Goal: Task Accomplishment & Management: Manage account settings

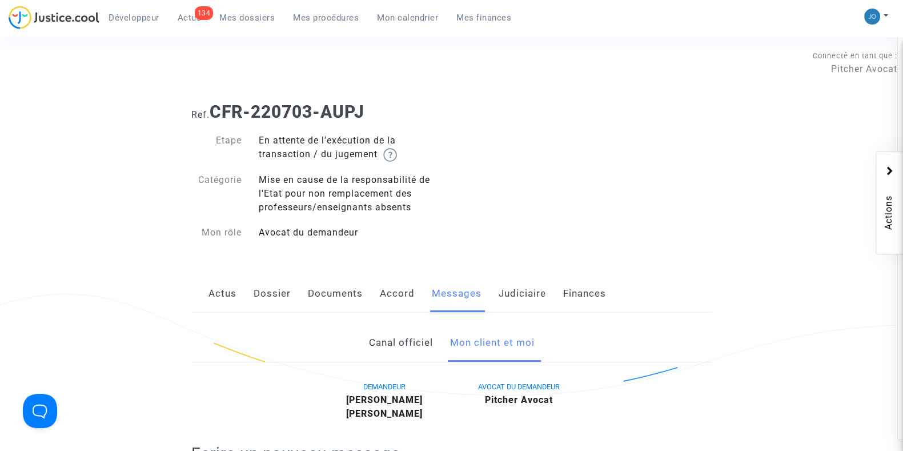
drag, startPoint x: 0, startPoint y: 0, endPoint x: 253, endPoint y: 17, distance: 253.5
click at [253, 17] on span "Mes dossiers" at bounding box center [246, 18] width 55 height 10
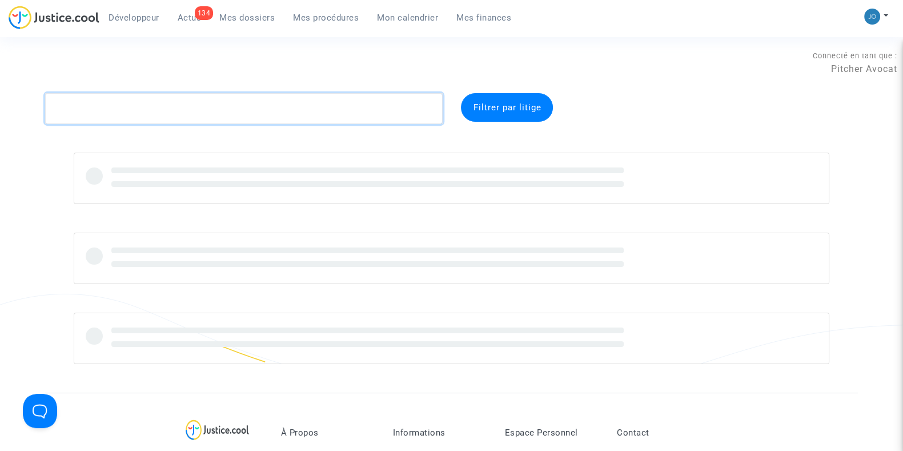
click at [228, 105] on textarea at bounding box center [243, 108] width 397 height 31
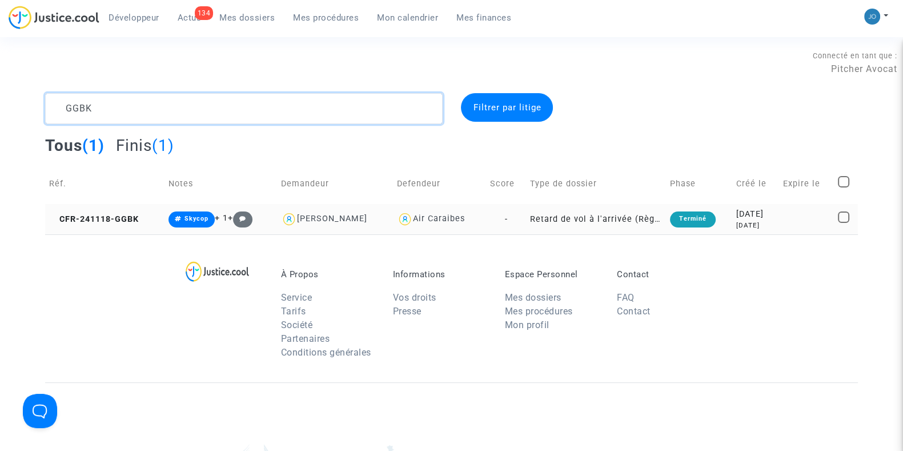
type textarea "GGBK"
click at [740, 213] on div "2024-11-18" at bounding box center [755, 214] width 39 height 13
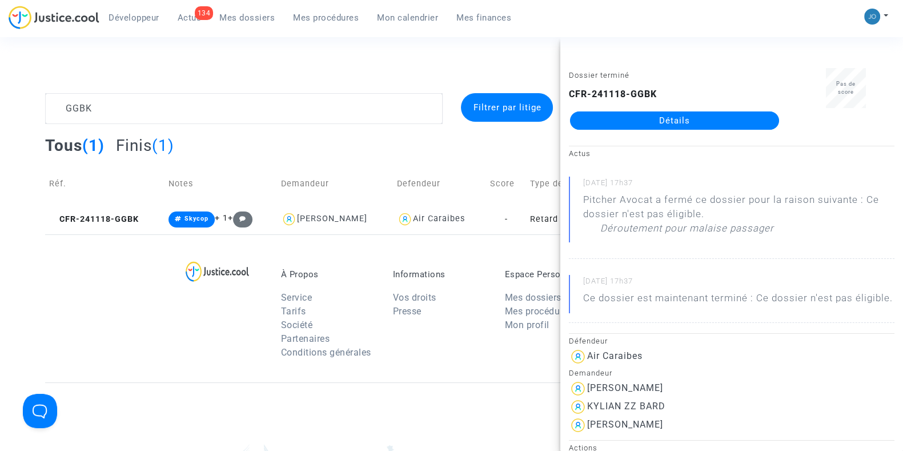
click at [657, 124] on link "Détails" at bounding box center [674, 120] width 209 height 18
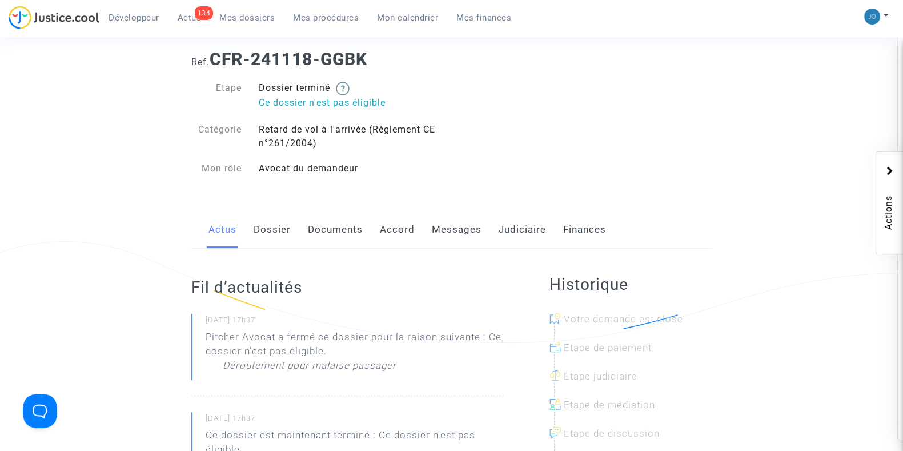
scroll to position [54, 0]
click at [519, 230] on link "Judiciaire" at bounding box center [522, 228] width 47 height 38
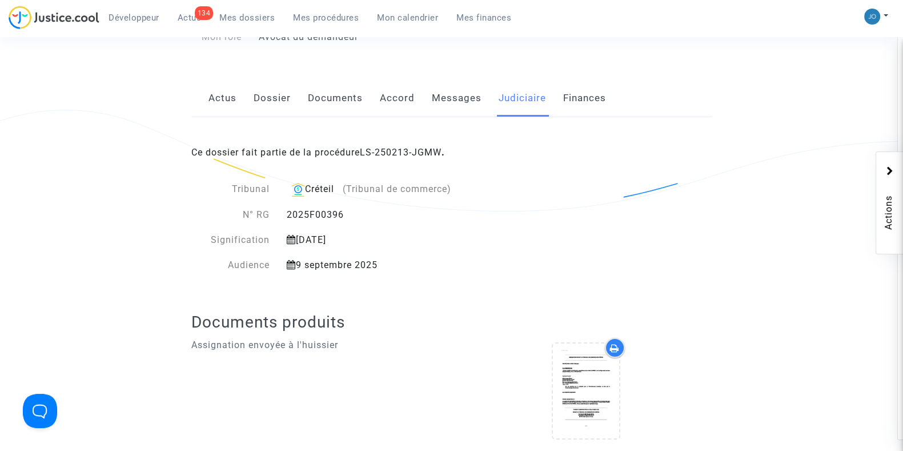
scroll to position [185, 0]
click at [401, 140] on div "Ce dossier fait partie de la procédure LS-250213-JGMW ." at bounding box center [451, 143] width 520 height 54
click at [405, 146] on link "LS-250213-JGMW" at bounding box center [401, 151] width 82 height 11
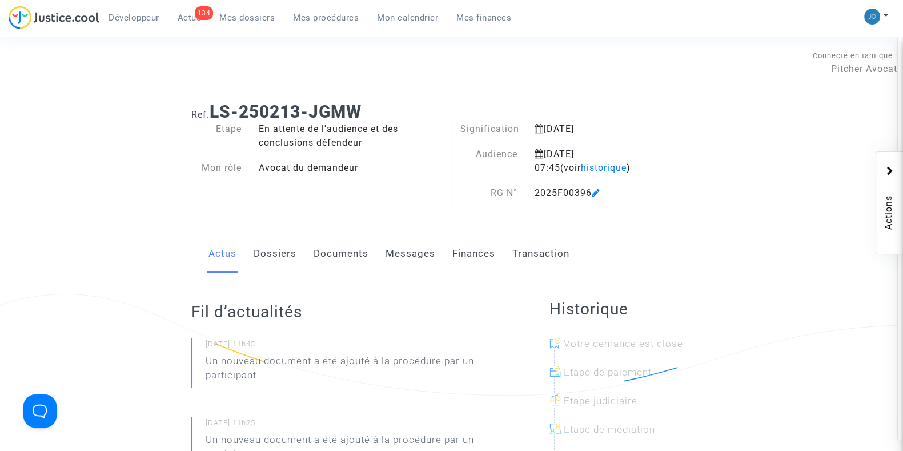
click at [274, 266] on link "Dossiers" at bounding box center [275, 254] width 43 height 38
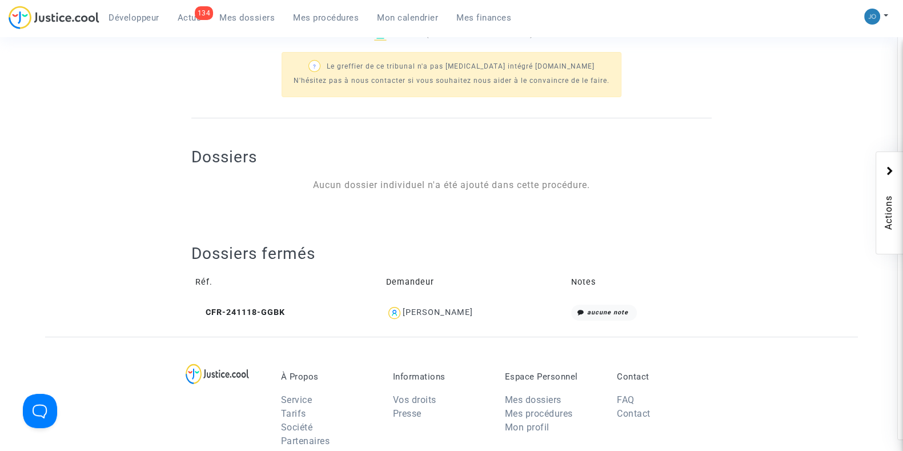
scroll to position [398, 0]
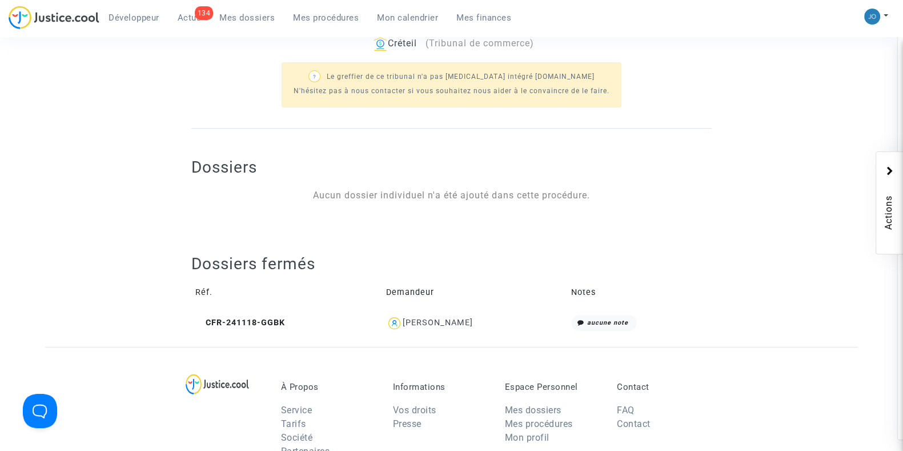
click at [429, 324] on div "Ethan BARD" at bounding box center [438, 323] width 70 height 10
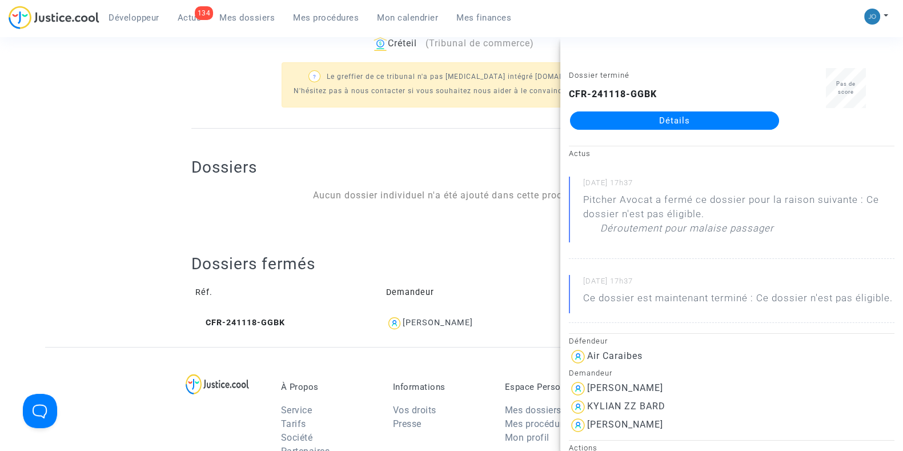
click at [97, 280] on ng-component "Ref. LS-250213-JGMW Etape En attente de l'audience et des conclusions défendeur…" at bounding box center [451, 21] width 813 height 652
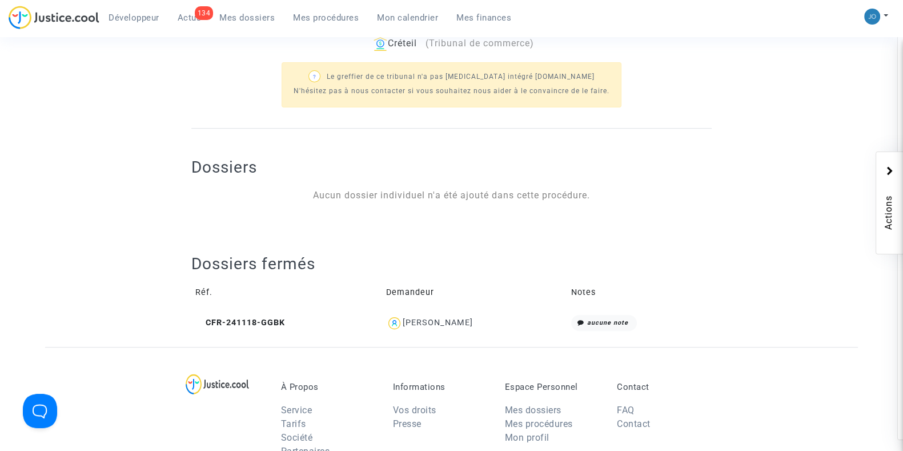
click at [440, 329] on div "Ethan BARD" at bounding box center [474, 323] width 177 height 17
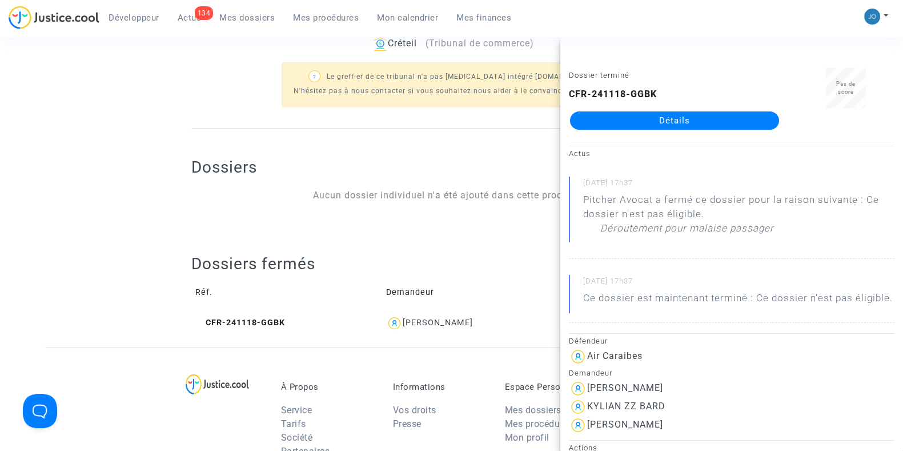
click at [456, 319] on div "Ethan BARD" at bounding box center [438, 323] width 70 height 10
click at [706, 121] on link "Détails" at bounding box center [674, 120] width 209 height 18
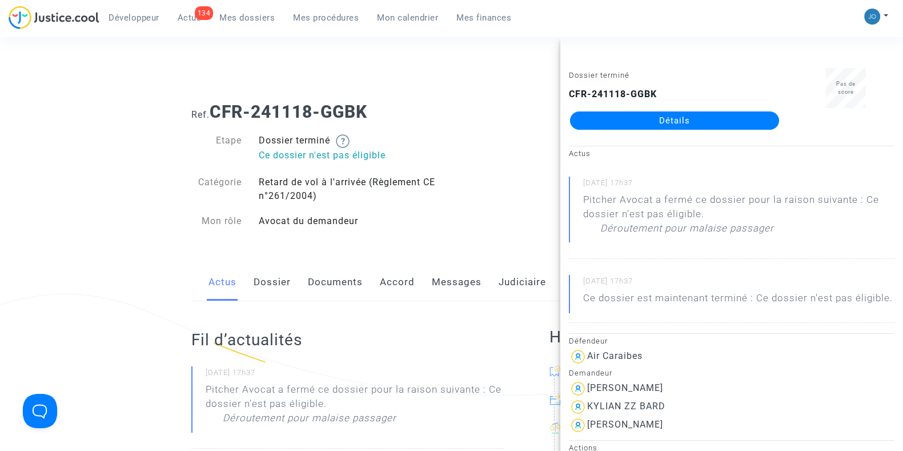
click at [473, 299] on link "Messages" at bounding box center [457, 282] width 50 height 38
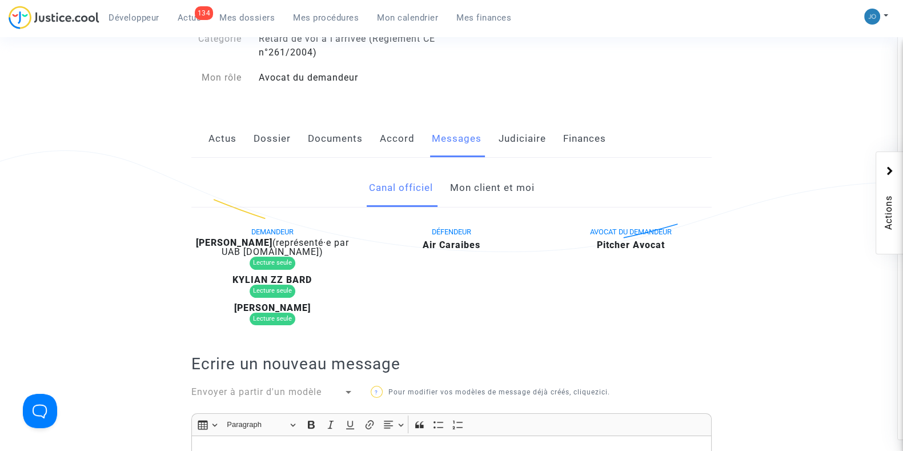
scroll to position [109, 0]
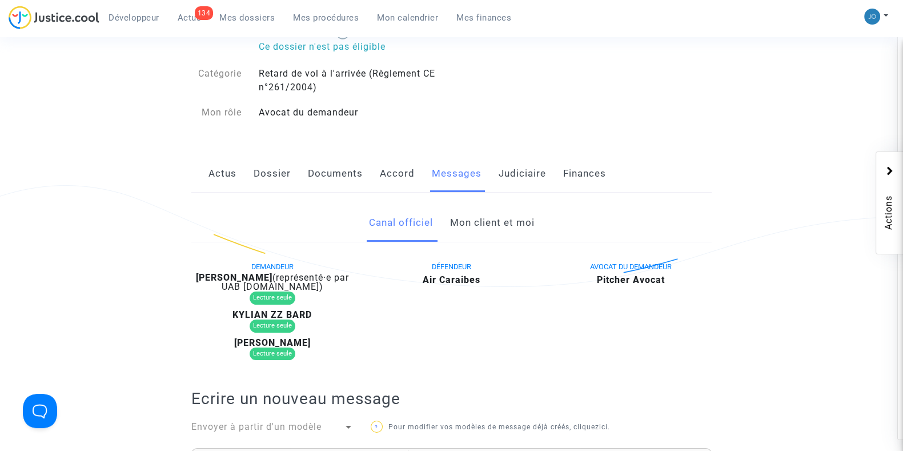
click at [484, 240] on link "Mon client et moi" at bounding box center [491, 223] width 85 height 38
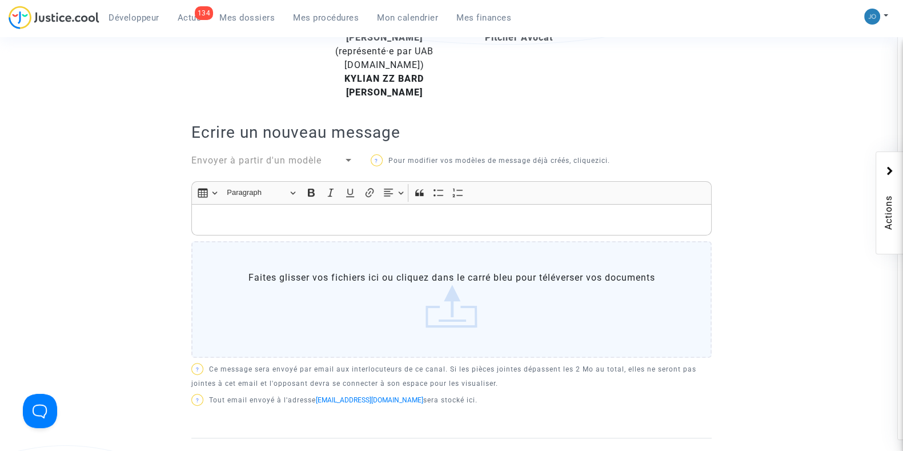
scroll to position [338, 0]
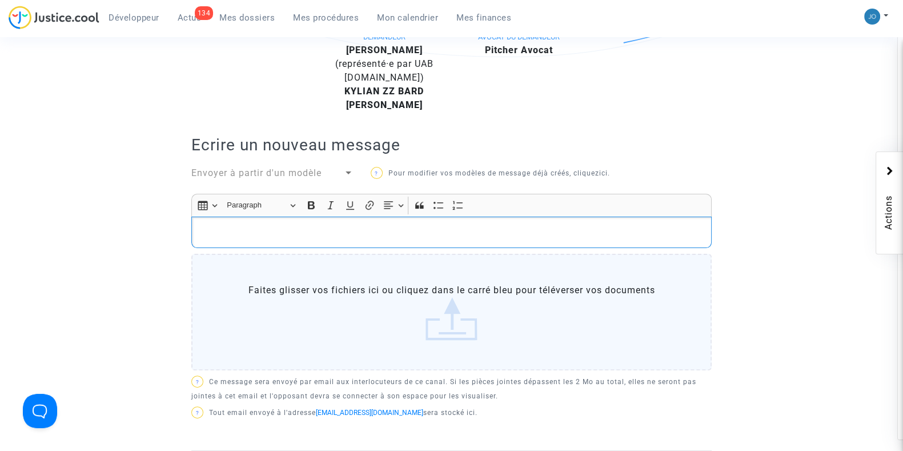
click at [493, 236] on p "Rich Text Editor, main" at bounding box center [452, 232] width 508 height 14
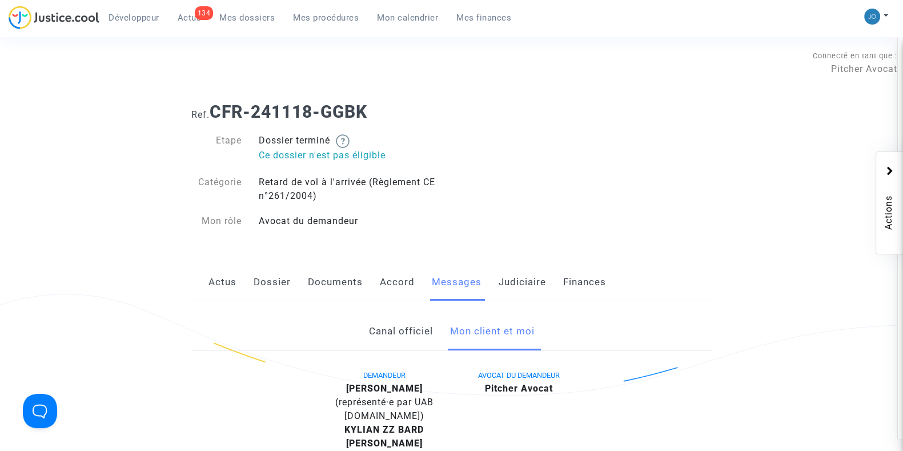
click at [279, 284] on link "Dossier" at bounding box center [272, 282] width 37 height 38
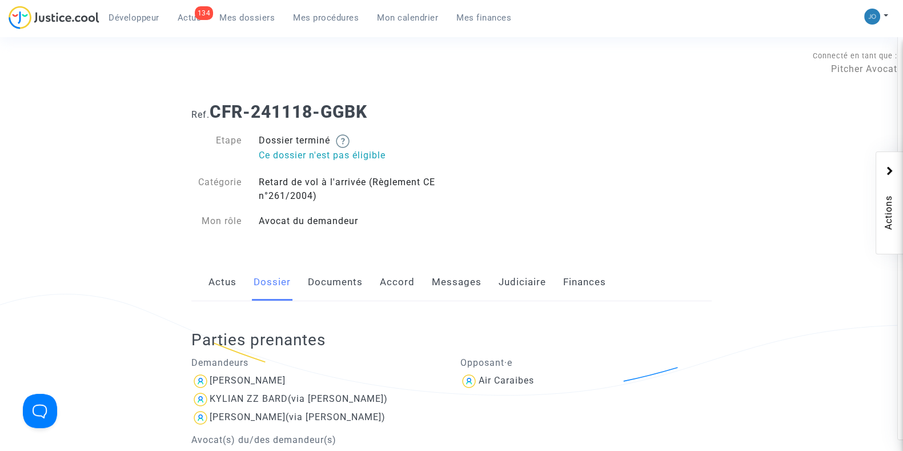
click at [260, 14] on span "Mes dossiers" at bounding box center [246, 18] width 55 height 10
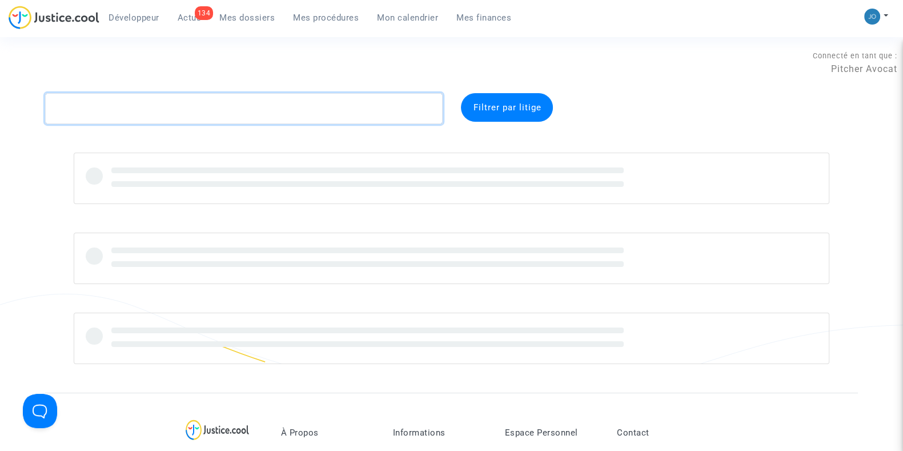
click at [253, 95] on textarea at bounding box center [243, 108] width 397 height 31
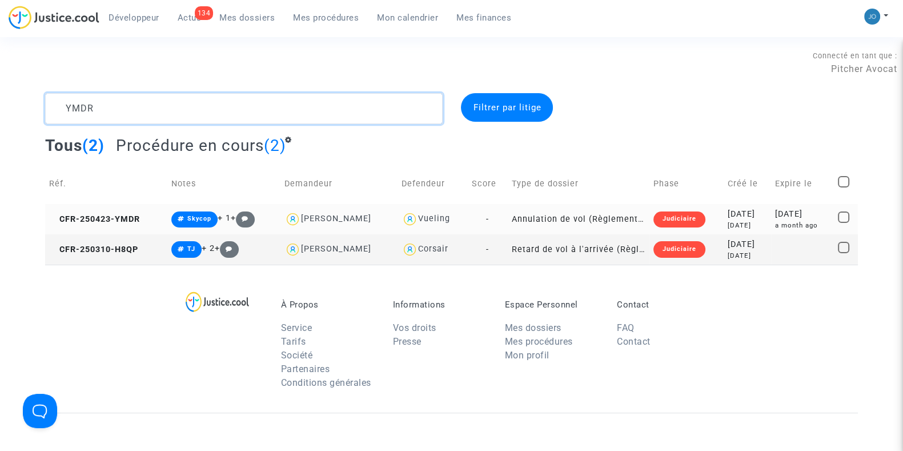
type textarea "YMDR"
click at [774, 218] on td "2025-07-16 a month ago" at bounding box center [802, 219] width 63 height 30
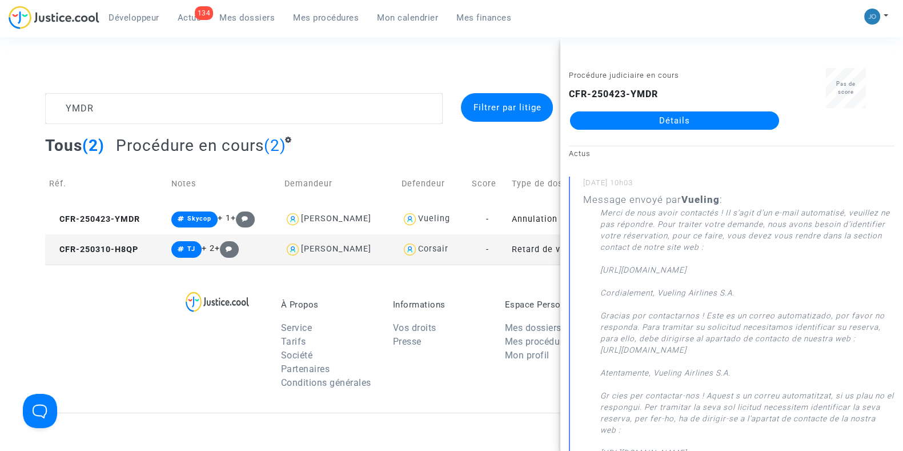
click at [697, 133] on div "Procédure judiciaire en cours CFR-250423-YMDR Détails" at bounding box center [674, 104] width 228 height 72
click at [682, 118] on link "Détails" at bounding box center [674, 120] width 209 height 18
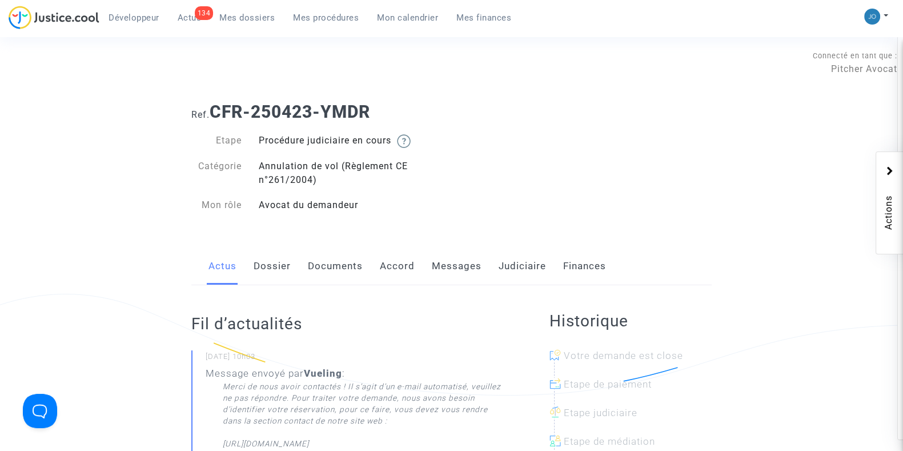
click at [528, 269] on link "Judiciaire" at bounding box center [522, 266] width 47 height 38
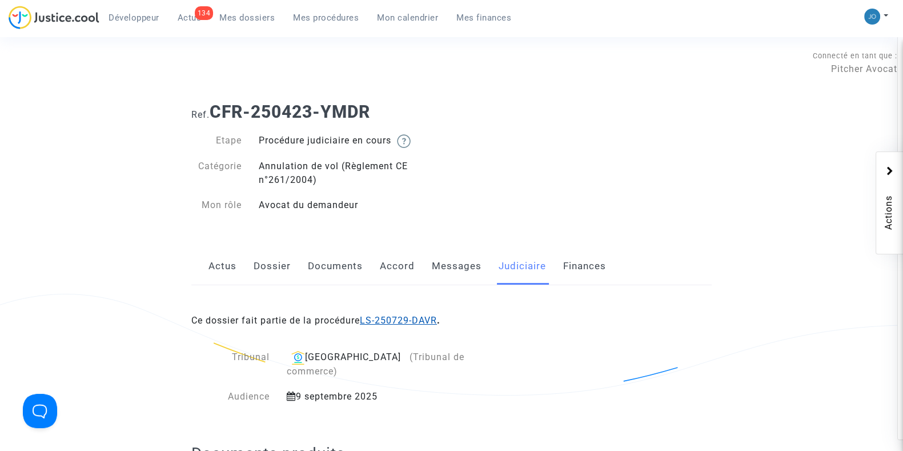
drag, startPoint x: 456, startPoint y: 323, endPoint x: 367, endPoint y: 324, distance: 89.1
drag, startPoint x: 367, startPoint y: 324, endPoint x: 476, endPoint y: 336, distance: 110.3
click at [476, 336] on div "Ce dossier fait partie de la procédure LS-250729-DAVR ." at bounding box center [451, 312] width 520 height 54
drag, startPoint x: 446, startPoint y: 320, endPoint x: 366, endPoint y: 317, distance: 80.0
click at [366, 317] on div "Ce dossier fait partie de la procédure LS-250729-DAVR ." at bounding box center [451, 312] width 520 height 54
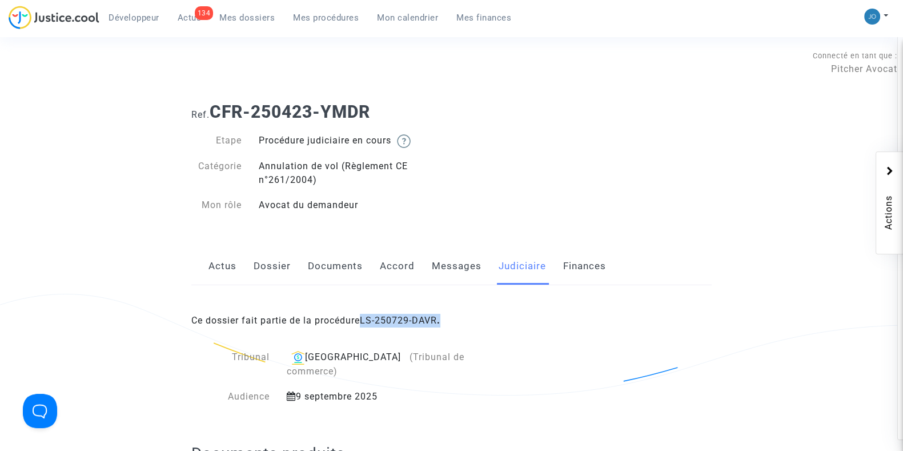
copy b "LS-250729-DAVR ."
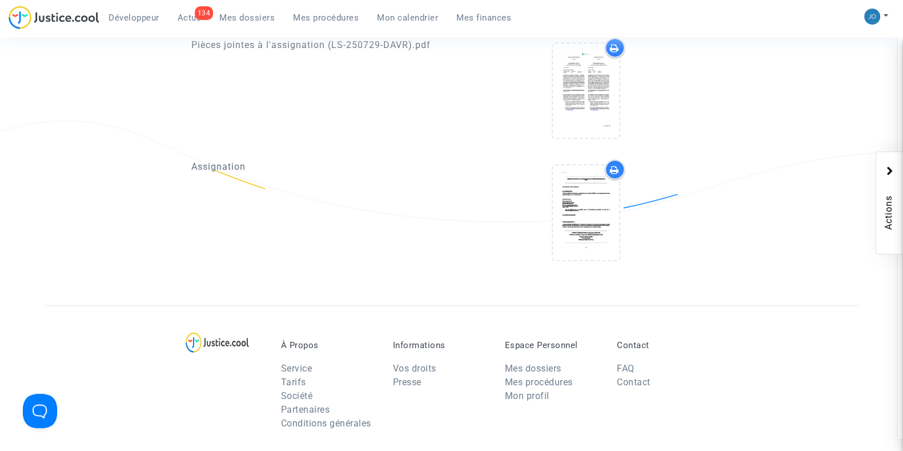
scroll to position [676, 0]
click at [579, 203] on icon at bounding box center [585, 211] width 37 height 37
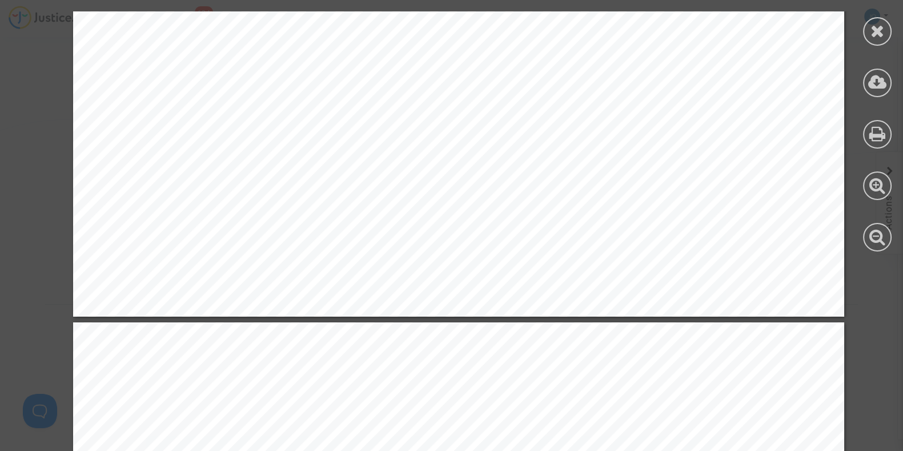
scroll to position [785, 0]
click at [874, 30] on icon at bounding box center [877, 30] width 14 height 17
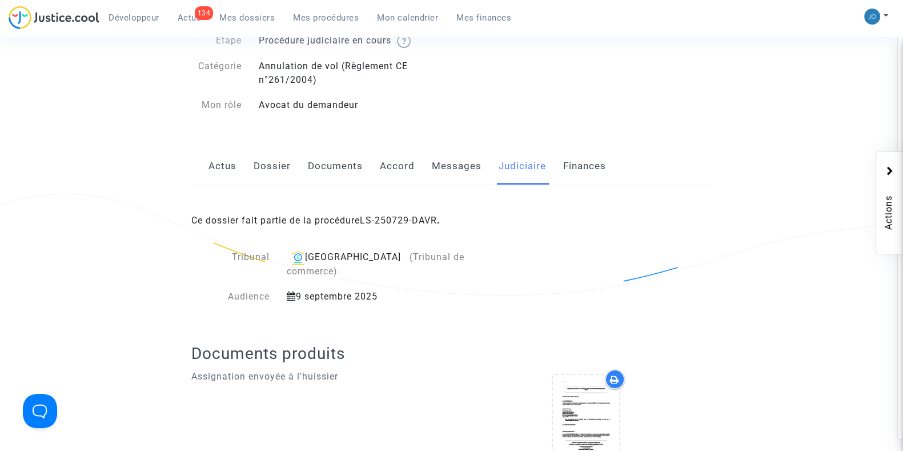
scroll to position [0, 0]
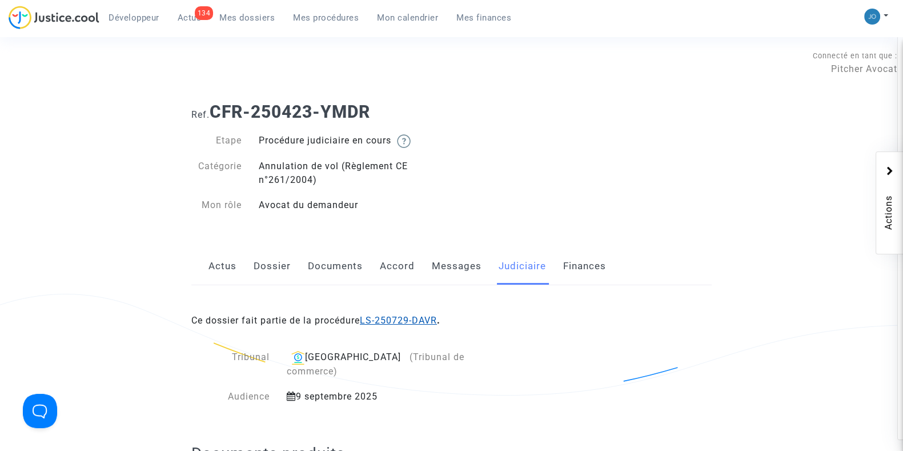
click at [411, 320] on link "LS-250729-DAVR" at bounding box center [398, 320] width 77 height 11
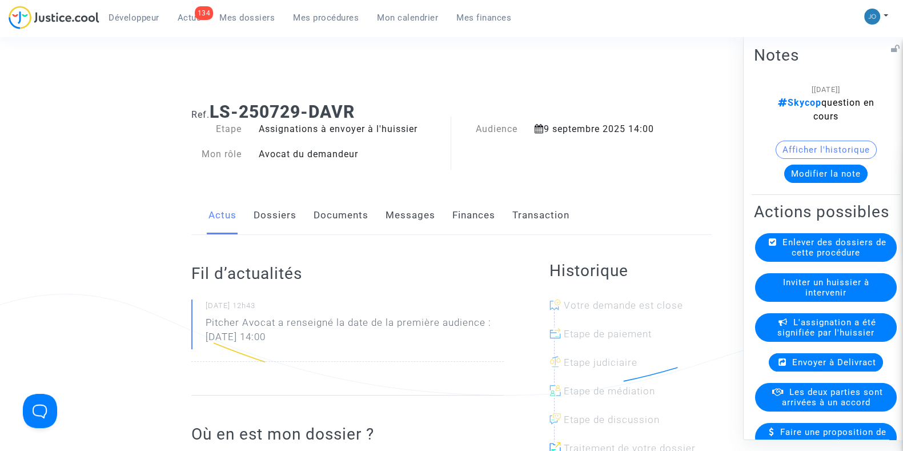
click at [837, 164] on button "Modifier la note" at bounding box center [825, 173] width 83 height 18
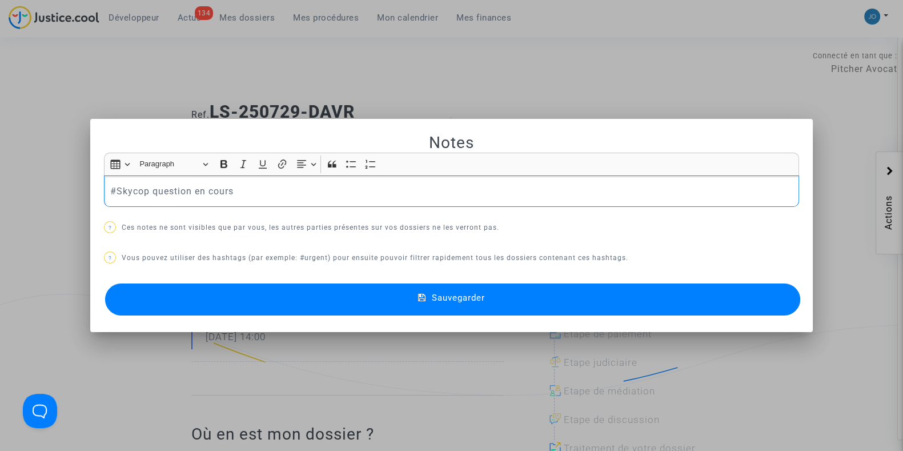
click at [300, 195] on p "#Skycop question en cours" at bounding box center [451, 191] width 683 height 14
click at [472, 307] on button "Sauvegarder" at bounding box center [452, 299] width 695 height 32
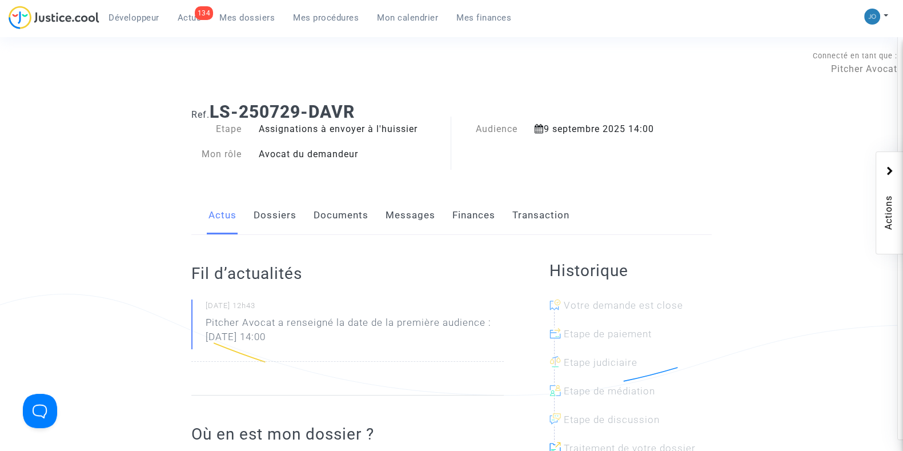
click at [343, 231] on link "Documents" at bounding box center [341, 215] width 55 height 38
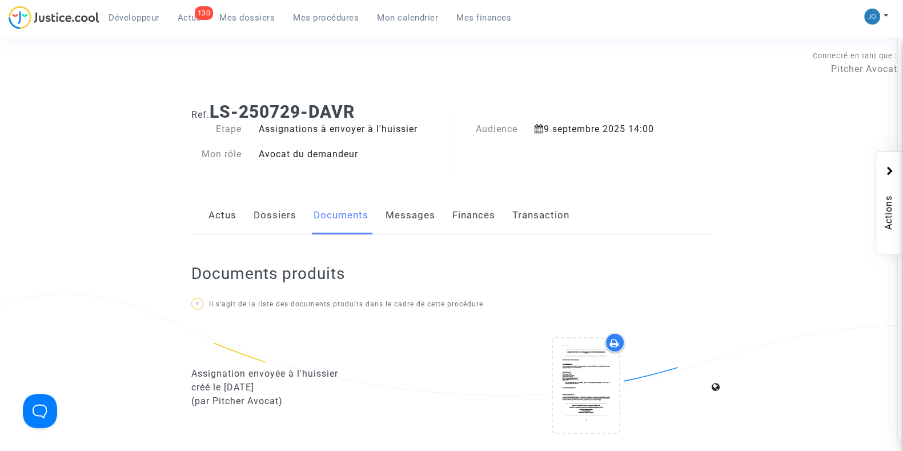
click at [223, 21] on span "Mes dossiers" at bounding box center [246, 18] width 55 height 10
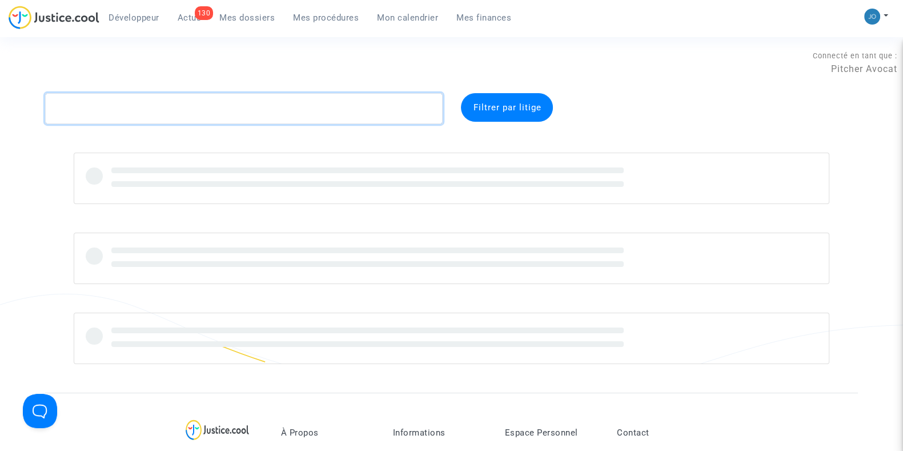
click at [200, 106] on textarea at bounding box center [243, 108] width 397 height 31
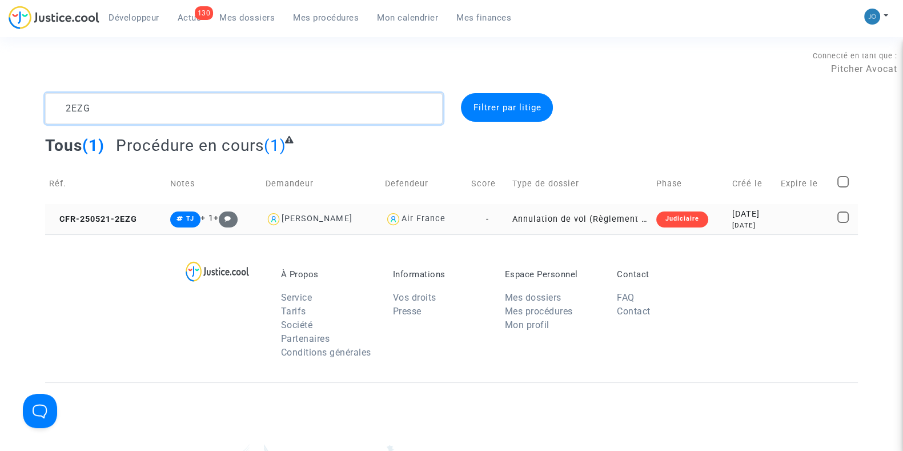
type textarea "2EZG"
click at [757, 215] on div "2025-05-21" at bounding box center [752, 214] width 41 height 13
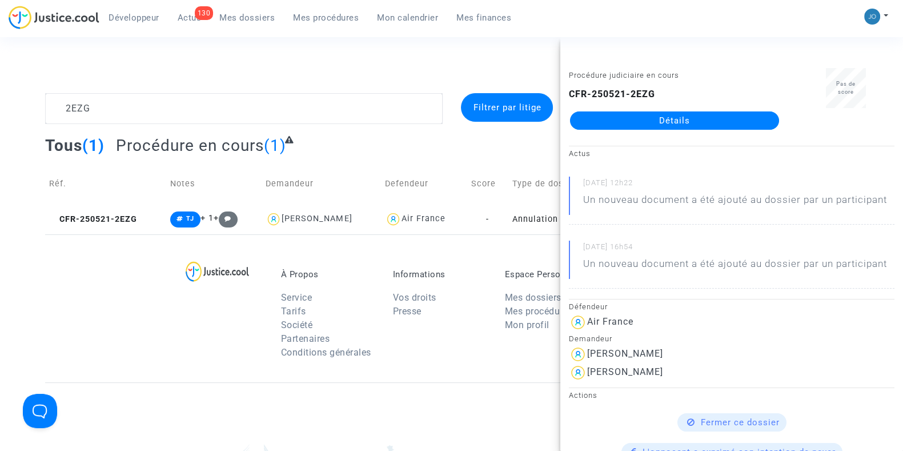
click at [183, 315] on div at bounding box center [228, 317] width 90 height 96
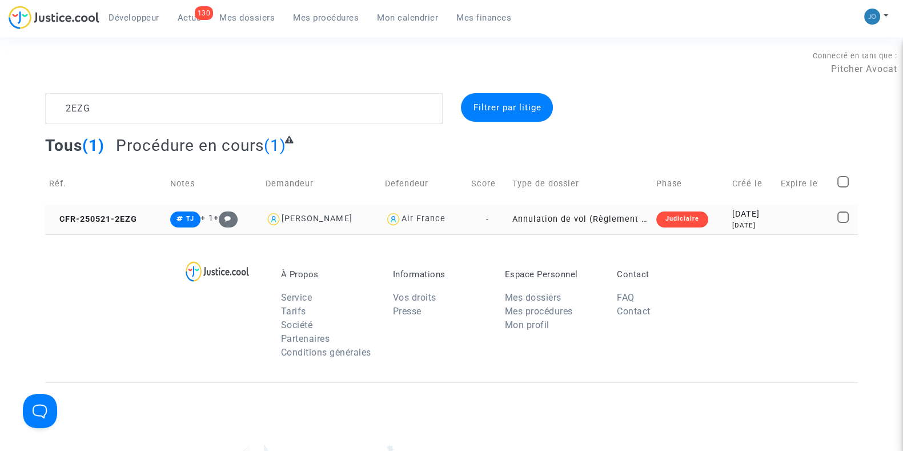
click at [739, 222] on div "3 months ago" at bounding box center [752, 225] width 41 height 10
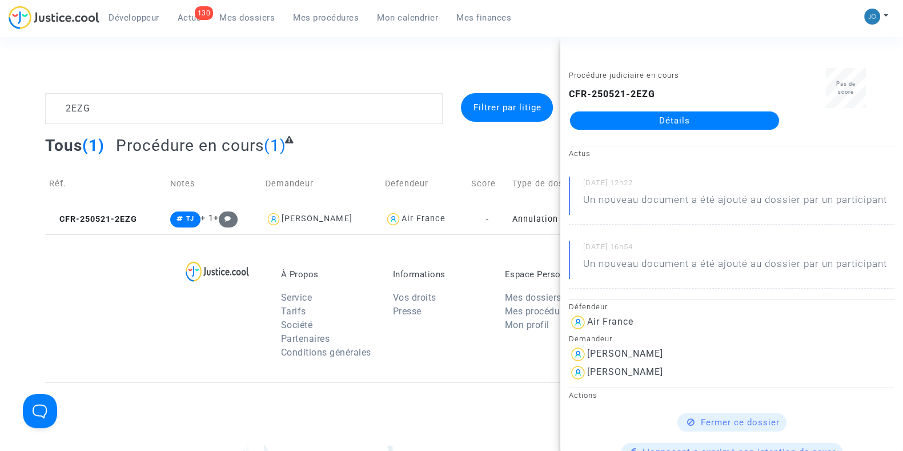
click at [685, 114] on link "Détails" at bounding box center [674, 120] width 209 height 18
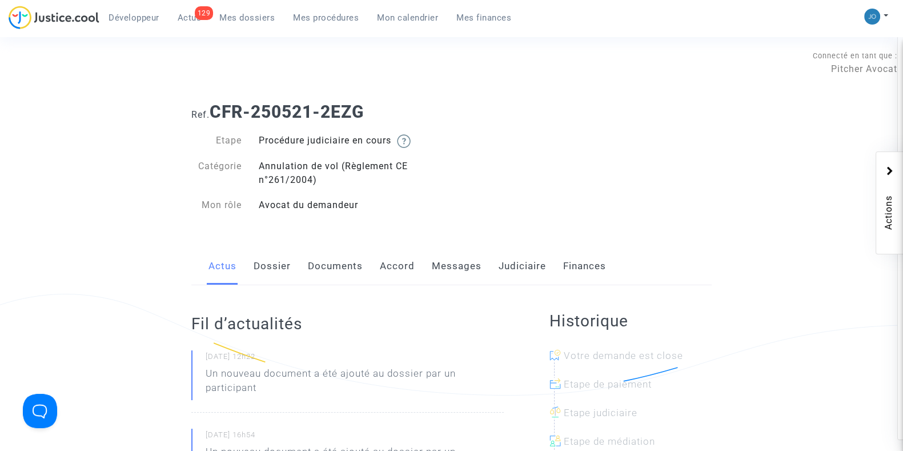
click at [311, 263] on link "Documents" at bounding box center [335, 266] width 55 height 38
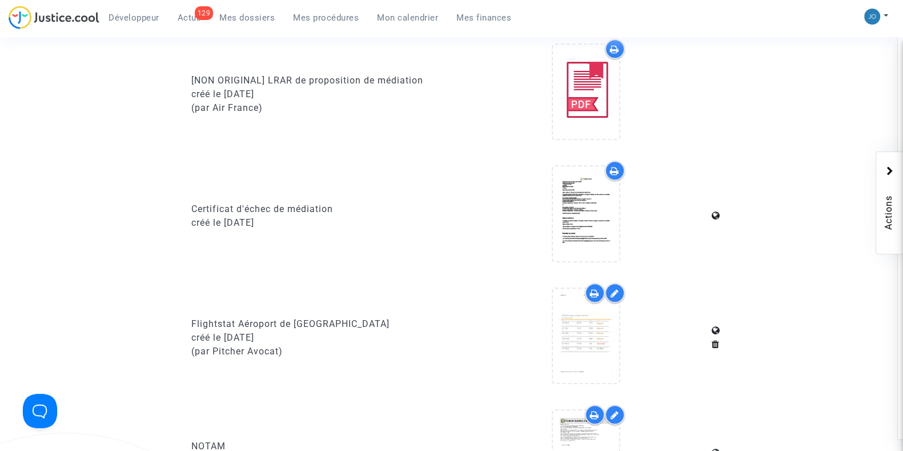
scroll to position [866, 0]
click at [225, 18] on span "Mes dossiers" at bounding box center [246, 18] width 55 height 10
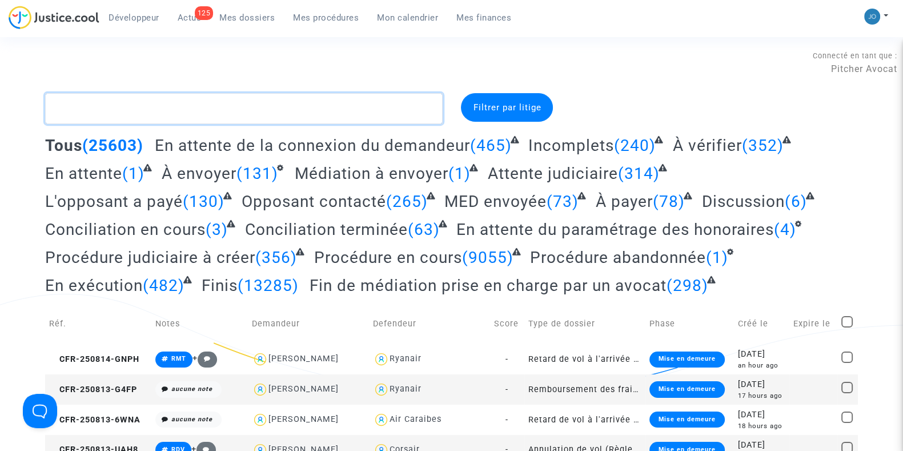
click at [276, 110] on textarea at bounding box center [243, 108] width 397 height 31
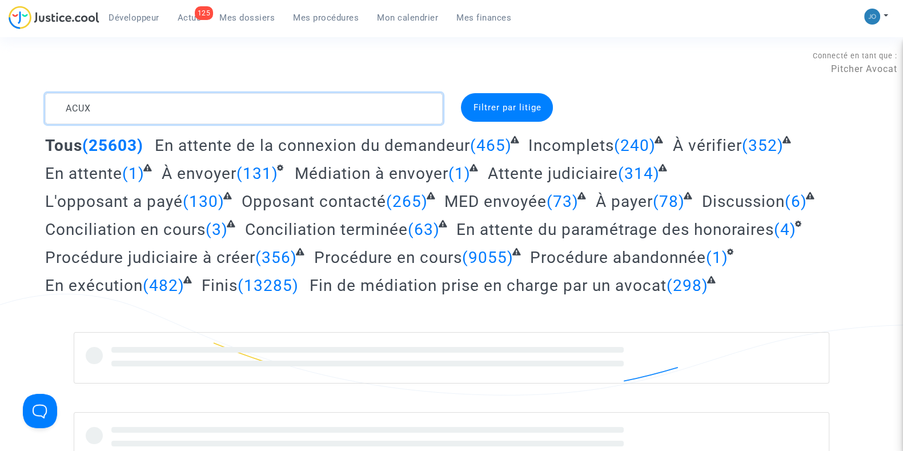
type textarea "ACUX"
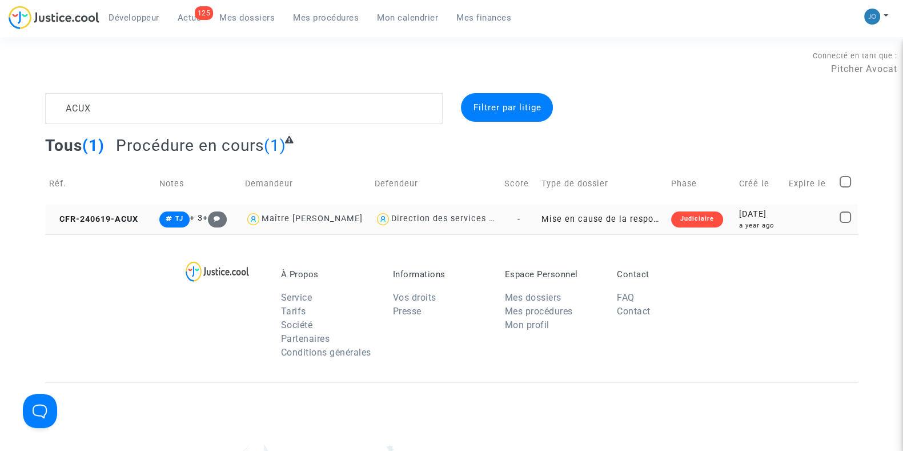
click at [784, 226] on td "2024-06-19 a year ago" at bounding box center [759, 219] width 49 height 30
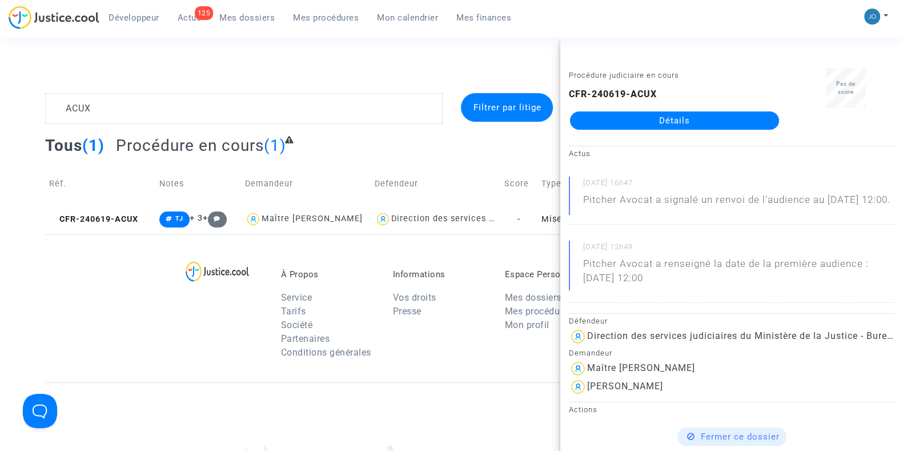
click at [692, 118] on link "Détails" at bounding box center [674, 120] width 209 height 18
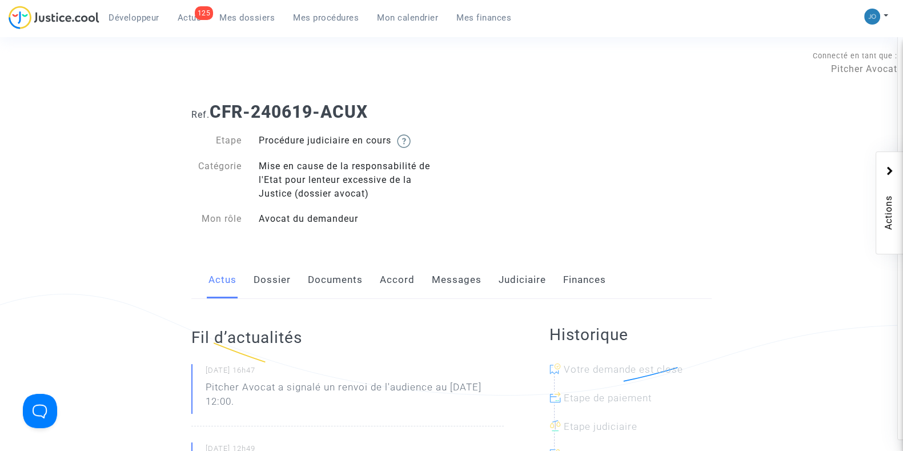
click at [343, 280] on link "Documents" at bounding box center [335, 280] width 55 height 38
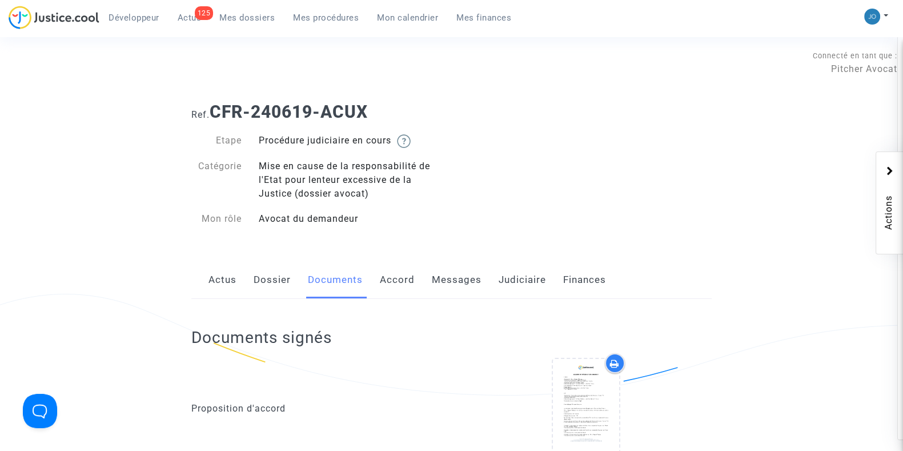
click at [504, 166] on div "Ref. CFR-240619-ACUX Etape Procédure judiciaire en cours Catégorie Mise en caus…" at bounding box center [451, 165] width 537 height 144
click at [180, 15] on span "Actus" at bounding box center [190, 18] width 24 height 10
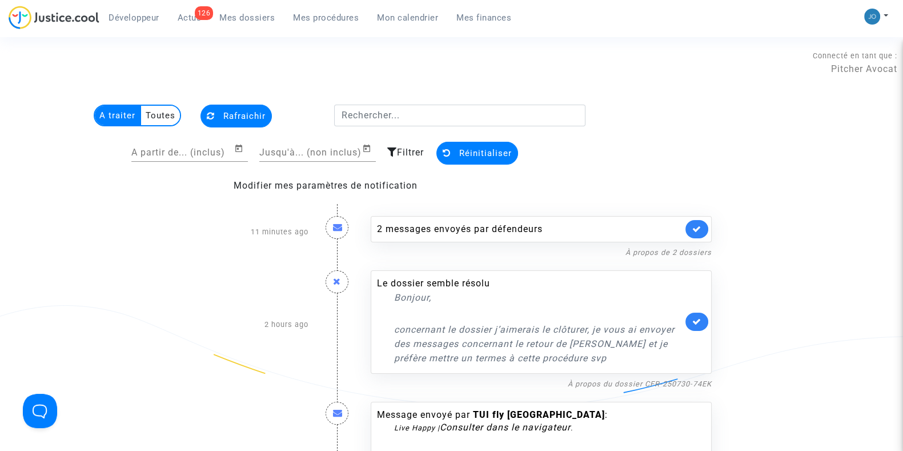
click at [207, 154] on input "A partir de... (inclus)" at bounding box center [182, 152] width 103 height 10
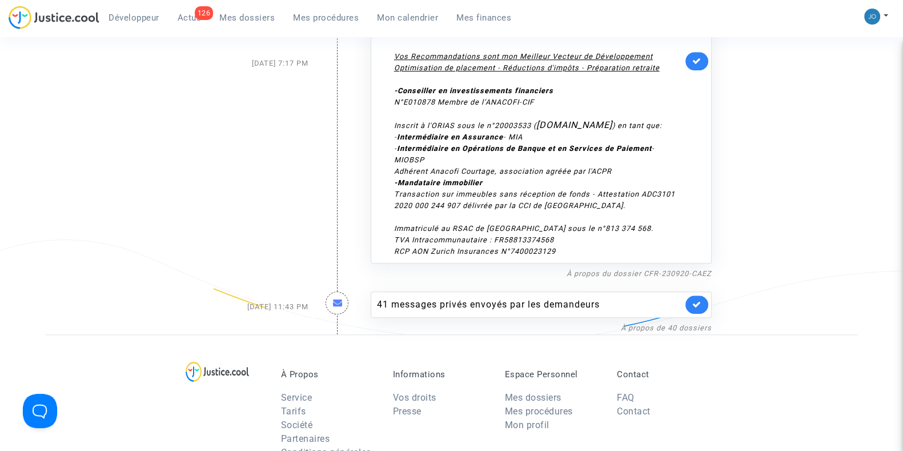
scroll to position [6599, 0]
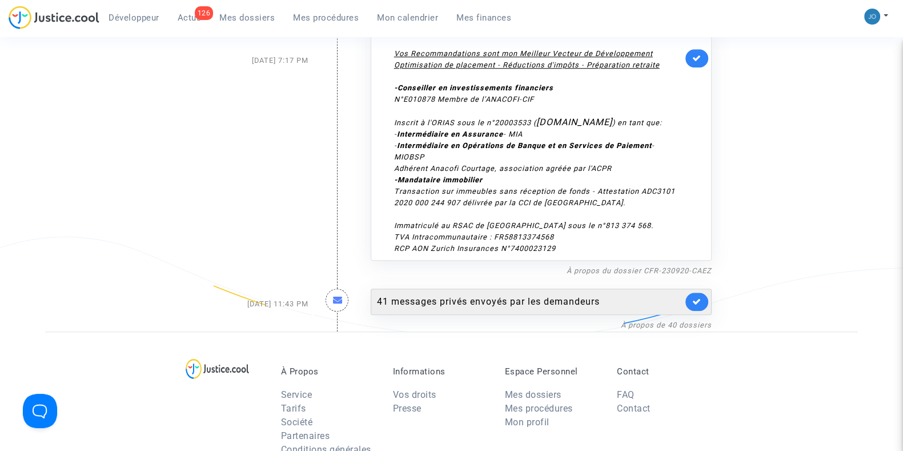
click at [560, 295] on div "41 messages privés envoyés par les demandeurs" at bounding box center [530, 302] width 306 height 14
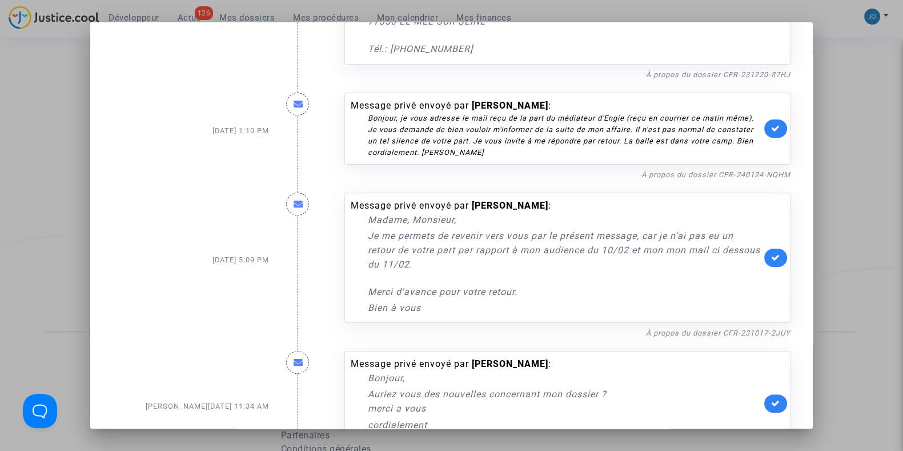
scroll to position [5822, 0]
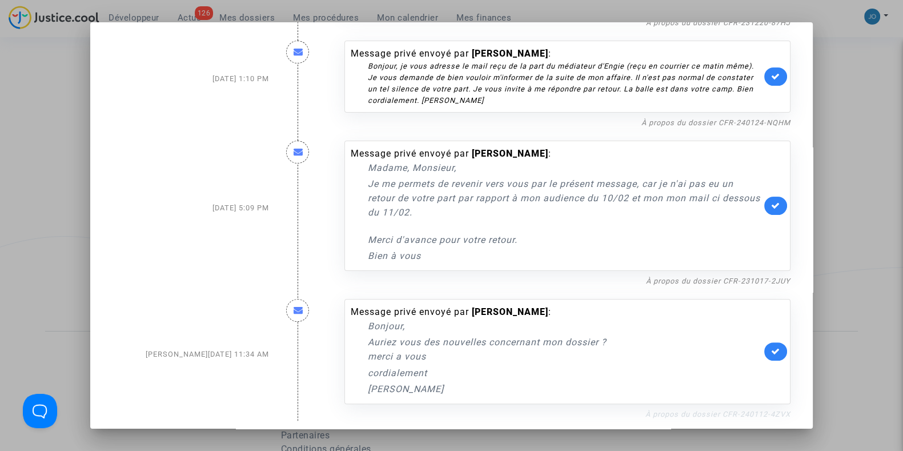
click at [765, 409] on link "À propos du dossier CFR-240112-4ZVX" at bounding box center [717, 413] width 145 height 9
click at [771, 347] on icon at bounding box center [775, 351] width 9 height 9
drag, startPoint x: 680, startPoint y: 276, endPoint x: 674, endPoint y: 273, distance: 7.2
click at [674, 276] on link "À propos du dossier CFR-231017-2JUY" at bounding box center [718, 280] width 144 height 9
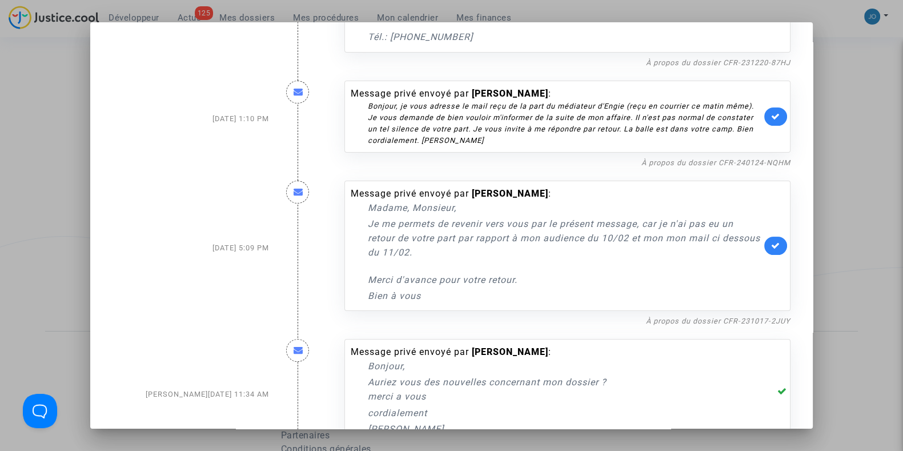
scroll to position [5771, 0]
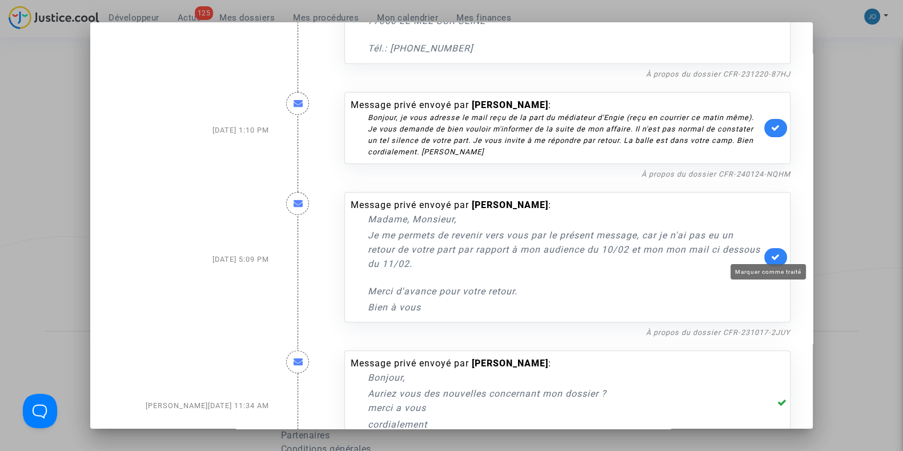
click at [771, 253] on icon at bounding box center [775, 256] width 9 height 9
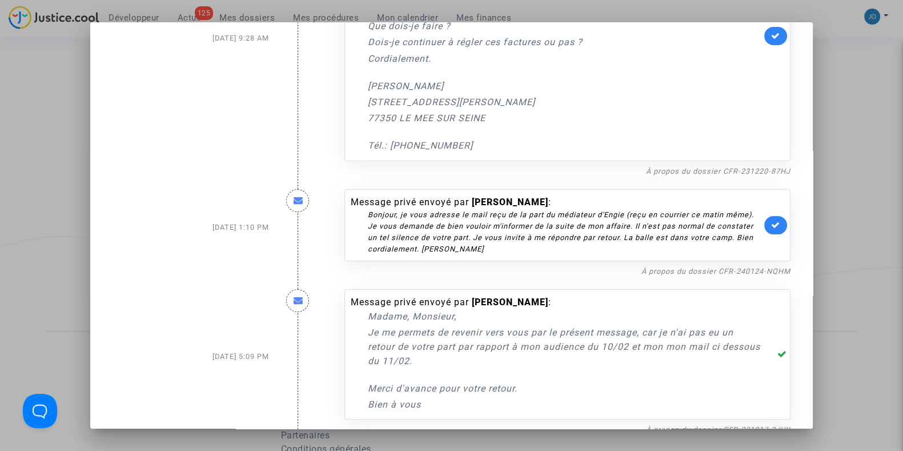
scroll to position [5672, 0]
click at [769, 227] on link at bounding box center [775, 227] width 23 height 18
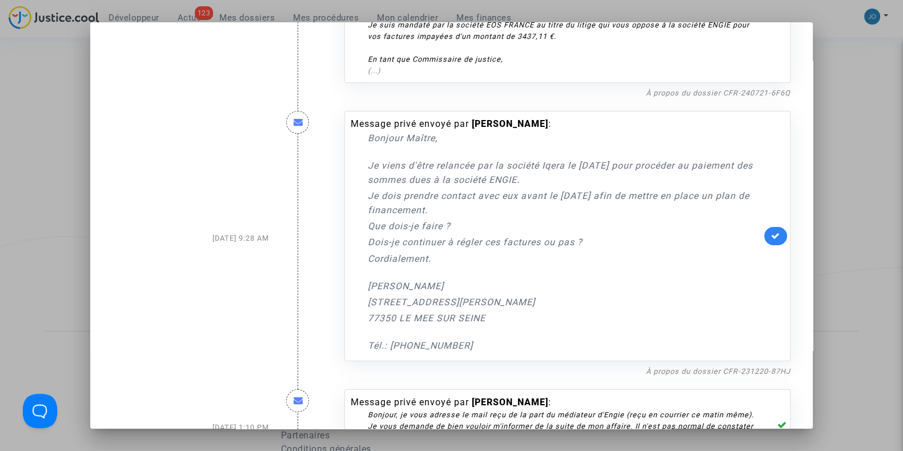
scroll to position [5457, 0]
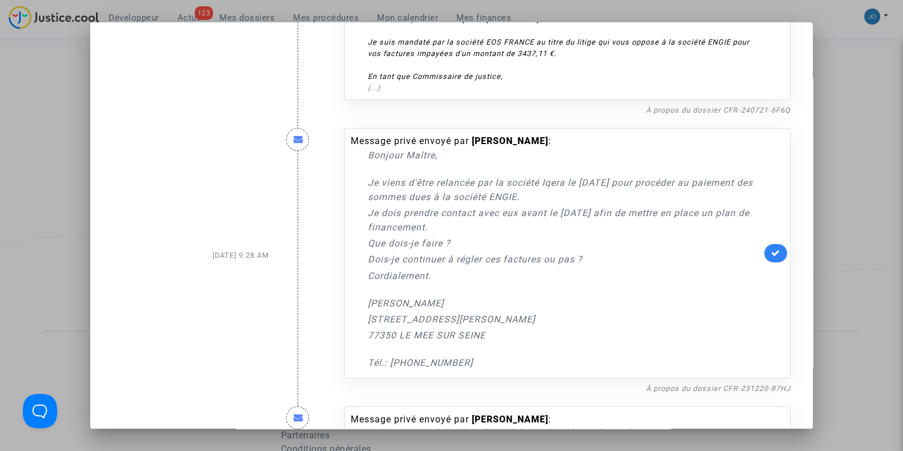
click at [525, 229] on div "Bonjour Maître, Je viens d'être relancée par la société Iqera le 25 février pou…" at bounding box center [564, 259] width 393 height 222
click at [767, 244] on link at bounding box center [775, 253] width 23 height 18
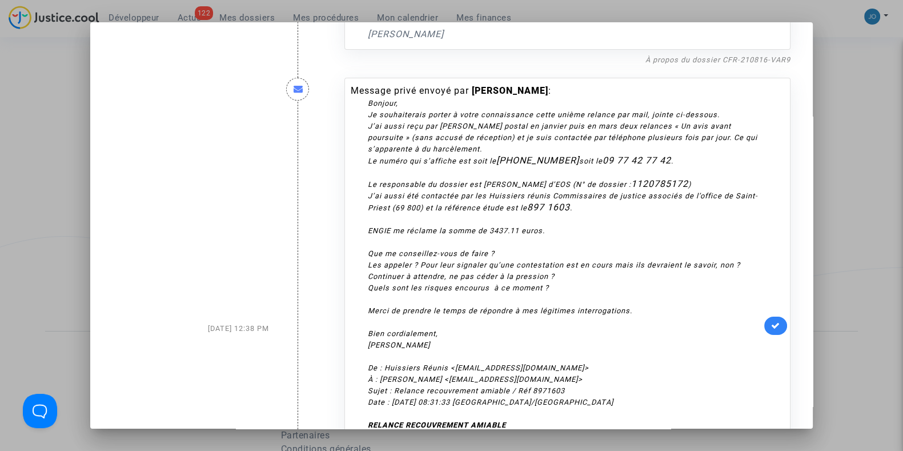
scroll to position [4998, 0]
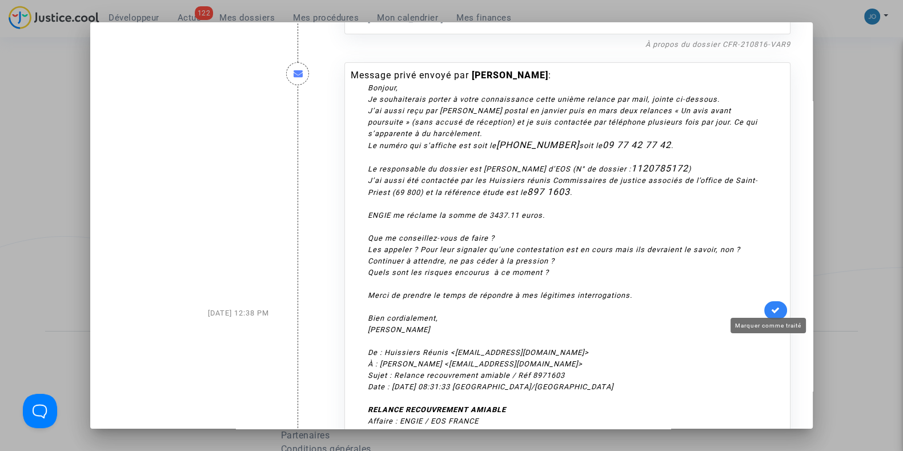
click at [771, 306] on icon at bounding box center [775, 310] width 9 height 9
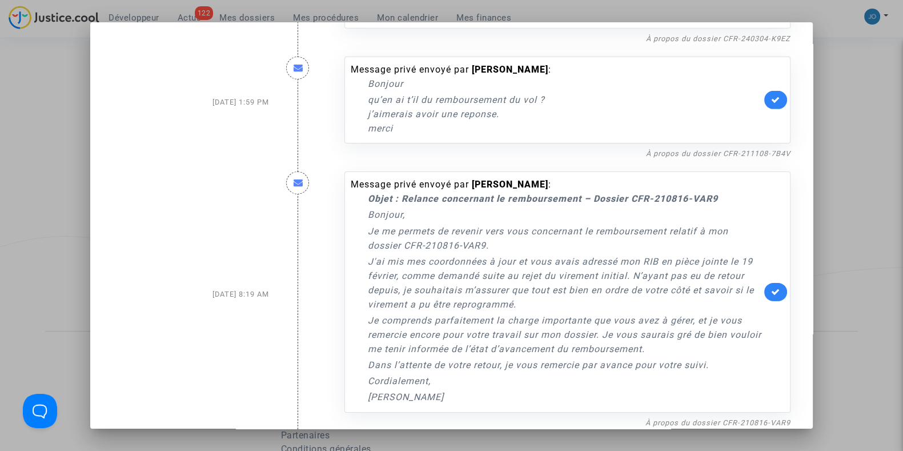
scroll to position [4620, 0]
click at [696, 419] on link "À propos du dossier CFR-210816-VAR9" at bounding box center [717, 423] width 145 height 9
drag, startPoint x: 716, startPoint y: 196, endPoint x: 687, endPoint y: 195, distance: 28.6
click at [687, 195] on p "Objet : Relance concernant le remboursement – Dossier CFR-210816-VAR9" at bounding box center [564, 199] width 393 height 14
copy strong "VAR9"
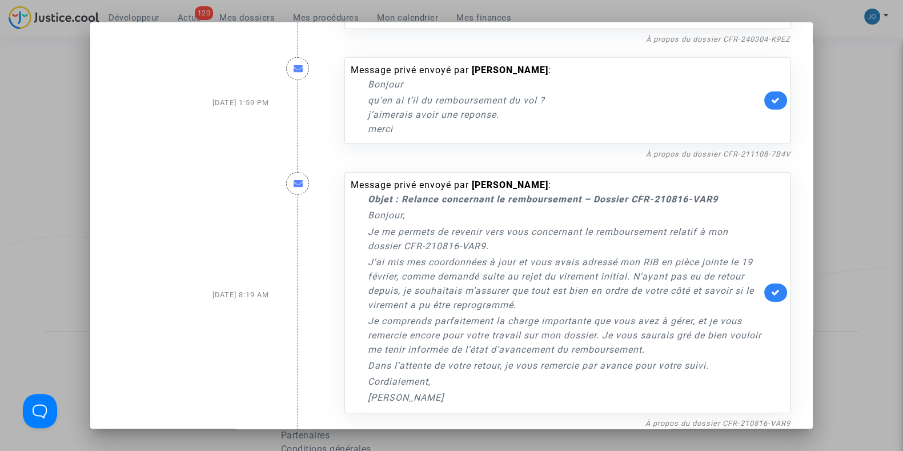
click at [543, 244] on p "Je me permets de revenir vers vous concernant le remboursement relatif à mon do…" at bounding box center [564, 238] width 393 height 29
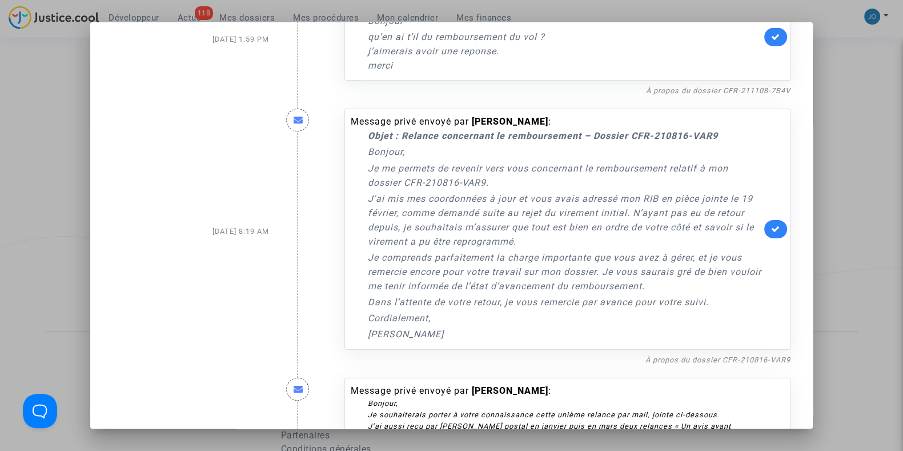
scroll to position [4686, 0]
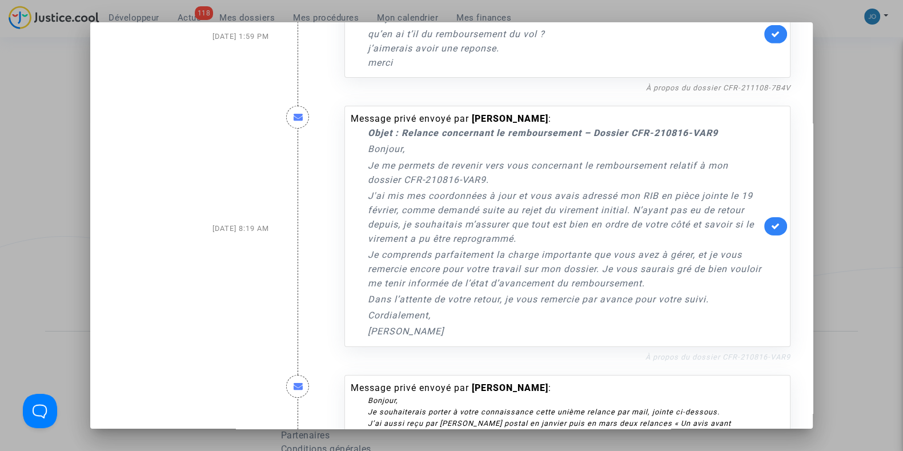
click at [722, 352] on link "À propos du dossier CFR-210816-VAR9" at bounding box center [717, 356] width 145 height 9
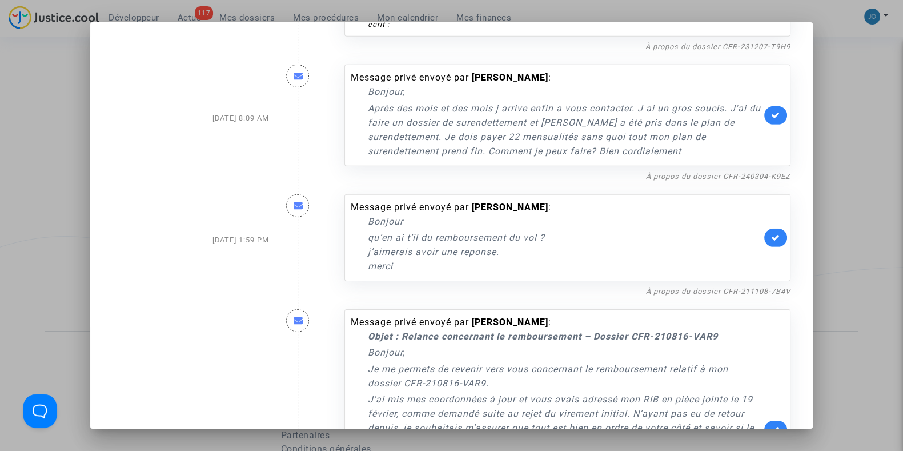
scroll to position [4473, 0]
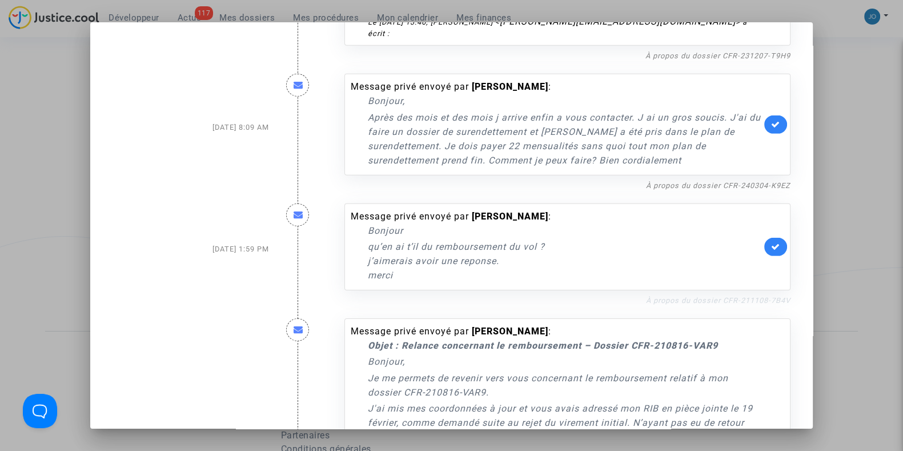
click at [710, 296] on link "À propos du dossier CFR-211108-7B4V" at bounding box center [718, 300] width 144 height 9
click at [772, 242] on icon at bounding box center [775, 246] width 9 height 9
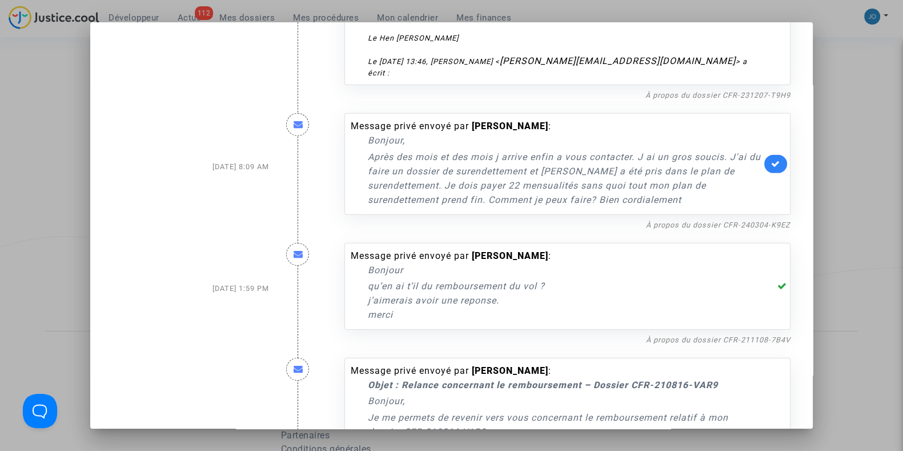
scroll to position [4453, 0]
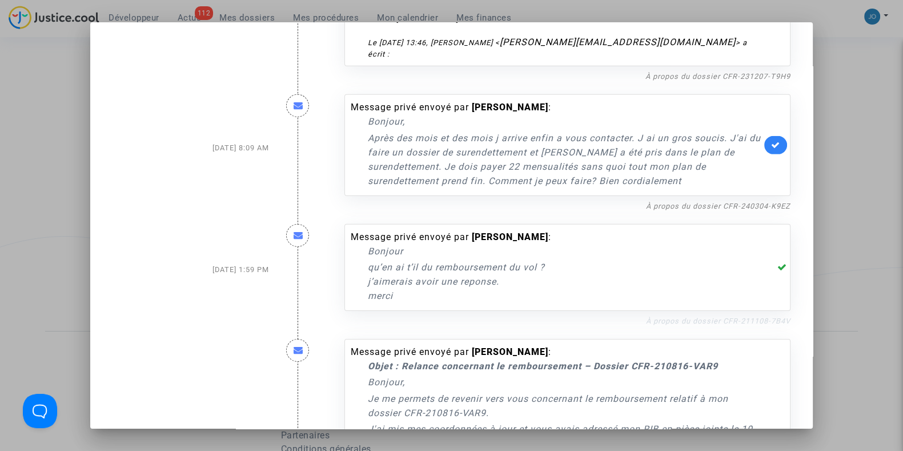
drag, startPoint x: 790, startPoint y: 314, endPoint x: 717, endPoint y: 314, distance: 73.1
click at [717, 314] on div "Message privé envoyé par gaelle patou : Bonjour qu’en ai t’il du remboursement …" at bounding box center [567, 269] width 463 height 115
copy link "CFR-211108-7B4V"
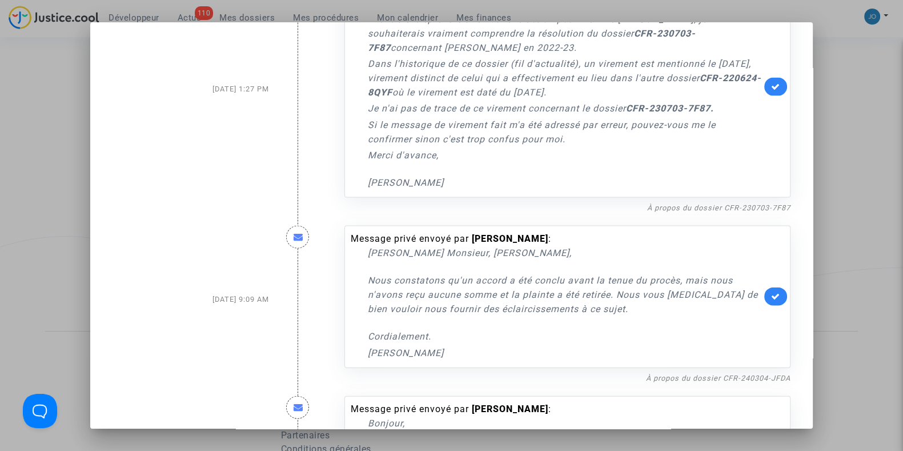
scroll to position [3144, 0]
click at [694, 384] on link "À propos du dossier CFR-240304-JFDA" at bounding box center [718, 379] width 144 height 9
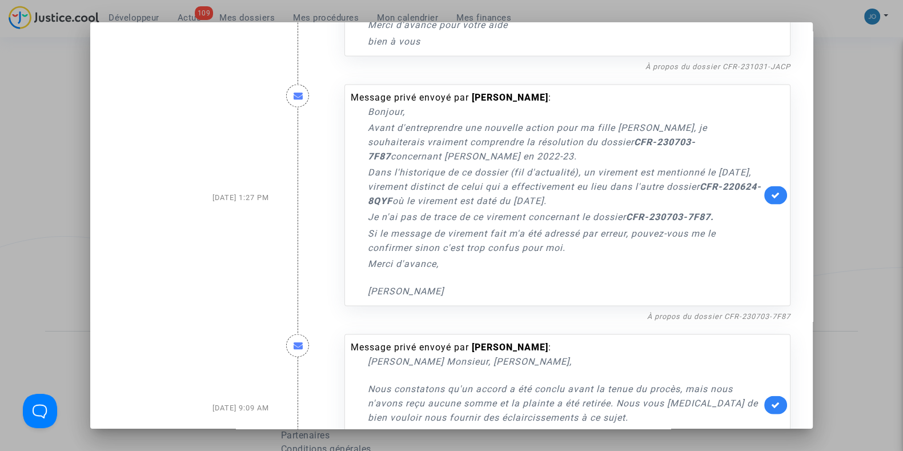
scroll to position [3037, 0]
click at [745, 321] on link "À propos du dossier CFR-230703-7F87" at bounding box center [718, 316] width 143 height 9
click at [700, 321] on link "À propos du dossier CFR-230703-7F87" at bounding box center [718, 316] width 143 height 9
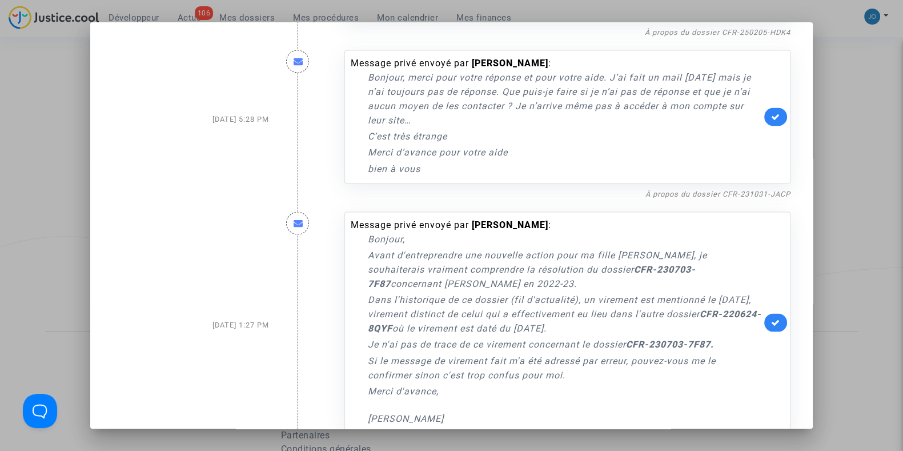
scroll to position [2907, 0]
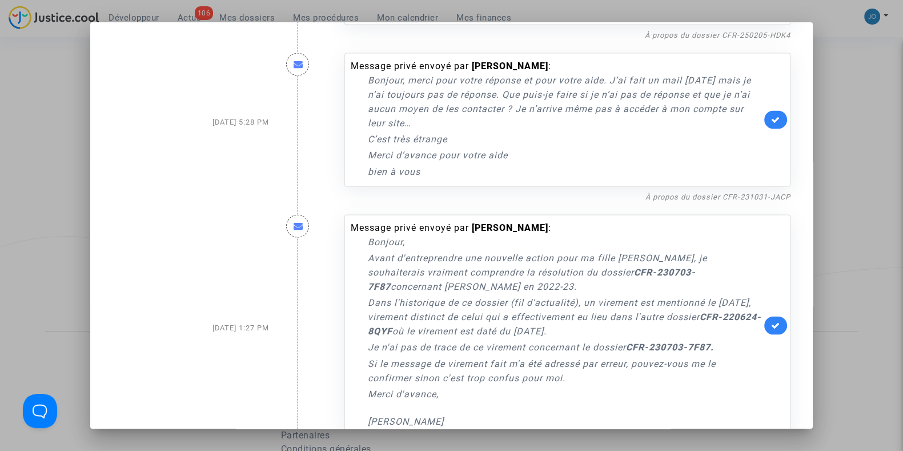
click at [774, 335] on link at bounding box center [775, 325] width 23 height 18
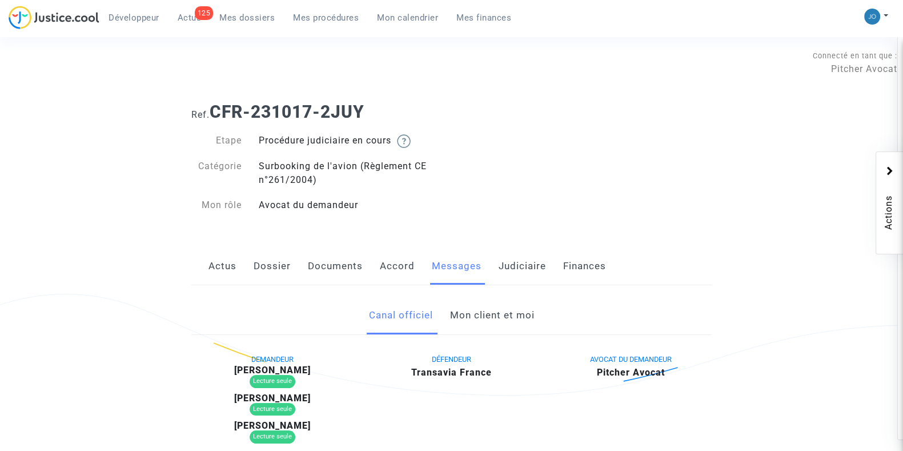
click at [515, 260] on link "Judiciaire" at bounding box center [522, 266] width 47 height 38
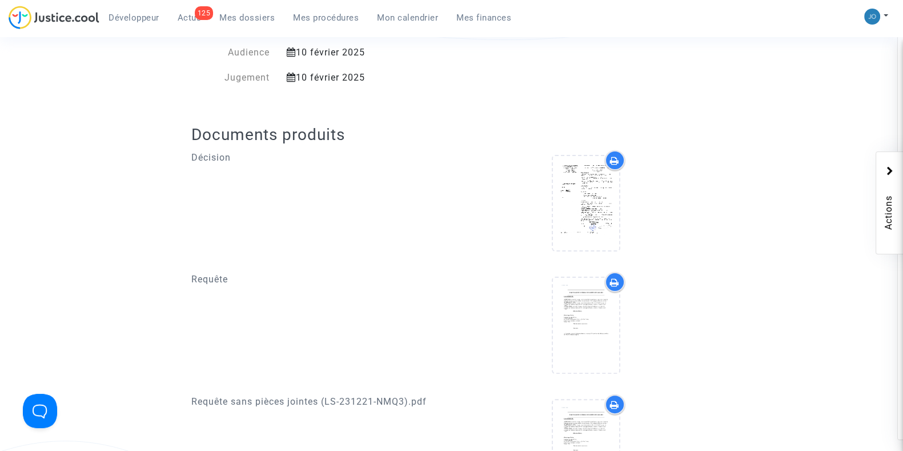
scroll to position [365, 0]
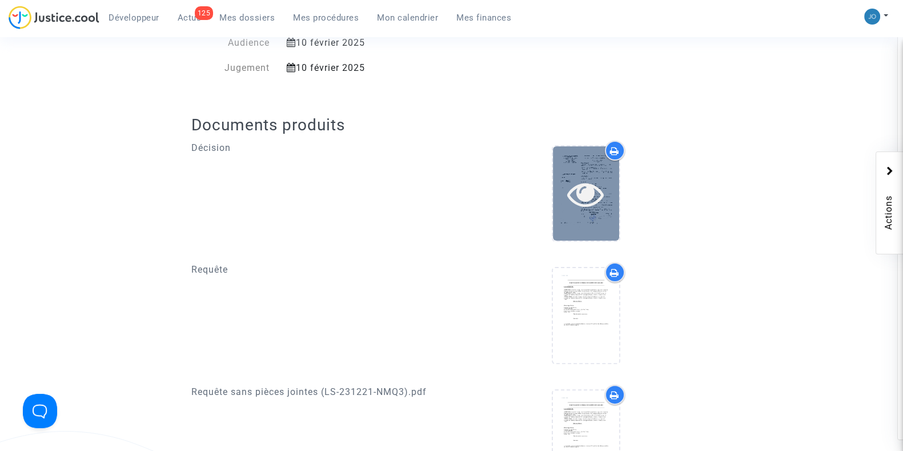
click at [583, 170] on div at bounding box center [586, 193] width 66 height 94
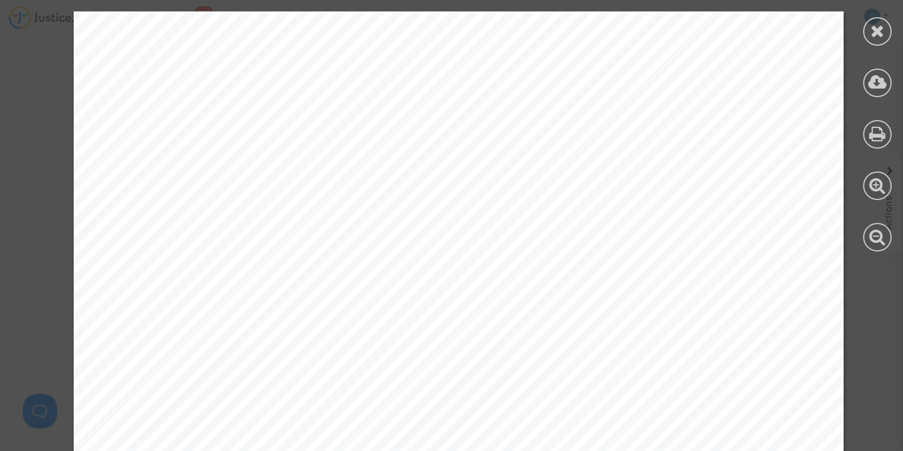
scroll to position [0, 0]
click at [878, 37] on icon at bounding box center [877, 30] width 14 height 17
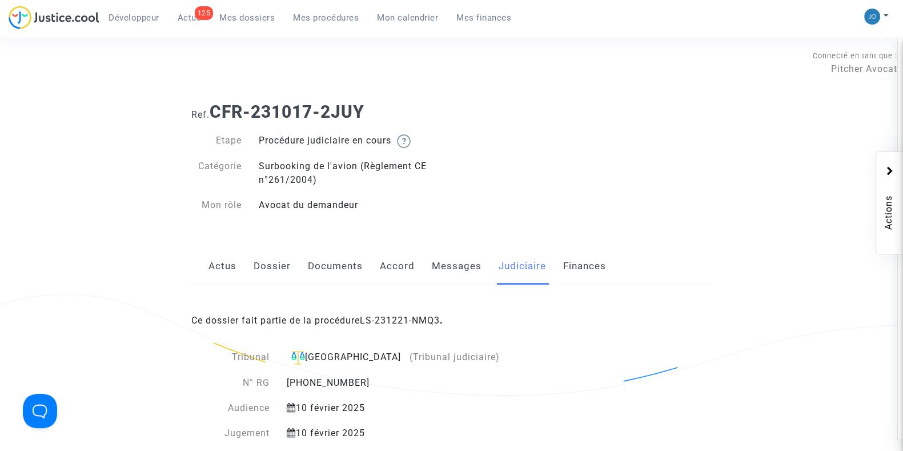
click at [320, 267] on link "Documents" at bounding box center [335, 266] width 55 height 38
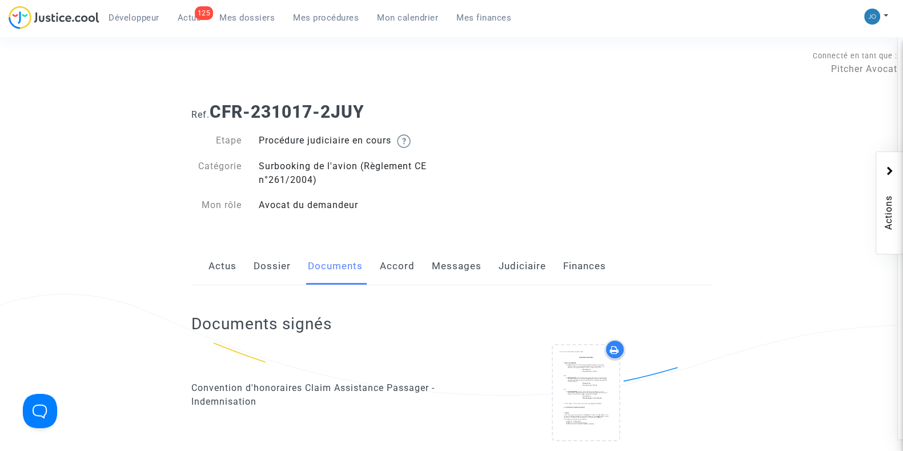
click at [282, 269] on link "Dossier" at bounding box center [272, 266] width 37 height 38
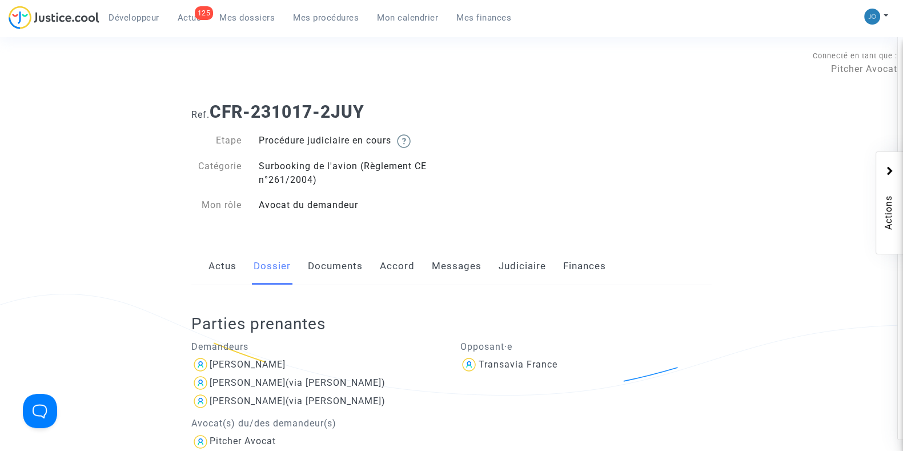
click at [516, 267] on link "Judiciaire" at bounding box center [522, 266] width 47 height 38
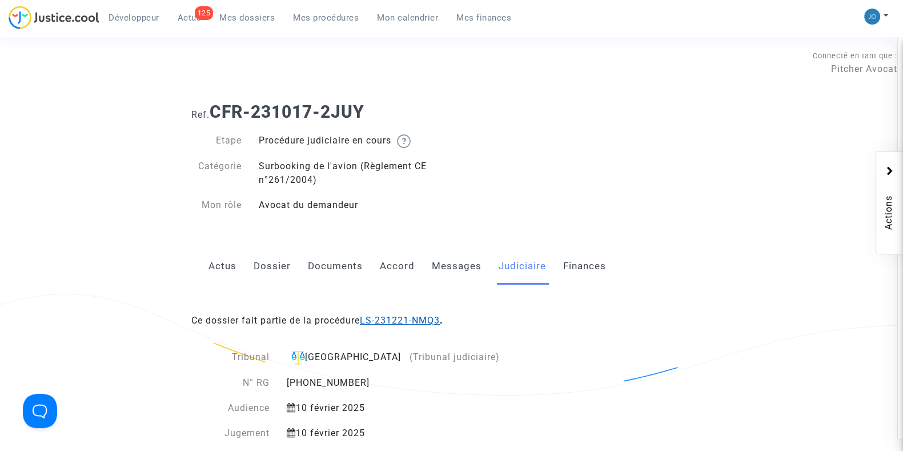
click at [428, 315] on link "LS-231221-NMQ3" at bounding box center [400, 320] width 80 height 11
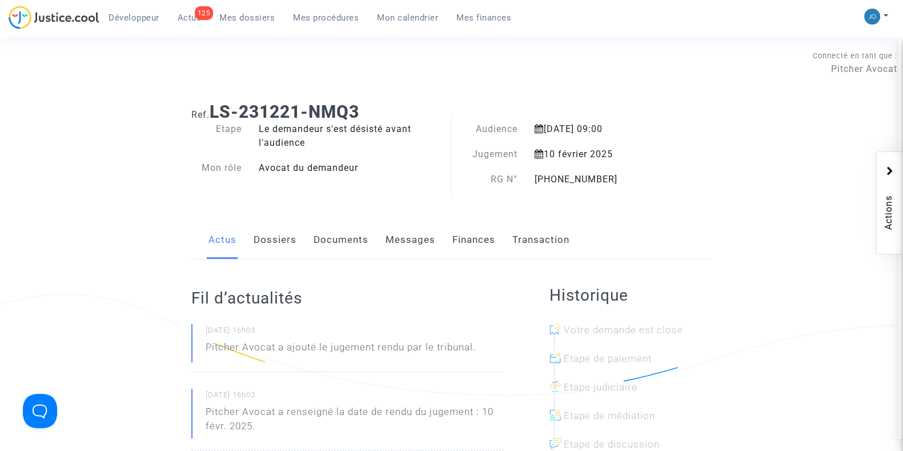
drag, startPoint x: 376, startPoint y: 113, endPoint x: 214, endPoint y: 111, distance: 161.6
click at [214, 111] on h1 "Ref. LS-231221-NMQ3" at bounding box center [451, 112] width 520 height 21
copy b "LS-231221-NMQ3"
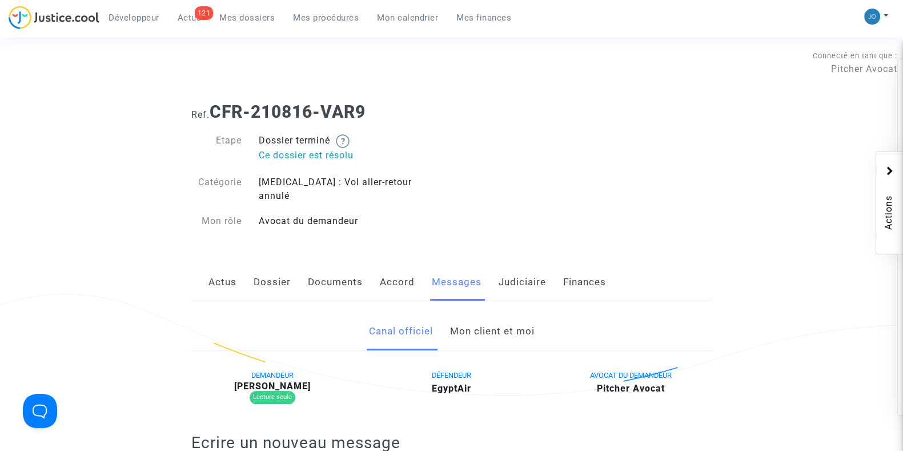
click at [512, 263] on link "Judiciaire" at bounding box center [522, 282] width 47 height 38
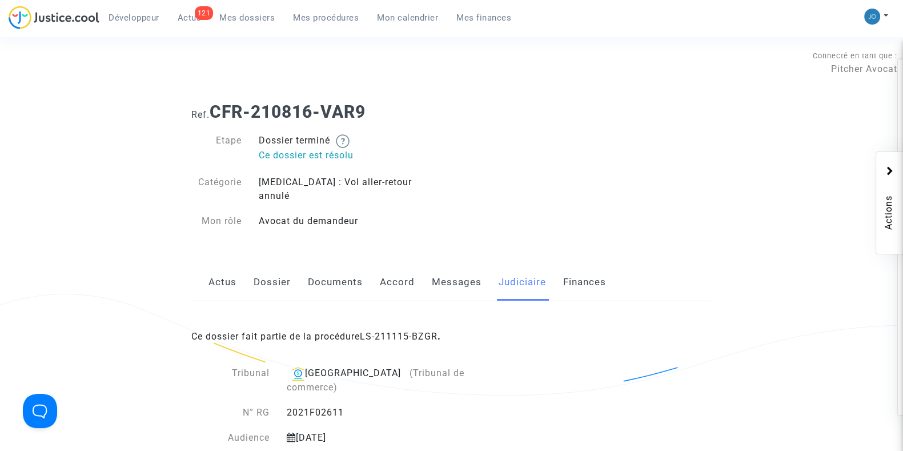
click at [261, 271] on link "Dossier" at bounding box center [272, 282] width 37 height 38
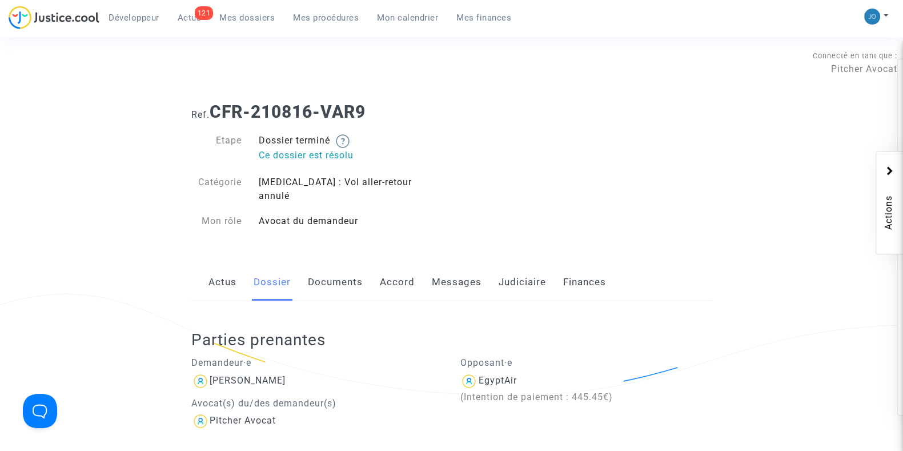
click at [224, 268] on link "Actus" at bounding box center [222, 282] width 28 height 38
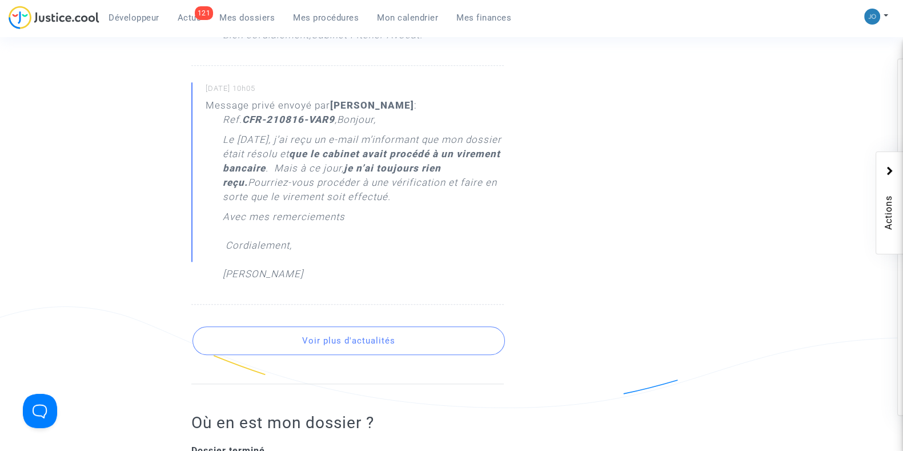
scroll to position [1496, 0]
click at [286, 324] on button "Voir plus d'actualités" at bounding box center [348, 338] width 312 height 29
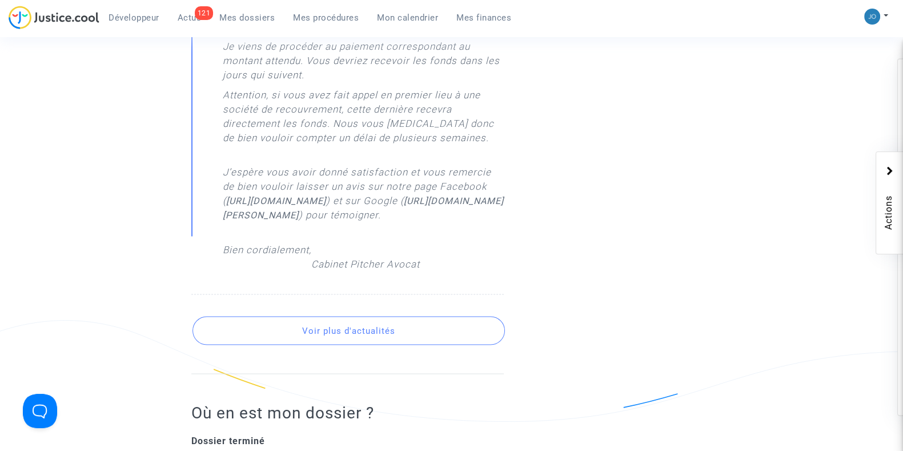
scroll to position [2519, 0]
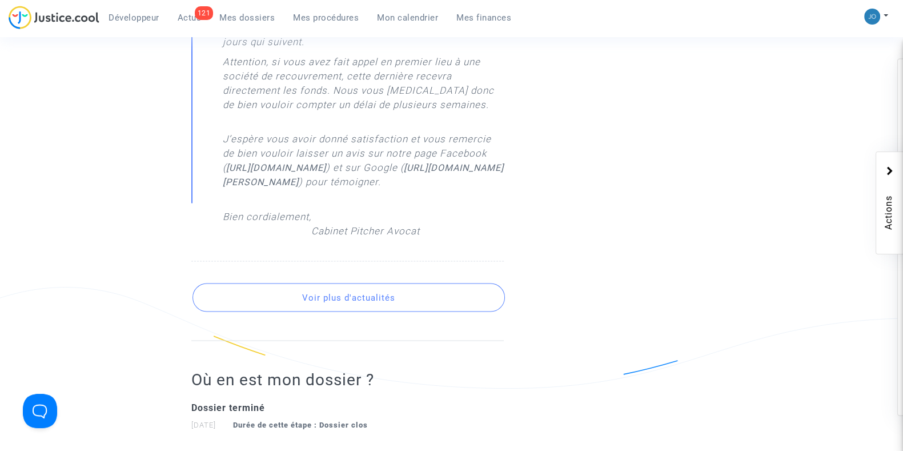
click at [339, 311] on button "Voir plus d'actualités" at bounding box center [348, 297] width 312 height 29
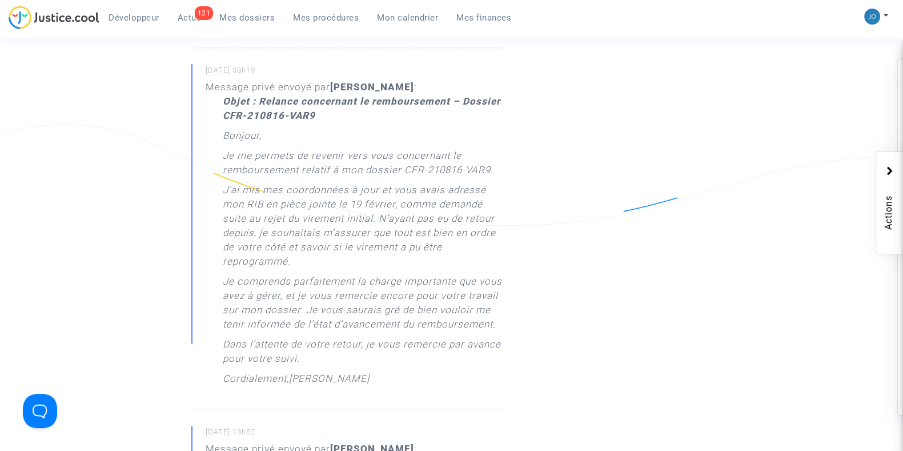
scroll to position [0, 0]
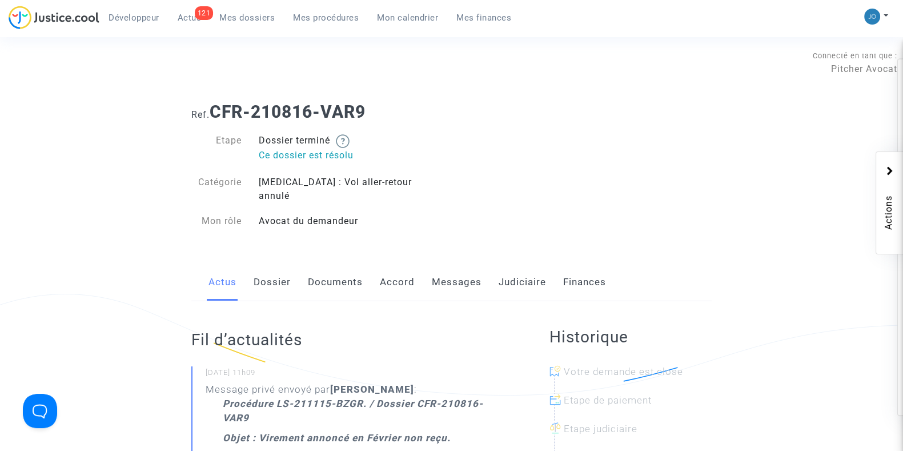
click at [511, 270] on link "Judiciaire" at bounding box center [522, 282] width 47 height 38
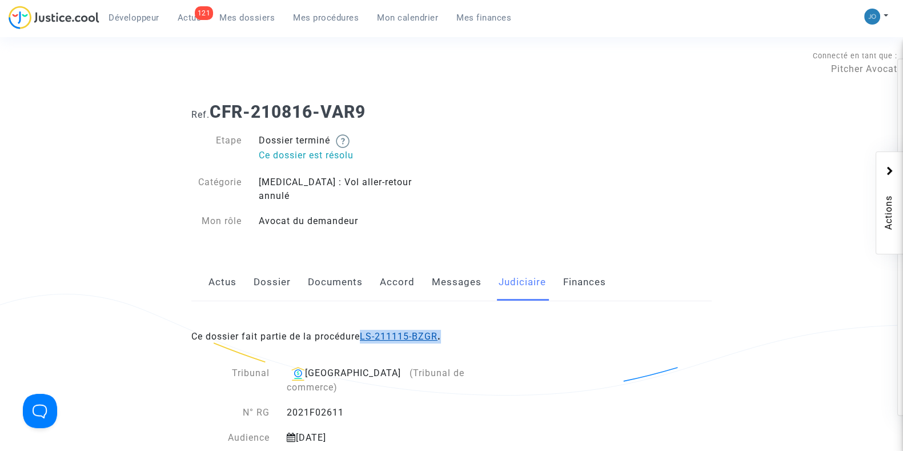
drag, startPoint x: 446, startPoint y: 322, endPoint x: 366, endPoint y: 318, distance: 80.6
click at [366, 318] on div "Ce dossier fait partie de la procédure LS-211115-BZGR ." at bounding box center [451, 328] width 520 height 54
copy b "LS-211115-BZGR ."
click at [263, 275] on link "Dossier" at bounding box center [272, 282] width 37 height 38
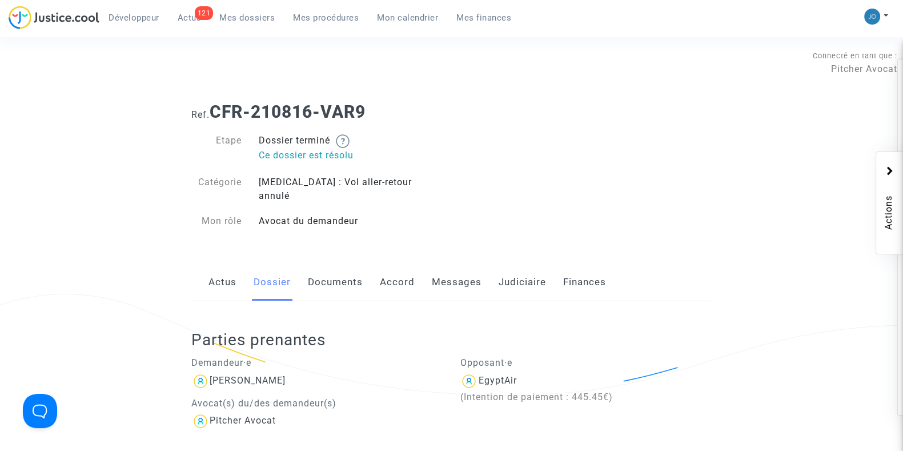
click at [523, 275] on link "Judiciaire" at bounding box center [522, 282] width 47 height 38
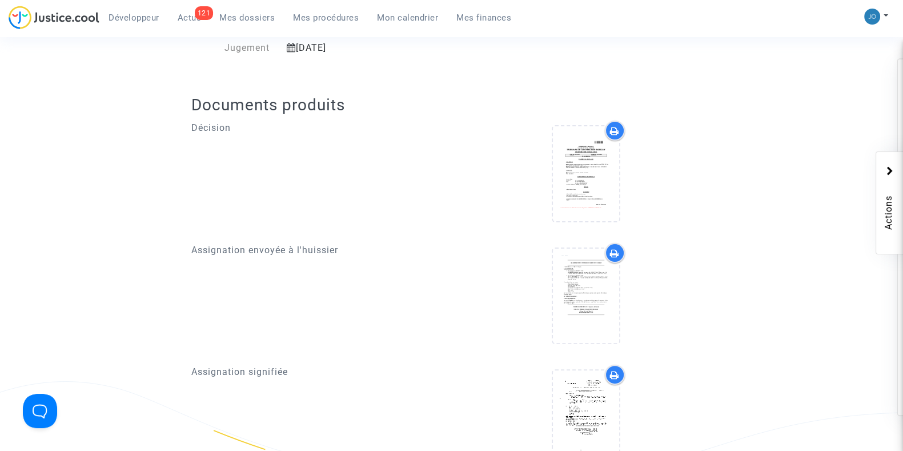
scroll to position [425, 0]
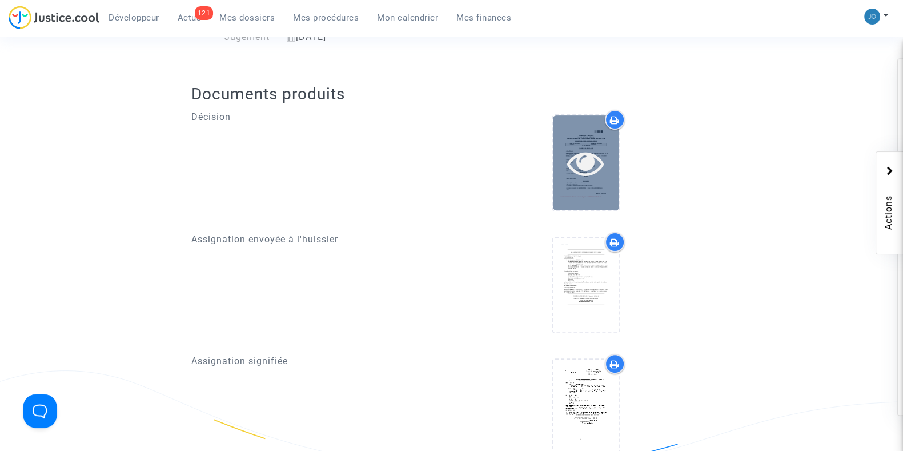
click at [608, 115] on div at bounding box center [586, 162] width 66 height 94
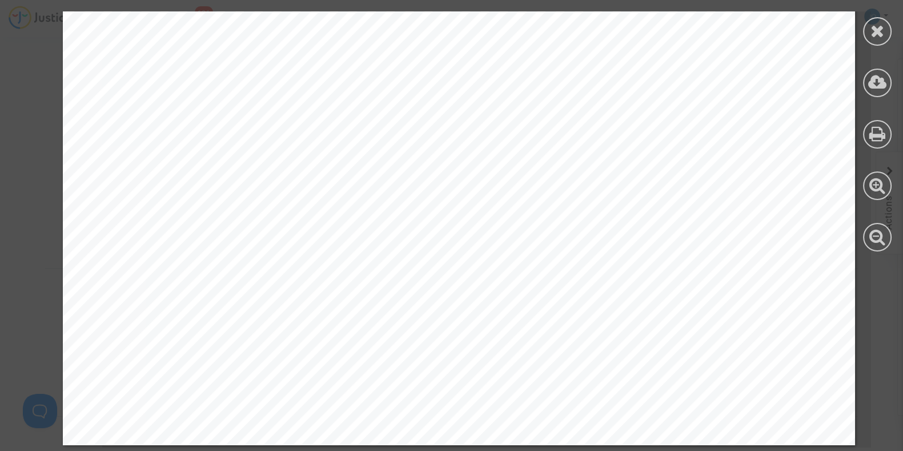
scroll to position [1001, 0]
click at [886, 26] on div at bounding box center [877, 31] width 29 height 29
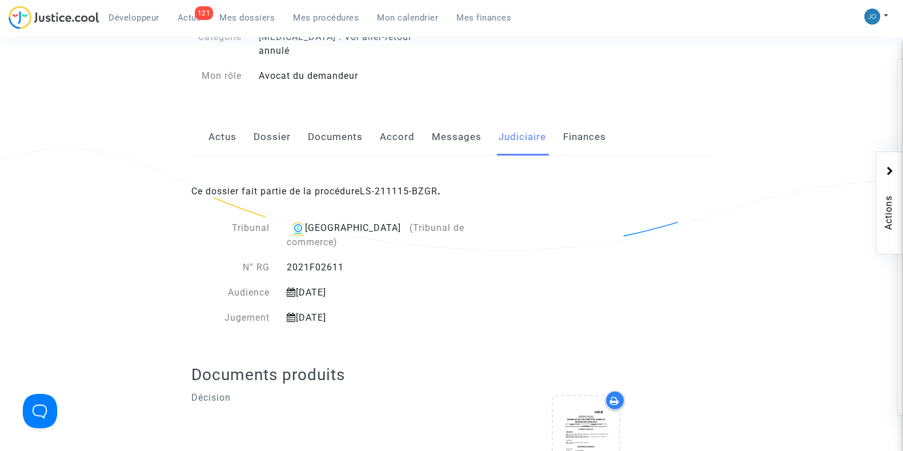
scroll to position [0, 0]
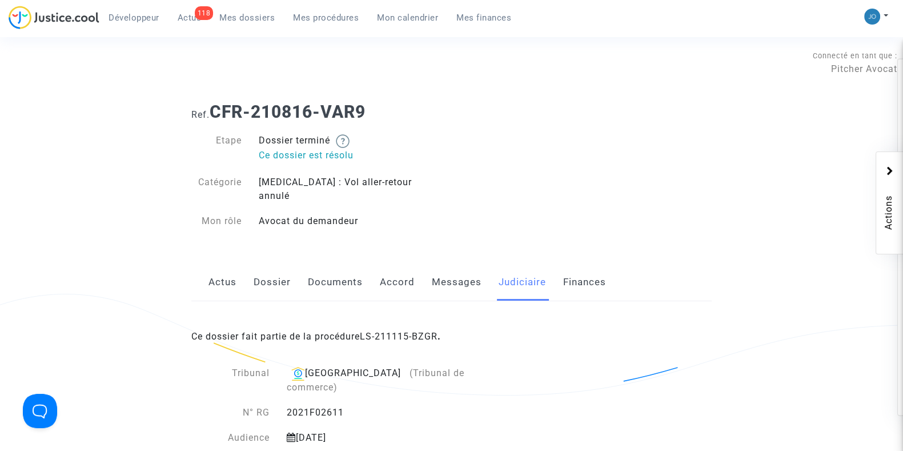
click at [247, 9] on link "Mes dossiers" at bounding box center [247, 17] width 74 height 17
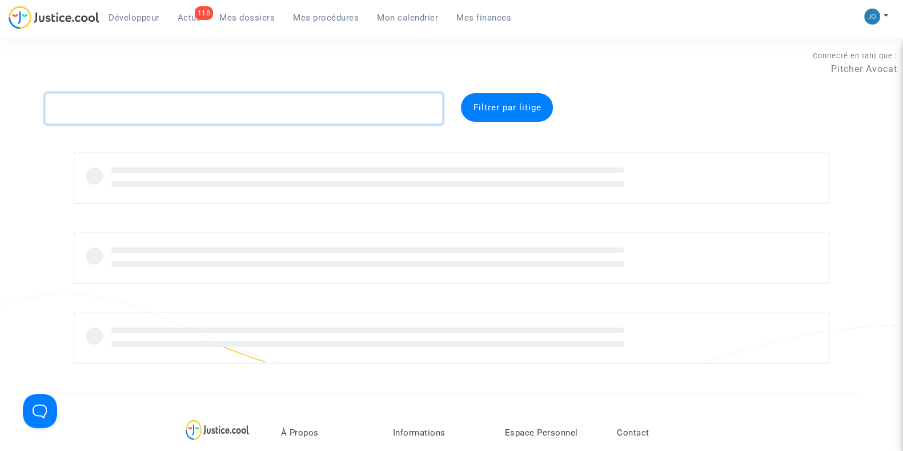
click at [246, 111] on textarea at bounding box center [243, 108] width 397 height 31
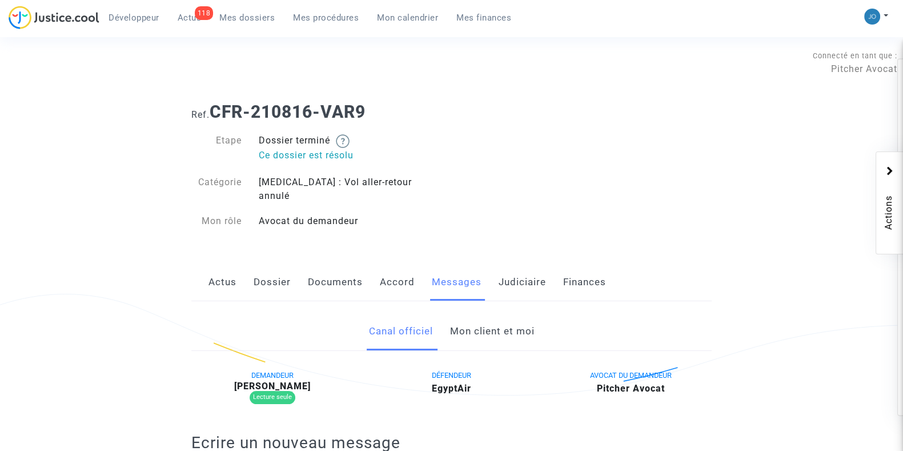
click at [532, 272] on link "Judiciaire" at bounding box center [522, 282] width 47 height 38
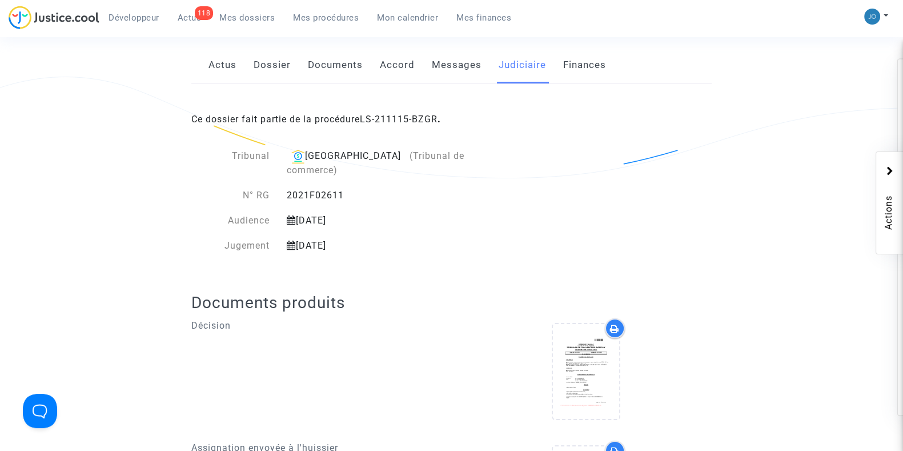
scroll to position [221, 0]
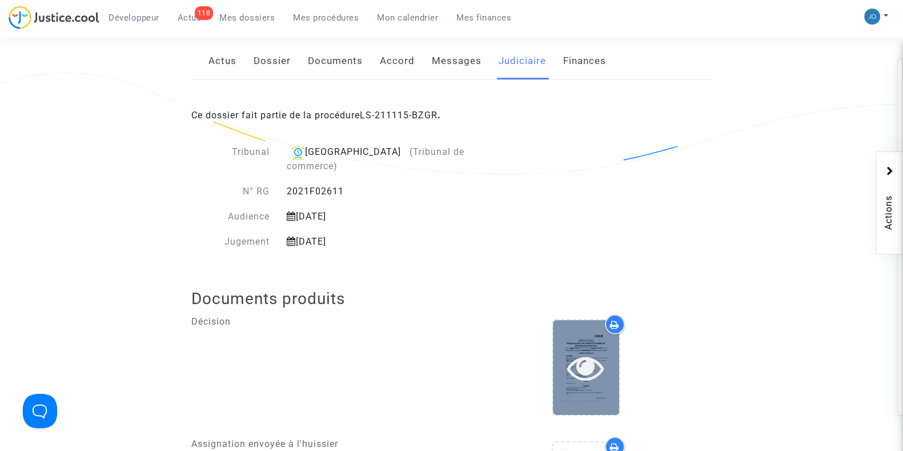
click at [586, 349] on icon at bounding box center [585, 367] width 37 height 37
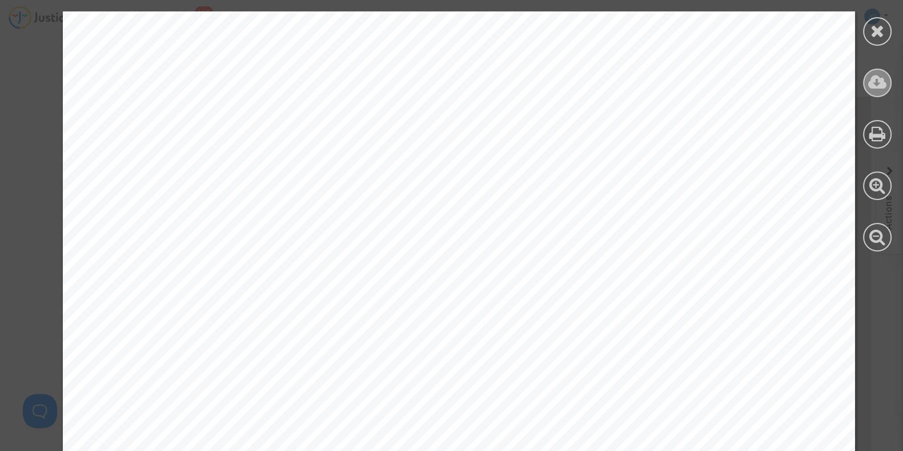
click at [878, 83] on icon at bounding box center [877, 82] width 19 height 17
click at [898, 33] on div at bounding box center [877, 131] width 51 height 263
click at [881, 32] on icon at bounding box center [877, 30] width 14 height 17
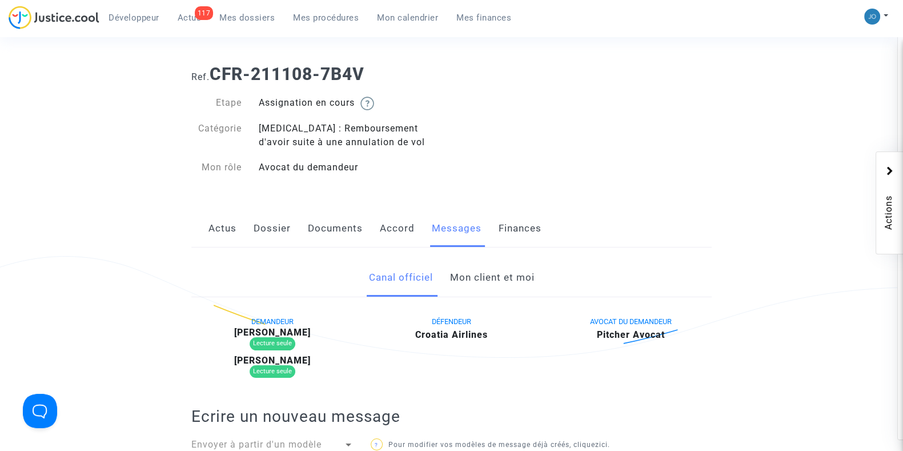
click at [280, 233] on link "Dossier" at bounding box center [272, 229] width 37 height 38
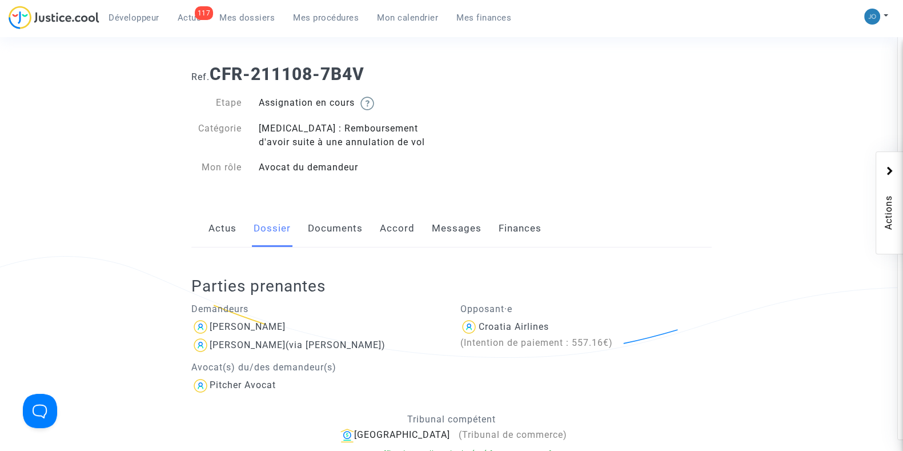
click at [473, 228] on link "Messages" at bounding box center [457, 229] width 50 height 38
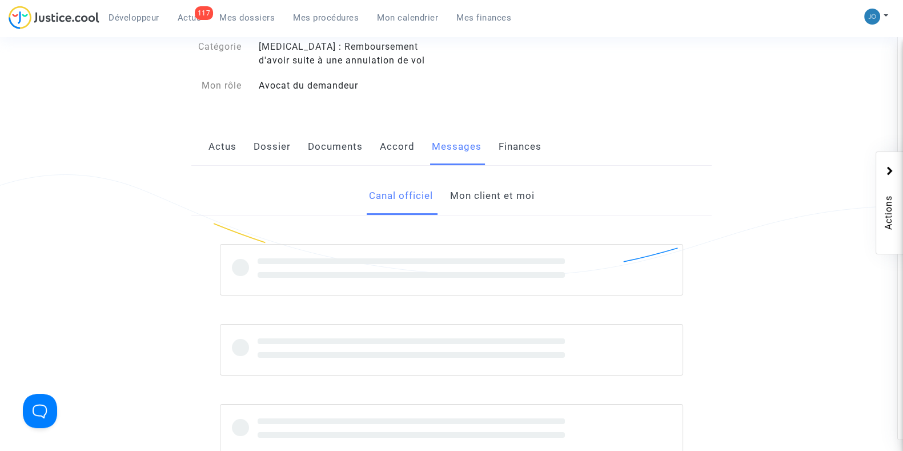
scroll to position [97, 0]
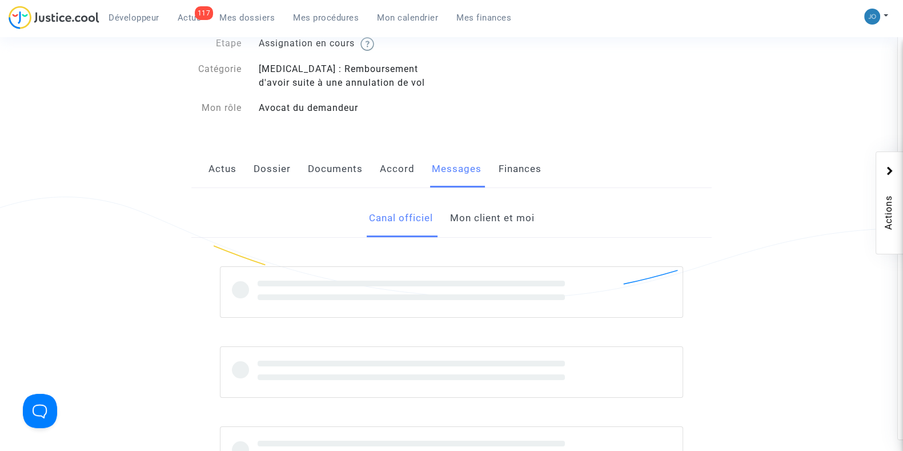
click at [490, 224] on link "Mon client et moi" at bounding box center [491, 218] width 85 height 38
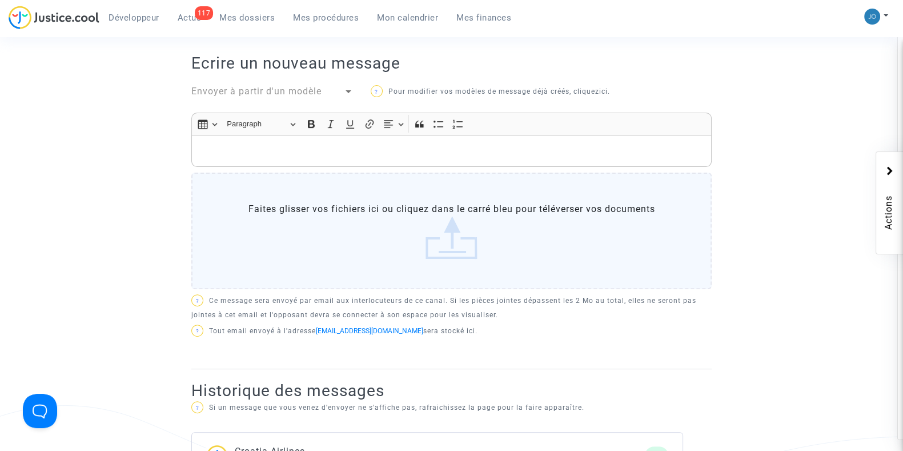
scroll to position [391, 0]
click at [439, 134] on div "Rich Text Editor, main" at bounding box center [451, 150] width 520 height 32
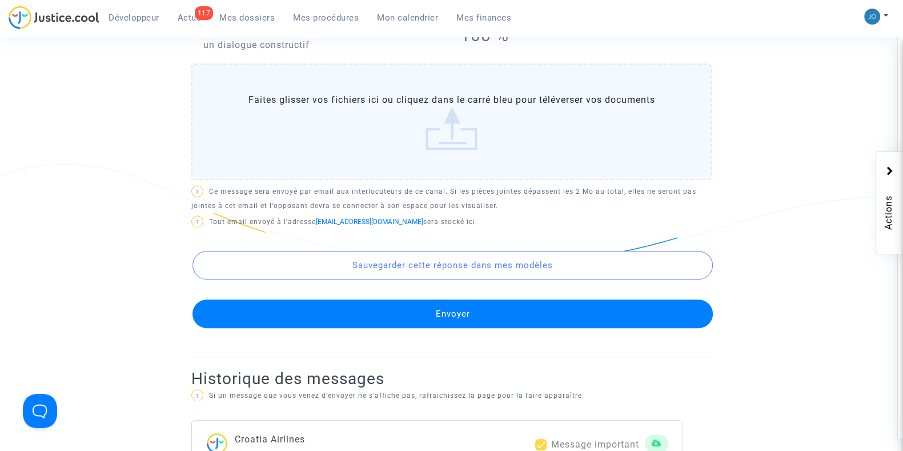
scroll to position [632, 0]
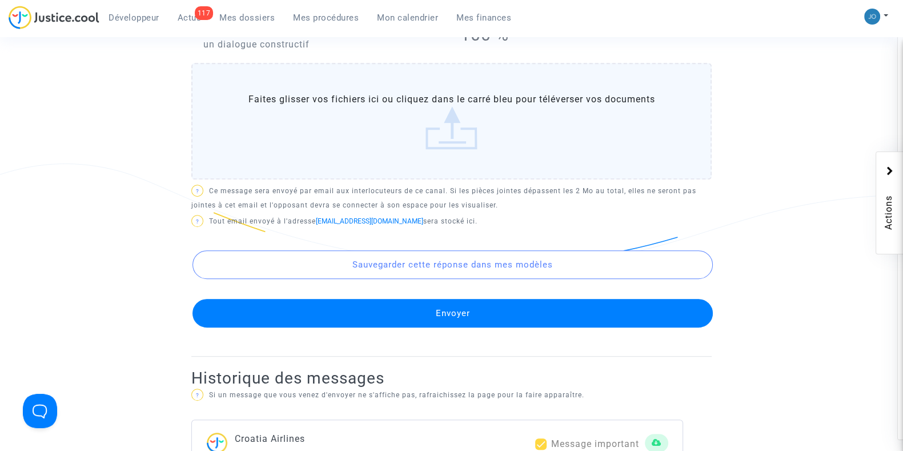
click at [451, 304] on button "Envoyer" at bounding box center [452, 313] width 520 height 29
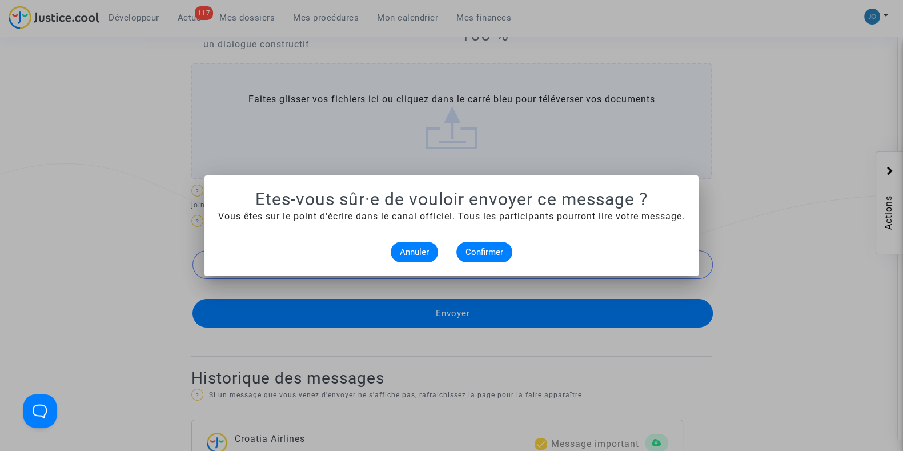
scroll to position [0, 0]
click at [483, 243] on button "Confirmer" at bounding box center [484, 252] width 56 height 21
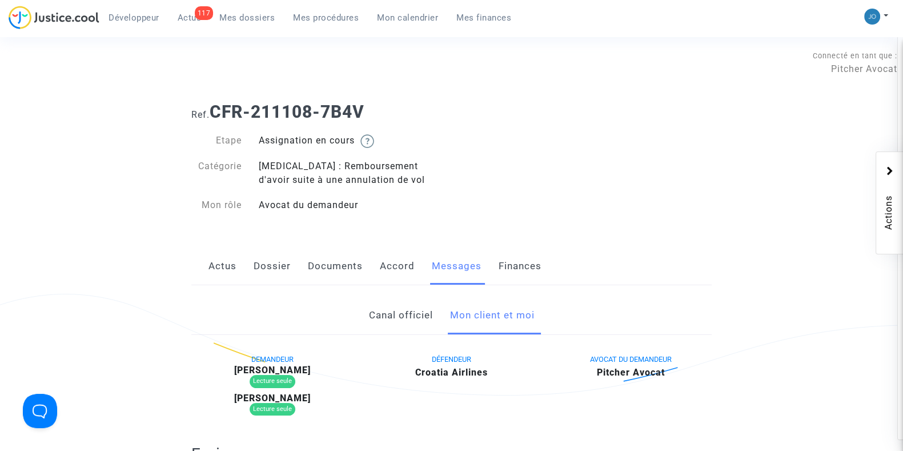
scroll to position [632, 0]
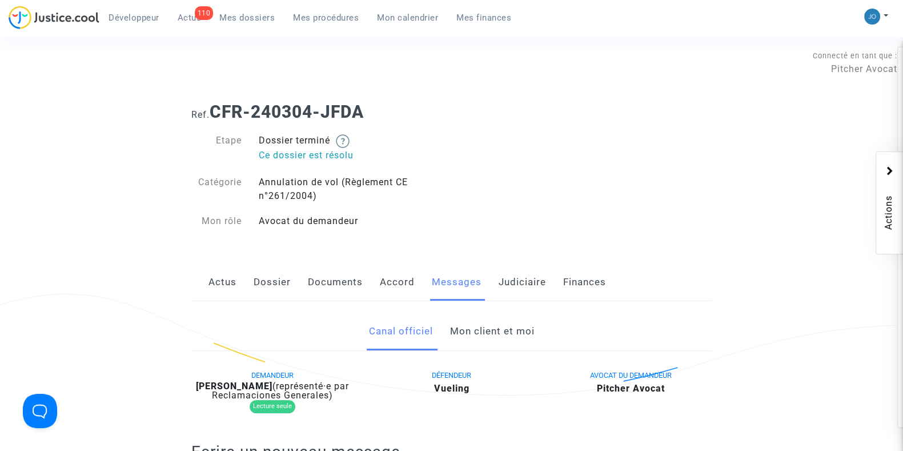
click at [526, 320] on link "Mon client et moi" at bounding box center [491, 331] width 85 height 38
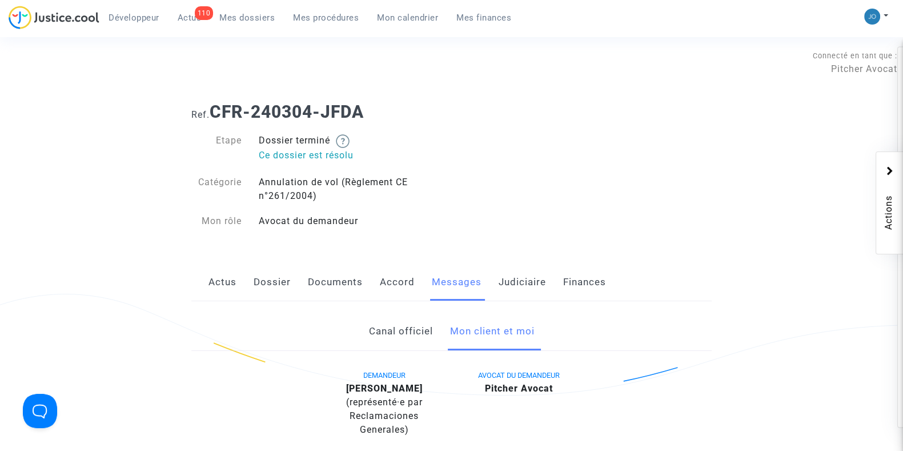
click at [523, 274] on link "Judiciaire" at bounding box center [522, 282] width 47 height 38
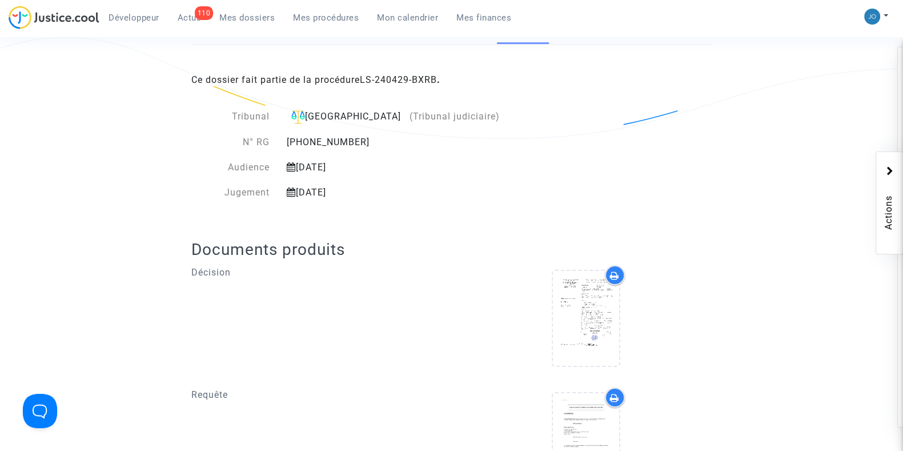
scroll to position [256, 0]
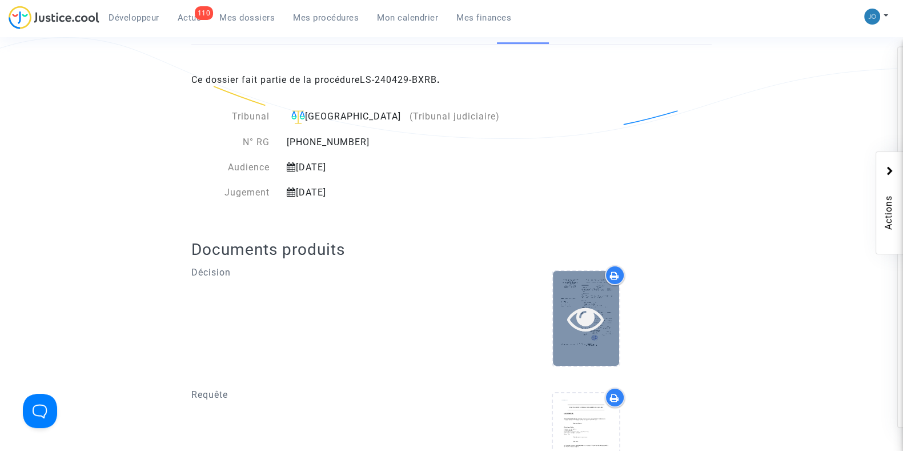
click at [579, 312] on icon at bounding box center [585, 318] width 37 height 37
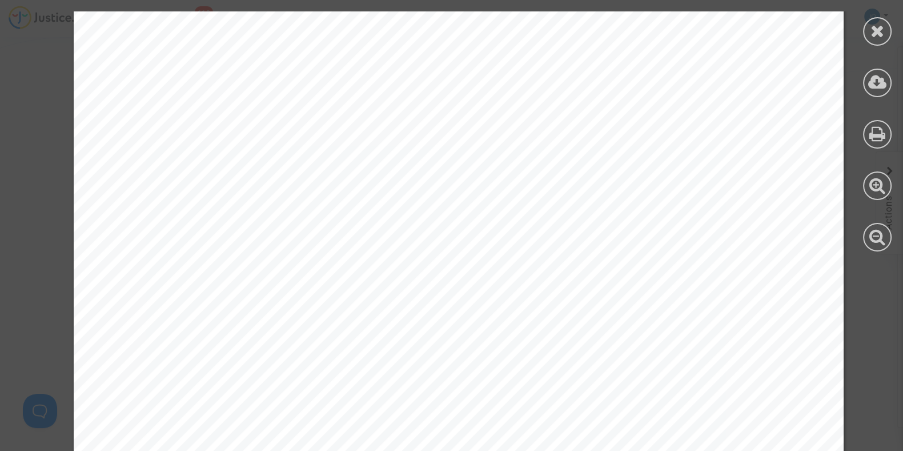
scroll to position [44, 0]
click at [879, 30] on icon at bounding box center [877, 30] width 14 height 17
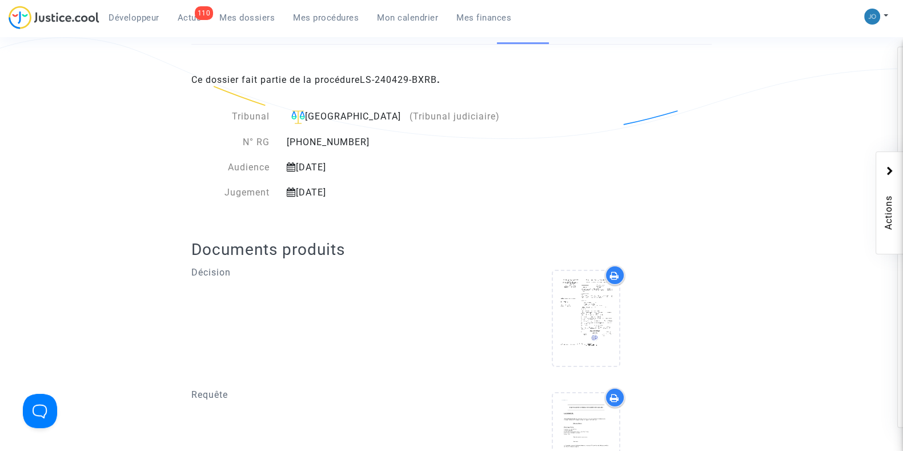
scroll to position [0, 0]
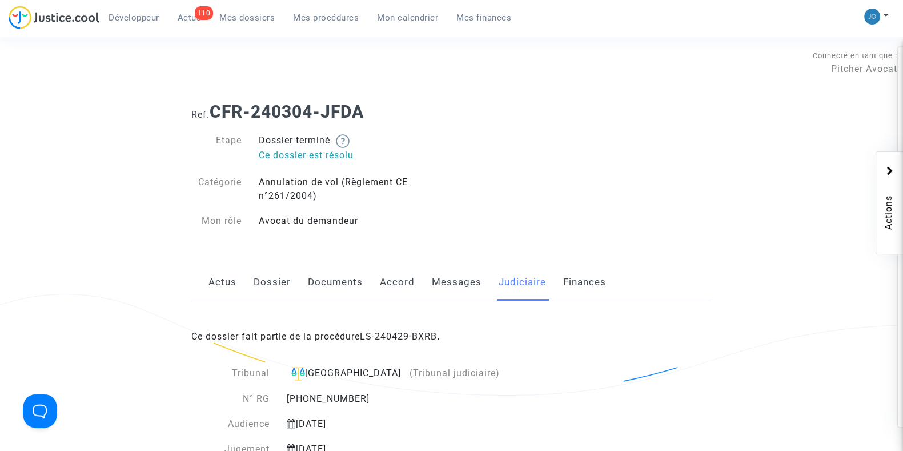
click at [276, 287] on link "Dossier" at bounding box center [272, 282] width 37 height 38
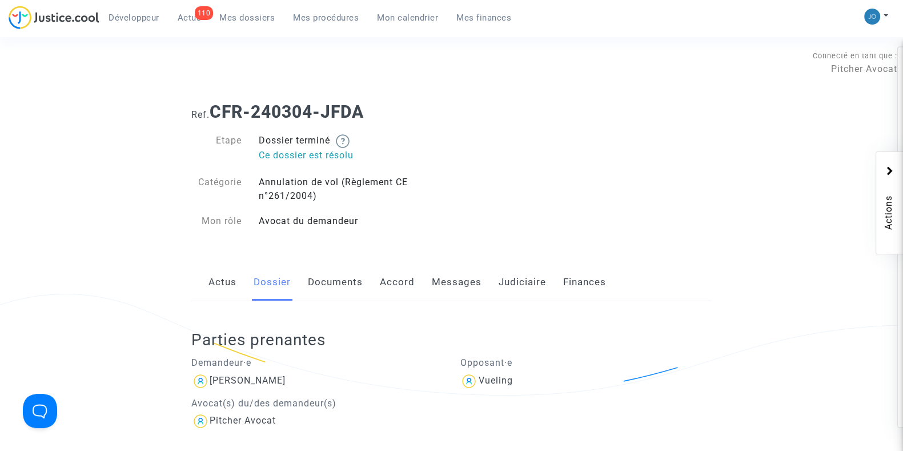
click at [465, 280] on link "Messages" at bounding box center [457, 282] width 50 height 38
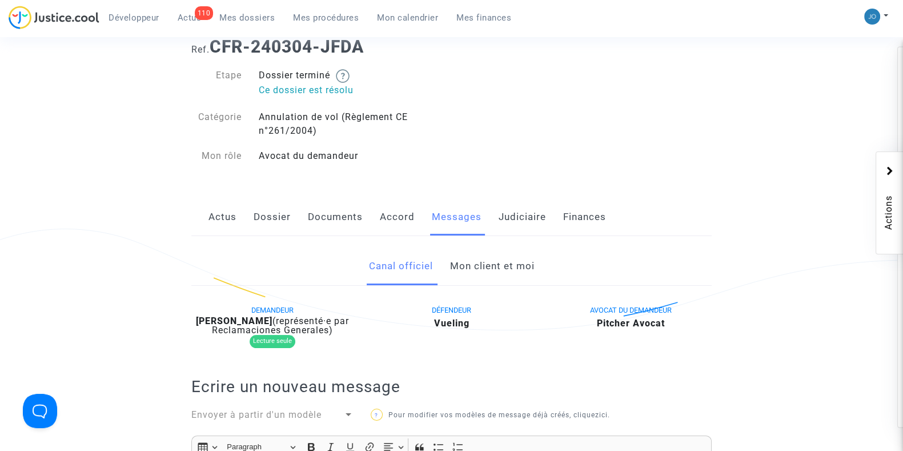
click at [471, 278] on link "Mon client et moi" at bounding box center [491, 266] width 85 height 38
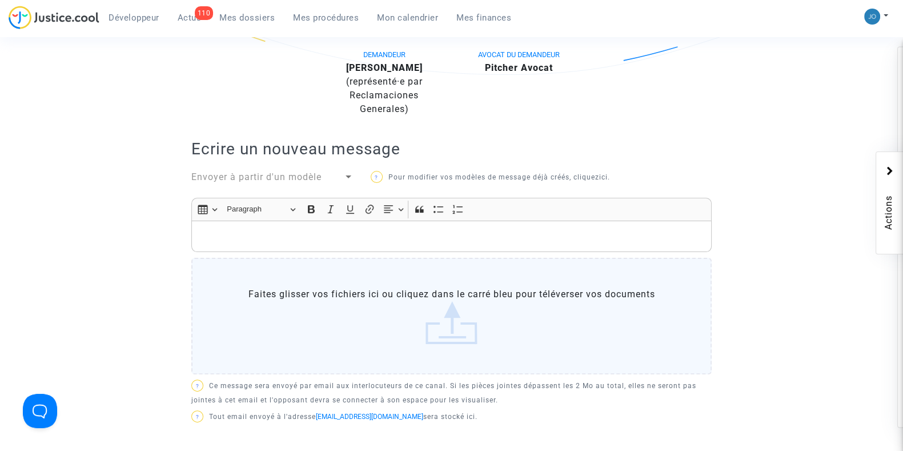
scroll to position [325, 0]
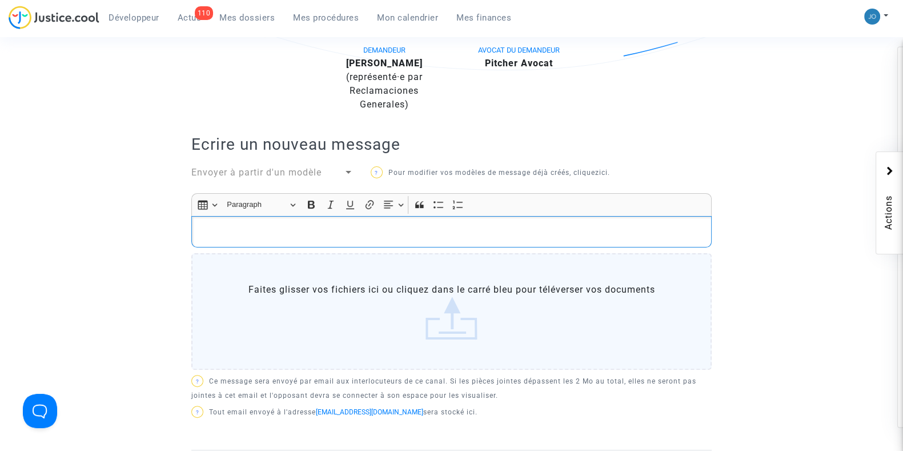
click at [505, 221] on div "Rich Text Editor, main" at bounding box center [451, 232] width 520 height 32
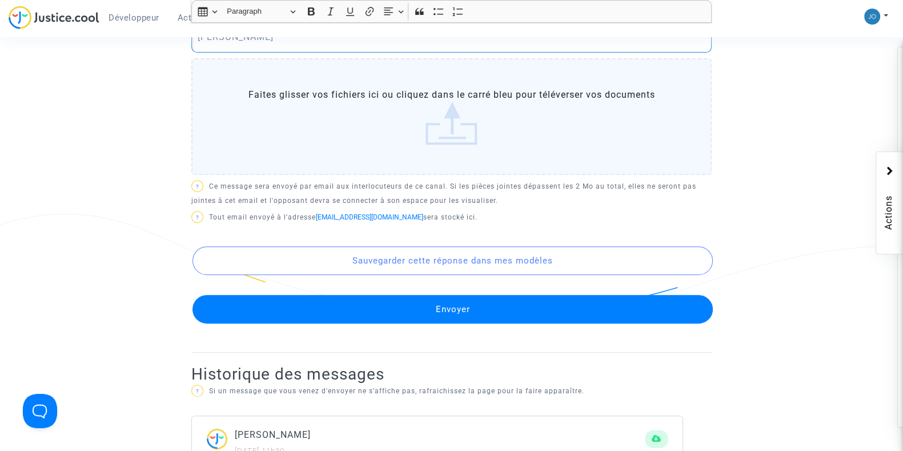
scroll to position [583, 0]
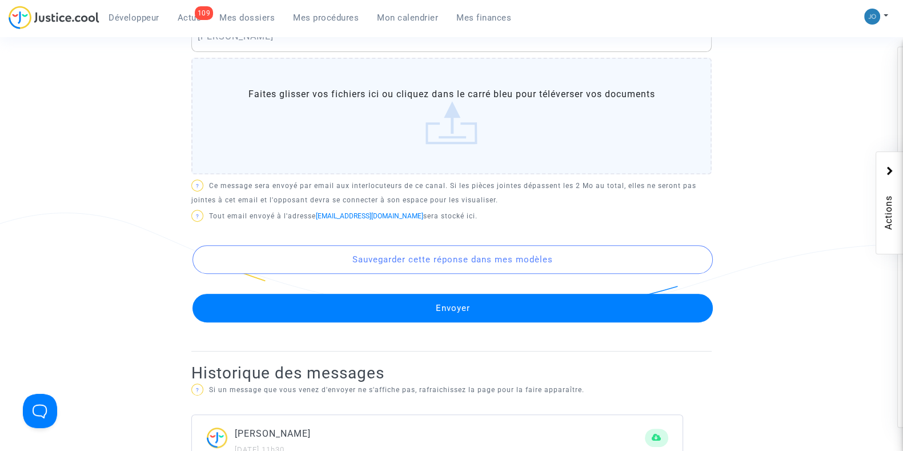
click at [451, 311] on button "Envoyer" at bounding box center [452, 308] width 520 height 29
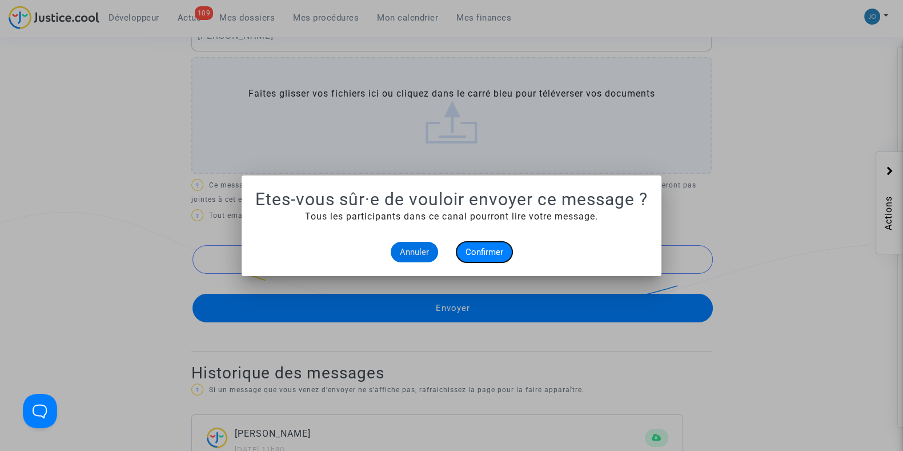
click at [482, 247] on span "Confirmer" at bounding box center [484, 252] width 38 height 10
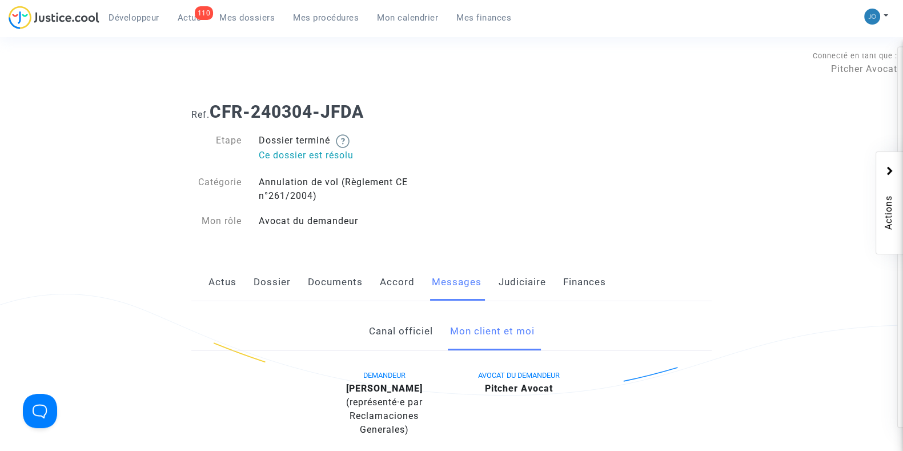
click at [240, 11] on link "Mes dossiers" at bounding box center [247, 17] width 74 height 17
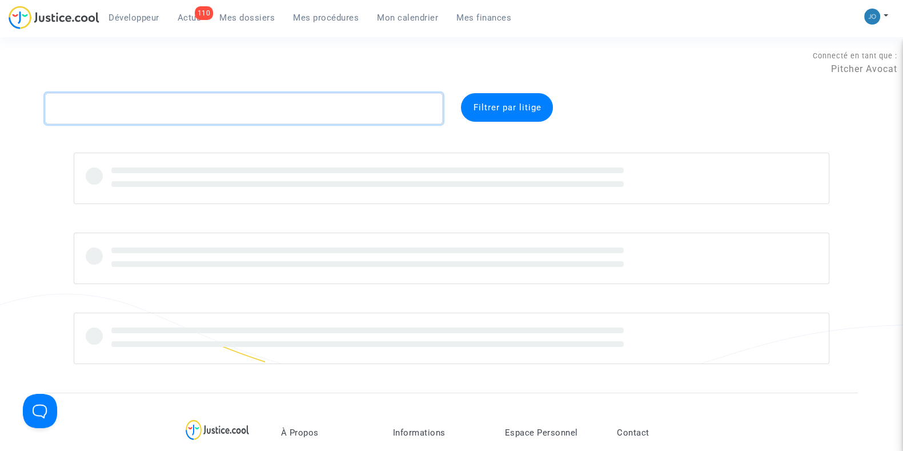
click at [231, 114] on textarea at bounding box center [243, 108] width 397 height 31
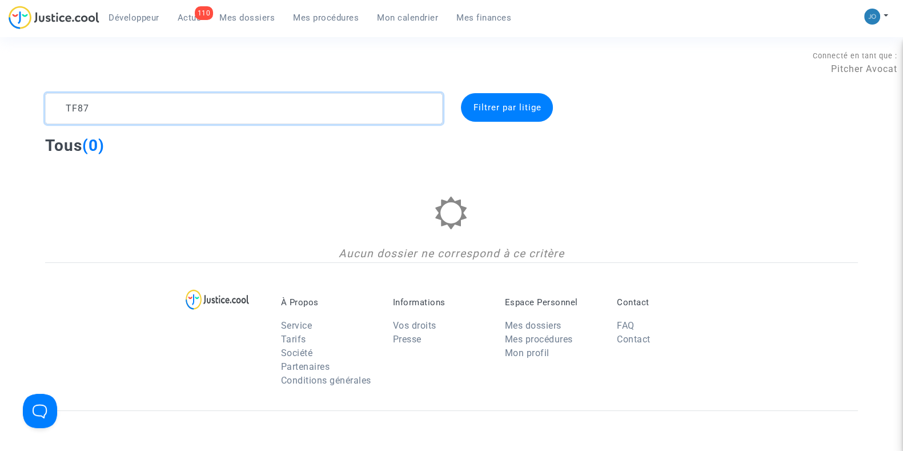
type textarea "TF87"
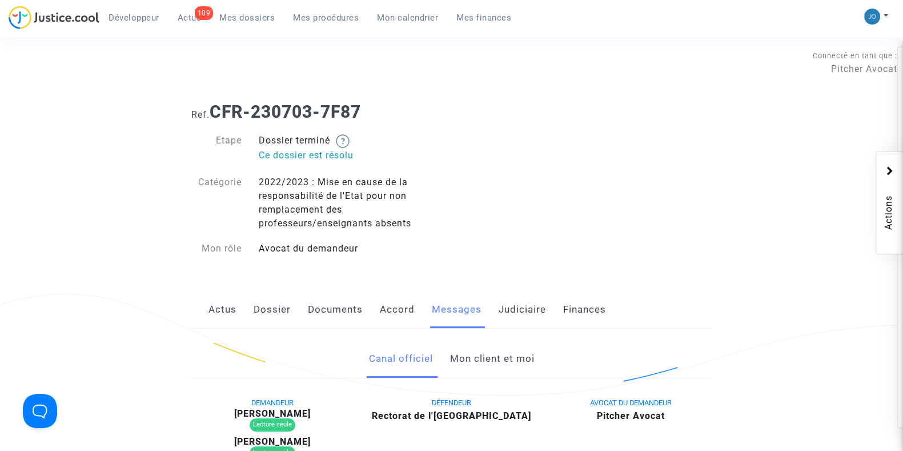
click at [517, 320] on link "Judiciaire" at bounding box center [522, 310] width 47 height 38
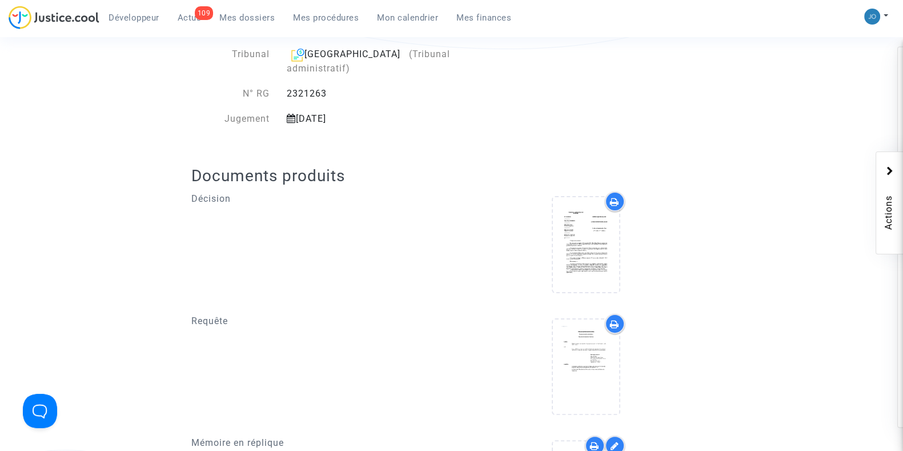
scroll to position [347, 0]
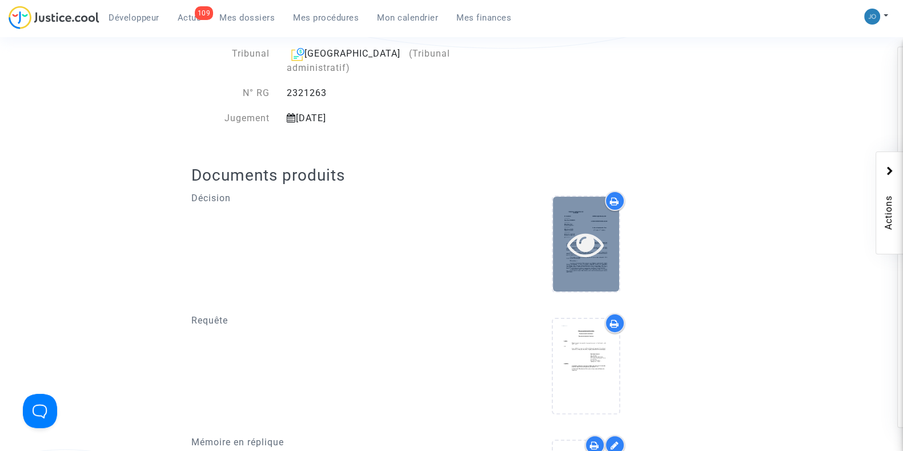
click at [576, 241] on icon at bounding box center [585, 244] width 37 height 37
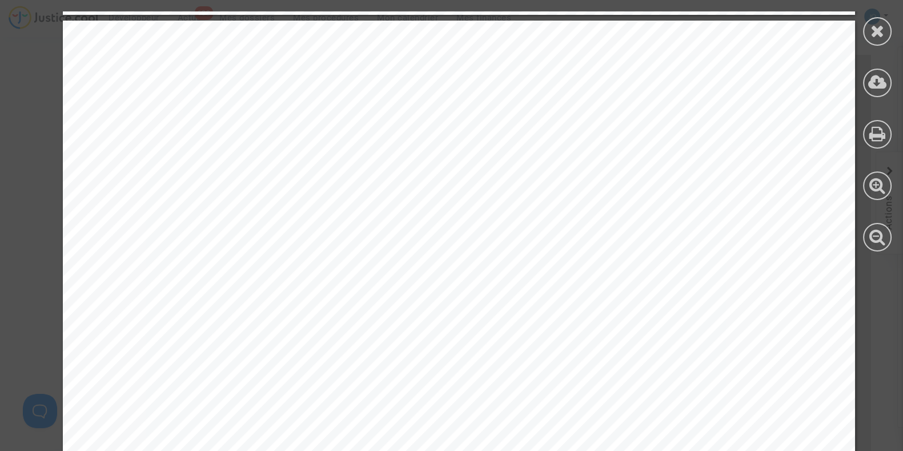
scroll to position [2054, 0]
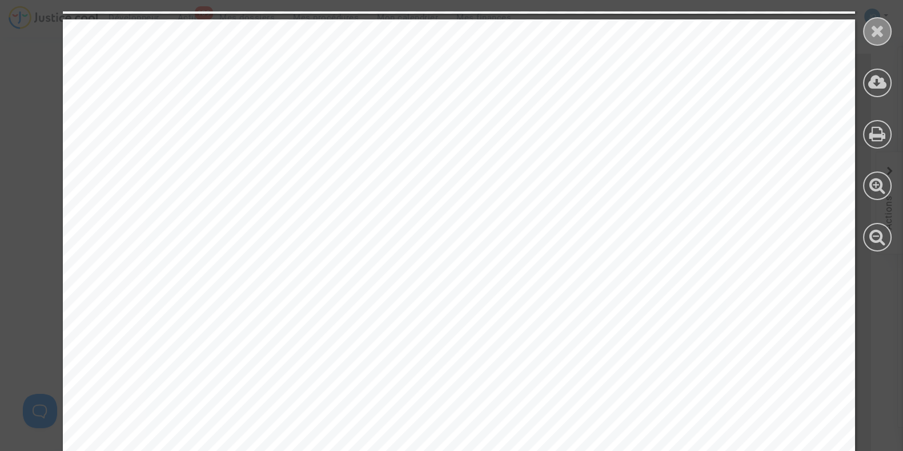
click at [872, 29] on icon at bounding box center [877, 30] width 14 height 17
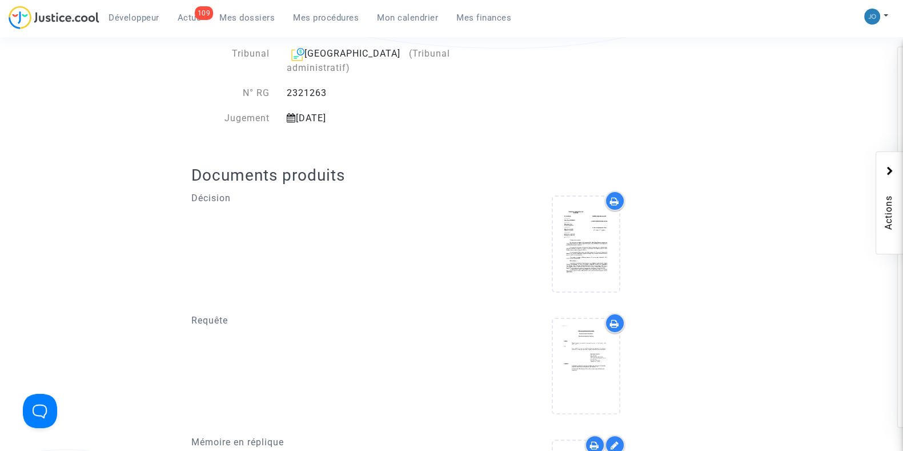
scroll to position [0, 0]
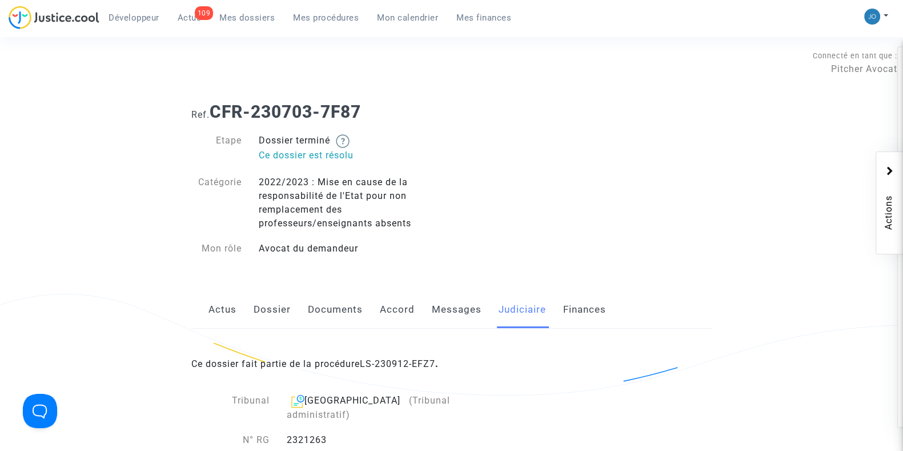
click at [246, 6] on ul "Développeur 109 Actus Mes dossiers Mes procédures Mon calendrier Mes finances" at bounding box center [309, 16] width 421 height 21
click at [252, 18] on span "Mes dossiers" at bounding box center [246, 18] width 55 height 10
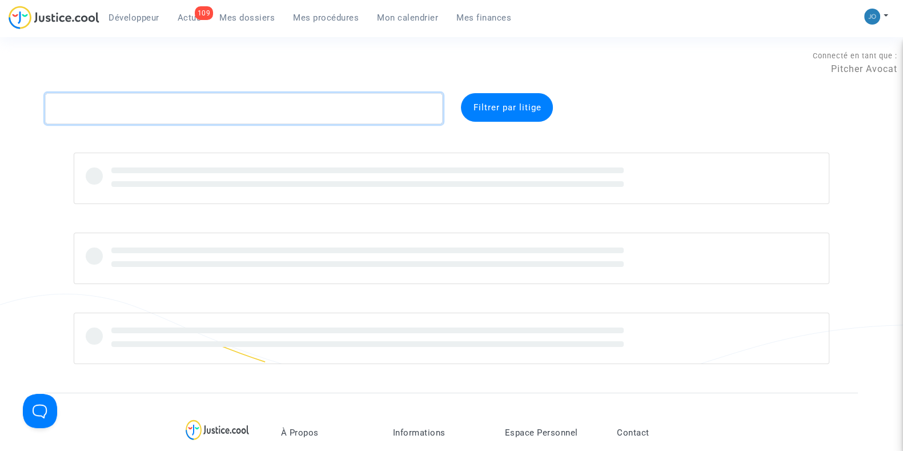
click at [212, 114] on textarea at bounding box center [243, 108] width 397 height 31
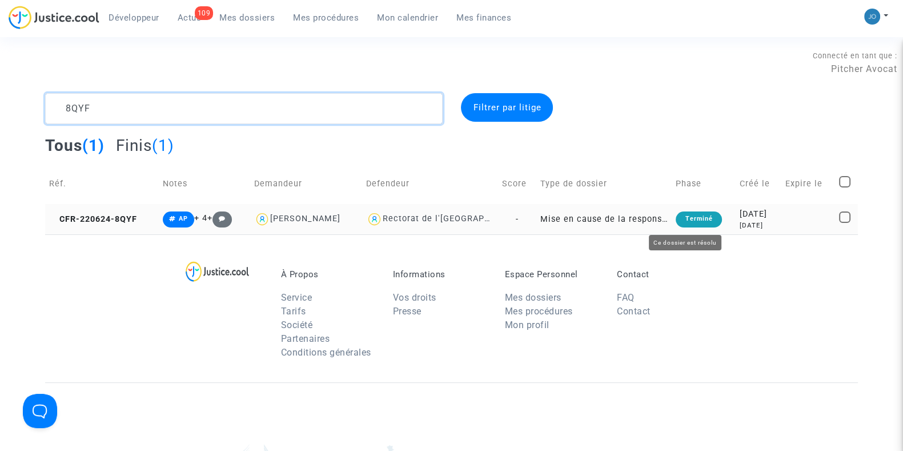
type textarea "8QYF"
click at [740, 218] on div "[DATE]" at bounding box center [758, 214] width 37 height 13
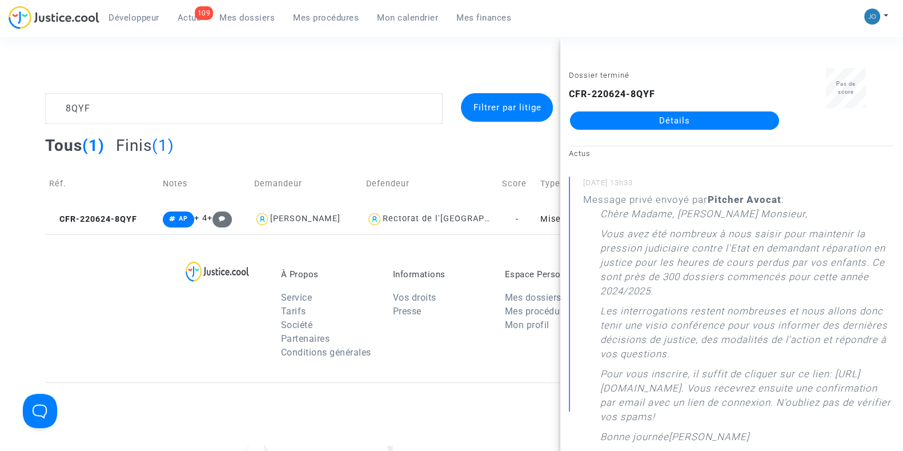
click at [677, 119] on link "Détails" at bounding box center [674, 120] width 209 height 18
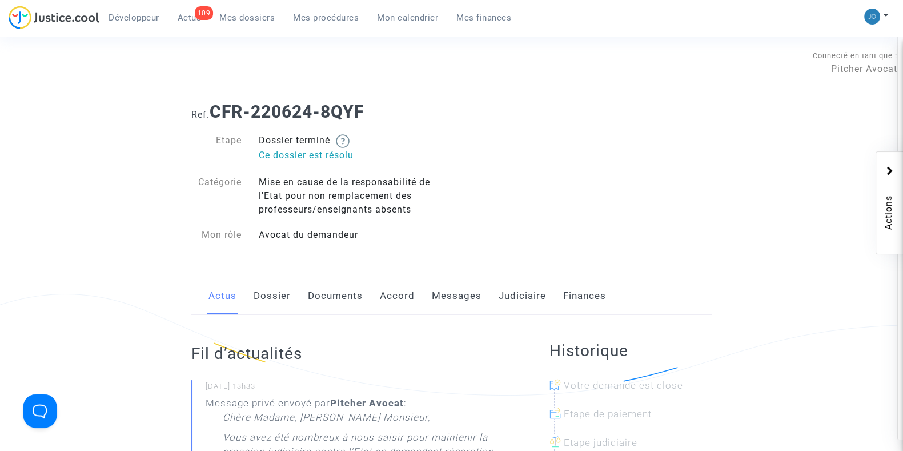
click at [287, 288] on link "Dossier" at bounding box center [272, 296] width 37 height 38
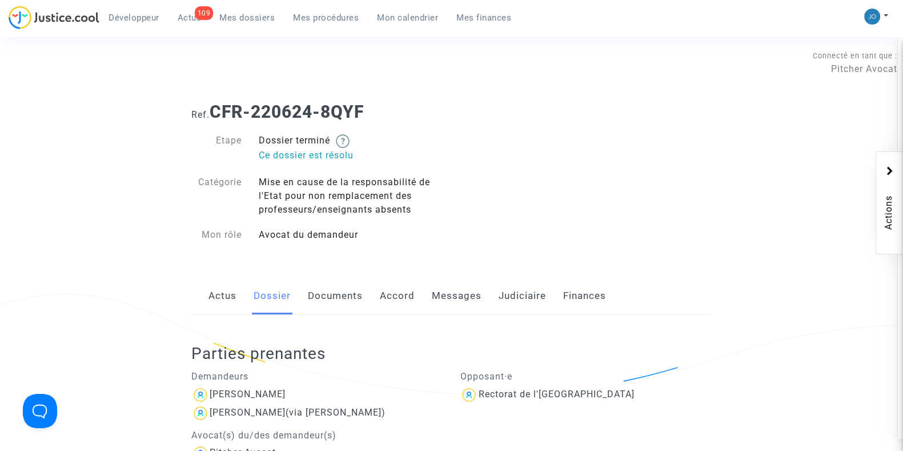
click at [514, 310] on link "Judiciaire" at bounding box center [522, 296] width 47 height 38
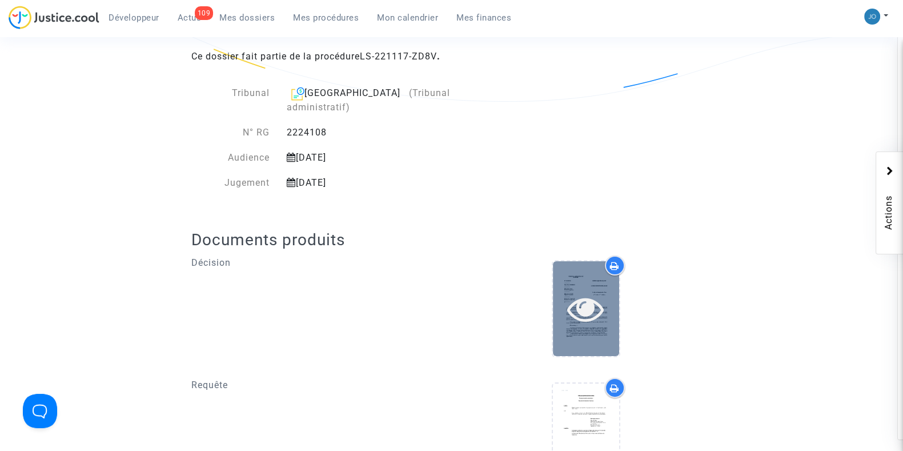
scroll to position [294, 0]
click at [584, 294] on icon at bounding box center [585, 308] width 37 height 37
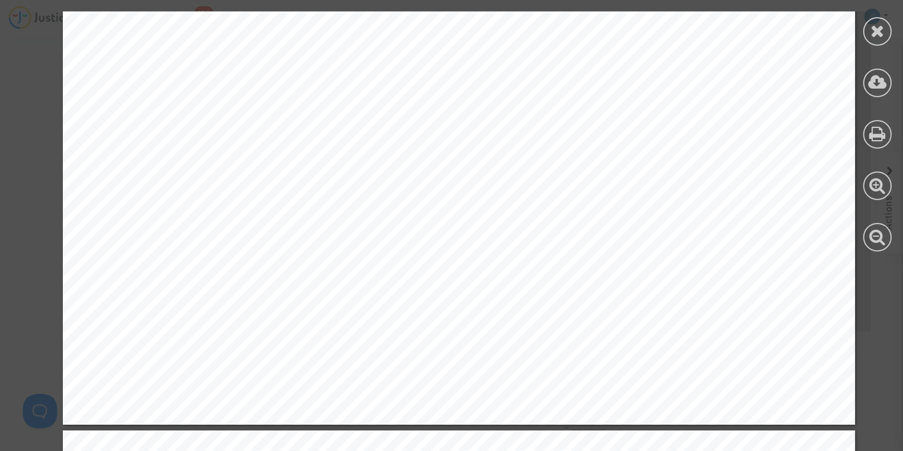
scroll to position [0, 0]
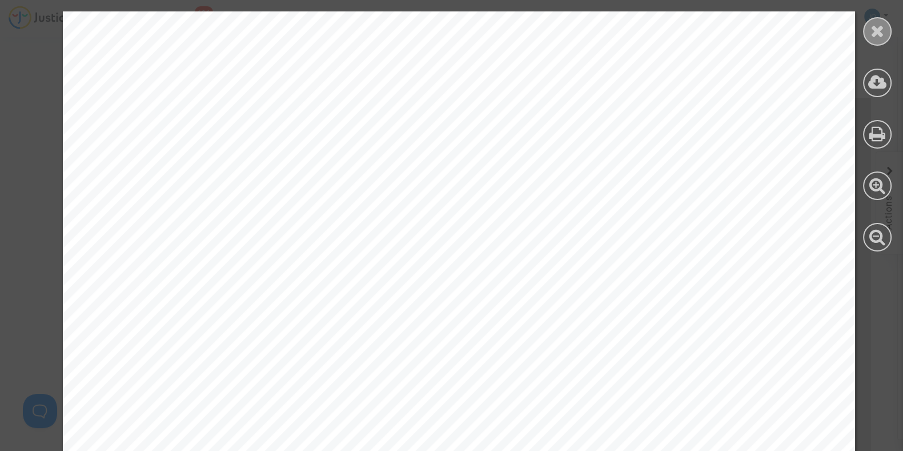
click at [876, 21] on div at bounding box center [877, 31] width 29 height 29
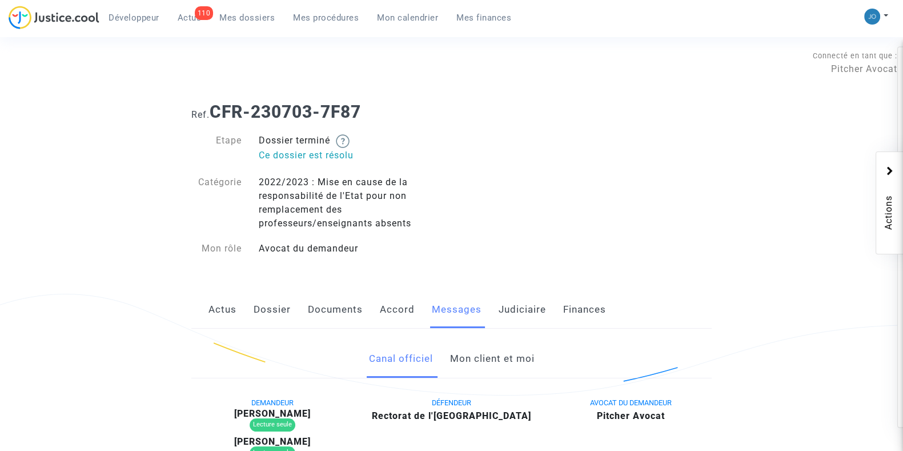
click at [271, 301] on link "Dossier" at bounding box center [272, 310] width 37 height 38
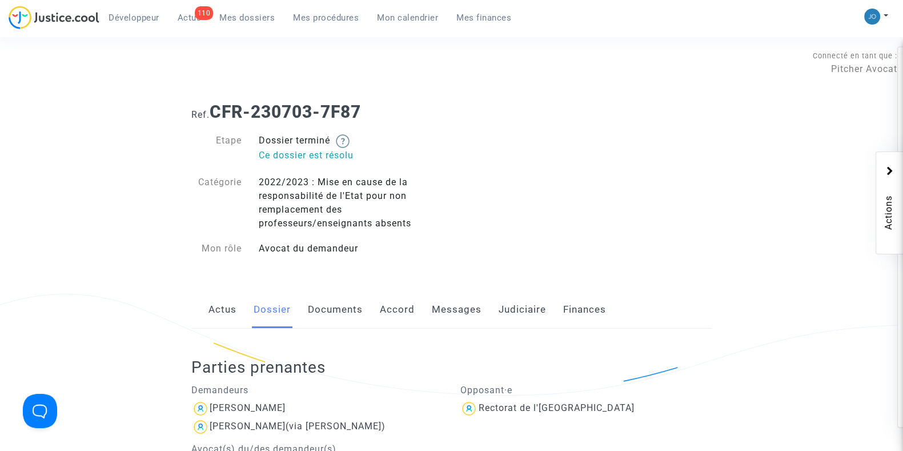
click at [465, 315] on link "Messages" at bounding box center [457, 310] width 50 height 38
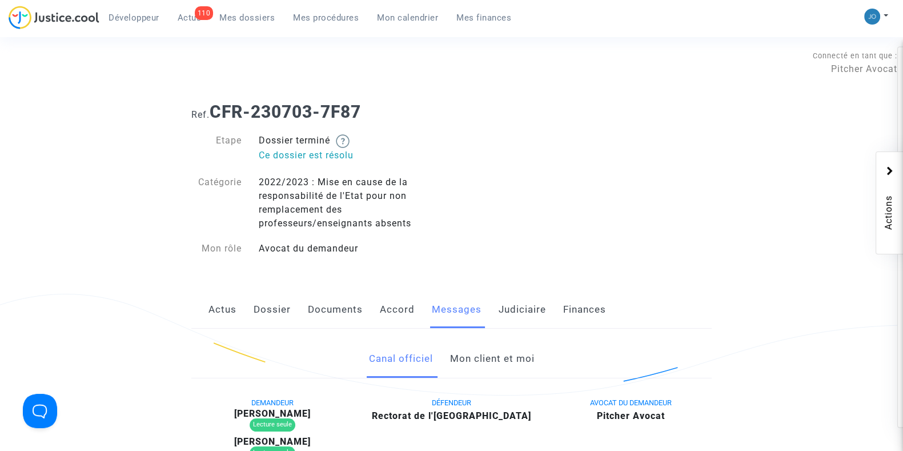
click at [496, 364] on link "Mon client et moi" at bounding box center [491, 359] width 85 height 38
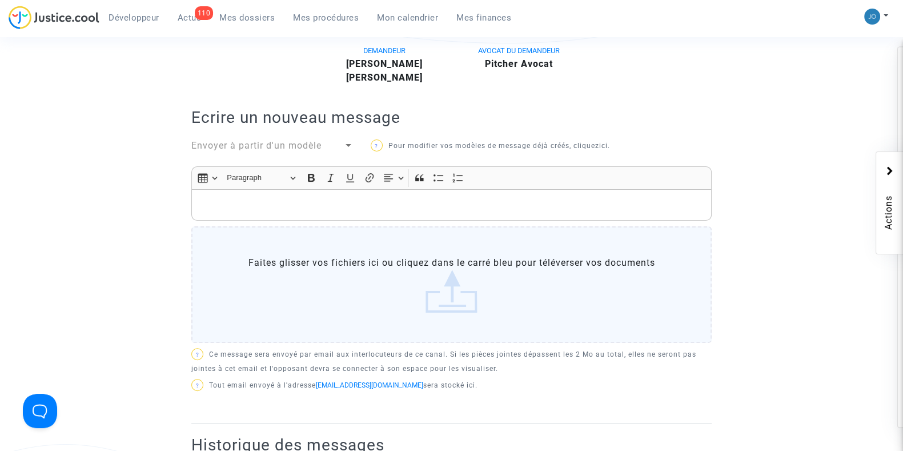
scroll to position [352, 0]
click at [485, 204] on p "Rich Text Editor, main" at bounding box center [452, 204] width 508 height 14
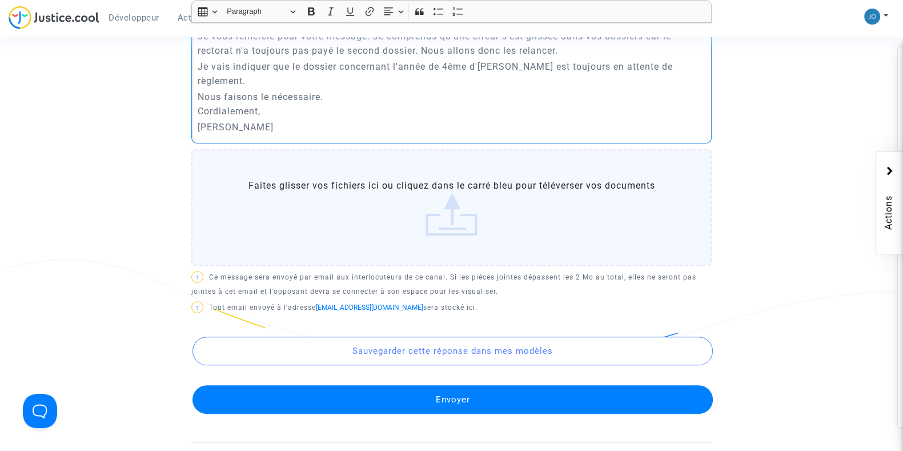
scroll to position [542, 0]
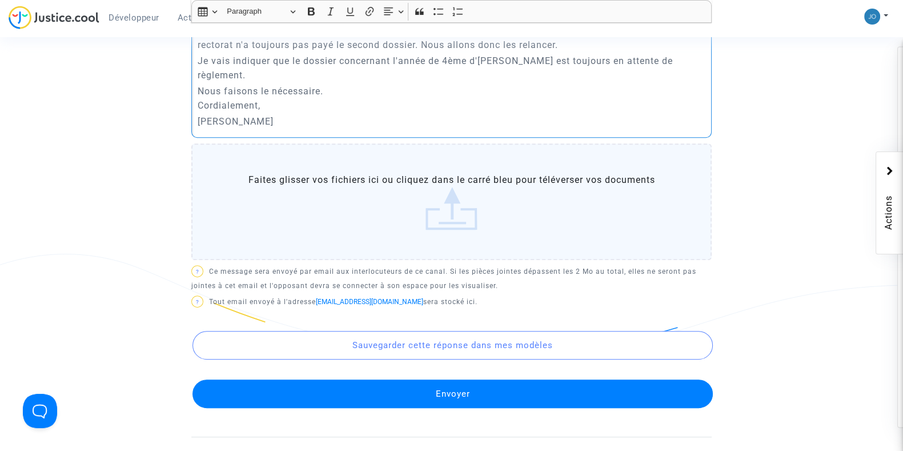
click at [443, 380] on button "Envoyer" at bounding box center [452, 393] width 520 height 29
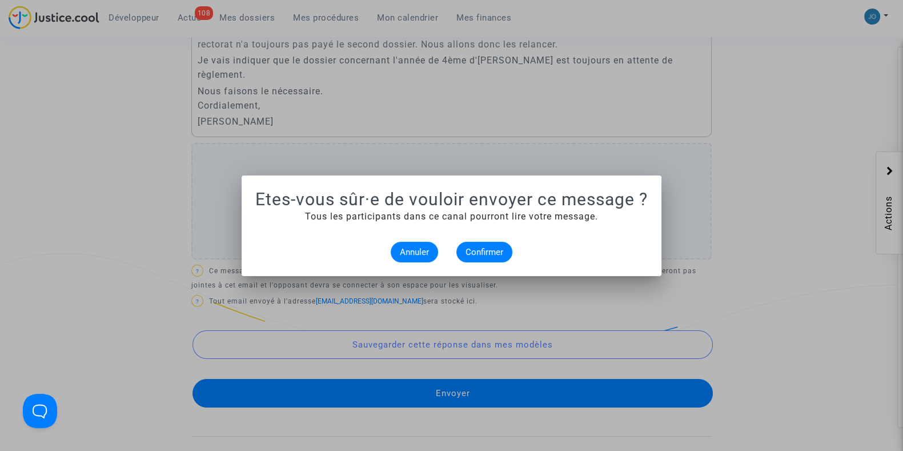
scroll to position [0, 0]
click at [482, 249] on span "Confirmer" at bounding box center [484, 252] width 38 height 10
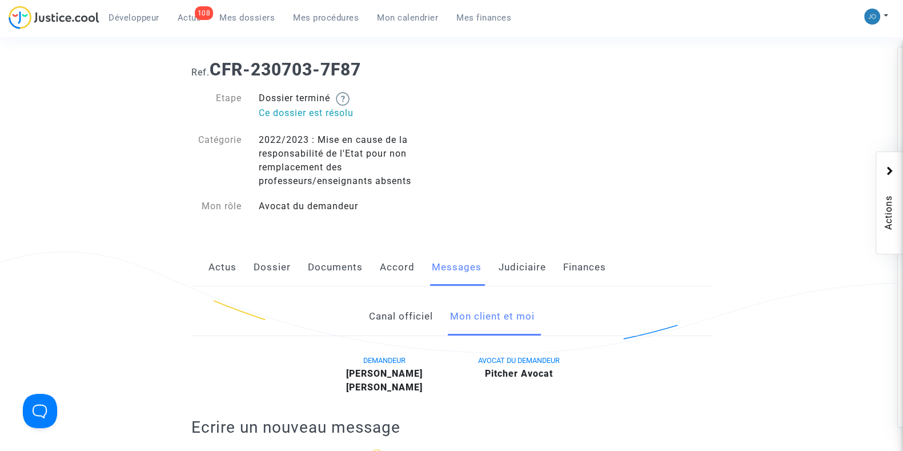
scroll to position [41, 0]
click at [483, 252] on div "Actus Dossier Documents Accord Messages Judiciaire Finances" at bounding box center [451, 269] width 520 height 38
click at [284, 270] on link "Dossier" at bounding box center [272, 269] width 37 height 38
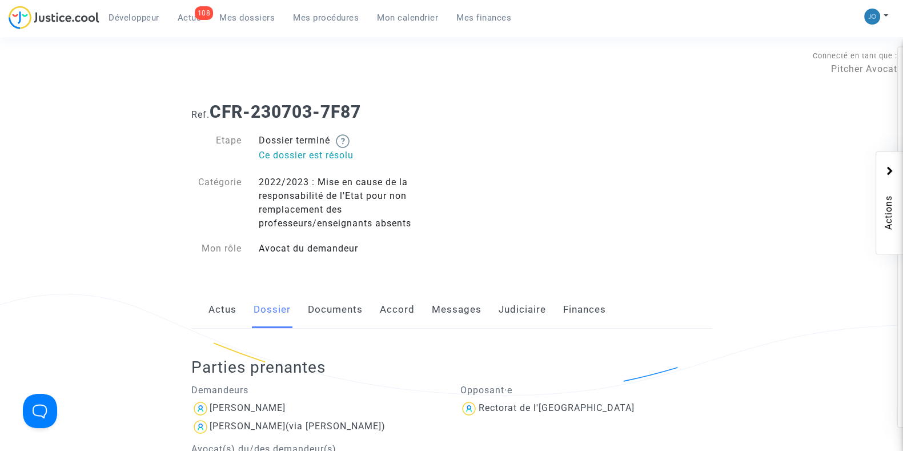
click at [508, 310] on link "Judiciaire" at bounding box center [522, 310] width 47 height 38
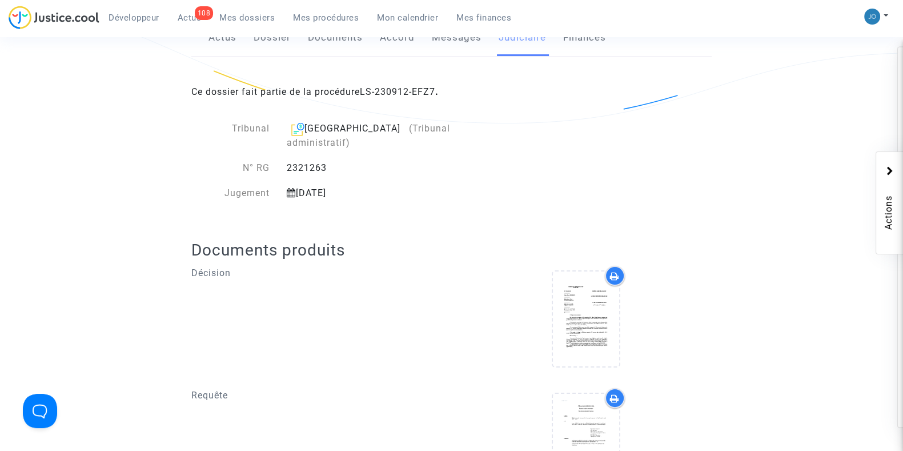
scroll to position [278, 0]
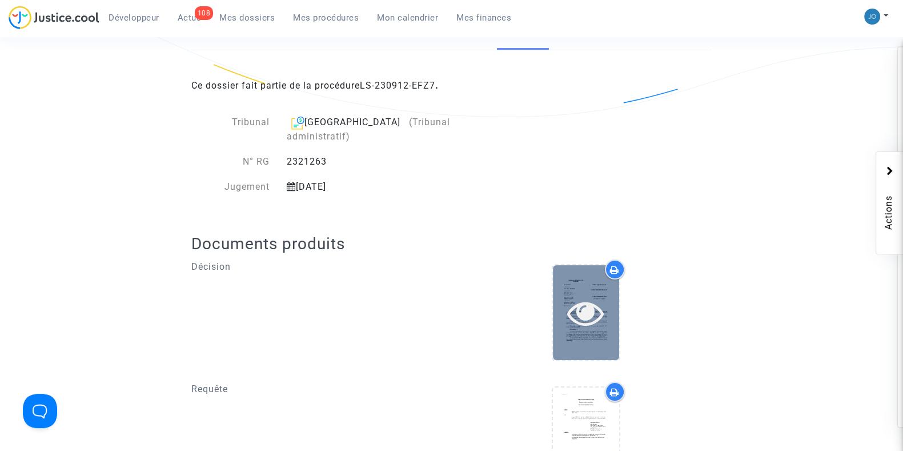
click at [588, 294] on icon at bounding box center [585, 312] width 37 height 37
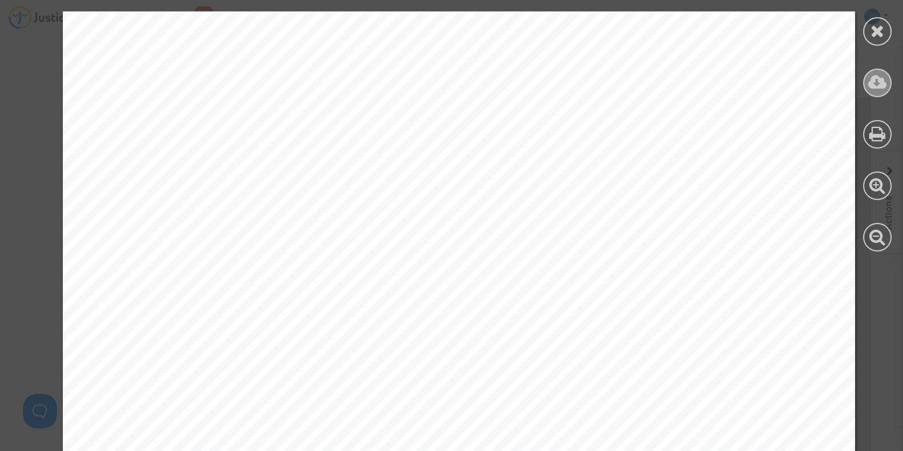
drag, startPoint x: 893, startPoint y: 76, endPoint x: 871, endPoint y: 86, distance: 24.3
click at [871, 86] on div at bounding box center [877, 131] width 51 height 263
click at [871, 86] on icon at bounding box center [877, 82] width 19 height 17
click at [870, 32] on icon at bounding box center [877, 30] width 14 height 17
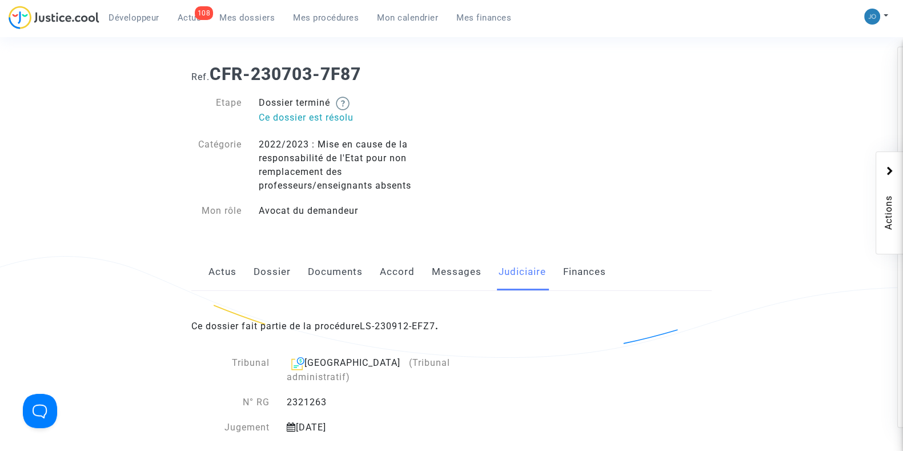
scroll to position [0, 0]
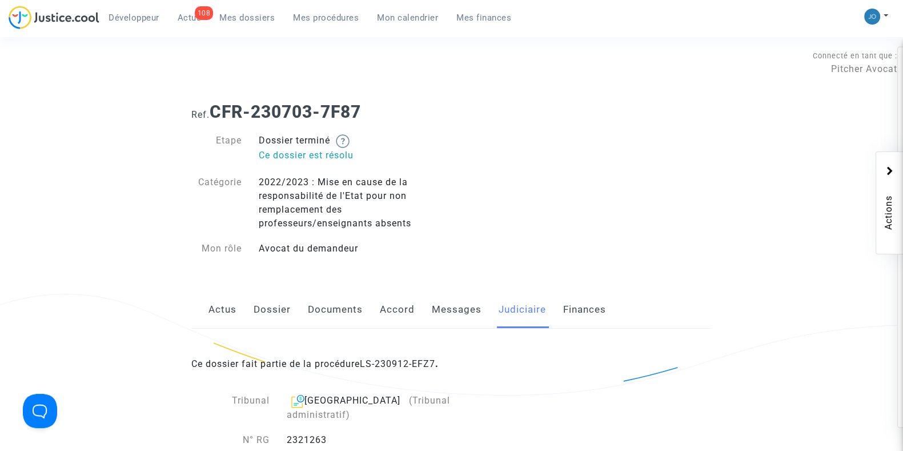
click at [248, 314] on div "Actus Dossier Documents Accord Messages Judiciaire Finances" at bounding box center [451, 310] width 520 height 38
click at [264, 313] on link "Dossier" at bounding box center [272, 310] width 37 height 38
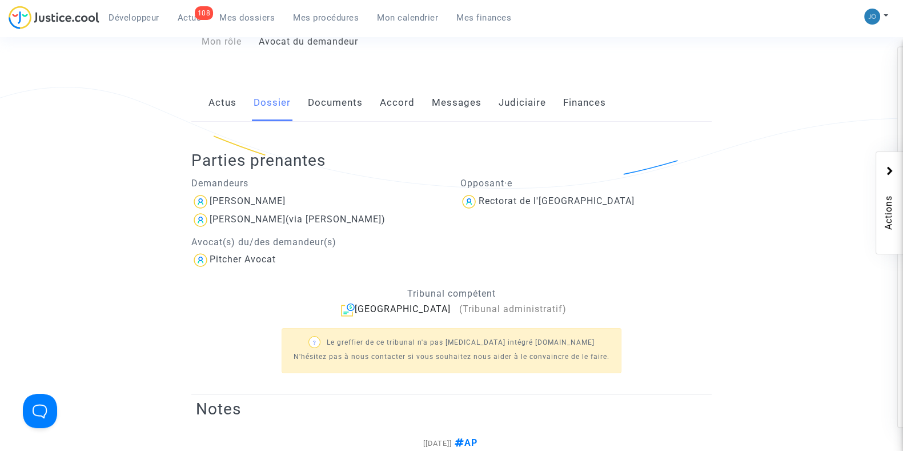
scroll to position [251, 0]
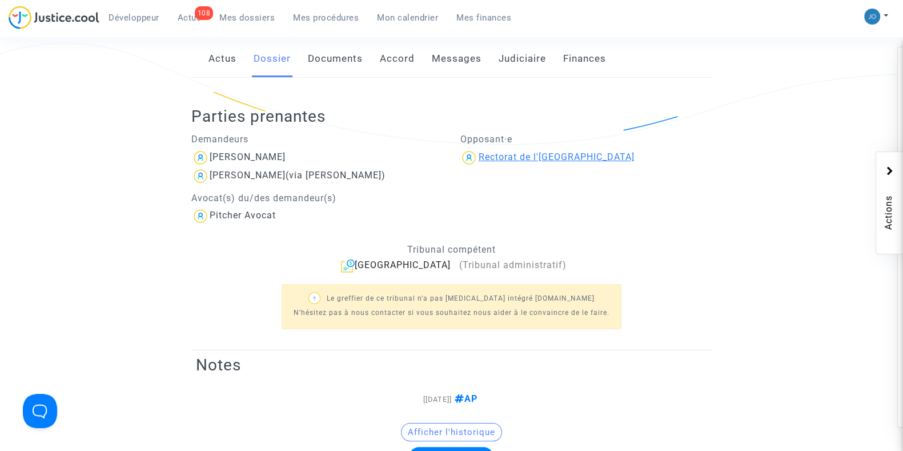
click at [556, 154] on div "Rectorat de l'[GEOGRAPHIC_DATA]" at bounding box center [556, 156] width 156 height 11
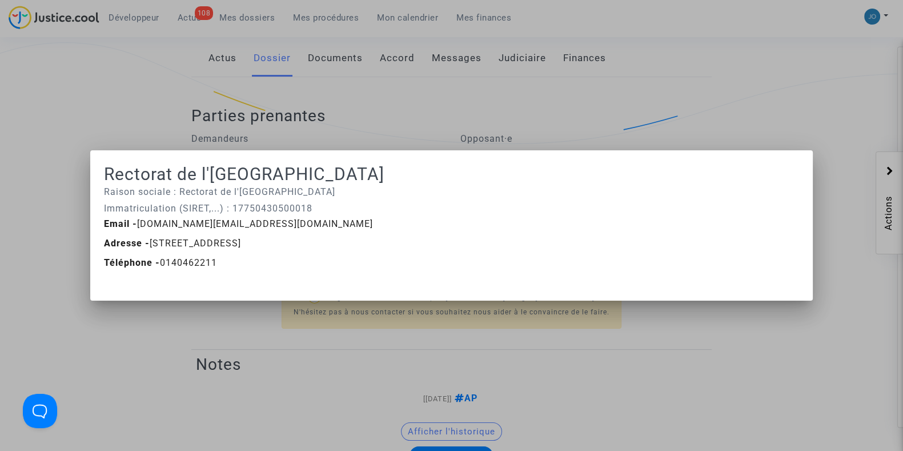
drag, startPoint x: 255, startPoint y: 232, endPoint x: 186, endPoint y: 213, distance: 71.2
click at [186, 213] on ng-component "Rectorat de l'Académie de Paris Raison sociale : Rectorat de l'[GEOGRAPHIC_DATA…" at bounding box center [451, 219] width 695 height 111
click at [197, 230] on div "Email - [DOMAIN_NAME][EMAIL_ADDRESS][DOMAIN_NAME]" at bounding box center [451, 224] width 712 height 14
drag, startPoint x: 254, startPoint y: 219, endPoint x: 138, endPoint y: 227, distance: 116.7
click at [138, 227] on div "Email - ce.contact@ac-paris.fr" at bounding box center [451, 224] width 712 height 14
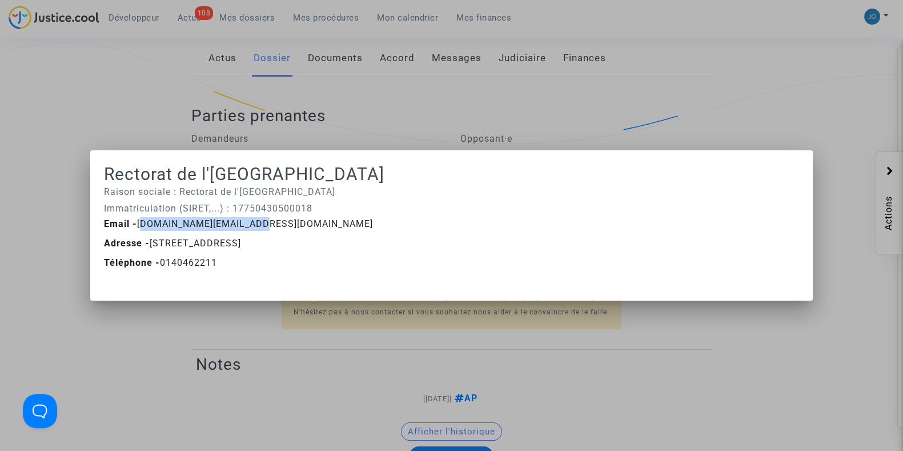
copy span "ce.contact@ac-paris.fr"
click at [450, 367] on div at bounding box center [451, 225] width 903 height 451
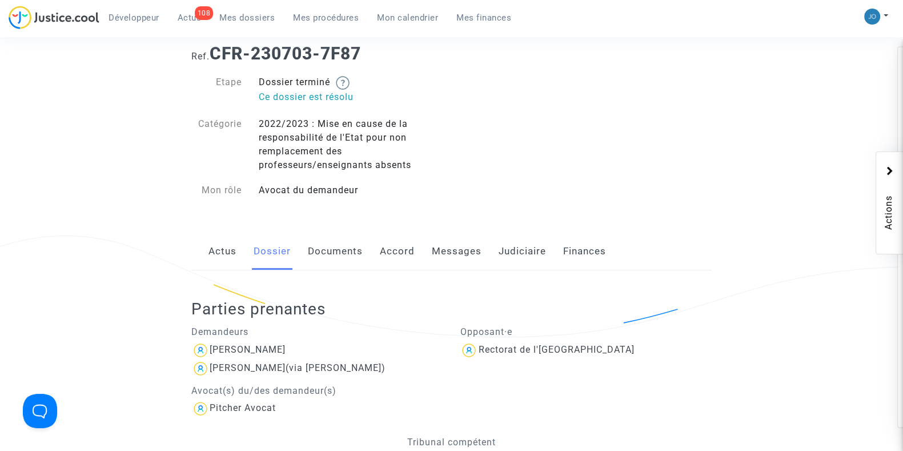
scroll to position [59, 0]
drag, startPoint x: 392, startPoint y: 53, endPoint x: 216, endPoint y: 51, distance: 175.3
click at [216, 51] on h1 "Ref. CFR-230703-7F87" at bounding box center [451, 52] width 520 height 21
copy b "CFR-230703-7F87"
click at [529, 250] on link "Judiciaire" at bounding box center [522, 250] width 47 height 38
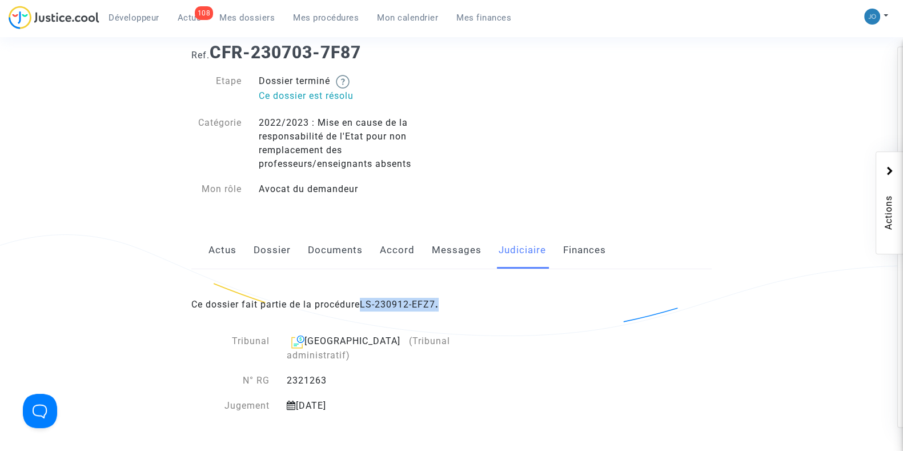
drag, startPoint x: 453, startPoint y: 298, endPoint x: 364, endPoint y: 295, distance: 88.6
click at [364, 295] on div "Ce dossier fait partie de la procédure LS-230912-EFZ7 ." at bounding box center [451, 296] width 520 height 54
copy b "LS-230912-EFZ7 ."
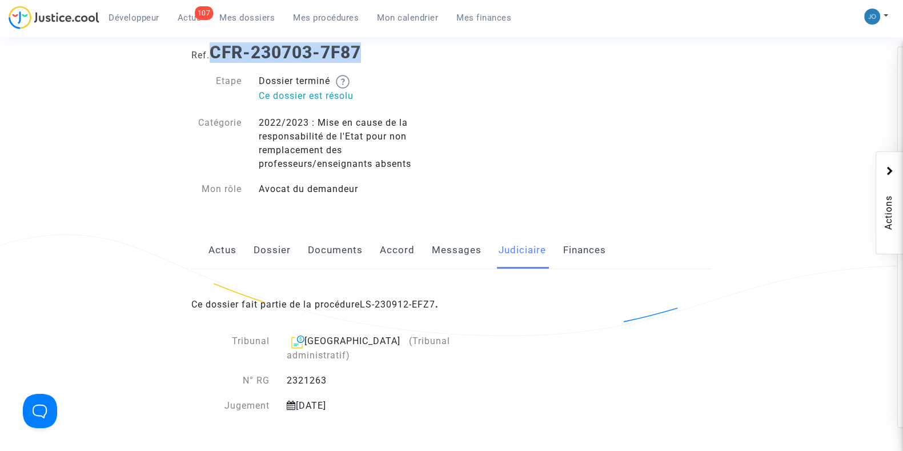
drag, startPoint x: 382, startPoint y: 51, endPoint x: 216, endPoint y: 57, distance: 165.7
click at [216, 57] on h1 "Ref. CFR-230703-7F87" at bounding box center [451, 52] width 520 height 21
copy b "CFR-230703-7F87"
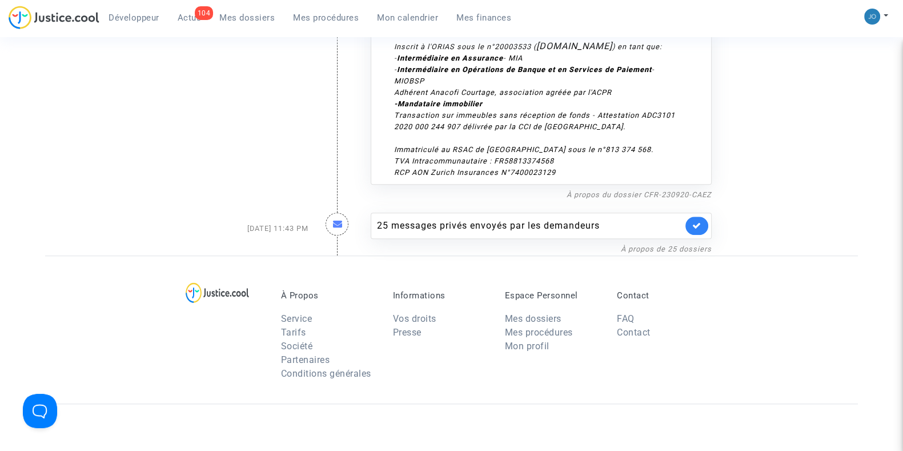
scroll to position [6467, 0]
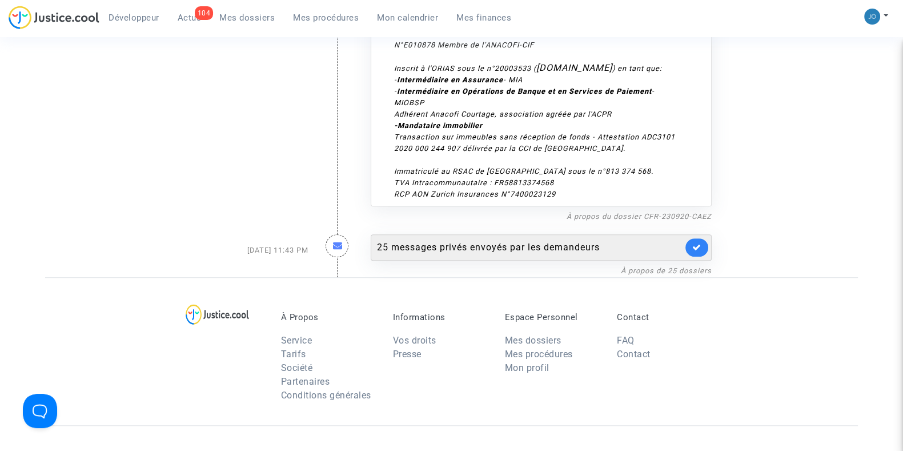
click at [421, 240] on div "25 messages privés envoyés par les demandeurs" at bounding box center [530, 247] width 306 height 14
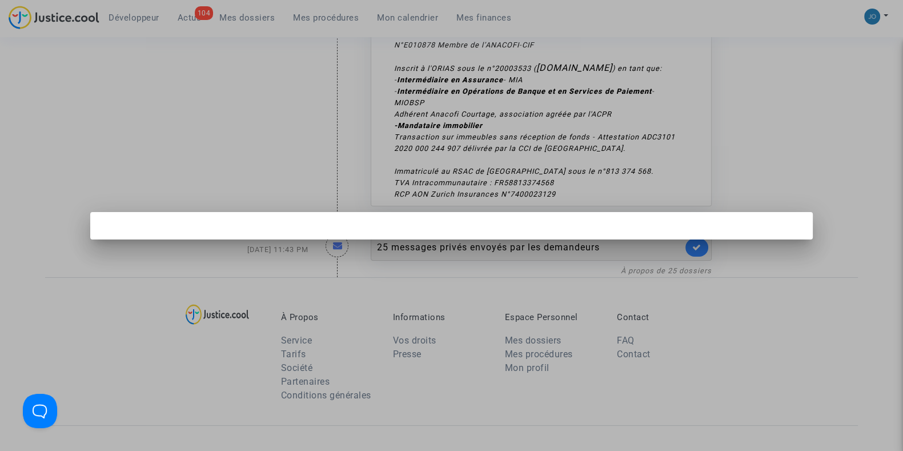
scroll to position [0, 0]
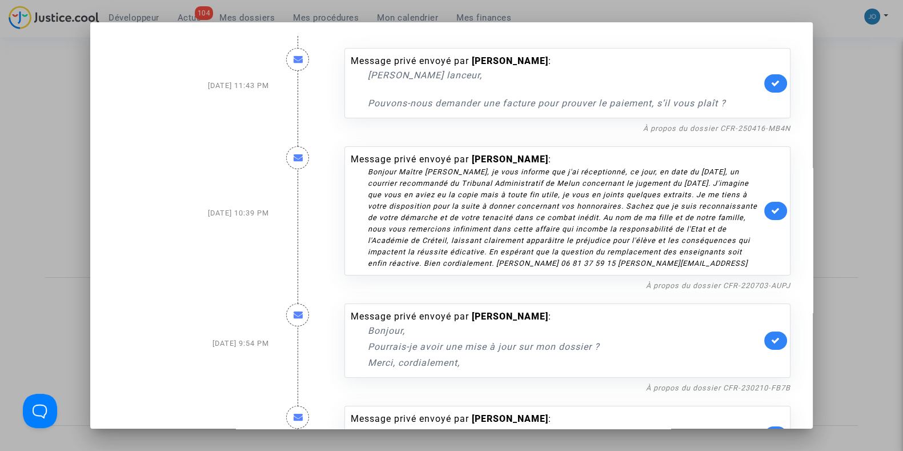
click at [774, 205] on link at bounding box center [775, 211] width 23 height 18
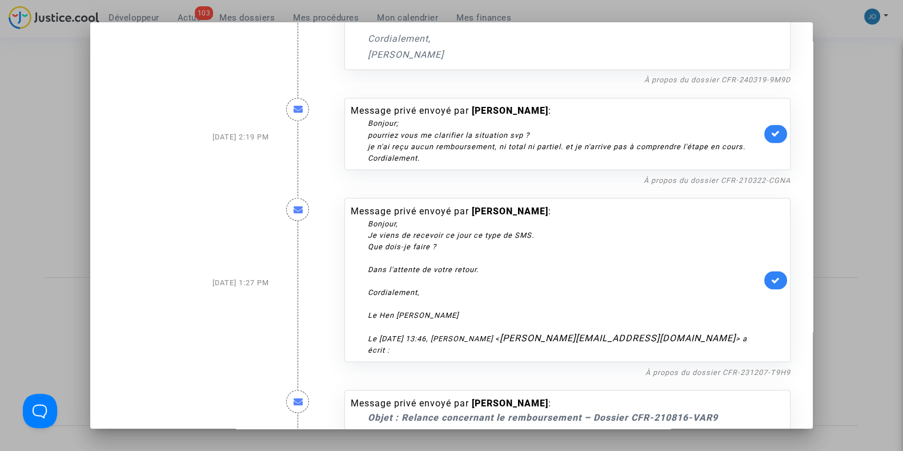
scroll to position [2587, 0]
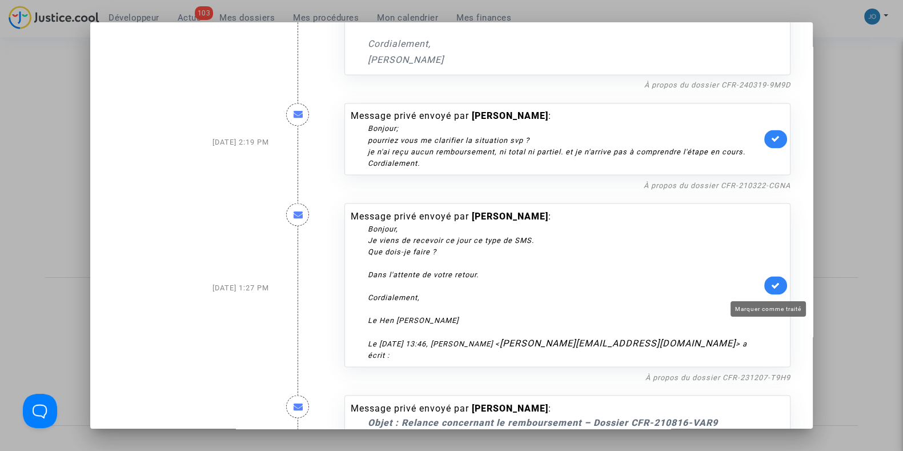
click at [771, 289] on icon at bounding box center [775, 284] width 9 height 9
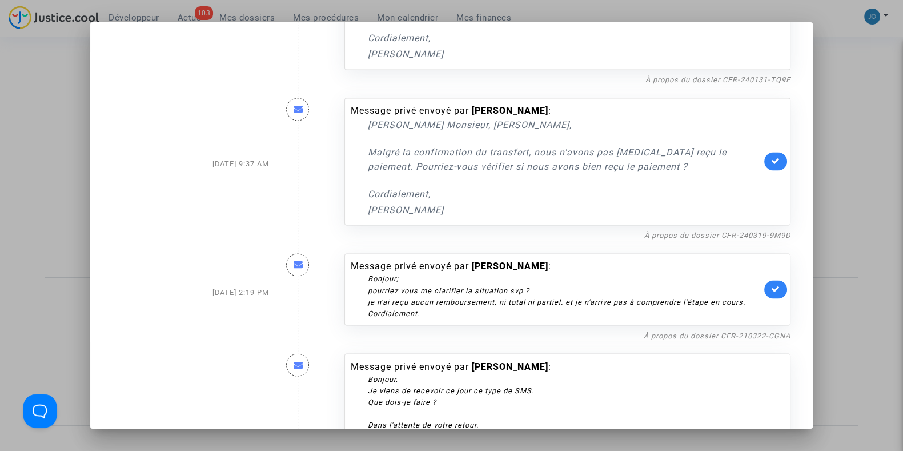
scroll to position [2436, 0]
click at [706, 340] on link "À propos du dossier CFR-210322-CGNA" at bounding box center [717, 335] width 147 height 9
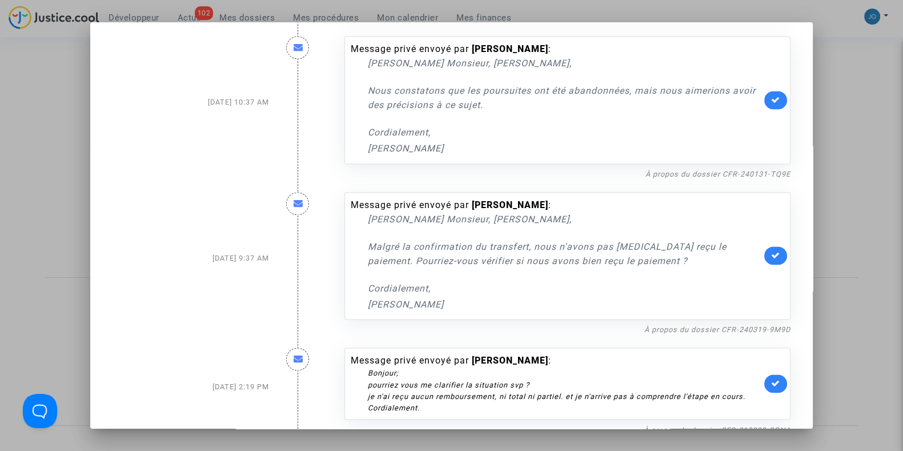
scroll to position [2335, 0]
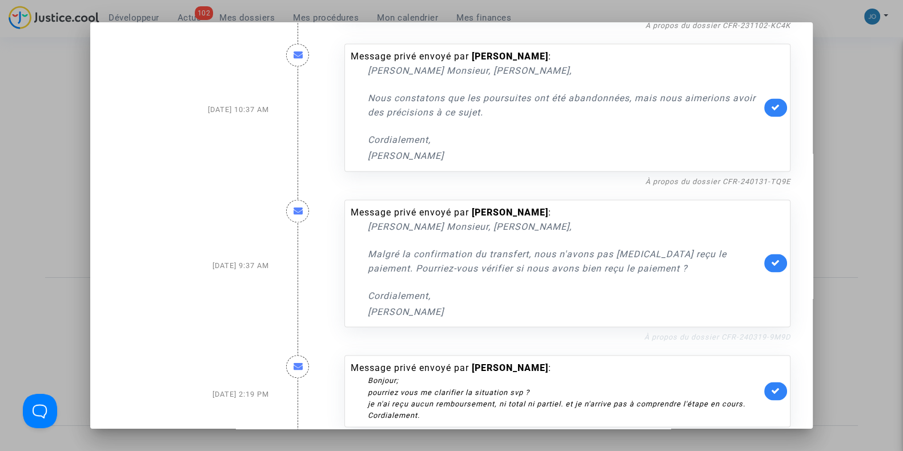
click at [651, 341] on link "À propos du dossier CFR-240319-9M9D" at bounding box center [717, 336] width 146 height 9
click at [764, 267] on link at bounding box center [775, 263] width 23 height 18
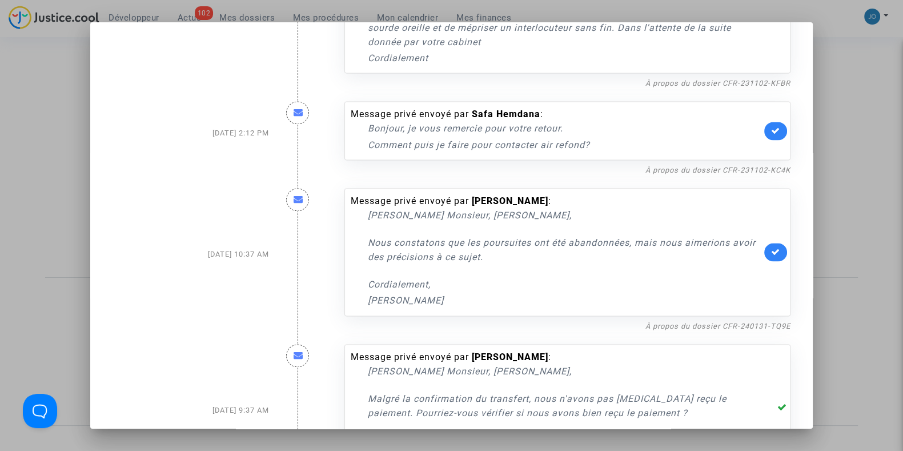
scroll to position [2190, 0]
drag, startPoint x: 410, startPoint y: 230, endPoint x: 465, endPoint y: 302, distance: 90.8
click at [465, 302] on div "Chere Monsieur, Madame, Nous constatons que les poursuites ont été abandonnées,…" at bounding box center [564, 259] width 393 height 100
click at [465, 292] on p "Cordialement," at bounding box center [564, 285] width 393 height 14
click at [672, 331] on link "À propos du dossier CFR-240131-TQ9E" at bounding box center [717, 327] width 145 height 9
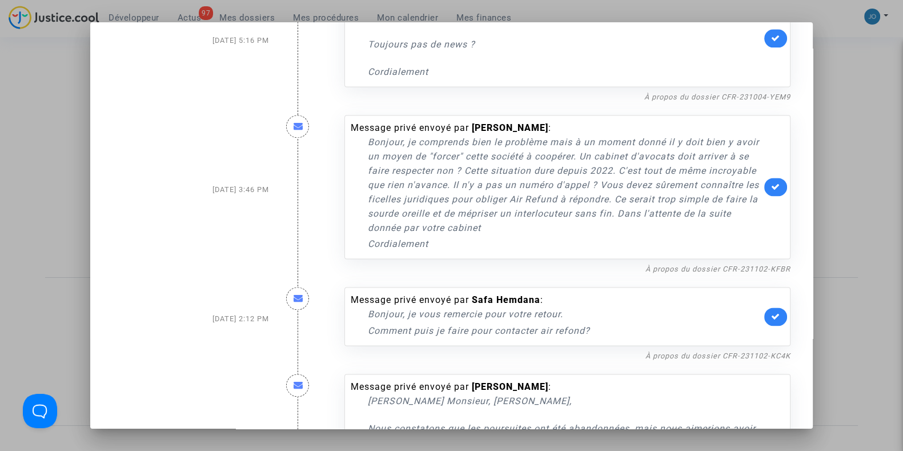
scroll to position [2004, 0]
click at [771, 322] on icon at bounding box center [775, 317] width 9 height 9
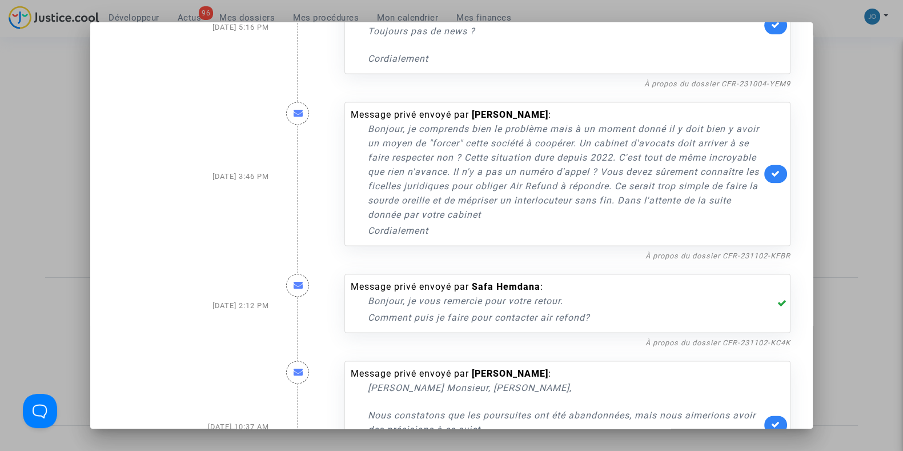
scroll to position [2018, 0]
drag, startPoint x: 532, startPoint y: 298, endPoint x: 467, endPoint y: 293, distance: 65.3
click at [472, 292] on b "Safa Hemdana" at bounding box center [506, 286] width 69 height 11
copy b "Safa Hemdana"
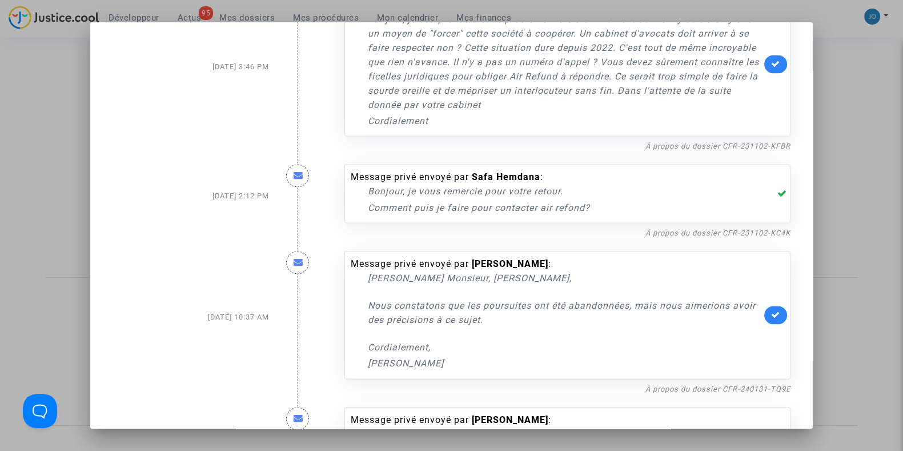
scroll to position [2129, 0]
click at [771, 318] on icon at bounding box center [775, 314] width 9 height 9
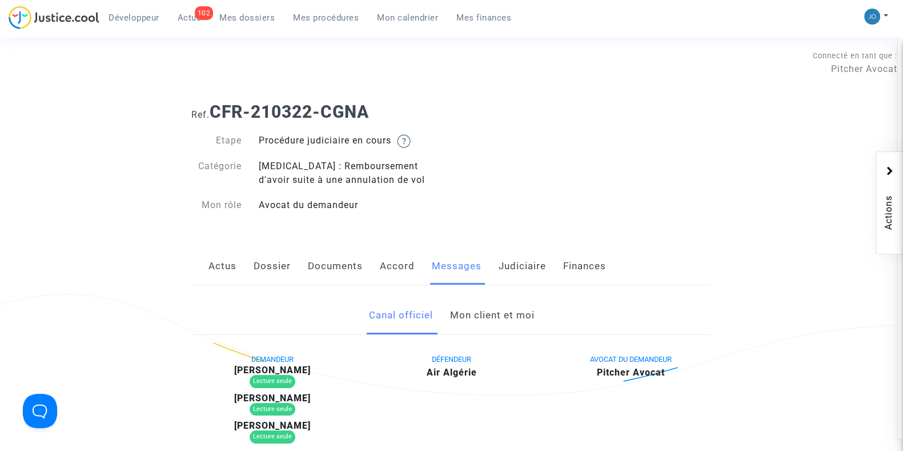
click at [509, 271] on link "Judiciaire" at bounding box center [522, 266] width 47 height 38
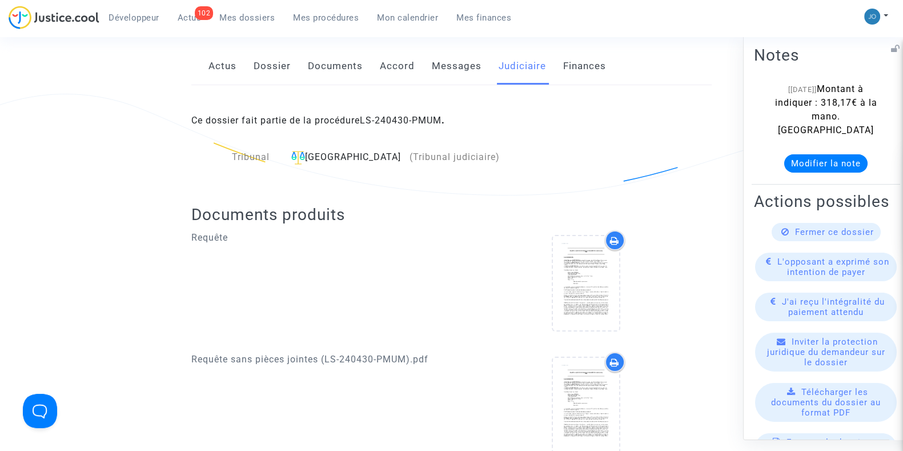
scroll to position [215, 0]
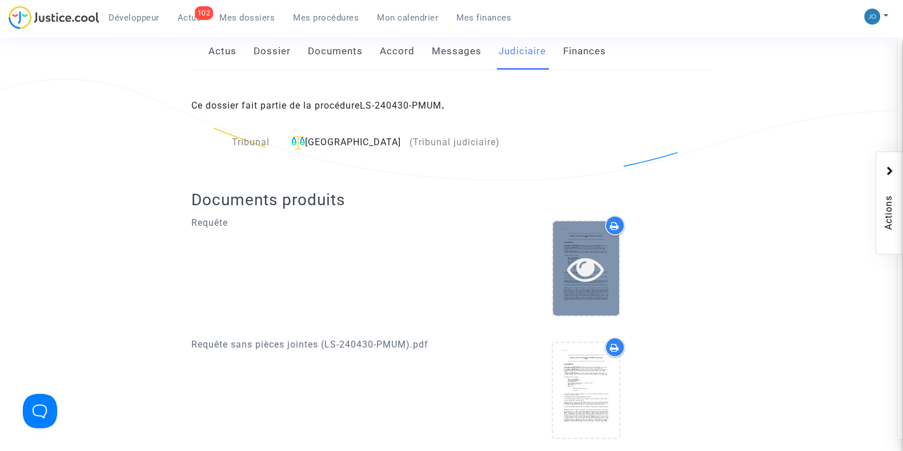
click at [599, 275] on icon at bounding box center [585, 268] width 37 height 37
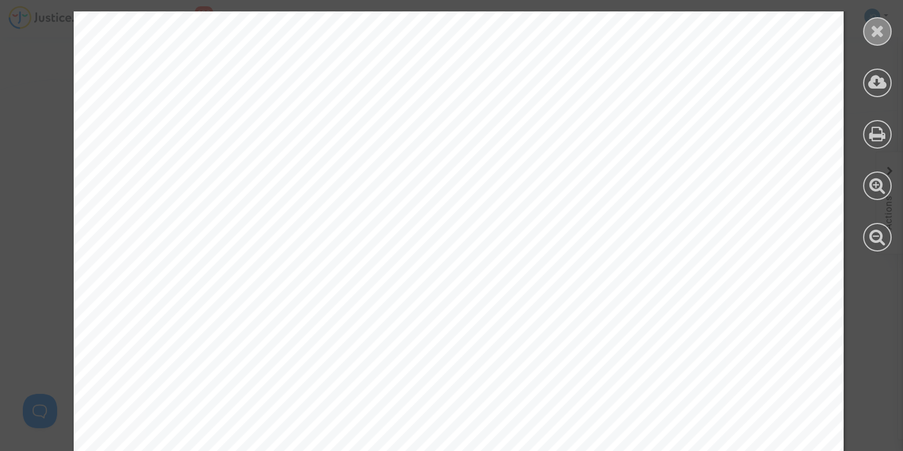
scroll to position [6682, 0]
click at [868, 36] on div at bounding box center [877, 31] width 29 height 29
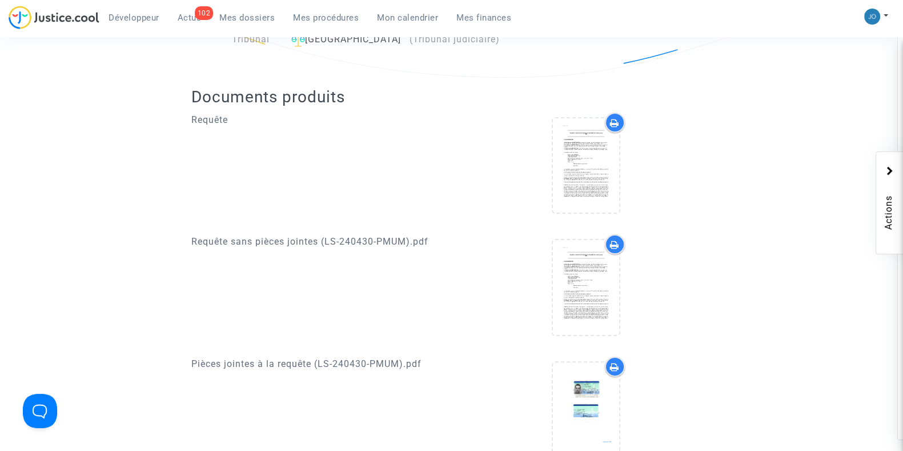
scroll to position [319, 0]
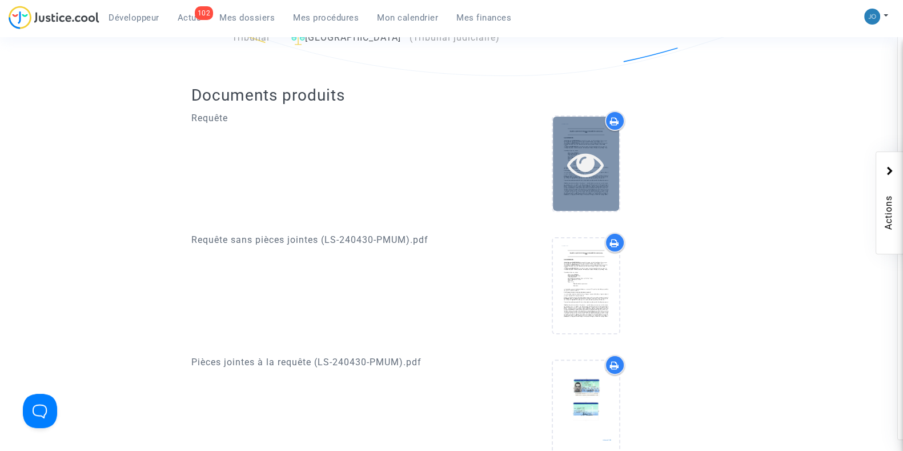
click at [580, 166] on icon at bounding box center [585, 164] width 37 height 37
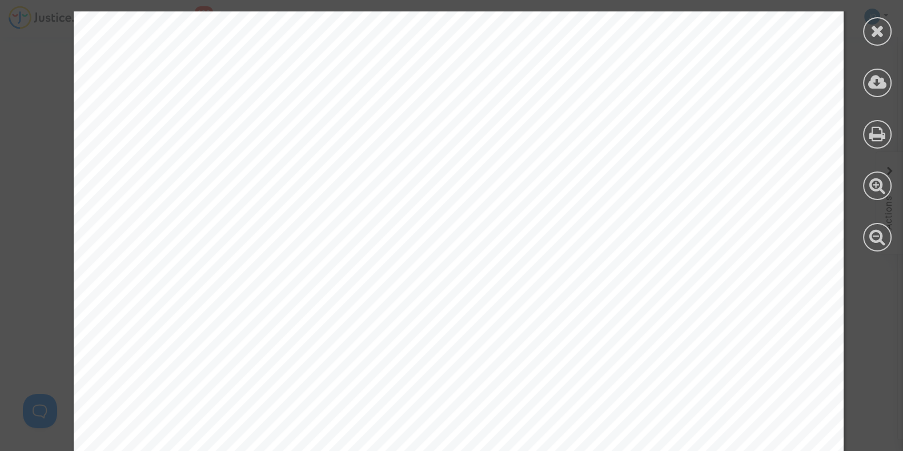
scroll to position [8119, 0]
click at [871, 35] on icon at bounding box center [877, 30] width 14 height 17
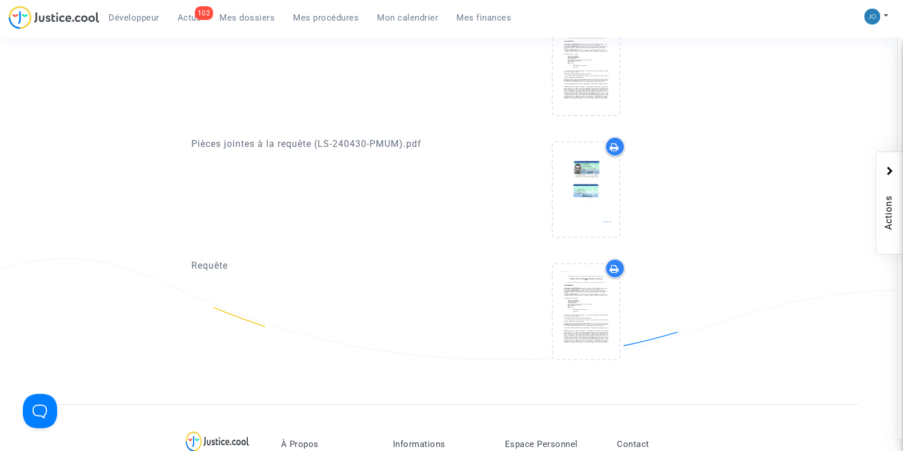
scroll to position [0, 0]
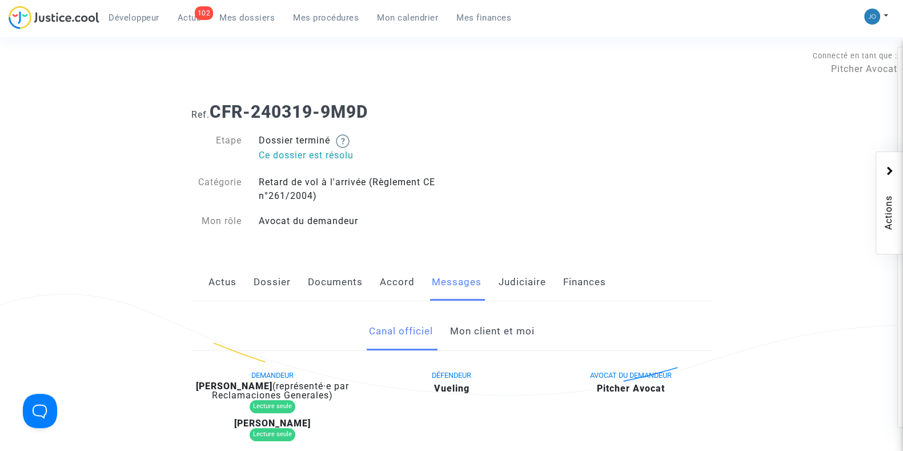
click at [469, 328] on link "Mon client et moi" at bounding box center [491, 331] width 85 height 38
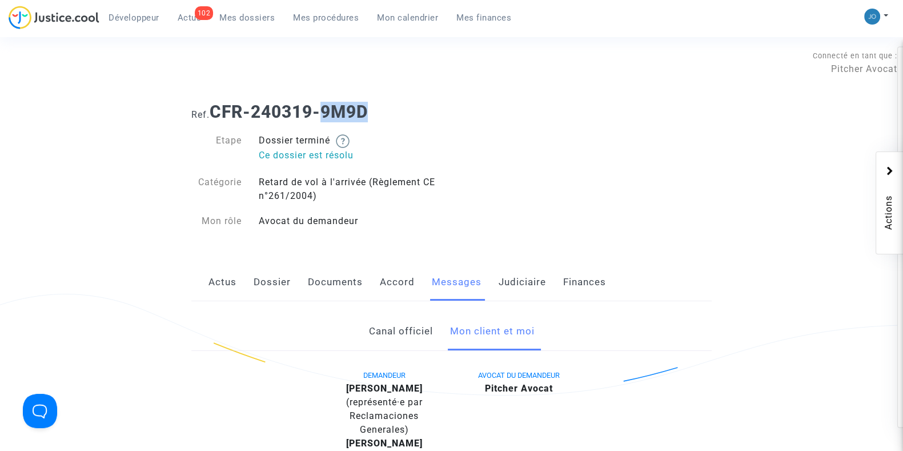
drag, startPoint x: 379, startPoint y: 117, endPoint x: 326, endPoint y: 110, distance: 52.9
click at [326, 110] on h1 "Ref. CFR-240319-9M9D" at bounding box center [451, 112] width 520 height 21
copy b "9M9D"
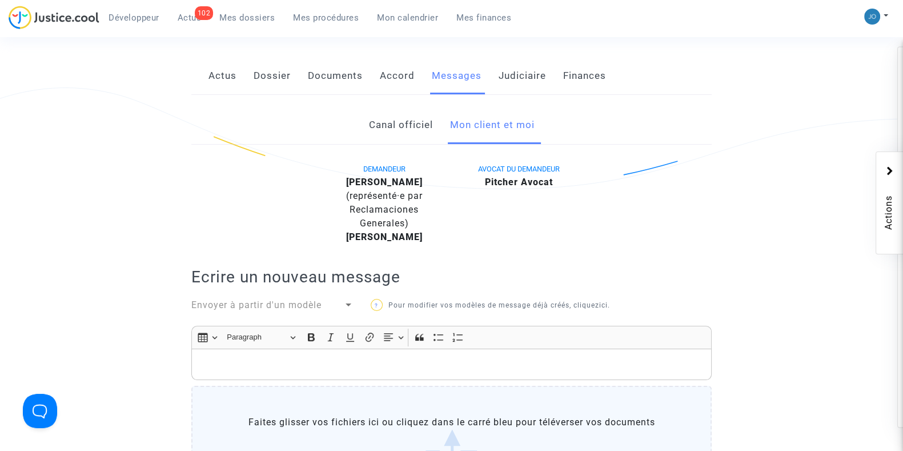
scroll to position [207, 0]
click at [431, 371] on p "Rich Text Editor, main" at bounding box center [452, 363] width 508 height 14
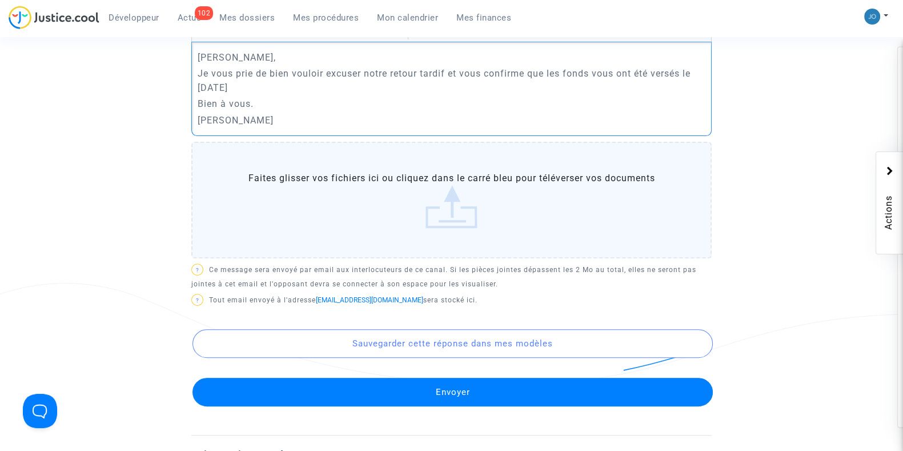
scroll to position [533, 0]
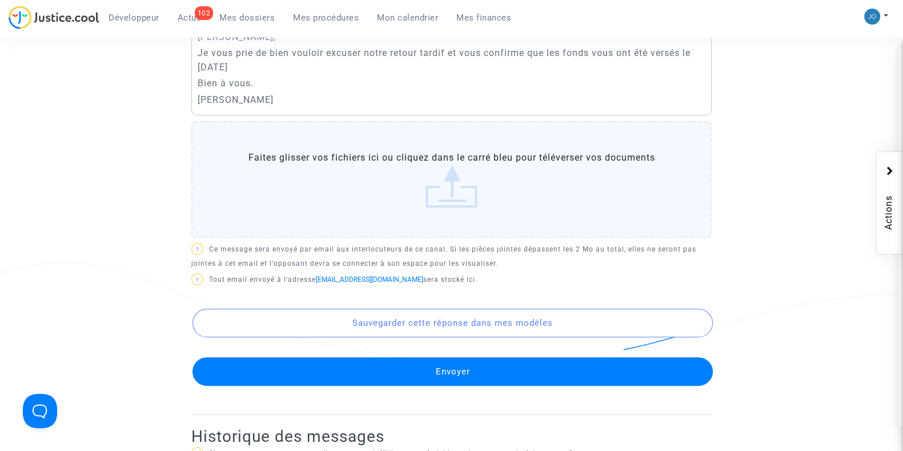
click at [451, 380] on button "Envoyer" at bounding box center [452, 371] width 520 height 29
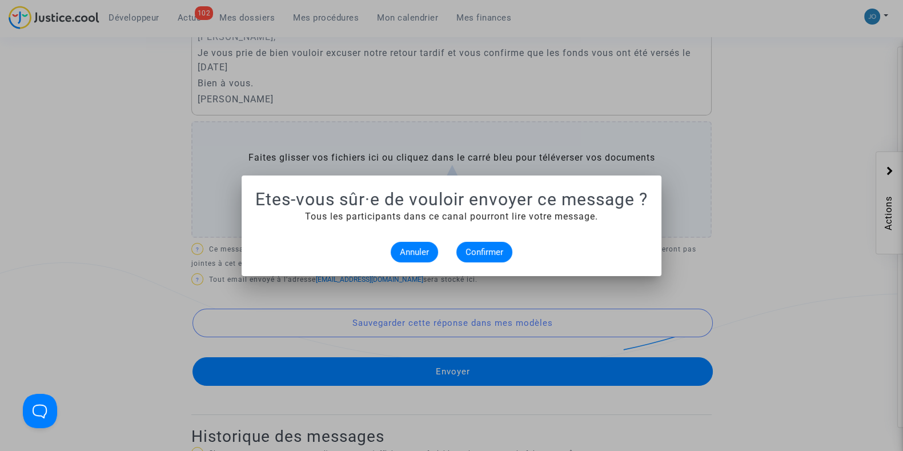
scroll to position [0, 0]
click at [482, 251] on span "Confirmer" at bounding box center [484, 252] width 38 height 10
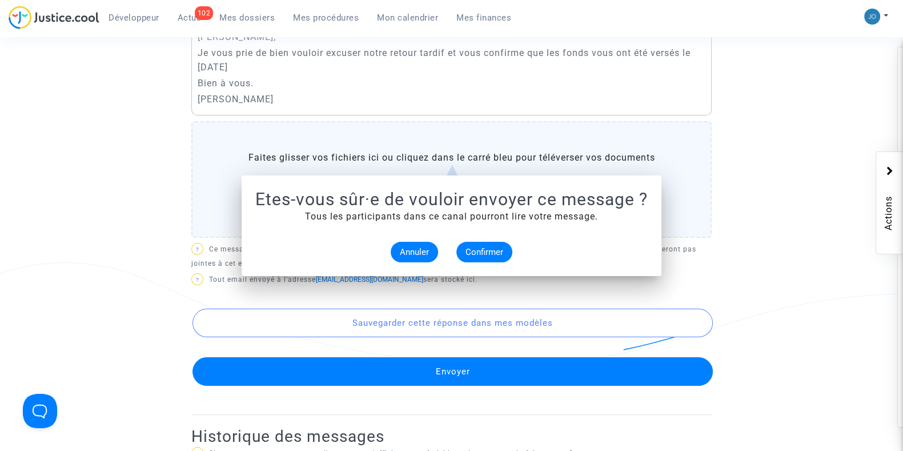
scroll to position [533, 0]
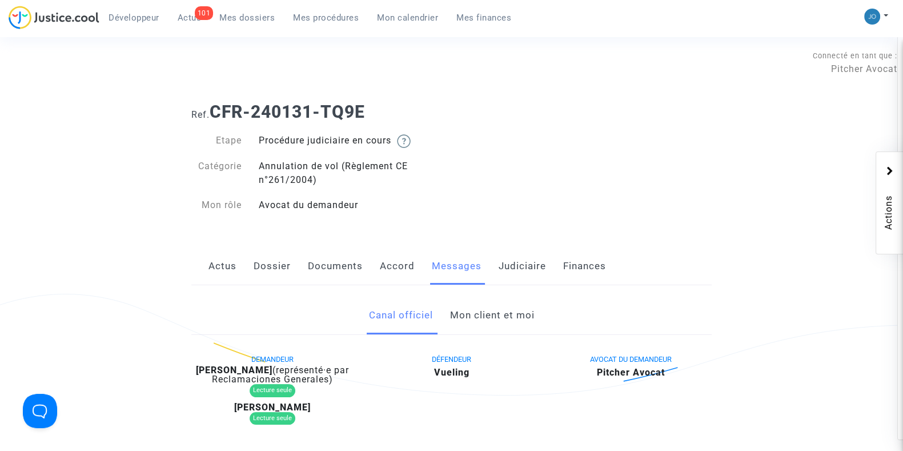
click at [519, 261] on link "Judiciaire" at bounding box center [522, 266] width 47 height 38
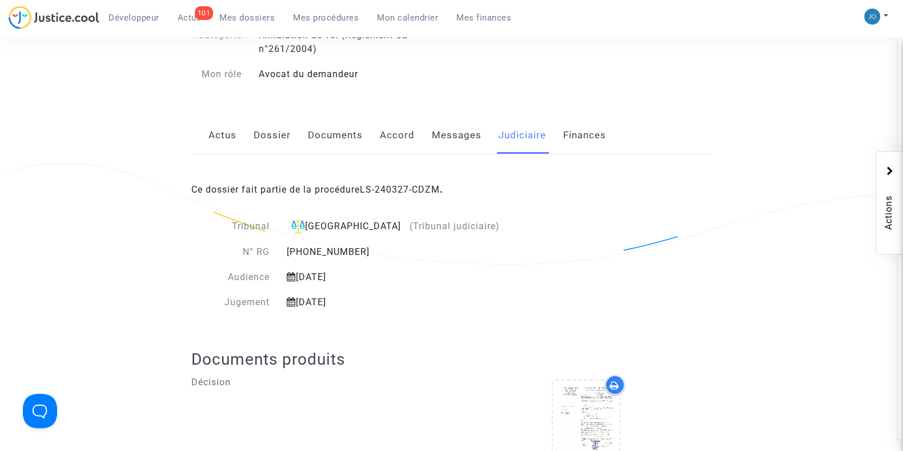
scroll to position [132, 0]
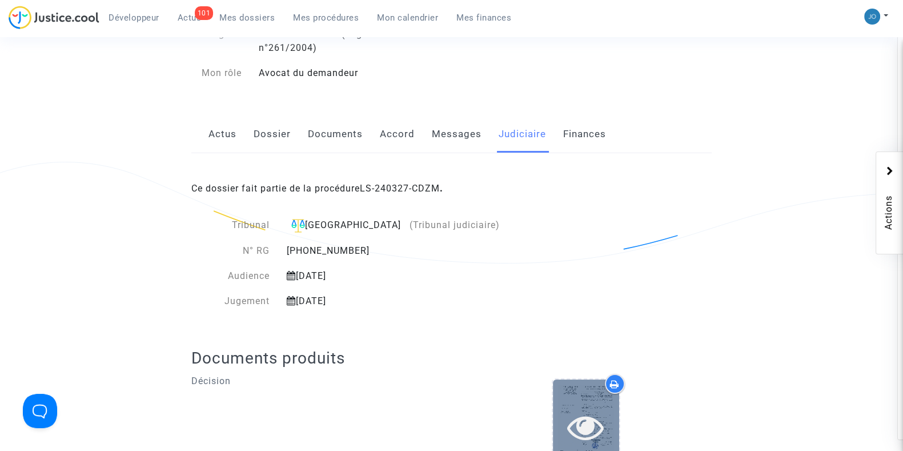
click at [586, 421] on icon at bounding box center [585, 426] width 37 height 37
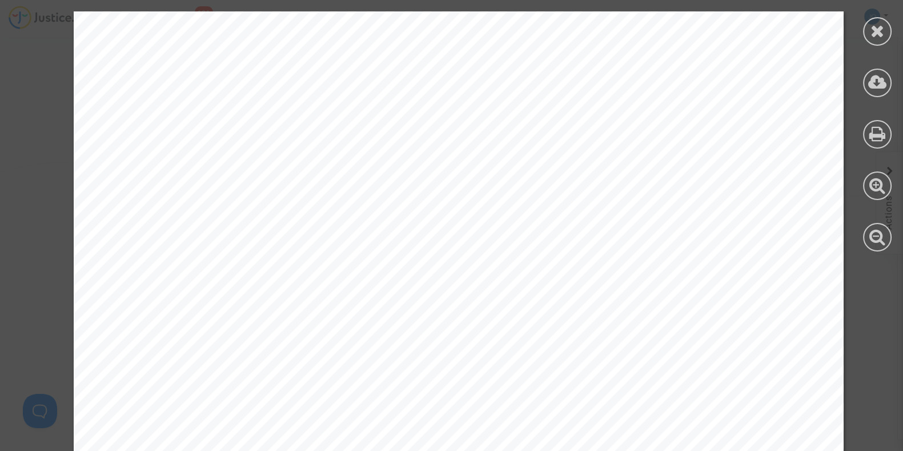
scroll to position [0, 0]
click at [884, 26] on div at bounding box center [877, 31] width 29 height 29
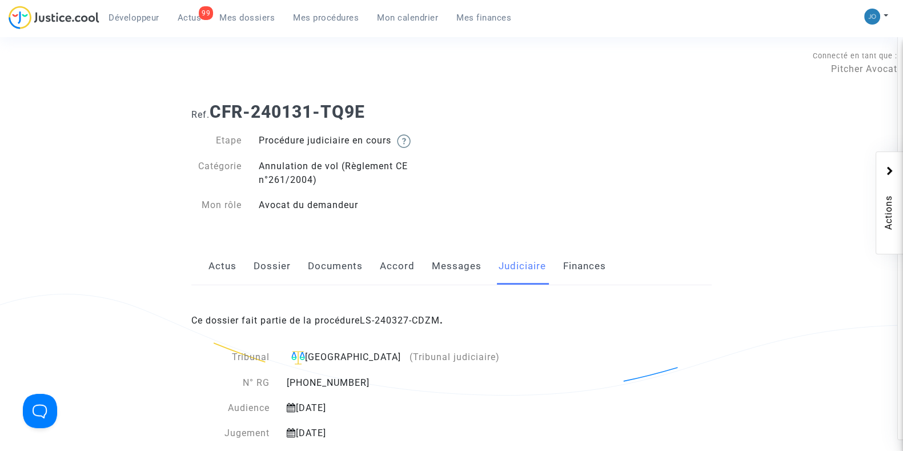
click at [270, 265] on link "Dossier" at bounding box center [272, 266] width 37 height 38
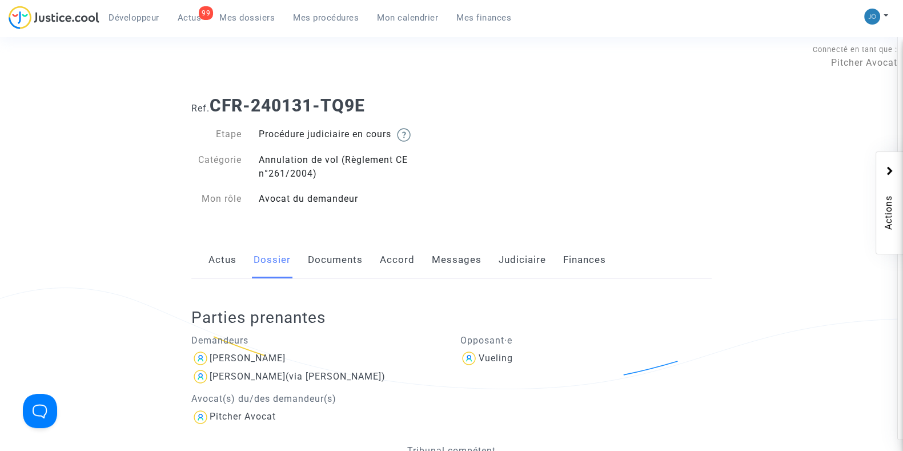
scroll to position [1, 0]
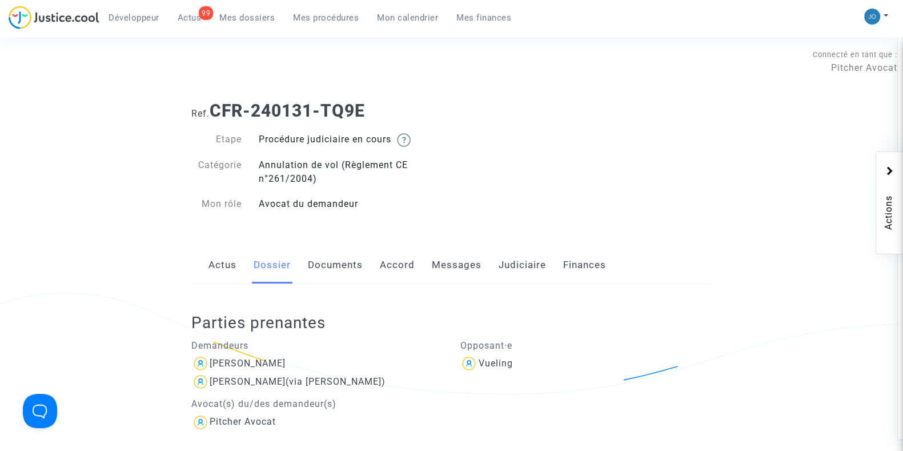
click at [586, 264] on link "Finances" at bounding box center [584, 265] width 43 height 38
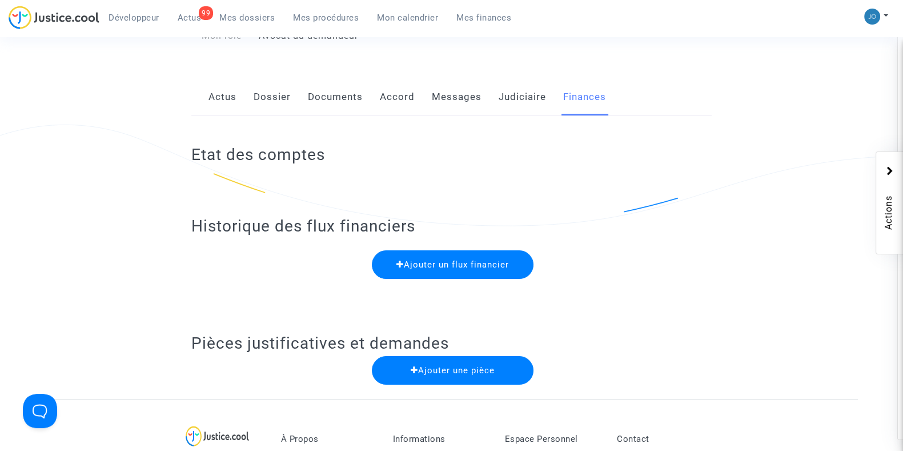
scroll to position [170, 0]
click at [455, 134] on div "Etat des comptes" at bounding box center [451, 150] width 520 height 71
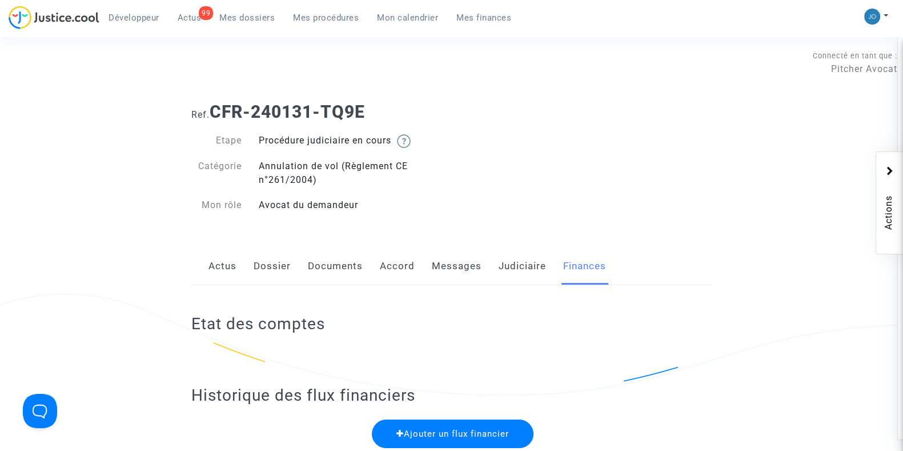
scroll to position [1, 0]
click at [508, 259] on link "Judiciaire" at bounding box center [522, 266] width 47 height 38
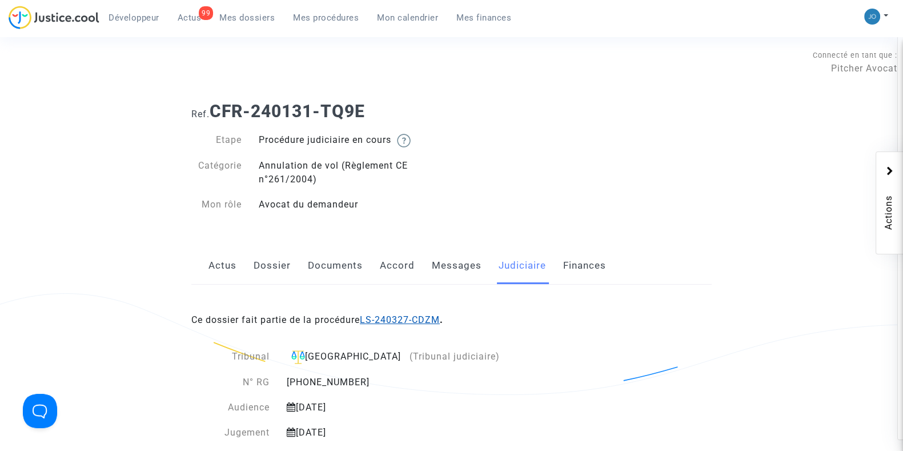
click at [367, 322] on link "LS-240327-CDZM" at bounding box center [400, 319] width 80 height 11
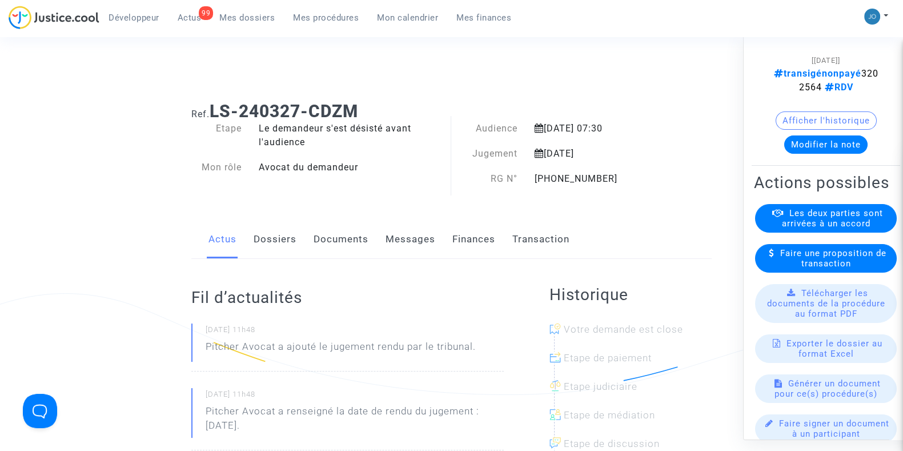
scroll to position [31, 0]
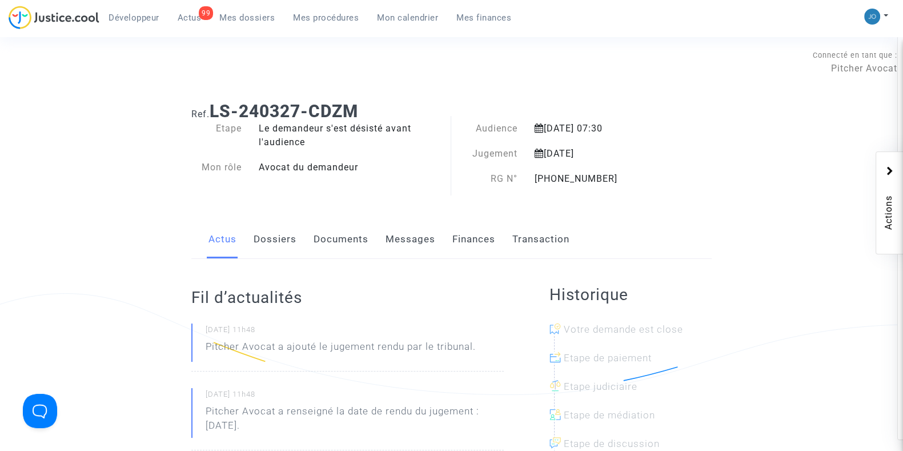
click at [549, 247] on link "Transaction" at bounding box center [540, 239] width 57 height 38
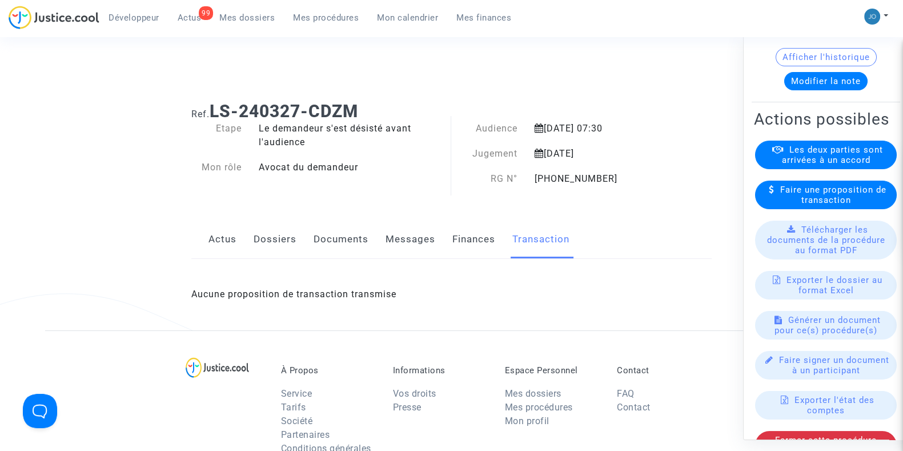
scroll to position [94, 0]
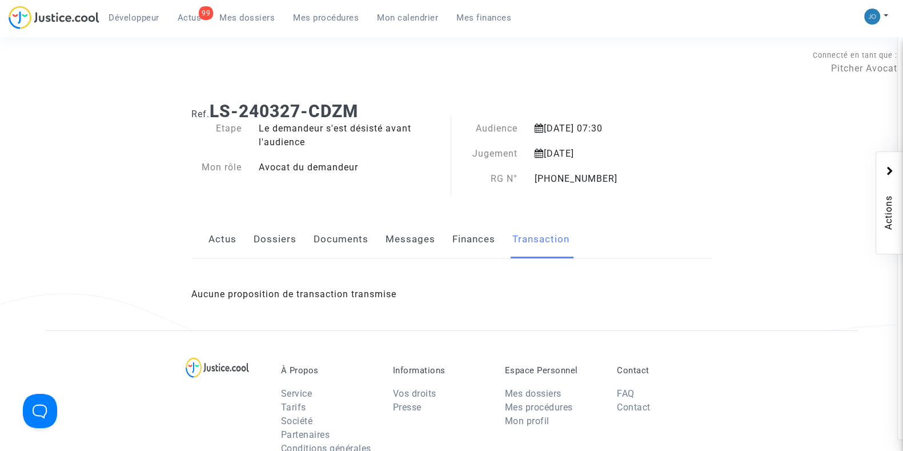
click at [256, 248] on link "Dossiers" at bounding box center [275, 239] width 43 height 38
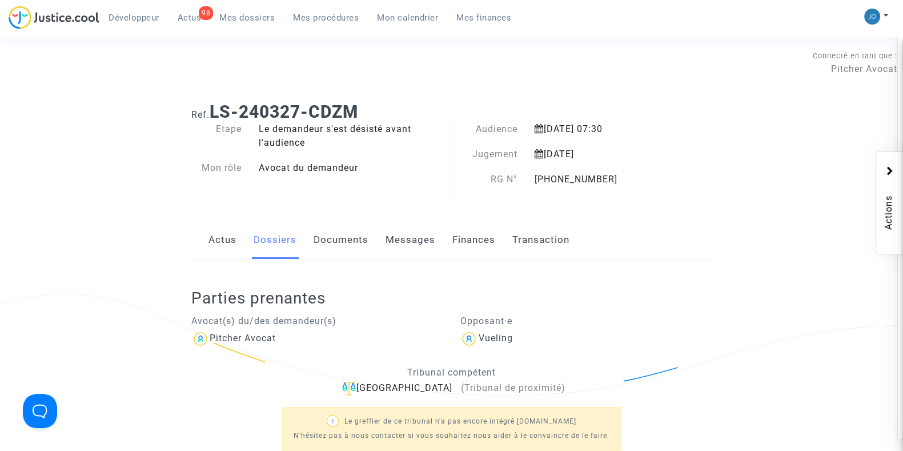
click at [551, 261] on div "Parties prenantes Avocat(s) du/des demandeur(s) Pitcher Avocat Opposant·e Vueli…" at bounding box center [451, 366] width 520 height 214
click at [548, 255] on link "Transaction" at bounding box center [540, 240] width 57 height 38
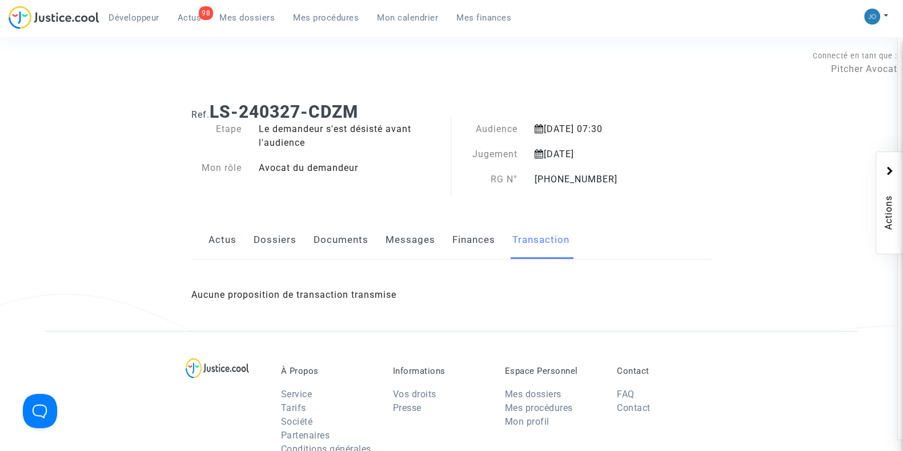
click at [682, 312] on div "Aucune proposition de transaction transmise" at bounding box center [451, 294] width 520 height 71
click at [274, 238] on link "Dossiers" at bounding box center [275, 240] width 43 height 38
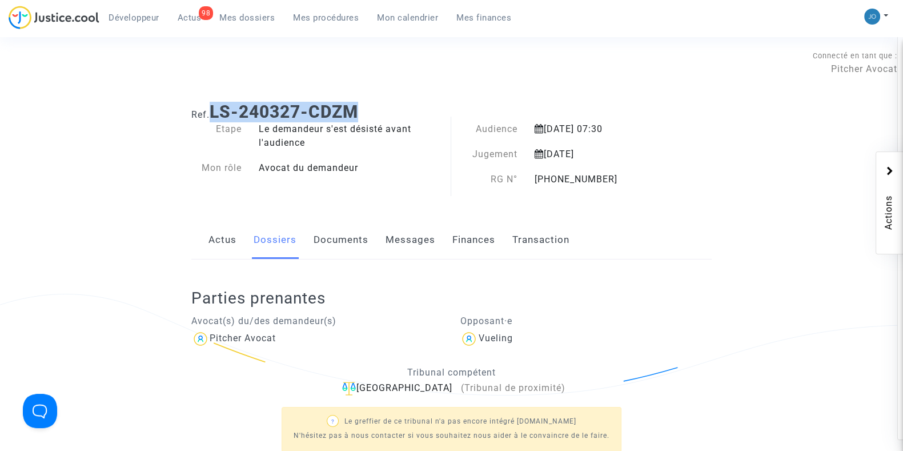
drag, startPoint x: 355, startPoint y: 115, endPoint x: 214, endPoint y: 115, distance: 141.1
click at [214, 115] on h1 "Ref. LS-240327-CDZM" at bounding box center [451, 112] width 520 height 21
copy b "LS-240327-CDZM"
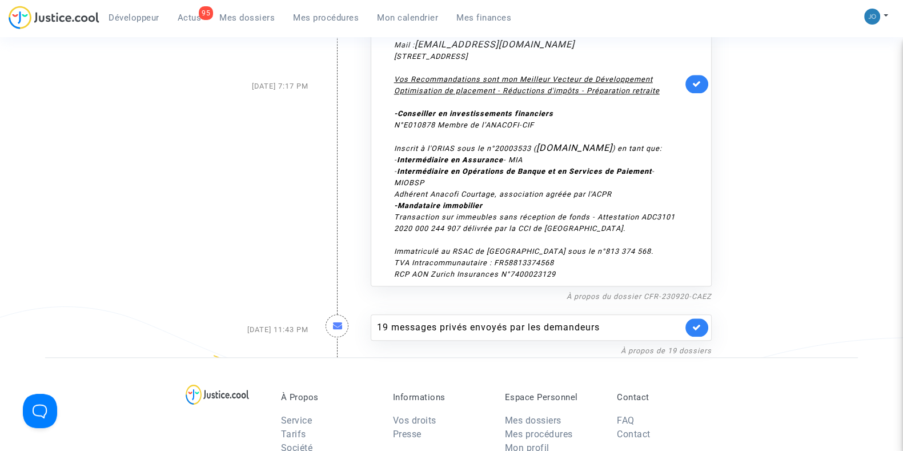
scroll to position [7032, 0]
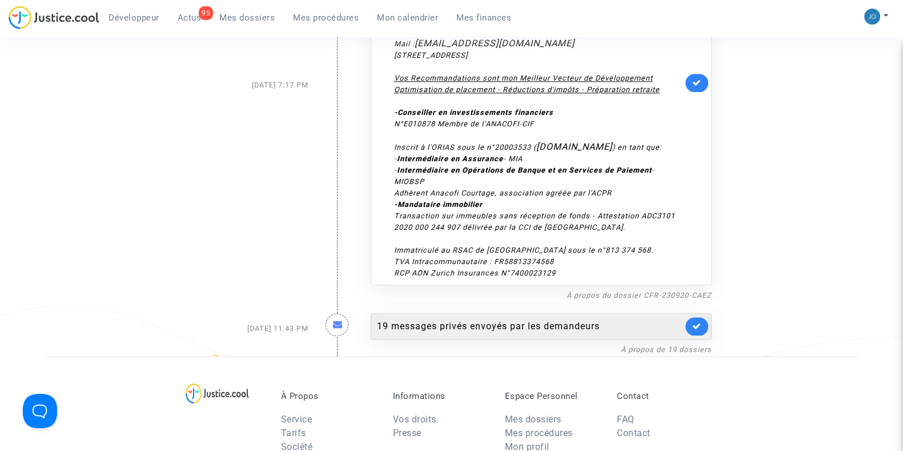
click at [457, 319] on div "19 messages privés envoyés par les demandeurs" at bounding box center [530, 326] width 306 height 14
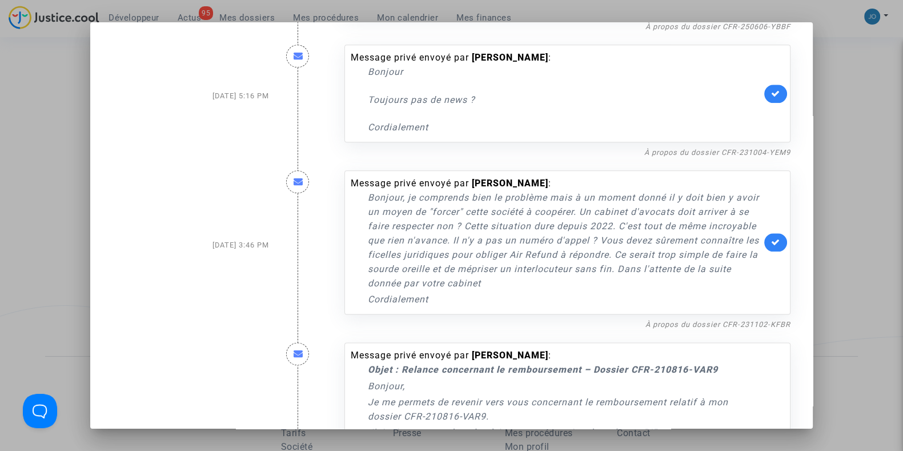
scroll to position [1793, 0]
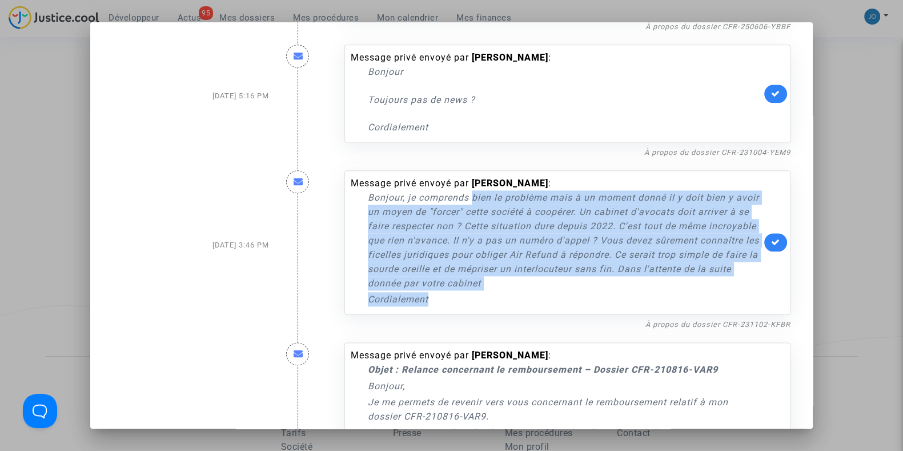
drag, startPoint x: 469, startPoint y: 211, endPoint x: 591, endPoint y: 304, distance: 153.1
click at [591, 304] on div "Bonjour, je comprends bien le problème mais à un moment donné il y doit bien y …" at bounding box center [564, 248] width 393 height 116
click at [598, 290] on p "Bonjour, je comprends bien le problème mais à un moment donné il y doit bien y …" at bounding box center [564, 240] width 393 height 100
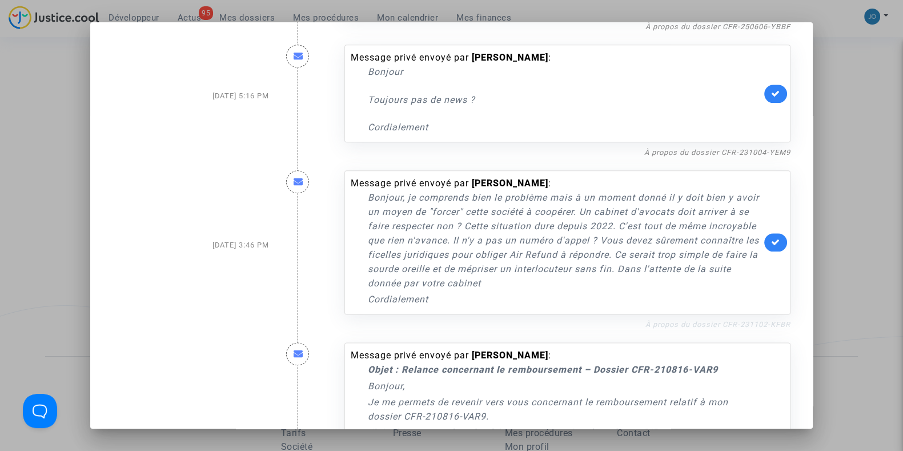
click at [656, 328] on link "À propos du dossier CFR-231102-KFBR" at bounding box center [717, 324] width 145 height 9
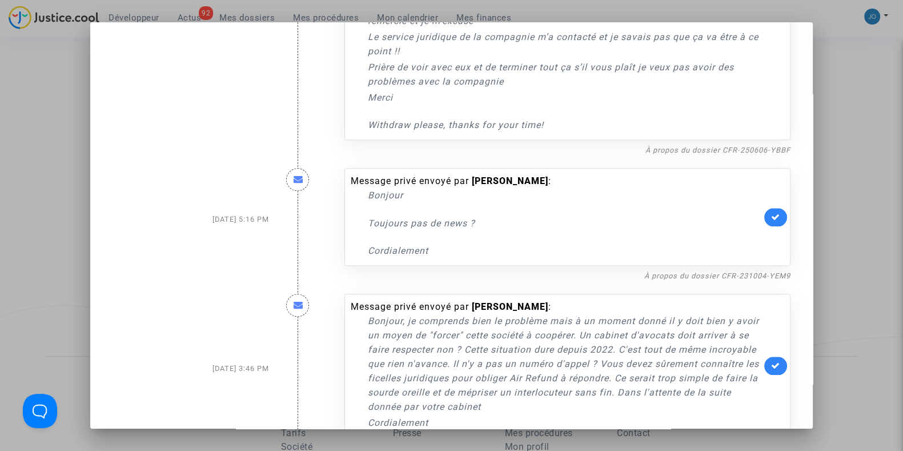
scroll to position [1665, 0]
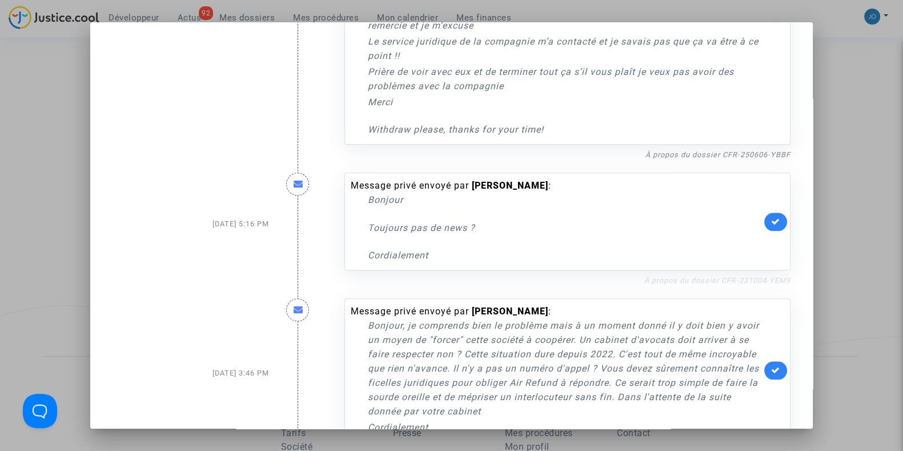
click at [704, 284] on link "À propos du dossier CFR-231004-YEM9" at bounding box center [717, 280] width 146 height 9
click at [771, 226] on icon at bounding box center [775, 221] width 9 height 9
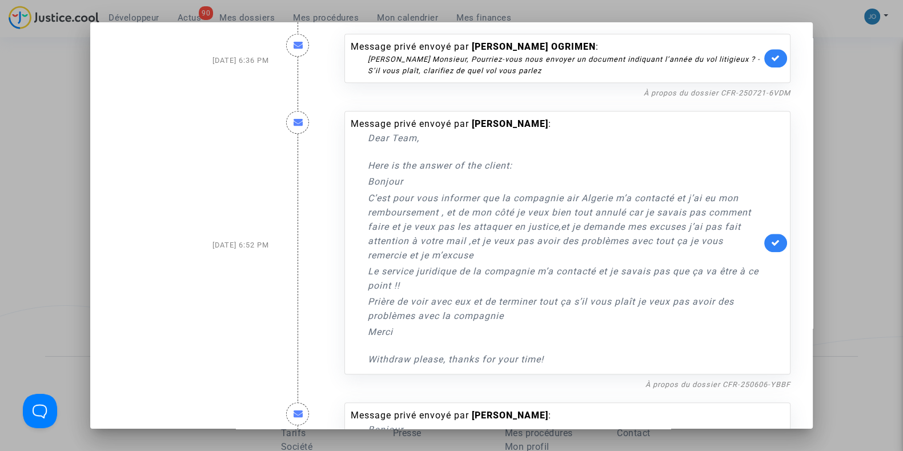
scroll to position [1433, 0]
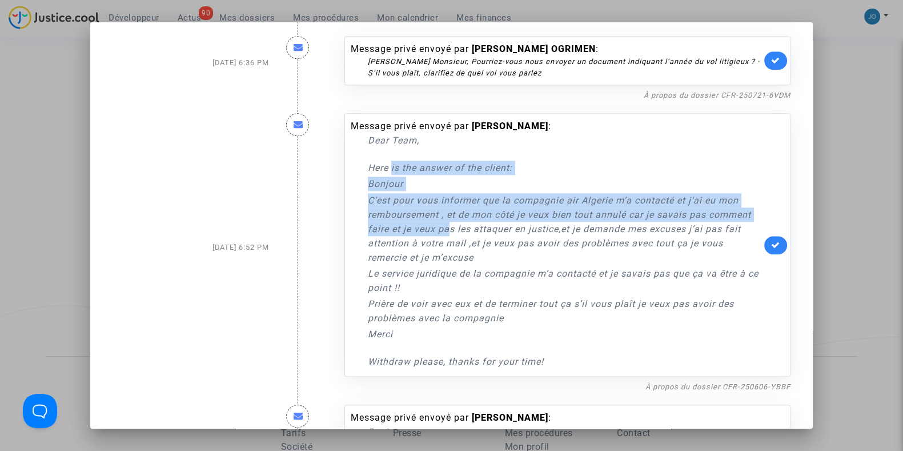
drag, startPoint x: 385, startPoint y: 178, endPoint x: 442, endPoint y: 244, distance: 86.7
click at [442, 244] on div "Dear Team, Here is the answer of the client: Bonjour C’est pour vous informer q…" at bounding box center [564, 250] width 393 height 235
click at [442, 244] on p "C’est pour vous informer que la compagnie air Algerie m’a contacté et j’ai eu m…" at bounding box center [564, 228] width 393 height 71
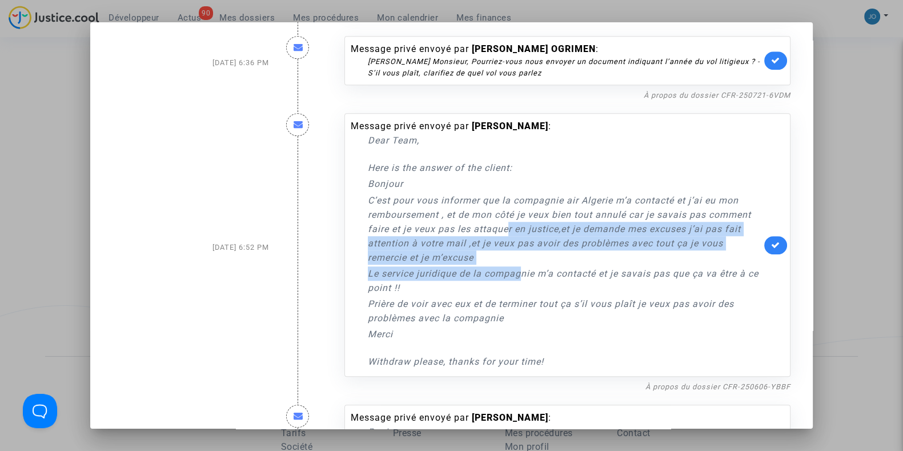
drag, startPoint x: 503, startPoint y: 243, endPoint x: 519, endPoint y: 304, distance: 63.3
click at [519, 304] on div "Dear Team, Here is the answer of the client: Bonjour C’est pour vous informer q…" at bounding box center [564, 250] width 393 height 235
click at [519, 295] on p "Le service juridique de la compagnie m’a contacté et je savais pas que ça va êt…" at bounding box center [564, 280] width 393 height 29
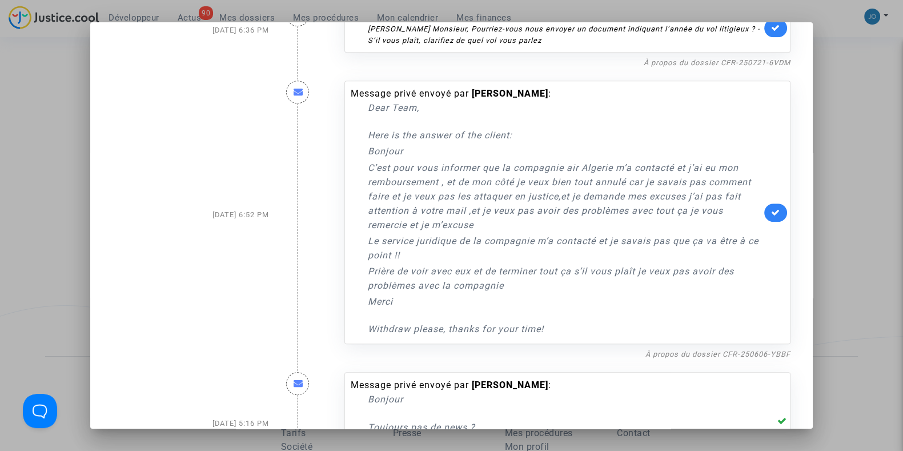
scroll to position [1468, 0]
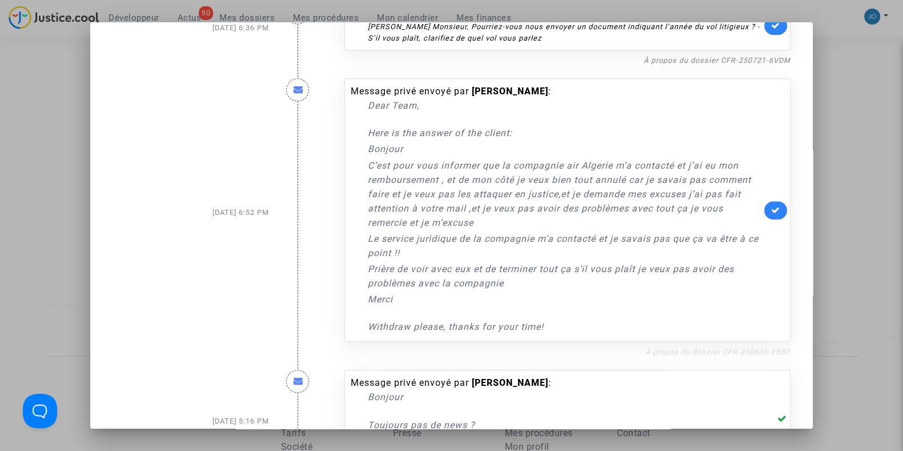
click at [660, 356] on link "À propos du dossier CFR-250606-YBBF" at bounding box center [717, 351] width 145 height 9
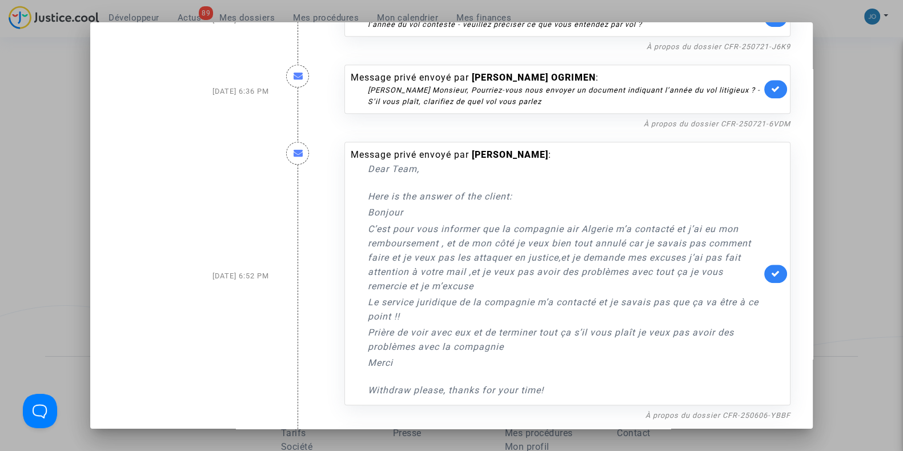
scroll to position [1404, 0]
click at [771, 278] on icon at bounding box center [775, 274] width 9 height 9
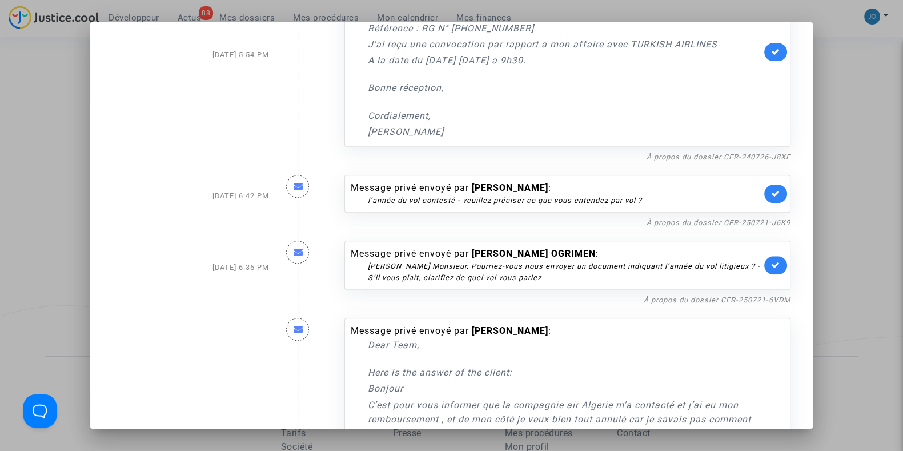
scroll to position [1227, 0]
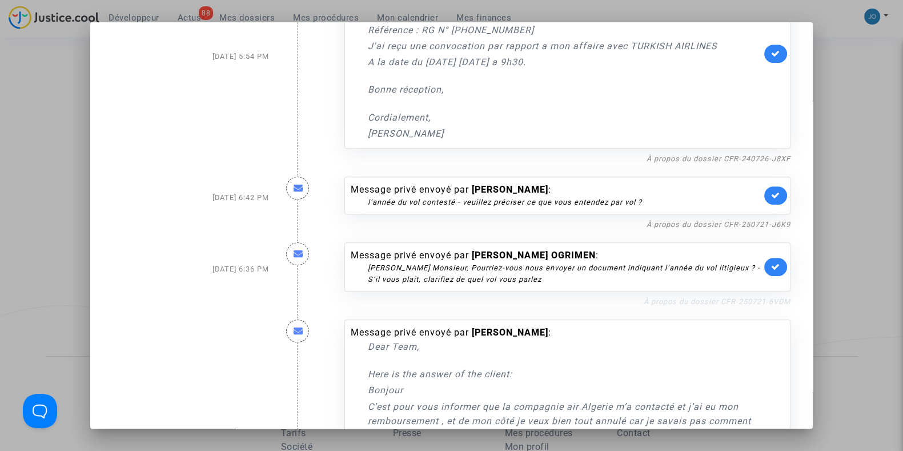
click at [699, 306] on link "À propos du dossier CFR-250721-6VDM" at bounding box center [717, 301] width 147 height 9
click at [764, 276] on link at bounding box center [775, 267] width 23 height 18
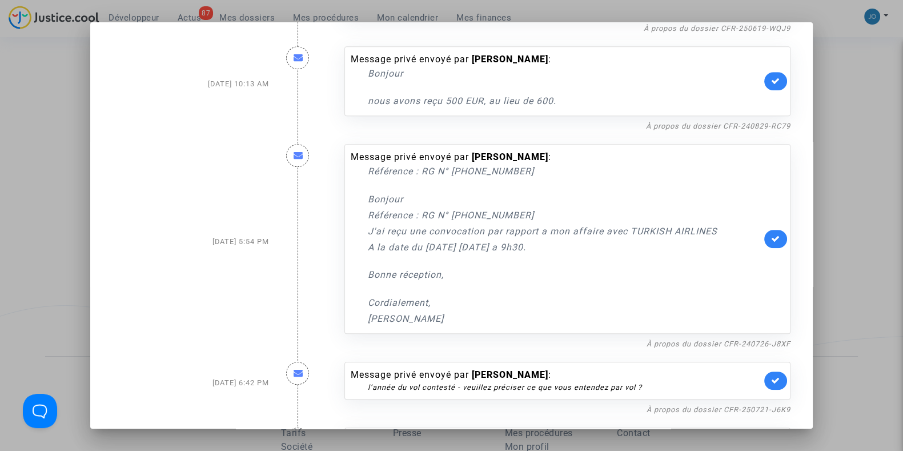
scroll to position [1035, 0]
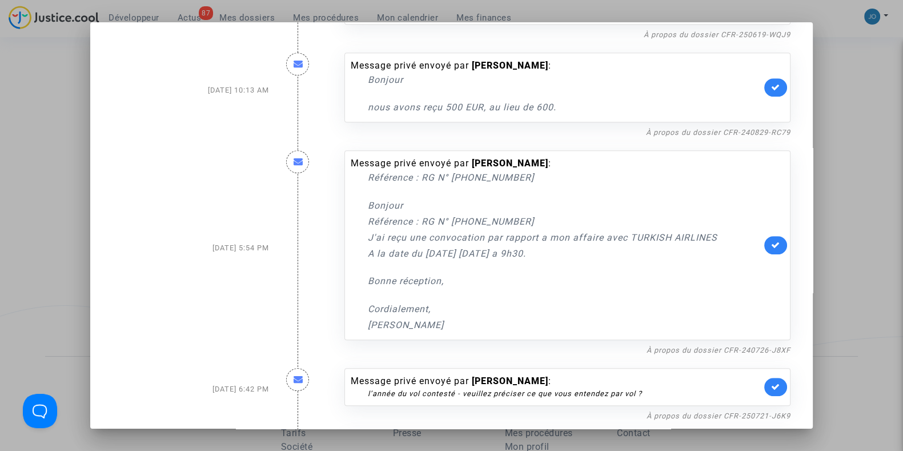
drag, startPoint x: 504, startPoint y: 263, endPoint x: 568, endPoint y: 264, distance: 64.5
click at [568, 260] on p "A la date du mercredi janvier 2026 a 9h30." at bounding box center [564, 253] width 393 height 14
click at [708, 354] on link "À propos du dossier CFR-240726-J8XF" at bounding box center [718, 350] width 144 height 9
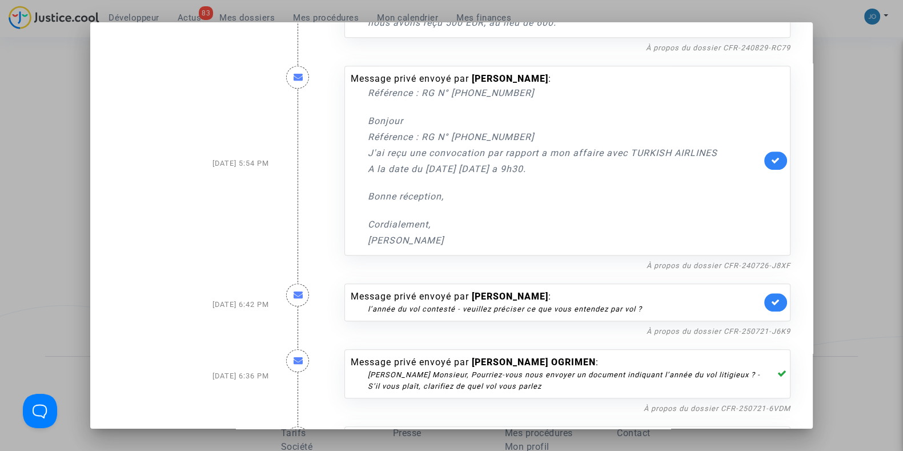
scroll to position [1125, 0]
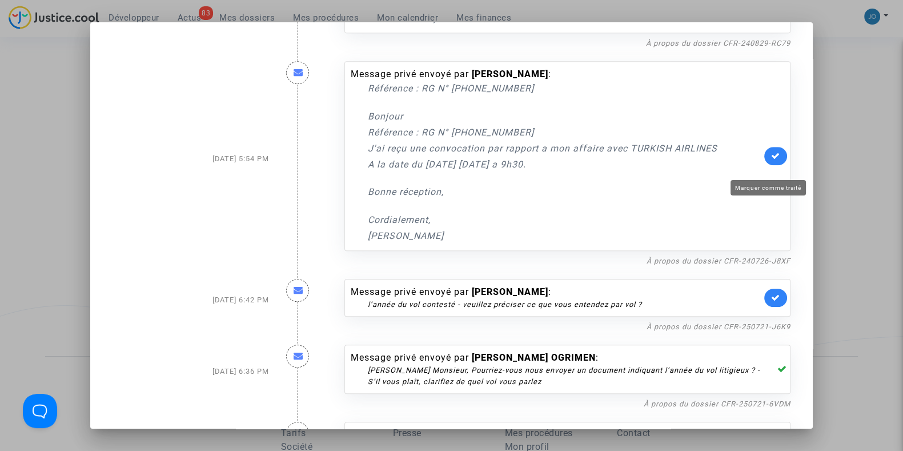
click at [774, 165] on link at bounding box center [775, 156] width 23 height 18
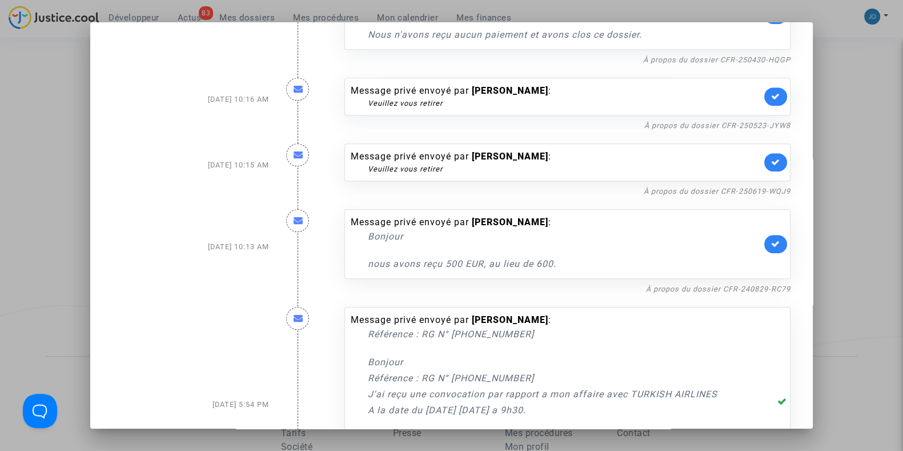
scroll to position [862, 0]
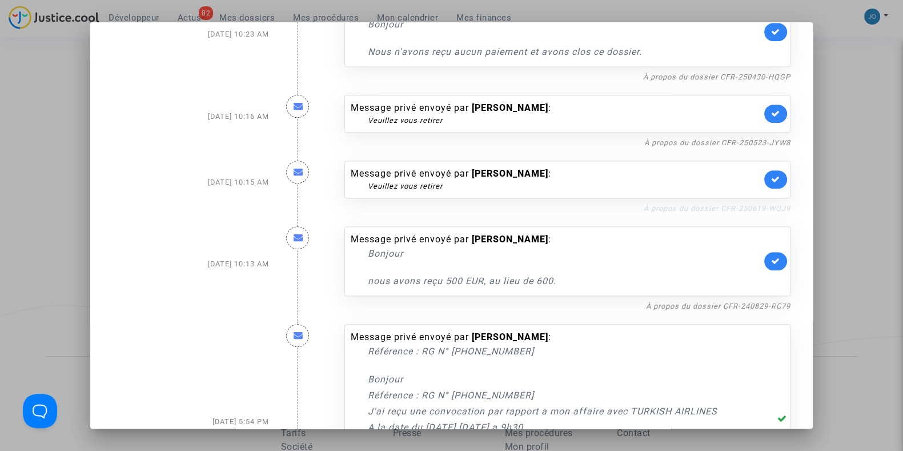
click at [657, 212] on link "À propos du dossier CFR-250619-WQJ9" at bounding box center [717, 208] width 147 height 9
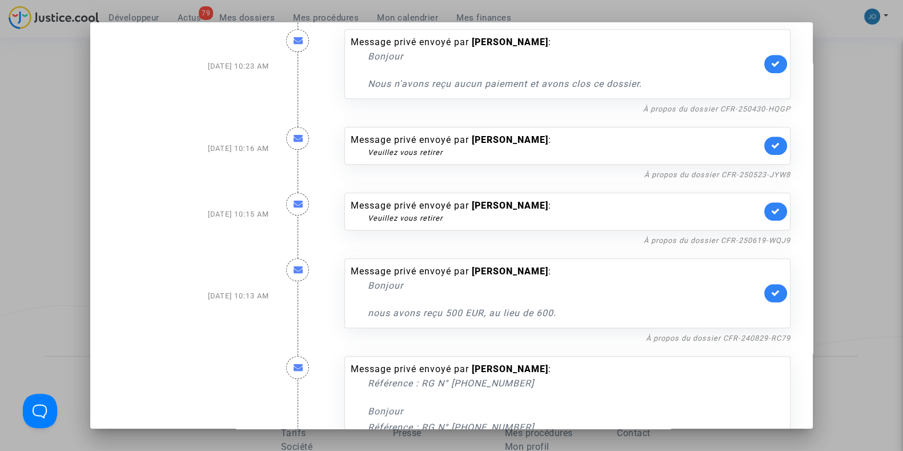
scroll to position [822, 0]
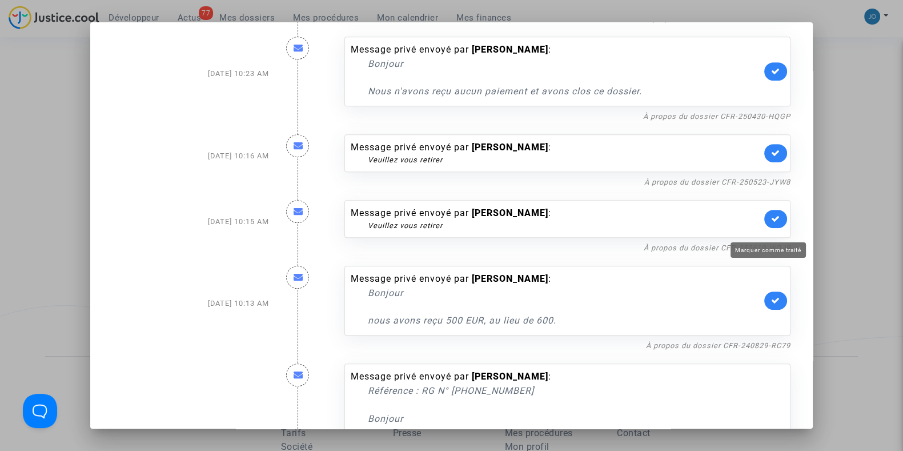
click at [771, 223] on icon at bounding box center [775, 218] width 9 height 9
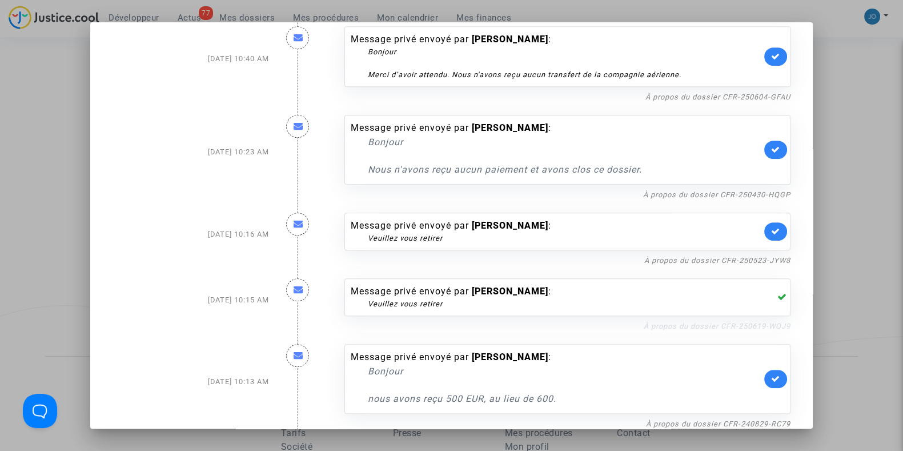
scroll to position [718, 0]
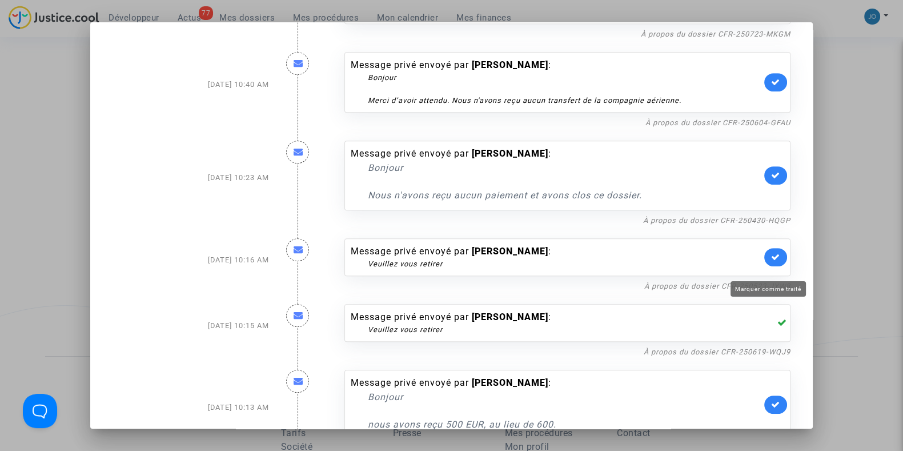
click at [771, 261] on icon at bounding box center [775, 256] width 9 height 9
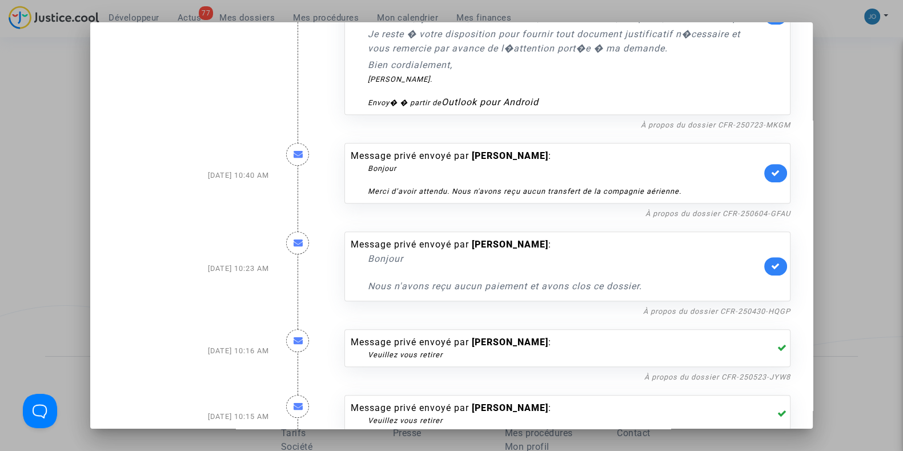
scroll to position [648, 0]
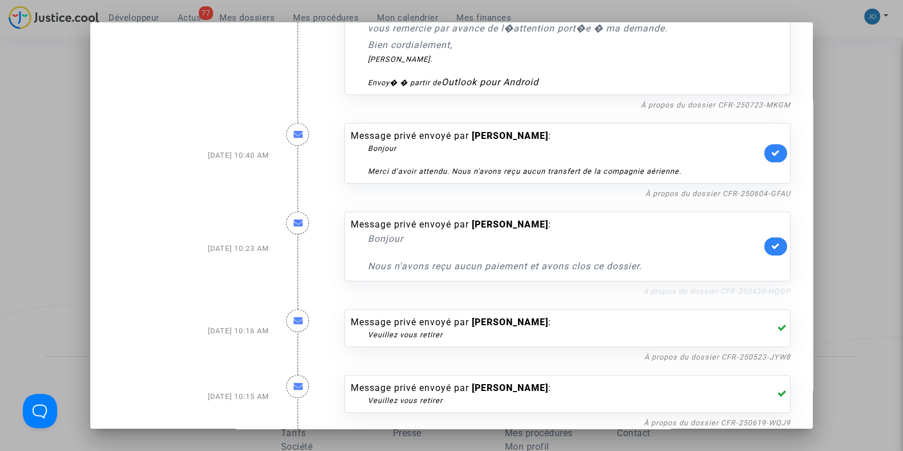
click at [674, 295] on link "À propos du dossier CFR-250430-HQGP" at bounding box center [716, 291] width 147 height 9
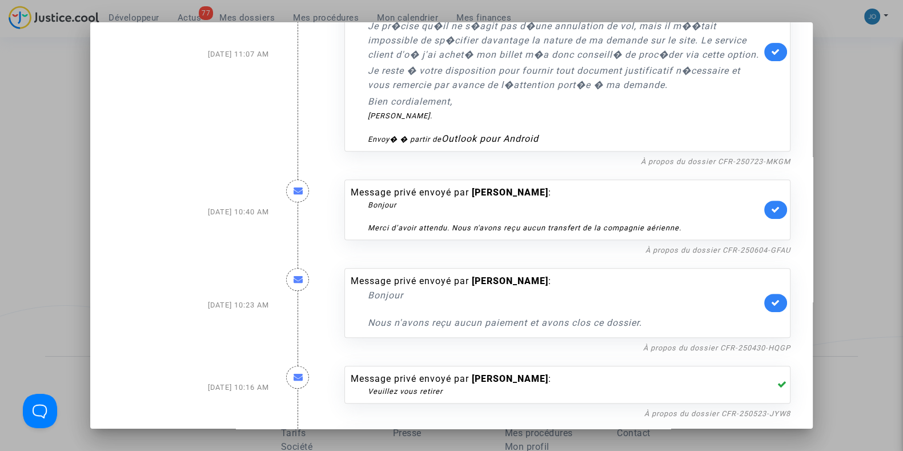
scroll to position [582, 0]
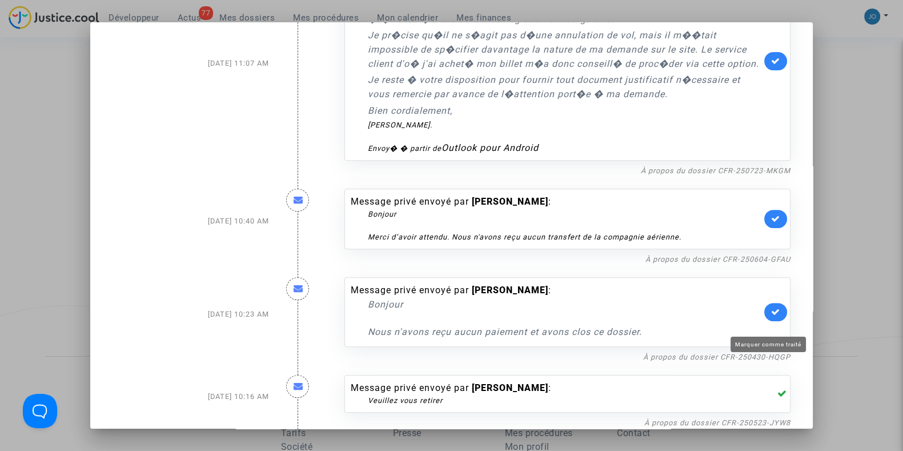
click at [771, 316] on icon at bounding box center [775, 311] width 9 height 9
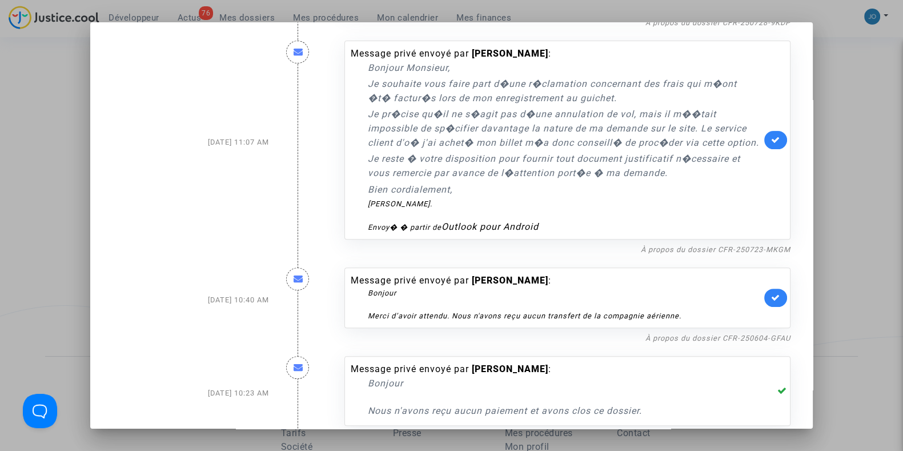
scroll to position [503, 0]
click at [661, 343] on link "À propos du dossier CFR-250604-GFAU" at bounding box center [717, 338] width 145 height 9
click at [771, 302] on icon at bounding box center [775, 298] width 9 height 9
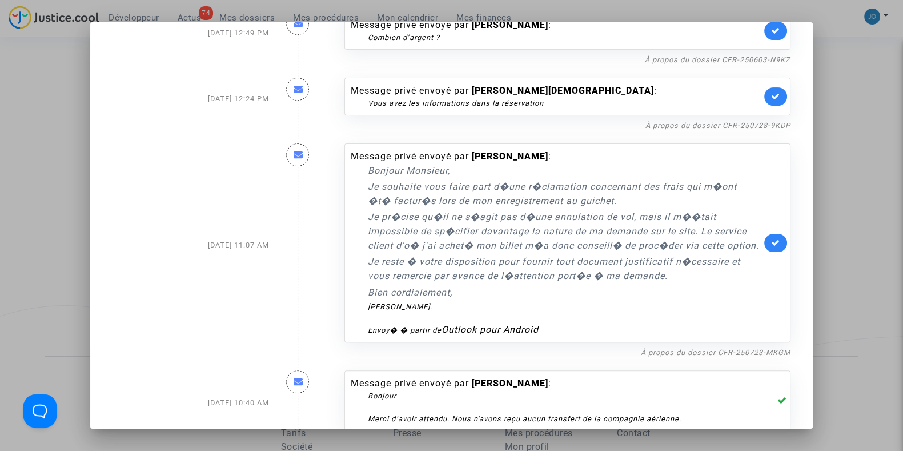
scroll to position [401, 0]
drag, startPoint x: 527, startPoint y: 229, endPoint x: 574, endPoint y: 295, distance: 81.5
click at [574, 295] on div "Bonjour Monsieur, Je souhaite vous faire part d�une r�clamation concernant des …" at bounding box center [564, 248] width 393 height 172
click at [688, 355] on link "À propos du dossier CFR-250723-MKGM" at bounding box center [716, 351] width 150 height 9
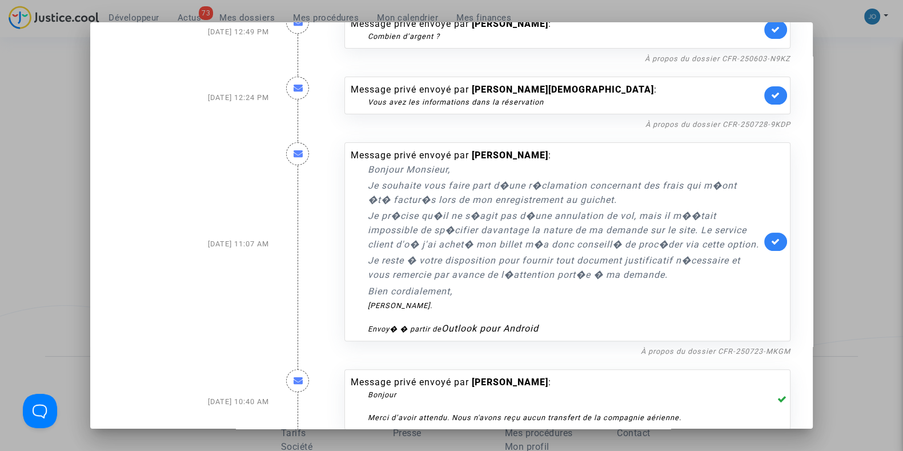
click at [764, 242] on link at bounding box center [775, 241] width 23 height 18
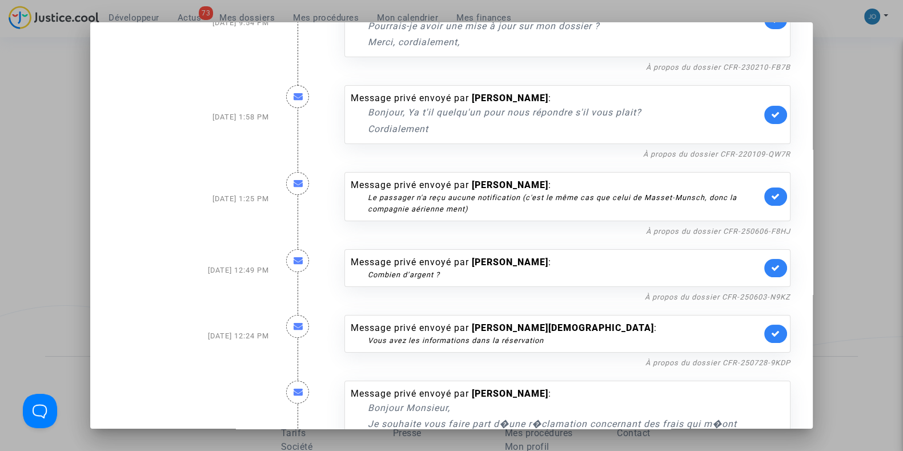
scroll to position [162, 0]
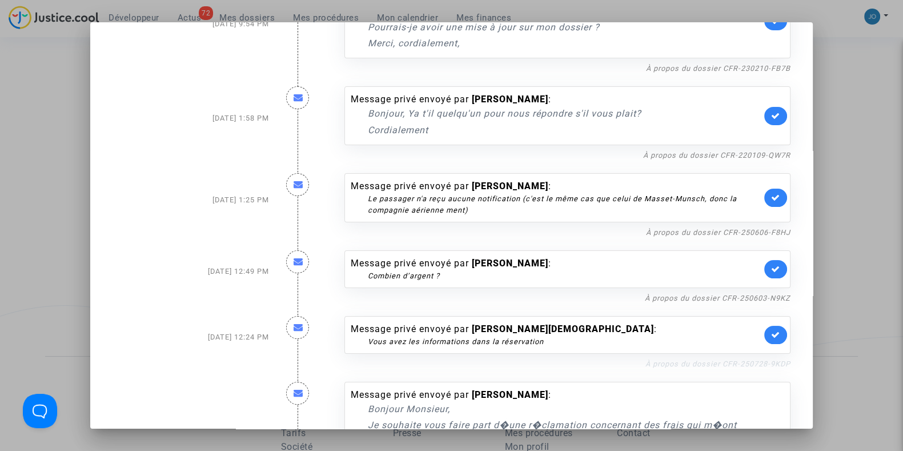
click at [701, 360] on link "À propos du dossier CFR-250728-9KDP" at bounding box center [717, 363] width 145 height 9
click at [764, 333] on link at bounding box center [775, 335] width 23 height 18
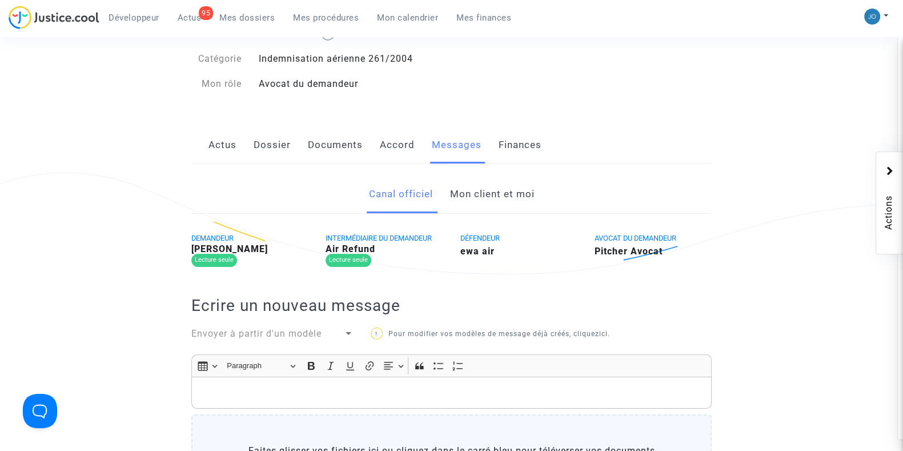
scroll to position [114, 0]
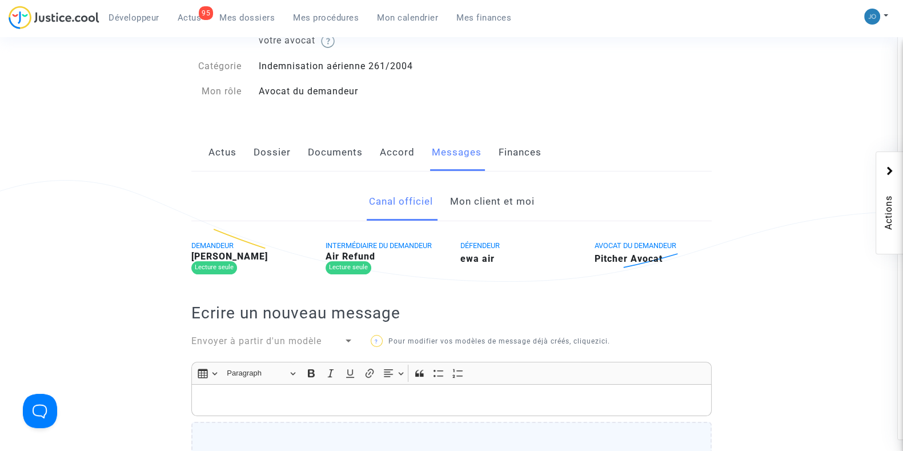
click at [487, 202] on link "Mon client et moi" at bounding box center [491, 202] width 85 height 38
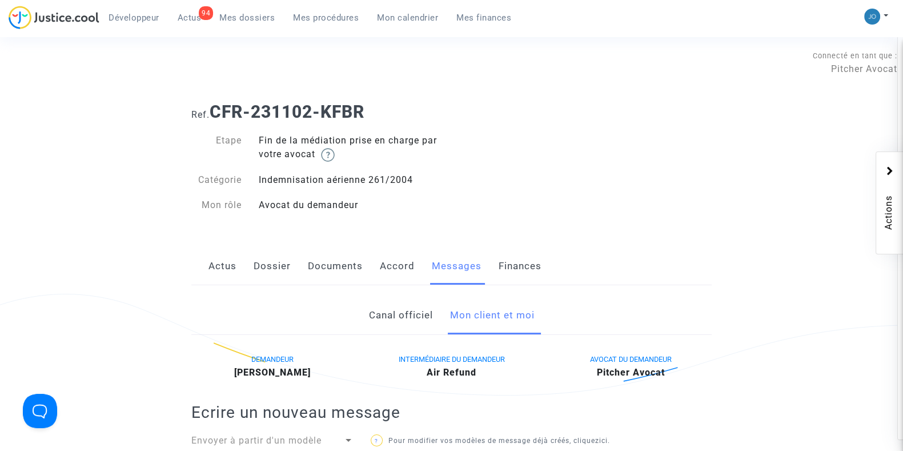
click at [276, 264] on link "Dossier" at bounding box center [272, 266] width 37 height 38
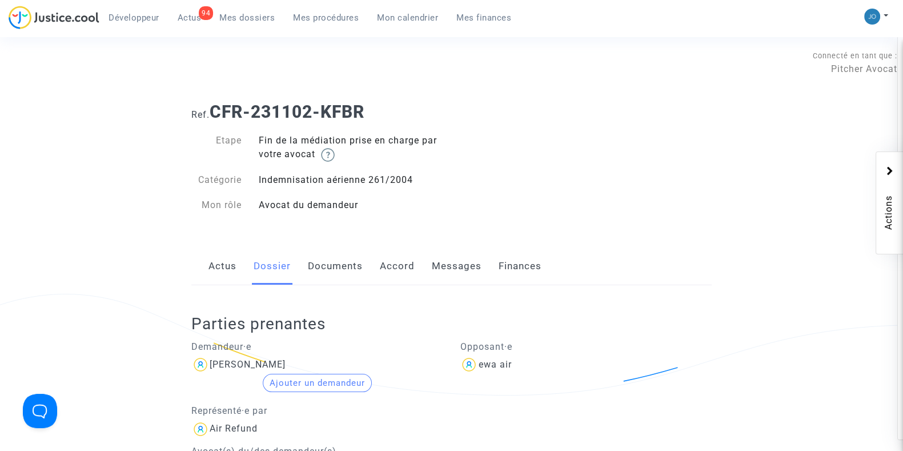
click at [445, 276] on link "Messages" at bounding box center [457, 266] width 50 height 38
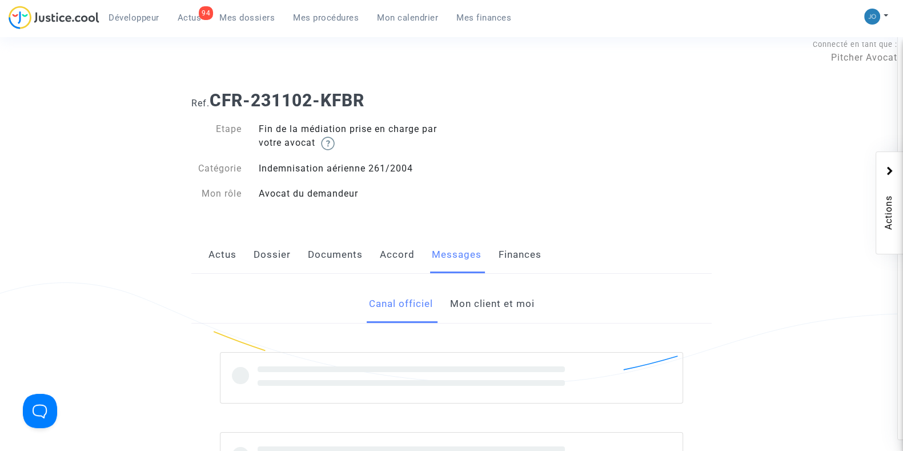
scroll to position [122, 0]
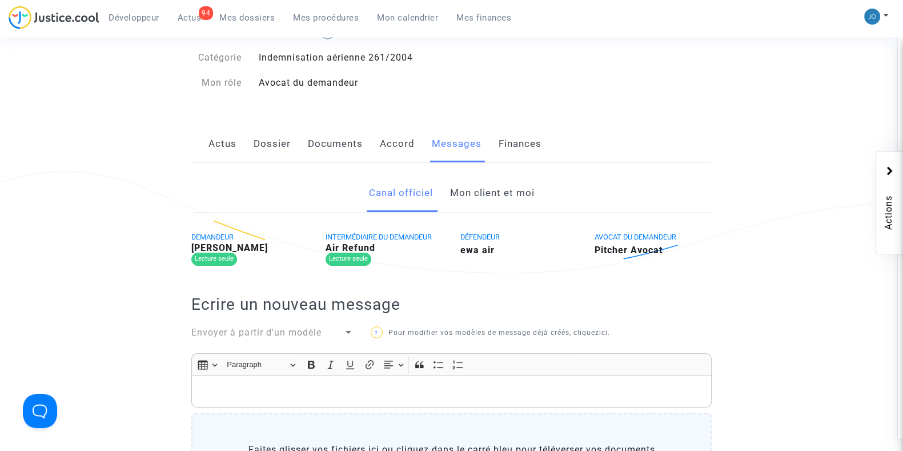
click at [494, 198] on link "Mon client et moi" at bounding box center [491, 193] width 85 height 38
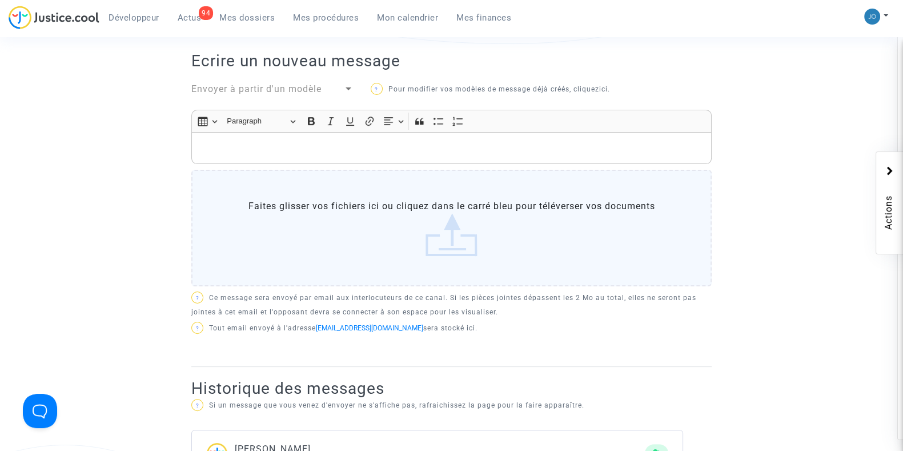
scroll to position [352, 0]
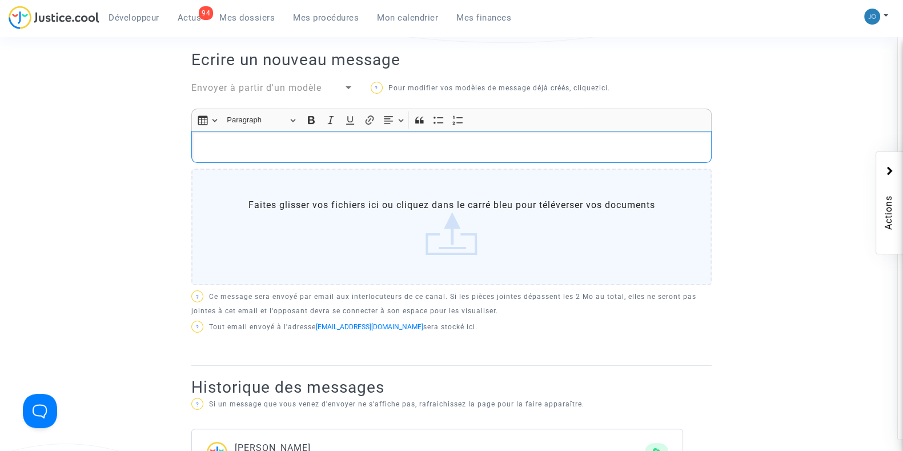
click at [513, 152] on div "Rich Text Editor, main" at bounding box center [451, 147] width 520 height 32
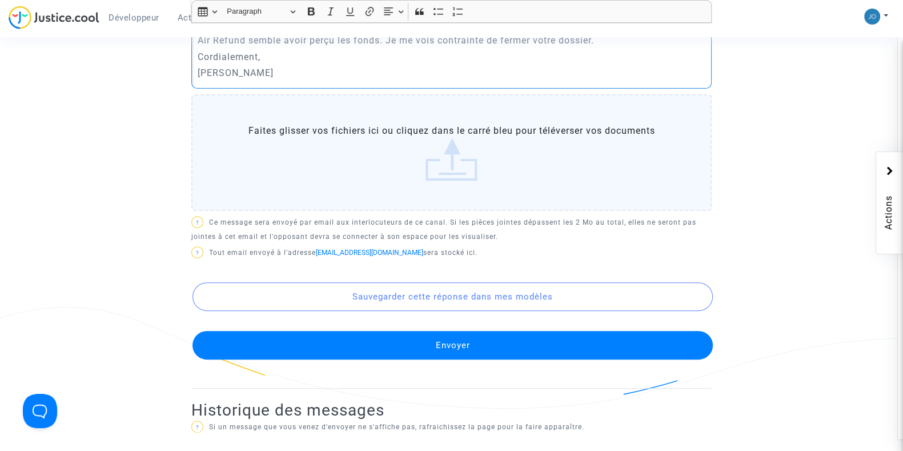
scroll to position [496, 0]
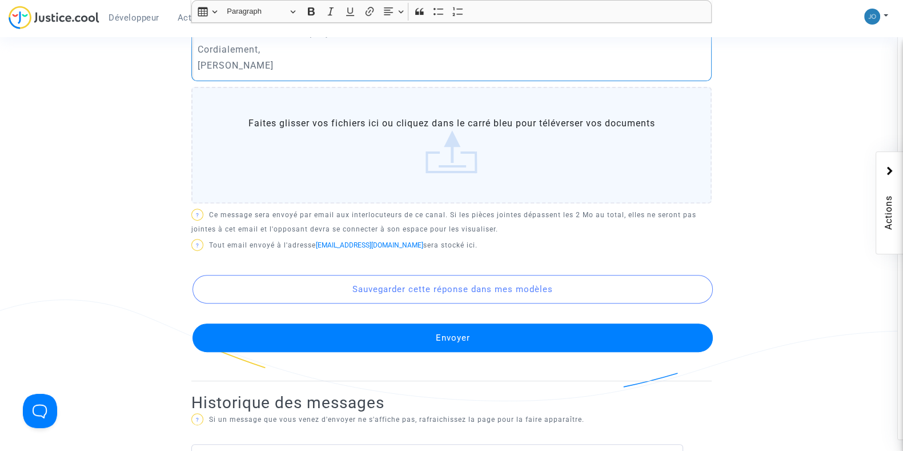
click at [472, 344] on button "Envoyer" at bounding box center [452, 337] width 520 height 29
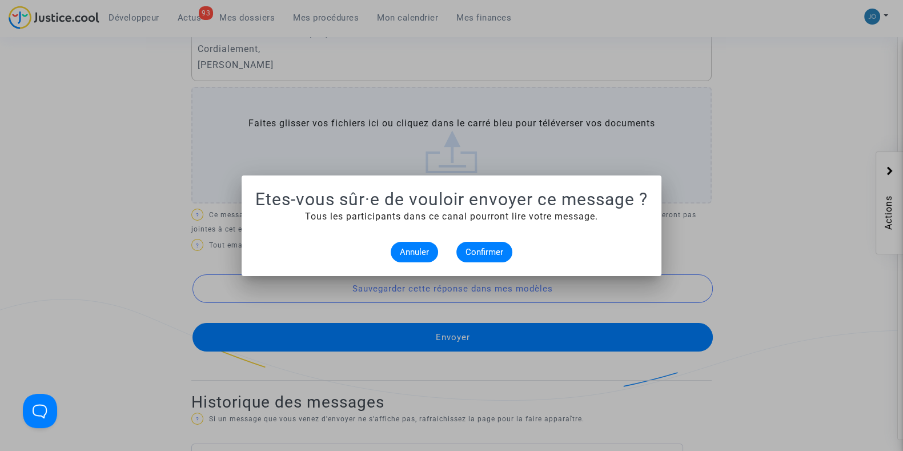
scroll to position [0, 0]
click at [474, 250] on span "Confirmer" at bounding box center [484, 252] width 38 height 10
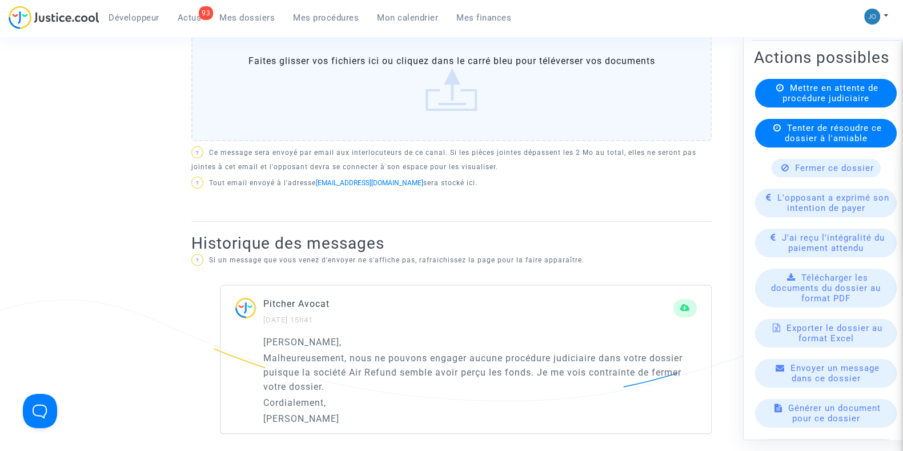
scroll to position [376, 0]
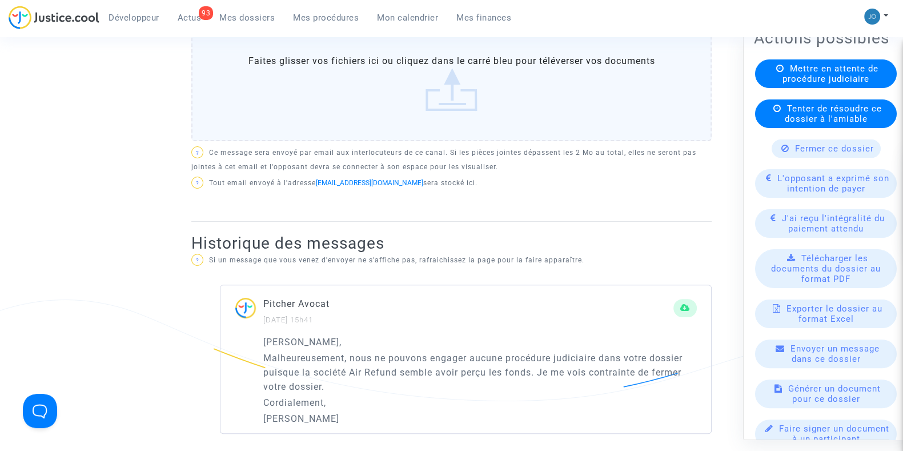
click at [829, 156] on available-action-list "Mettre en attente de procédure judiciaire Tenter de résoudre ce dossier à l'ami…" at bounding box center [826, 253] width 144 height 388
click at [830, 158] on div "Fermer ce dossier" at bounding box center [826, 148] width 109 height 18
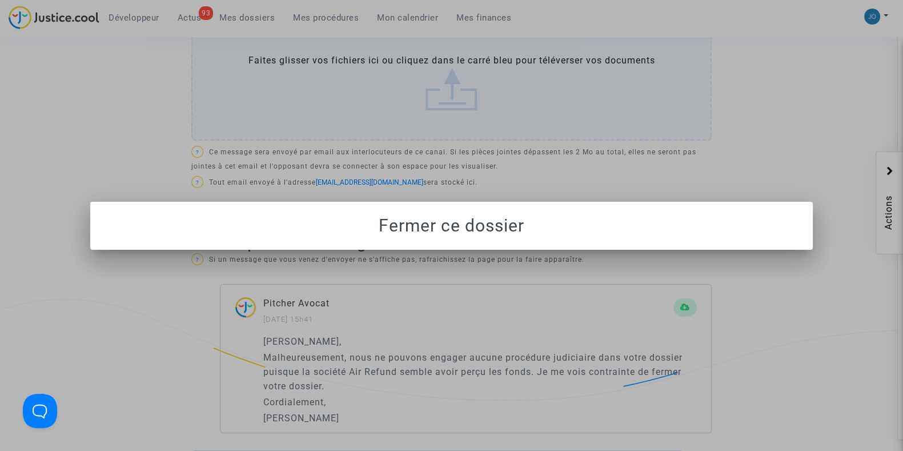
scroll to position [0, 0]
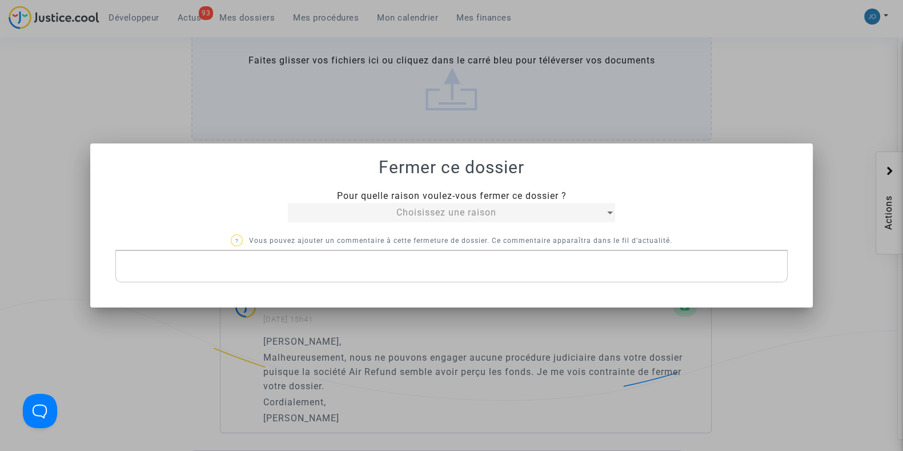
click at [448, 212] on span "Choisissez une raison" at bounding box center [446, 212] width 100 height 11
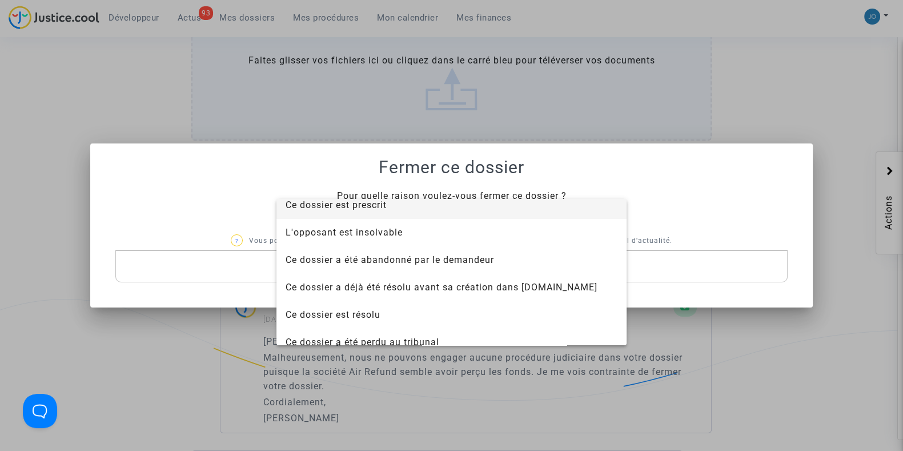
scroll to position [73, 0]
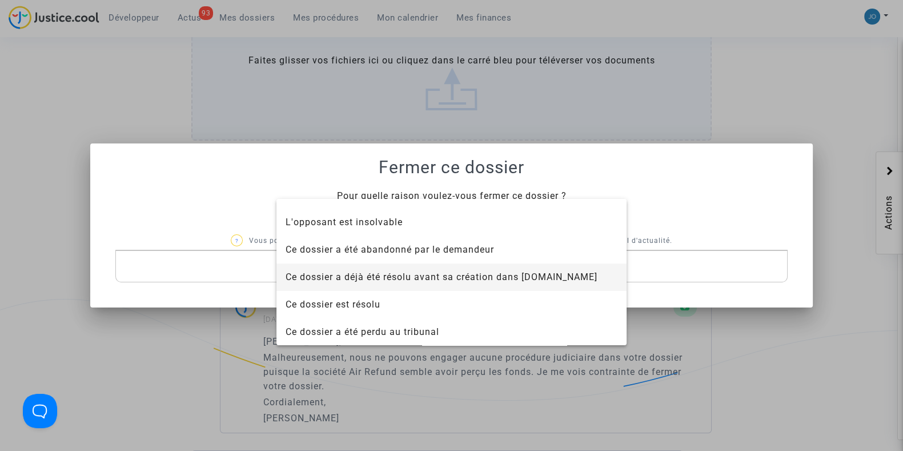
click at [423, 284] on span "Ce dossier a déjà été résolu avant sa création dans Justice.cool" at bounding box center [452, 276] width 332 height 27
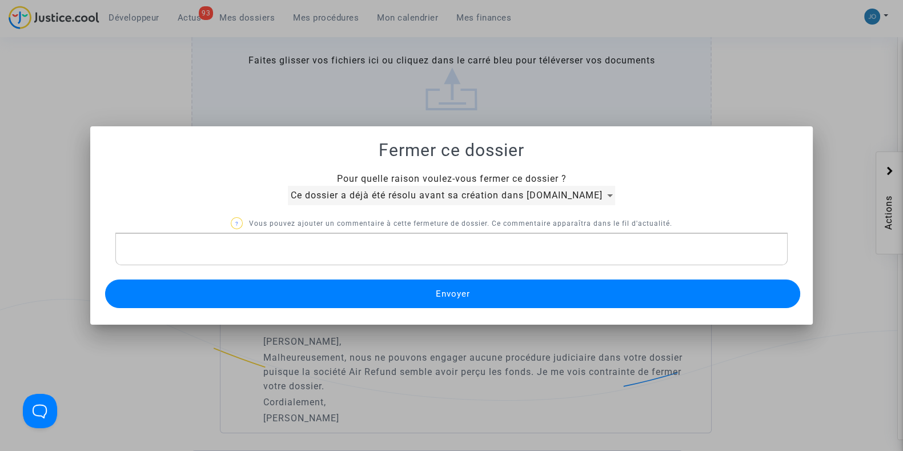
click at [448, 251] on p "Rich Text Editor, main" at bounding box center [452, 249] width 660 height 14
click at [461, 296] on span "Envoyer" at bounding box center [452, 293] width 34 height 10
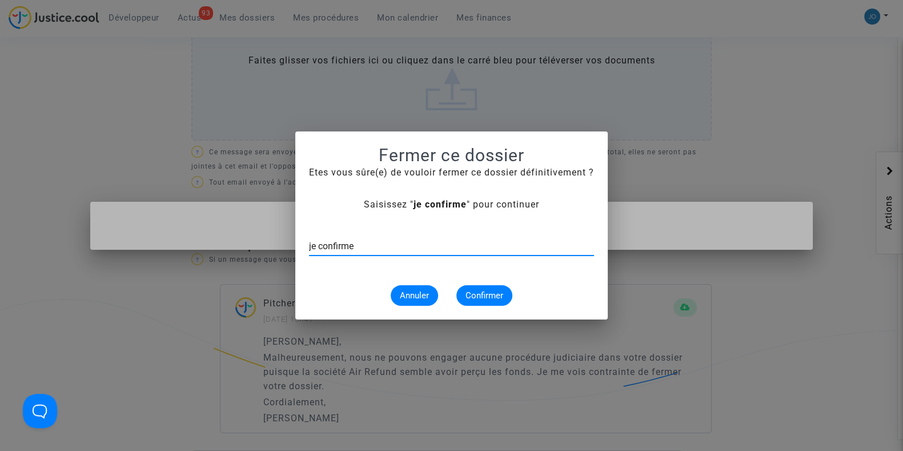
type input "je confirme"
click at [475, 296] on span "Confirmer" at bounding box center [484, 295] width 38 height 10
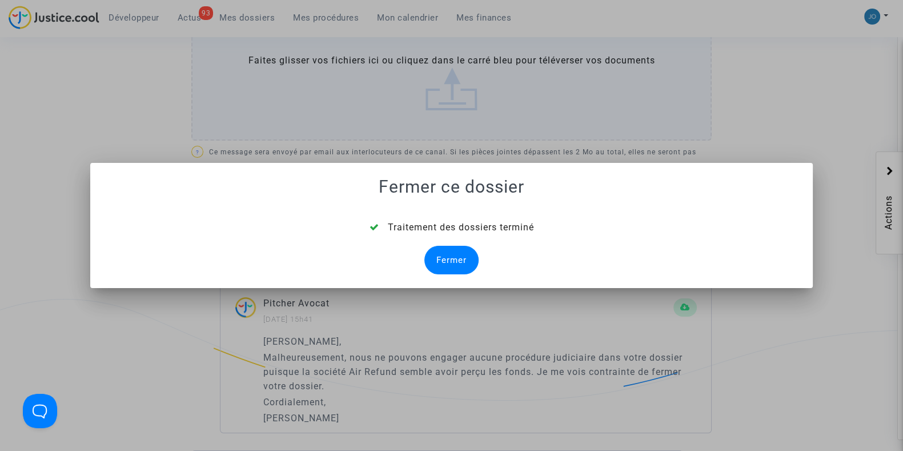
click at [449, 263] on div "Fermer" at bounding box center [451, 260] width 54 height 29
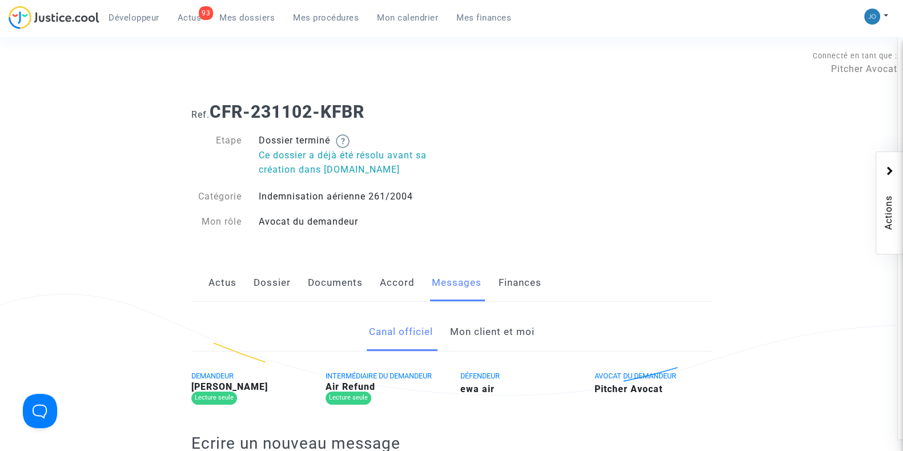
drag, startPoint x: 277, startPoint y: 385, endPoint x: 188, endPoint y: 387, distance: 89.1
click at [188, 387] on div "DEMANDEUR BRUNO LAVISSE Lecture seule" at bounding box center [250, 389] width 134 height 42
copy b "BRUNO LAVISSE"
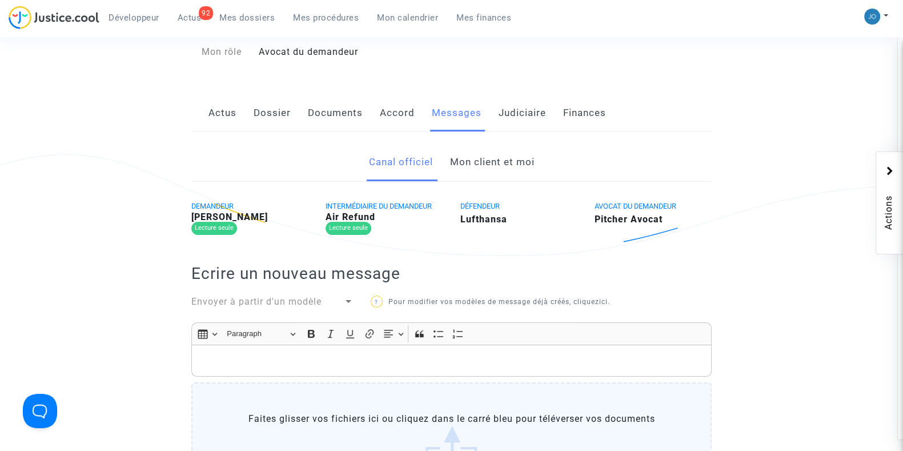
scroll to position [138, 0]
click at [504, 170] on link "Mon client et moi" at bounding box center [491, 164] width 85 height 38
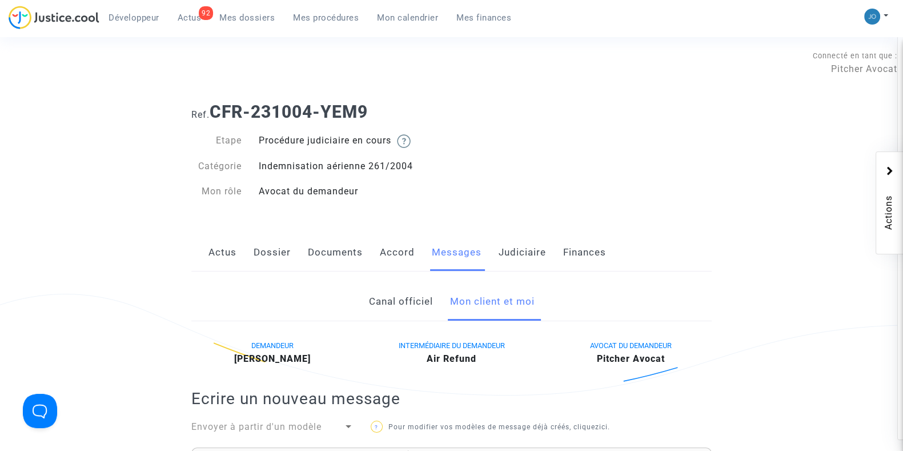
click at [528, 254] on link "Judiciaire" at bounding box center [522, 253] width 47 height 38
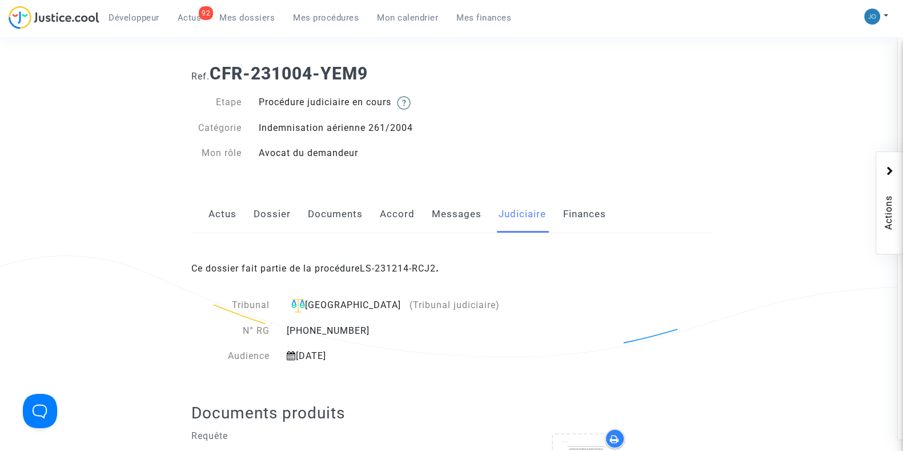
scroll to position [8, 0]
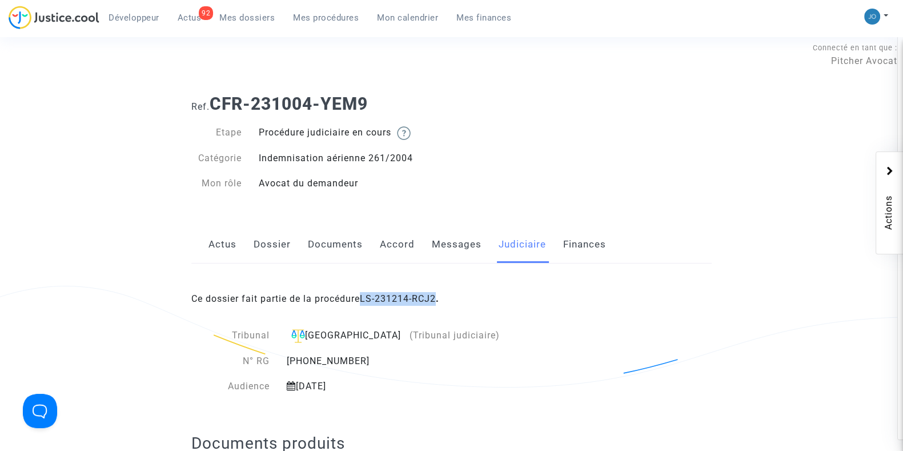
drag, startPoint x: 442, startPoint y: 300, endPoint x: 364, endPoint y: 297, distance: 78.3
click at [364, 297] on span "Ce dossier fait partie de la procédure LS-231214-RCJ2 ." at bounding box center [315, 298] width 248 height 11
copy link "LS-231214-RCJ2"
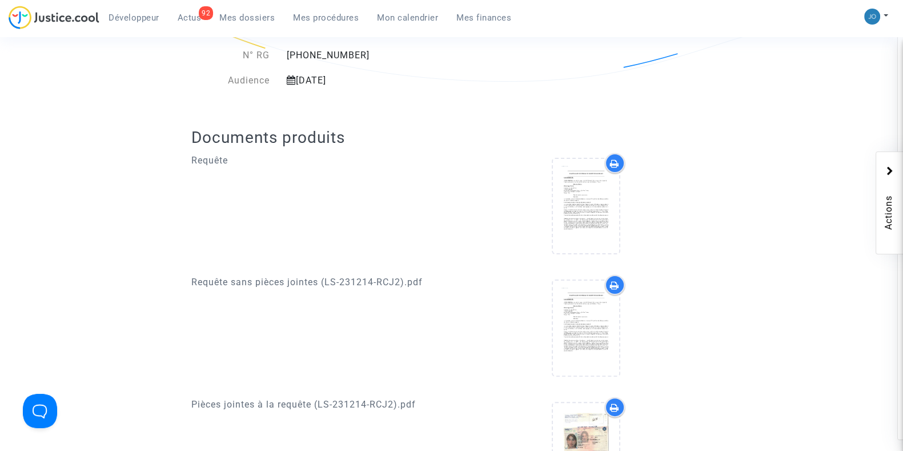
scroll to position [329, 0]
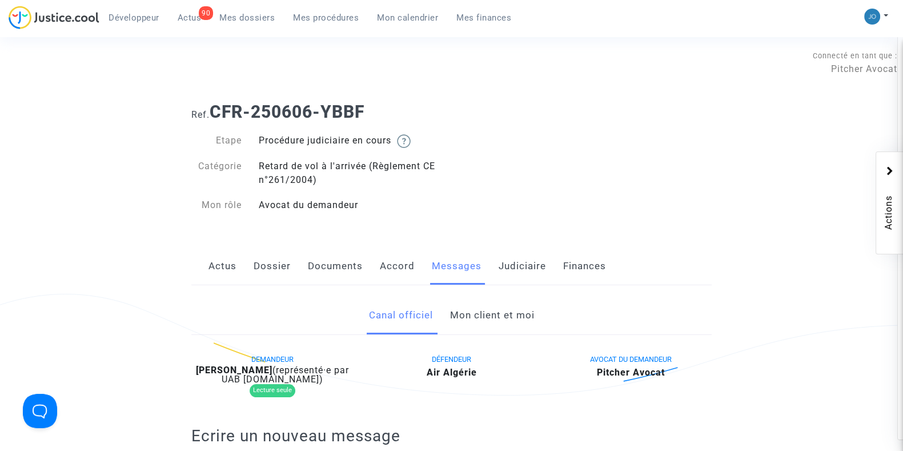
click at [518, 250] on link "Judiciaire" at bounding box center [522, 266] width 47 height 38
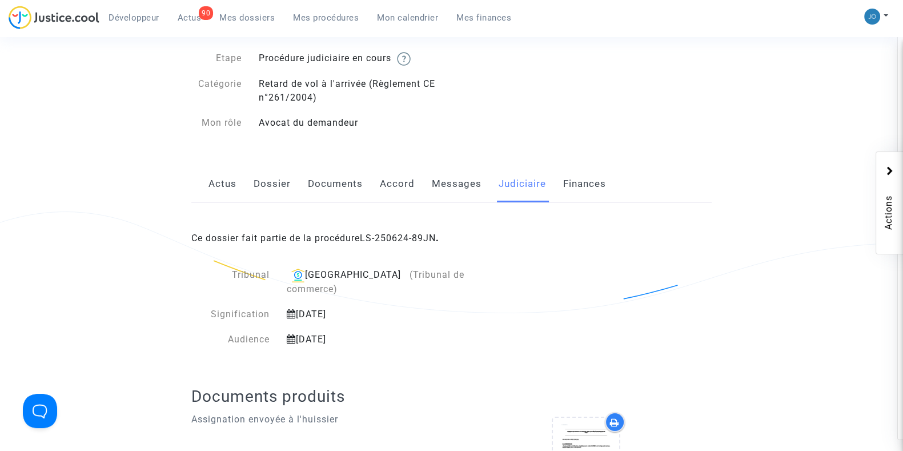
scroll to position [83, 0]
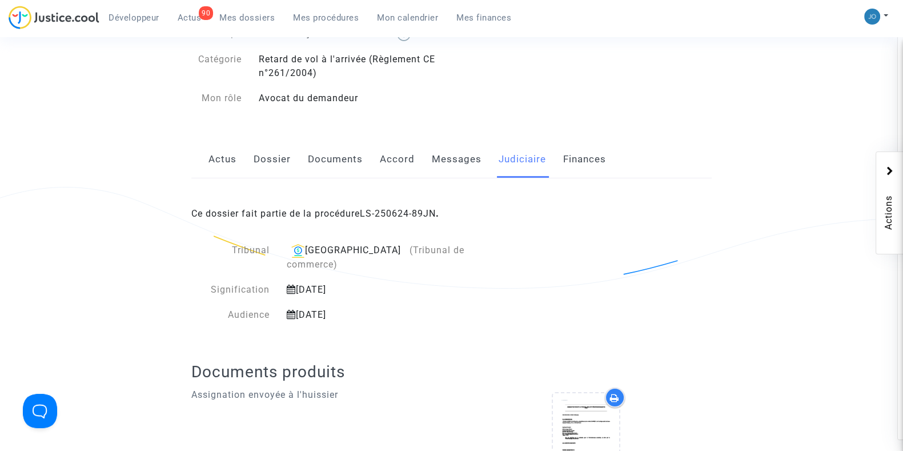
scroll to position [108, 0]
click at [284, 172] on link "Dossier" at bounding box center [272, 158] width 37 height 38
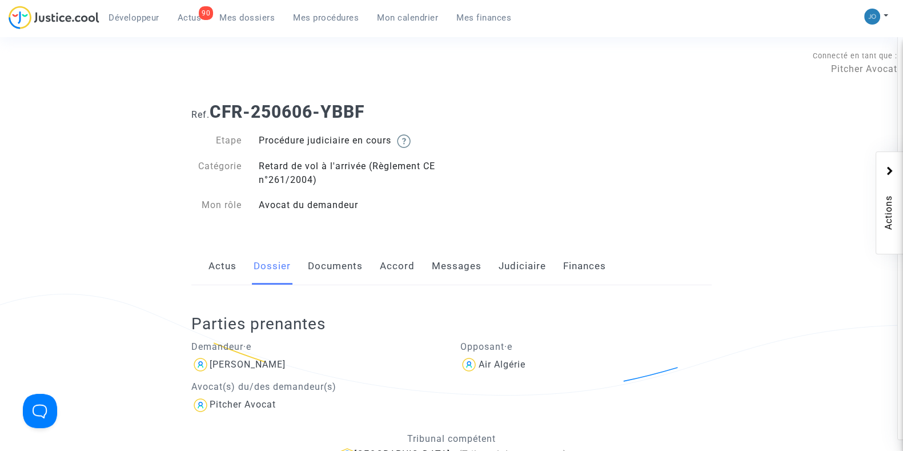
click at [540, 272] on link "Judiciaire" at bounding box center [522, 266] width 47 height 38
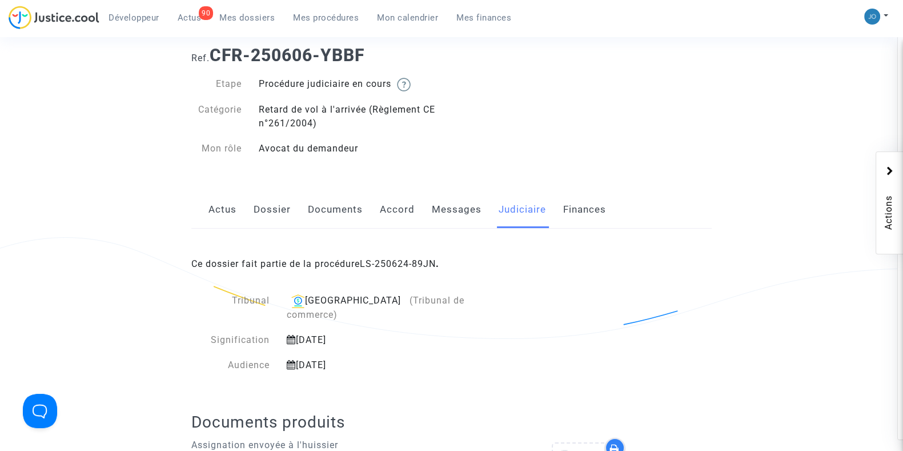
scroll to position [61, 0]
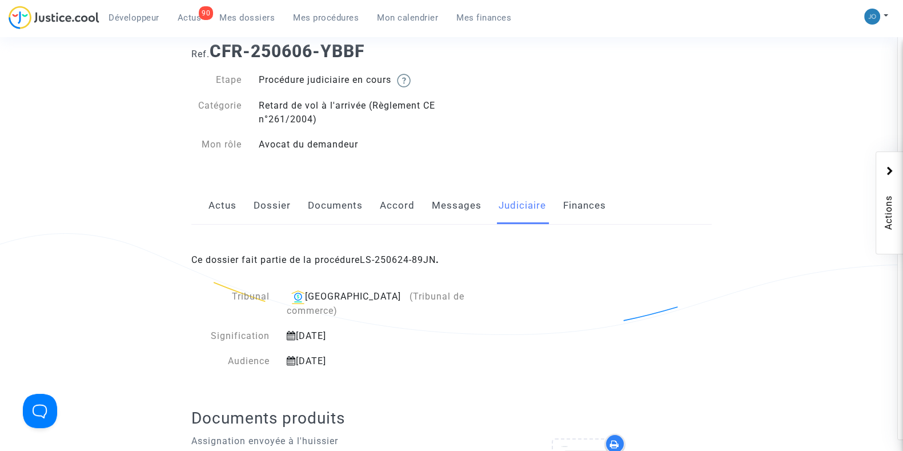
click at [446, 221] on link "Messages" at bounding box center [457, 206] width 50 height 38
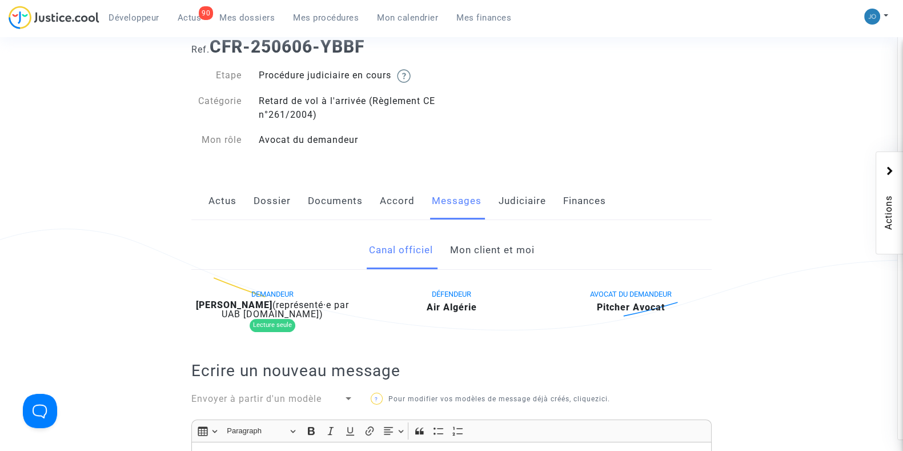
scroll to position [62, 0]
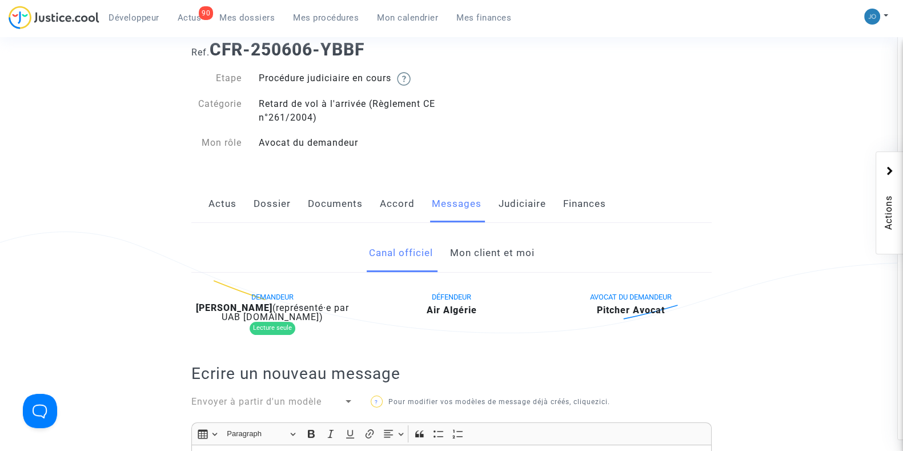
click at [464, 244] on link "Mon client et moi" at bounding box center [491, 253] width 85 height 38
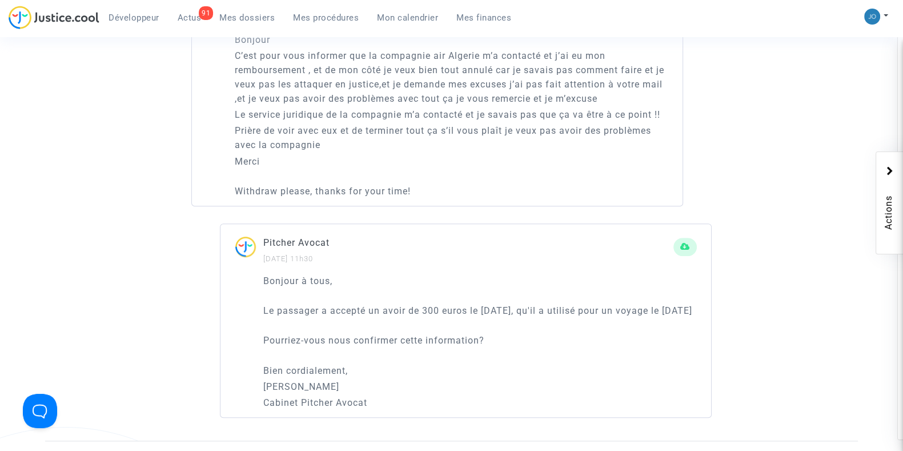
scroll to position [871, 0]
click at [480, 318] on p "Le passager a accepté un avoir de 300 euros le [DATE], qu'il a utilisé pour un …" at bounding box center [479, 311] width 433 height 14
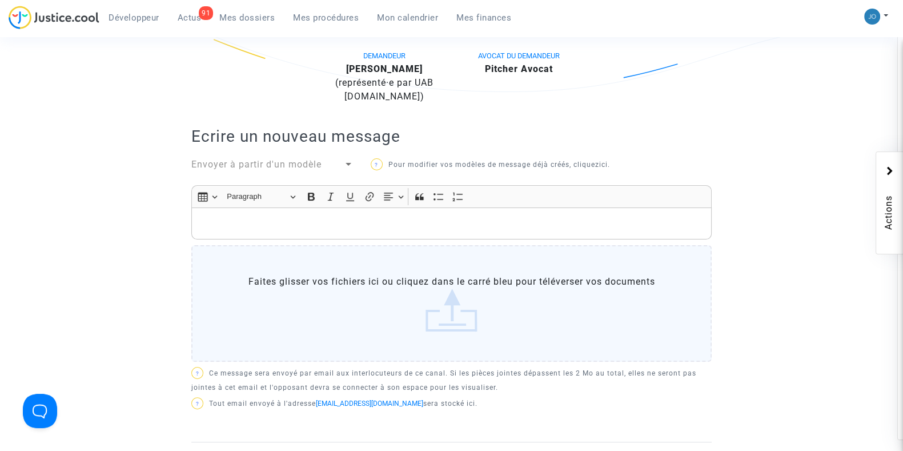
scroll to position [303, 0]
click at [474, 207] on div "Insert table Insert table Heading Paragraph Paragraph Heading 1 Heading 2 Headi…" at bounding box center [451, 197] width 515 height 22
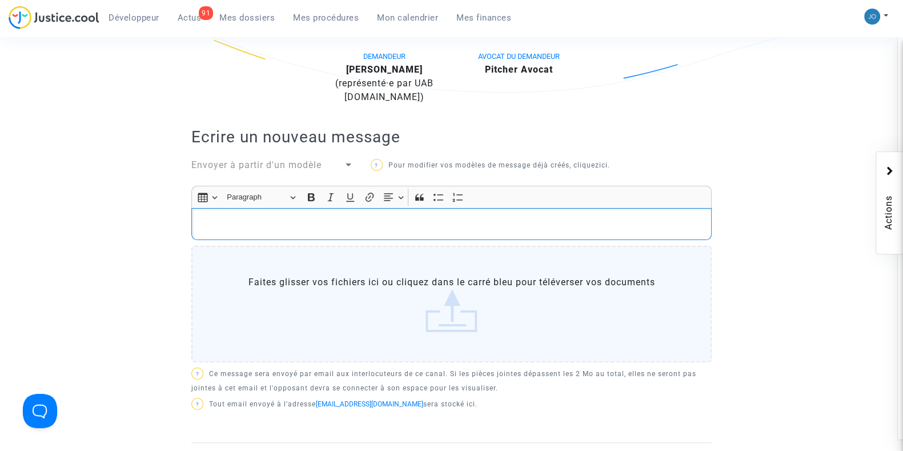
click at [472, 212] on div "Rich Text Editor, main" at bounding box center [451, 224] width 520 height 32
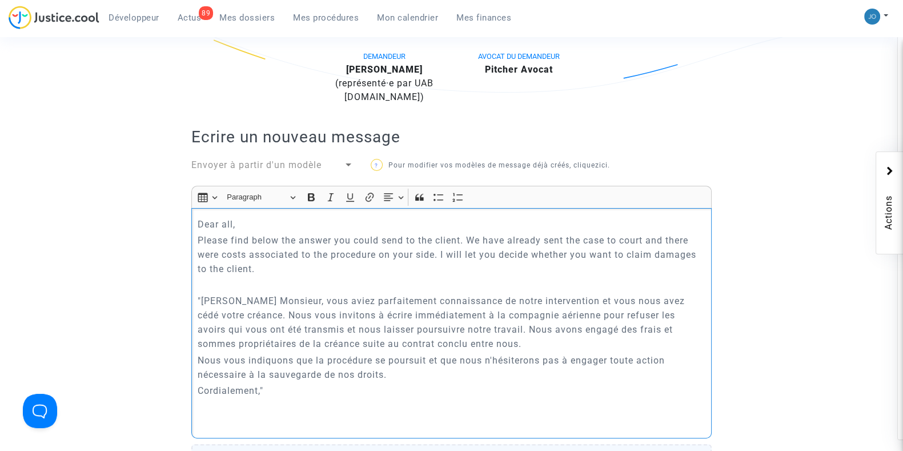
click at [448, 273] on p "Please find below the answer you could send to the client. We have already sent…" at bounding box center [452, 254] width 508 height 43
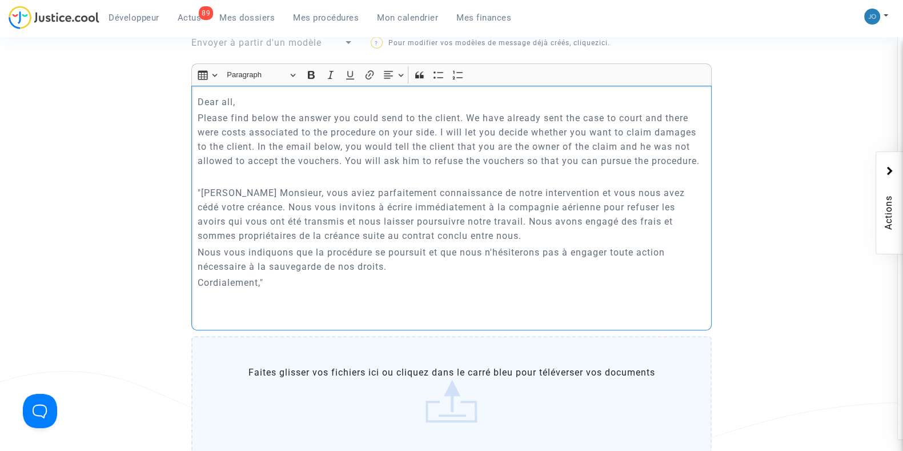
scroll to position [425, 0]
click at [349, 321] on p "Rich Text Editor, main" at bounding box center [452, 314] width 508 height 14
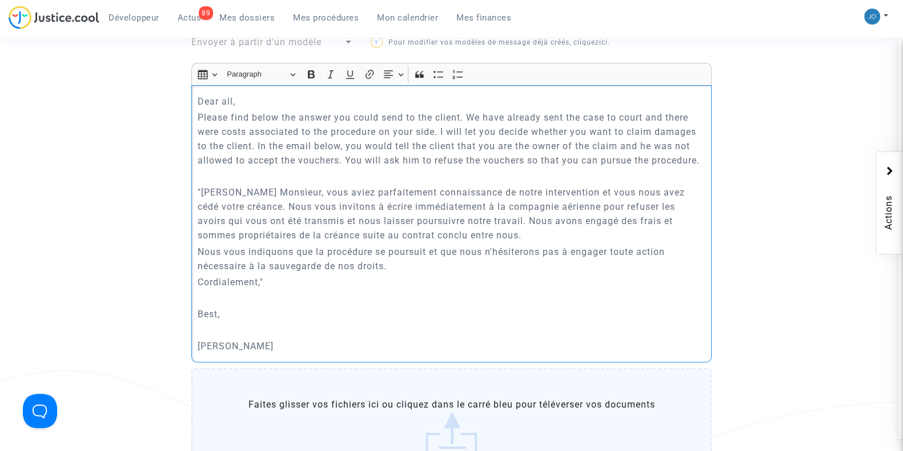
click at [351, 167] on p "Please find below the answer you could send to the client. We have already sent…" at bounding box center [452, 138] width 508 height 57
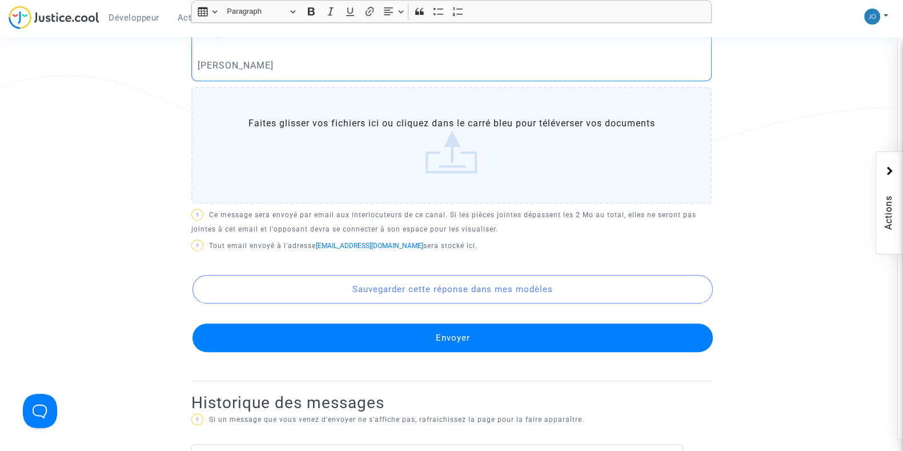
scroll to position [729, 0]
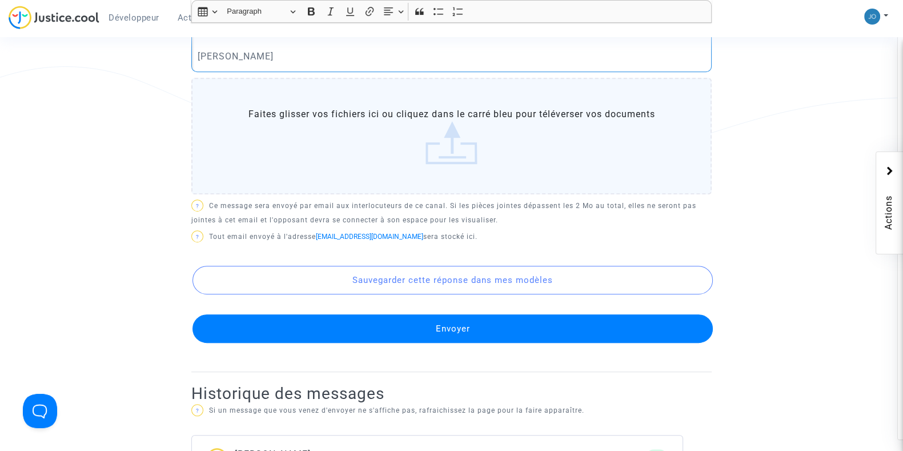
click at [465, 332] on button "Envoyer" at bounding box center [452, 328] width 520 height 29
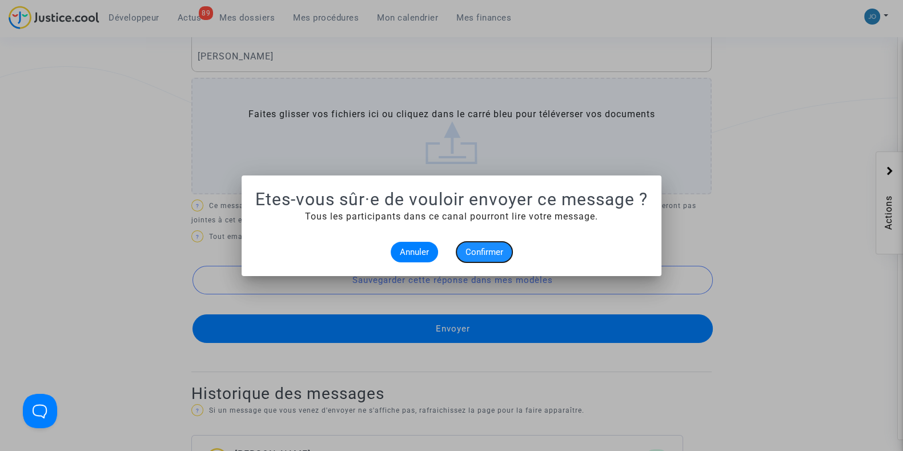
click at [482, 251] on span "Confirmer" at bounding box center [484, 252] width 38 height 10
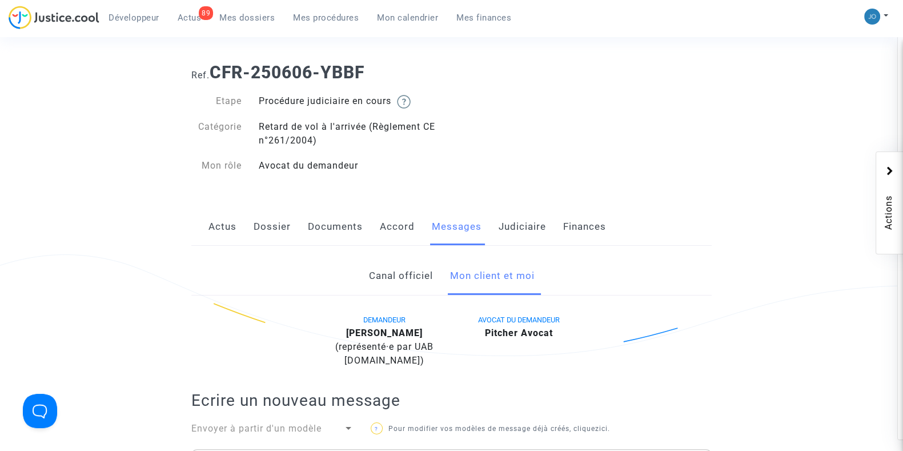
scroll to position [38, 0]
click at [521, 236] on link "Judiciaire" at bounding box center [522, 229] width 47 height 38
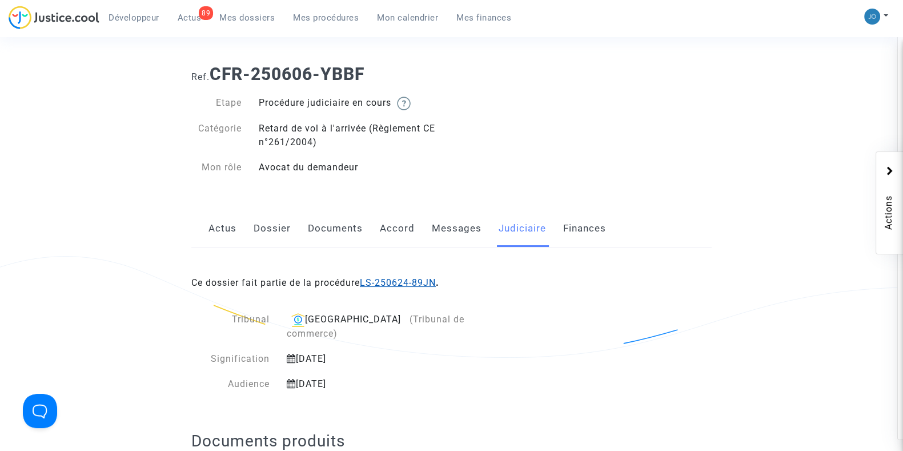
click at [416, 283] on link "LS-250624-89JN" at bounding box center [398, 282] width 76 height 11
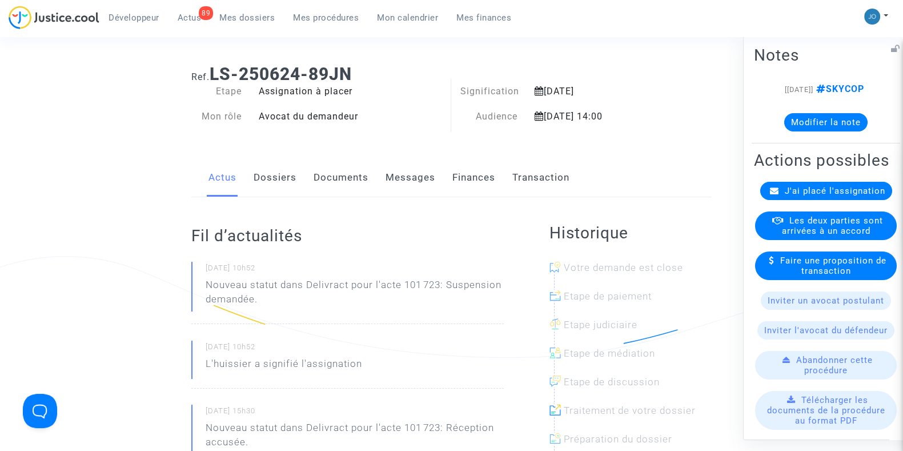
click at [843, 131] on button "Modifier la note" at bounding box center [825, 122] width 83 height 18
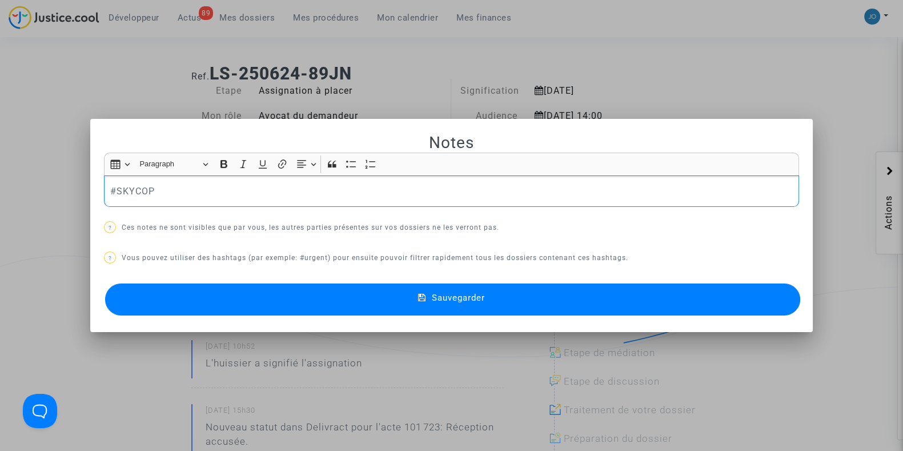
click at [602, 184] on p "#SKYCOP" at bounding box center [451, 191] width 683 height 14
click at [495, 301] on button "Sauvegarder" at bounding box center [452, 299] width 695 height 32
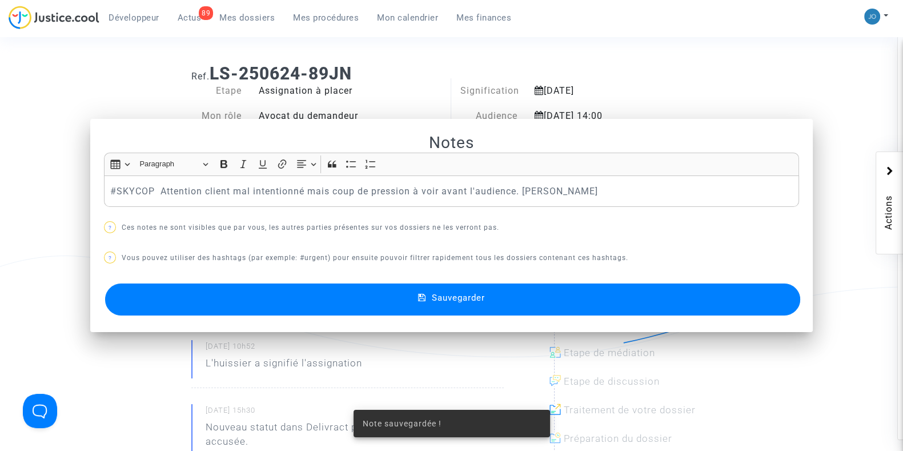
scroll to position [38, 0]
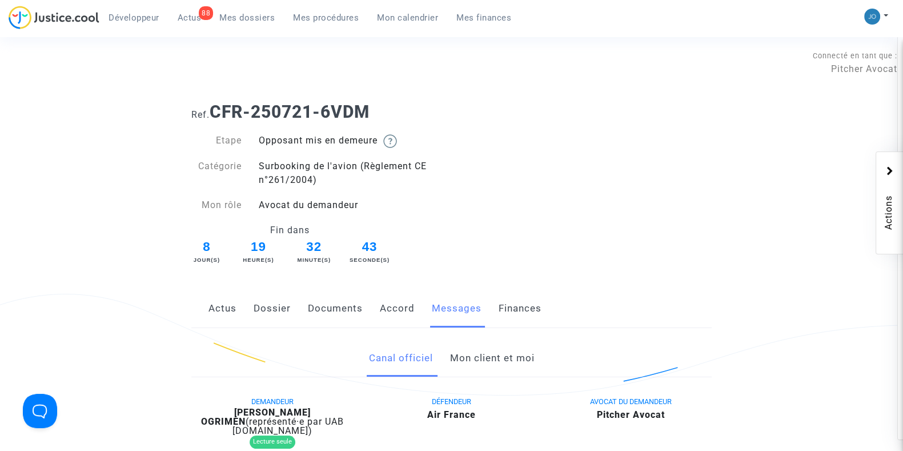
click at [488, 368] on link "Mon client et moi" at bounding box center [491, 358] width 85 height 38
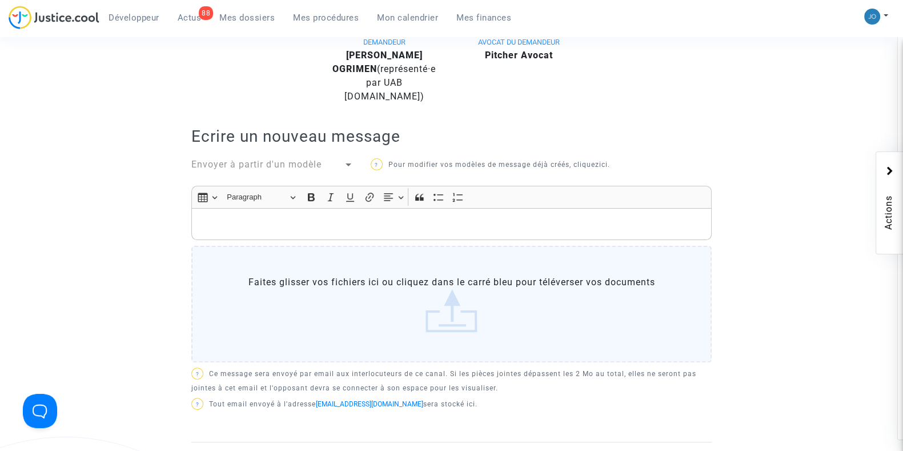
scroll to position [358, 0]
click at [303, 218] on p "Rich Text Editor, main" at bounding box center [452, 225] width 508 height 14
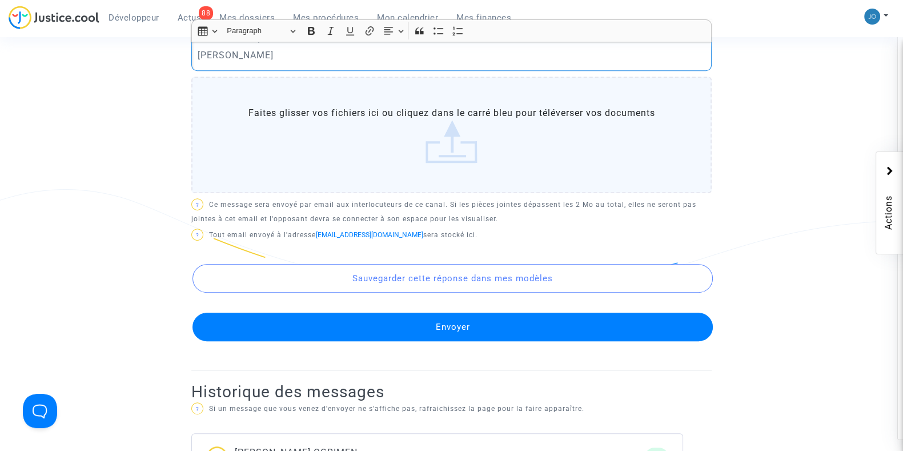
scroll to position [617, 0]
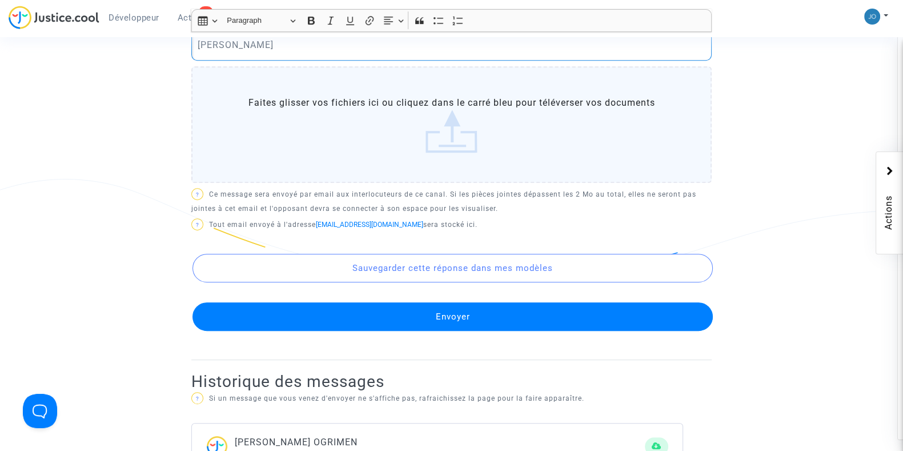
click at [437, 302] on button "Envoyer" at bounding box center [452, 316] width 520 height 29
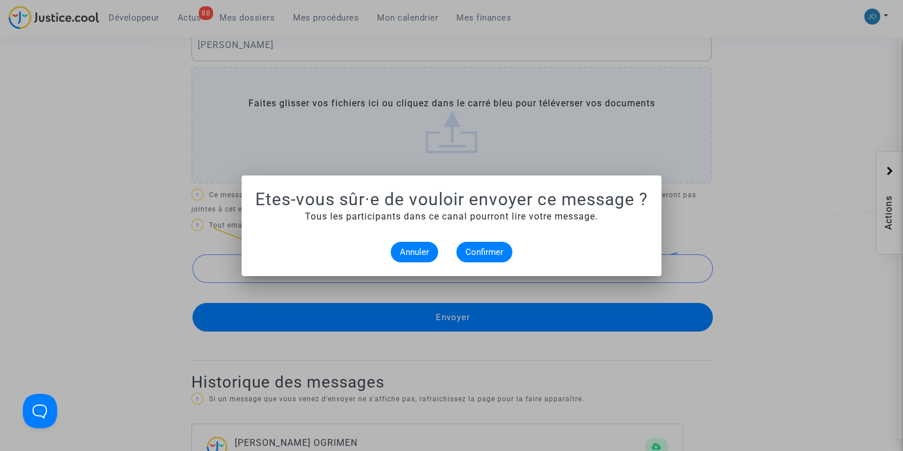
scroll to position [0, 0]
click at [489, 255] on span "Confirmer" at bounding box center [484, 252] width 38 height 10
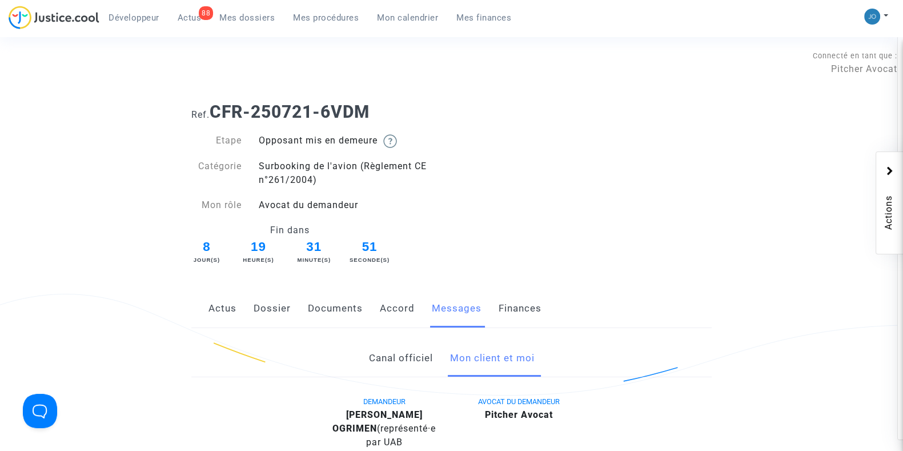
scroll to position [617, 0]
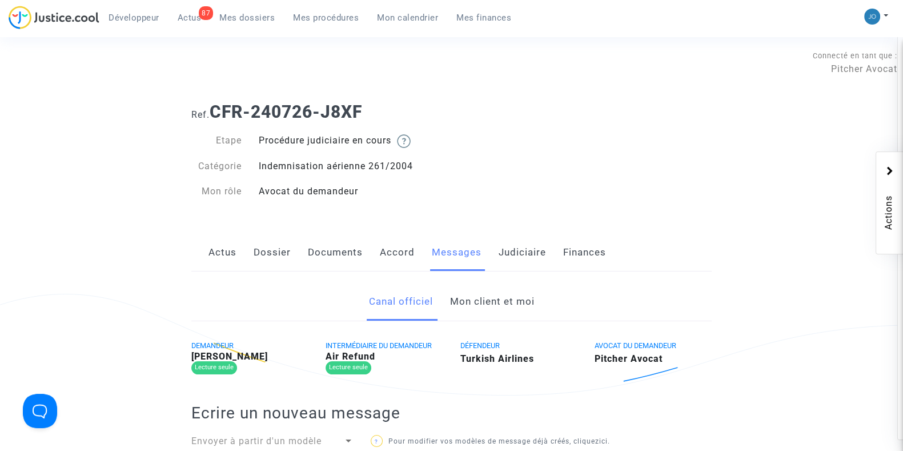
click at [521, 259] on link "Judiciaire" at bounding box center [522, 253] width 47 height 38
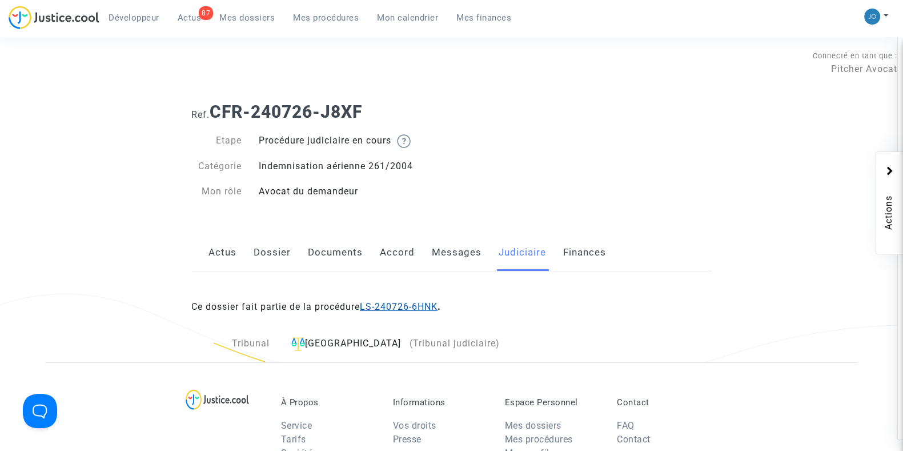
click at [416, 307] on link "LS-240726-6HNK" at bounding box center [399, 306] width 78 height 11
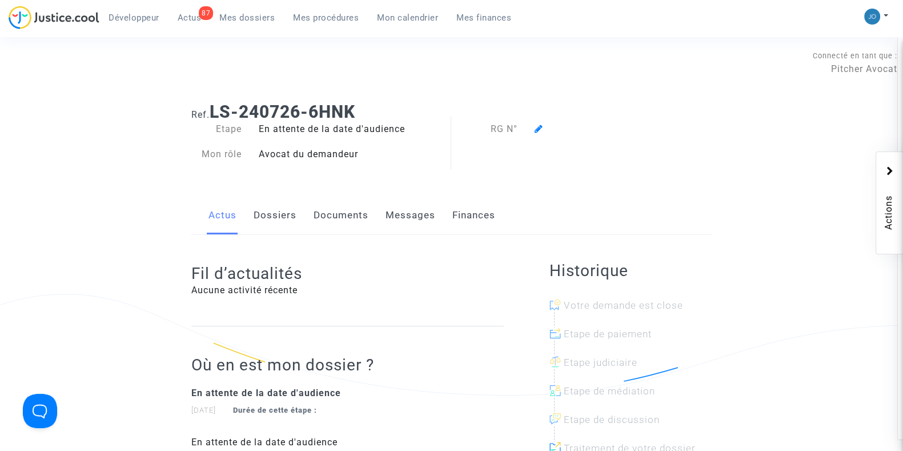
click at [272, 214] on link "Dossiers" at bounding box center [275, 215] width 43 height 38
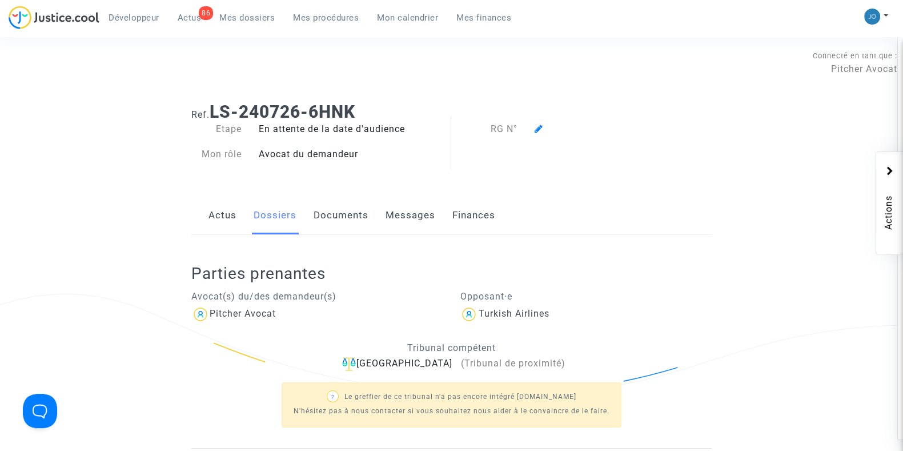
click at [403, 220] on link "Messages" at bounding box center [410, 215] width 50 height 38
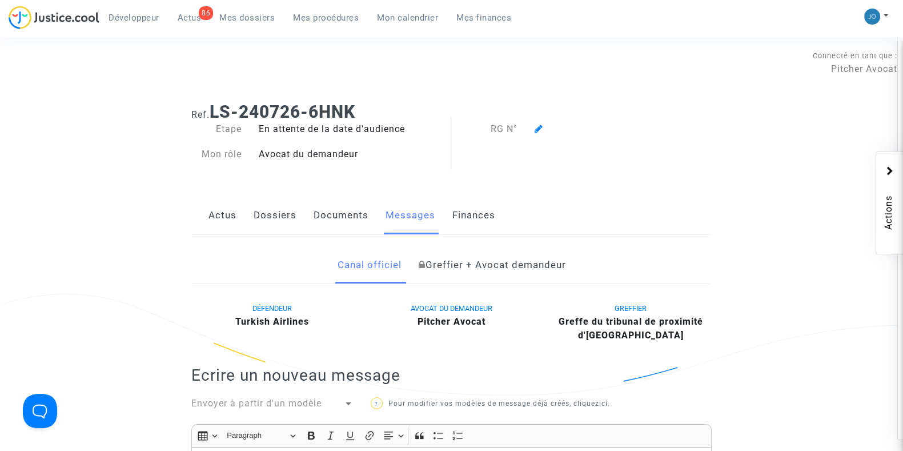
click at [263, 220] on link "Dossiers" at bounding box center [275, 215] width 43 height 38
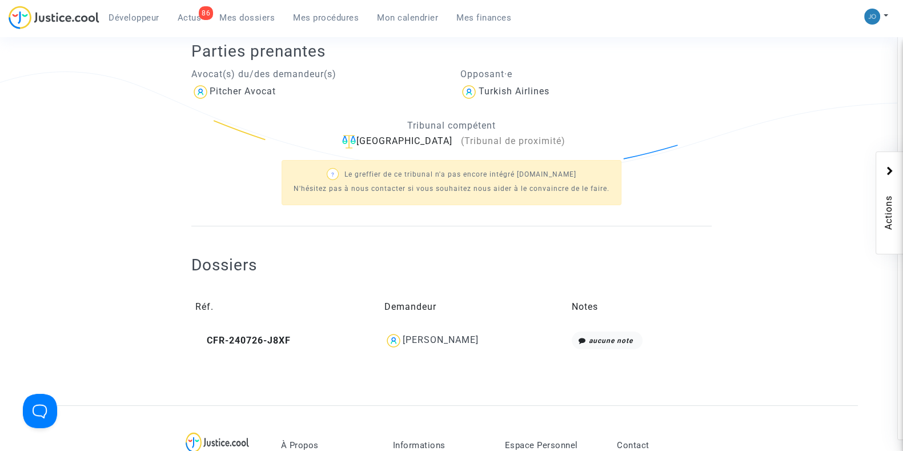
scroll to position [222, 0]
click at [474, 341] on div "KHALED DAHMAN" at bounding box center [441, 339] width 76 height 11
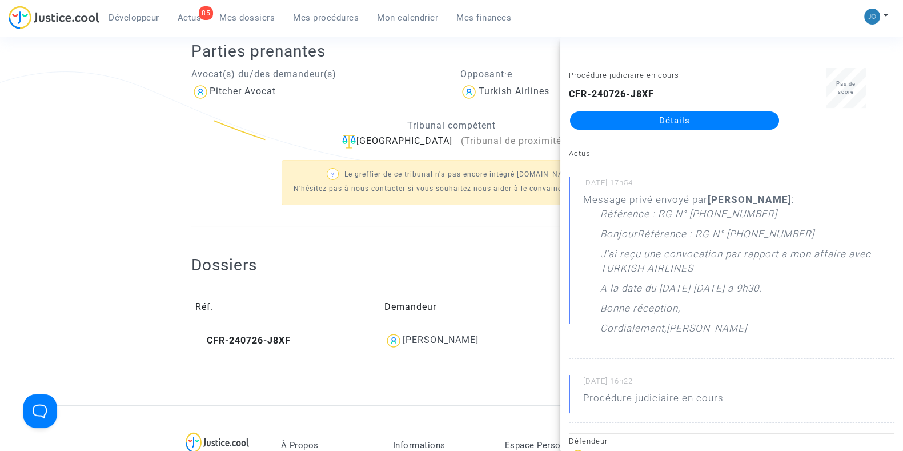
click at [669, 126] on link "Détails" at bounding box center [674, 120] width 209 height 18
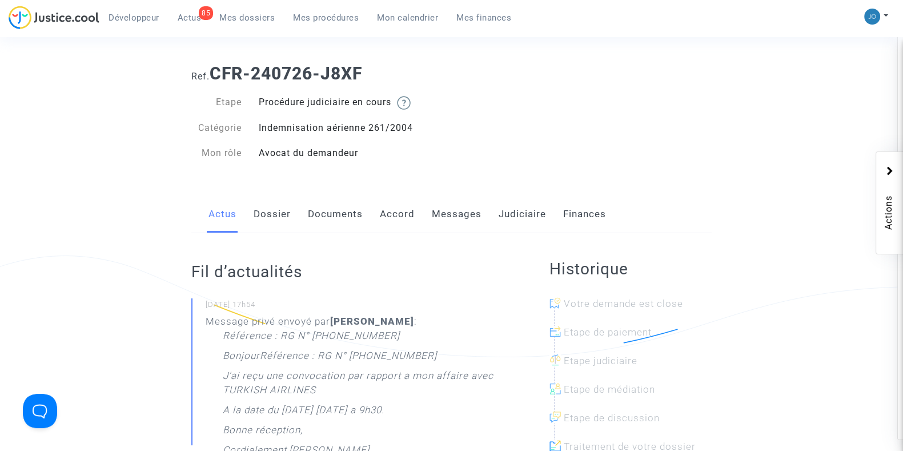
scroll to position [0, 0]
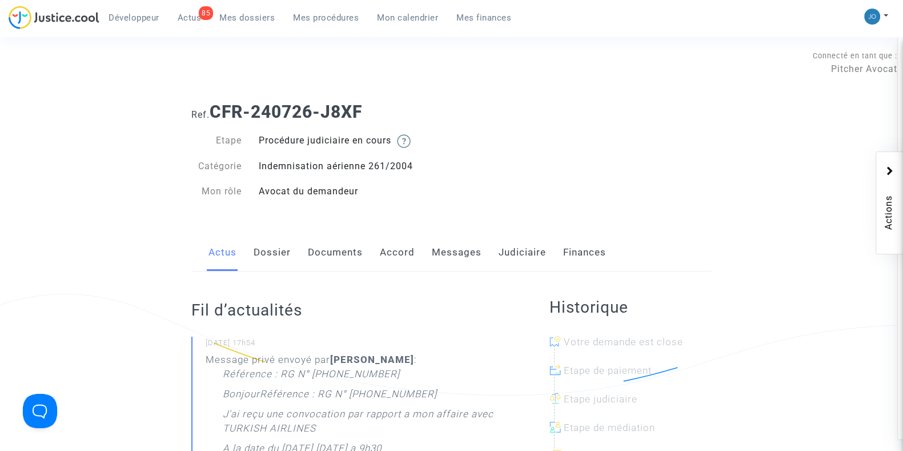
click at [447, 247] on link "Messages" at bounding box center [457, 253] width 50 height 38
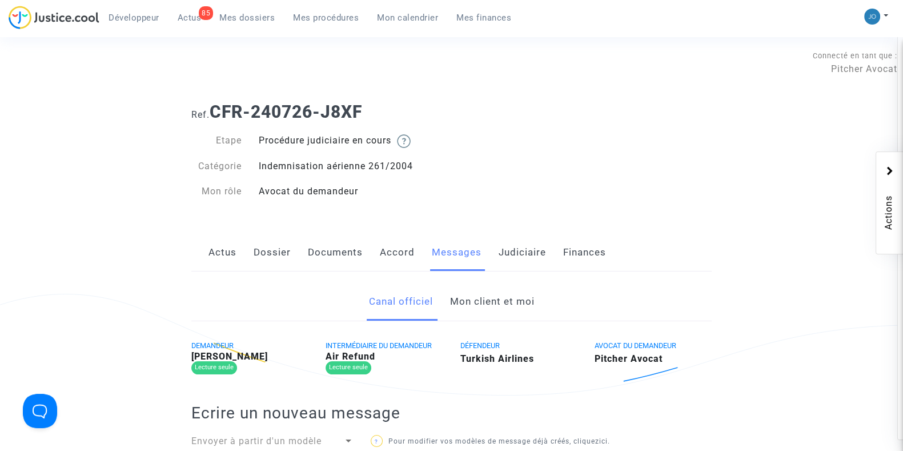
click at [474, 298] on link "Mon client et moi" at bounding box center [491, 302] width 85 height 38
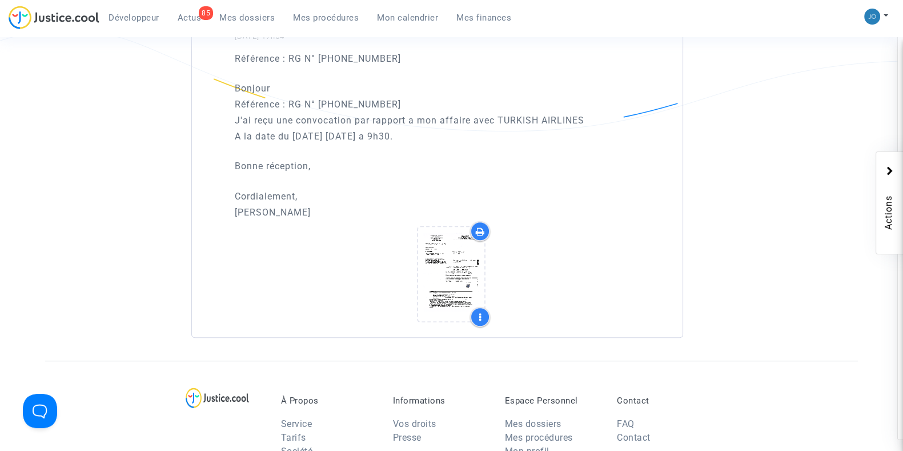
scroll to position [766, 0]
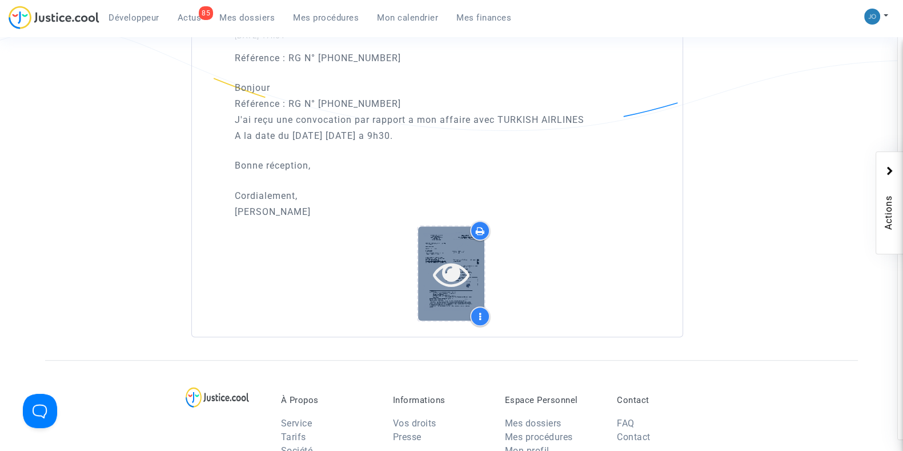
click at [461, 283] on icon at bounding box center [451, 273] width 37 height 37
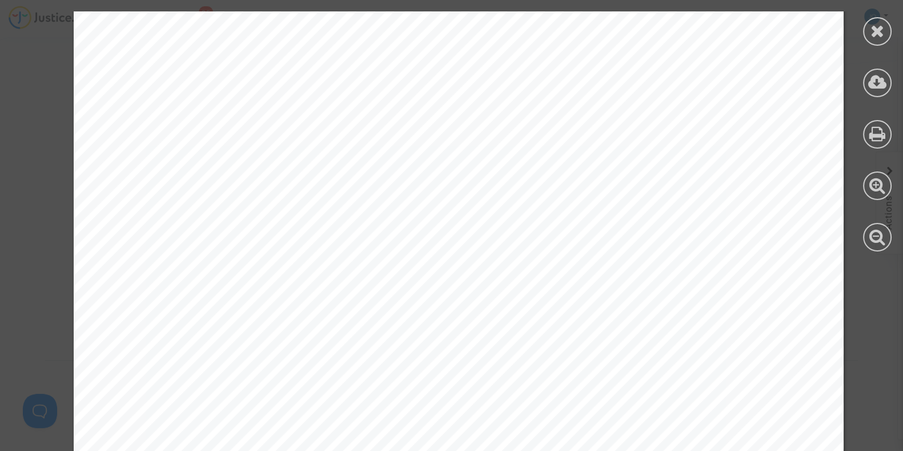
scroll to position [0, 0]
drag, startPoint x: 471, startPoint y: 274, endPoint x: 623, endPoint y: 275, distance: 151.4
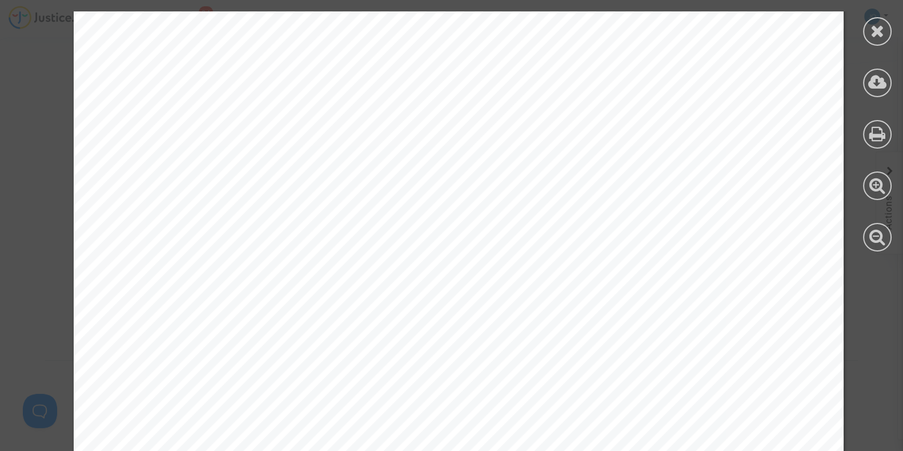
click at [881, 38] on icon at bounding box center [877, 30] width 14 height 17
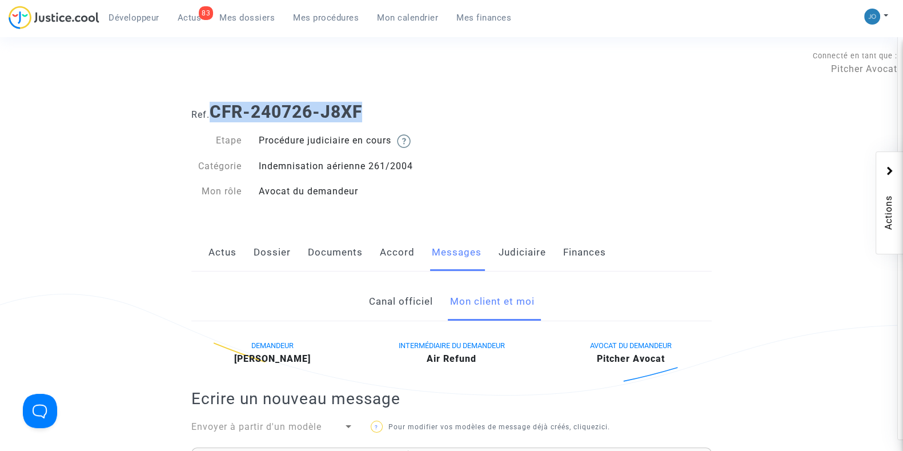
drag, startPoint x: 370, startPoint y: 110, endPoint x: 214, endPoint y: 118, distance: 156.1
click at [214, 118] on h1 "Ref. CFR-240726-J8XF" at bounding box center [451, 112] width 520 height 21
copy b "CFR-240726-J8XF"
click at [531, 144] on div "Ref. CFR-240726-J8XF Etape Procédure judiciaire en cours Catégorie Indemnisatio…" at bounding box center [451, 151] width 537 height 117
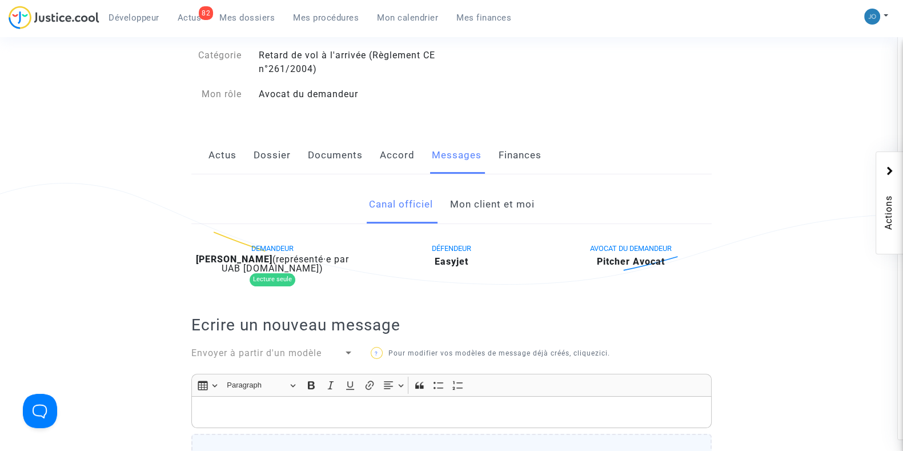
click at [470, 216] on link "Mon client et moi" at bounding box center [491, 205] width 85 height 38
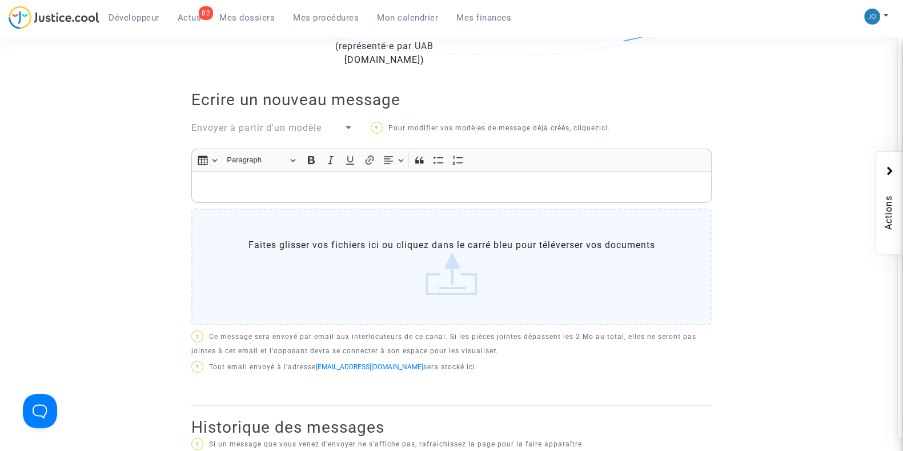
scroll to position [331, 0]
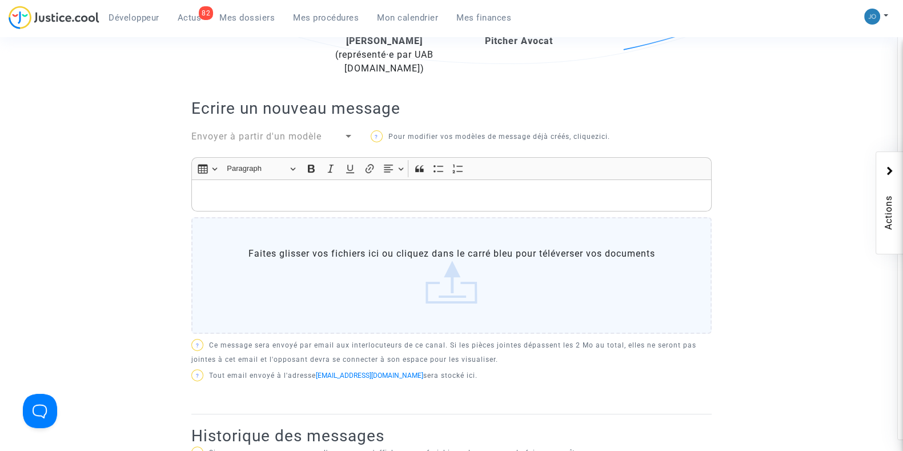
click at [604, 211] on div "Rich Text Editor, main" at bounding box center [451, 195] width 520 height 32
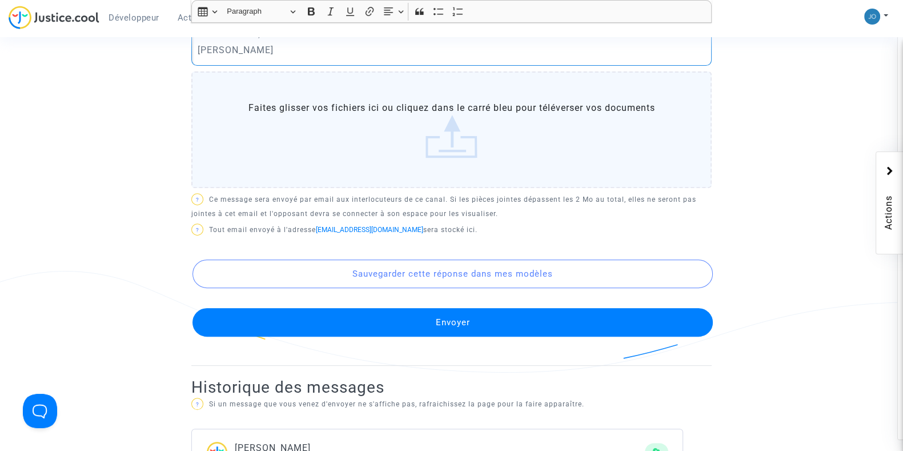
scroll to position [561, 0]
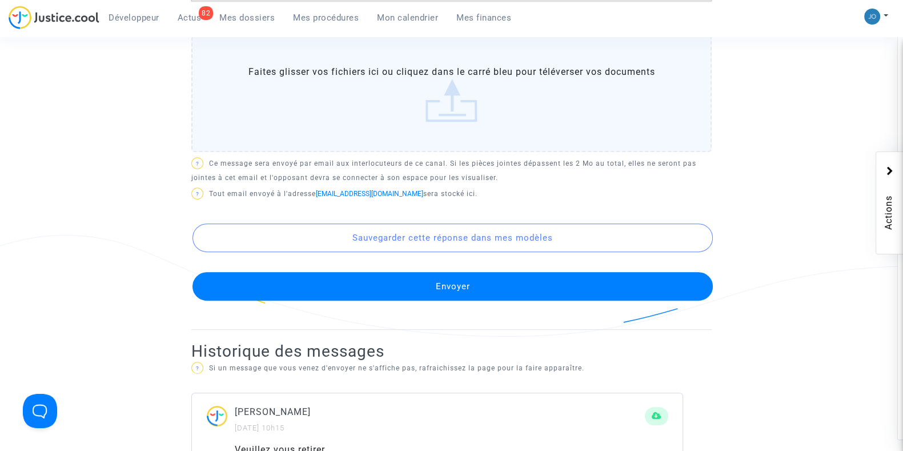
click at [483, 287] on button "Envoyer" at bounding box center [452, 286] width 520 height 29
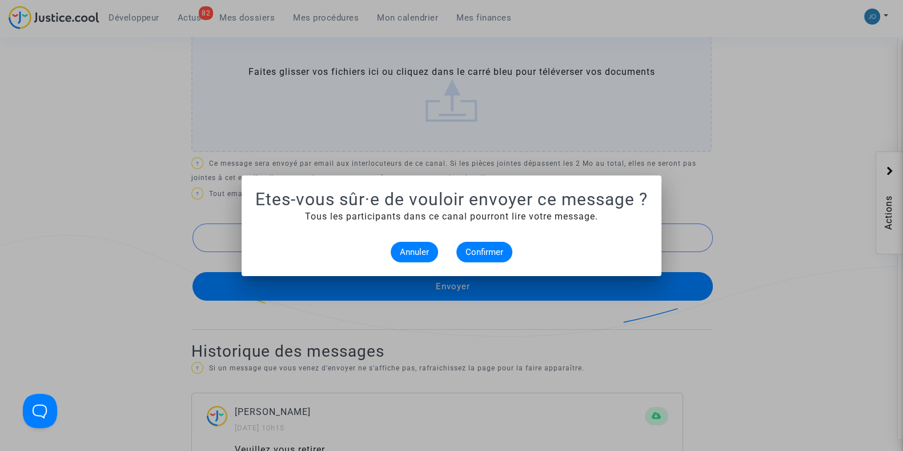
scroll to position [0, 0]
click at [476, 249] on span "Confirmer" at bounding box center [484, 252] width 38 height 10
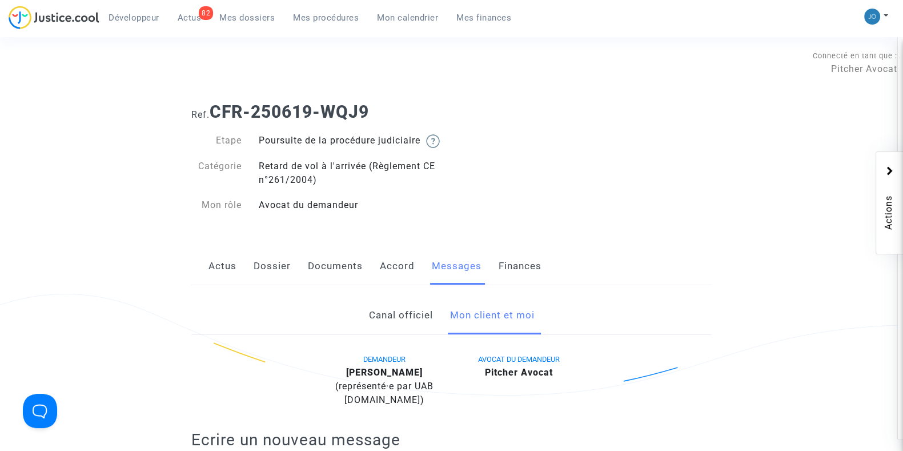
click at [274, 282] on link "Dossier" at bounding box center [272, 266] width 37 height 38
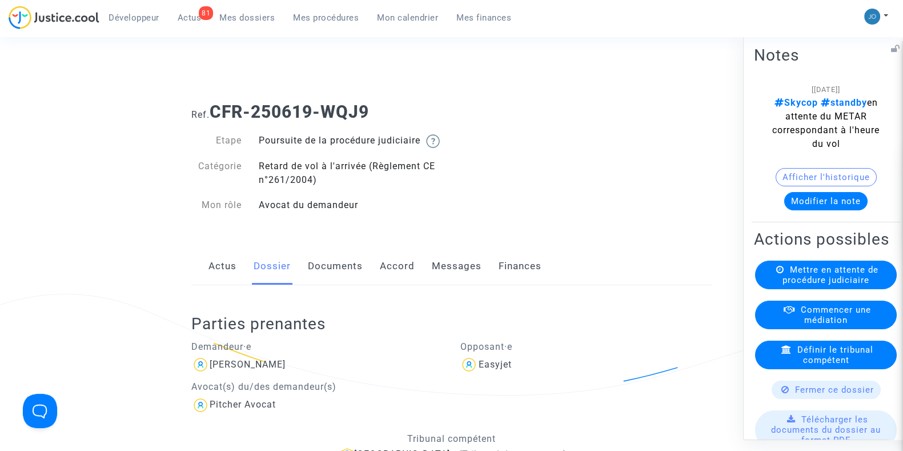
click at [834, 394] on span "Fermer ce dossier" at bounding box center [834, 389] width 79 height 10
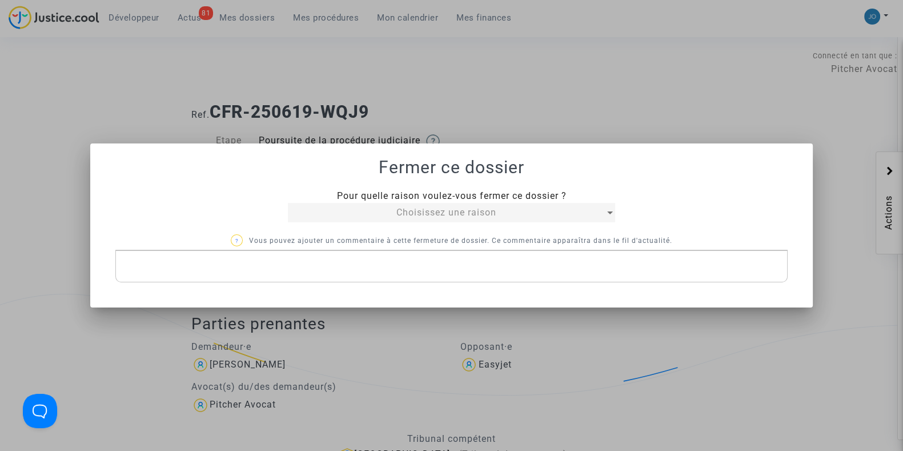
click at [459, 204] on mat-select "Choisissez une raison" at bounding box center [451, 212] width 327 height 19
click at [455, 212] on span "Choisissez une raison" at bounding box center [446, 212] width 100 height 11
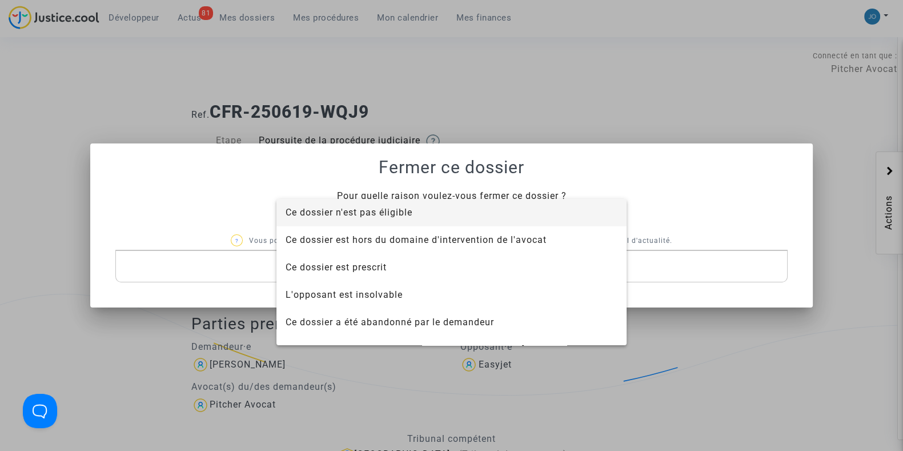
click at [395, 210] on span "Ce dossier n'est pas éligible" at bounding box center [349, 212] width 127 height 11
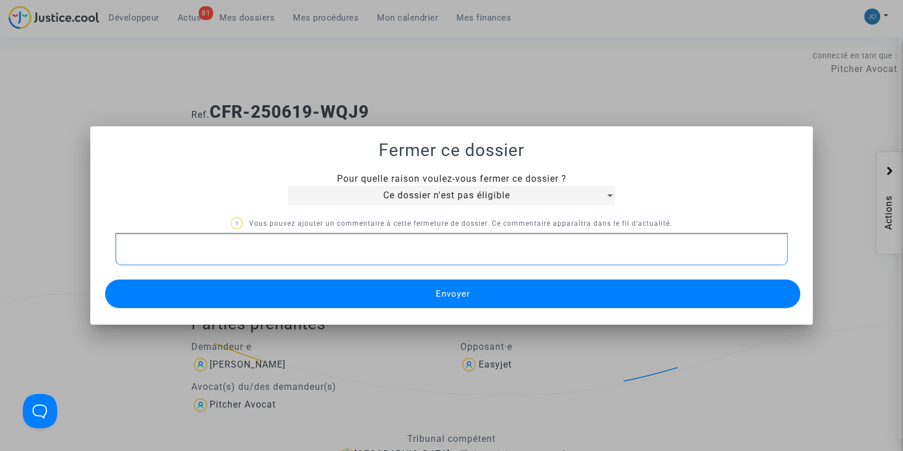
click at [381, 258] on div "Rich Text Editor, main" at bounding box center [451, 249] width 672 height 32
click at [443, 299] on button "Envoyer" at bounding box center [452, 293] width 695 height 29
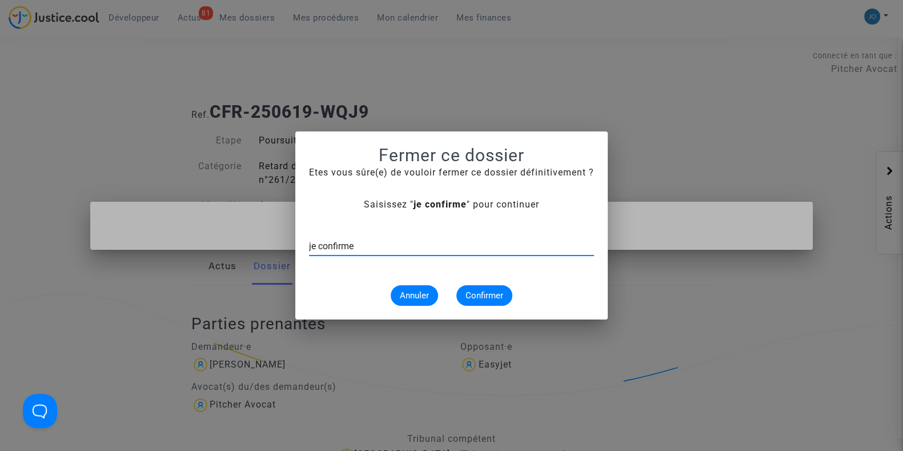
type input "je confirme"
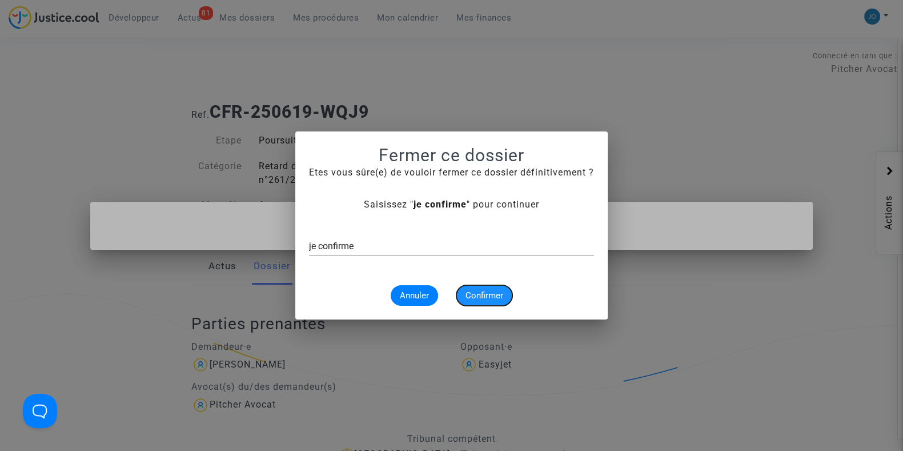
click at [485, 296] on span "Confirmer" at bounding box center [484, 295] width 38 height 10
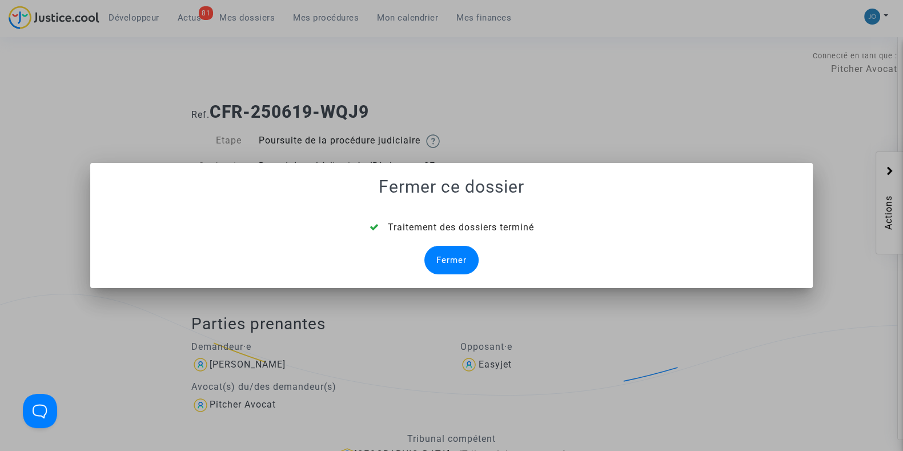
click at [449, 258] on div "Fermer" at bounding box center [451, 260] width 54 height 29
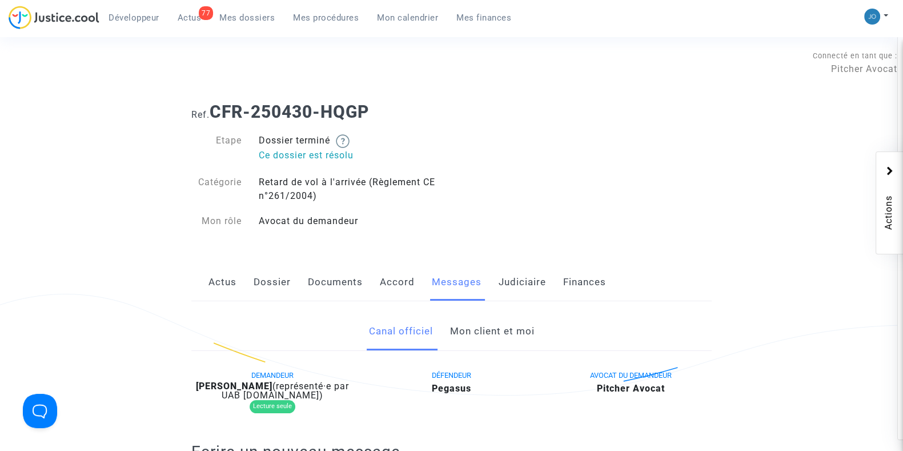
click at [512, 272] on link "Judiciaire" at bounding box center [522, 282] width 47 height 38
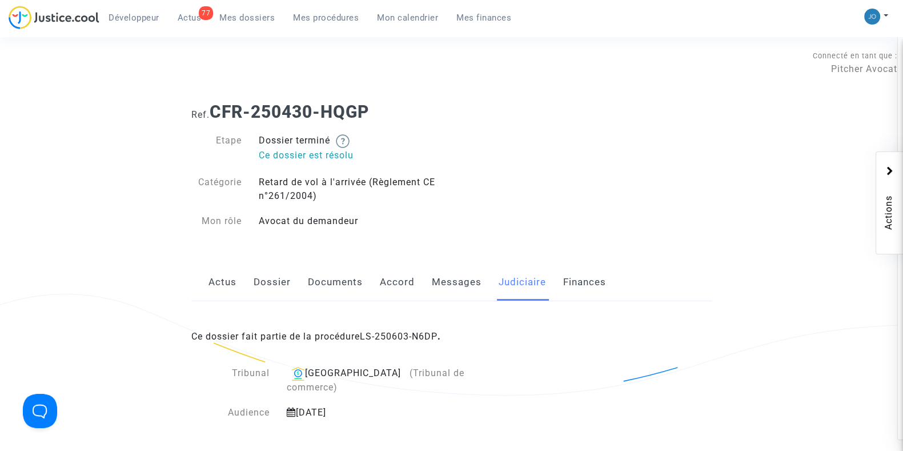
click at [441, 281] on link "Messages" at bounding box center [457, 282] width 50 height 38
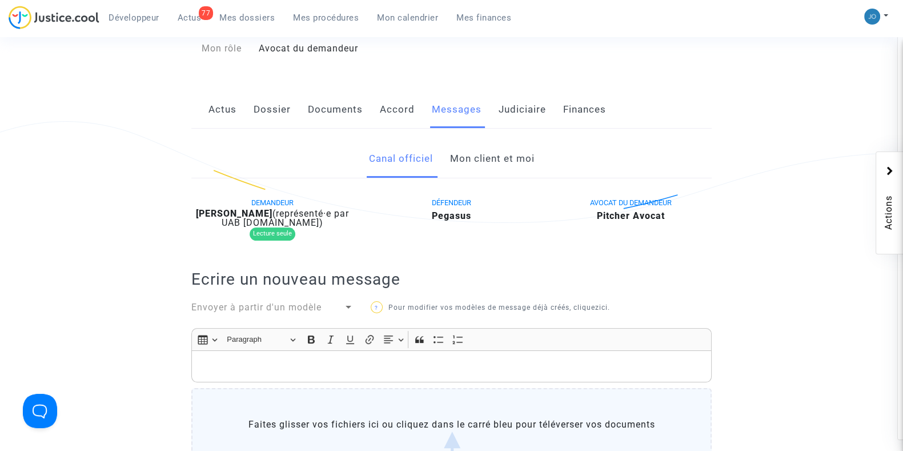
click at [507, 161] on link "Mon client et moi" at bounding box center [491, 159] width 85 height 38
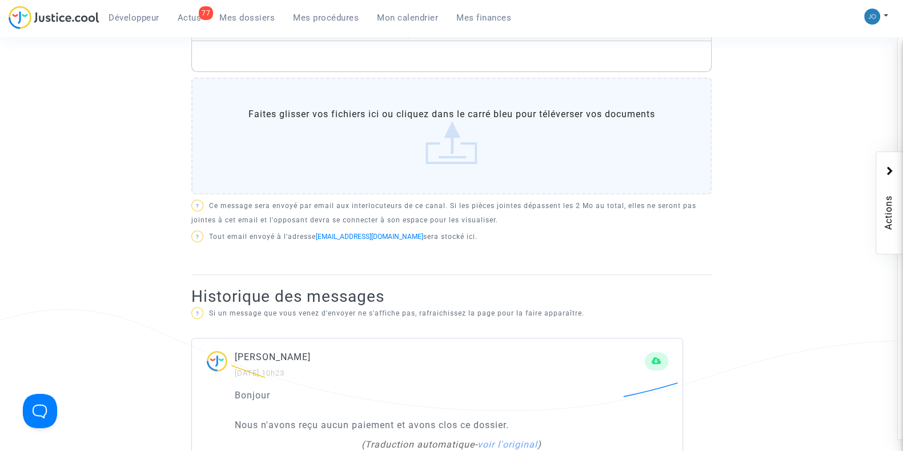
scroll to position [451, 0]
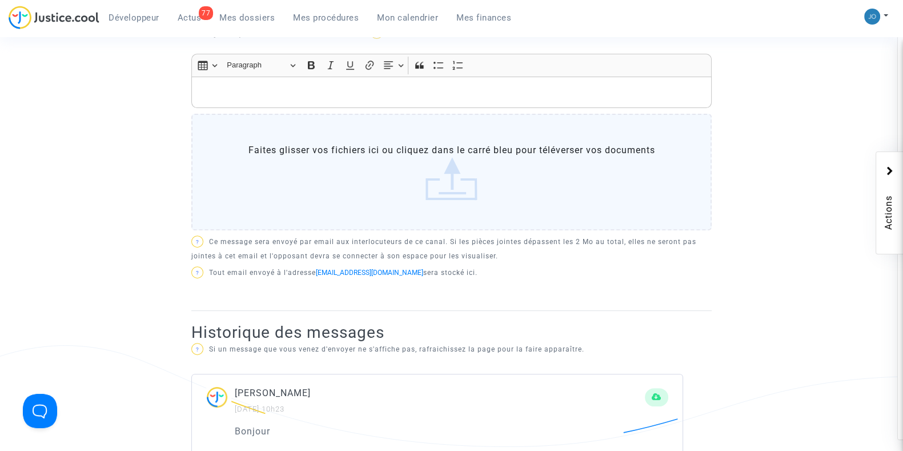
click at [520, 87] on p "Rich Text Editor, main" at bounding box center [452, 92] width 508 height 14
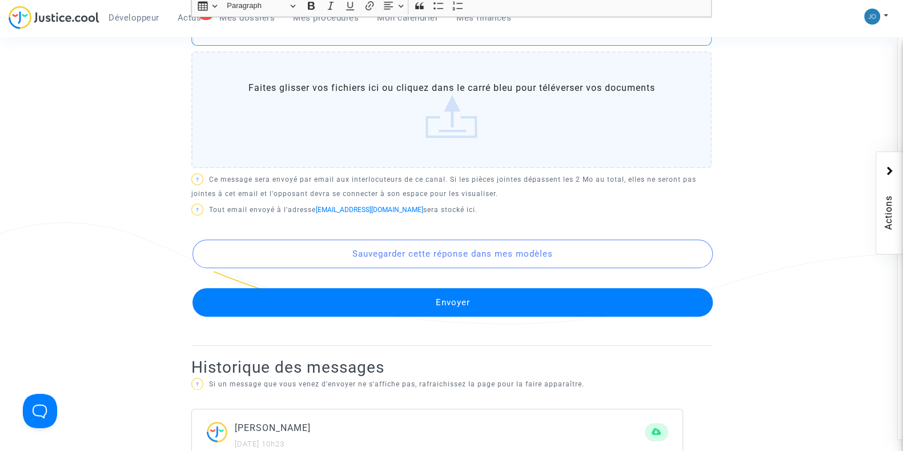
scroll to position [579, 0]
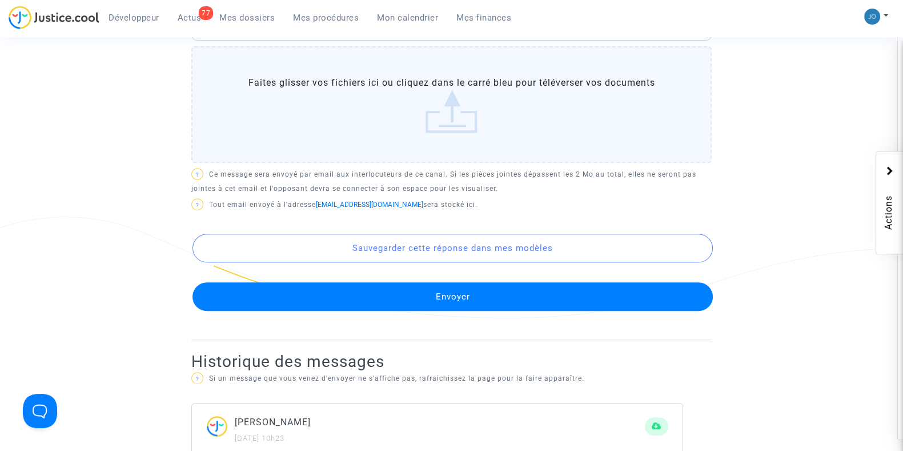
click at [465, 290] on button "Envoyer" at bounding box center [452, 296] width 520 height 29
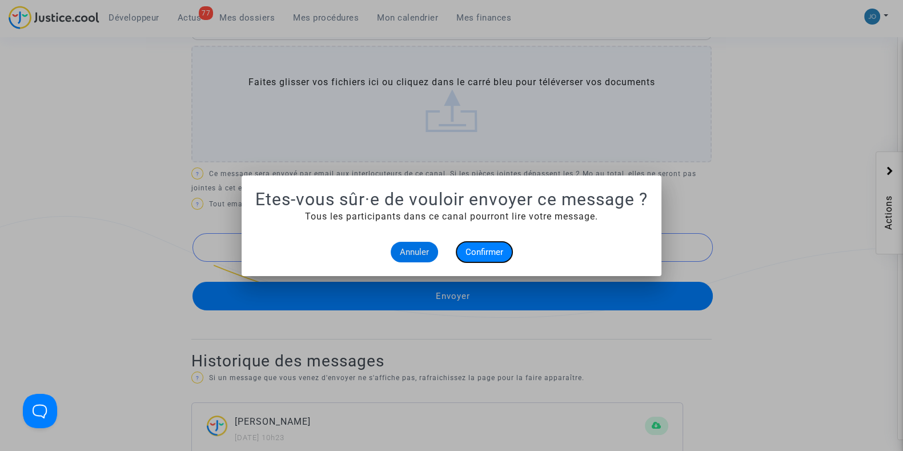
click at [477, 255] on span "Confirmer" at bounding box center [484, 252] width 38 height 10
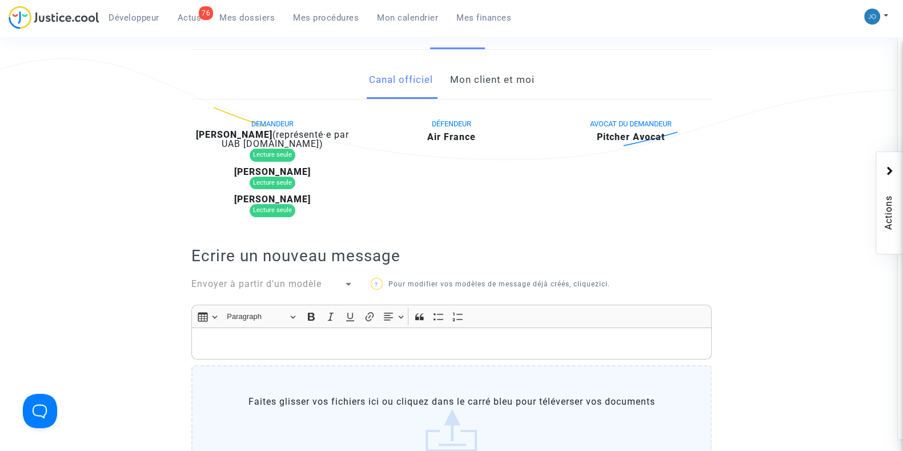
scroll to position [33, 0]
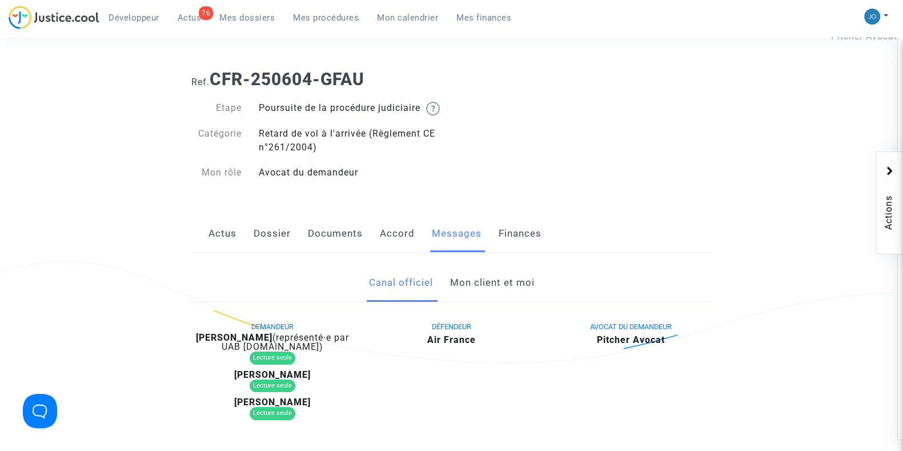
click at [505, 302] on link "Mon client et moi" at bounding box center [491, 283] width 85 height 38
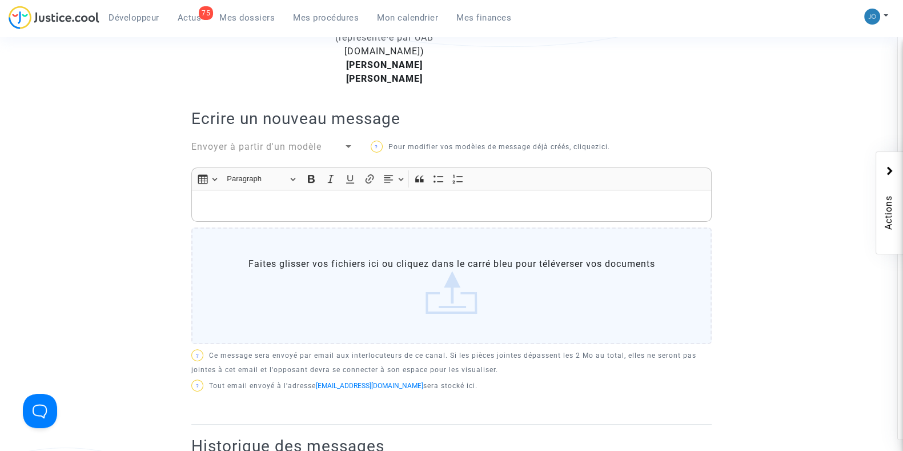
scroll to position [346, 0]
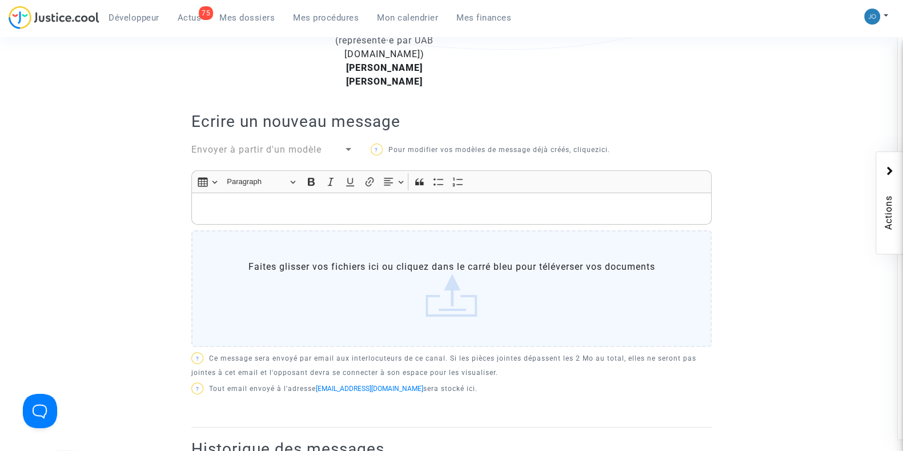
click at [477, 224] on div "Rich Text Editor, main" at bounding box center [451, 208] width 520 height 32
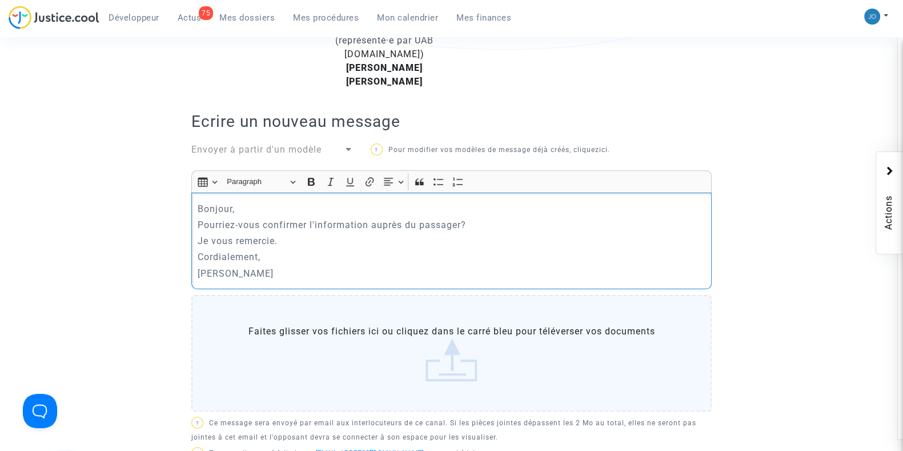
scroll to position [560, 0]
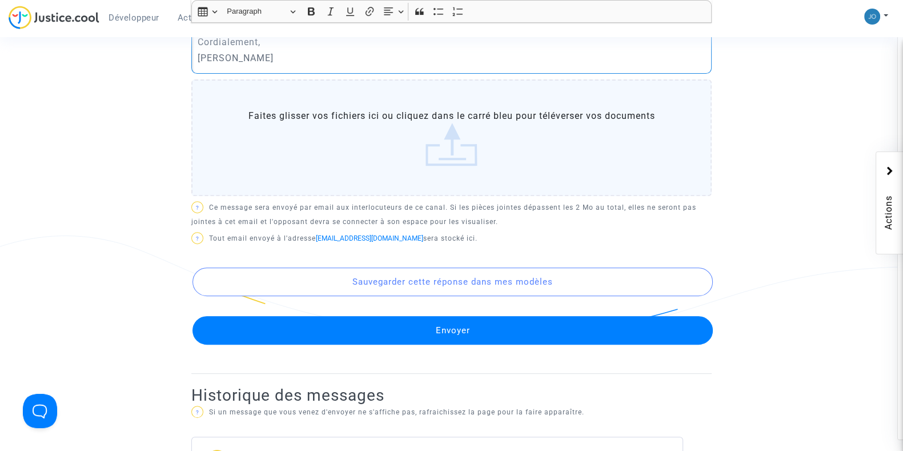
click at [460, 342] on button "Envoyer" at bounding box center [452, 330] width 520 height 29
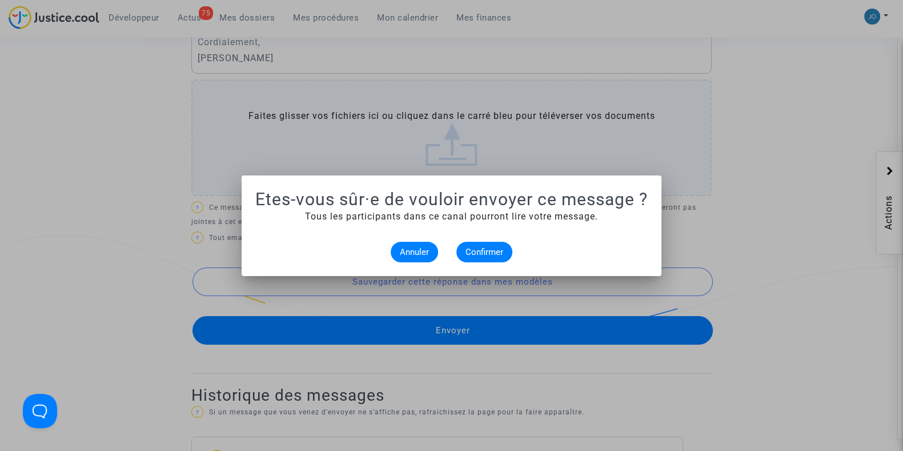
scroll to position [0, 0]
click at [471, 255] on span "Confirmer" at bounding box center [484, 252] width 38 height 10
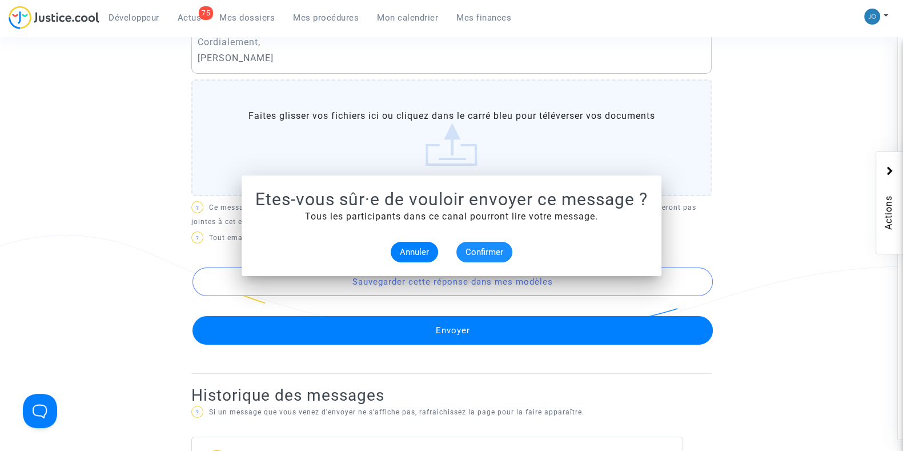
scroll to position [560, 0]
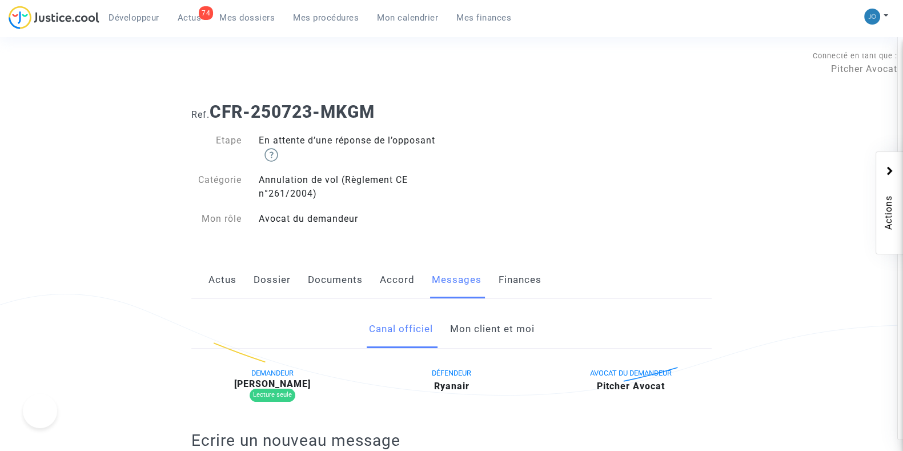
click at [272, 293] on link "Dossier" at bounding box center [272, 280] width 37 height 38
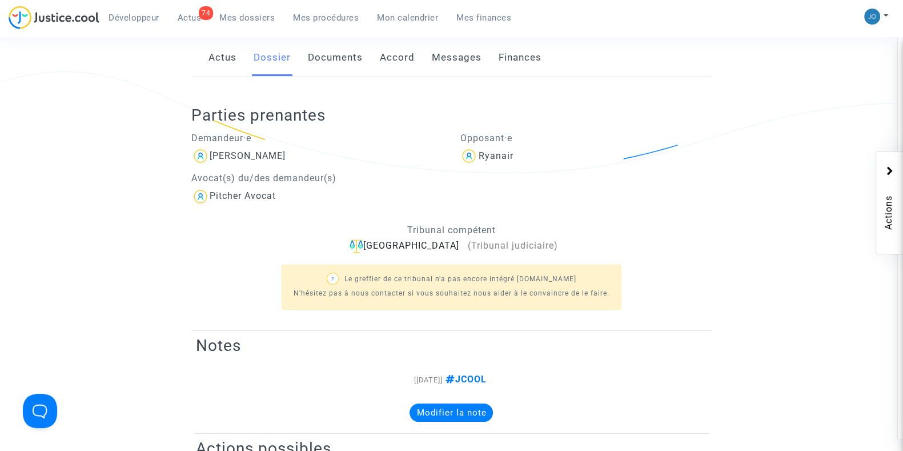
scroll to position [219, 0]
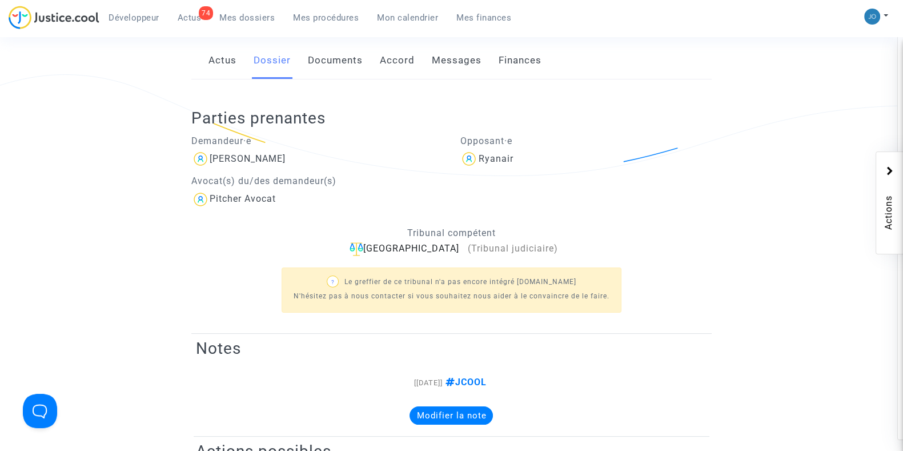
click at [470, 75] on link "Messages" at bounding box center [457, 61] width 50 height 38
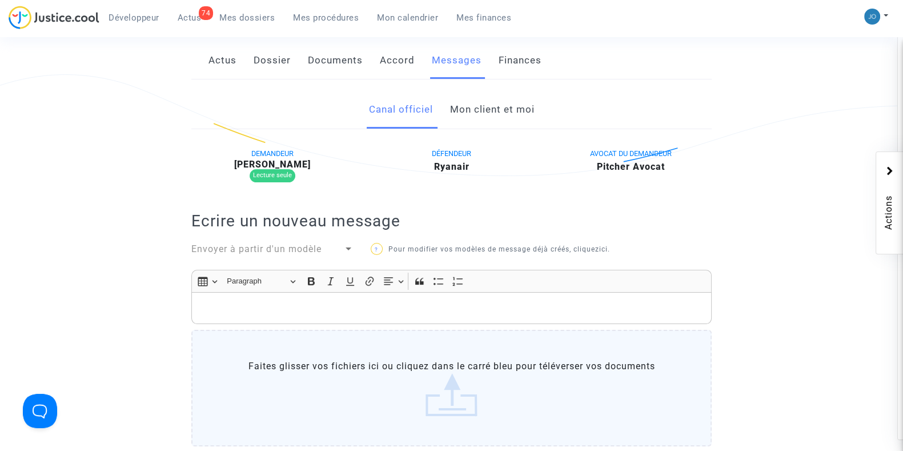
click at [503, 111] on link "Mon client et moi" at bounding box center [491, 110] width 85 height 38
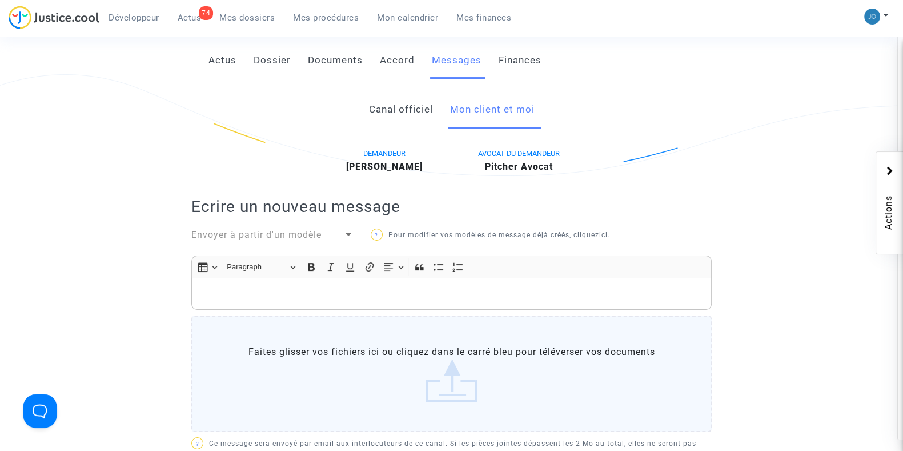
scroll to position [212, 0]
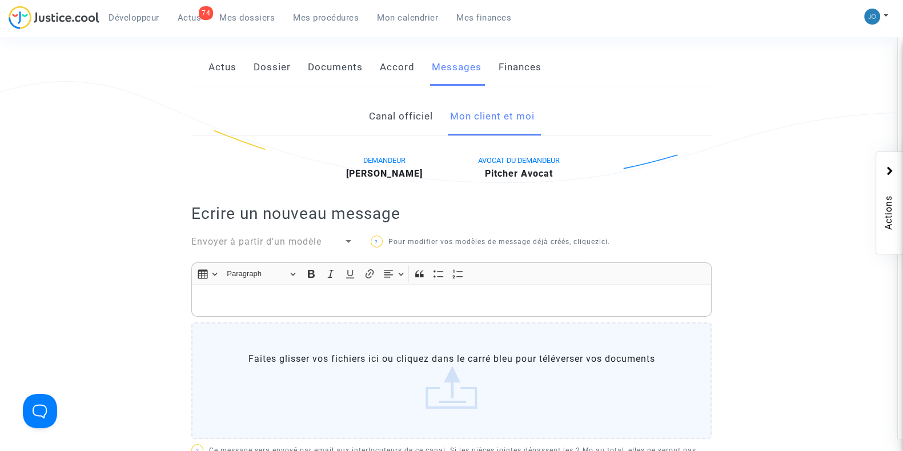
click at [461, 294] on p "Rich Text Editor, main" at bounding box center [452, 301] width 508 height 14
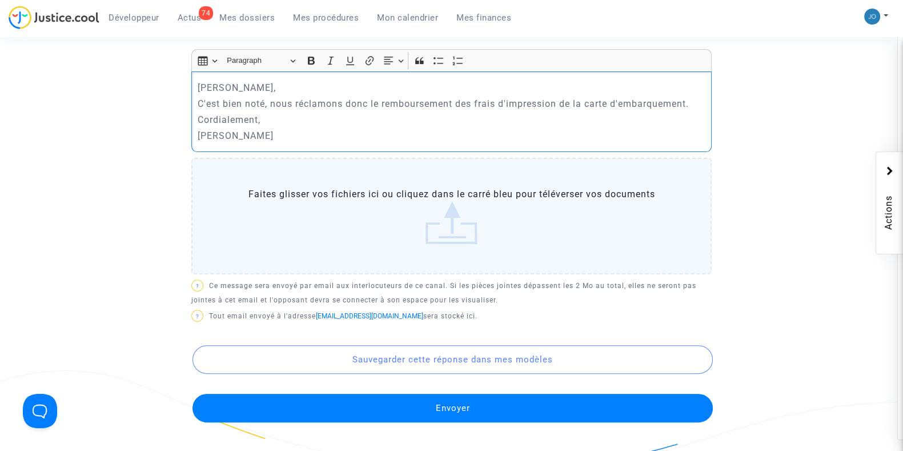
scroll to position [445, 0]
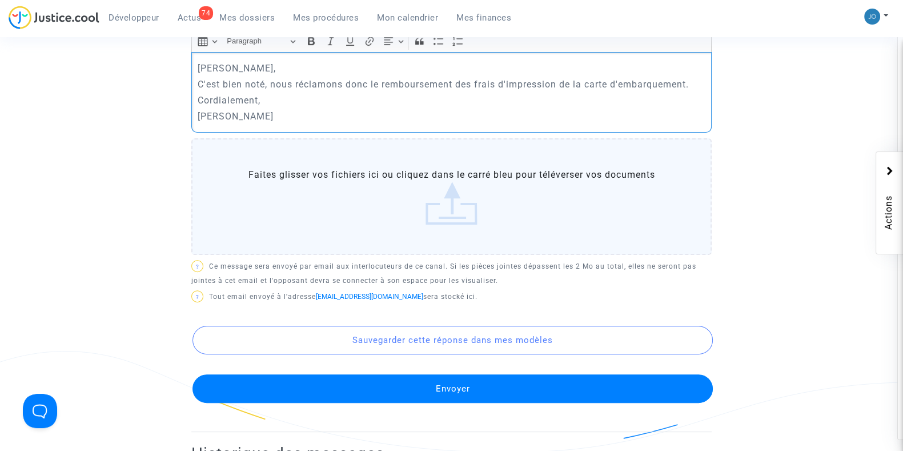
click at [444, 378] on button "Envoyer" at bounding box center [452, 388] width 520 height 29
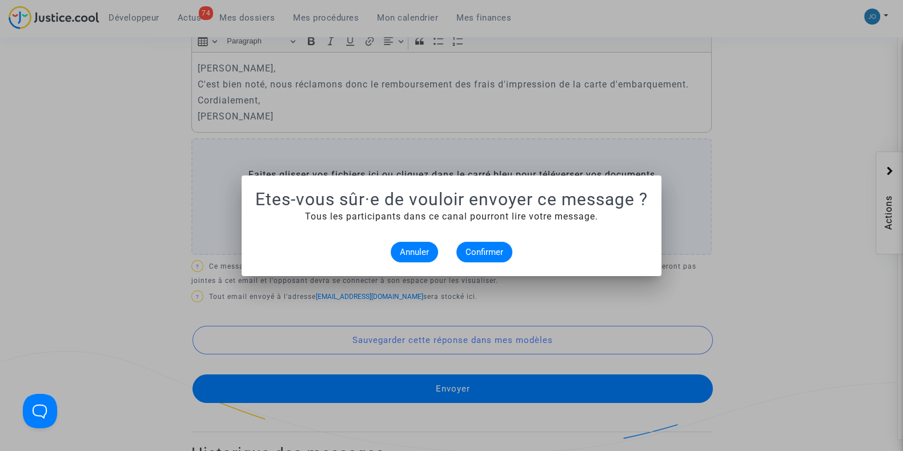
scroll to position [0, 0]
click at [469, 247] on span "Confirmer" at bounding box center [484, 252] width 38 height 10
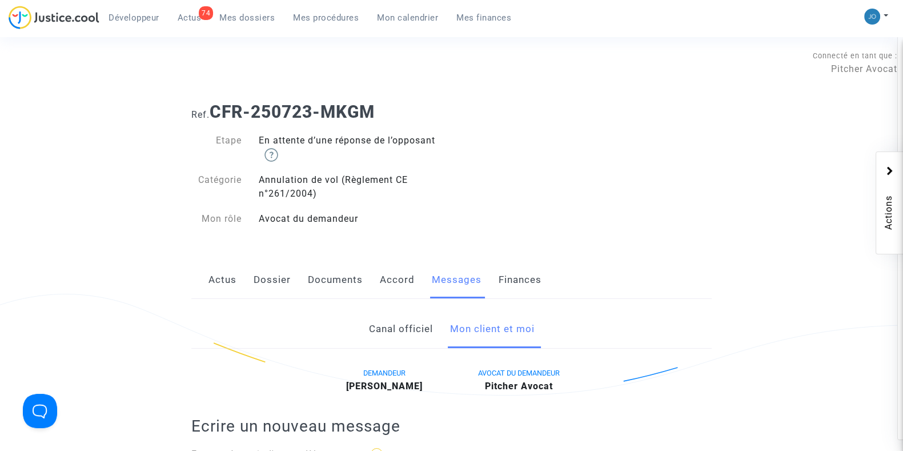
scroll to position [445, 0]
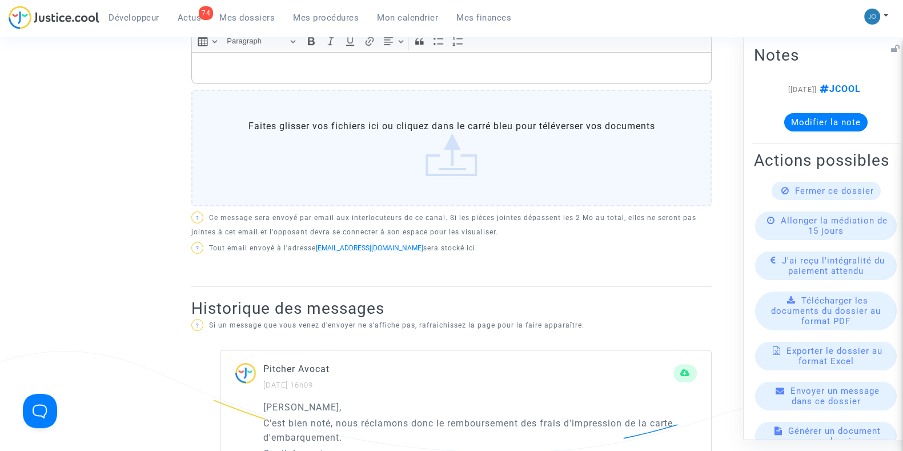
click at [829, 115] on button "Modifier la note" at bounding box center [825, 122] width 83 height 18
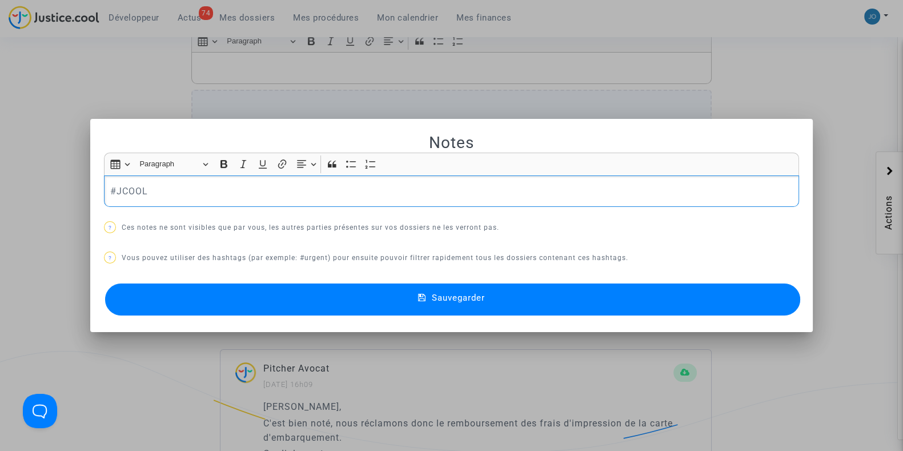
click at [448, 191] on p "#JCOOL" at bounding box center [451, 191] width 683 height 14
click at [467, 298] on span "Sauvegarder" at bounding box center [458, 297] width 53 height 10
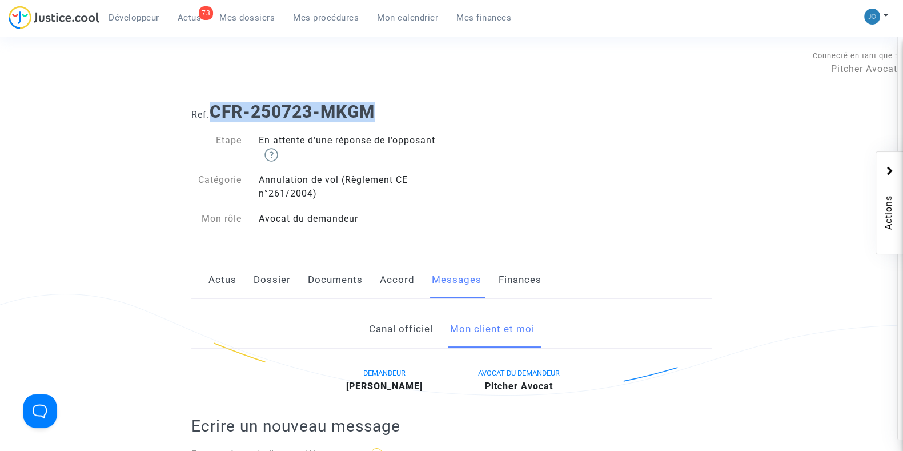
drag, startPoint x: 388, startPoint y: 106, endPoint x: 216, endPoint y: 119, distance: 172.4
click at [216, 119] on h1 "Ref. CFR-250723-MKGM" at bounding box center [451, 112] width 520 height 21
copy b "CFR-250723-MKGM"
click at [636, 127] on div "Ref. CFR-250723-MKGM Etape En attente d’une réponse de l’opposant Catégorie Ann…" at bounding box center [451, 165] width 537 height 144
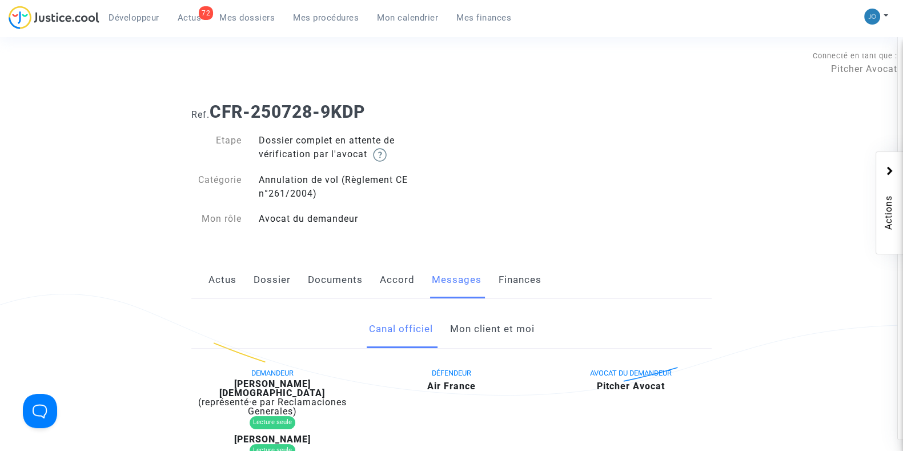
click at [513, 330] on link "Mon client et moi" at bounding box center [491, 329] width 85 height 38
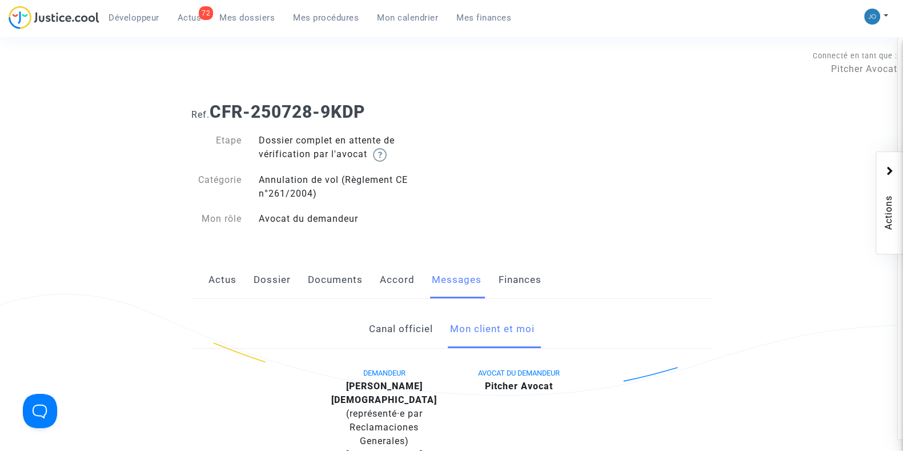
click at [316, 278] on link "Documents" at bounding box center [335, 280] width 55 height 38
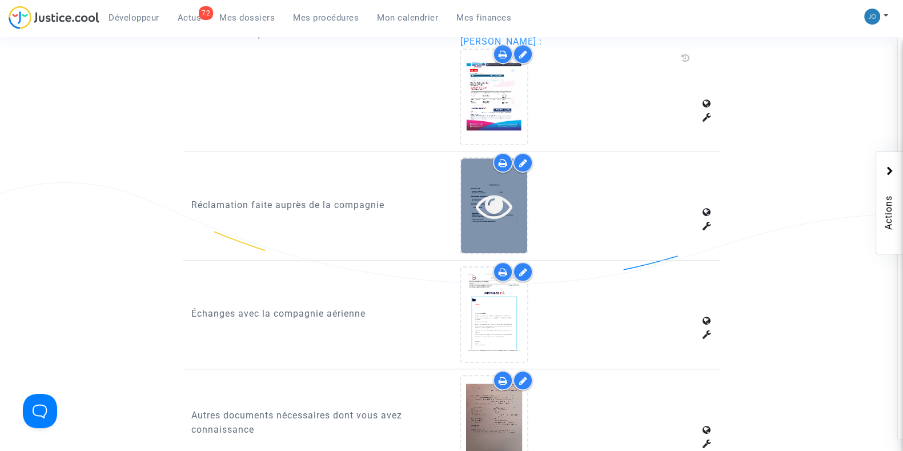
scroll to position [1118, 0]
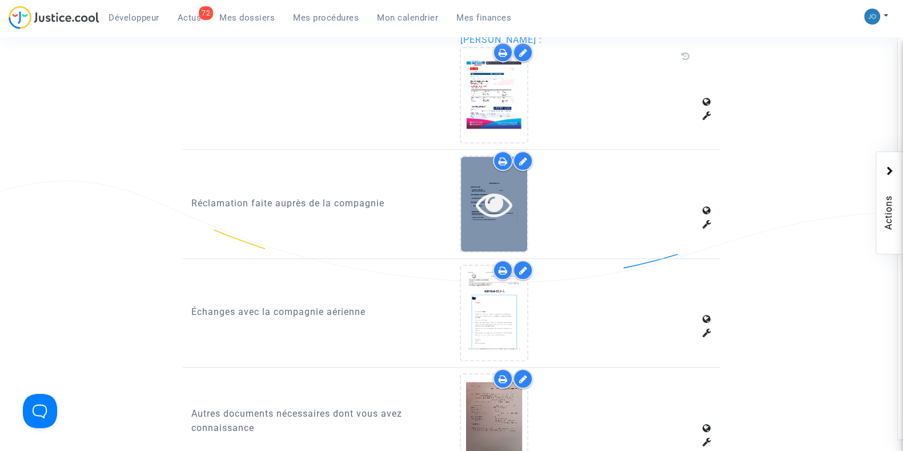
click at [488, 212] on icon at bounding box center [494, 204] width 37 height 37
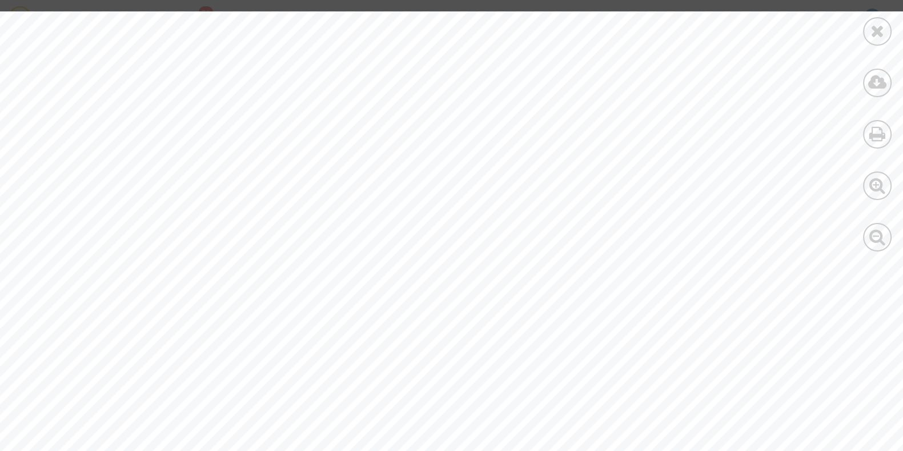
scroll to position [2645, 0]
click at [869, 33] on div at bounding box center [877, 31] width 29 height 29
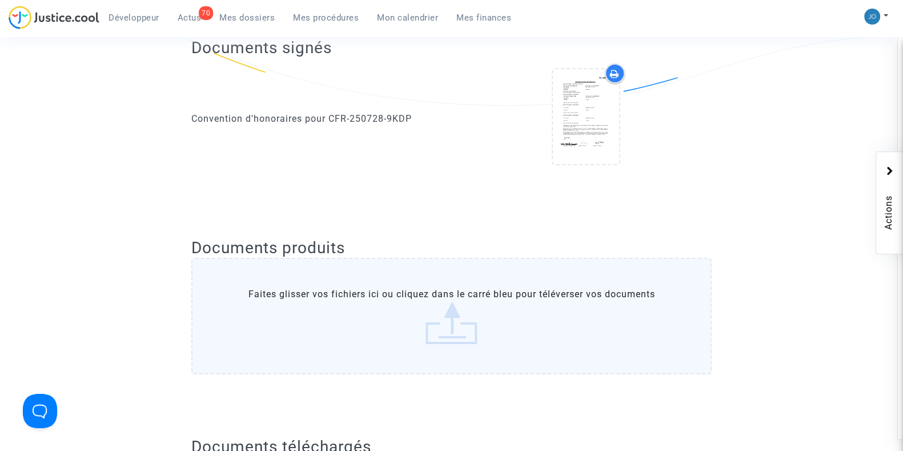
scroll to position [0, 0]
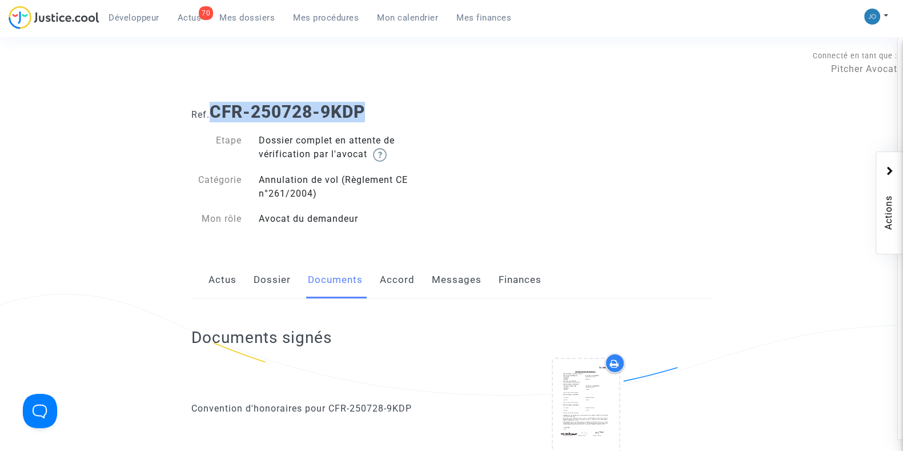
drag, startPoint x: 377, startPoint y: 107, endPoint x: 213, endPoint y: 110, distance: 163.9
click at [213, 110] on h1 "Ref. CFR-250728-9KDP" at bounding box center [451, 112] width 520 height 21
copy b "CFR-250728-9KDP"
click at [505, 148] on div "Ref. CFR-250728-9KDP Etape Dossier complet en attente de vérification par l'avo…" at bounding box center [451, 165] width 537 height 144
click at [458, 276] on link "Messages" at bounding box center [457, 280] width 50 height 38
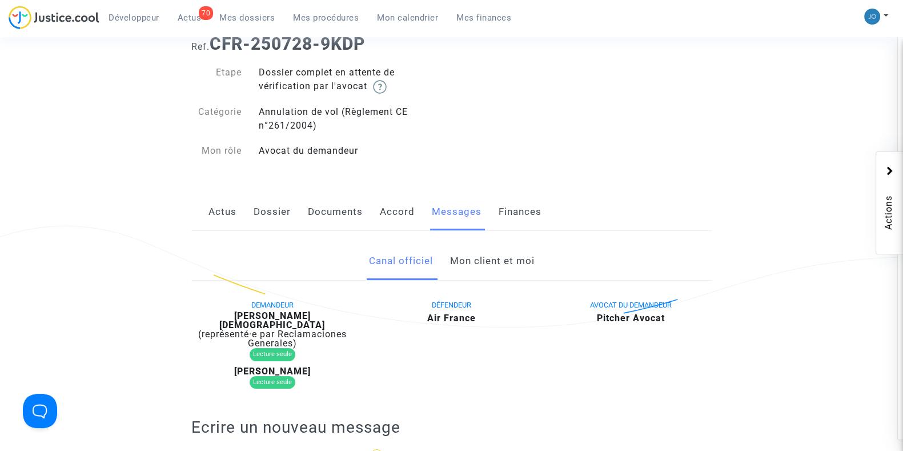
click at [484, 270] on link "Mon client et moi" at bounding box center [491, 261] width 85 height 38
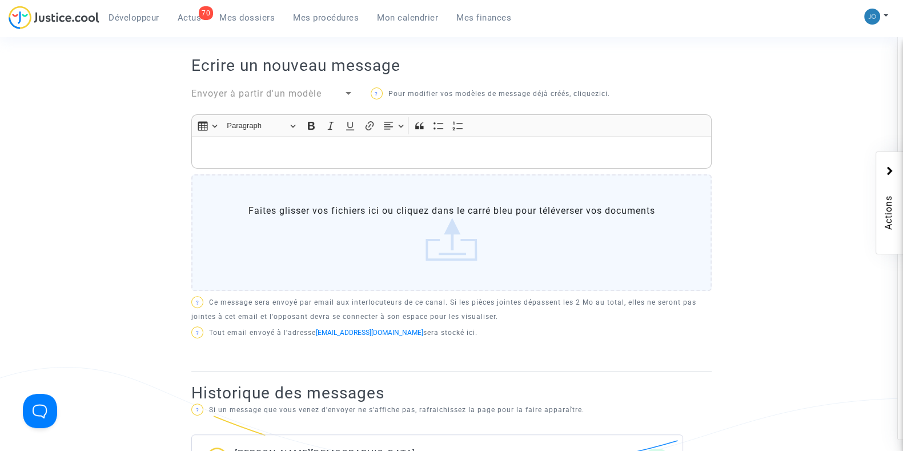
scroll to position [428, 0]
click at [483, 161] on div "Rich Text Editor, main" at bounding box center [451, 154] width 520 height 32
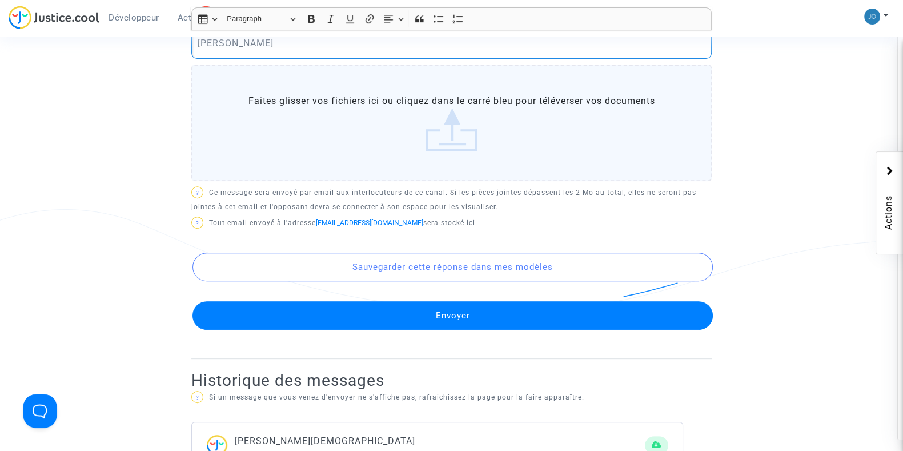
scroll to position [598, 0]
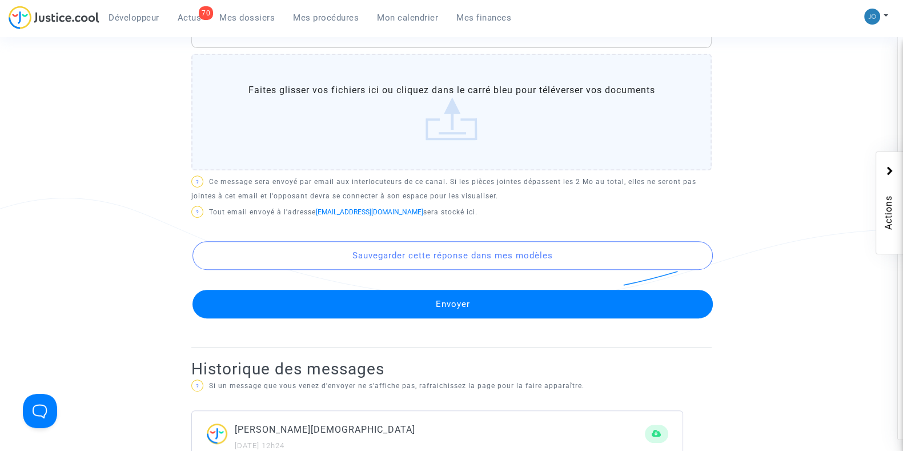
click at [451, 312] on button "Envoyer" at bounding box center [452, 304] width 520 height 29
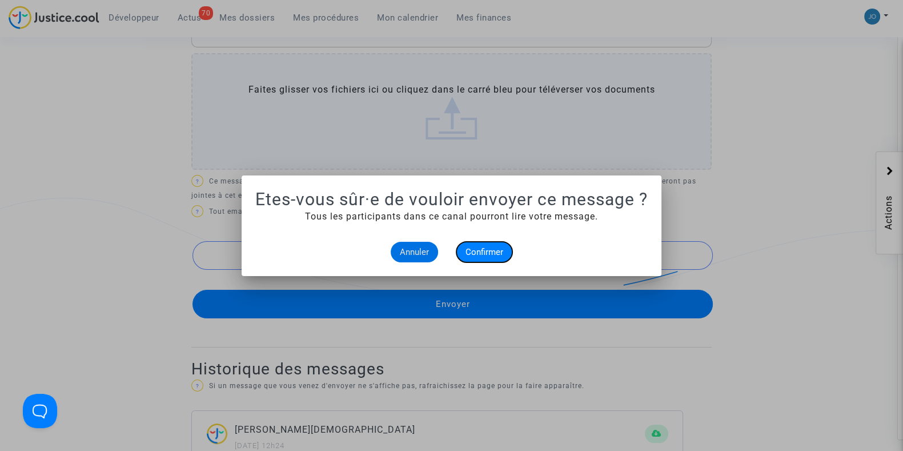
click at [472, 256] on span "Confirmer" at bounding box center [484, 252] width 38 height 10
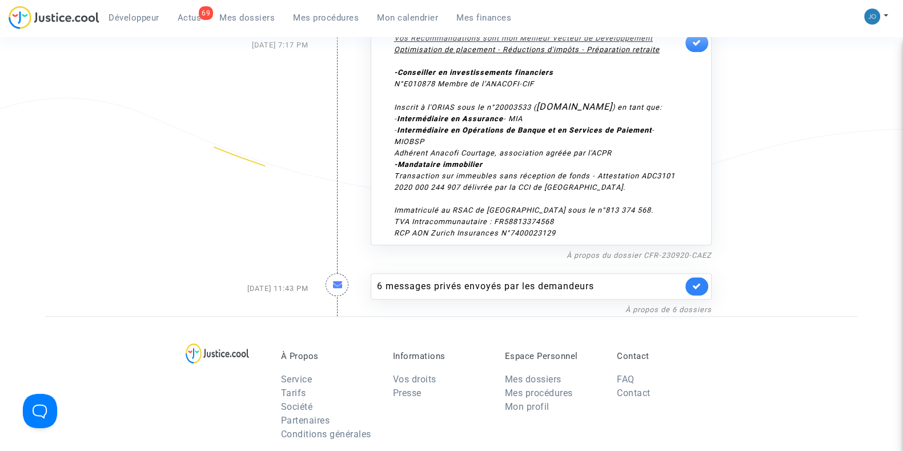
scroll to position [6724, 0]
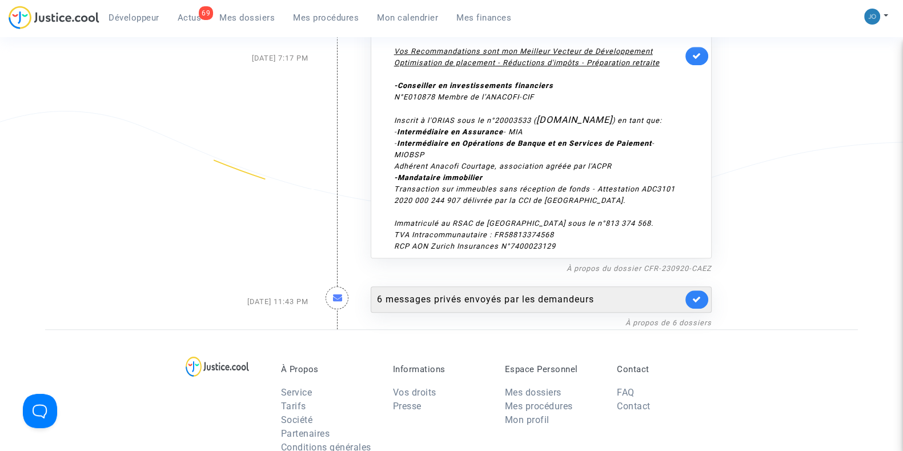
click at [468, 292] on div "6 messages privés envoyés par les demandeurs" at bounding box center [530, 299] width 306 height 14
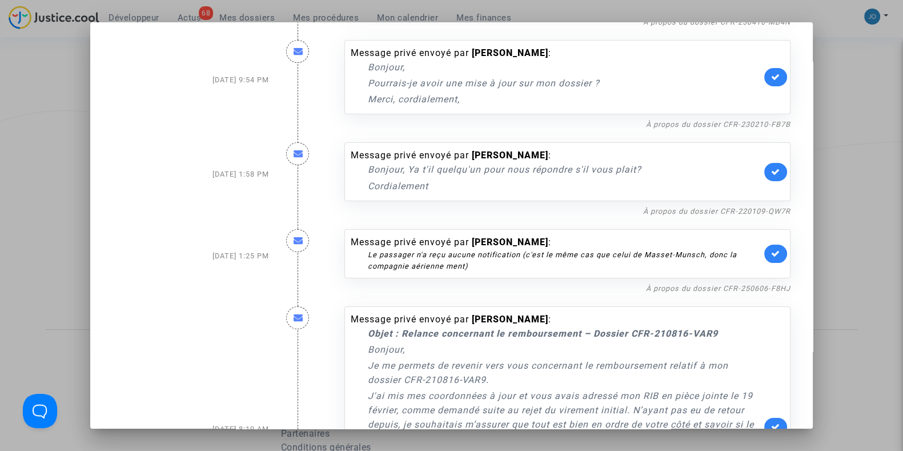
scroll to position [95, 0]
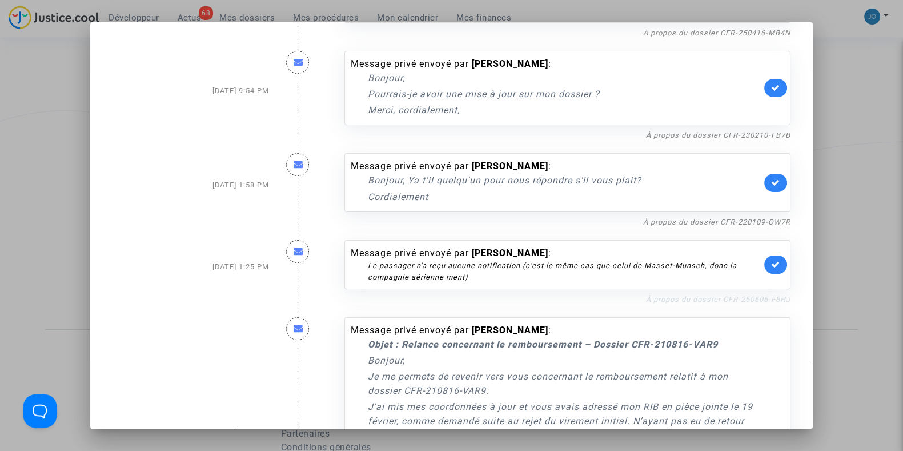
click at [677, 296] on link "À propos du dossier CFR-250606-F8HJ" at bounding box center [718, 299] width 144 height 9
click at [771, 264] on icon at bounding box center [775, 264] width 9 height 9
click at [678, 223] on link "À propos du dossier CFR-220109-QW7R" at bounding box center [716, 222] width 147 height 9
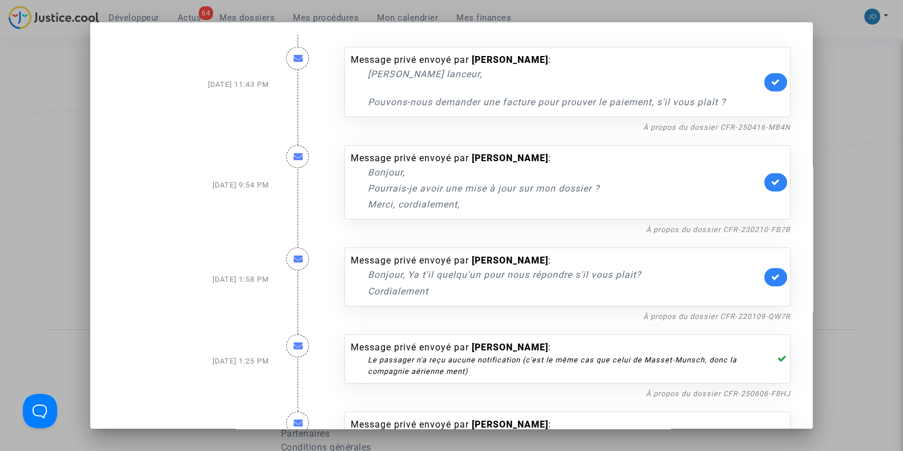
scroll to position [0, 0]
click at [686, 232] on link "À propos du dossier CFR-230210-FB7B" at bounding box center [718, 230] width 144 height 9
click at [838, 119] on div at bounding box center [451, 225] width 903 height 451
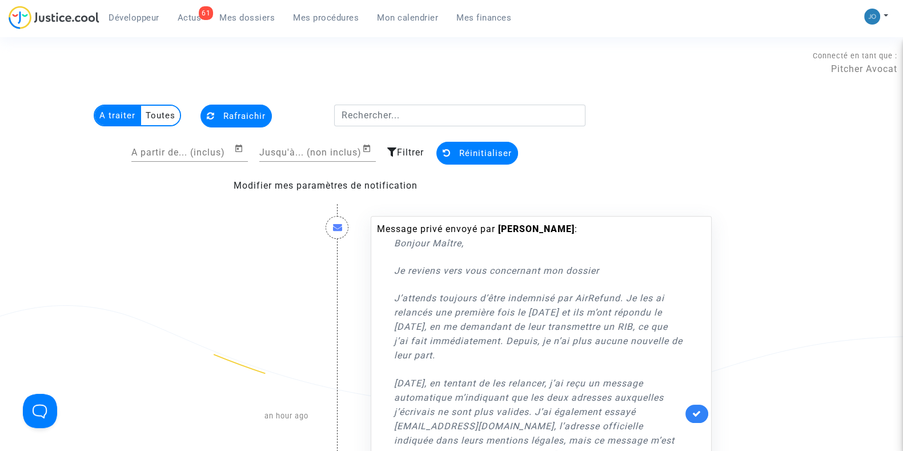
click at [268, 19] on span "Mes dossiers" at bounding box center [246, 18] width 55 height 10
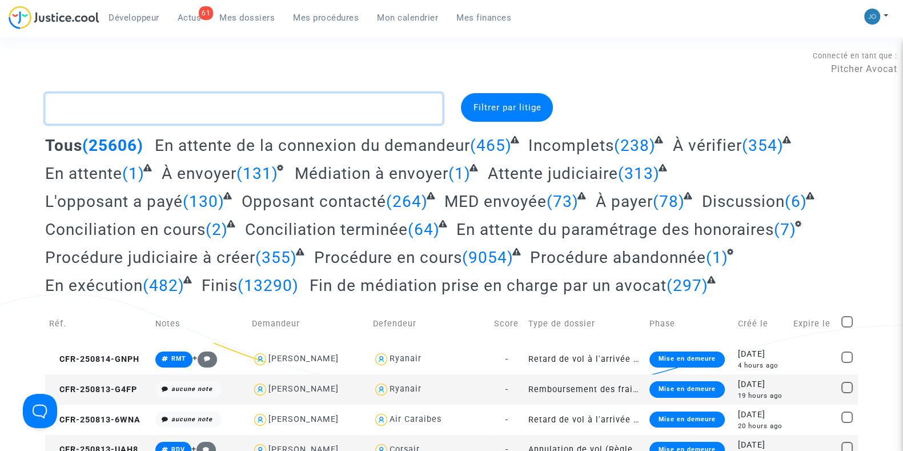
click at [308, 115] on textarea at bounding box center [243, 108] width 397 height 31
click at [323, 98] on textarea at bounding box center [243, 108] width 397 height 31
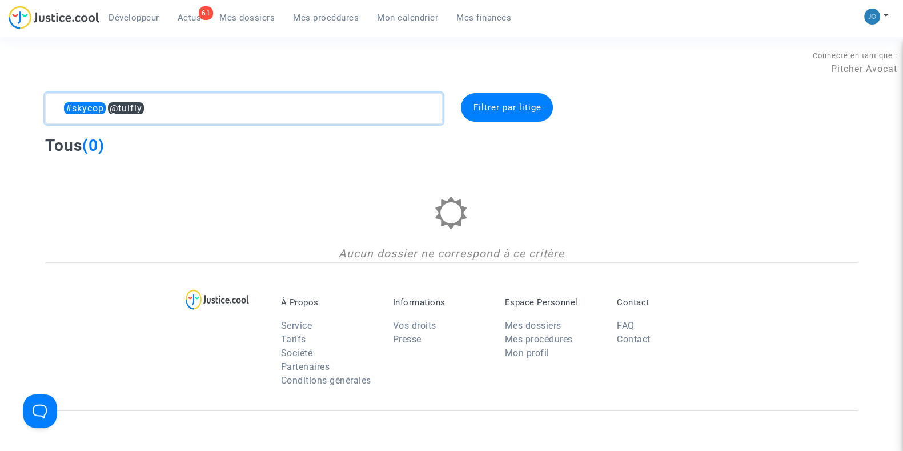
click at [323, 98] on textarea at bounding box center [243, 108] width 397 height 31
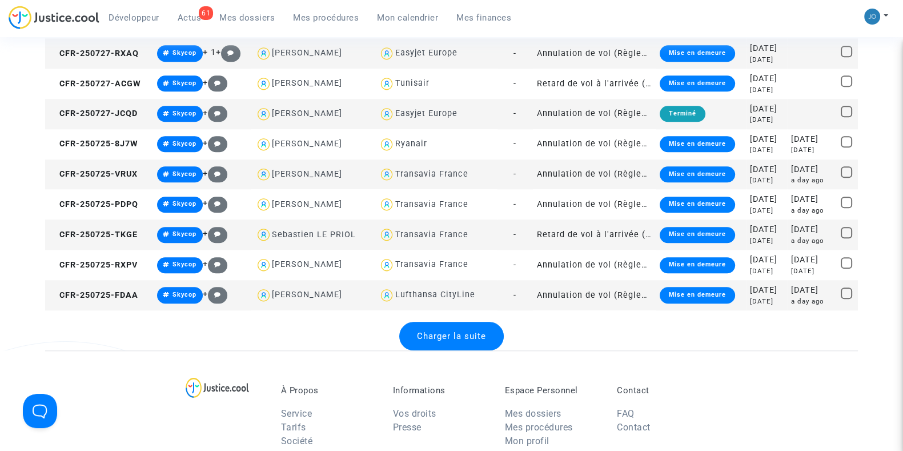
scroll to position [1465, 0]
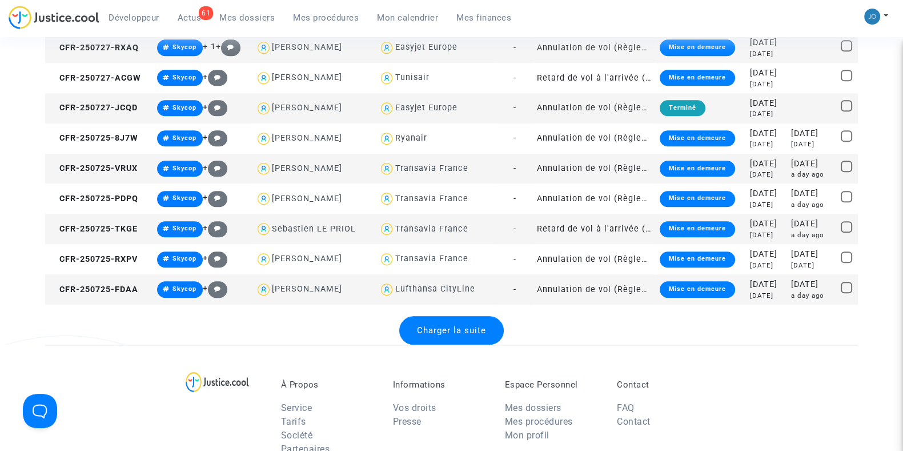
click at [468, 325] on span "Charger la suite" at bounding box center [451, 330] width 69 height 10
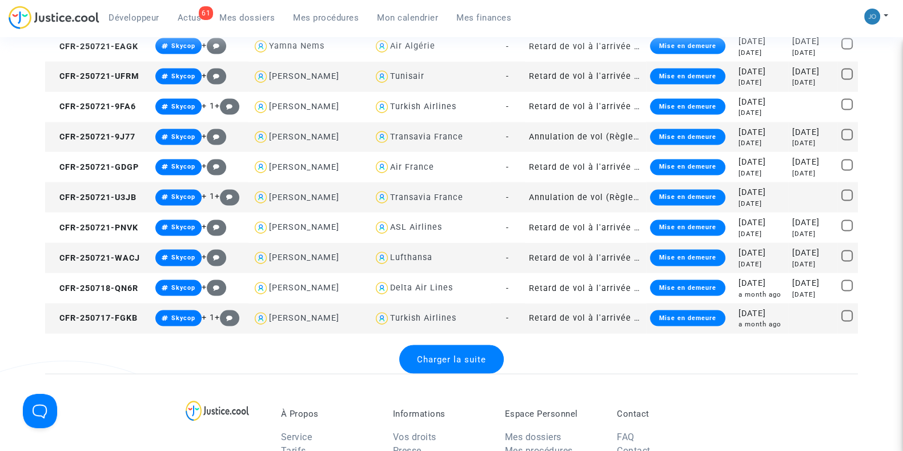
scroll to position [2961, 0]
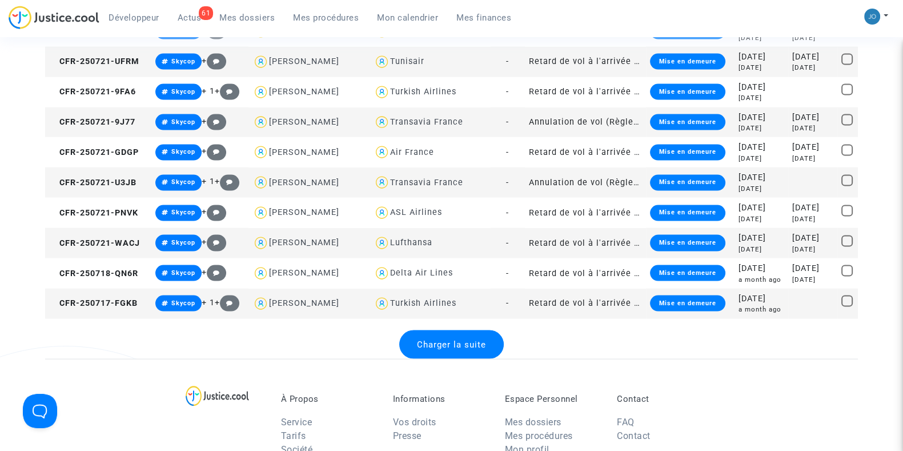
click at [457, 336] on div "Charger la suite" at bounding box center [451, 344] width 105 height 29
click at [457, 336] on div "Charger la suite" at bounding box center [451, 344] width 117 height 29
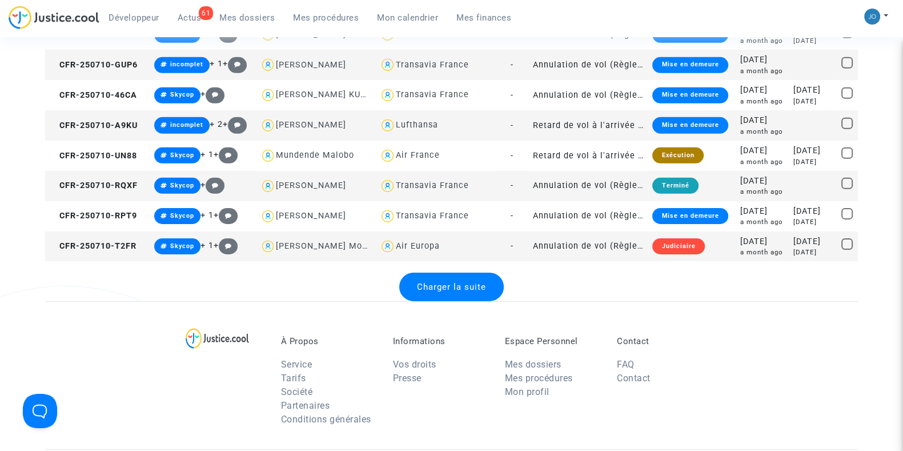
scroll to position [4529, 0]
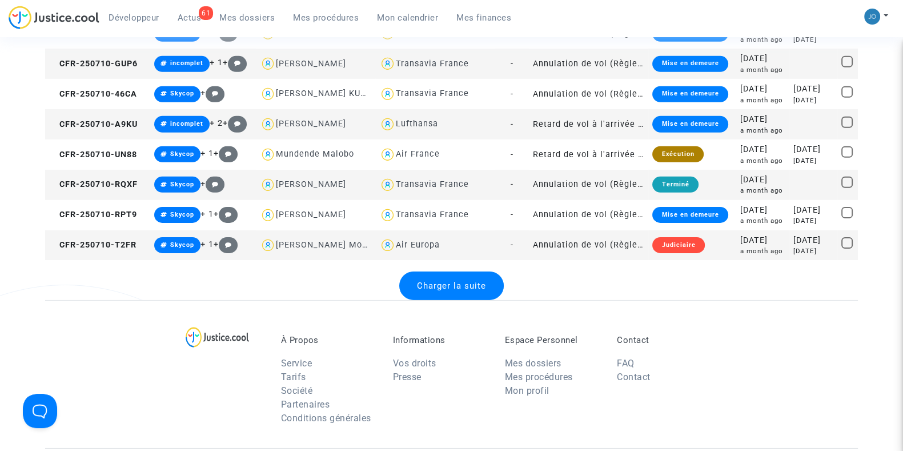
click at [456, 284] on span "Charger la suite" at bounding box center [451, 285] width 69 height 10
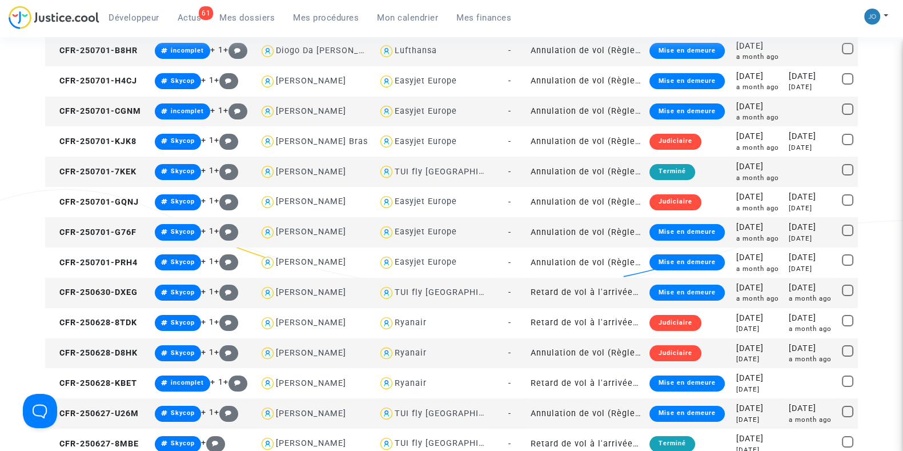
scroll to position [5631, 0]
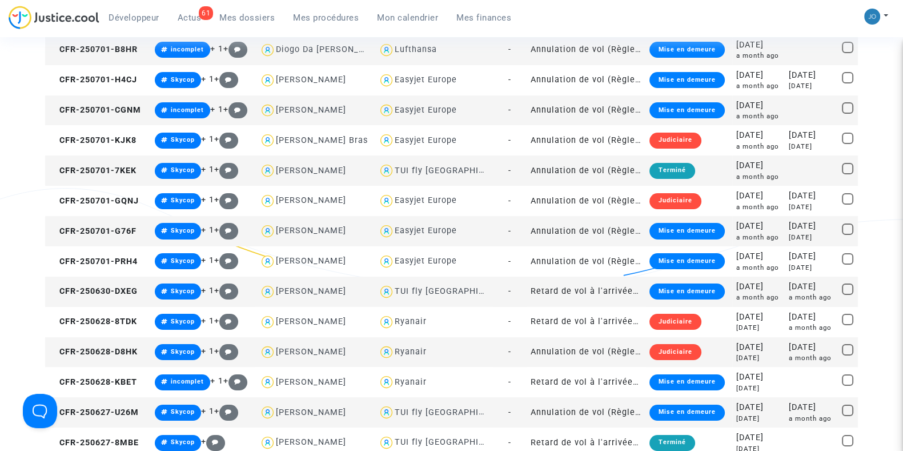
click at [425, 166] on div "TUI fly Belgium" at bounding box center [454, 171] width 119 height 10
type textarea "#skycop @"TUI fly Belgium""
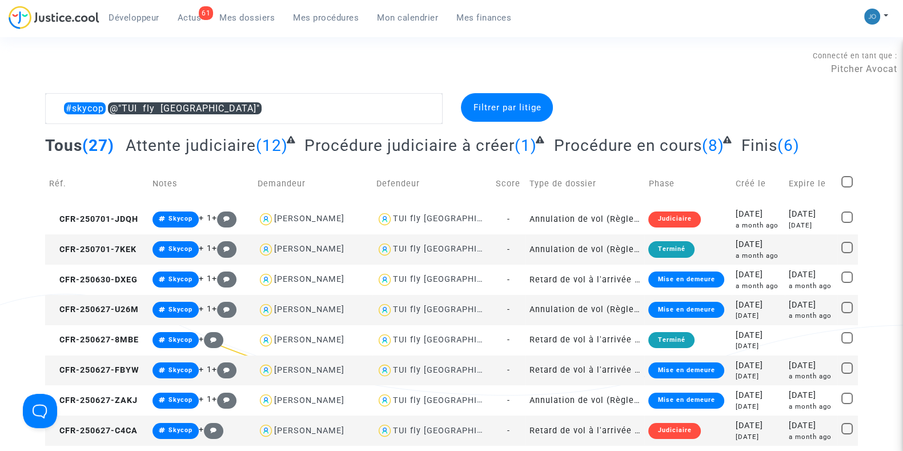
click at [227, 147] on span "Attente judiciaire" at bounding box center [191, 145] width 130 height 19
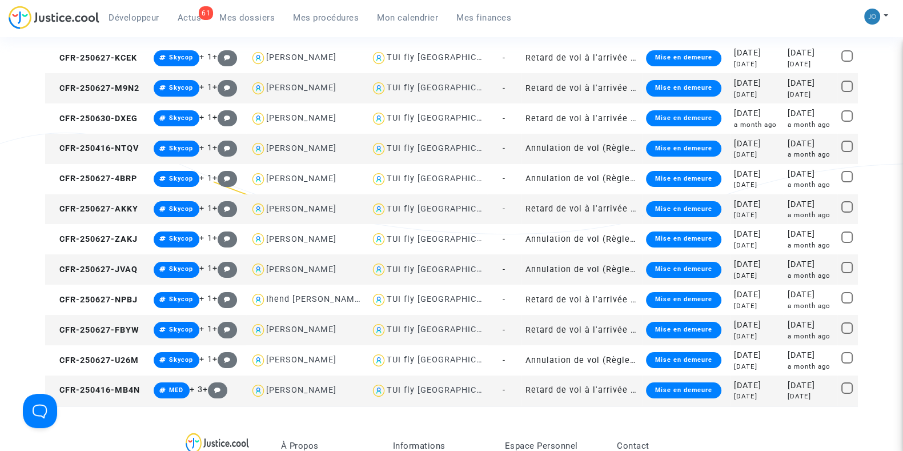
scroll to position [162, 0]
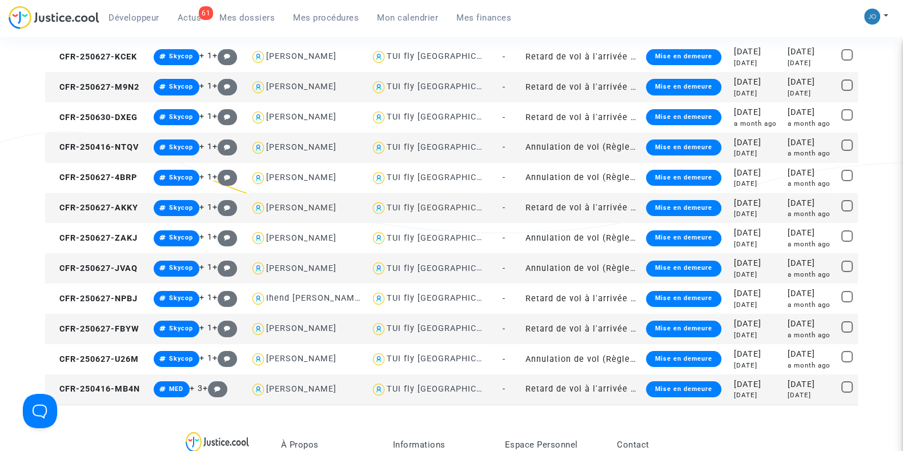
click at [749, 388] on div "2025-04-16" at bounding box center [757, 384] width 46 height 13
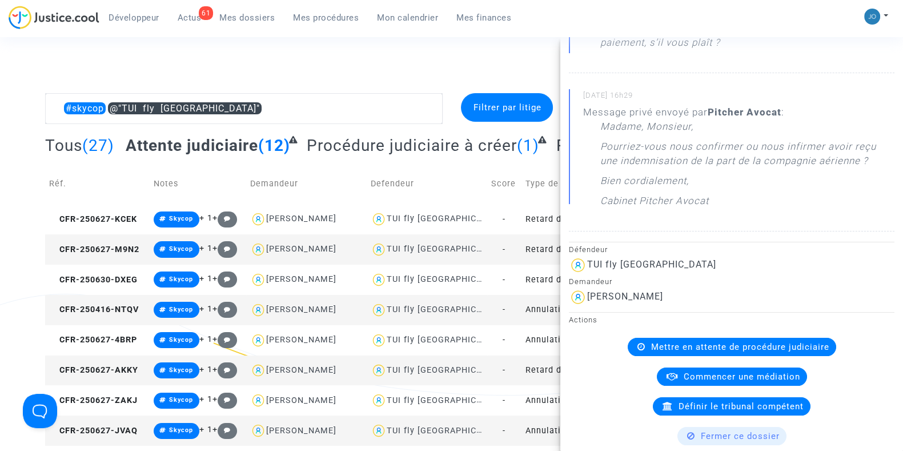
scroll to position [208, 0]
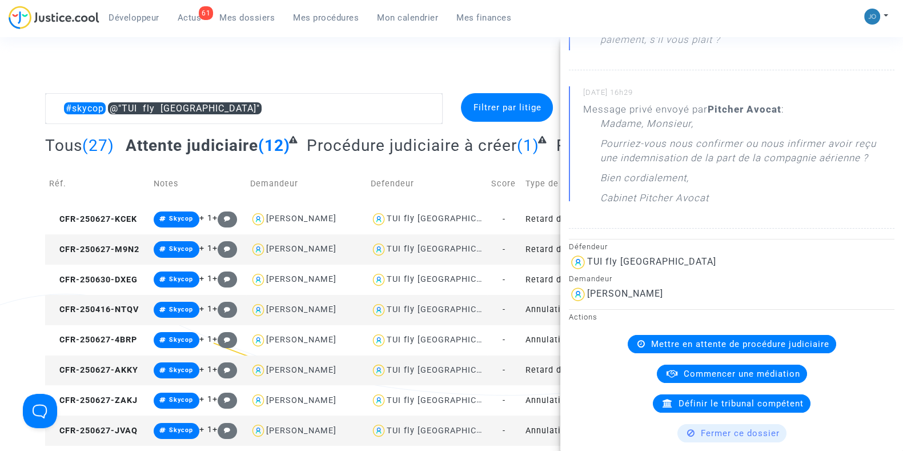
click at [424, 73] on div "Connecté en tant que : Pitcher Avocat" at bounding box center [448, 62] width 897 height 27
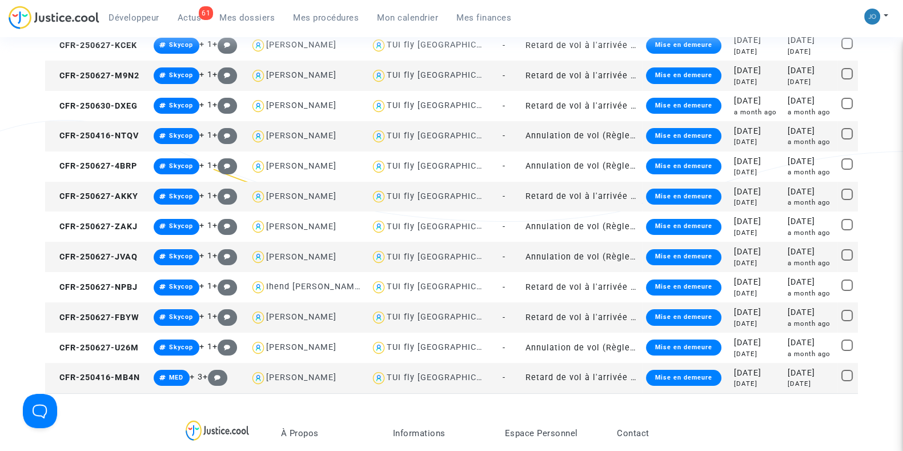
scroll to position [178, 0]
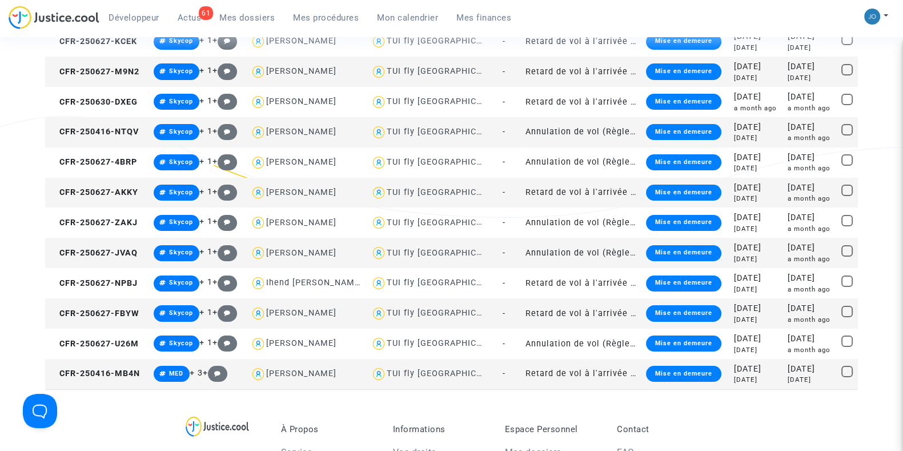
click at [734, 375] on div "4 months ago" at bounding box center [757, 380] width 46 height 10
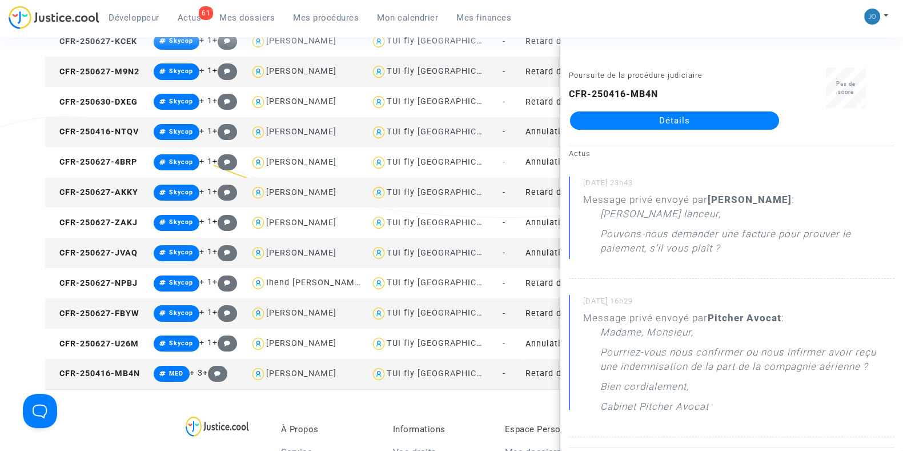
click at [676, 130] on div "Poursuite de la procédure judiciaire CFR-250416-MB4N Détails" at bounding box center [674, 104] width 228 height 72
click at [675, 125] on link "Détails" at bounding box center [674, 120] width 209 height 18
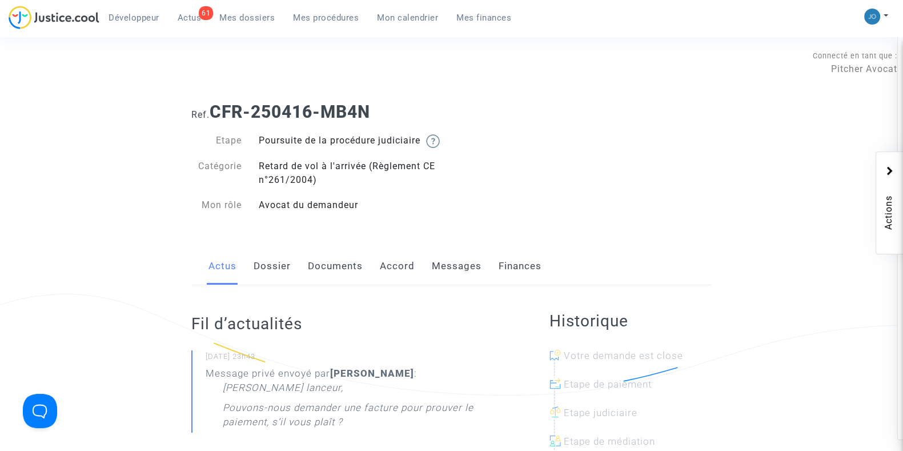
click at [650, 182] on div "Ref. CFR-250416-MB4N Etape Poursuite de la procédure judiciaire Catégorie Retar…" at bounding box center [451, 158] width 537 height 131
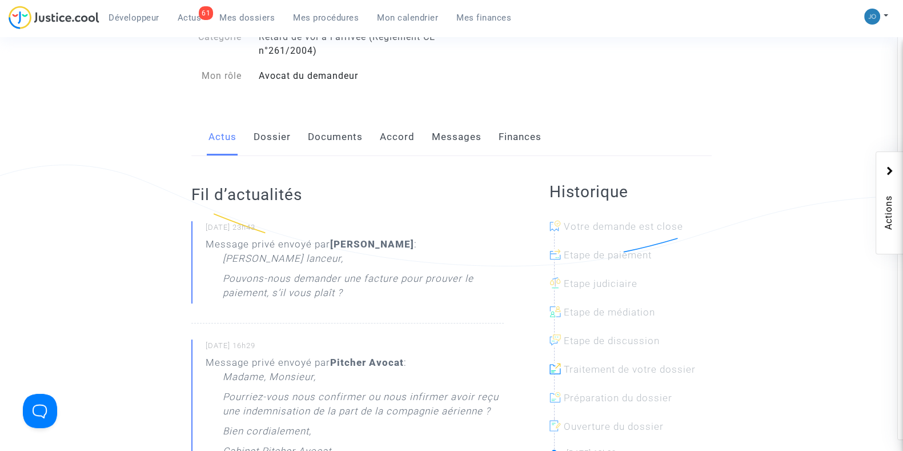
scroll to position [131, 0]
click at [465, 150] on link "Messages" at bounding box center [457, 136] width 50 height 38
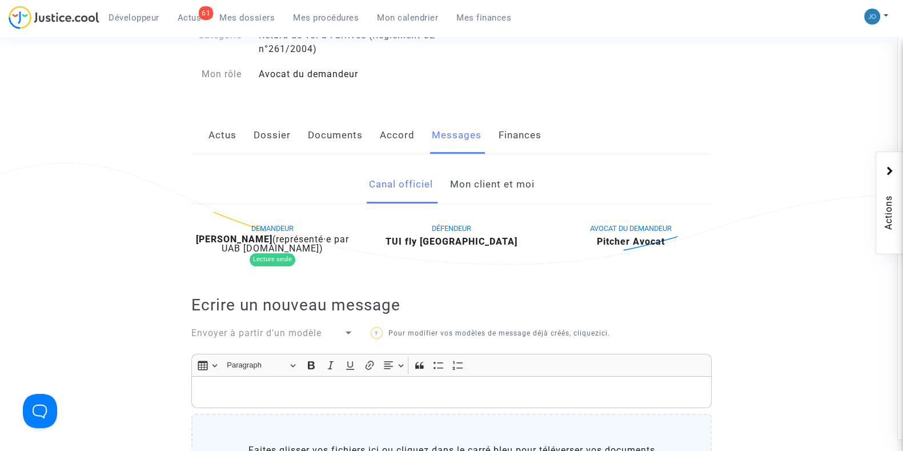
click at [484, 195] on link "Mon client et moi" at bounding box center [491, 185] width 85 height 38
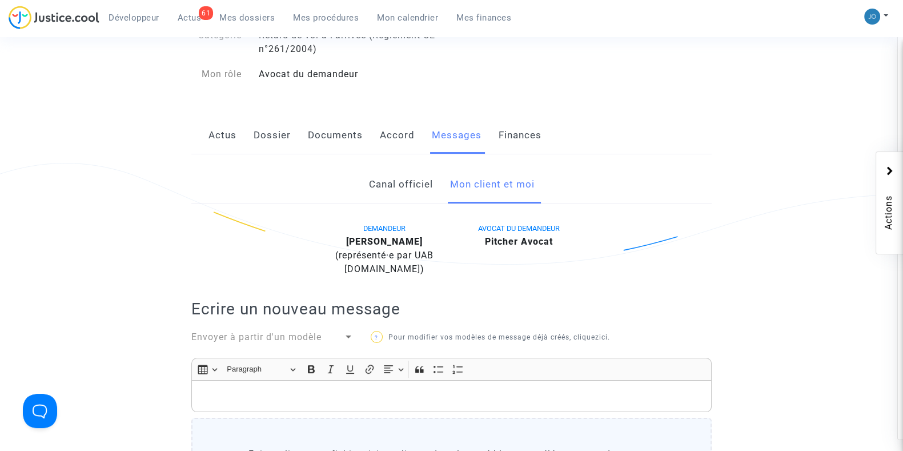
click at [396, 403] on p "Rich Text Editor, main" at bounding box center [452, 396] width 508 height 14
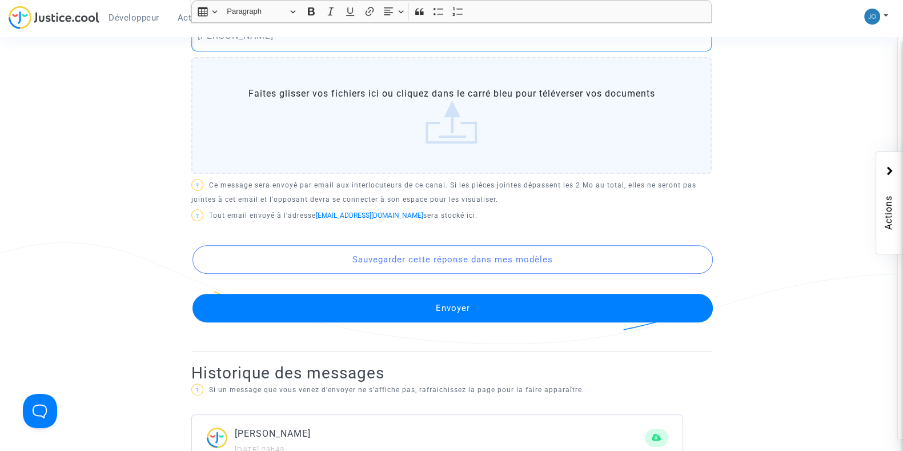
scroll to position [560, 0]
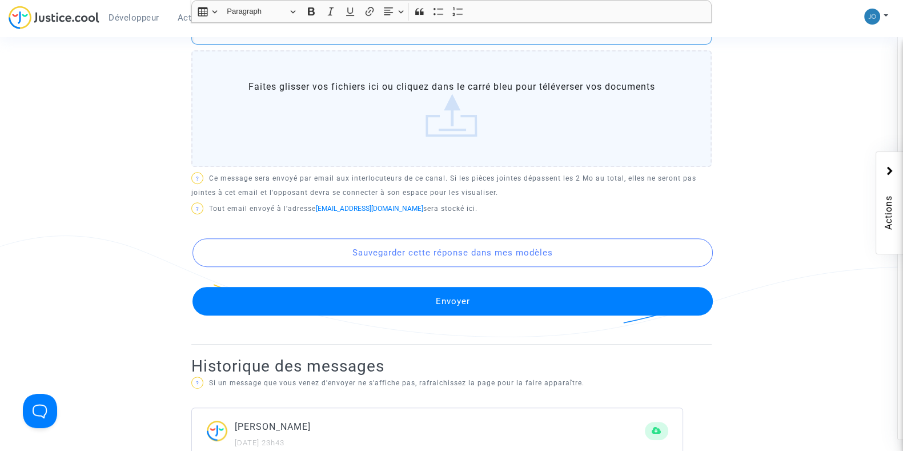
click at [449, 315] on button "Envoyer" at bounding box center [452, 301] width 520 height 29
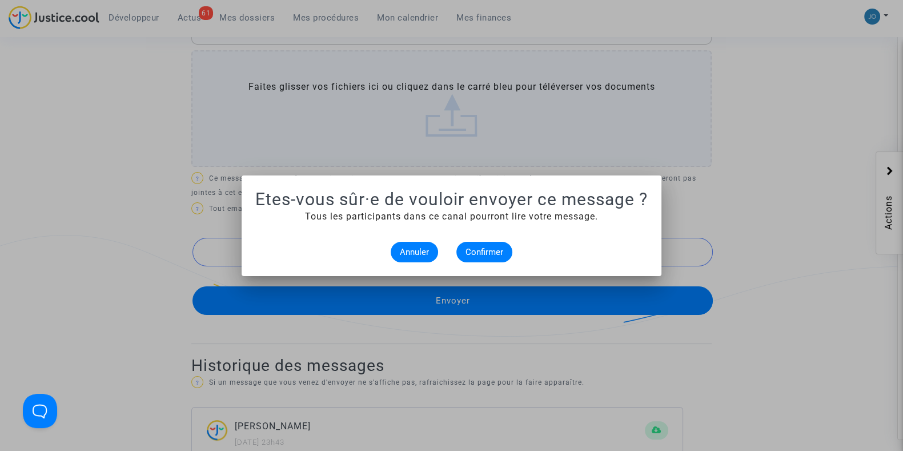
scroll to position [0, 0]
click at [465, 250] on span "Confirmer" at bounding box center [484, 252] width 38 height 10
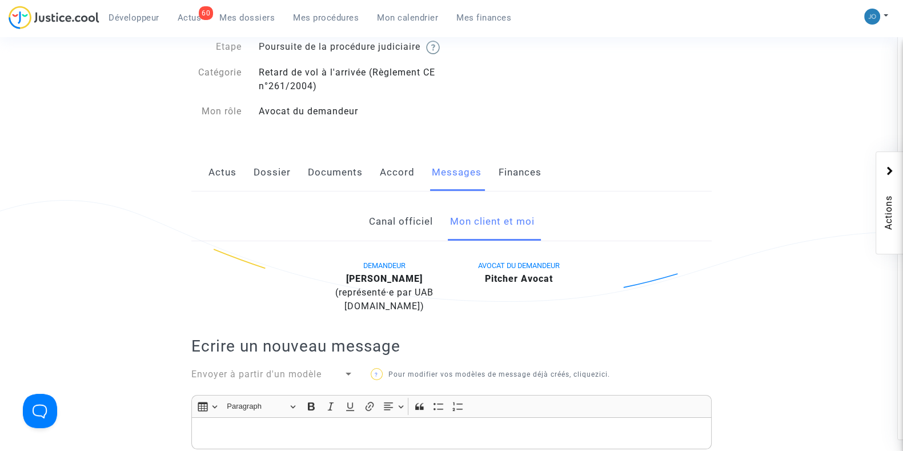
click at [568, 128] on div "Ref. CFR-250416-MB4N Etape Poursuite de la procédure judiciaire Catégorie Retar…" at bounding box center [451, 64] width 537 height 131
click at [260, 191] on link "Dossier" at bounding box center [272, 173] width 37 height 38
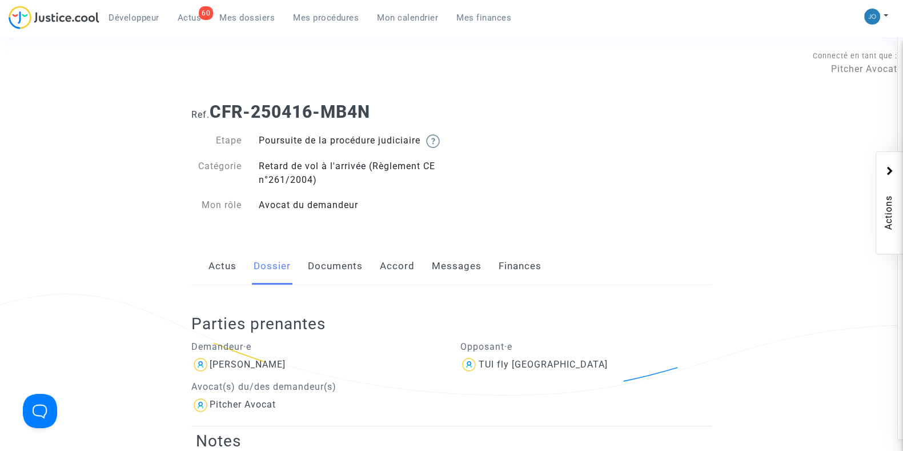
click at [326, 283] on link "Documents" at bounding box center [335, 266] width 55 height 38
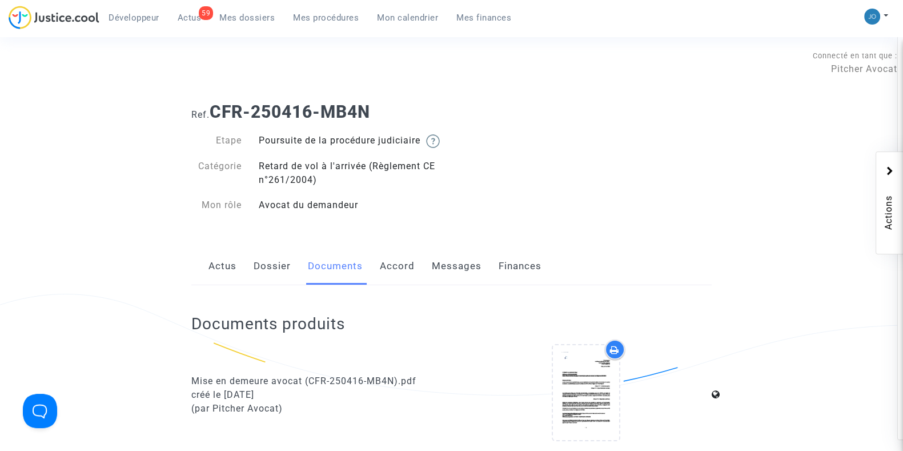
click at [615, 155] on div "Ref. CFR-250416-MB4N Etape Poursuite de la procédure judiciaire Catégorie Retar…" at bounding box center [451, 158] width 537 height 131
click at [188, 17] on span "Actus" at bounding box center [190, 18] width 24 height 10
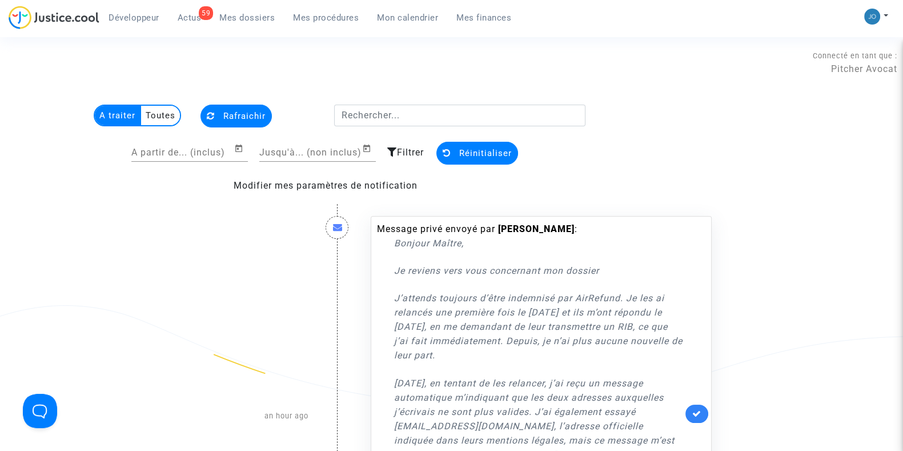
click at [248, 16] on span "Mes dossiers" at bounding box center [246, 18] width 55 height 10
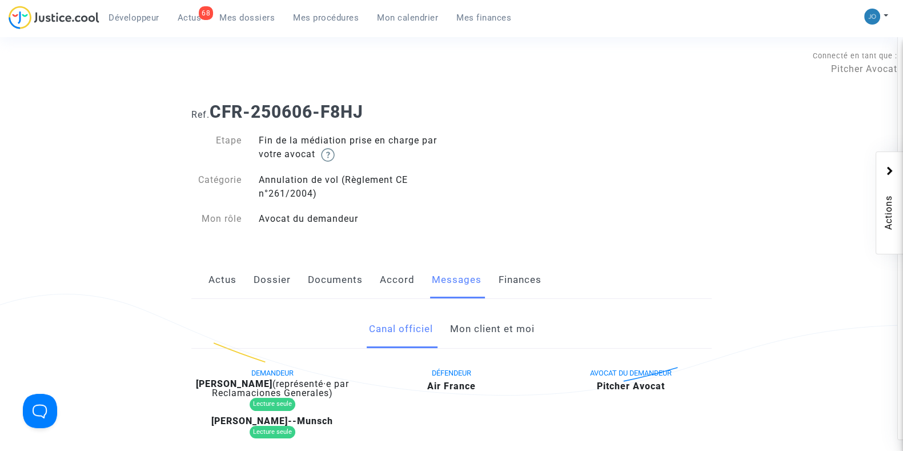
click at [477, 320] on link "Mon client et moi" at bounding box center [491, 329] width 85 height 38
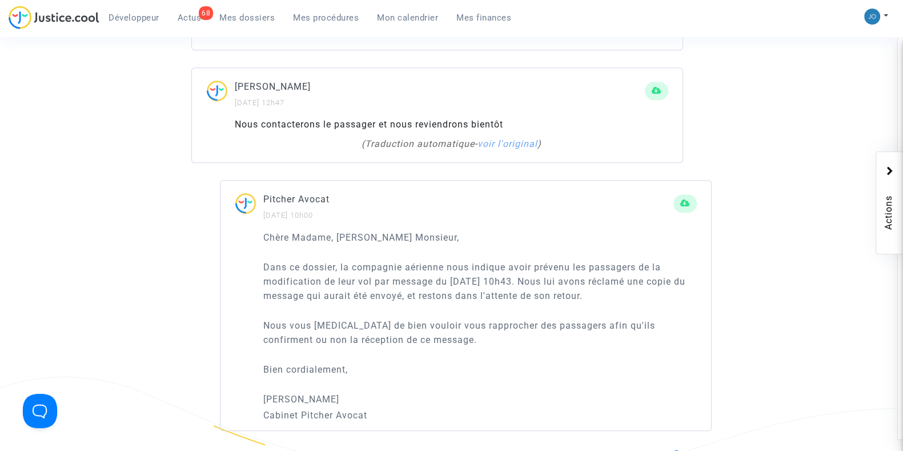
scroll to position [921, 0]
drag, startPoint x: 463, startPoint y: 254, endPoint x: 528, endPoint y: 349, distance: 115.8
click at [528, 349] on div "Chère Madame, [PERSON_NAME] Monsieur, Dans ce dossier, la compagnie aérienne no…" at bounding box center [479, 327] width 433 height 192
click at [528, 363] on p "Bien cordialement," at bounding box center [479, 370] width 433 height 14
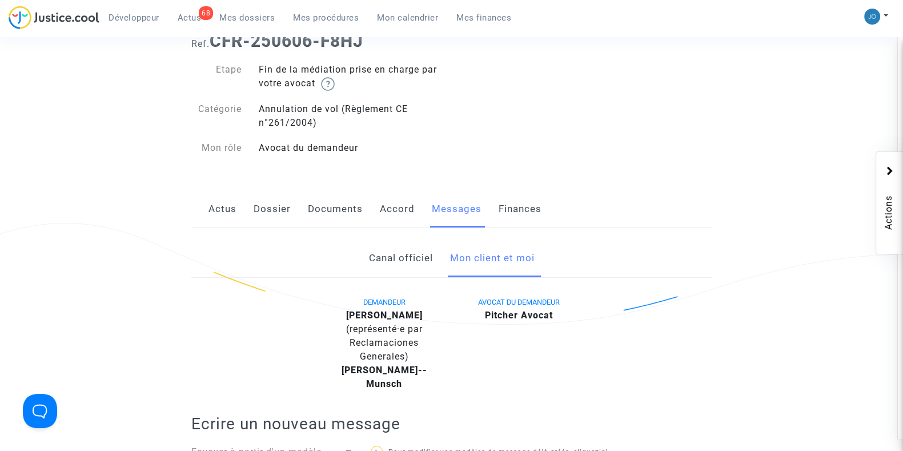
scroll to position [0, 0]
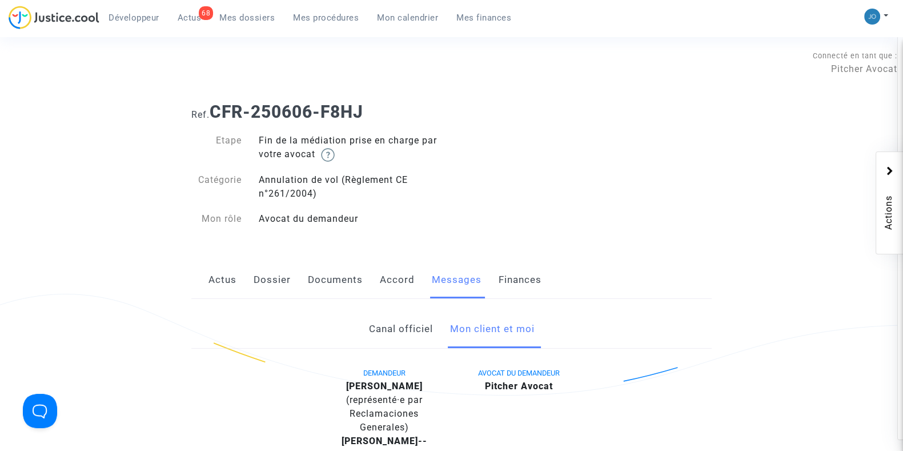
click at [275, 286] on link "Dossier" at bounding box center [272, 280] width 37 height 38
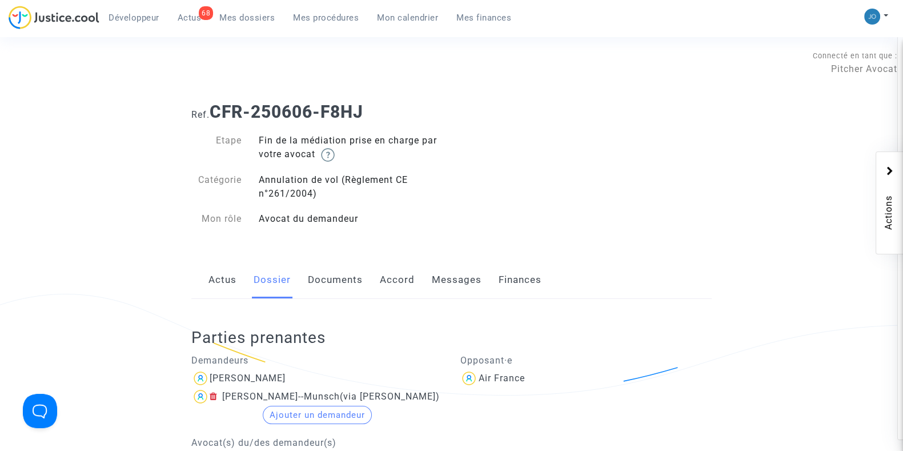
click at [448, 276] on link "Messages" at bounding box center [457, 280] width 50 height 38
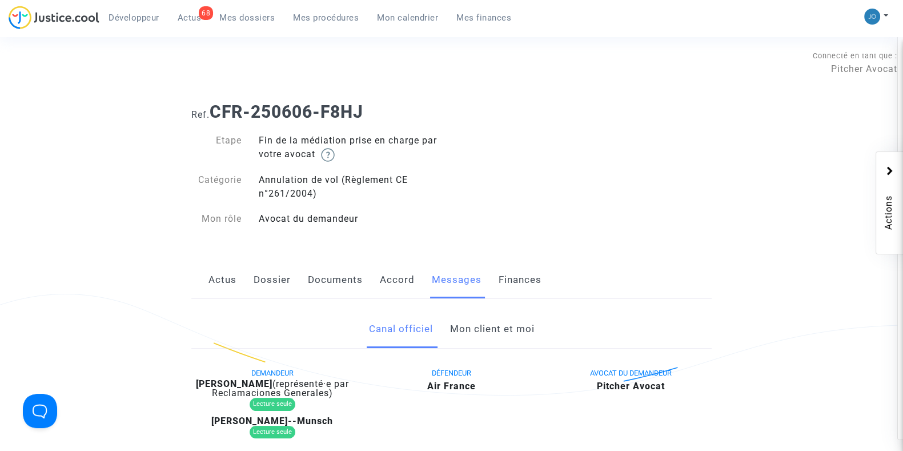
click at [474, 321] on link "Mon client et moi" at bounding box center [491, 329] width 85 height 38
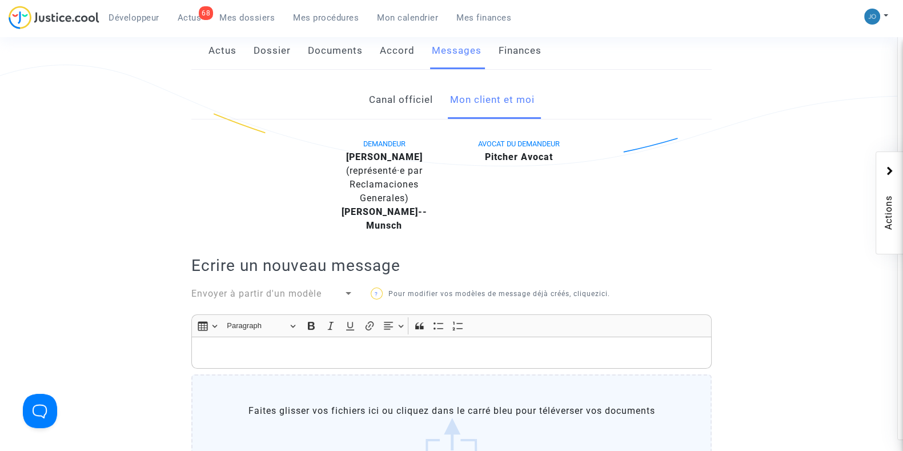
scroll to position [230, 0]
click at [482, 345] on p "Rich Text Editor, main" at bounding box center [452, 352] width 508 height 14
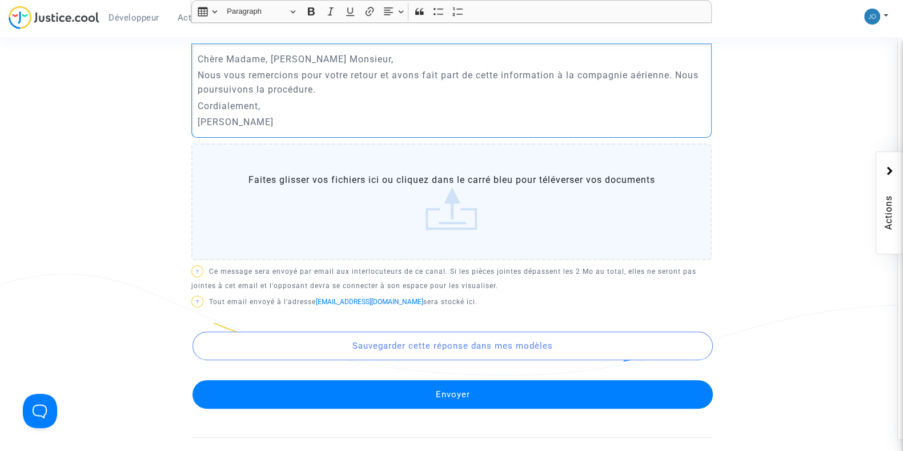
scroll to position [531, 0]
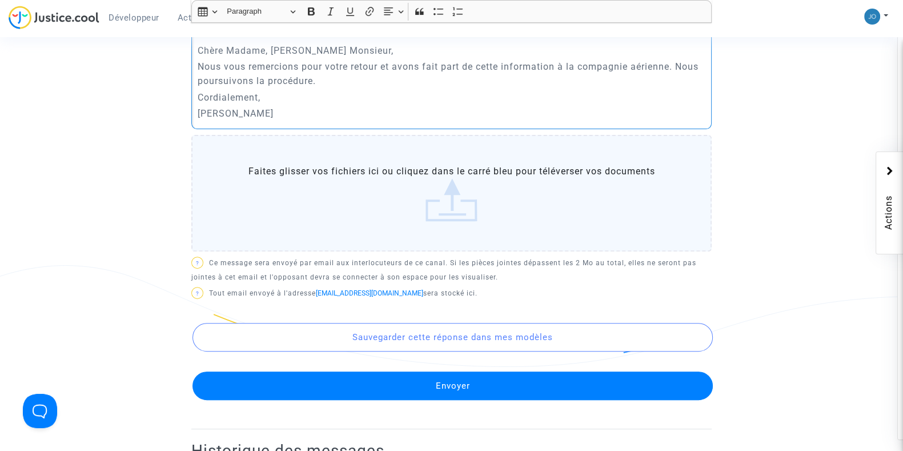
click at [466, 375] on button "Envoyer" at bounding box center [452, 385] width 520 height 29
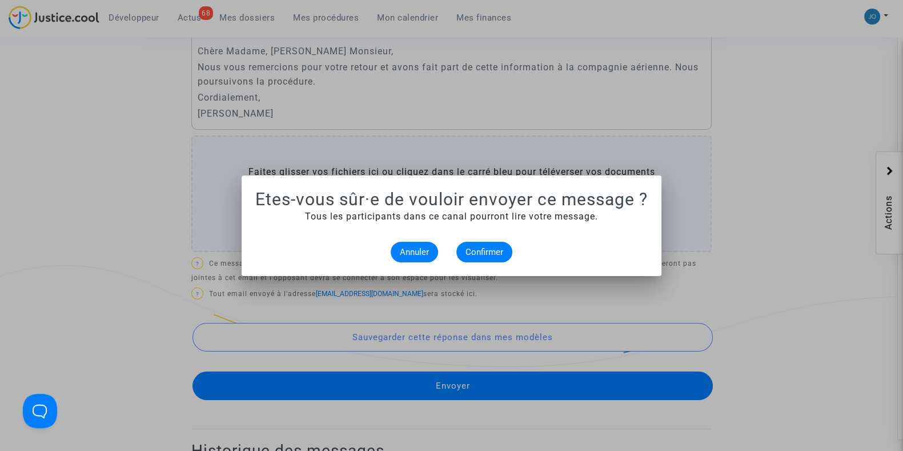
scroll to position [0, 0]
click at [476, 252] on span "Confirmer" at bounding box center [484, 252] width 38 height 10
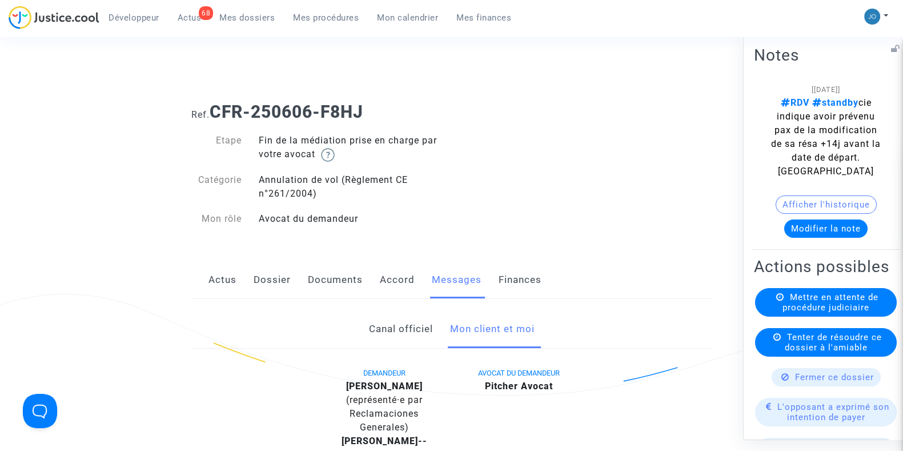
click at [839, 237] on button "Modifier la note" at bounding box center [825, 228] width 83 height 18
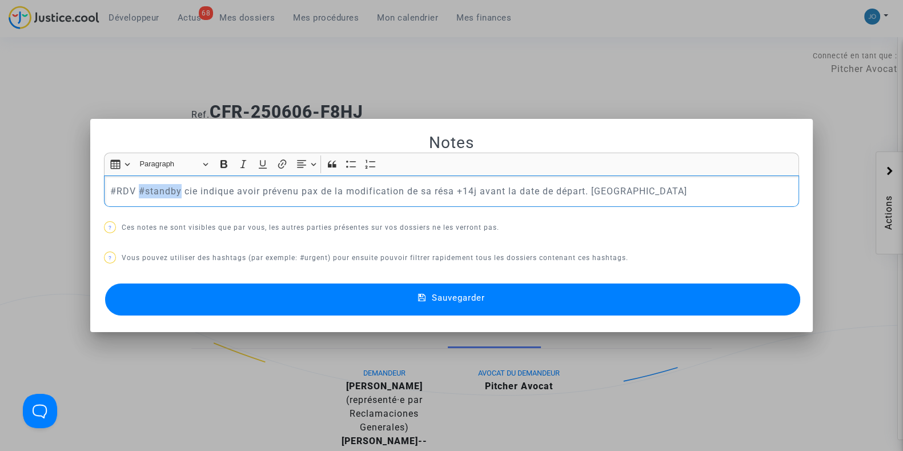
drag, startPoint x: 177, startPoint y: 192, endPoint x: 134, endPoint y: 192, distance: 42.8
click at [134, 192] on p "#RDV #standby cie indique avoir prévenu pax de la modification de sa résa +14j …" at bounding box center [451, 191] width 683 height 14
click at [179, 190] on p "#RDV cie indique avoir prévenu pax de la modification de sa résa +14j avant la …" at bounding box center [451, 191] width 683 height 14
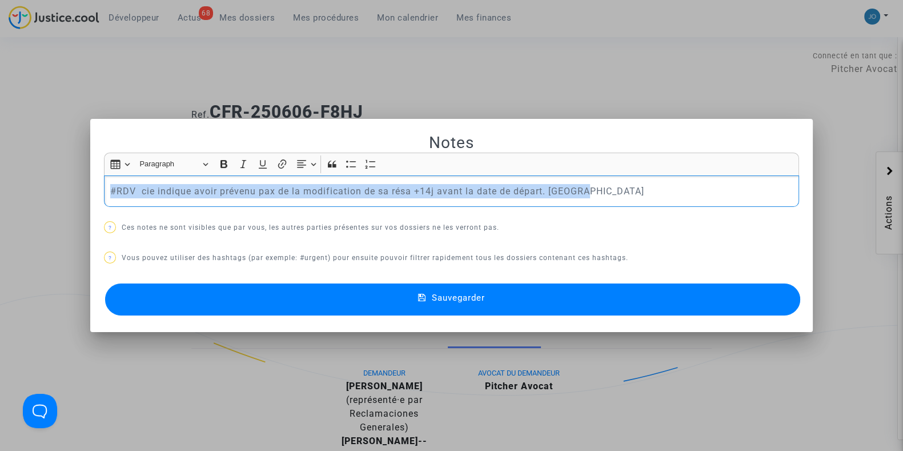
click at [179, 190] on p "#RDV cie indique avoir prévenu pax de la modification de sa résa +14j avant la …" at bounding box center [451, 191] width 683 height 14
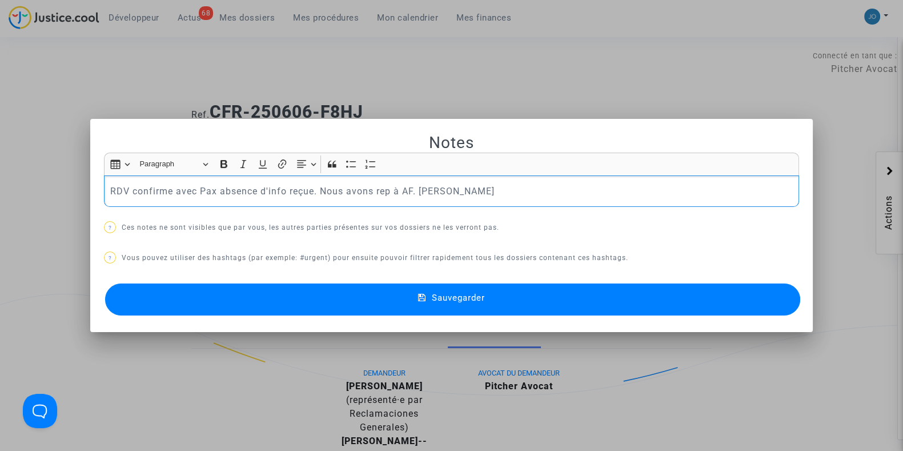
click at [406, 300] on button "Sauvegarder" at bounding box center [452, 299] width 695 height 32
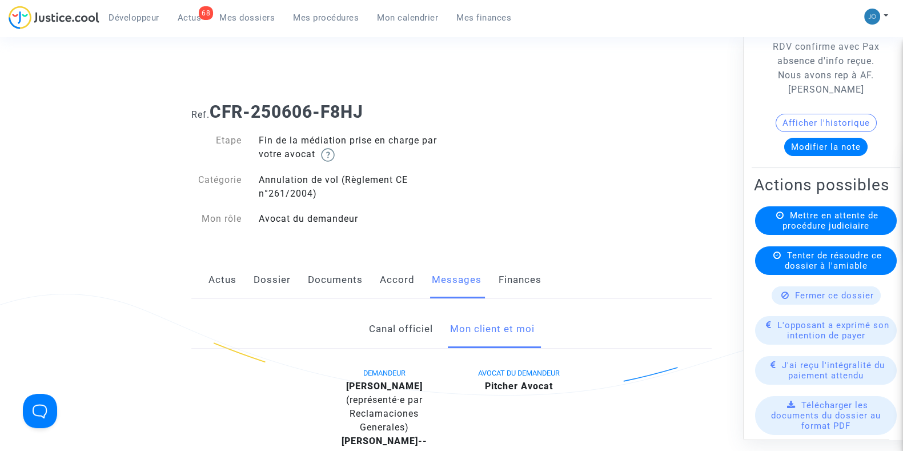
scroll to position [51, 0]
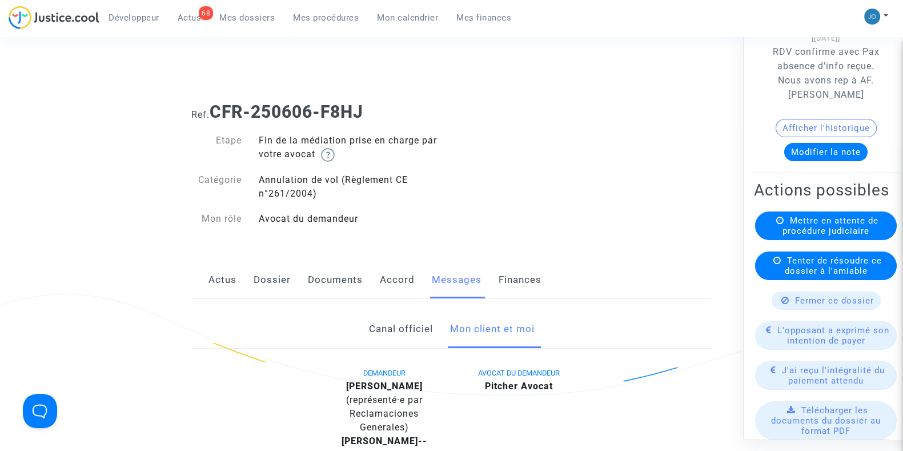
click at [824, 130] on button "Afficher l'historique" at bounding box center [826, 127] width 101 height 18
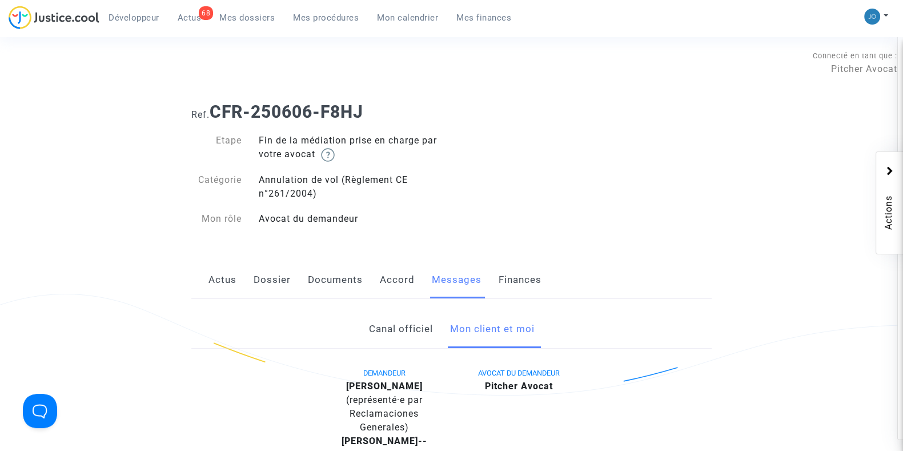
click at [669, 198] on div "Ref. CFR-250606-F8HJ Etape Fin de la médiation prise en charge par votre avocat…" at bounding box center [451, 165] width 537 height 144
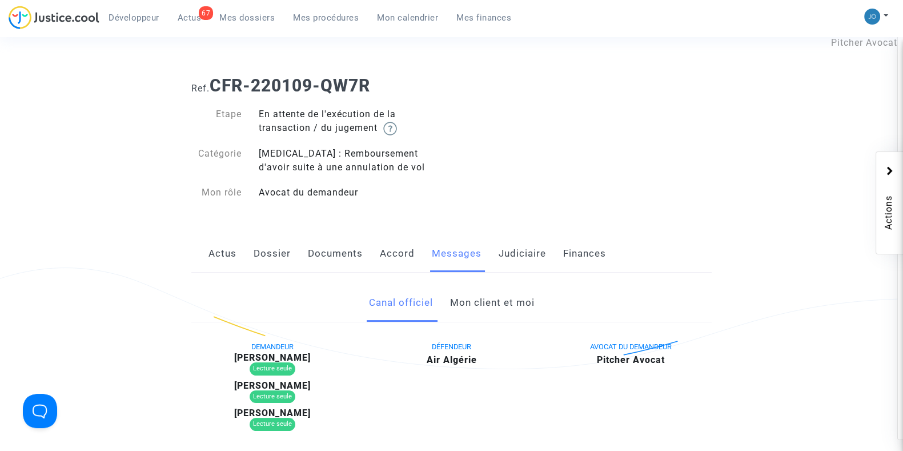
scroll to position [14, 0]
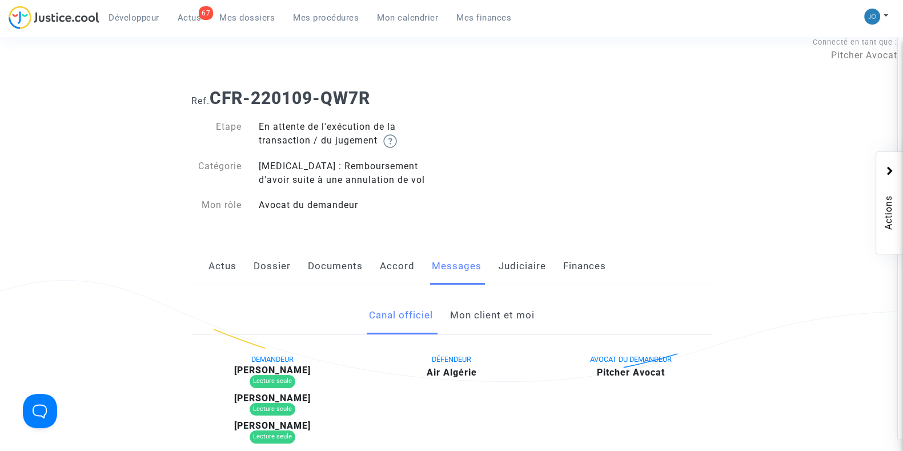
click at [280, 278] on link "Dossier" at bounding box center [272, 266] width 37 height 38
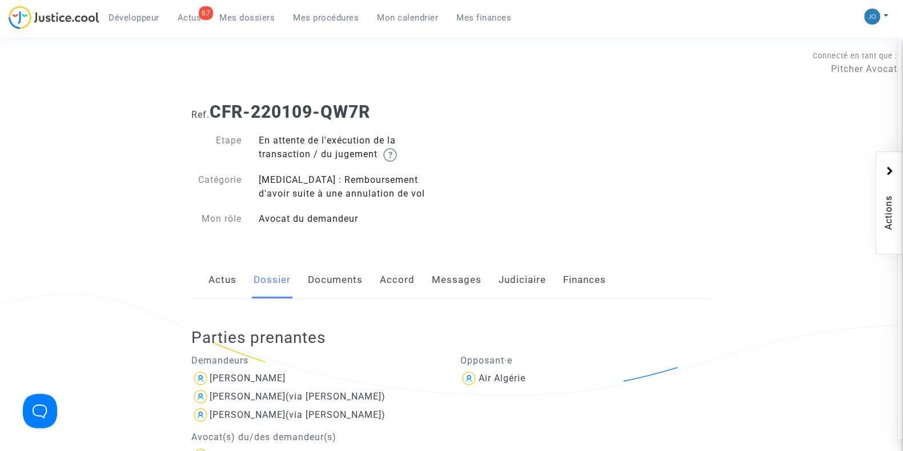
click at [677, 224] on div "Ref. CFR-220109-QW7R Etape En attente de l'exécution de la transaction / du jug…" at bounding box center [451, 165] width 537 height 144
click at [516, 279] on link "Judiciaire" at bounding box center [522, 280] width 47 height 38
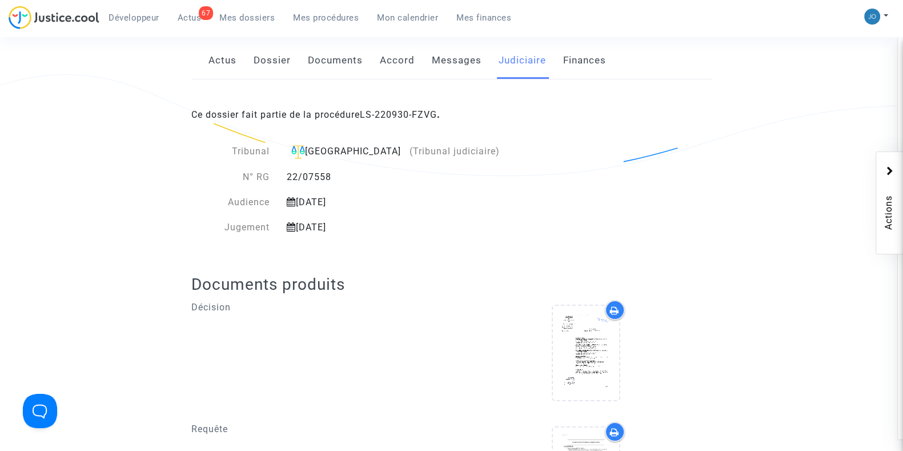
scroll to position [219, 0]
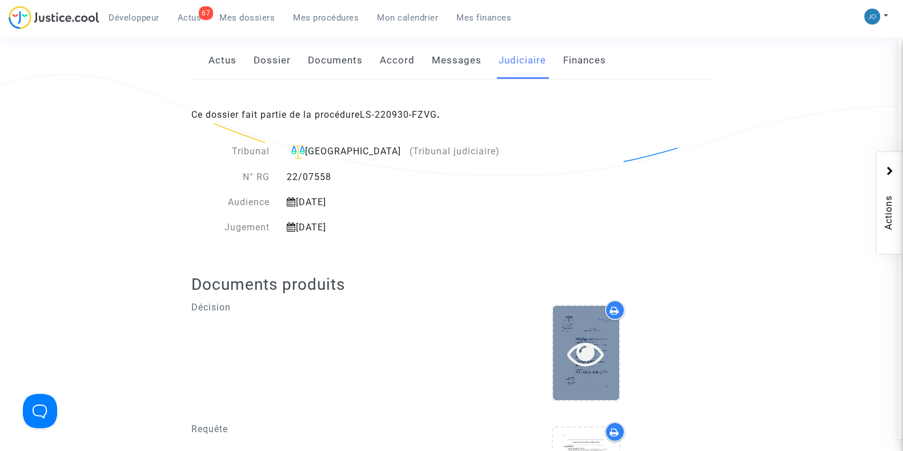
click at [603, 339] on icon at bounding box center [585, 353] width 37 height 37
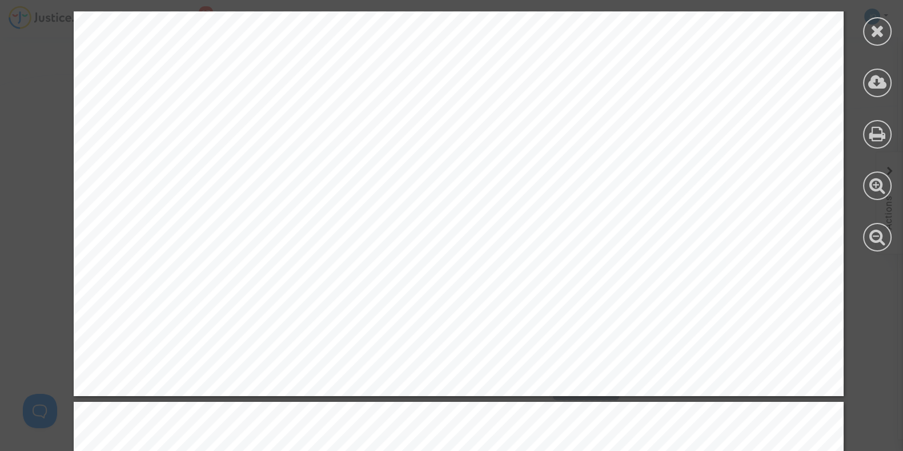
scroll to position [2895, 0]
click at [870, 40] on div at bounding box center [877, 31] width 29 height 29
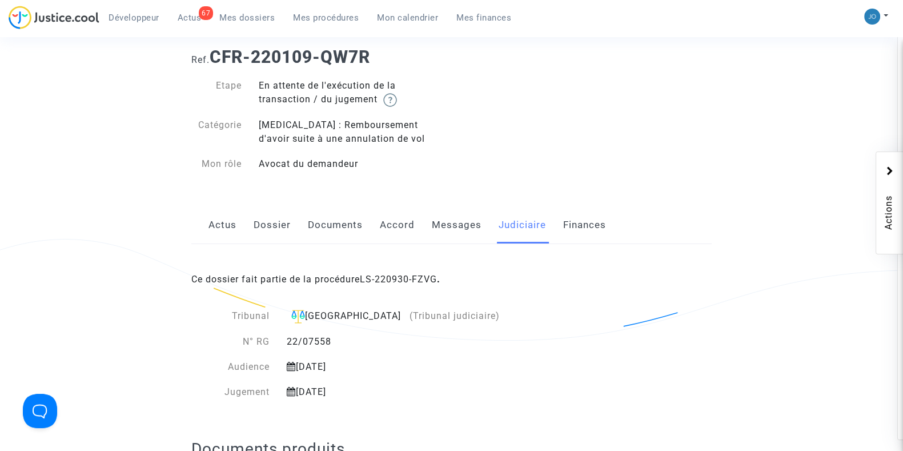
scroll to position [54, 0]
click at [444, 229] on link "Messages" at bounding box center [457, 226] width 50 height 38
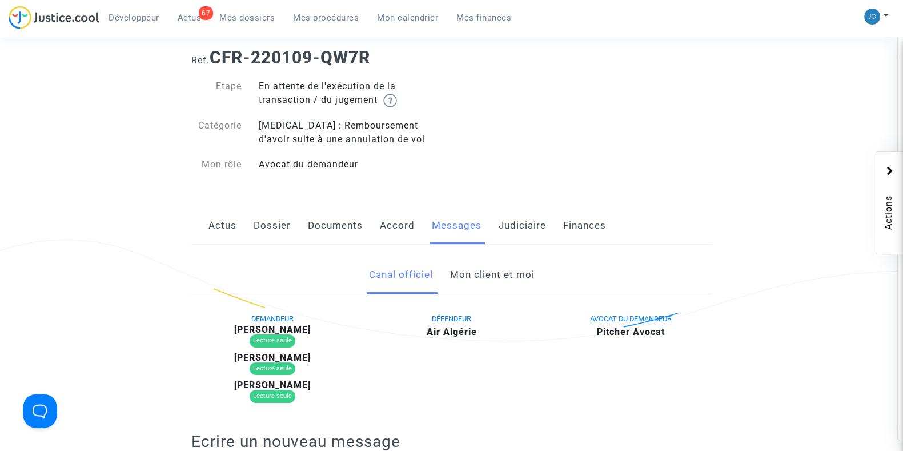
click at [488, 271] on link "Mon client et moi" at bounding box center [491, 275] width 85 height 38
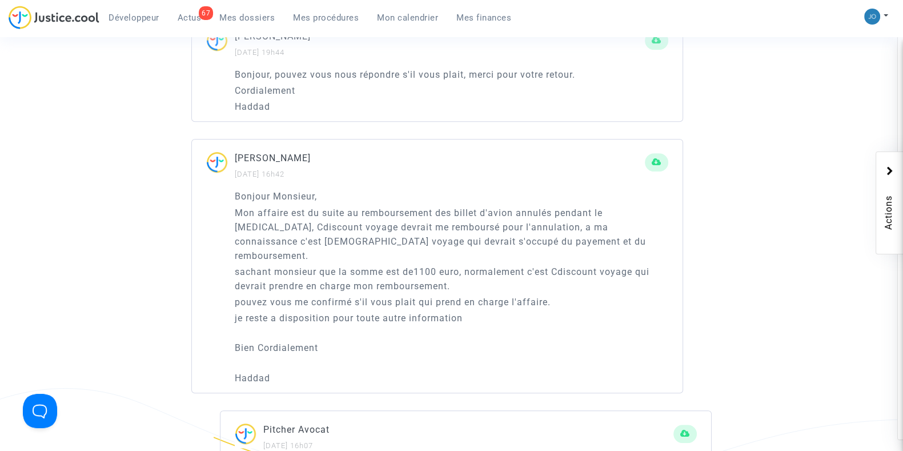
scroll to position [909, 0]
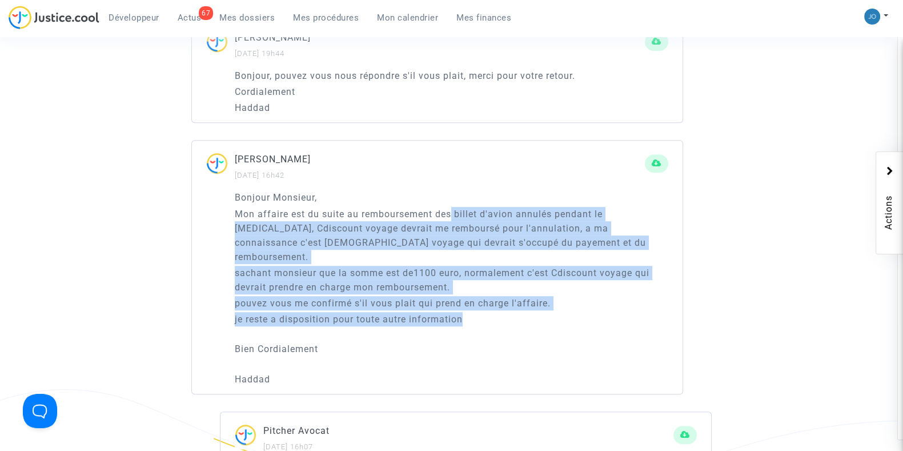
drag, startPoint x: 452, startPoint y: 211, endPoint x: 474, endPoint y: 300, distance: 92.4
click at [474, 300] on div "Bonjour Monsieur, Mon affaire est du suite au remboursement des billet d'avion …" at bounding box center [451, 287] width 433 height 195
click at [474, 312] on p "je reste a disposition pour toute autre information" at bounding box center [451, 319] width 433 height 14
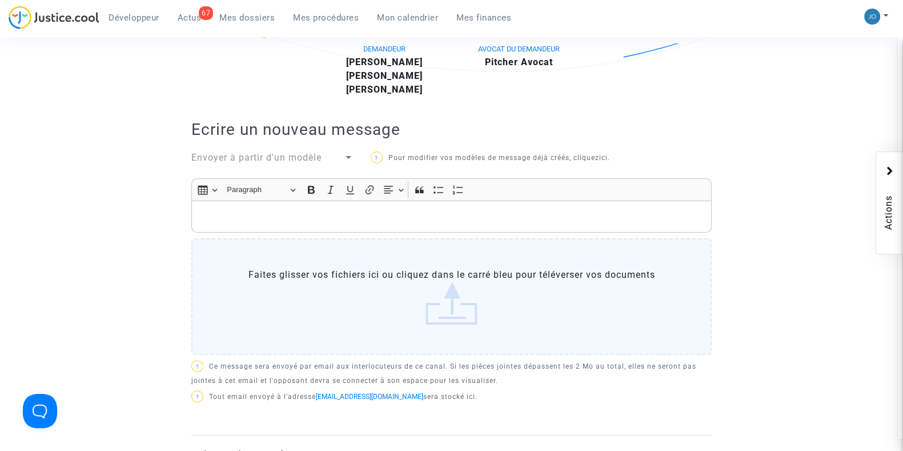
scroll to position [325, 0]
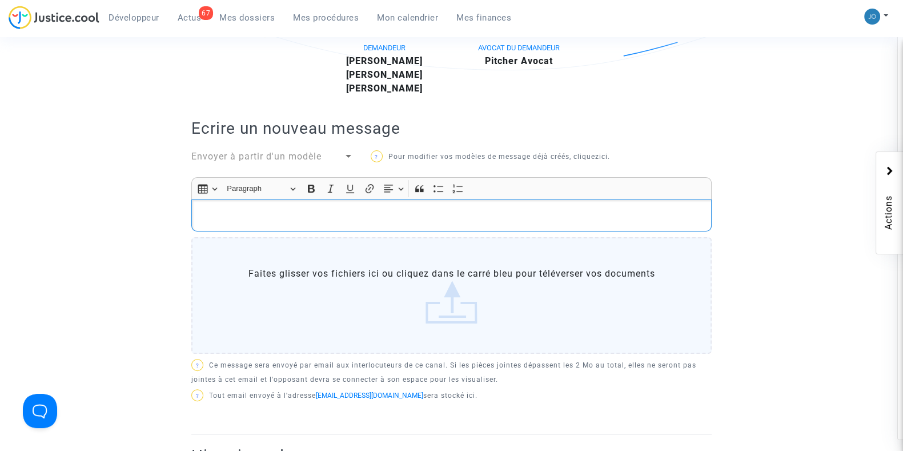
click at [453, 220] on p "Rich Text Editor, main" at bounding box center [452, 215] width 508 height 14
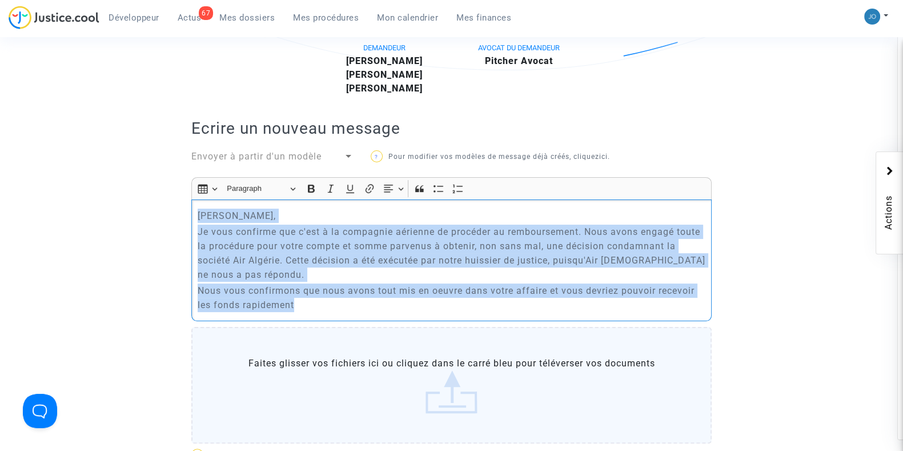
drag, startPoint x: 276, startPoint y: 284, endPoint x: 162, endPoint y: 161, distance: 167.7
copy div "[PERSON_NAME] Monsieur, Je vous confirme que c'est à la compagnie aérienne de p…"
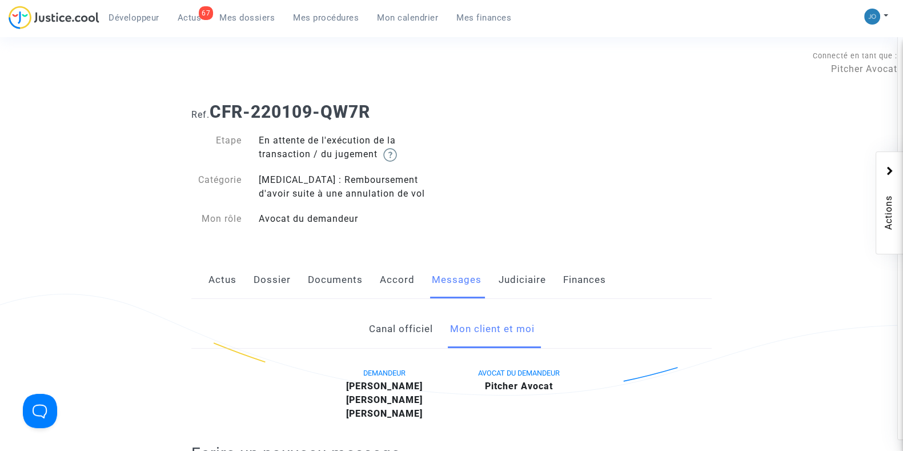
click at [278, 270] on link "Dossier" at bounding box center [272, 280] width 37 height 38
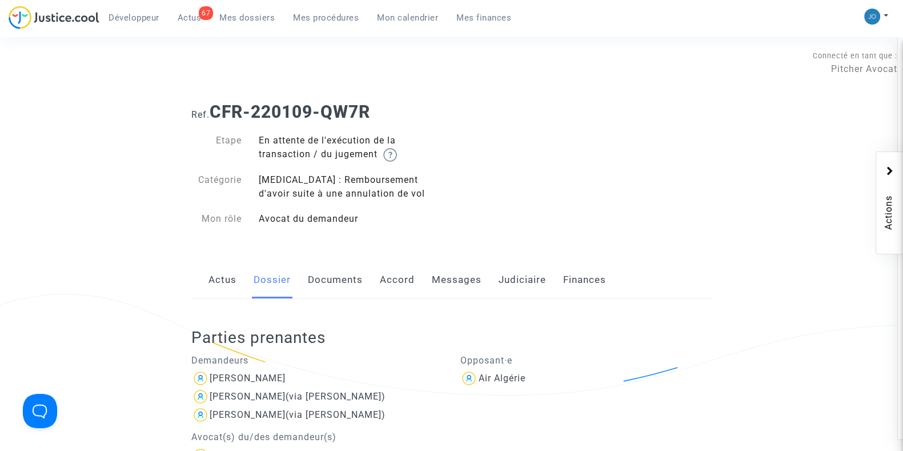
click at [461, 283] on link "Messages" at bounding box center [457, 280] width 50 height 38
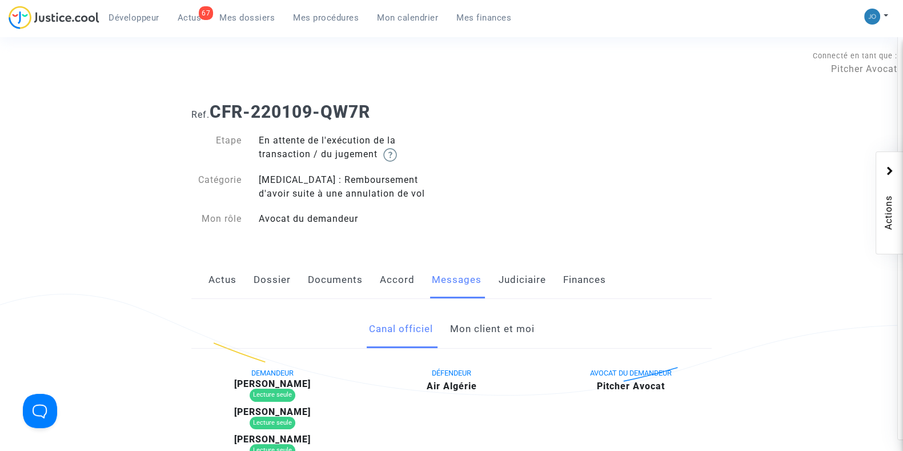
click at [488, 332] on link "Mon client et moi" at bounding box center [491, 329] width 85 height 38
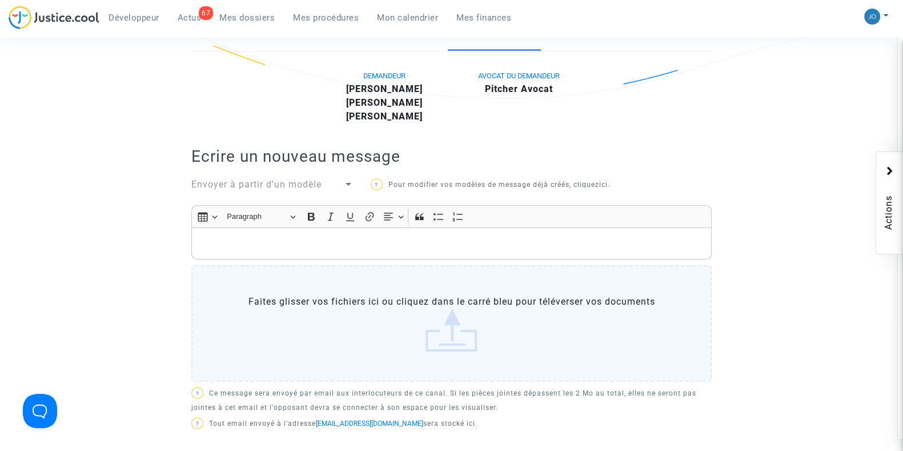
scroll to position [308, 0]
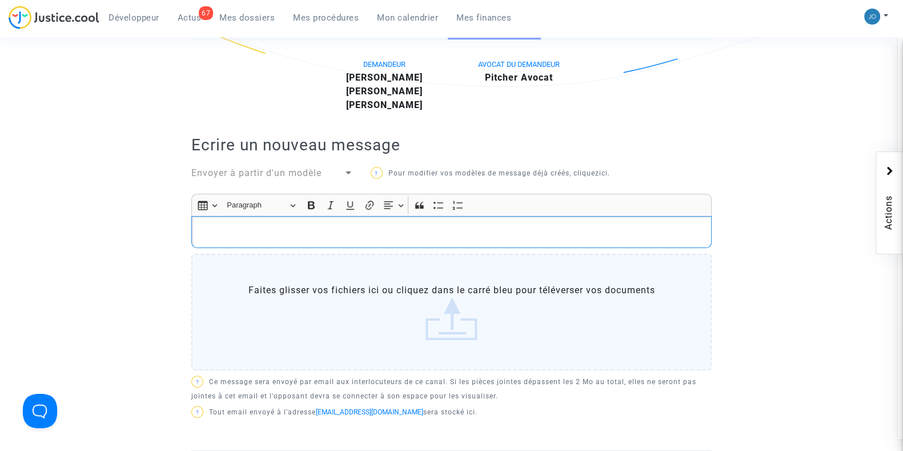
click at [483, 221] on div "Rich Text Editor, main" at bounding box center [451, 232] width 520 height 32
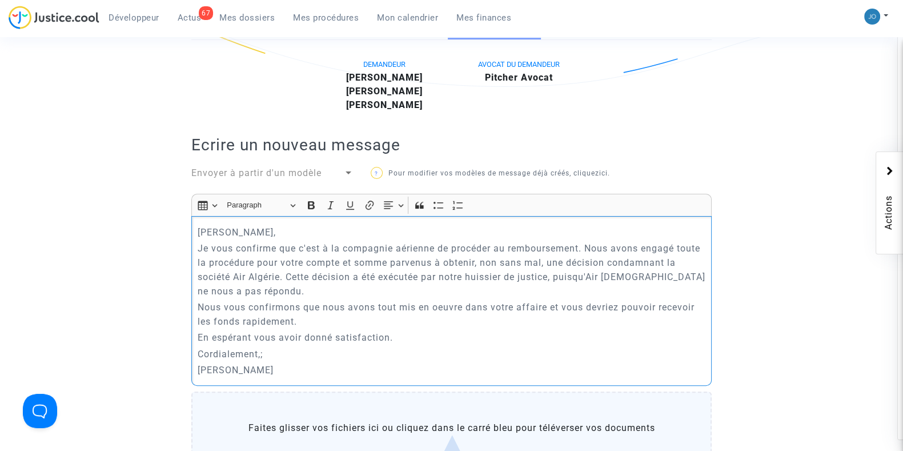
click at [584, 252] on p "Je vous confirme que c'est à la compagnie aérienne de procéder au remboursement…" at bounding box center [452, 269] width 508 height 57
click at [300, 363] on p "[PERSON_NAME]" at bounding box center [452, 370] width 508 height 14
click at [296, 351] on p "Cordialement,;" at bounding box center [452, 354] width 508 height 14
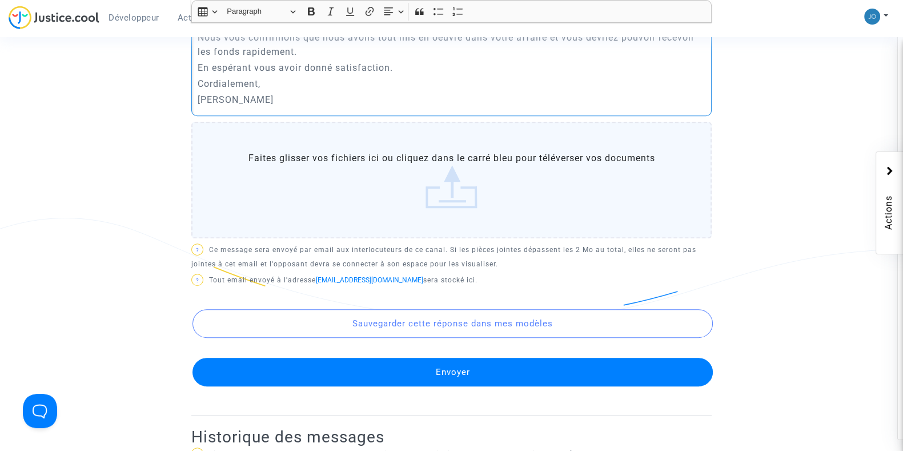
scroll to position [605, 0]
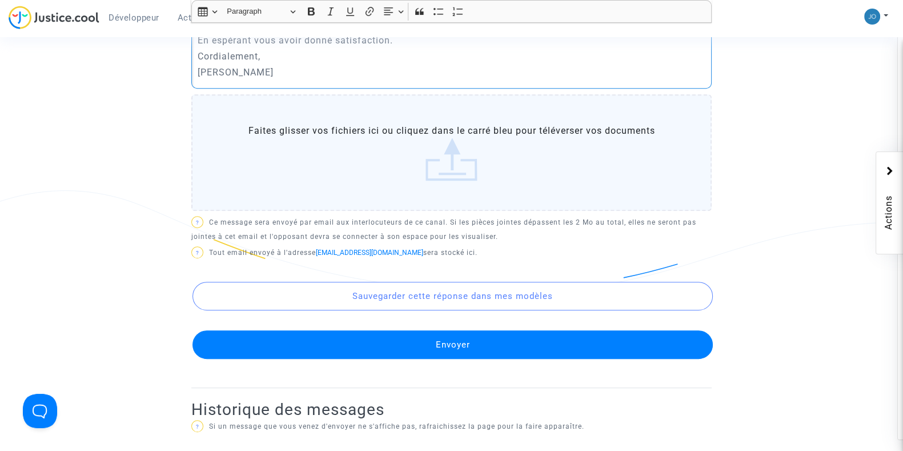
click at [400, 352] on button "Envoyer" at bounding box center [452, 344] width 520 height 29
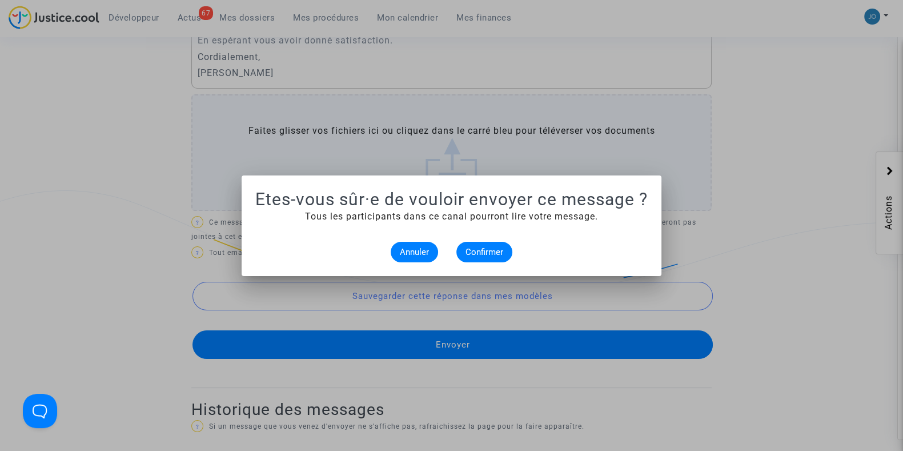
scroll to position [0, 0]
click at [483, 252] on span "Confirmer" at bounding box center [484, 252] width 38 height 10
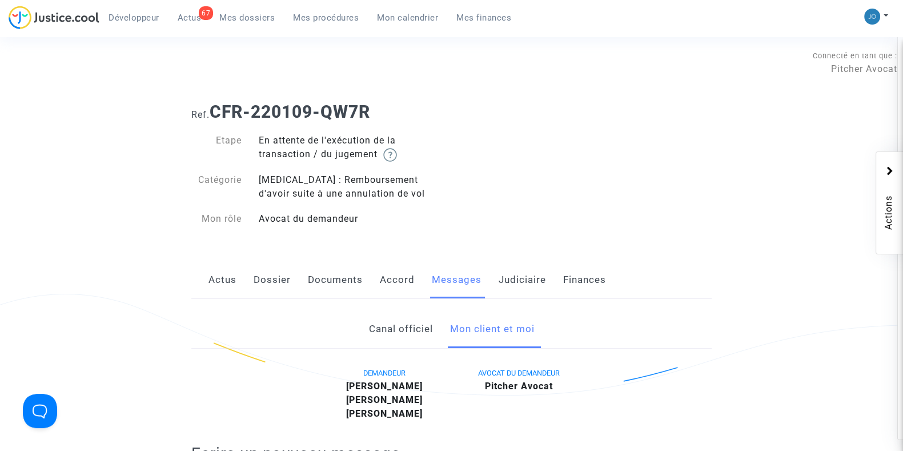
scroll to position [605, 0]
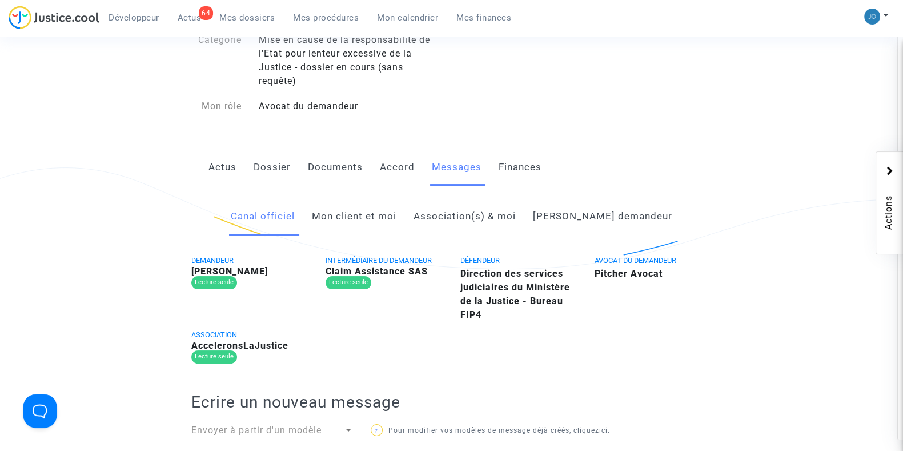
click at [325, 162] on link "Documents" at bounding box center [335, 167] width 55 height 38
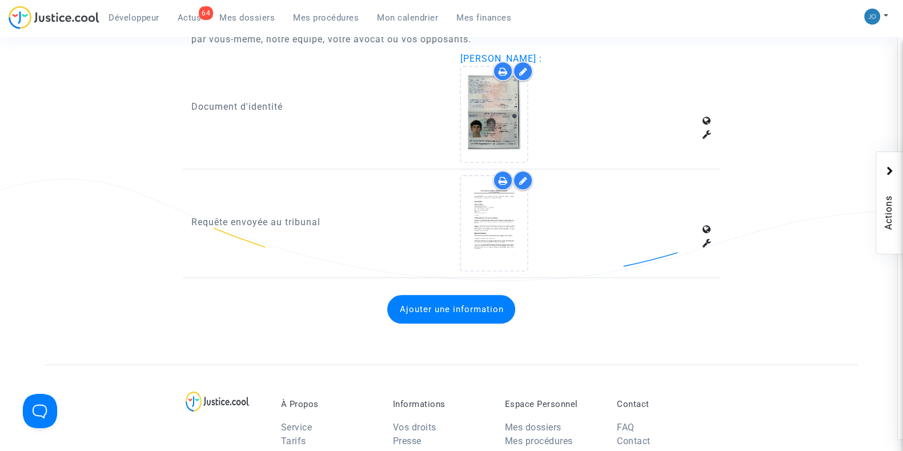
scroll to position [1623, 0]
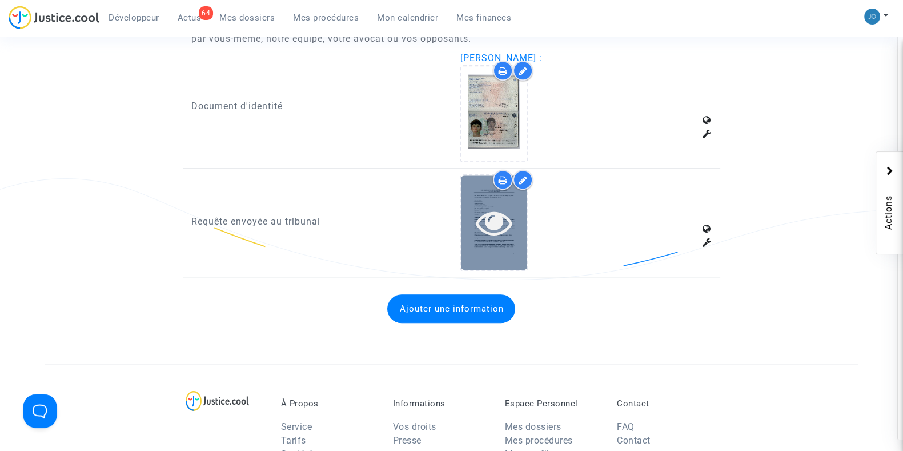
click at [499, 217] on icon at bounding box center [494, 222] width 37 height 37
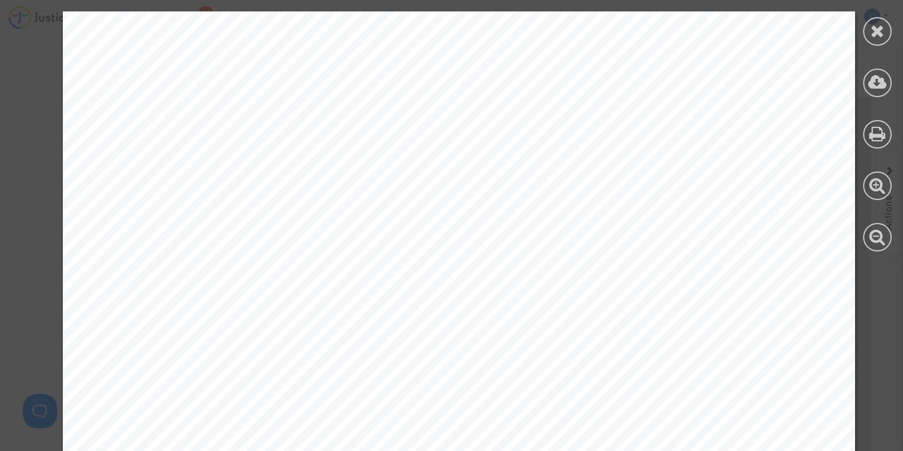
scroll to position [629, 0]
click at [877, 33] on icon at bounding box center [877, 30] width 14 height 17
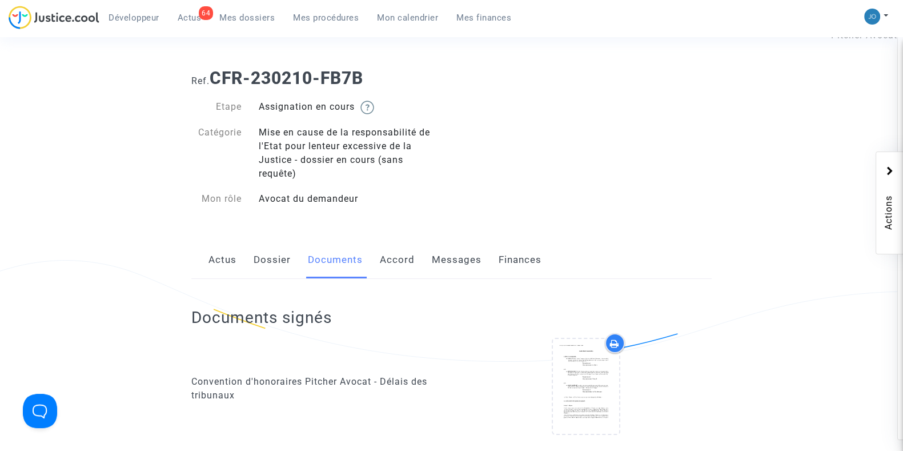
scroll to position [33, 0]
click at [452, 251] on link "Messages" at bounding box center [457, 261] width 50 height 38
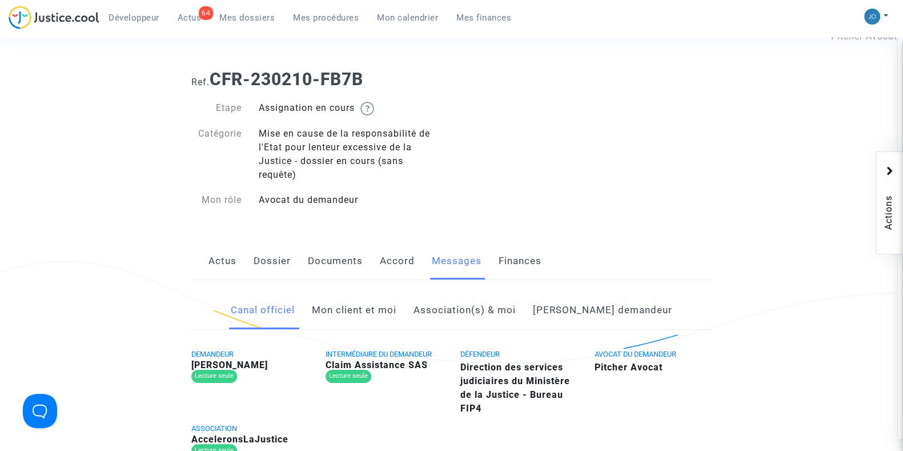
click at [380, 312] on link "Mon client et moi" at bounding box center [354, 310] width 85 height 38
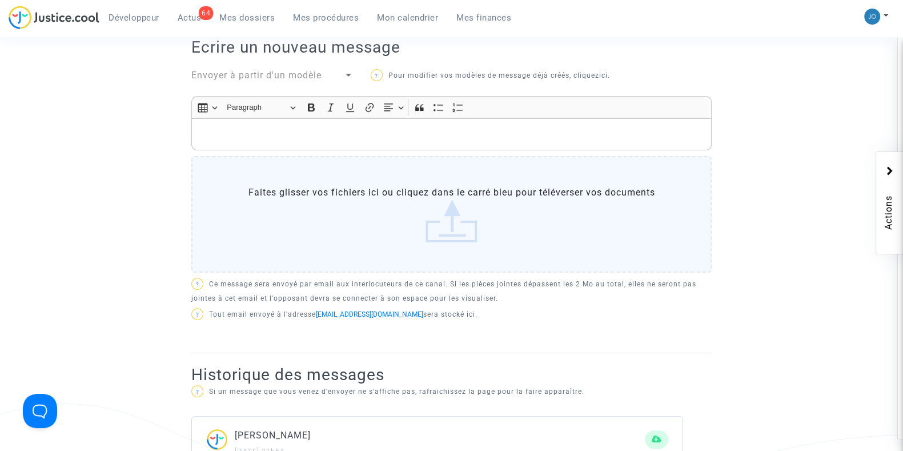
scroll to position [338, 0]
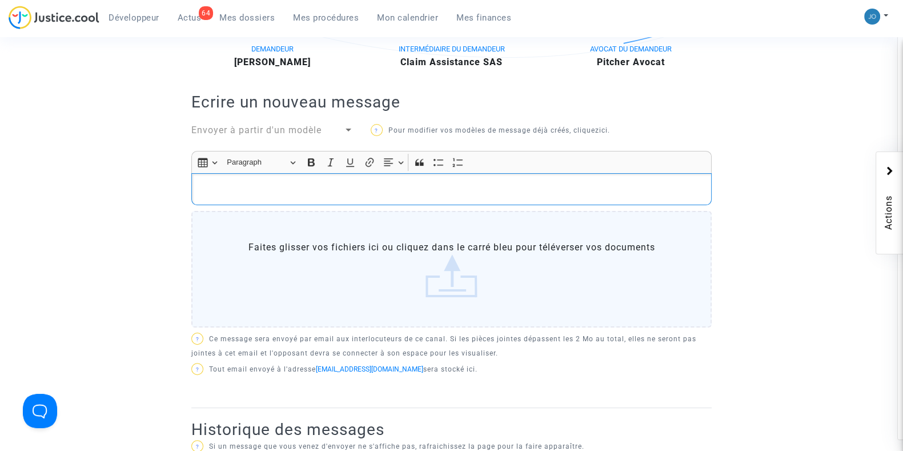
click at [403, 190] on p "Rich Text Editor, main" at bounding box center [452, 189] width 508 height 14
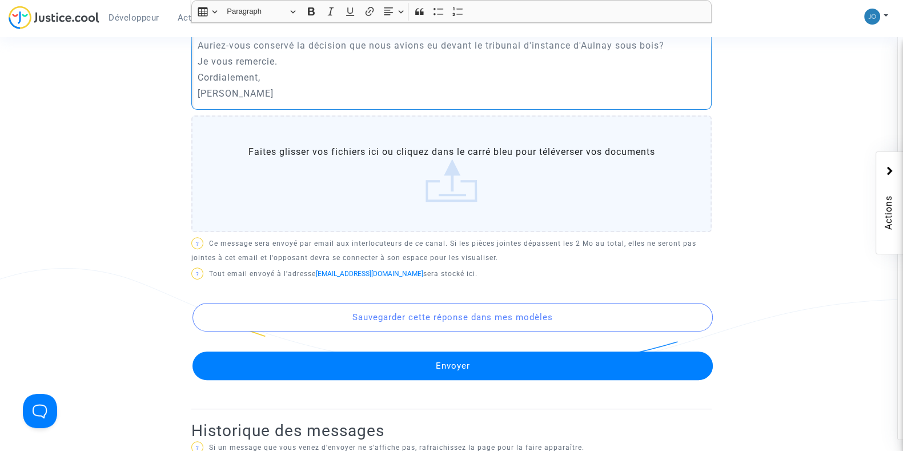
scroll to position [531, 0]
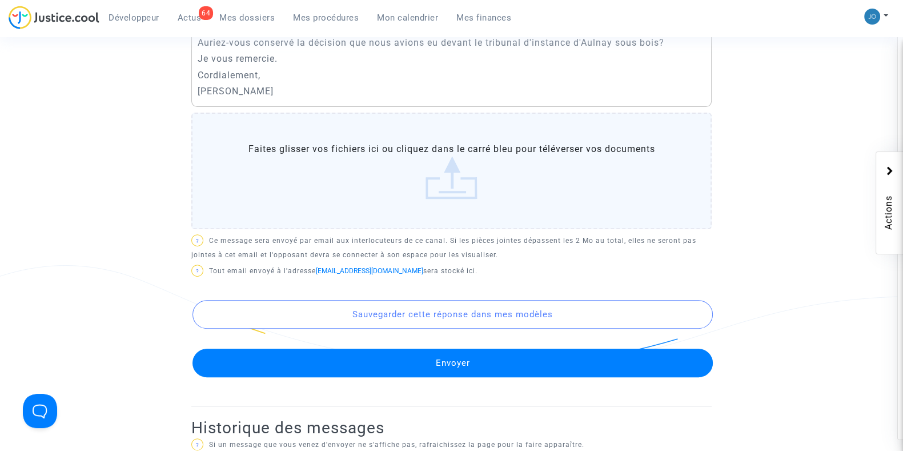
click at [457, 356] on button "Envoyer" at bounding box center [452, 362] width 520 height 29
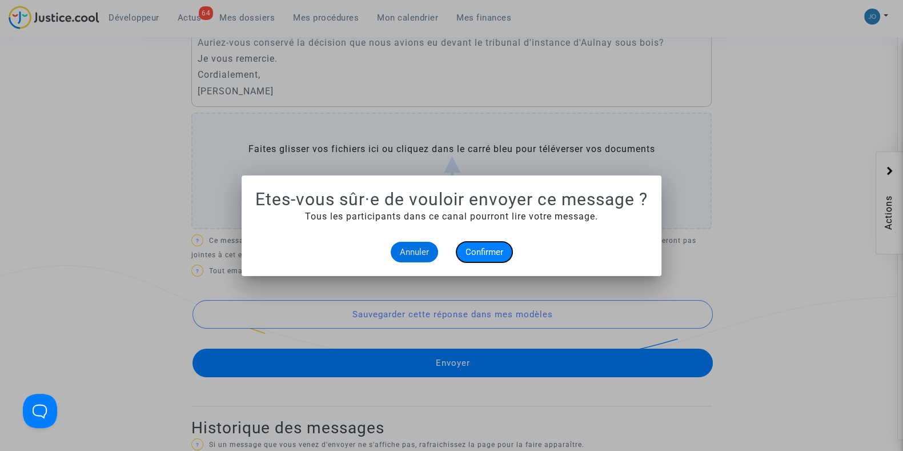
click at [479, 251] on span "Confirmer" at bounding box center [484, 252] width 38 height 10
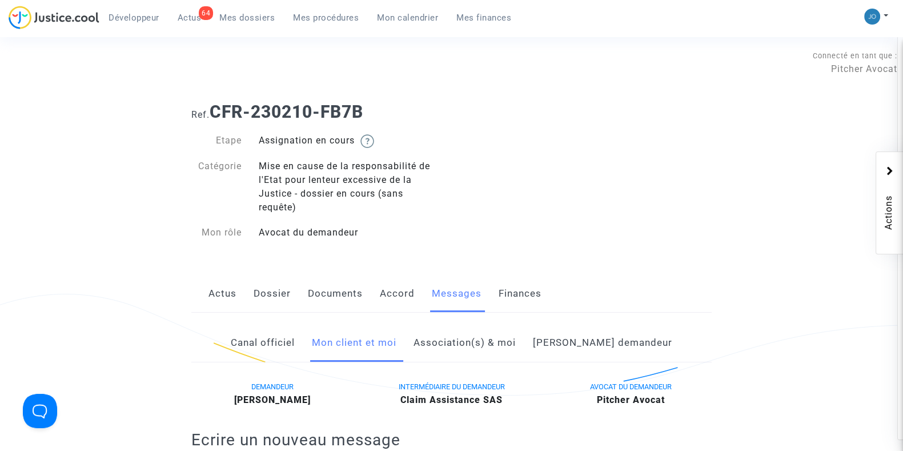
click at [197, 17] on span "Actus" at bounding box center [190, 18] width 24 height 10
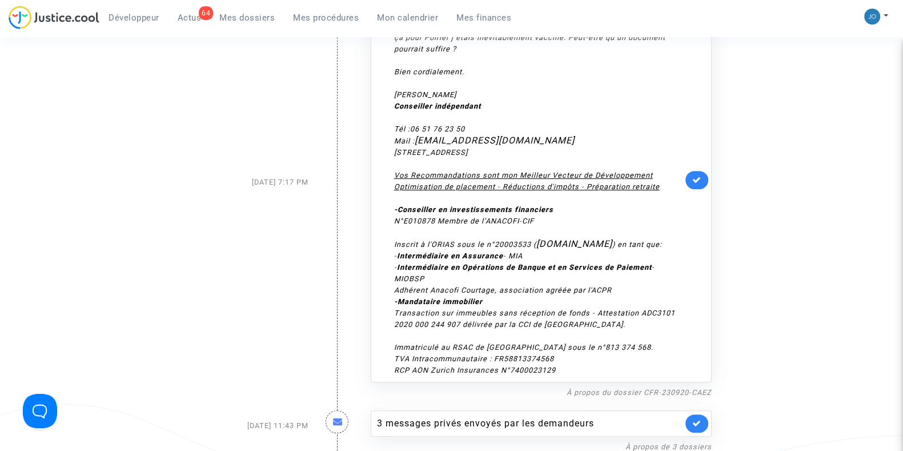
scroll to position [5925, 0]
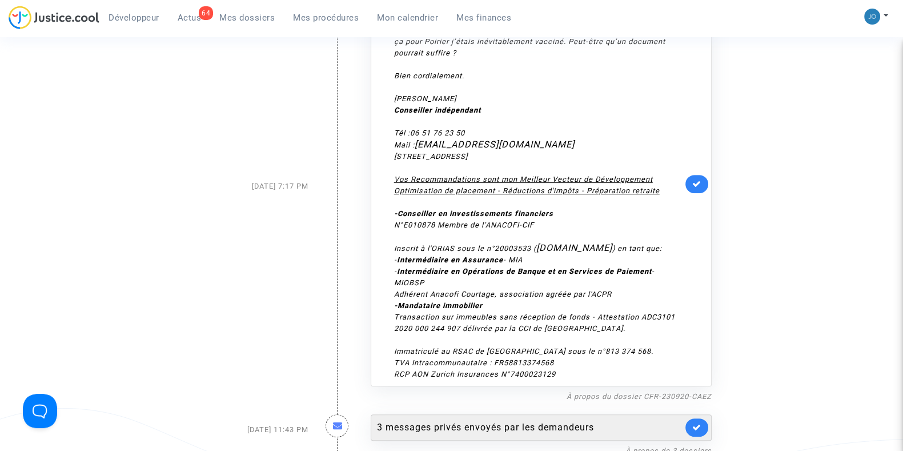
click at [460, 420] on div "3 messages privés envoyés par les demandeurs" at bounding box center [530, 427] width 306 height 14
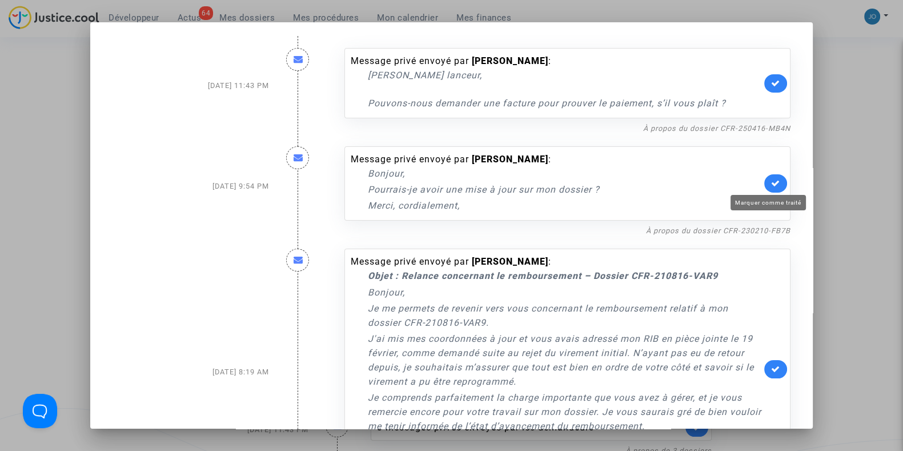
click at [772, 181] on icon at bounding box center [775, 183] width 9 height 9
click at [730, 128] on link "À propos du dossier CFR-250416-MB4N" at bounding box center [716, 128] width 147 height 9
click at [768, 78] on link at bounding box center [775, 83] width 23 height 18
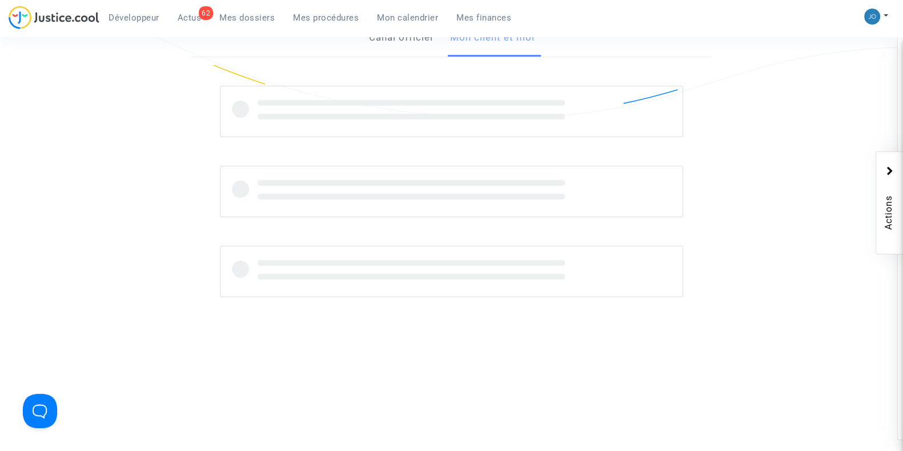
scroll to position [279, 0]
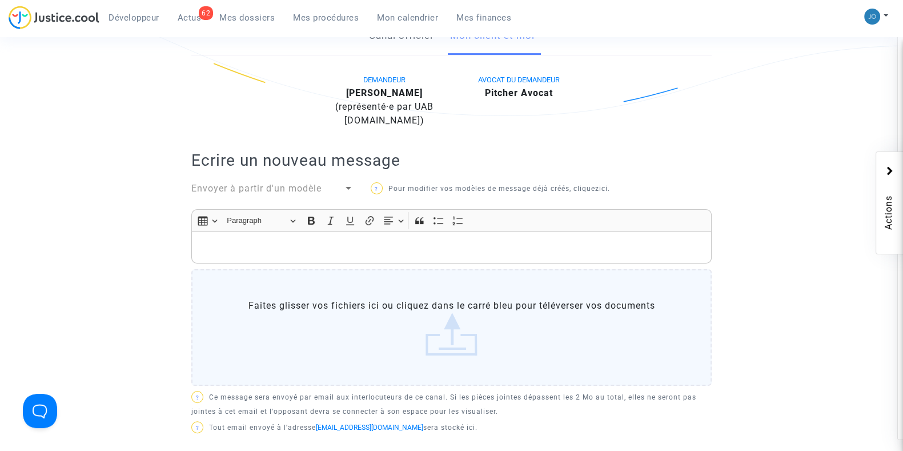
click at [408, 255] on p "Rich Text Editor, main" at bounding box center [452, 247] width 508 height 14
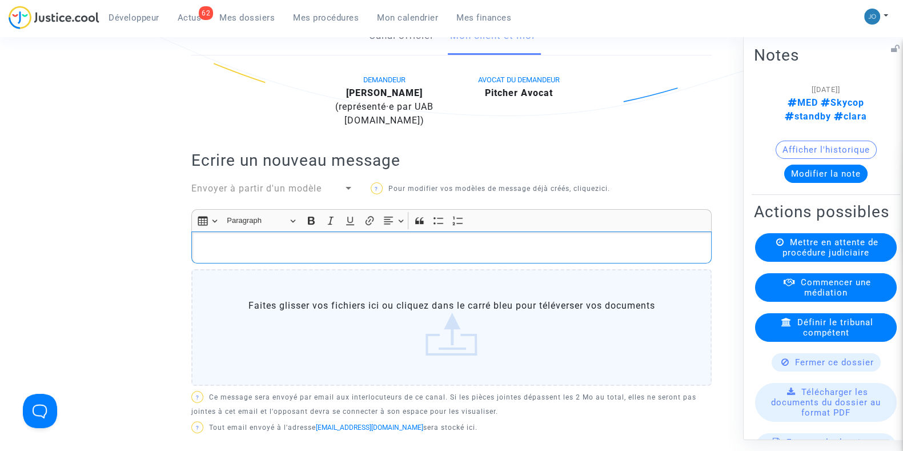
scroll to position [0, 0]
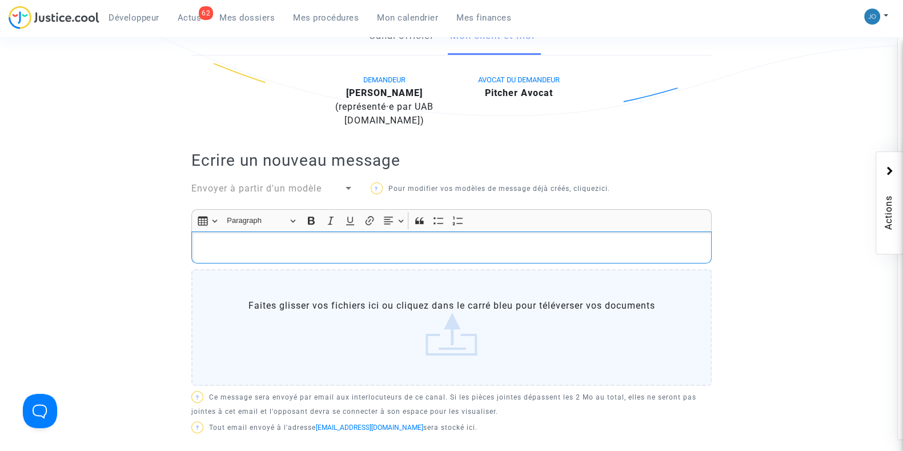
click at [587, 156] on div "DEMANDEUR Amina Nizar (représenté·e par UAB Skycop.com) AVOCAT DU DEMANDEUR Pit…" at bounding box center [451, 269] width 520 height 393
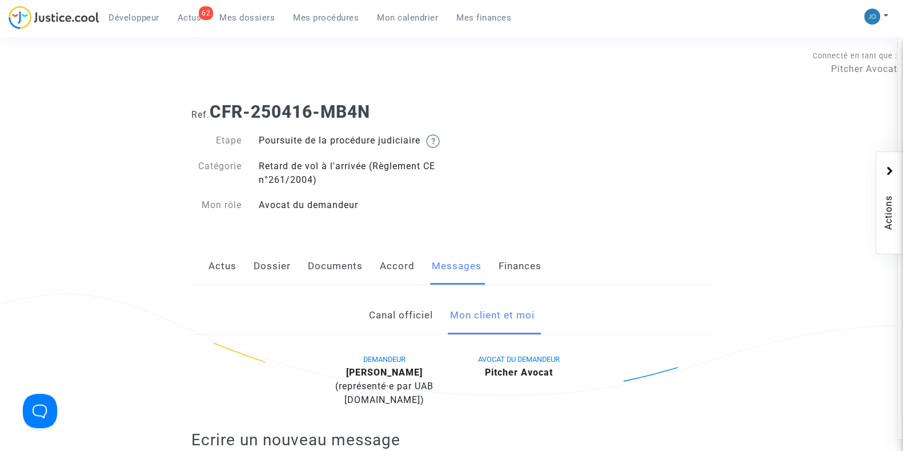
click at [263, 285] on link "Dossier" at bounding box center [272, 266] width 37 height 38
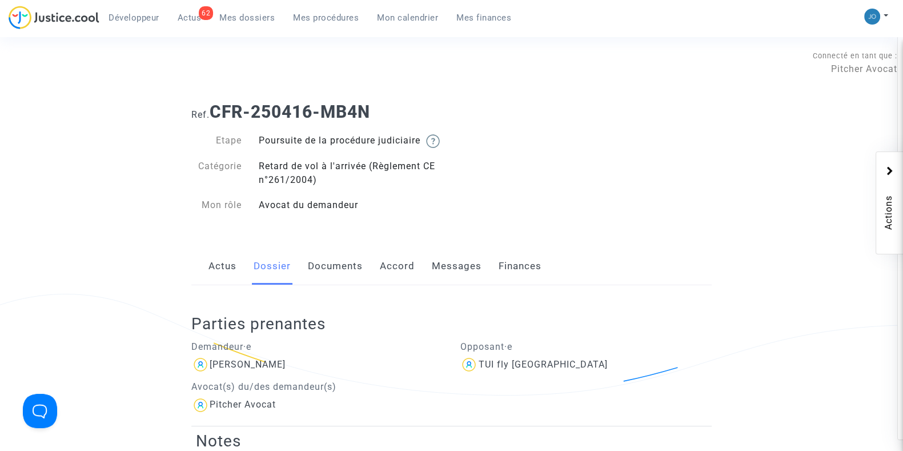
click at [452, 285] on link "Messages" at bounding box center [457, 266] width 50 height 38
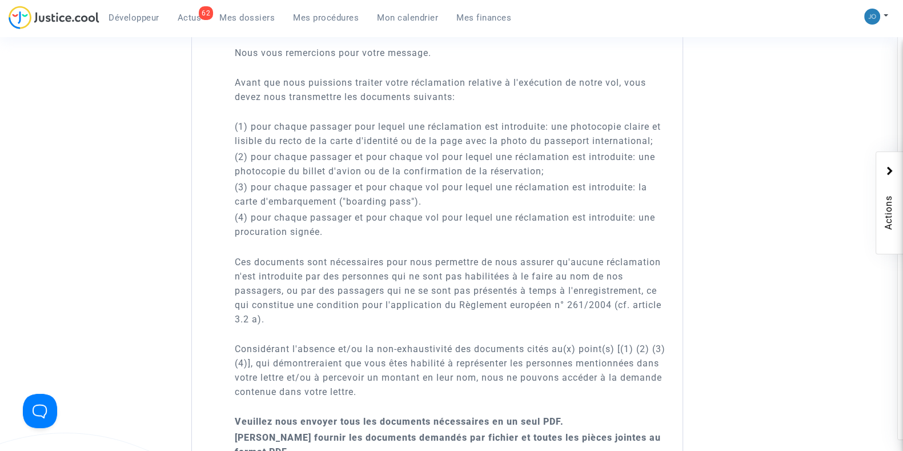
scroll to position [866, 0]
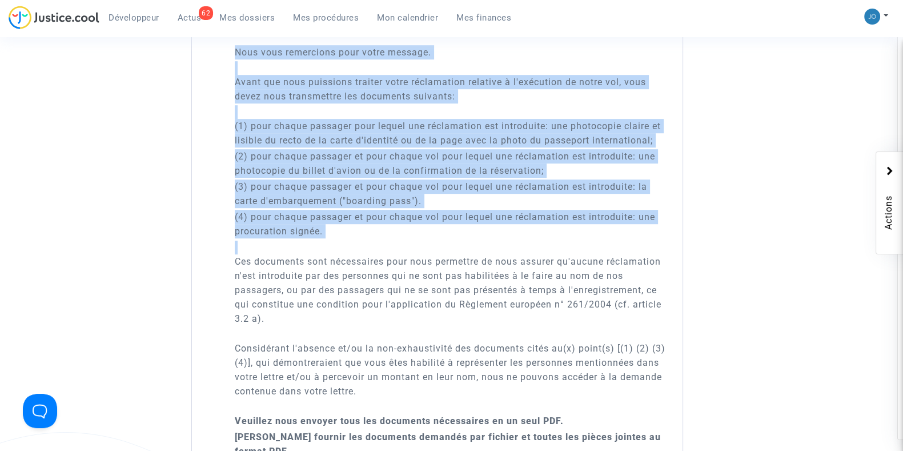
drag, startPoint x: 378, startPoint y: 84, endPoint x: 383, endPoint y: 347, distance: 262.7
click at [383, 347] on div "Chère équipe Nous vous remercions pour votre message. Avant que nous puissions …" at bounding box center [451, 319] width 433 height 608
click at [393, 284] on p "Ces documents sont nécessaires pour nous permettre de nous assurer qu'aucune ré…" at bounding box center [451, 289] width 433 height 71
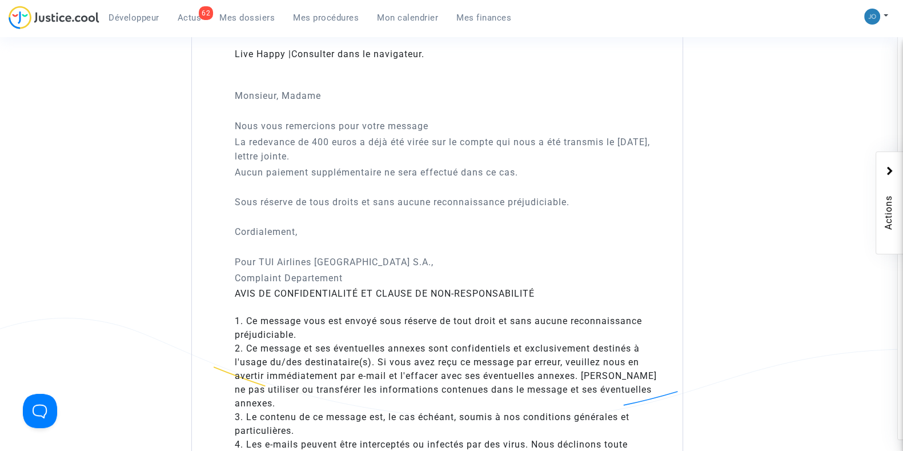
scroll to position [2988, 0]
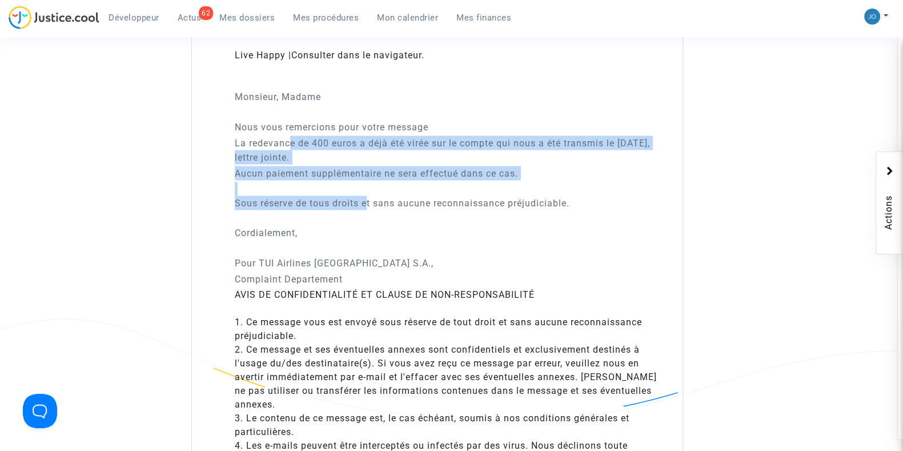
drag, startPoint x: 288, startPoint y: 159, endPoint x: 368, endPoint y: 215, distance: 97.1
click at [368, 215] on div "Monsieur, Madame Nous vous remercions pour votre message La redevance de 400 eu…" at bounding box center [451, 181] width 433 height 210
click at [368, 210] on p "Sous réserve de tous droits et sans aucune reconnaissance préjudiciable." at bounding box center [451, 203] width 433 height 14
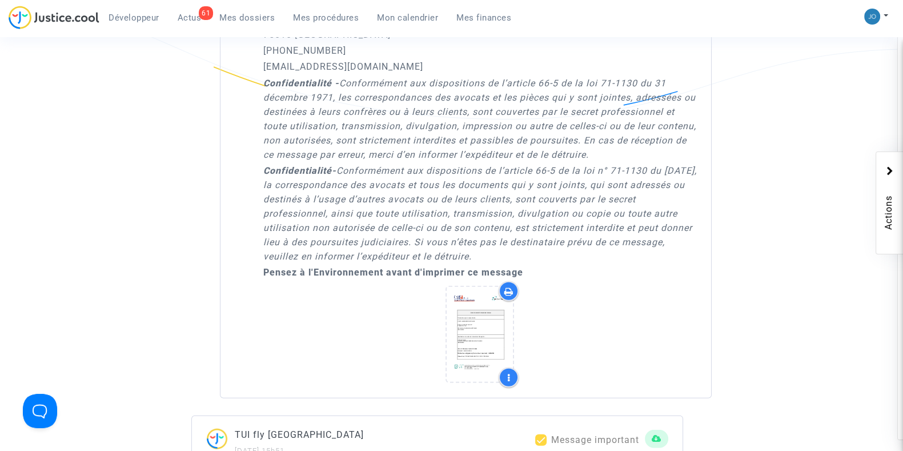
scroll to position [3791, 0]
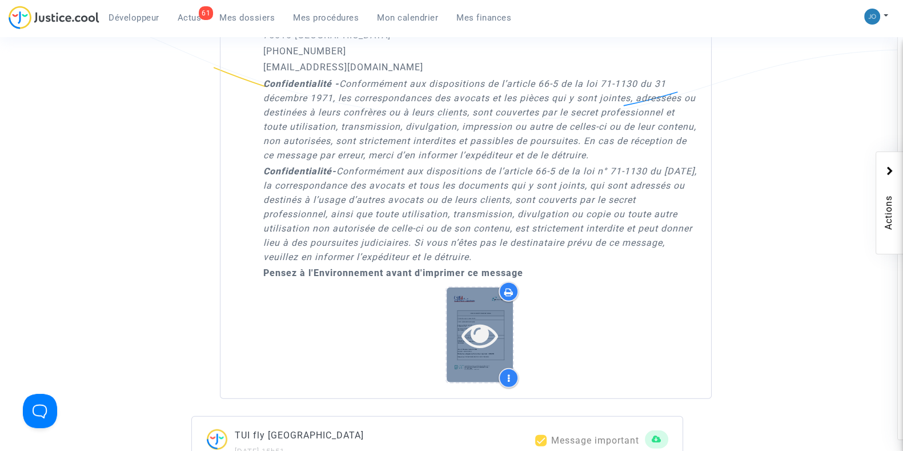
click at [469, 330] on icon at bounding box center [479, 334] width 37 height 37
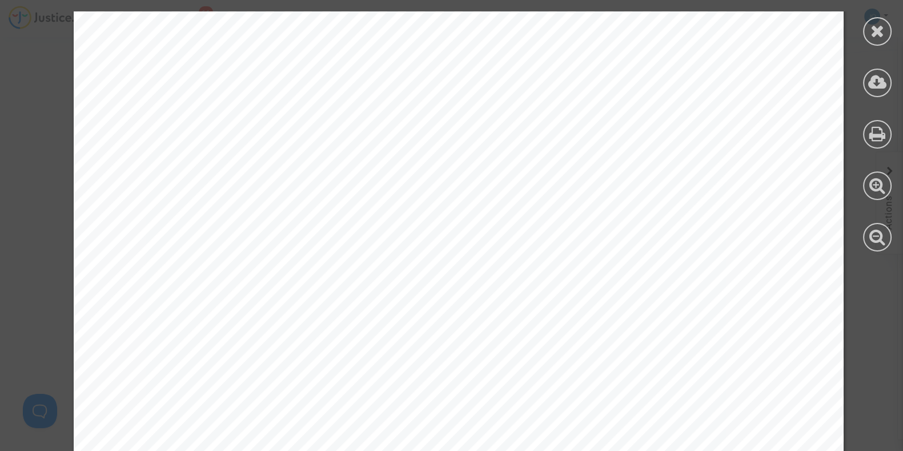
scroll to position [653, 0]
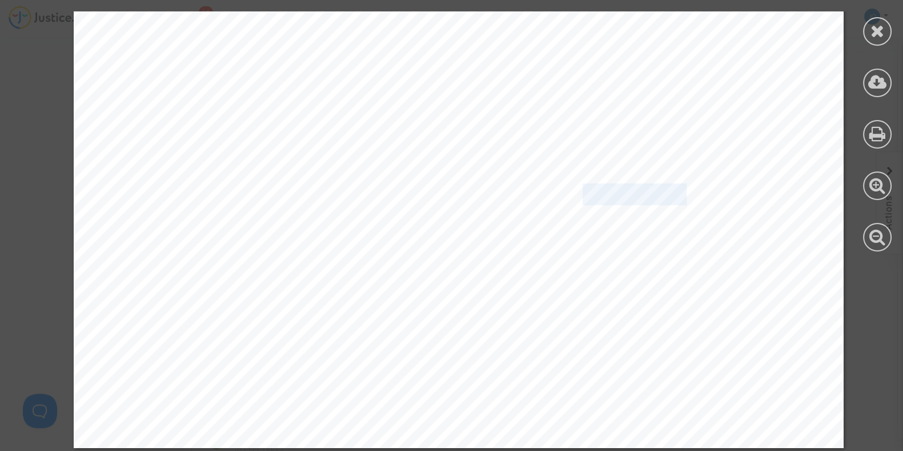
drag, startPoint x: 670, startPoint y: 196, endPoint x: 569, endPoint y: 193, distance: 100.6
click at [569, 193] on span "Référence obligatoire (file number required) : 3216198" at bounding box center [421, 193] width 530 height 19
copy span ": 3216198"
click at [867, 30] on div at bounding box center [877, 31] width 29 height 29
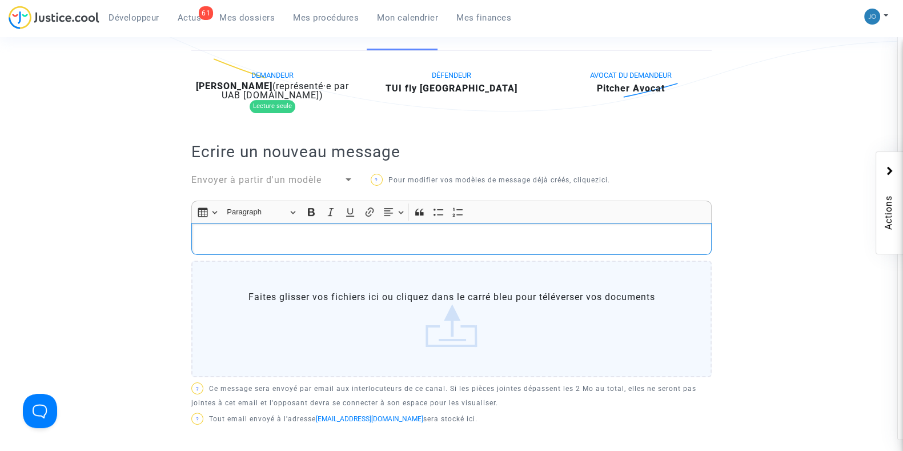
scroll to position [285, 0]
click at [504, 254] on div "Rich Text Editor, main" at bounding box center [451, 238] width 520 height 32
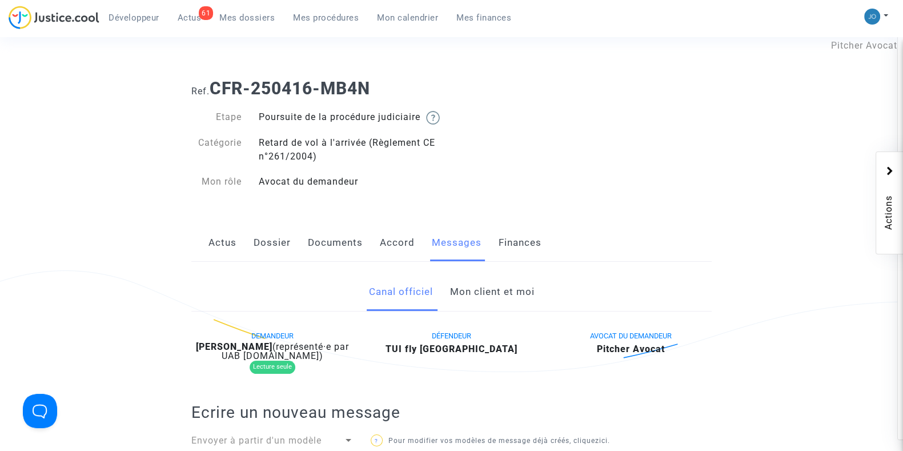
scroll to position [23, 0]
click at [324, 252] on link "Documents" at bounding box center [335, 243] width 55 height 38
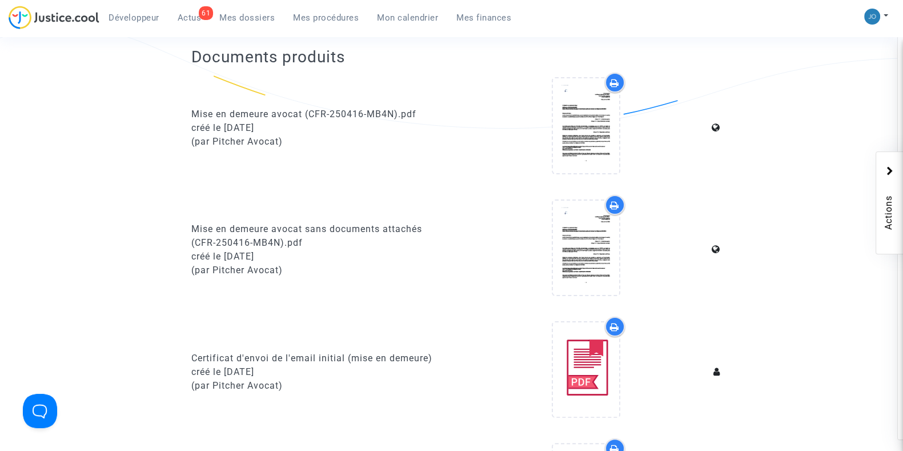
scroll to position [268, 0]
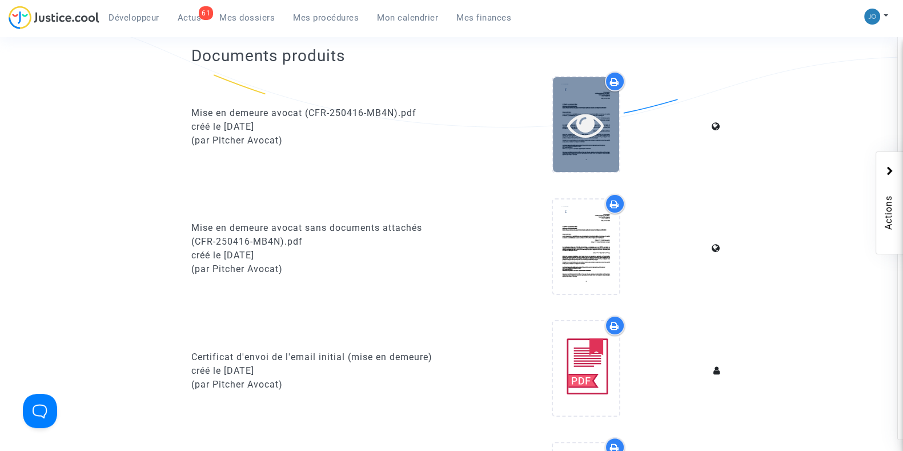
click at [597, 171] on div at bounding box center [586, 124] width 66 height 94
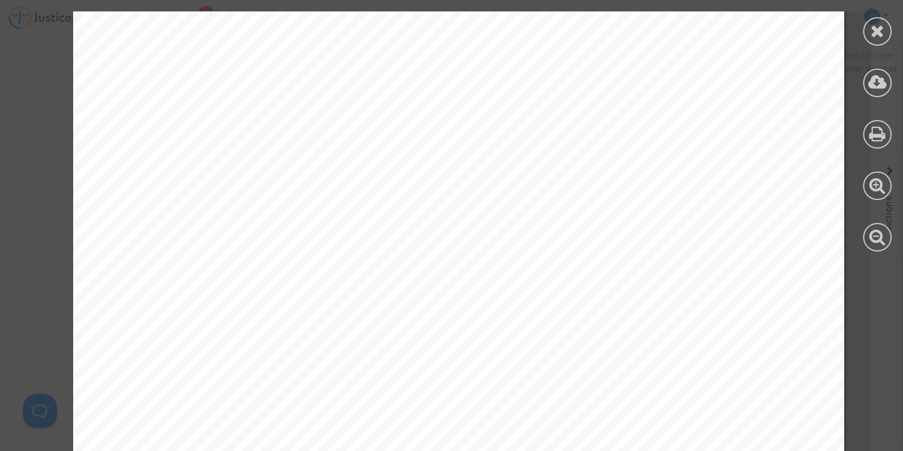
scroll to position [204, 0]
drag, startPoint x: 680, startPoint y: 199, endPoint x: 591, endPoint y: 222, distance: 91.4
click at [591, 222] on div "TUI fly Belgium Luchthaven nationaal, 40 P Box 1 1930 Zaventem, Belgique dbcser…" at bounding box center [458, 353] width 771 height 1090
click at [879, 37] on icon at bounding box center [877, 30] width 14 height 17
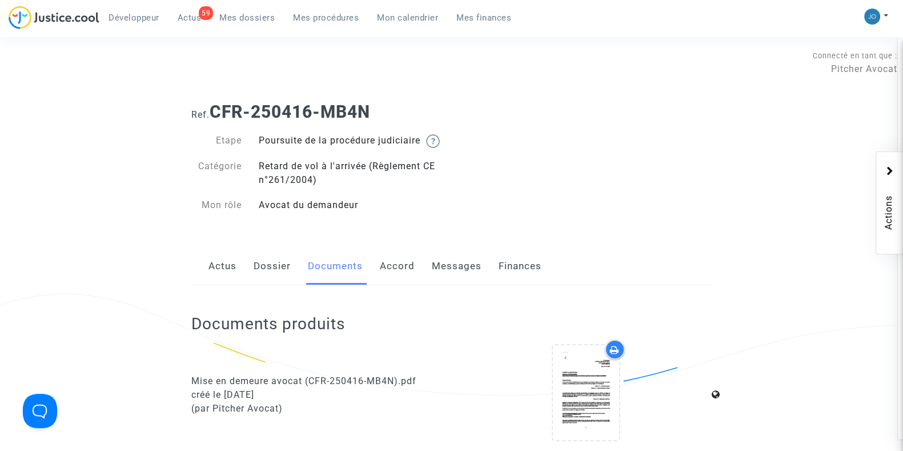
click at [407, 118] on h1 "Ref. CFR-250416-MB4N" at bounding box center [451, 112] width 520 height 21
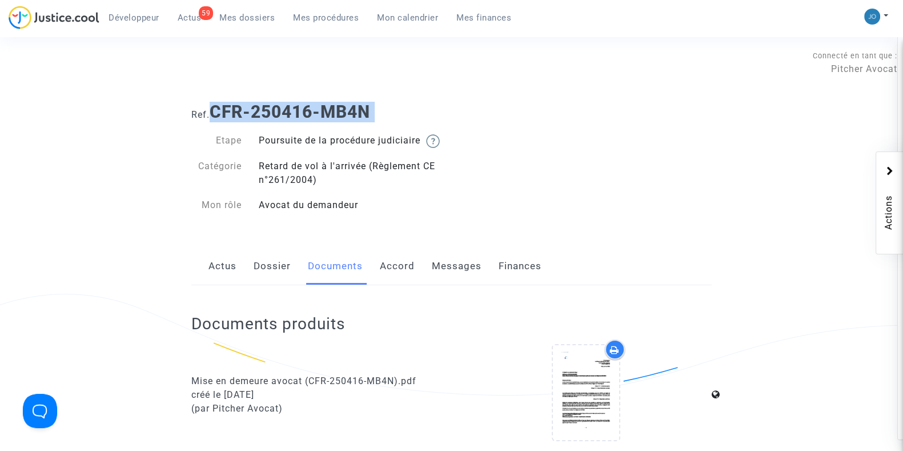
drag, startPoint x: 407, startPoint y: 118, endPoint x: 212, endPoint y: 114, distance: 194.8
click at [212, 114] on h1 "Ref. CFR-250416-MB4N" at bounding box center [451, 112] width 520 height 21
copy b "CFR-250416-MB4N"
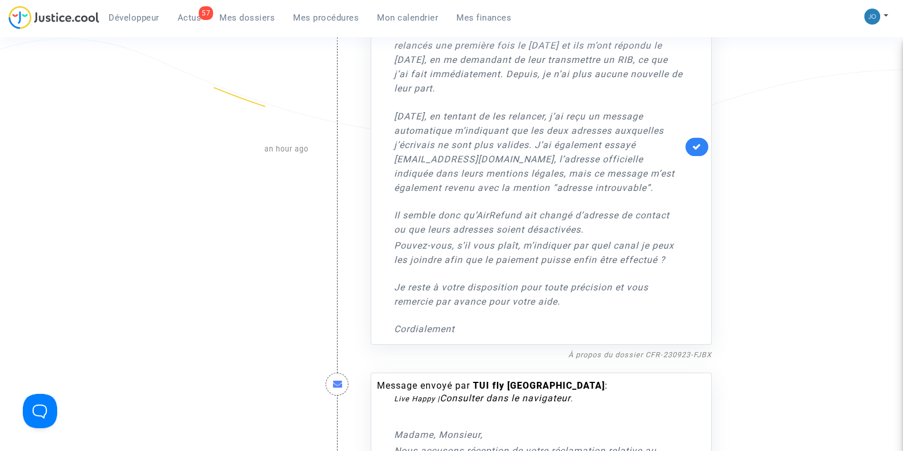
scroll to position [270, 0]
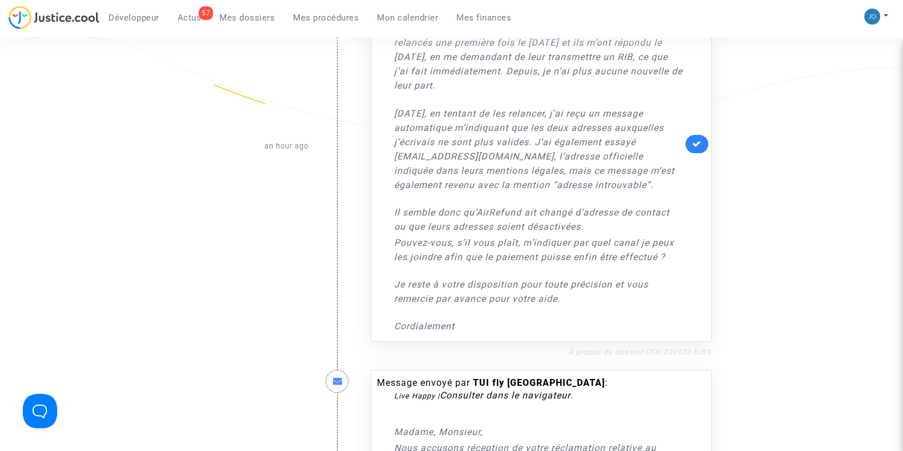
click at [620, 352] on link "À propos du dossier CFR-230923-FJBX" at bounding box center [639, 351] width 143 height 9
click at [693, 138] on link at bounding box center [696, 144] width 23 height 18
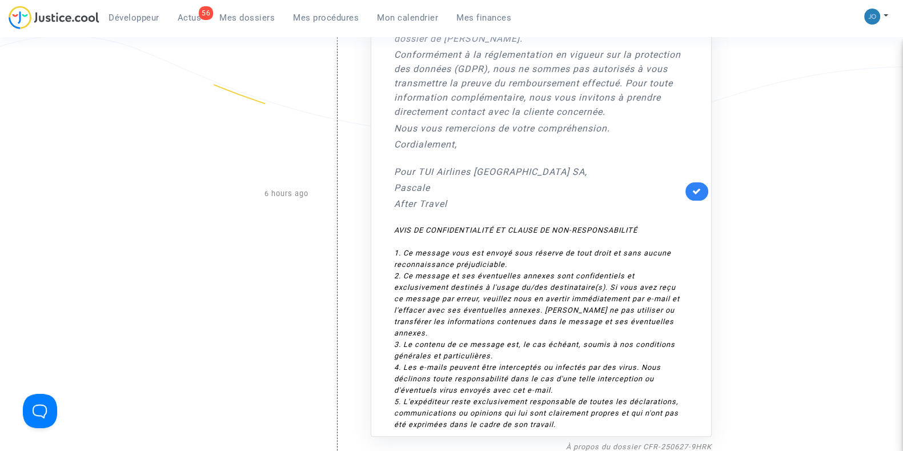
scroll to position [0, 0]
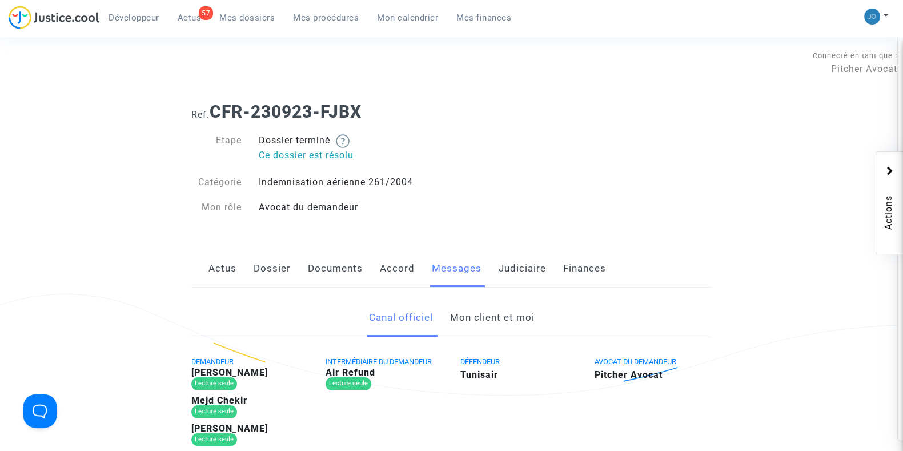
click at [508, 327] on link "Mon client et moi" at bounding box center [491, 318] width 85 height 38
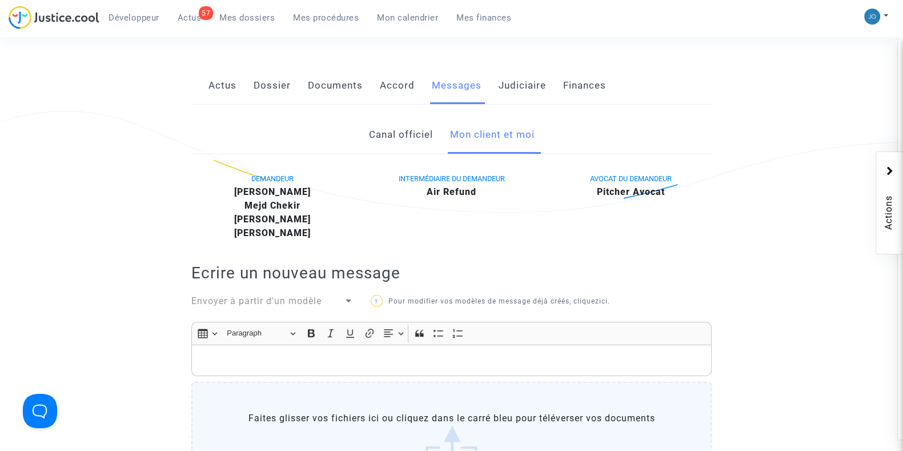
scroll to position [187, 0]
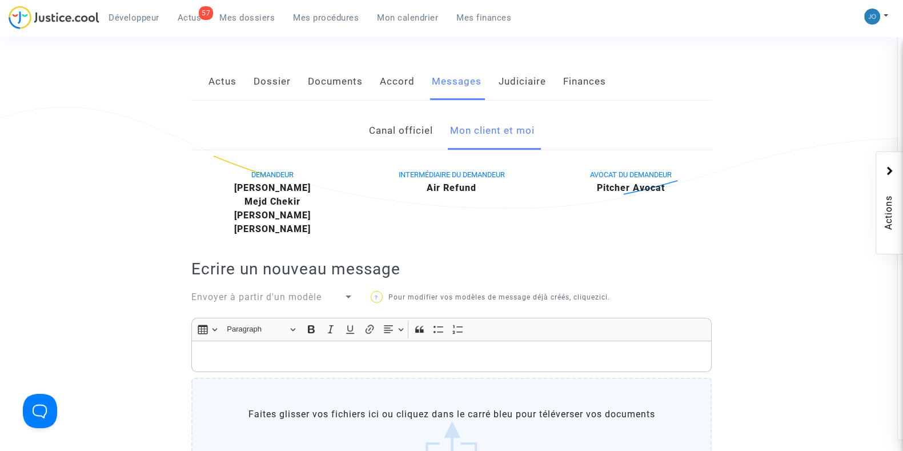
click at [497, 352] on p "Rich Text Editor, main" at bounding box center [452, 356] width 508 height 14
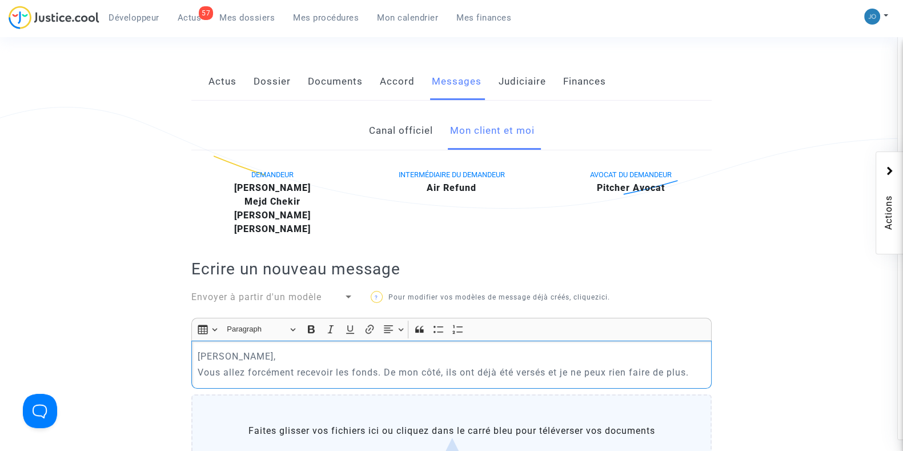
click at [379, 372] on p "Vous allez forcément recevoir les fonds. De mon côté, ils ont déjà été versés e…" at bounding box center [452, 372] width 508 height 14
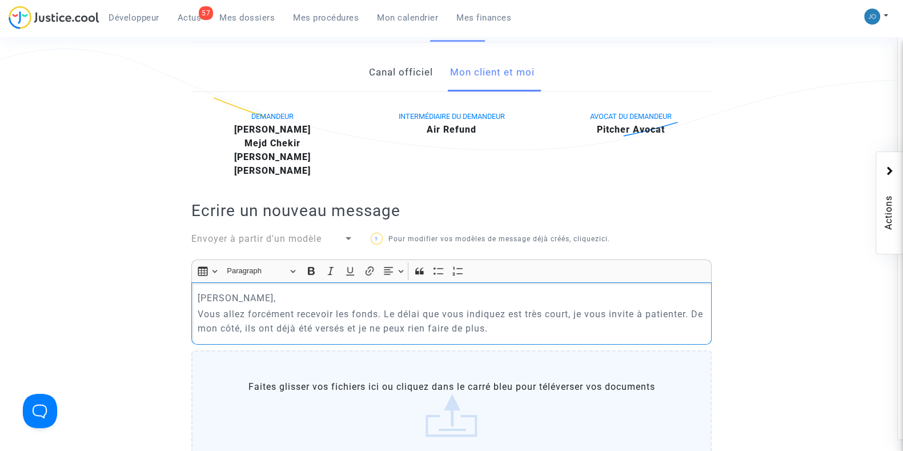
scroll to position [284, 0]
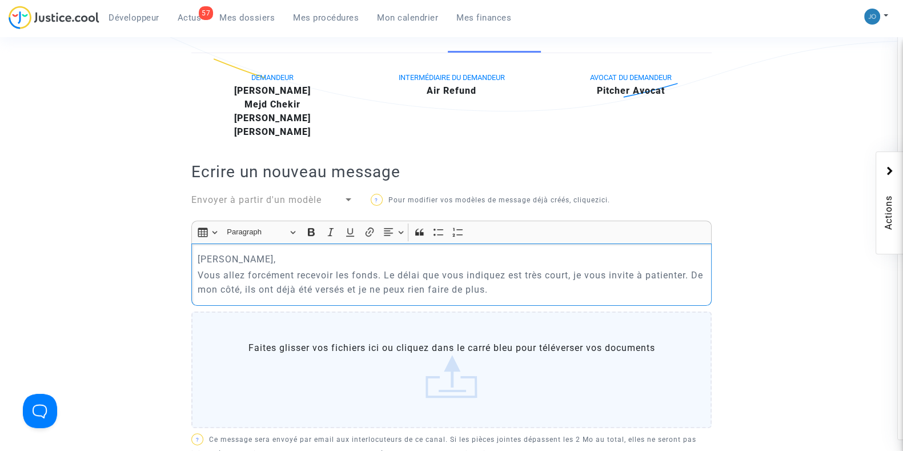
click at [524, 281] on p "Vous allez forcément recevoir les fonds. Le délai que vous indiquez est très co…" at bounding box center [452, 282] width 508 height 29
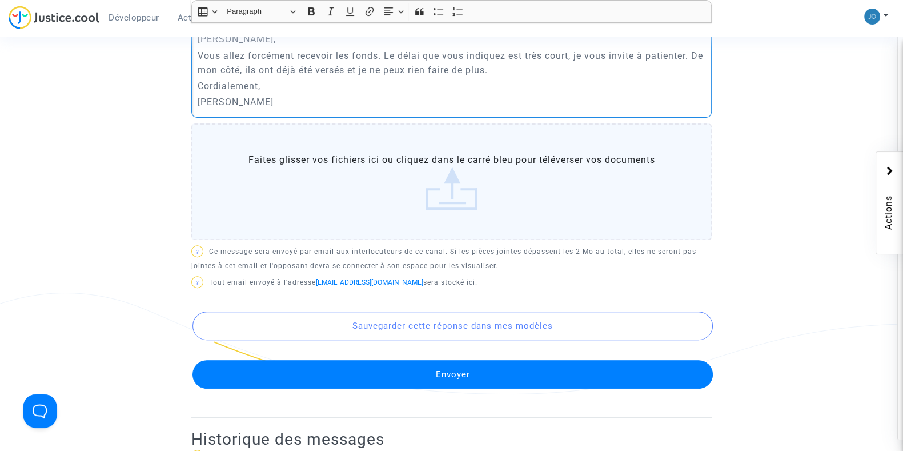
scroll to position [516, 0]
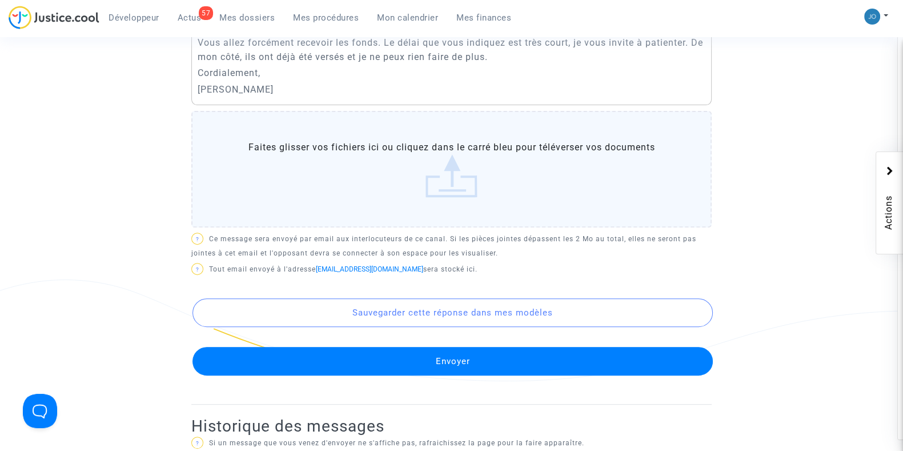
click at [464, 363] on button "Envoyer" at bounding box center [452, 361] width 520 height 29
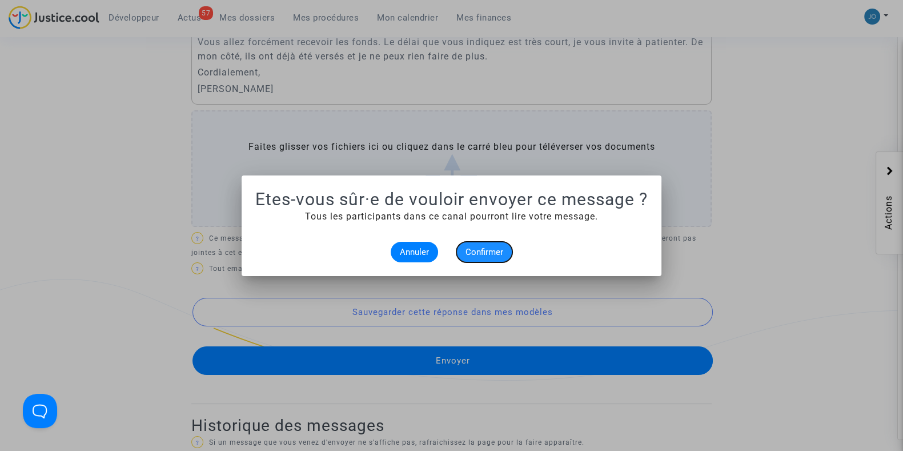
click at [487, 254] on span "Confirmer" at bounding box center [484, 252] width 38 height 10
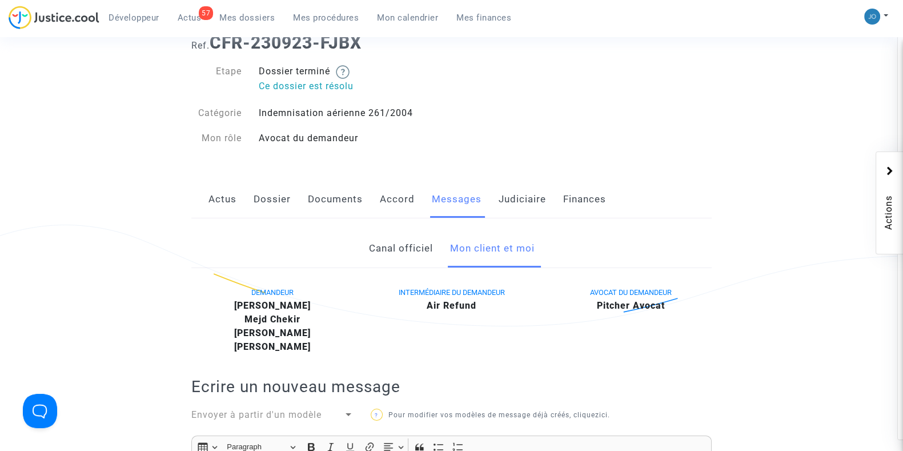
scroll to position [61, 0]
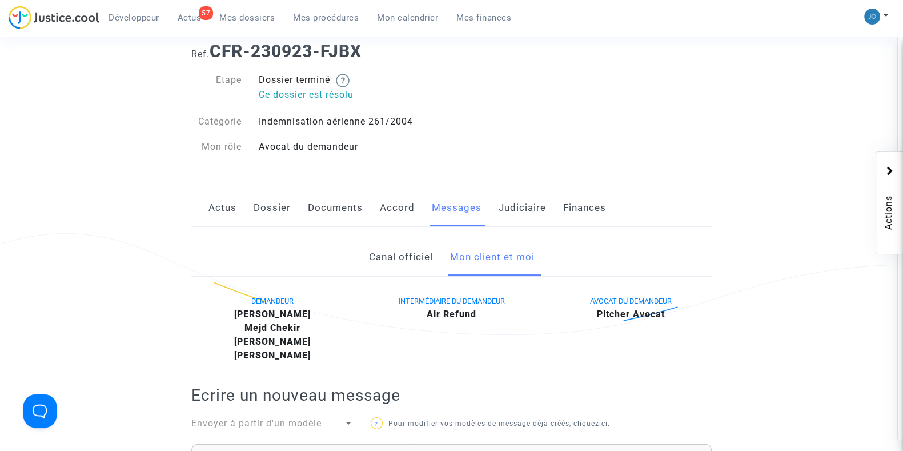
click at [517, 207] on link "Judiciaire" at bounding box center [522, 208] width 47 height 38
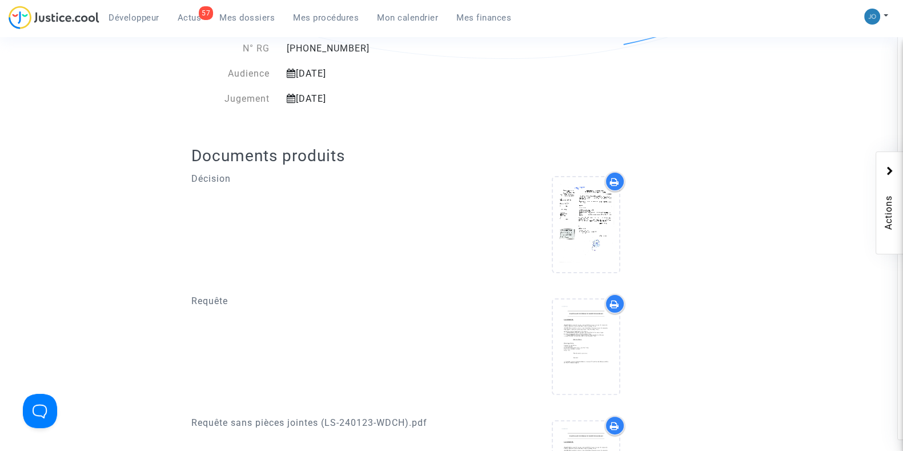
scroll to position [338, 0]
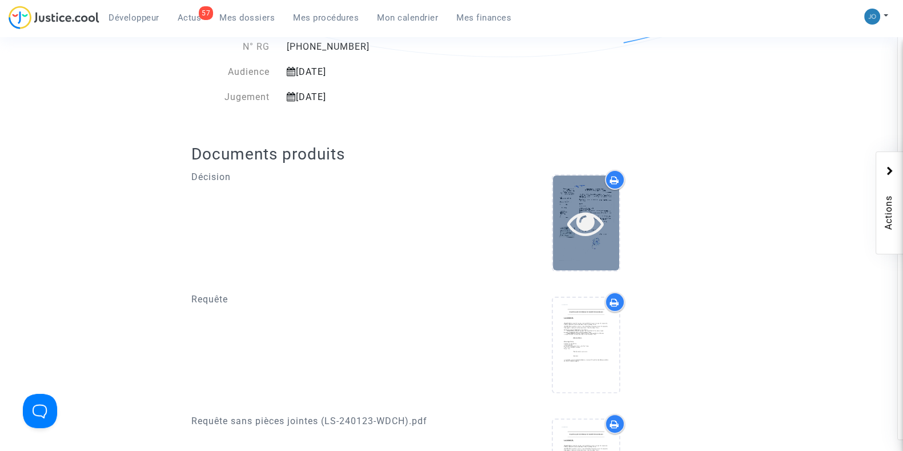
click at [584, 215] on icon at bounding box center [585, 222] width 37 height 37
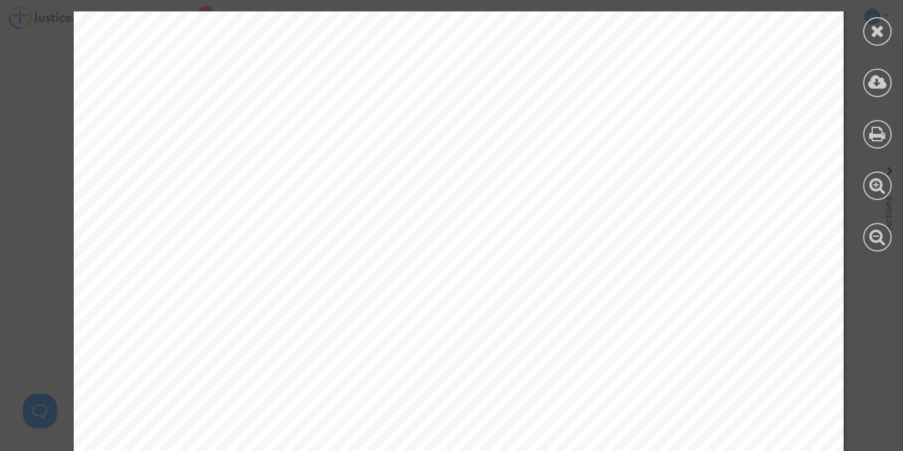
scroll to position [655, 0]
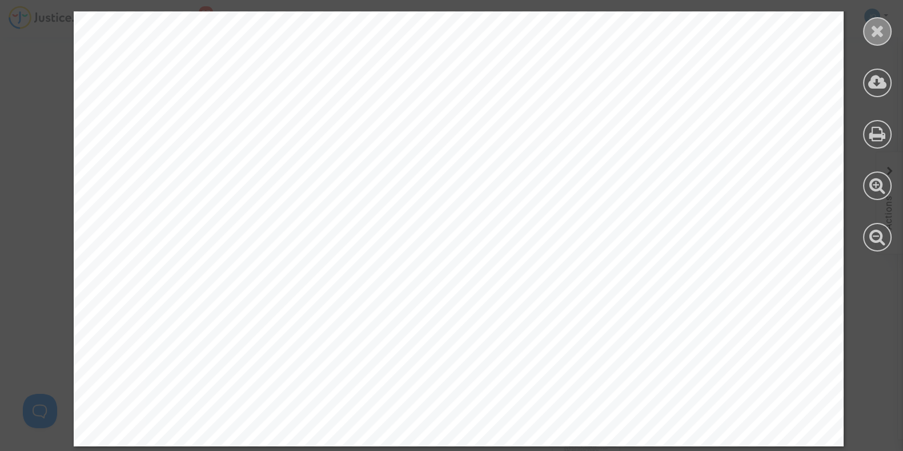
click at [885, 28] on div at bounding box center [877, 31] width 29 height 29
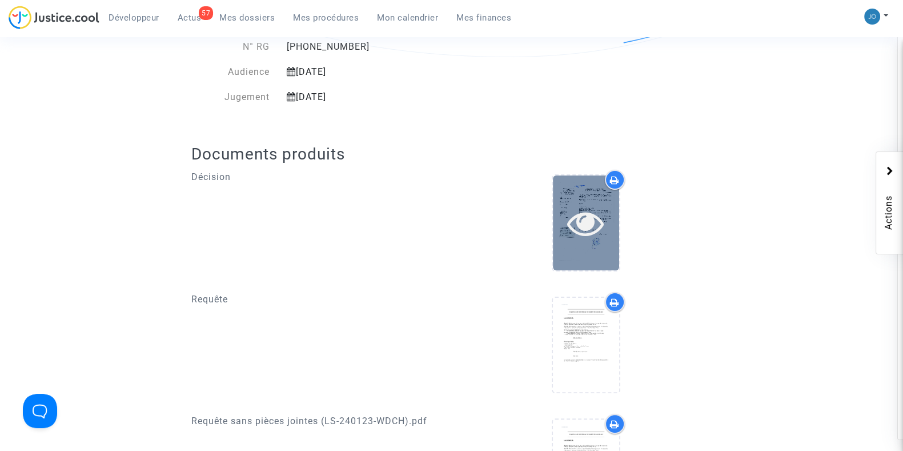
click at [581, 219] on icon at bounding box center [585, 222] width 37 height 37
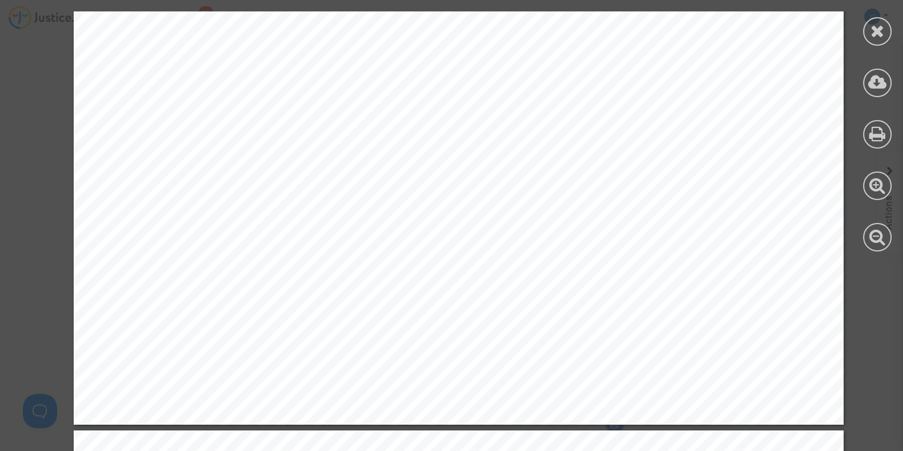
scroll to position [3963, 0]
click at [881, 41] on div at bounding box center [877, 31] width 29 height 29
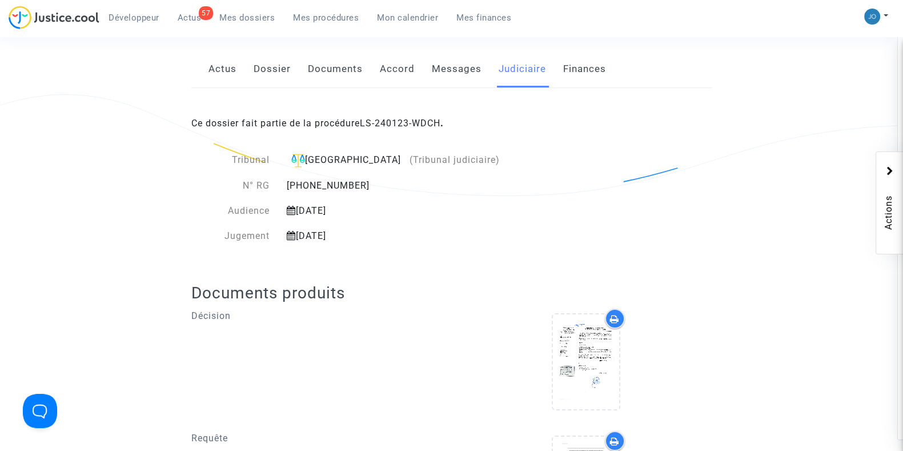
scroll to position [195, 0]
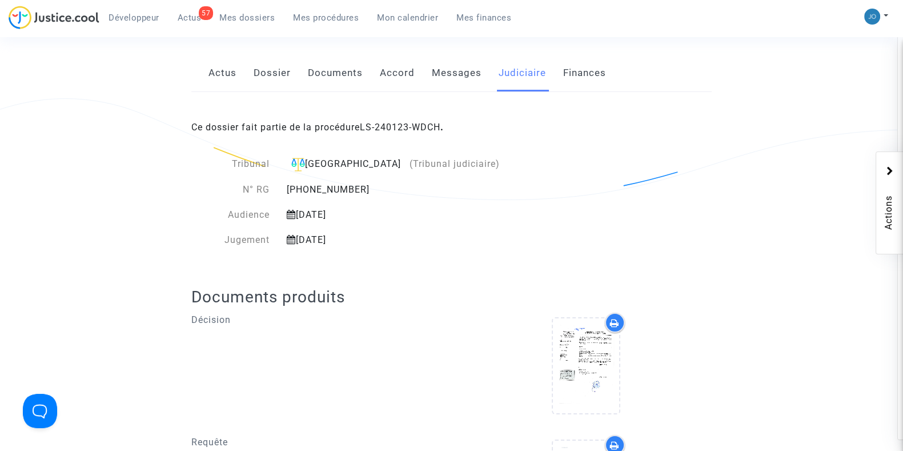
click at [407, 119] on div "Ce dossier fait partie de la procédure LS-240123-WDCH ." at bounding box center [451, 119] width 520 height 54
click at [408, 127] on link "LS-240123-WDCH" at bounding box center [400, 127] width 81 height 11
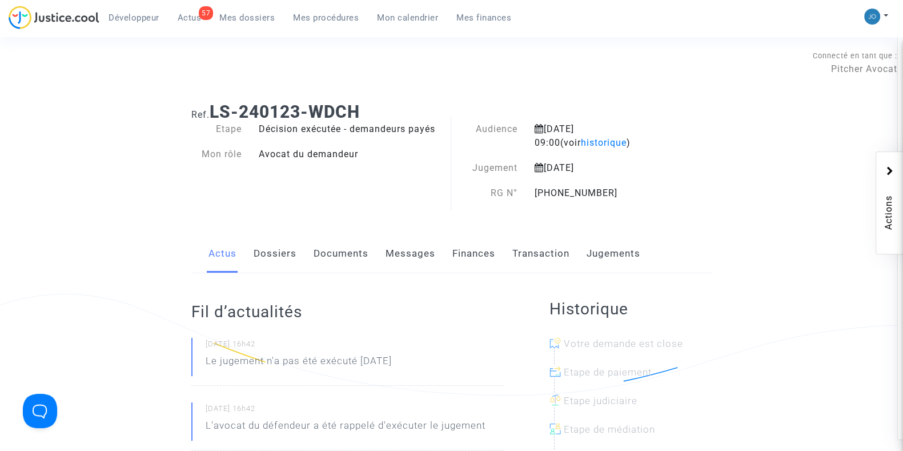
scroll to position [1, 0]
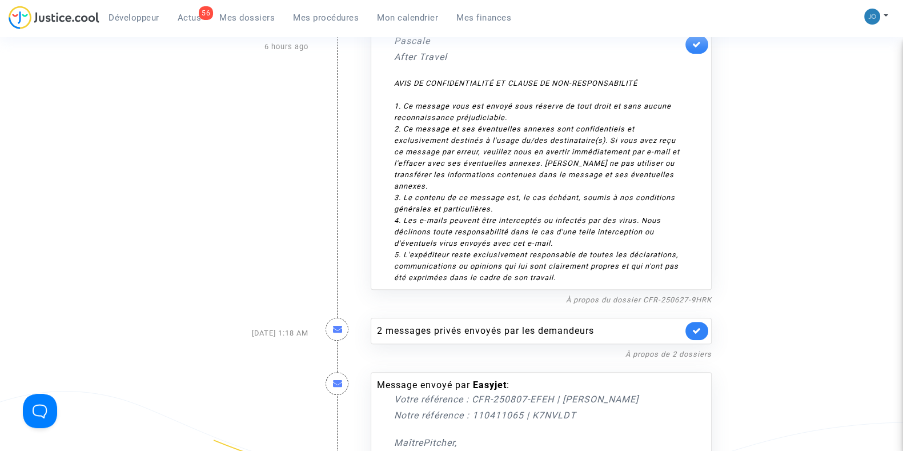
scroll to position [417, 0]
click at [655, 296] on link "À propos du dossier CFR-250627-9HRK" at bounding box center [639, 298] width 146 height 9
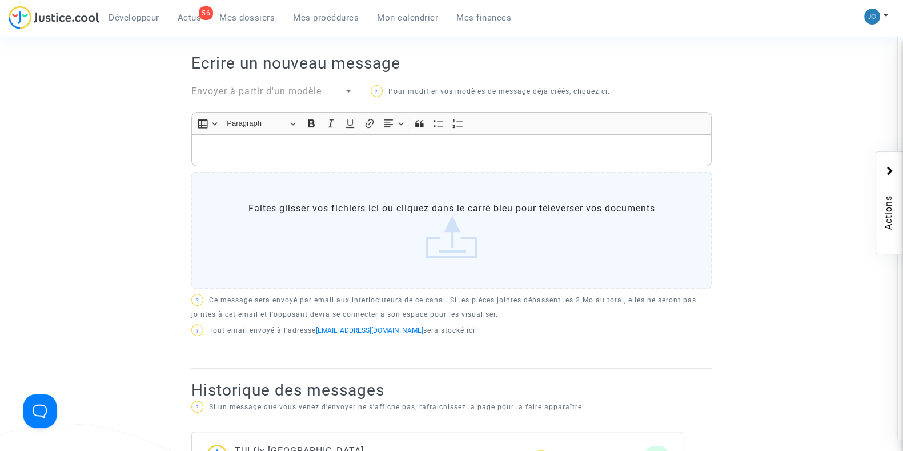
scroll to position [372, 0]
click at [448, 147] on p "Rich Text Editor, main" at bounding box center [452, 151] width 508 height 14
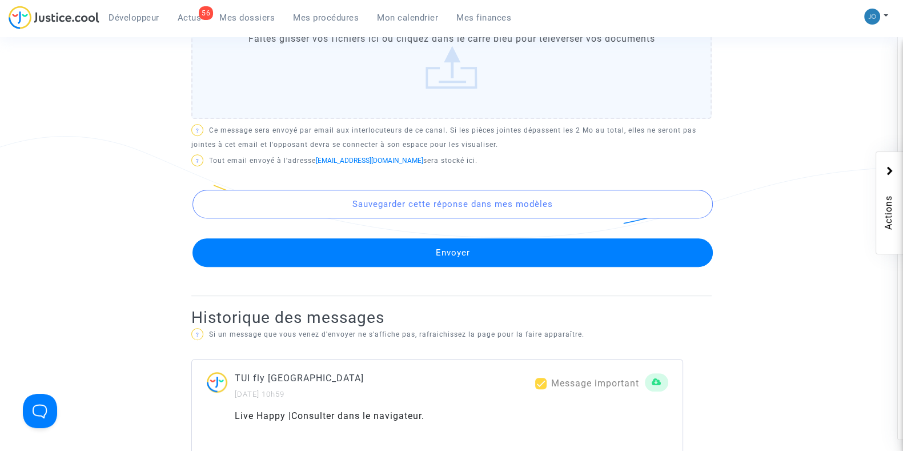
scroll to position [668, 0]
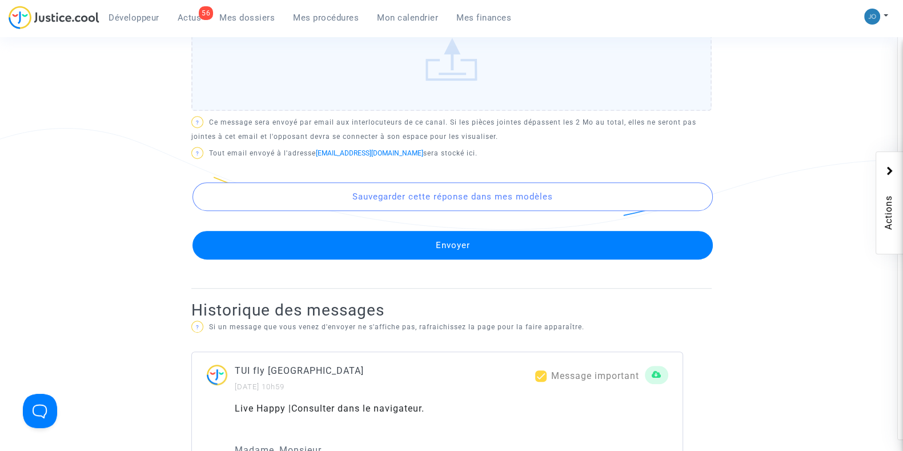
click at [447, 248] on button "Envoyer" at bounding box center [452, 245] width 520 height 29
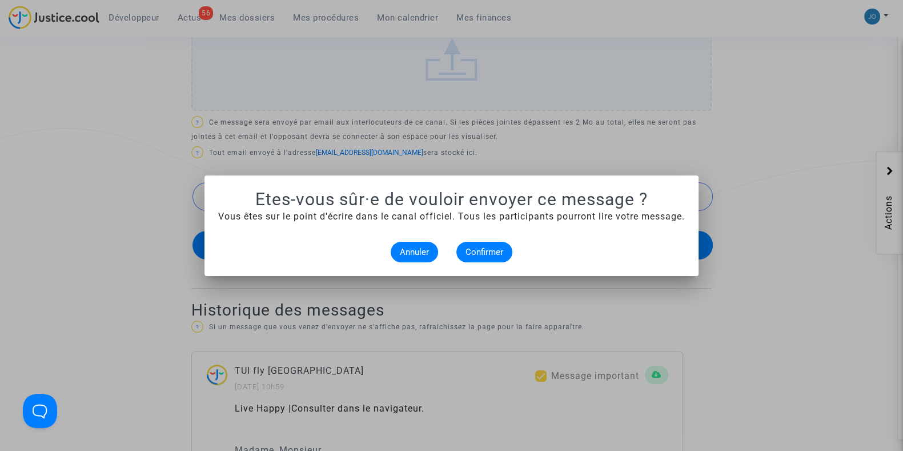
scroll to position [0, 0]
click at [468, 247] on span "Confirmer" at bounding box center [484, 252] width 38 height 10
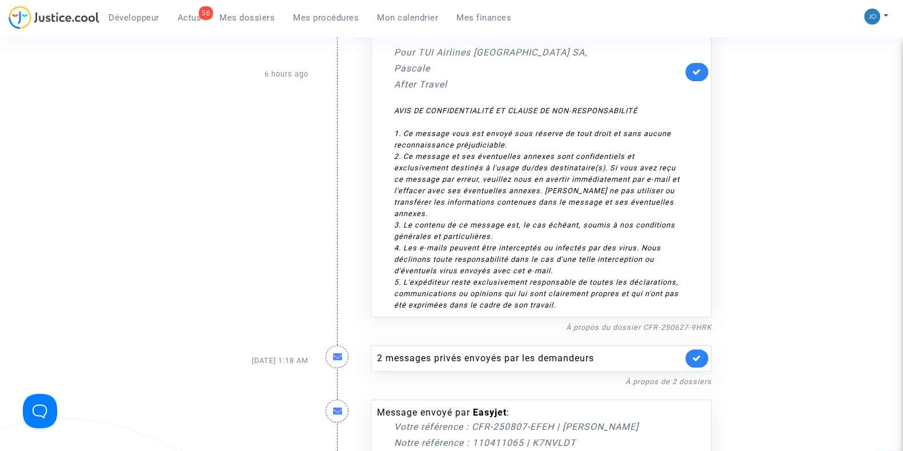
scroll to position [391, 0]
click at [647, 329] on link "À propos du dossier CFR-250627-9HRK" at bounding box center [639, 325] width 146 height 9
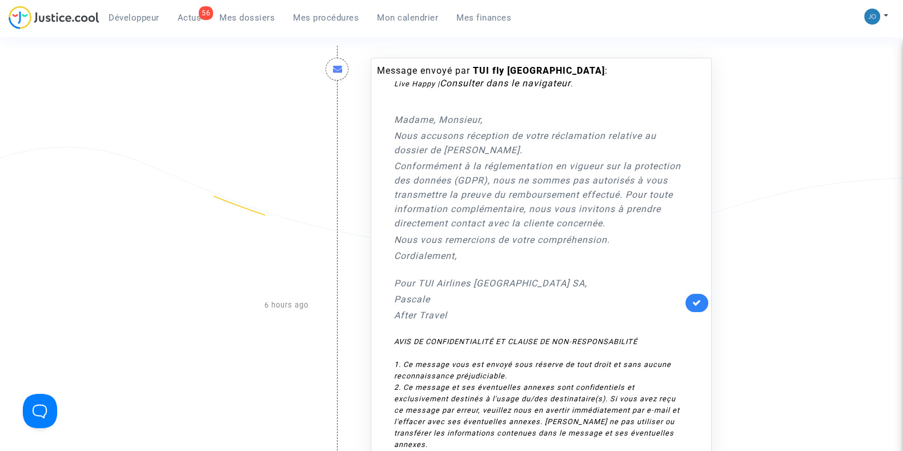
scroll to position [158, 0]
click at [696, 305] on icon at bounding box center [696, 303] width 9 height 9
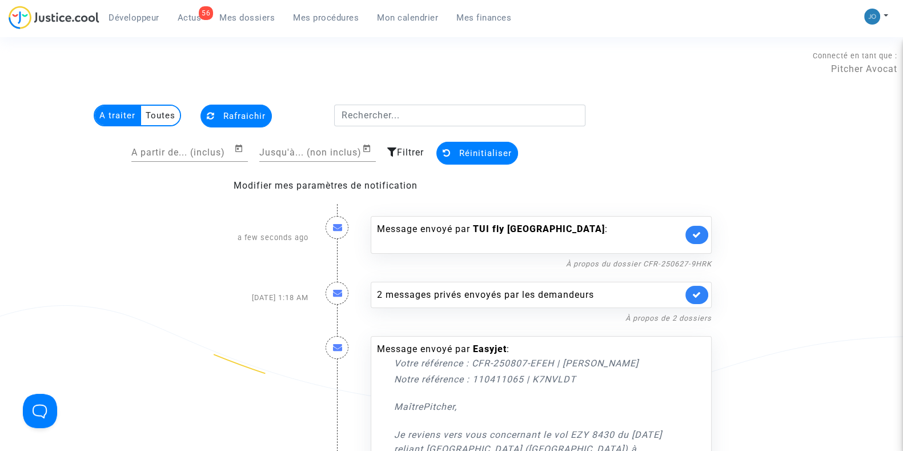
click at [424, 232] on div "Message envoyé par TUI fly Belgium :" at bounding box center [530, 234] width 306 height 25
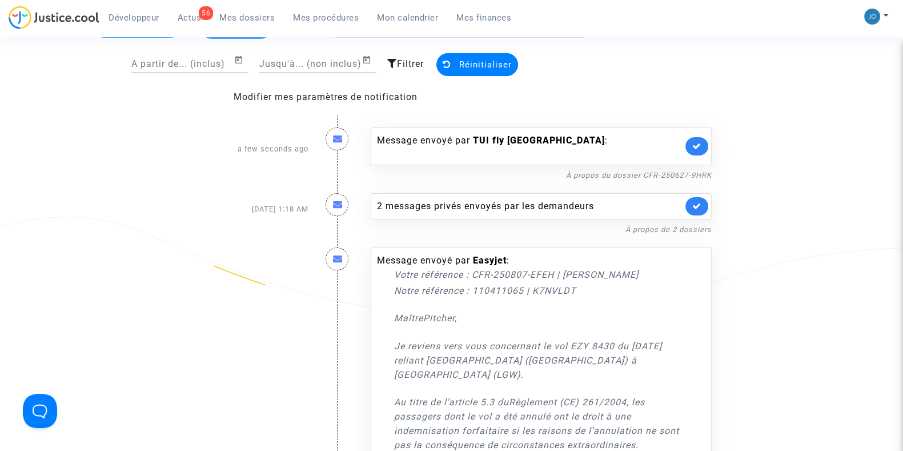
scroll to position [97, 0]
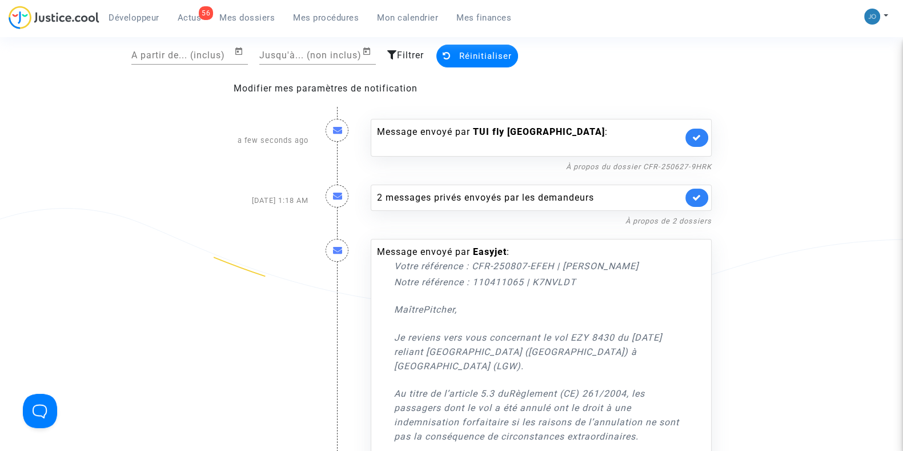
click at [528, 132] on b "TUI fly Belgium" at bounding box center [539, 131] width 132 height 11
click at [700, 138] on icon at bounding box center [696, 137] width 9 height 9
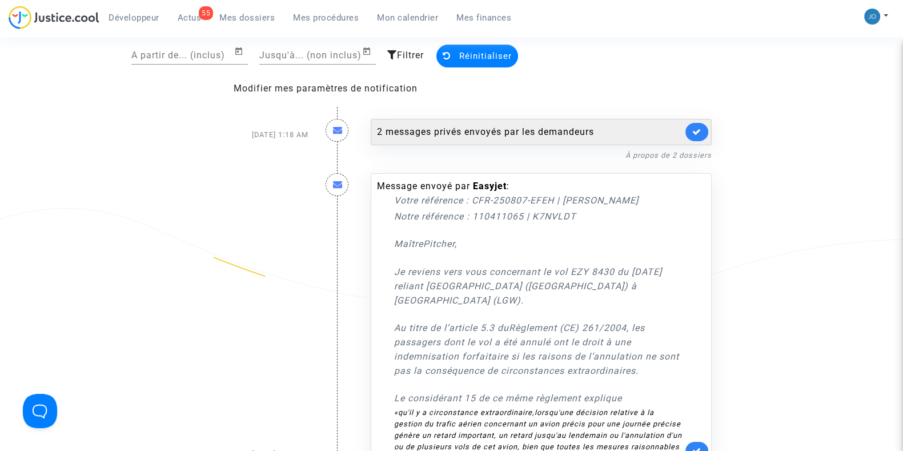
click at [556, 131] on div "2 messages privés envoyés par les demandeurs" at bounding box center [530, 132] width 306 height 14
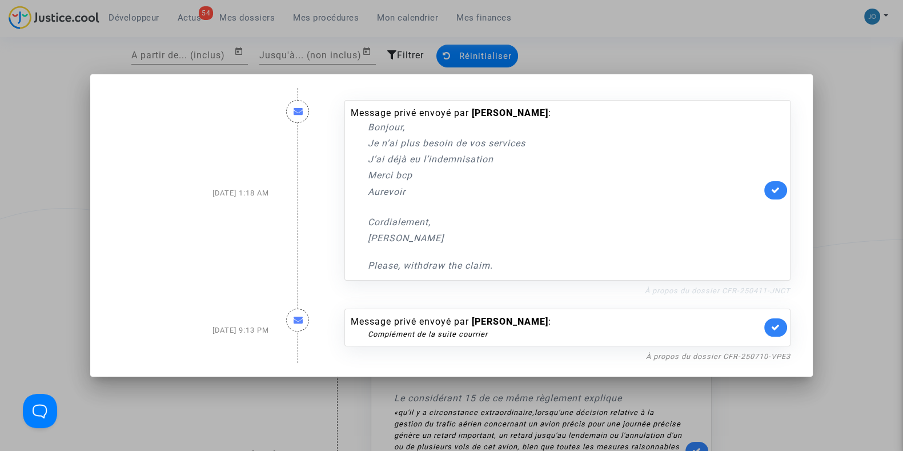
click at [685, 292] on link "À propos du dossier CFR-250411-JNCT" at bounding box center [718, 290] width 146 height 9
click at [780, 190] on icon at bounding box center [775, 190] width 9 height 9
click at [743, 359] on link "À propos du dossier CFR-250710-VPE3" at bounding box center [718, 356] width 144 height 9
click at [778, 327] on icon at bounding box center [775, 327] width 9 height 9
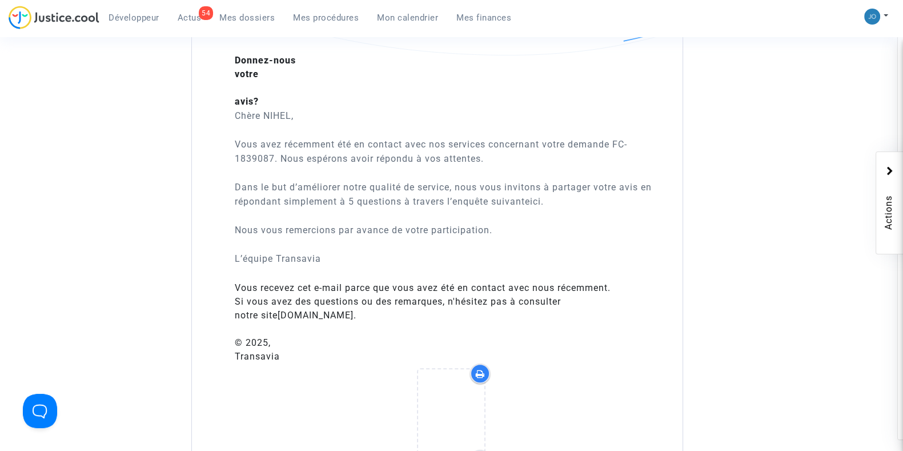
scroll to position [843, 0]
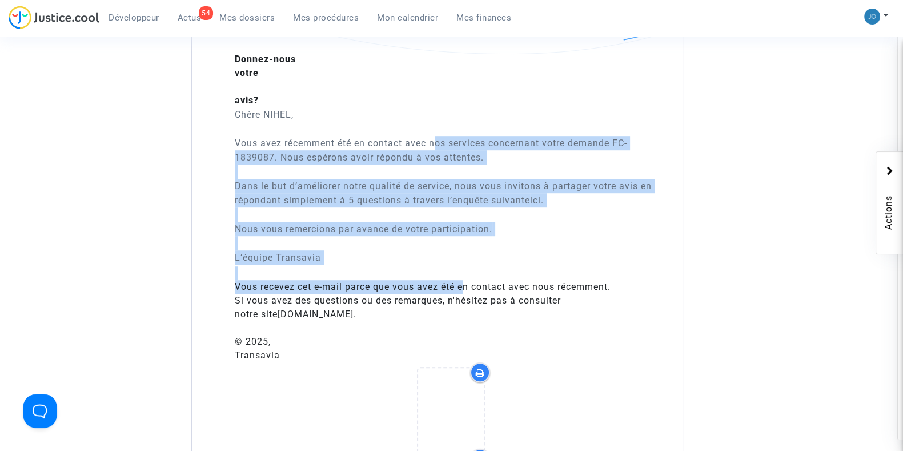
drag, startPoint x: 406, startPoint y: 138, endPoint x: 468, endPoint y: 290, distance: 163.4
click at [468, 290] on div "Donnez-nous votre avis? Chère NIHEL, Vous avez récemment été en contact avec no…" at bounding box center [451, 200] width 433 height 323
click at [468, 290] on div "Vous recevez cet e-mail parce que vous avez été en contact avec nous récemment.…" at bounding box center [451, 321] width 433 height 82
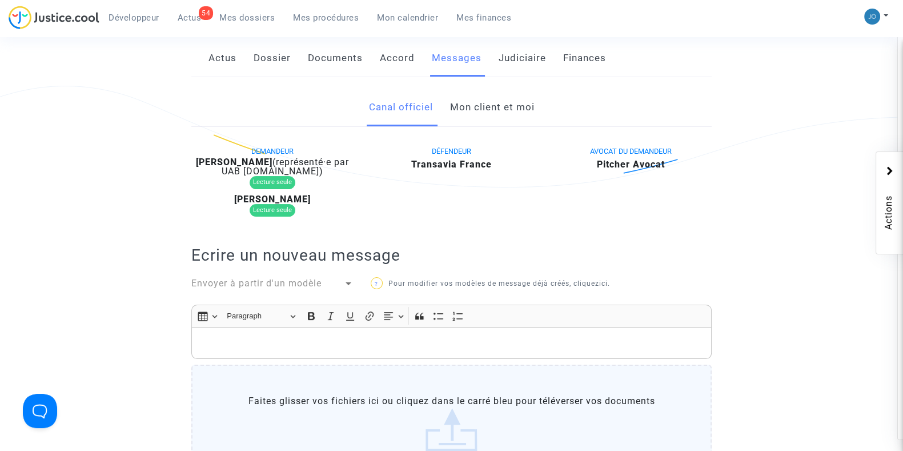
scroll to position [207, 0]
click at [492, 107] on link "Mon client et moi" at bounding box center [491, 109] width 85 height 38
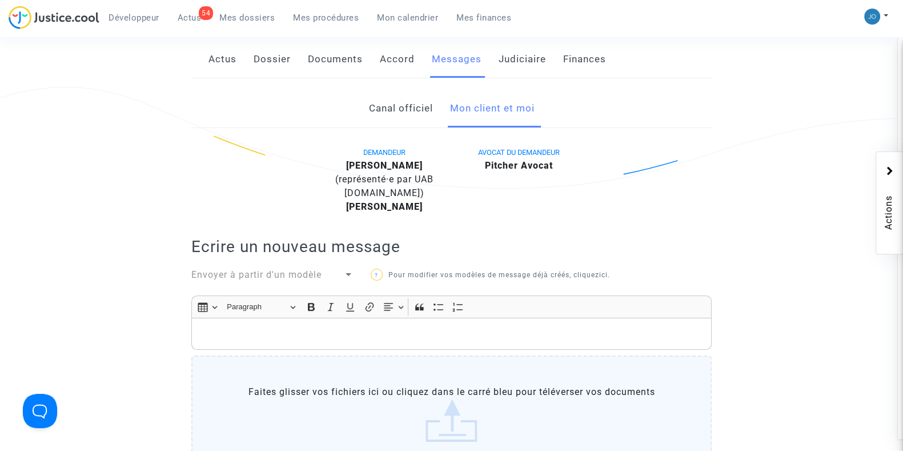
click at [534, 53] on link "Judiciaire" at bounding box center [522, 60] width 47 height 38
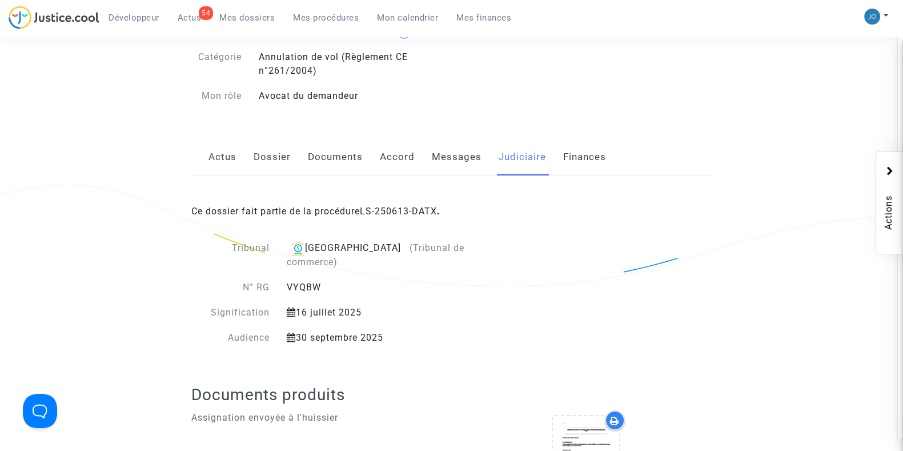
scroll to position [112, 0]
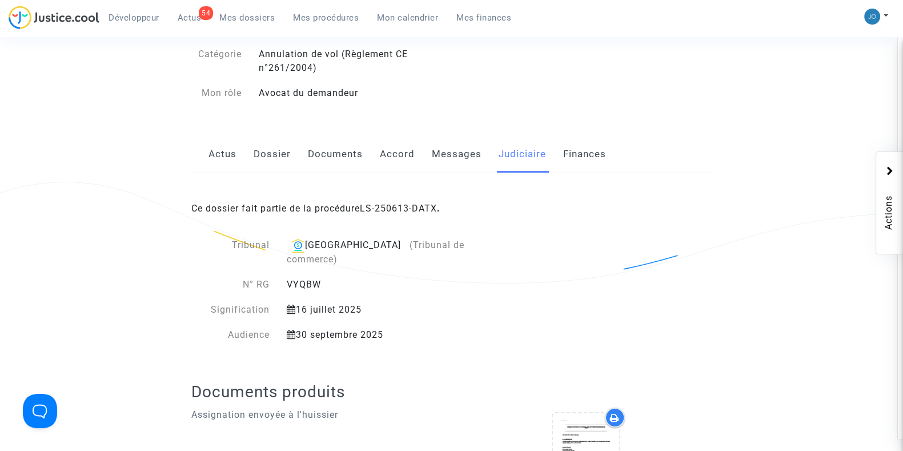
click at [452, 159] on link "Messages" at bounding box center [457, 154] width 50 height 38
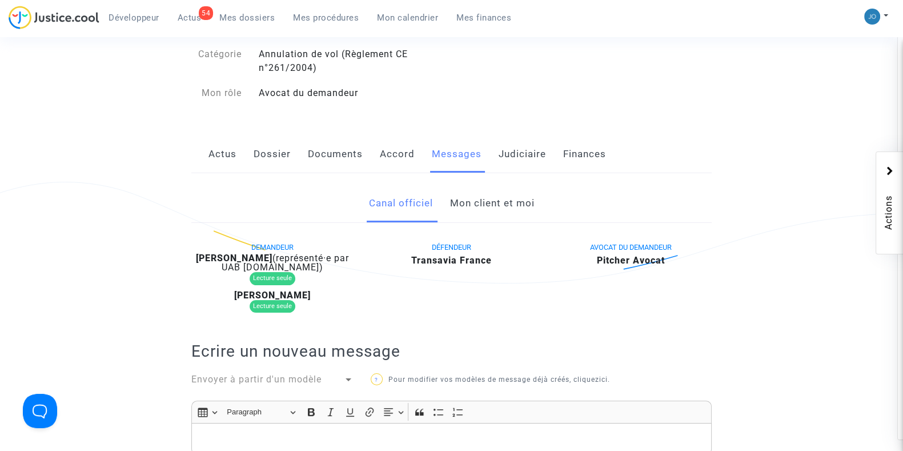
click at [505, 215] on link "Mon client et moi" at bounding box center [491, 203] width 85 height 38
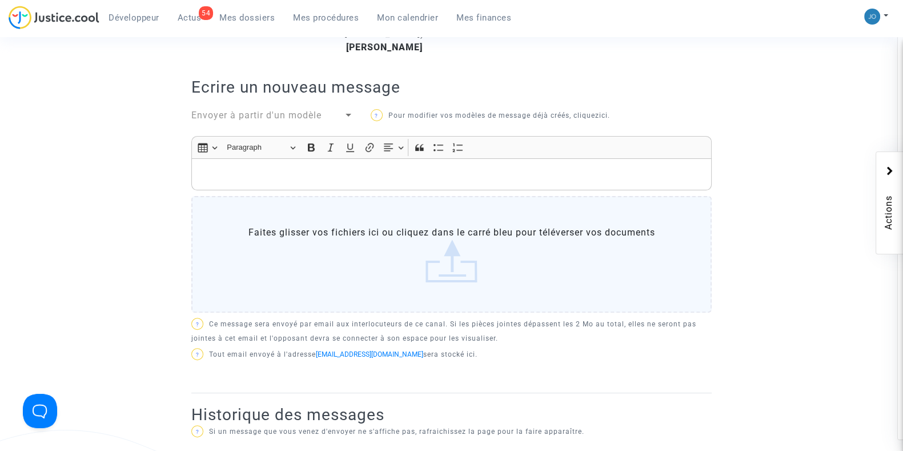
scroll to position [366, 0]
click at [532, 170] on p "Rich Text Editor, main" at bounding box center [452, 175] width 508 height 14
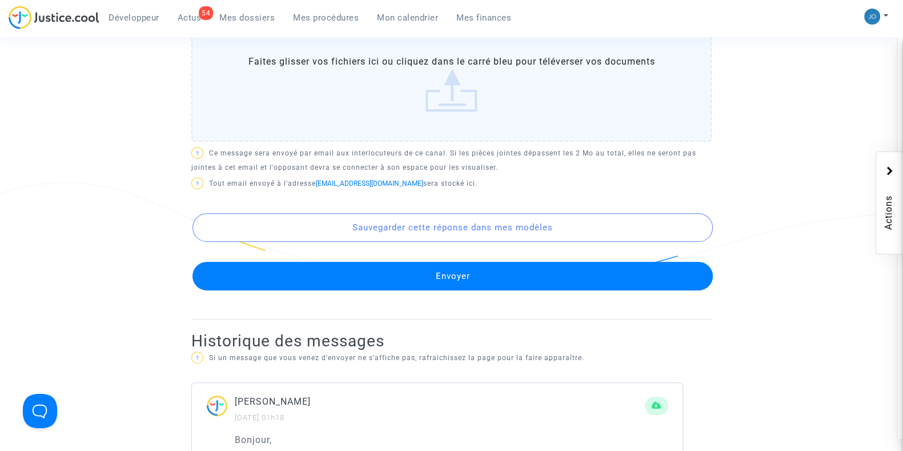
scroll to position [624, 0]
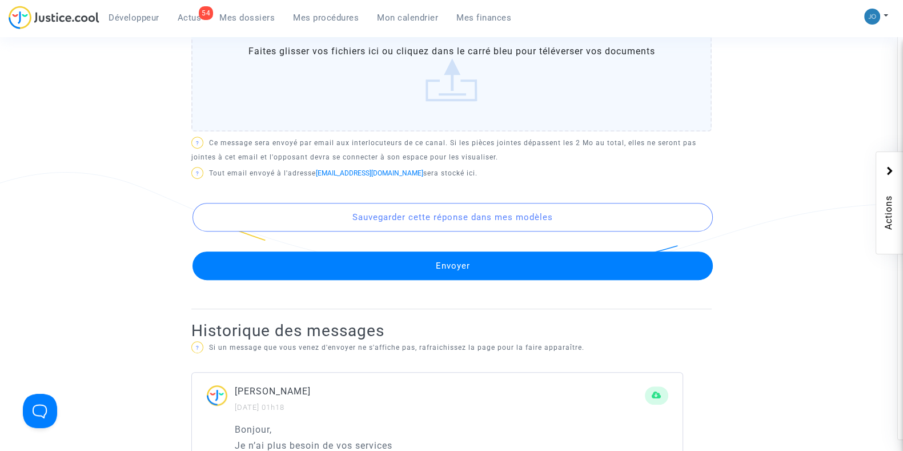
click at [460, 262] on button "Envoyer" at bounding box center [452, 265] width 520 height 29
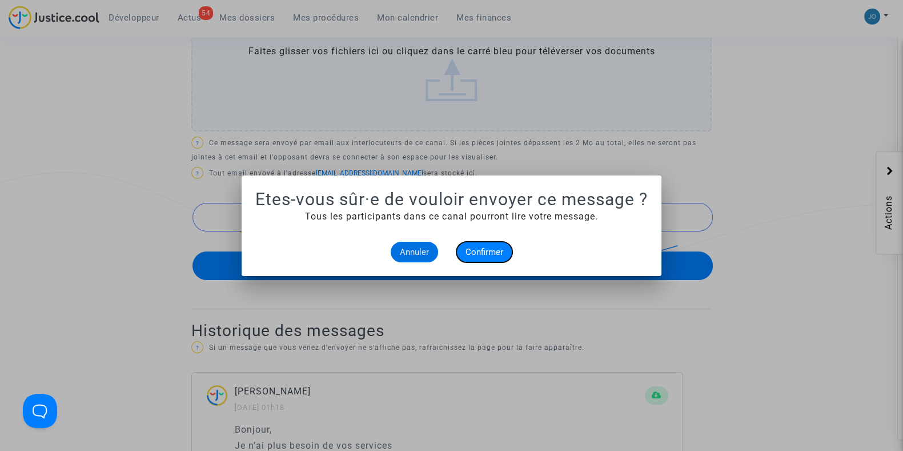
click at [475, 247] on span "Confirmer" at bounding box center [484, 252] width 38 height 10
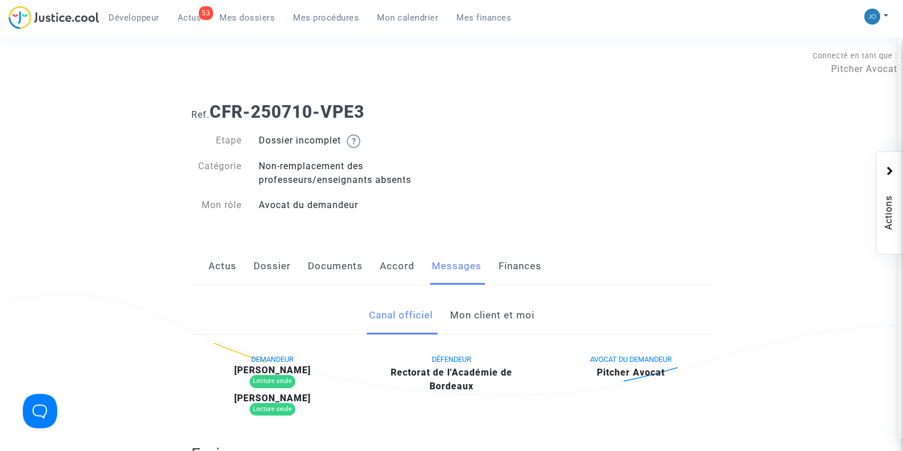
click at [492, 310] on link "Mon client et moi" at bounding box center [491, 315] width 85 height 38
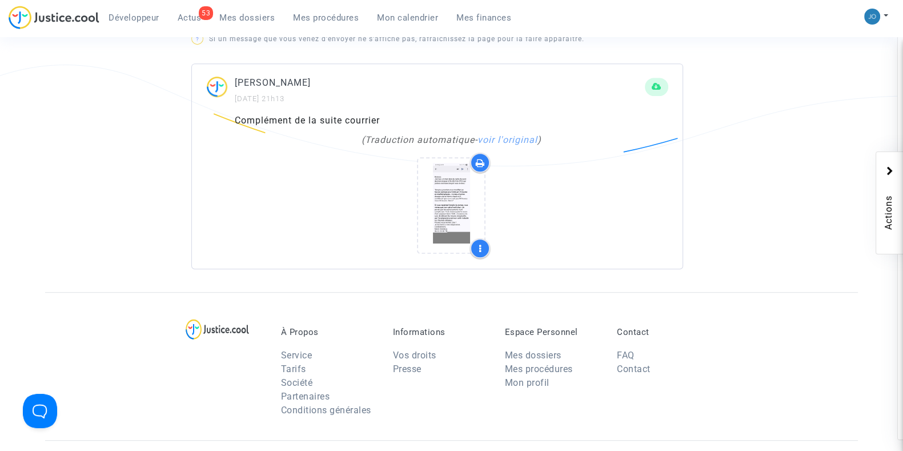
scroll to position [732, 0]
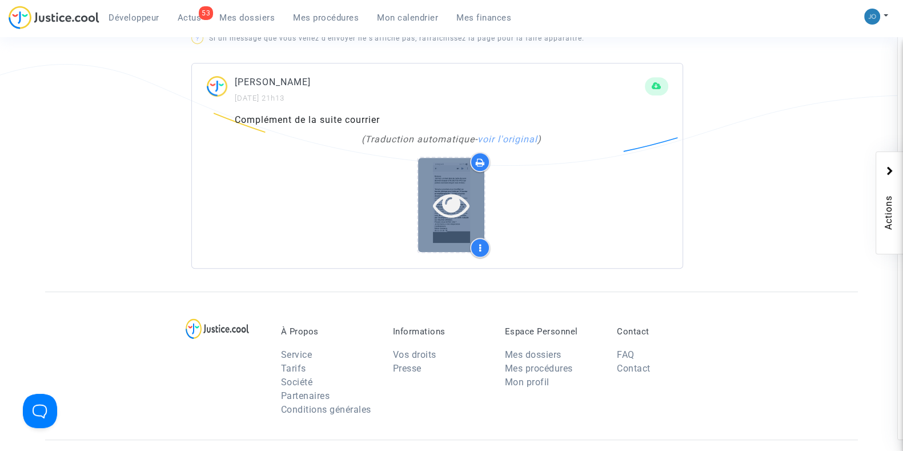
click at [447, 193] on icon at bounding box center [451, 204] width 37 height 37
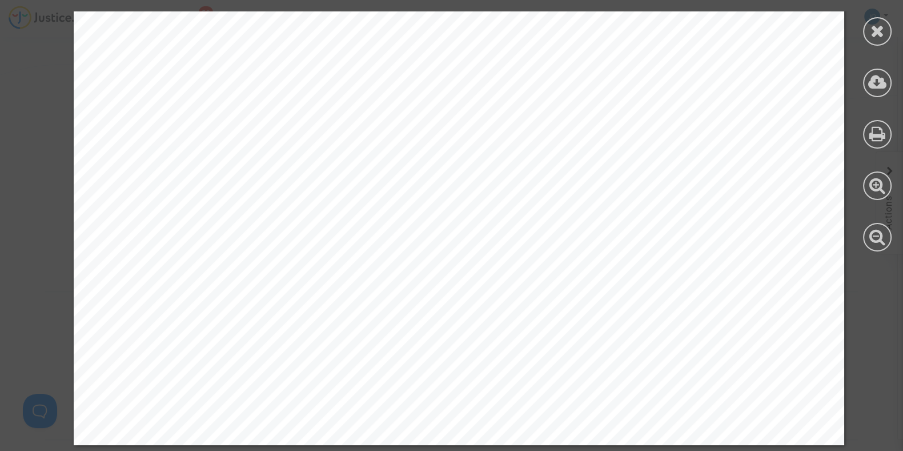
scroll to position [993, 0]
click at [874, 37] on icon at bounding box center [877, 30] width 14 height 17
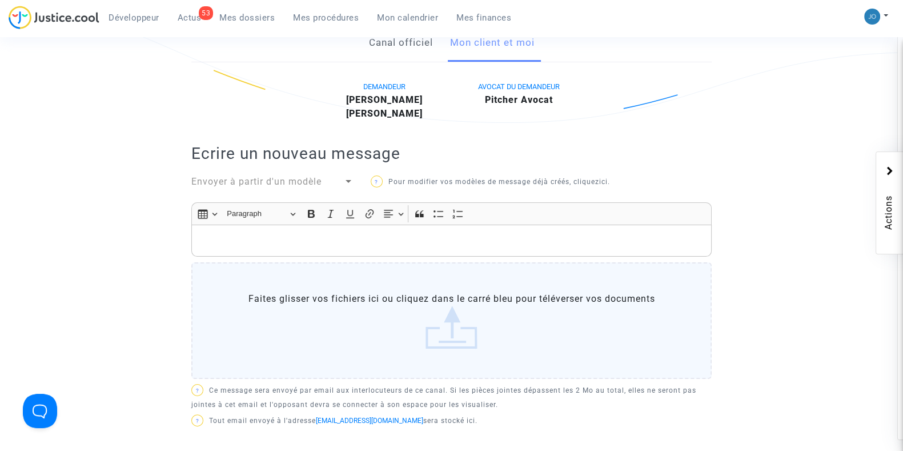
scroll to position [234, 0]
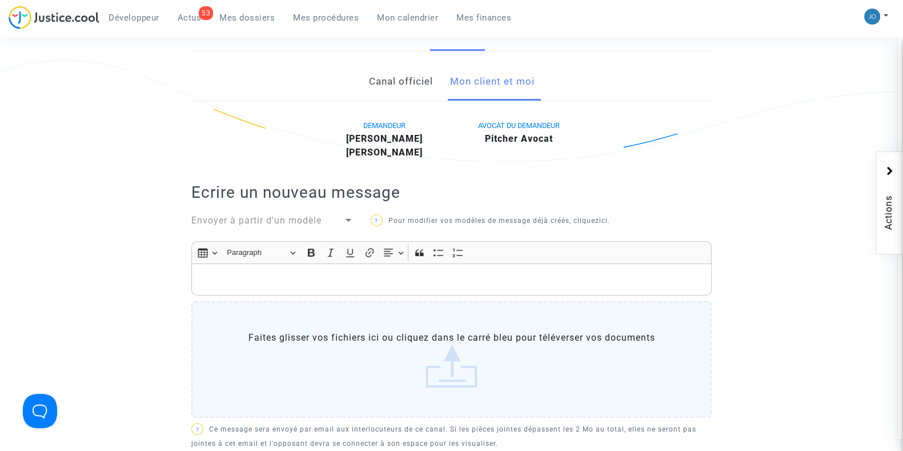
click at [522, 275] on p "Rich Text Editor, main" at bounding box center [452, 279] width 508 height 14
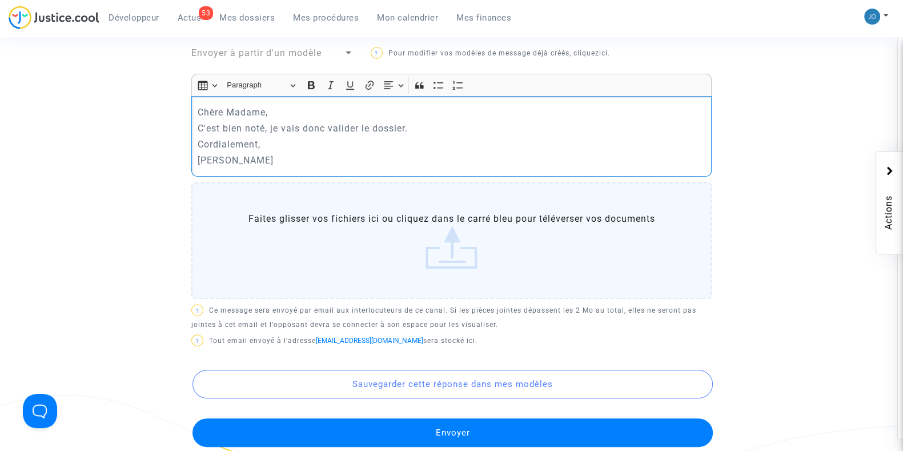
scroll to position [402, 0]
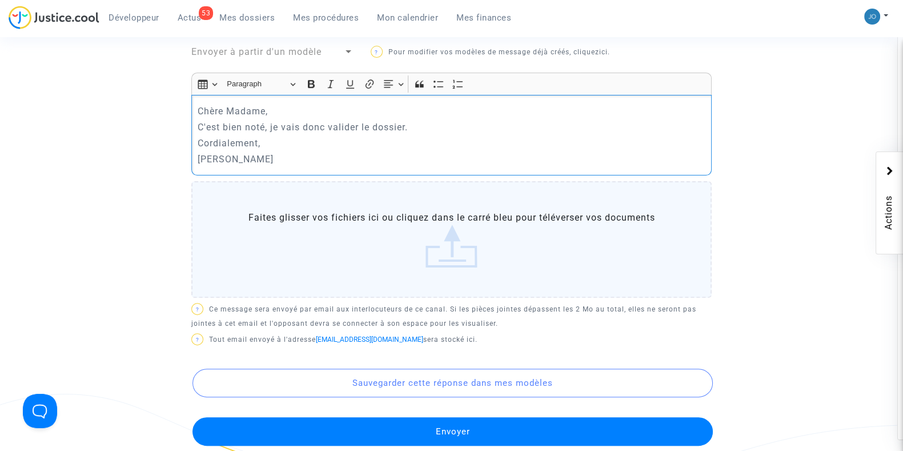
click at [454, 424] on button "Envoyer" at bounding box center [452, 431] width 520 height 29
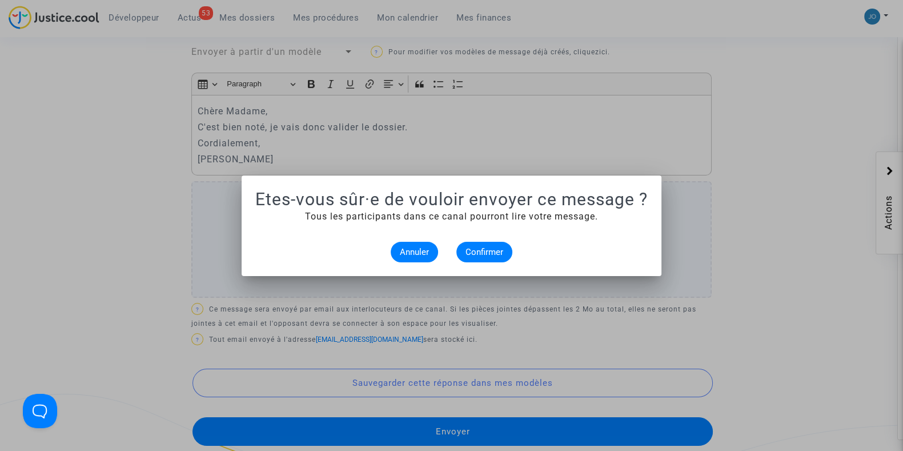
scroll to position [0, 0]
click at [480, 262] on mat-dialog-container "Etes-vous sûr·e de vouloir envoyer ce message ? Tous les participants dans ce c…" at bounding box center [452, 225] width 420 height 101
click at [485, 252] on span "Confirmer" at bounding box center [484, 252] width 38 height 10
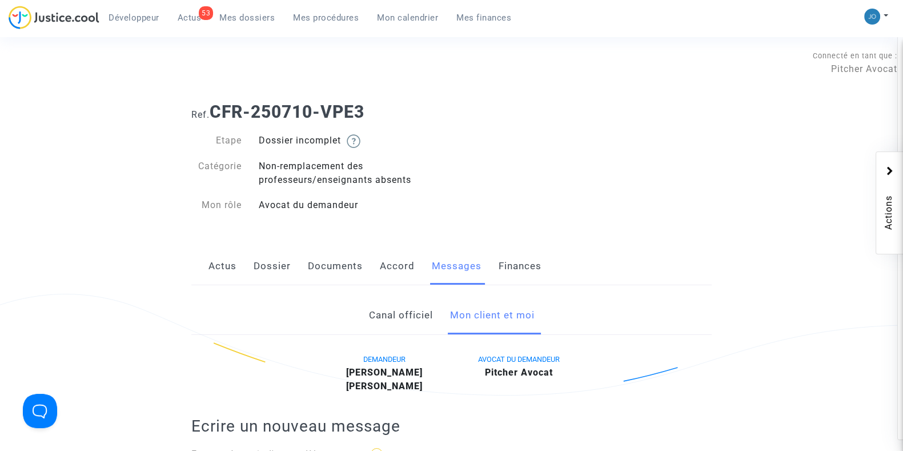
click at [334, 262] on link "Documents" at bounding box center [335, 266] width 55 height 38
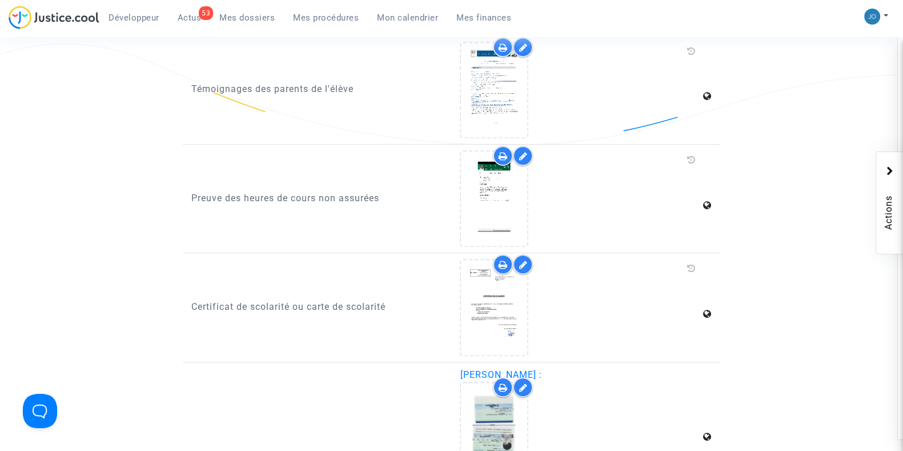
scroll to position [765, 0]
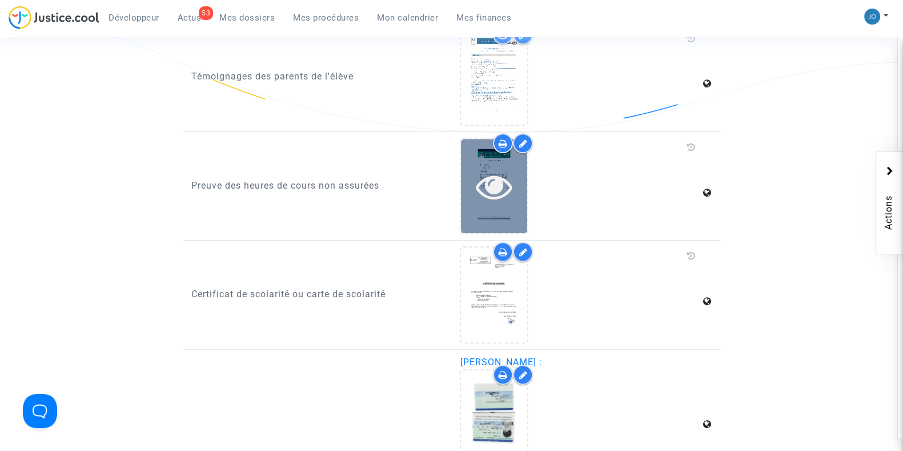
click at [474, 198] on div at bounding box center [494, 186] width 66 height 37
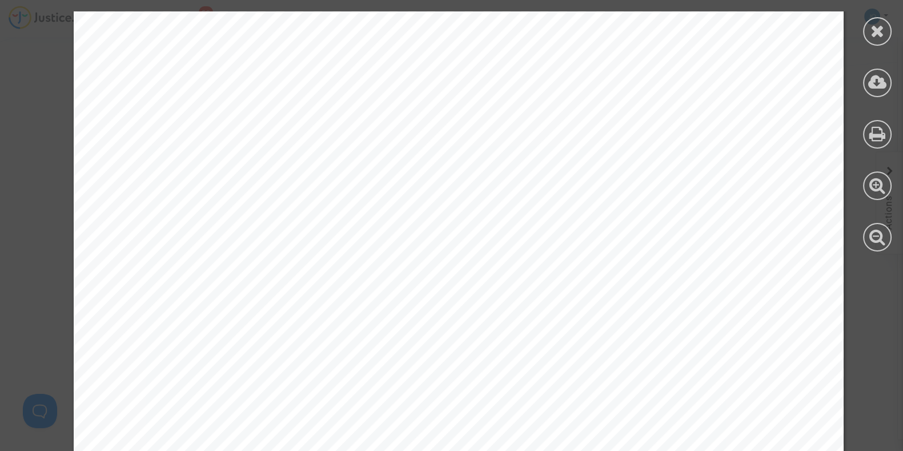
scroll to position [1465, 0]
click at [870, 38] on icon at bounding box center [877, 30] width 14 height 17
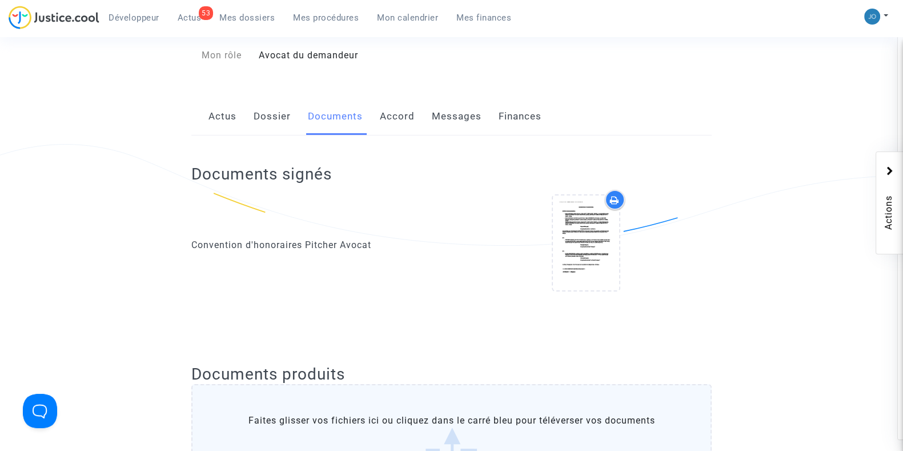
scroll to position [0, 0]
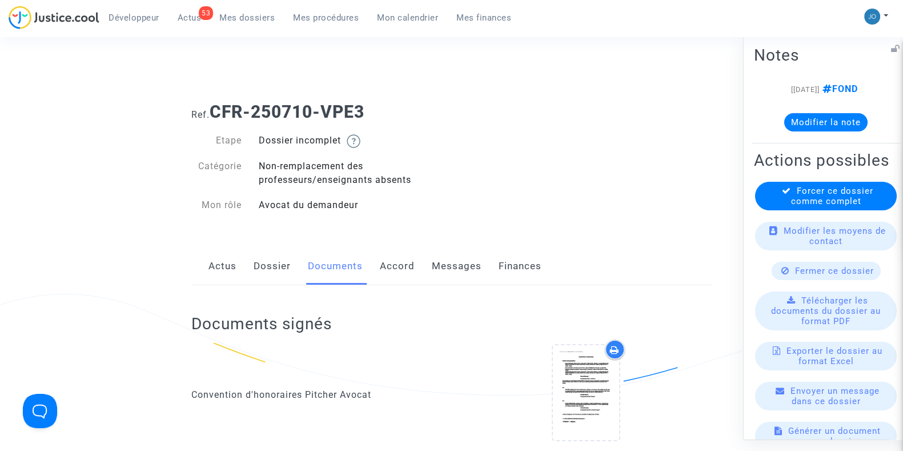
click at [815, 206] on span "Forcer ce dossier comme complet" at bounding box center [832, 195] width 82 height 21
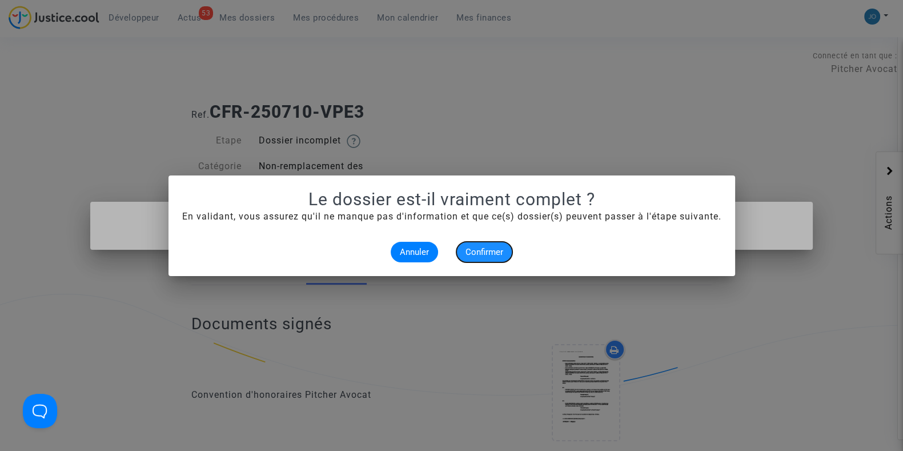
click at [463, 249] on button "Confirmer" at bounding box center [484, 252] width 56 height 21
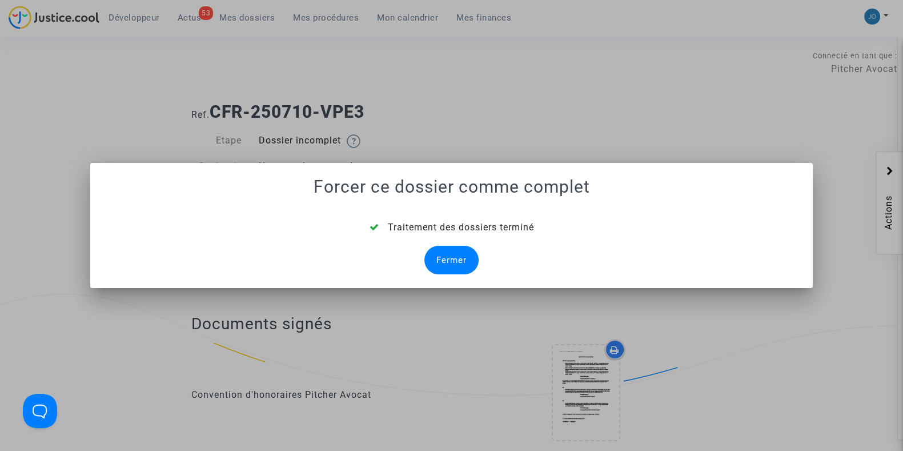
click at [463, 249] on div "Fermer" at bounding box center [451, 260] width 54 height 29
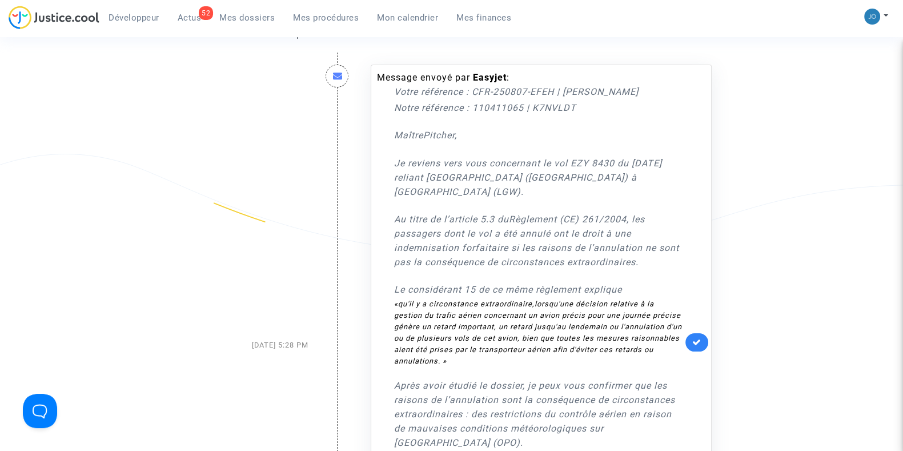
scroll to position [156, 0]
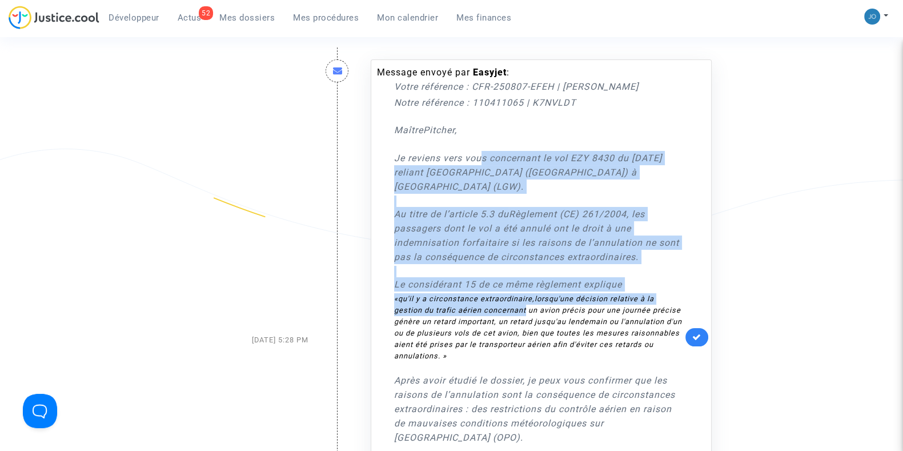
drag, startPoint x: 483, startPoint y: 158, endPoint x: 528, endPoint y: 295, distance: 144.3
click at [528, 295] on div "Maître [PERSON_NAME], Je reviens vers vous concernant le vol EZY 8430 du [DATE]…" at bounding box center [538, 353] width 288 height 484
click at [528, 295] on span "lorsqu'une décision relative à la gestion du trafic aérien concernant un avion …" at bounding box center [538, 327] width 288 height 66
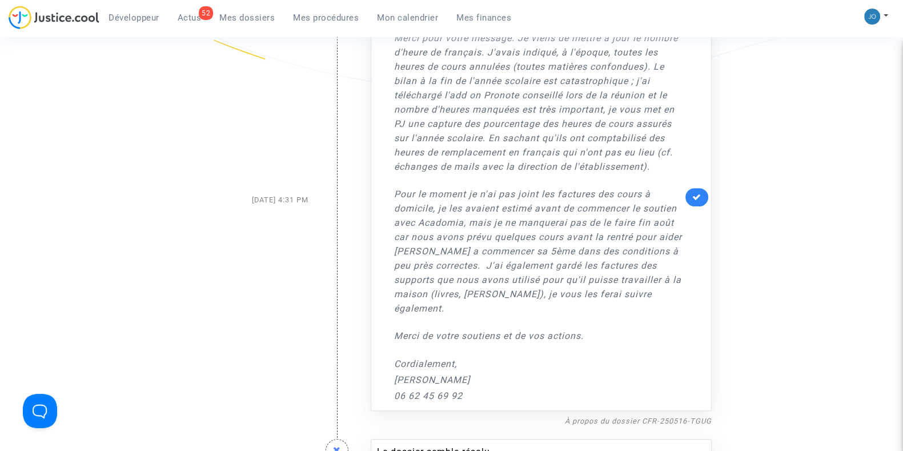
scroll to position [820, 0]
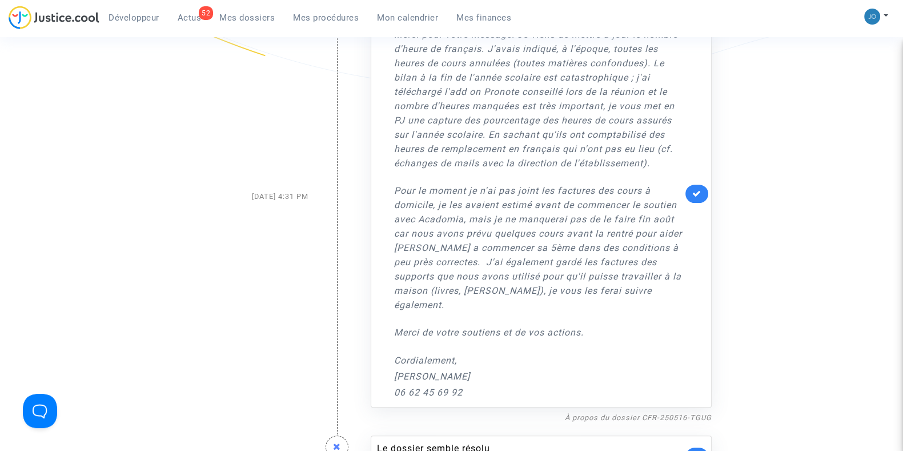
click at [691, 184] on link at bounding box center [696, 193] width 23 height 18
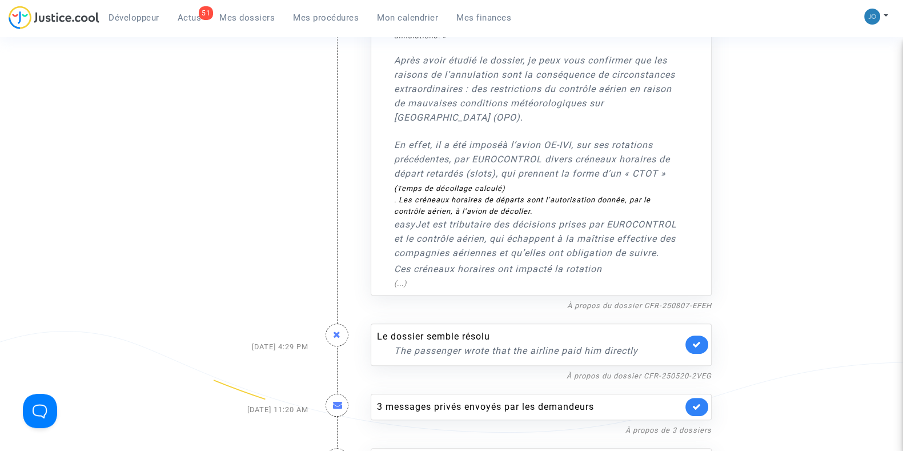
scroll to position [476, 0]
click at [697, 340] on icon at bounding box center [696, 344] width 9 height 9
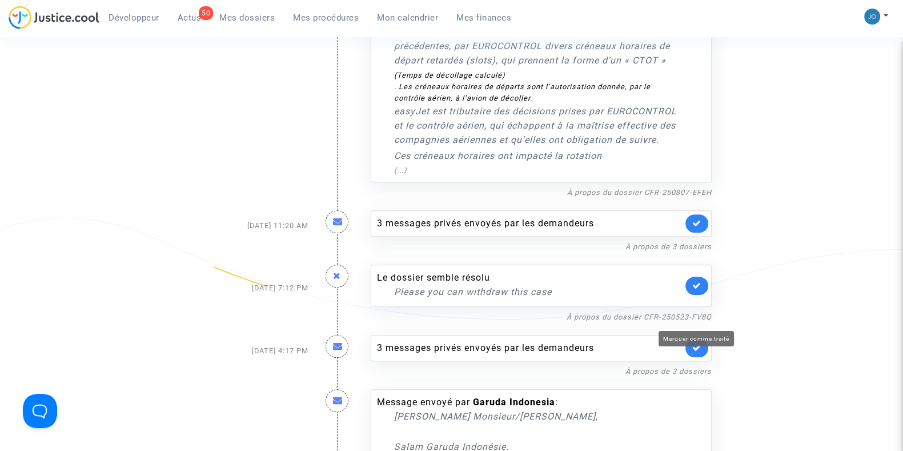
scroll to position [591, 0]
click at [691, 275] on link at bounding box center [696, 284] width 23 height 18
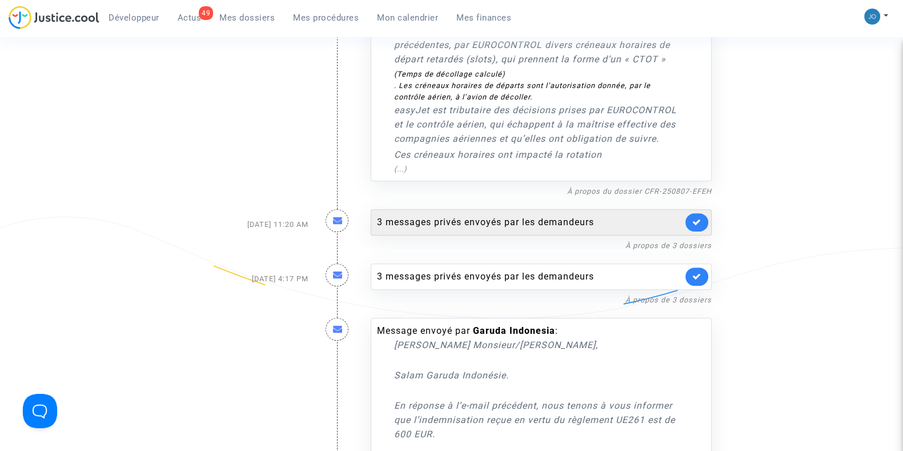
click at [508, 215] on div "3 messages privés envoyés par les demandeurs" at bounding box center [530, 222] width 306 height 14
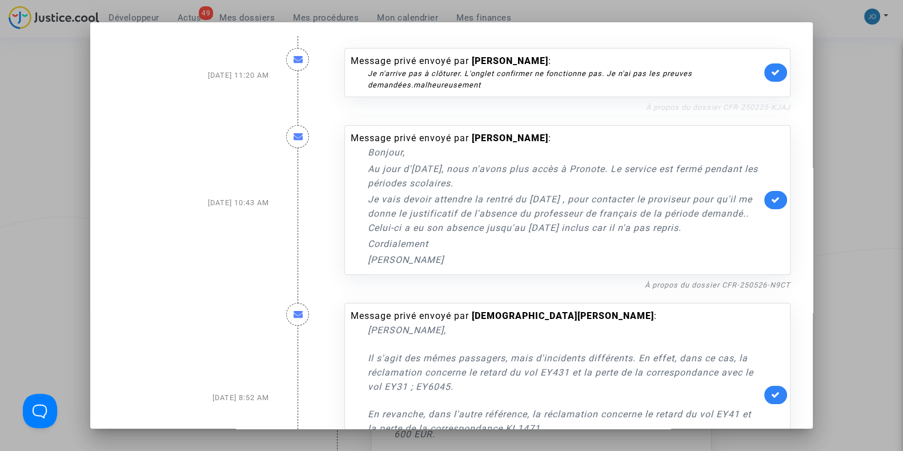
click at [668, 108] on link "À propos du dossier CFR-250225-KJAJ" at bounding box center [718, 107] width 144 height 9
click at [771, 75] on icon at bounding box center [775, 72] width 9 height 9
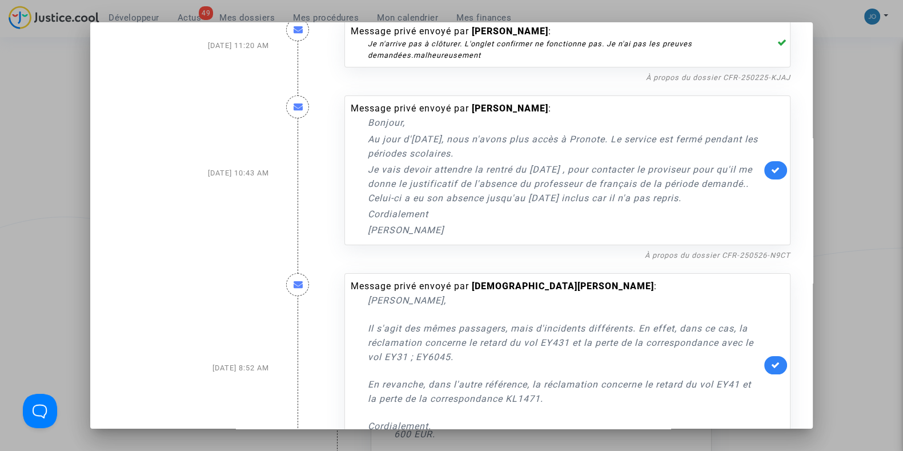
scroll to position [34, 0]
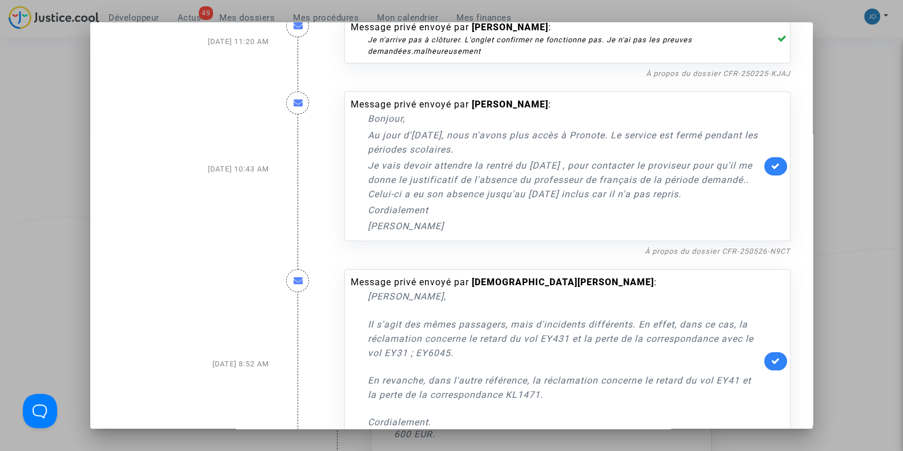
drag, startPoint x: 615, startPoint y: 164, endPoint x: 630, endPoint y: 263, distance: 99.9
click at [630, 258] on div "Message privé envoyé par [PERSON_NAME] : Bonjour, Au jour d'[DATE], nous n'avon…" at bounding box center [567, 169] width 463 height 178
click at [623, 217] on p "Cordialement" at bounding box center [564, 210] width 393 height 14
click at [672, 255] on link "À propos du dossier CFR-250526-N9CT" at bounding box center [718, 251] width 146 height 9
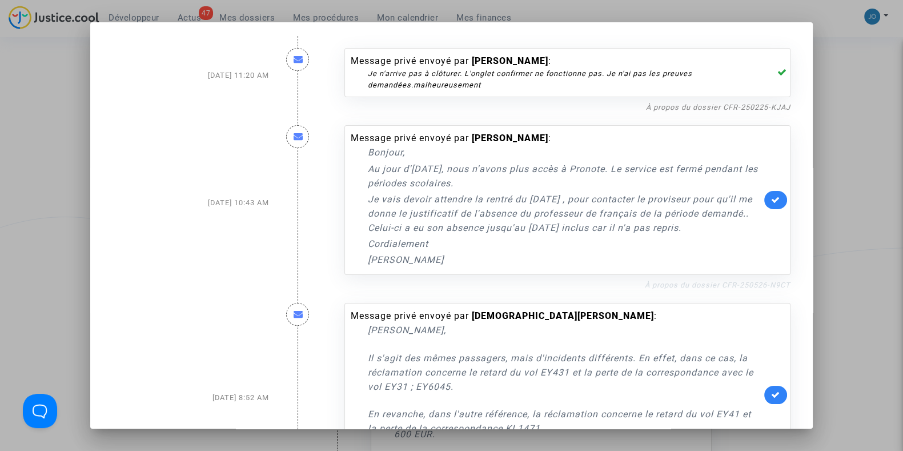
click at [712, 289] on link "À propos du dossier CFR-250526-N9CT" at bounding box center [718, 284] width 146 height 9
click at [737, 109] on link "À propos du dossier CFR-250225-KJAJ" at bounding box center [718, 107] width 144 height 9
click at [771, 204] on icon at bounding box center [775, 199] width 9 height 9
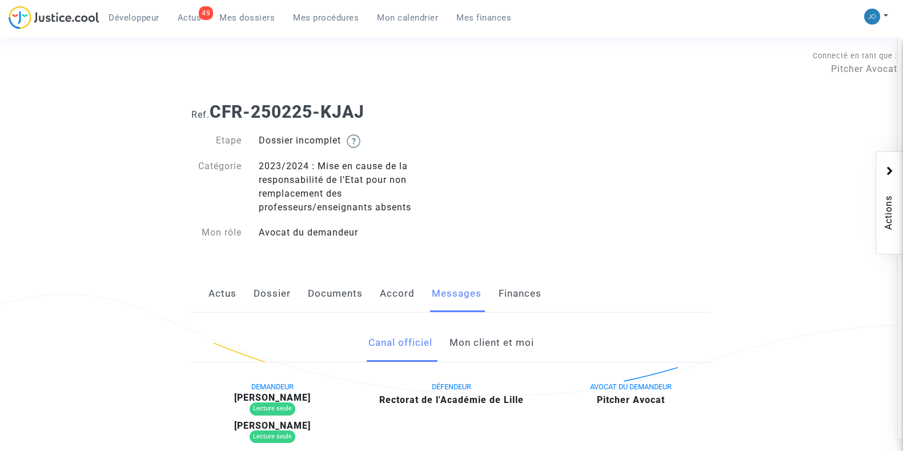
click at [346, 292] on link "Documents" at bounding box center [335, 294] width 55 height 38
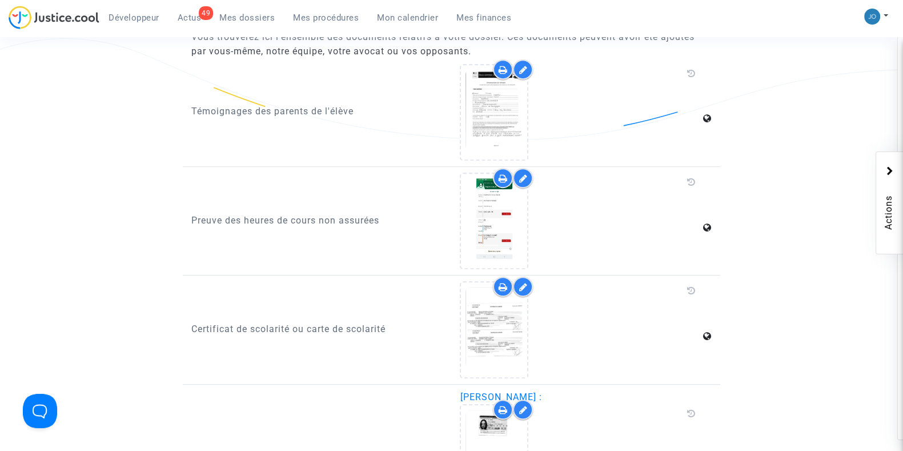
scroll to position [757, 0]
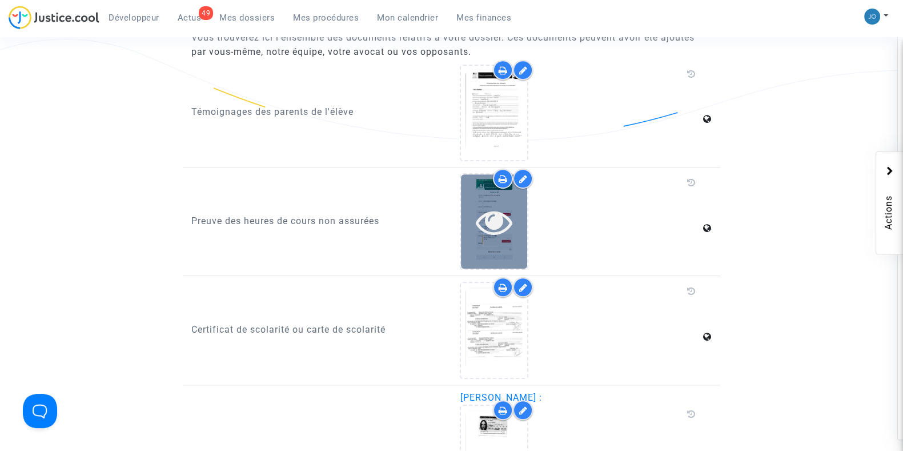
click at [482, 230] on icon at bounding box center [494, 221] width 37 height 37
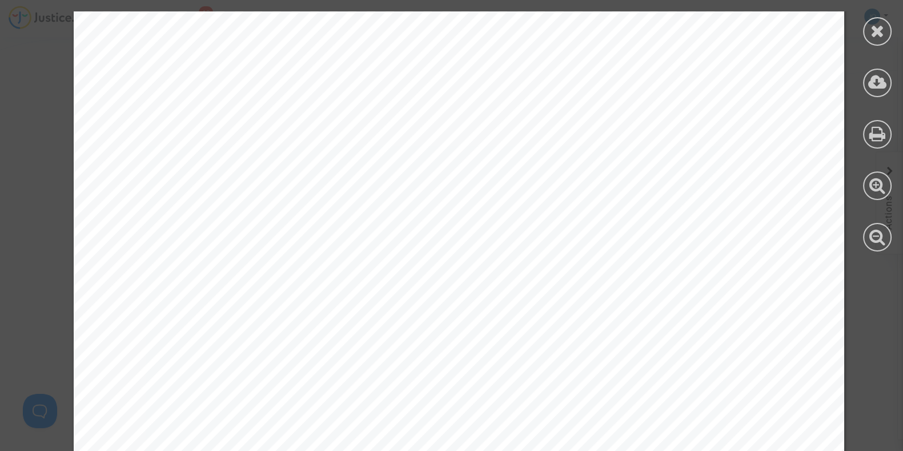
scroll to position [0, 0]
click at [876, 23] on icon at bounding box center [877, 30] width 14 height 17
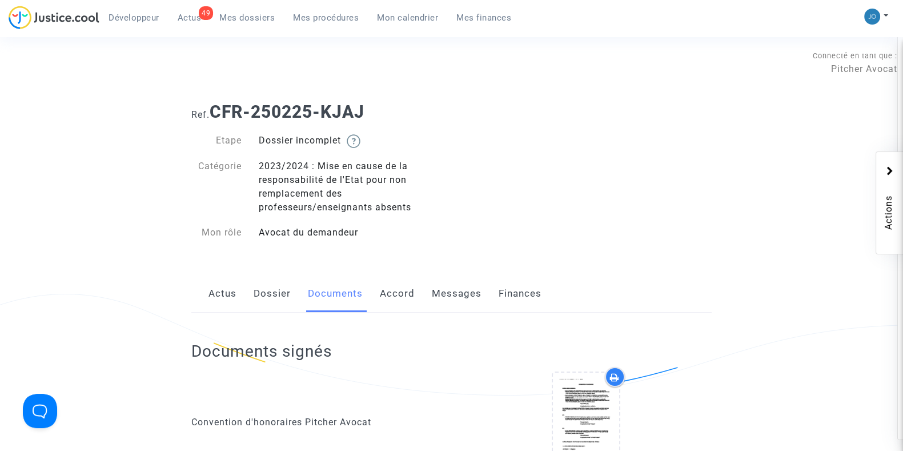
click at [453, 312] on div "Documents signés Convention d'honoraires [PERSON_NAME]" at bounding box center [451, 411] width 520 height 199
click at [460, 306] on link "Messages" at bounding box center [457, 294] width 50 height 38
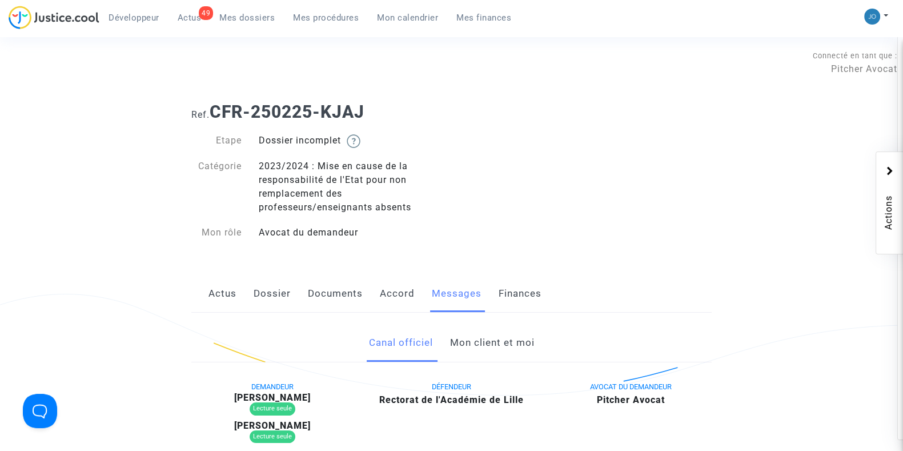
click at [481, 333] on link "Mon client et moi" at bounding box center [491, 343] width 85 height 38
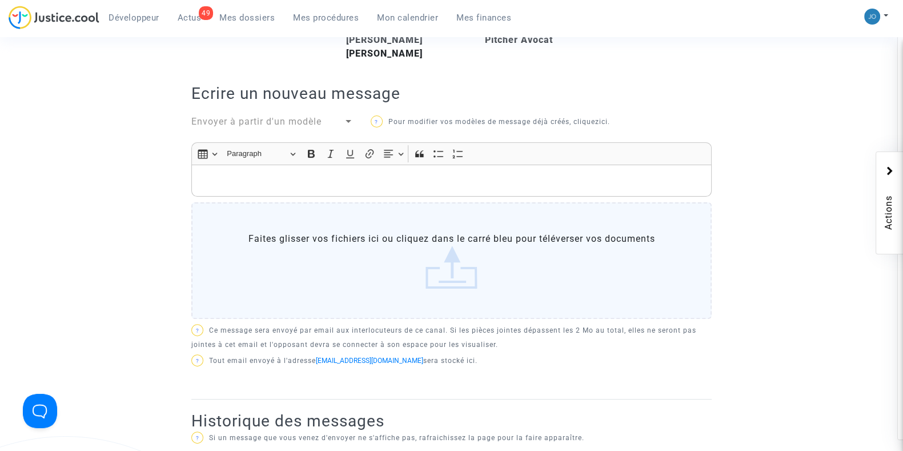
scroll to position [356, 0]
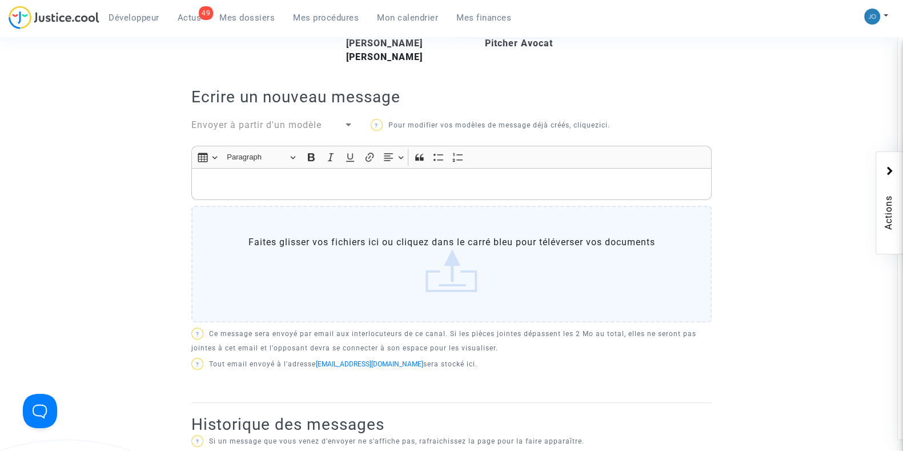
click at [502, 173] on div "Rich Text Editor, main" at bounding box center [451, 184] width 520 height 32
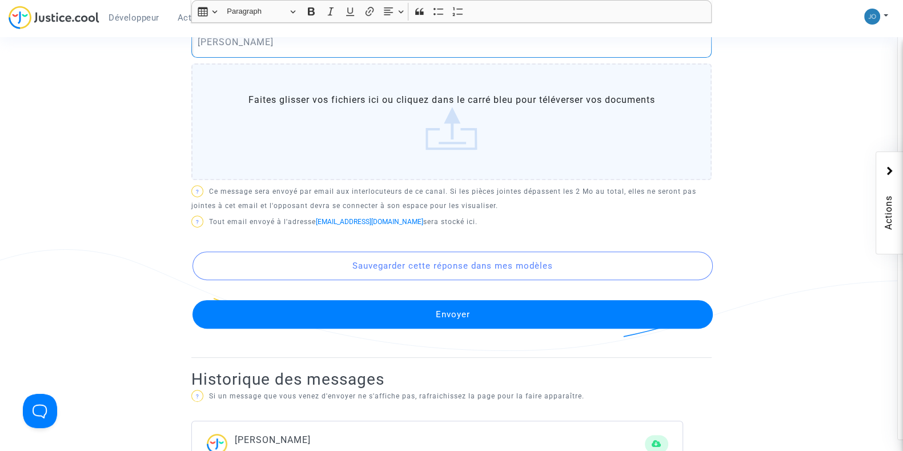
scroll to position [548, 0]
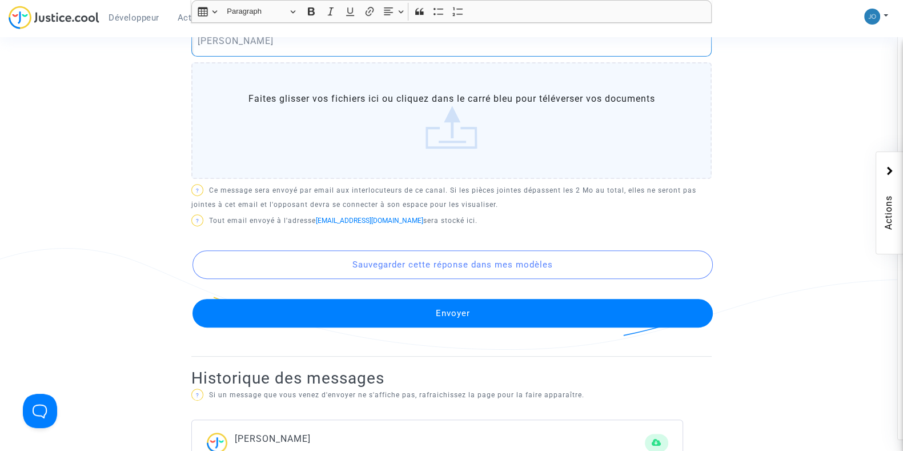
click at [463, 318] on button "Envoyer" at bounding box center [452, 313] width 520 height 29
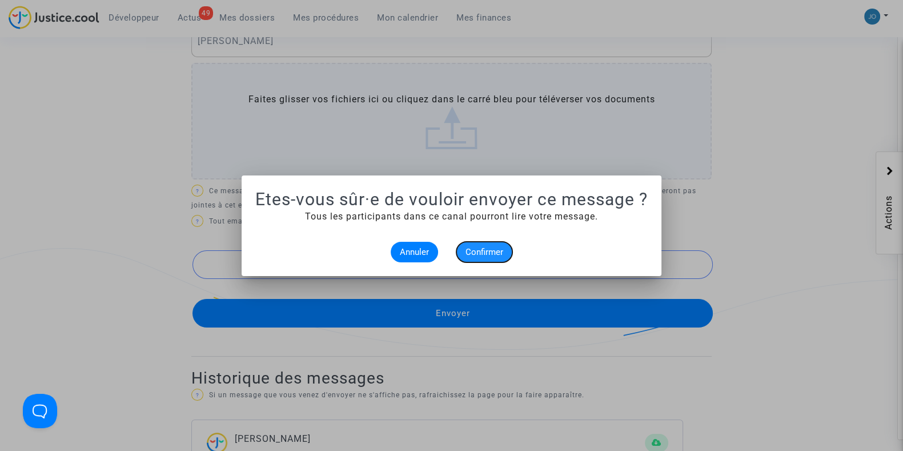
click at [477, 258] on button "Confirmer" at bounding box center [484, 252] width 56 height 21
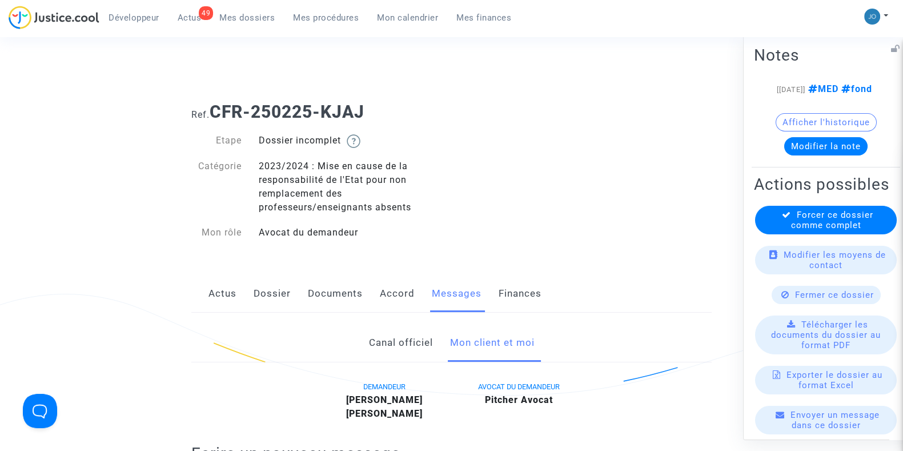
click at [833, 230] on span "Forcer ce dossier comme complet" at bounding box center [832, 219] width 82 height 21
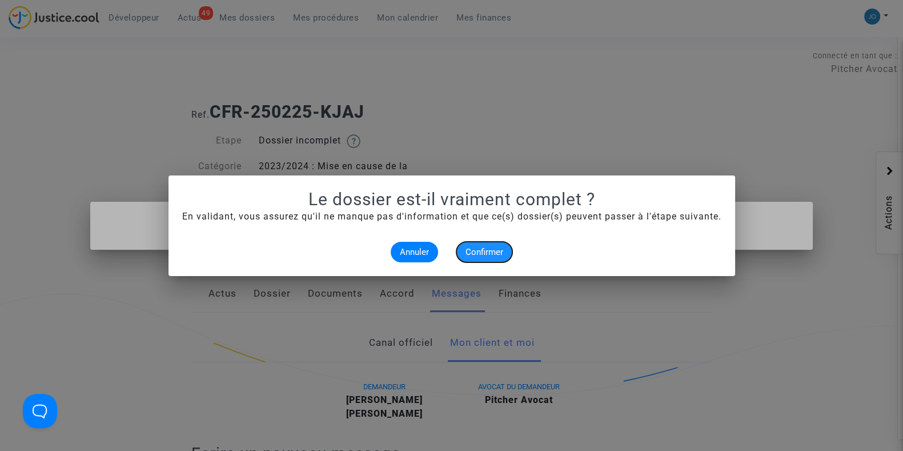
click at [496, 247] on span "Confirmer" at bounding box center [484, 252] width 38 height 10
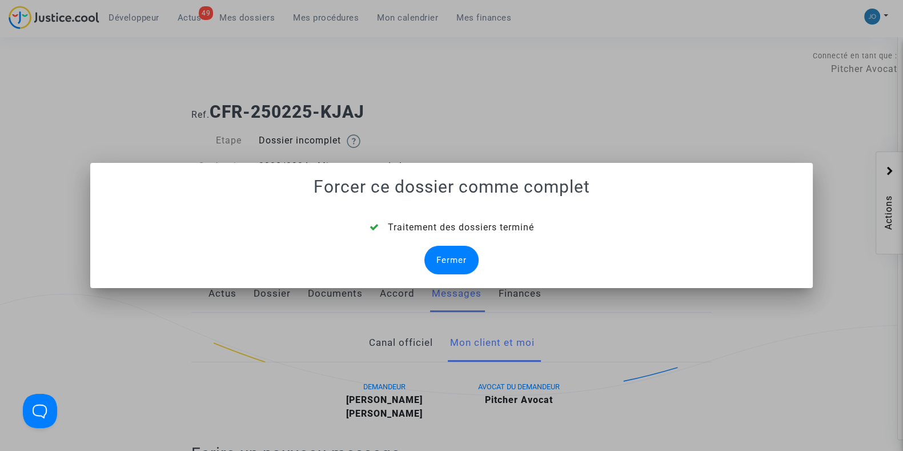
click at [451, 252] on div "Fermer" at bounding box center [451, 260] width 54 height 29
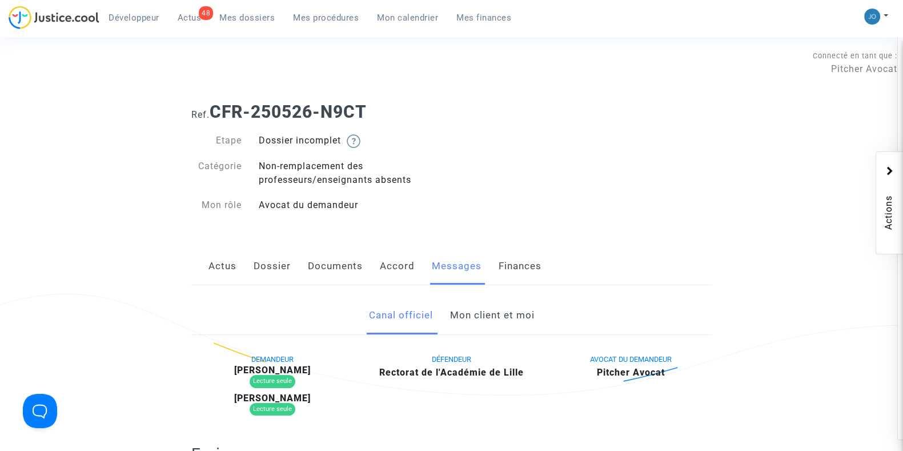
click at [348, 268] on link "Documents" at bounding box center [335, 266] width 55 height 38
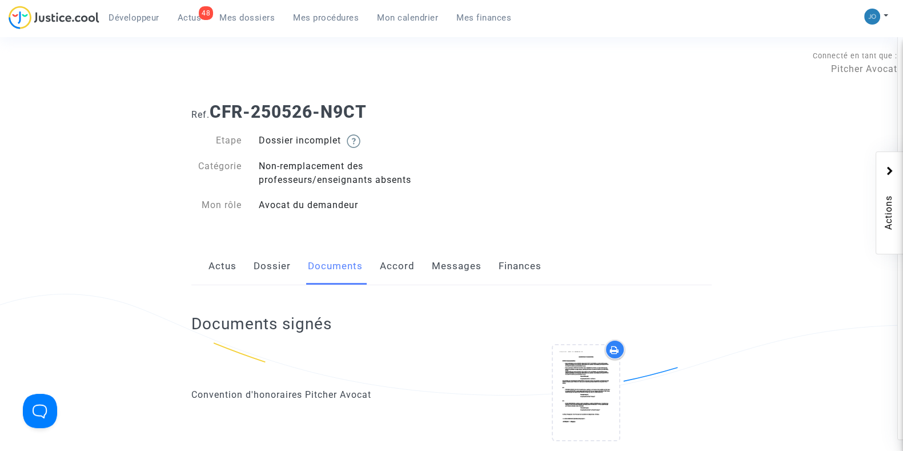
click at [437, 264] on link "Messages" at bounding box center [457, 266] width 50 height 38
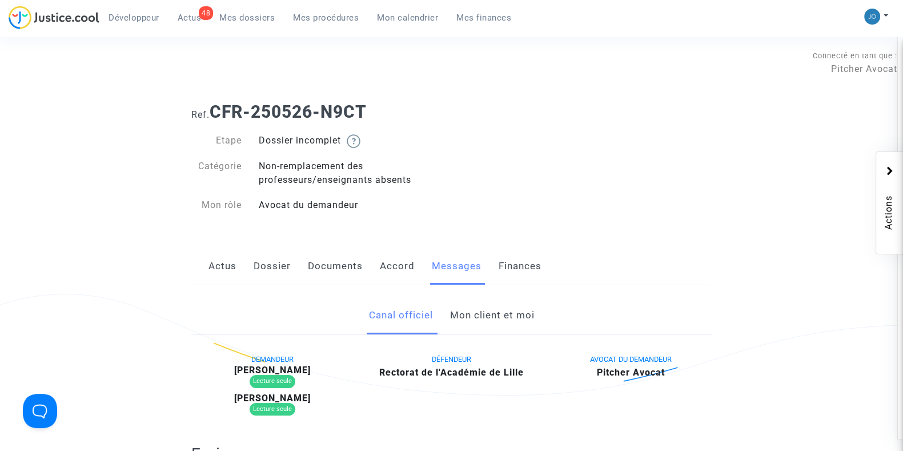
click at [471, 304] on link "Mon client et moi" at bounding box center [491, 315] width 85 height 38
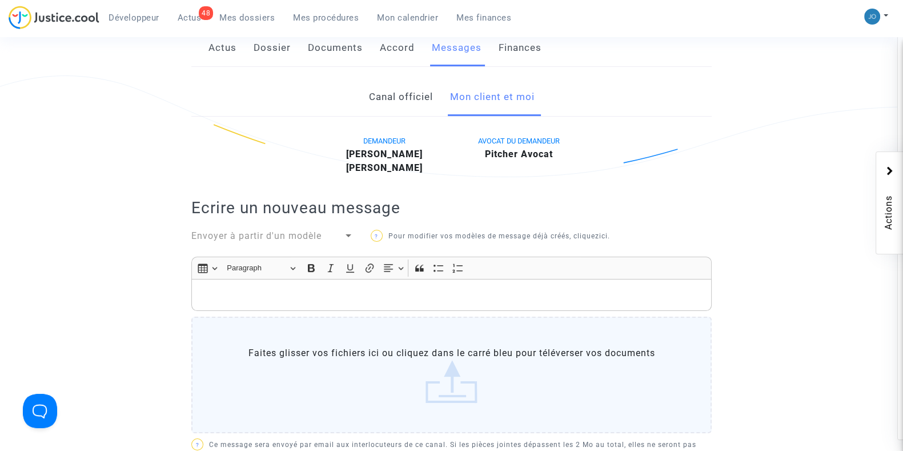
scroll to position [251, 0]
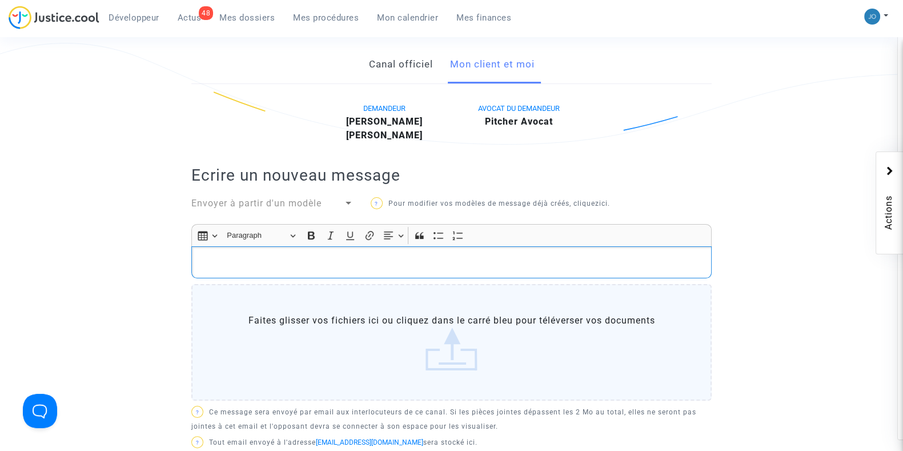
click at [450, 266] on p "Rich Text Editor, main" at bounding box center [452, 262] width 508 height 14
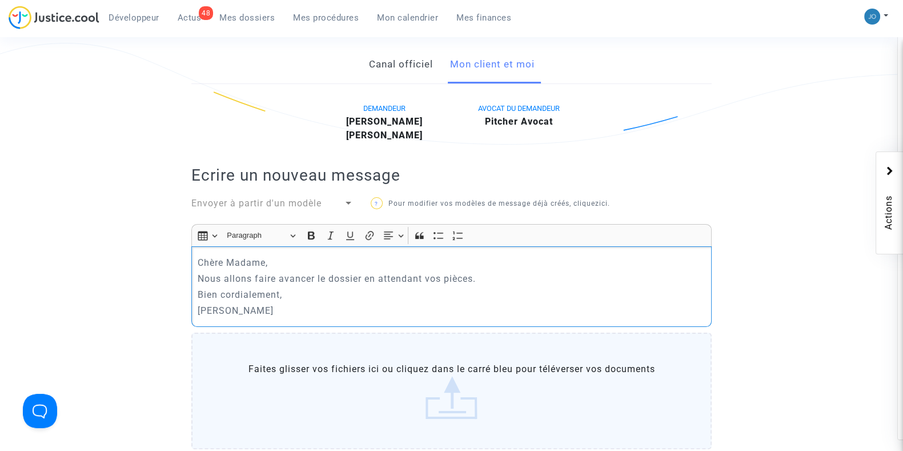
click at [477, 279] on p "Nous allons faire avancer le dossier en attendant vos pièces." at bounding box center [452, 278] width 508 height 14
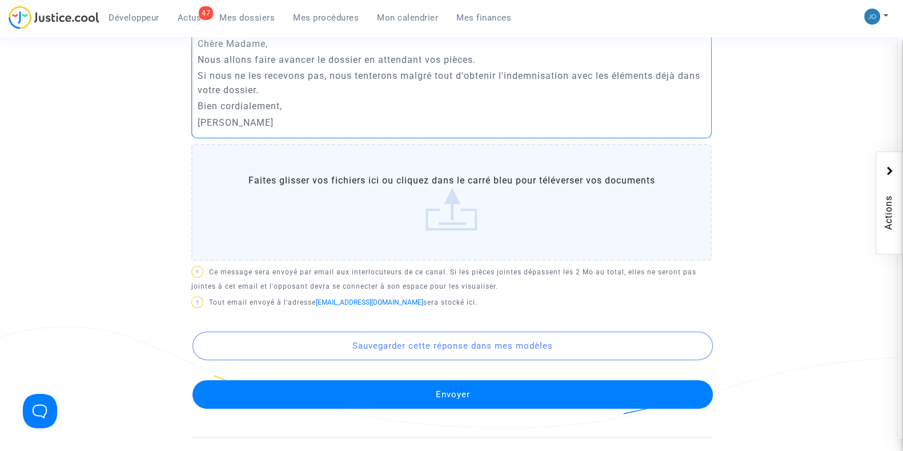
scroll to position [471, 0]
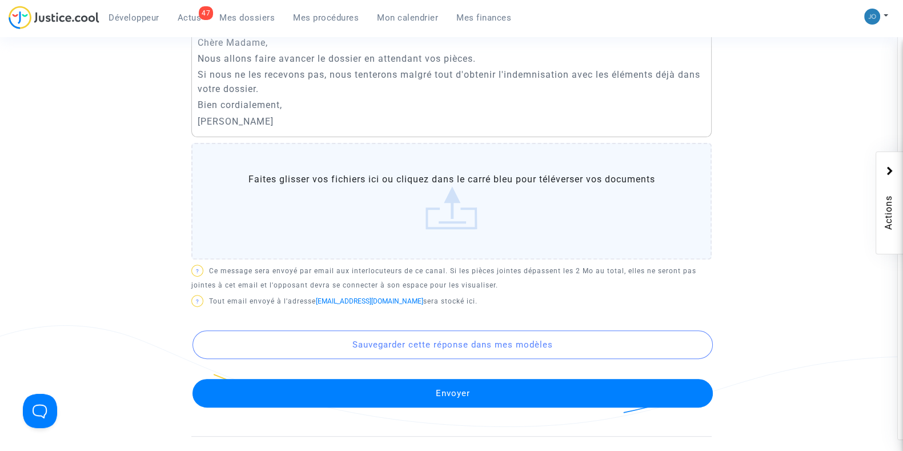
click at [475, 388] on button "Envoyer" at bounding box center [452, 393] width 520 height 29
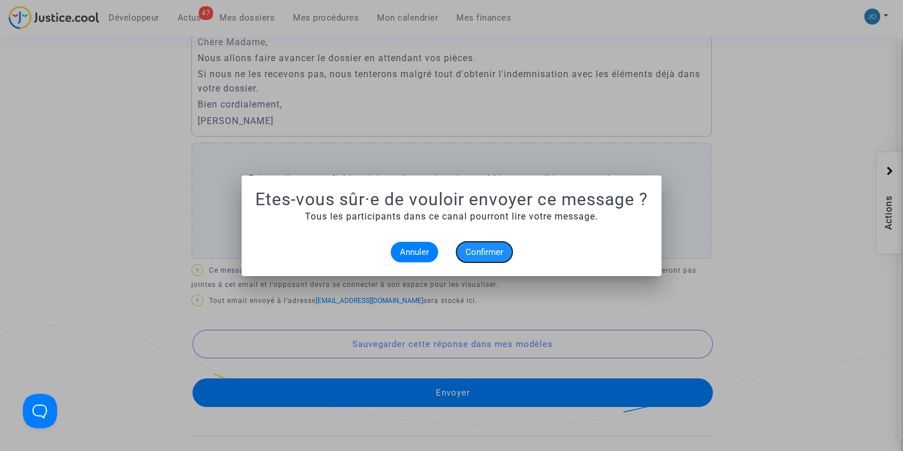
click at [484, 257] on button "Confirmer" at bounding box center [484, 252] width 56 height 21
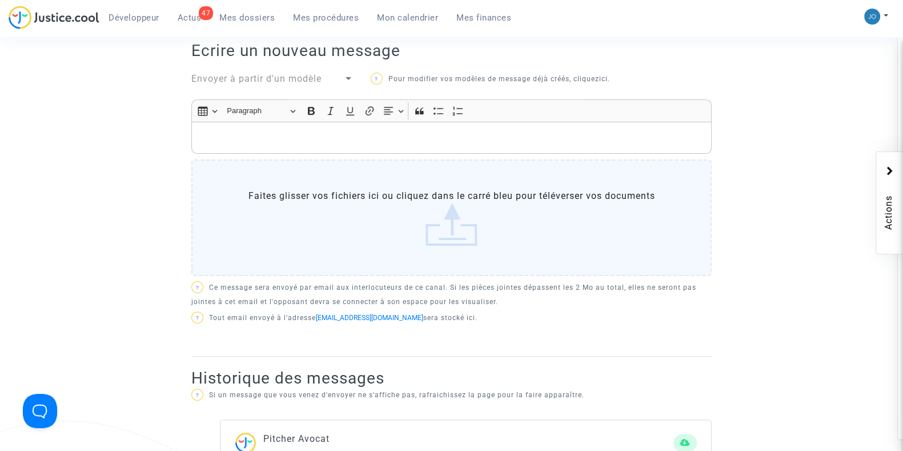
scroll to position [374, 0]
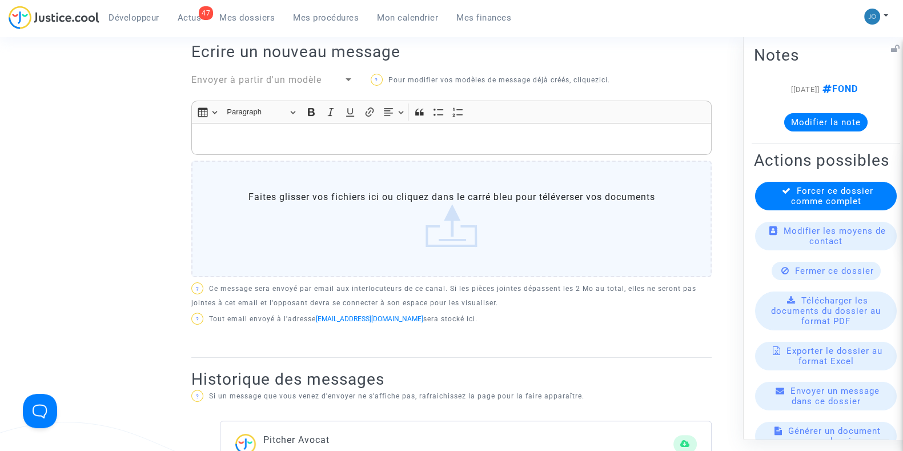
click at [830, 206] on span "Forcer ce dossier comme complet" at bounding box center [832, 195] width 82 height 21
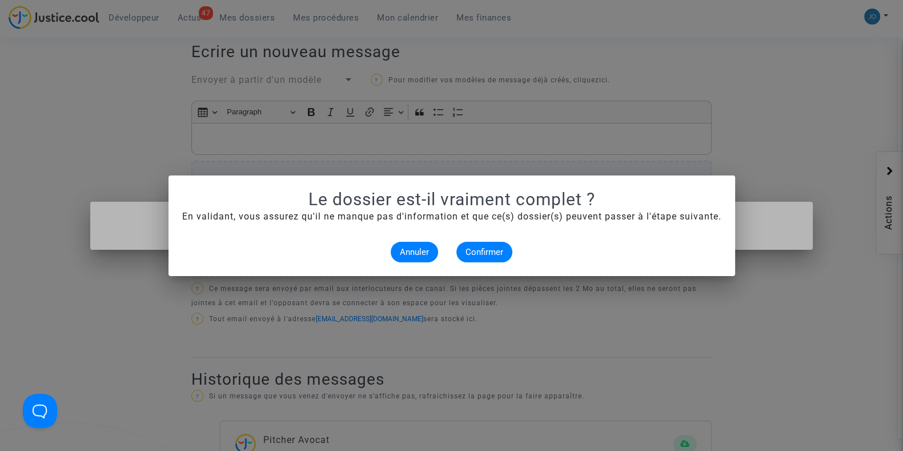
scroll to position [0, 0]
click at [496, 250] on span "Confirmer" at bounding box center [484, 252] width 38 height 10
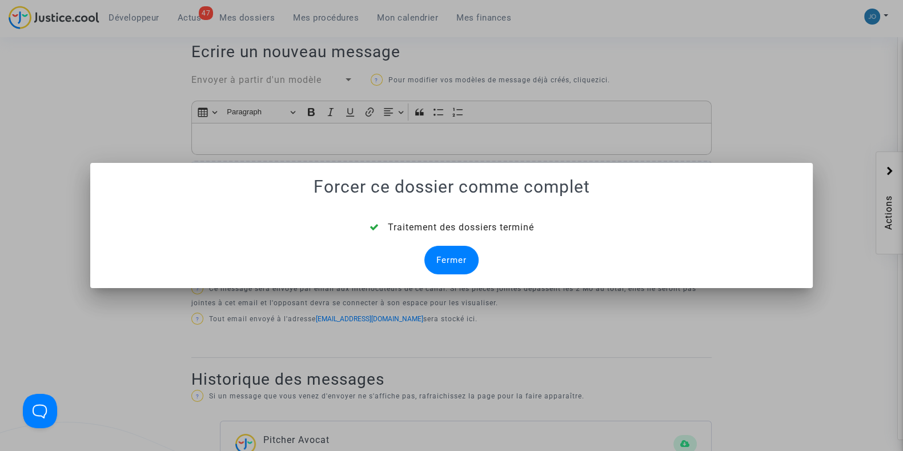
click at [465, 254] on div "Fermer" at bounding box center [451, 260] width 54 height 29
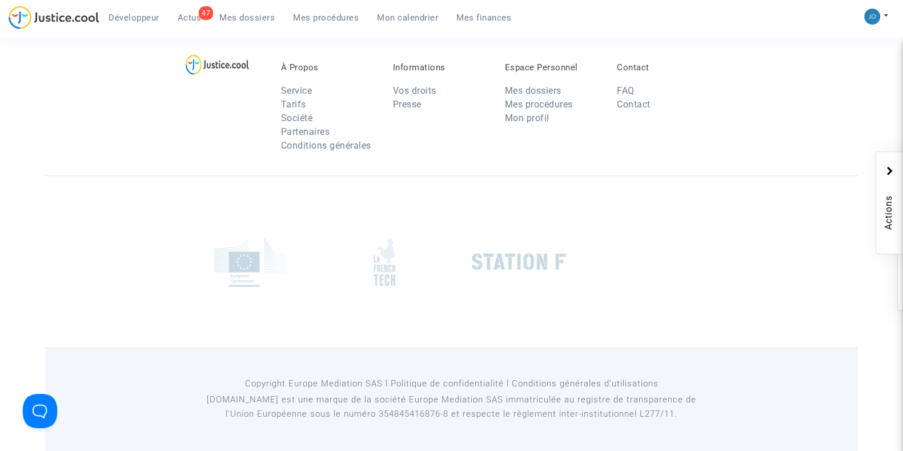
scroll to position [374, 0]
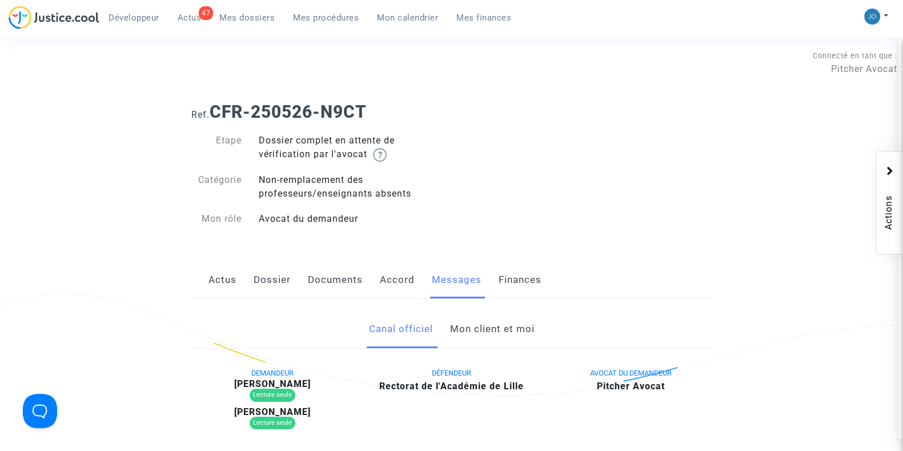
click at [491, 341] on link "Mon client et moi" at bounding box center [491, 329] width 85 height 38
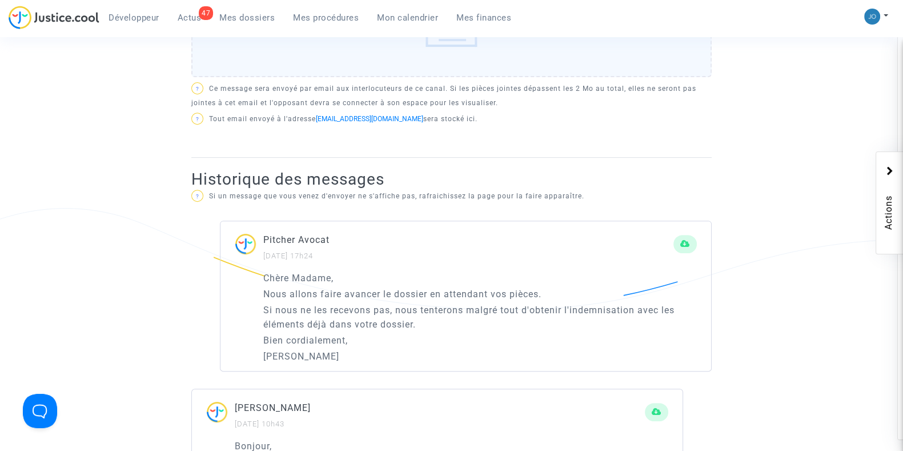
scroll to position [589, 0]
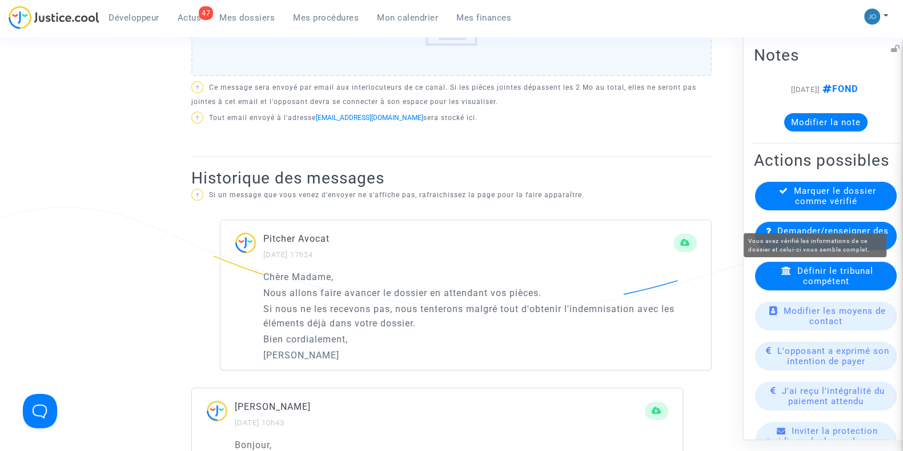
click at [856, 206] on span "Marquer le dossier comme vérifié" at bounding box center [835, 195] width 82 height 21
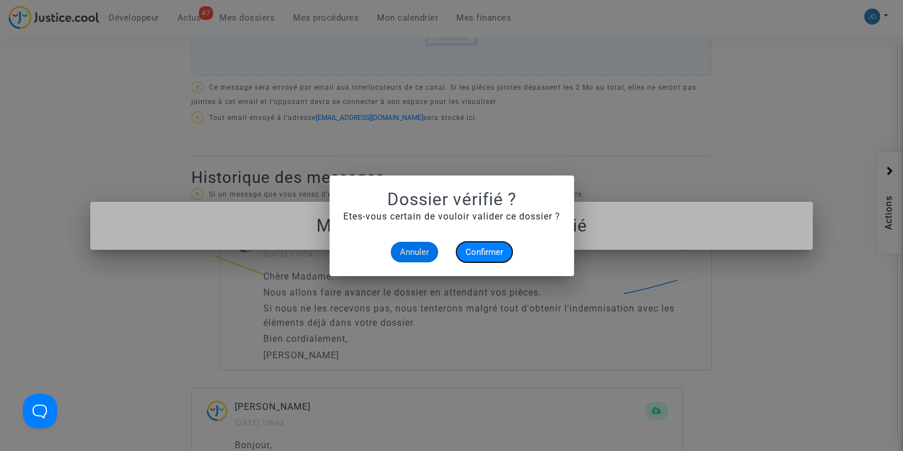
click at [500, 249] on span "Confirmer" at bounding box center [484, 252] width 38 height 10
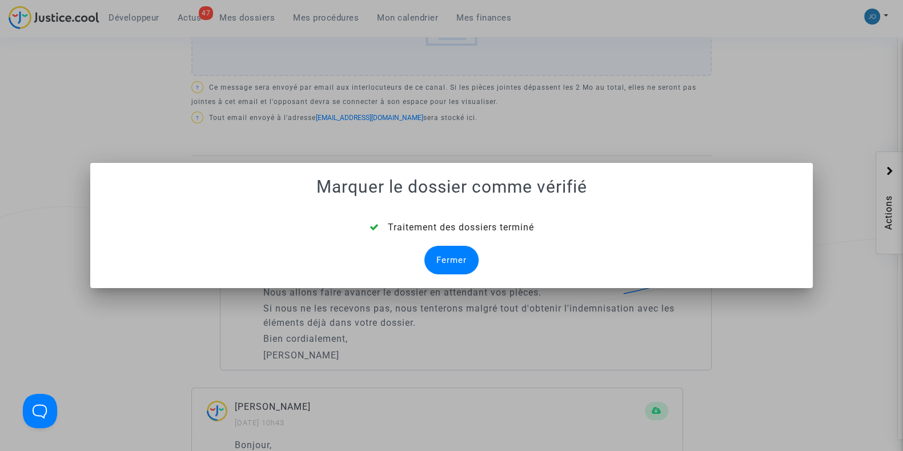
click at [459, 262] on div "Fermer" at bounding box center [451, 260] width 54 height 29
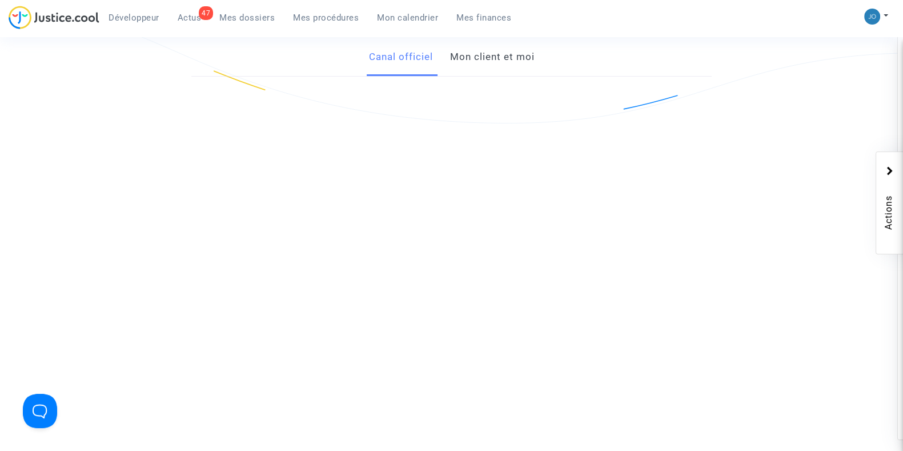
scroll to position [589, 0]
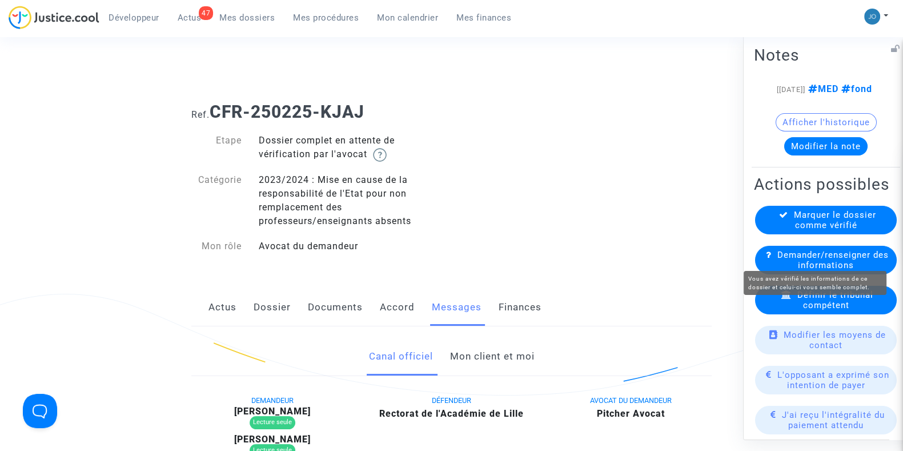
click at [813, 230] on span "Marquer le dossier comme vérifié" at bounding box center [835, 219] width 82 height 21
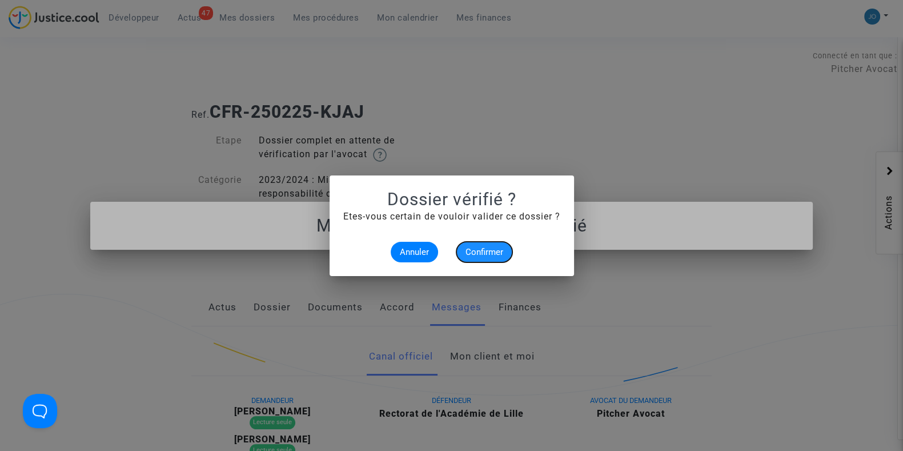
click at [493, 249] on span "Confirmer" at bounding box center [484, 252] width 38 height 10
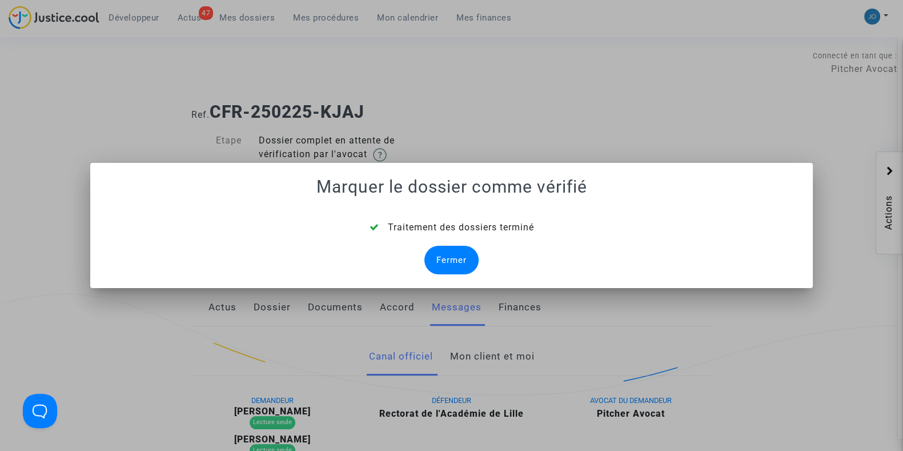
click at [457, 260] on div "Fermer" at bounding box center [451, 260] width 54 height 29
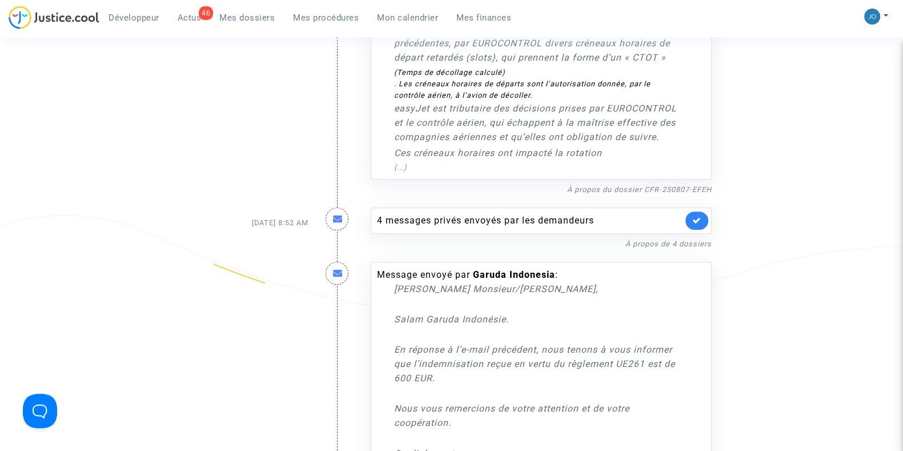
scroll to position [588, 0]
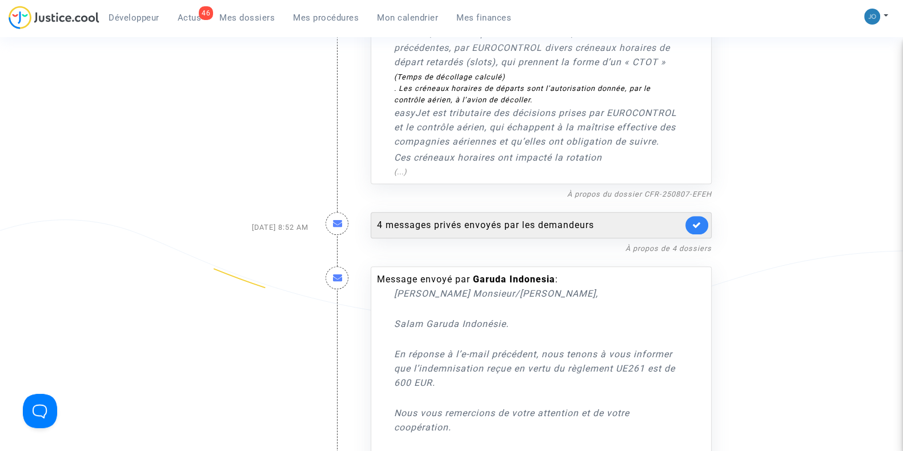
click at [450, 218] on div "4 messages privés envoyés par les demandeurs" at bounding box center [530, 225] width 306 height 14
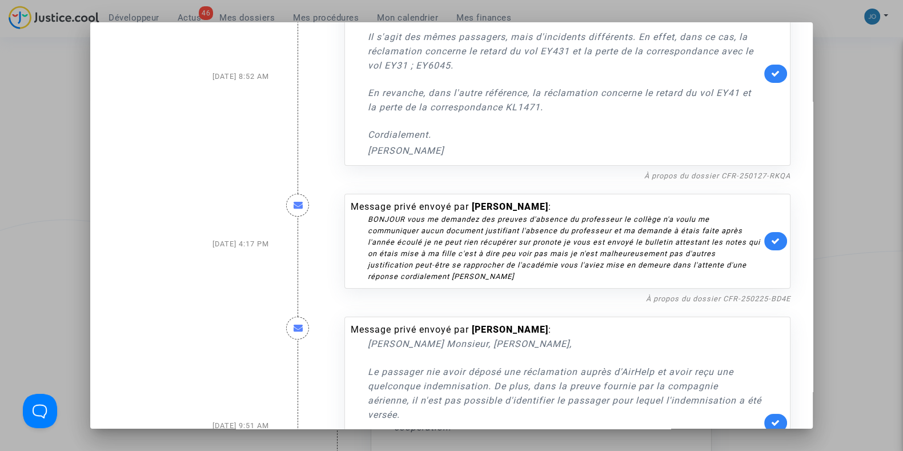
scroll to position [74, 0]
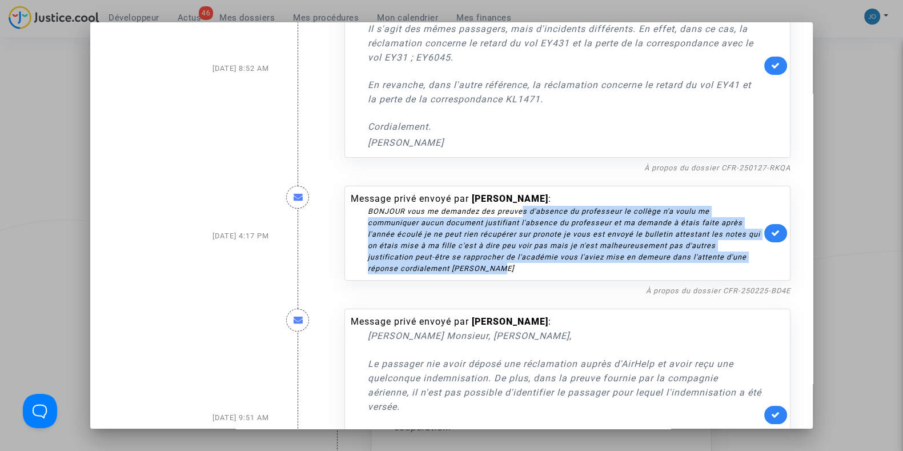
drag, startPoint x: 517, startPoint y: 207, endPoint x: 527, endPoint y: 268, distance: 62.0
click at [527, 268] on div "BONJOUR vous me demandez des preuves d'absence du professeur le collège n'a vou…" at bounding box center [564, 240] width 393 height 69
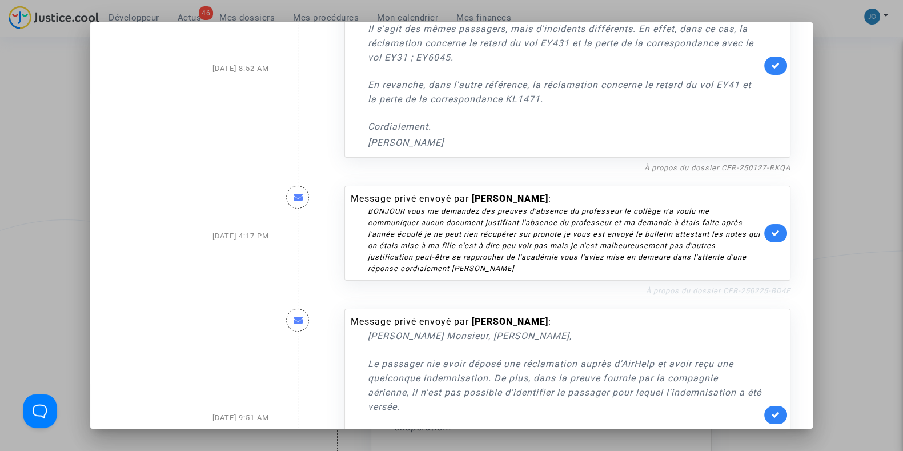
click at [682, 289] on link "À propos du dossier CFR-250225-BD4E" at bounding box center [718, 290] width 144 height 9
click at [771, 238] on link at bounding box center [775, 233] width 23 height 18
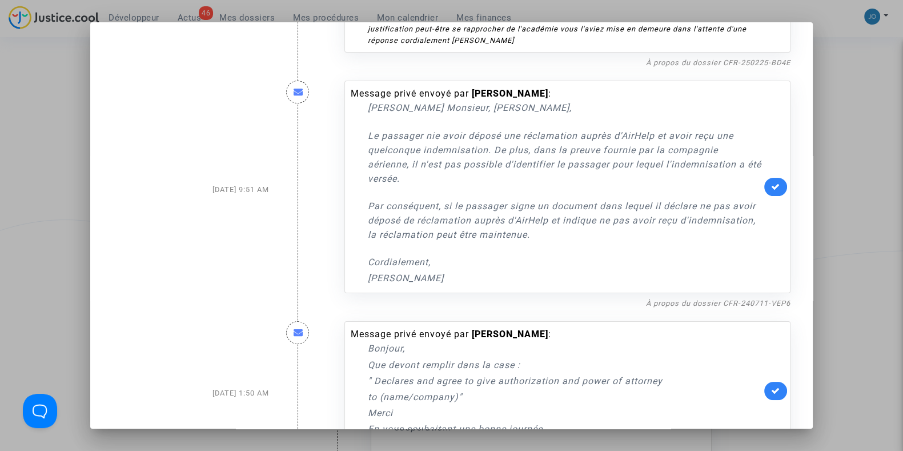
scroll to position [303, 0]
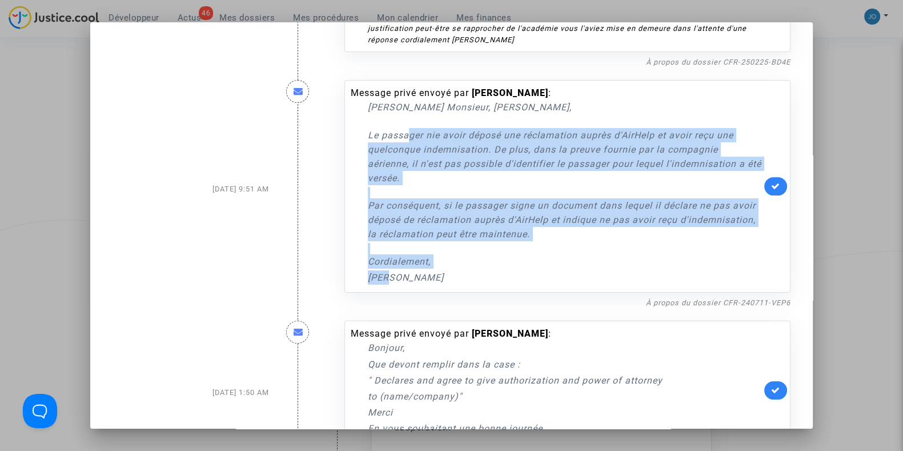
drag, startPoint x: 402, startPoint y: 135, endPoint x: 517, endPoint y: 276, distance: 181.9
click at [517, 276] on div "[PERSON_NAME] Monsieur, [PERSON_NAME], [PERSON_NAME] passager nie avoir déposé …" at bounding box center [564, 192] width 393 height 184
click at [517, 276] on p "[PERSON_NAME]" at bounding box center [564, 277] width 393 height 14
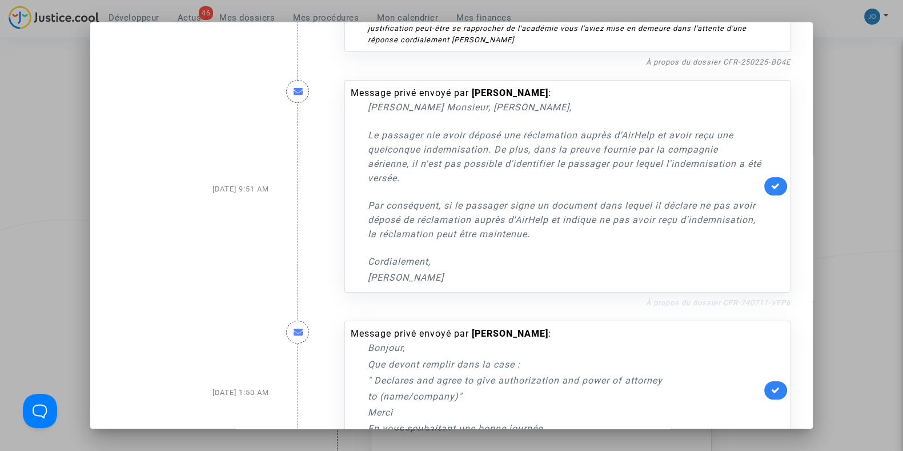
click at [705, 298] on link "À propos du dossier CFR-240711-VEP6" at bounding box center [718, 302] width 144 height 9
click at [773, 188] on icon at bounding box center [775, 186] width 9 height 9
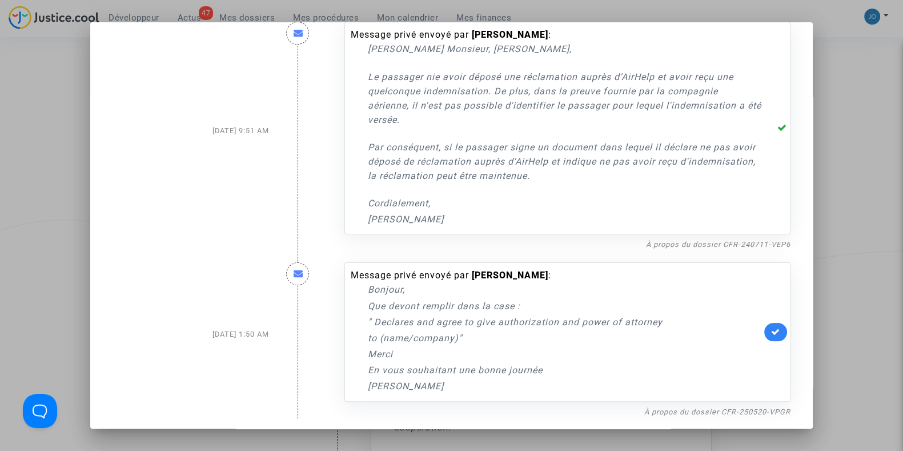
scroll to position [363, 0]
drag, startPoint x: 485, startPoint y: 318, endPoint x: 508, endPoint y: 350, distance: 39.3
click at [508, 350] on div "Bonjour, Que devont remplir dans la case : " Declares and agree to give authori…" at bounding box center [564, 335] width 393 height 111
click at [508, 350] on p "Merci" at bounding box center [564, 351] width 393 height 14
drag, startPoint x: 463, startPoint y: 322, endPoint x: 485, endPoint y: 358, distance: 42.6
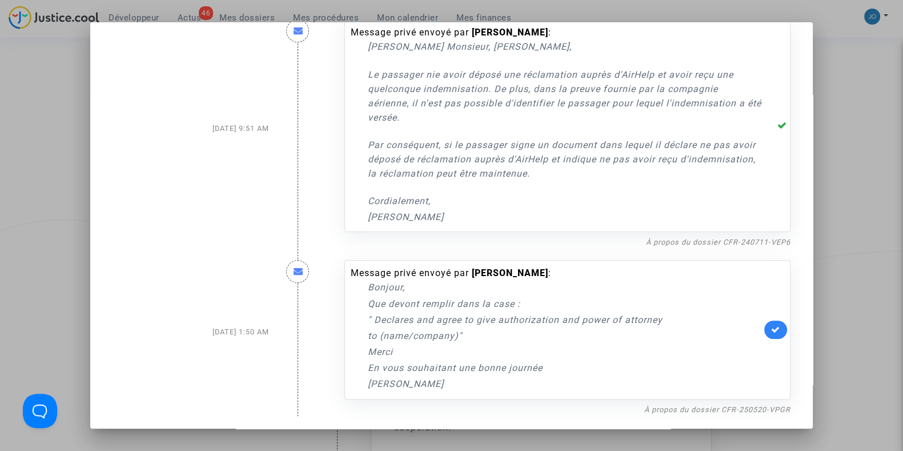
click at [485, 358] on div "Bonjour, Que devont remplir dans la case : " Declares and agree to give authori…" at bounding box center [564, 335] width 393 height 111
click at [671, 410] on link "À propos du dossier CFR-250520-VPGR" at bounding box center [717, 409] width 146 height 9
click at [777, 330] on link at bounding box center [775, 329] width 23 height 18
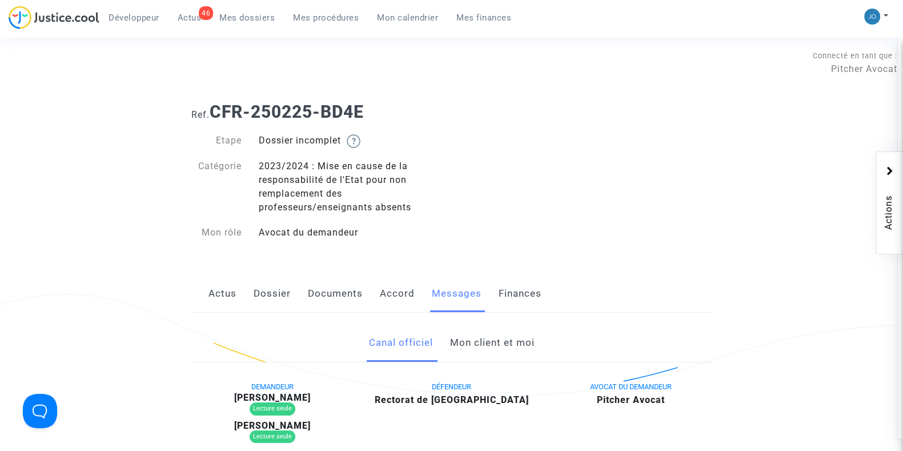
click at [345, 298] on link "Documents" at bounding box center [335, 294] width 55 height 38
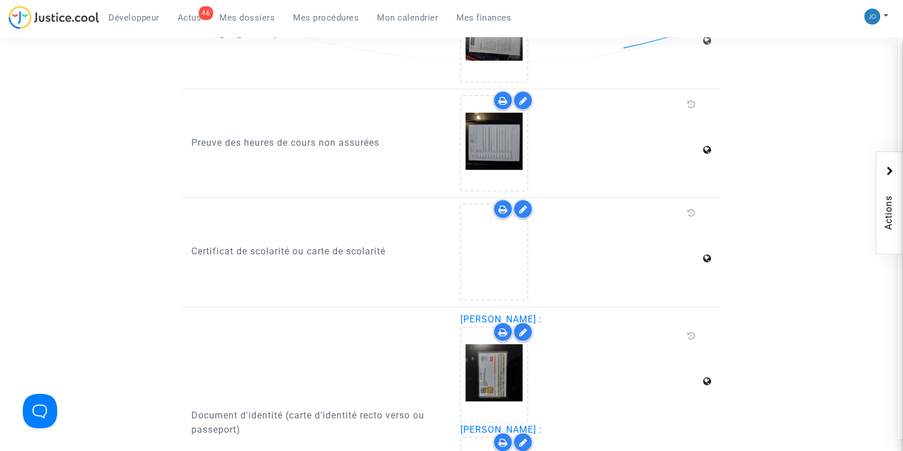
scroll to position [834, 0]
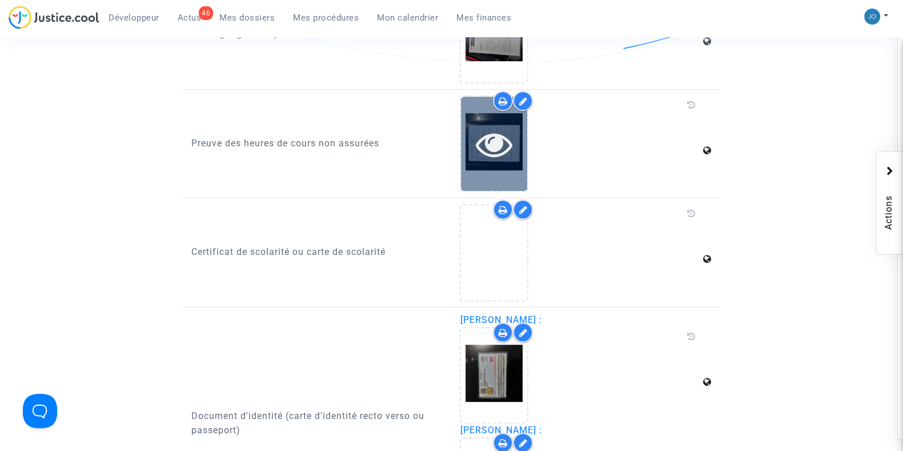
click at [491, 152] on icon at bounding box center [494, 144] width 37 height 37
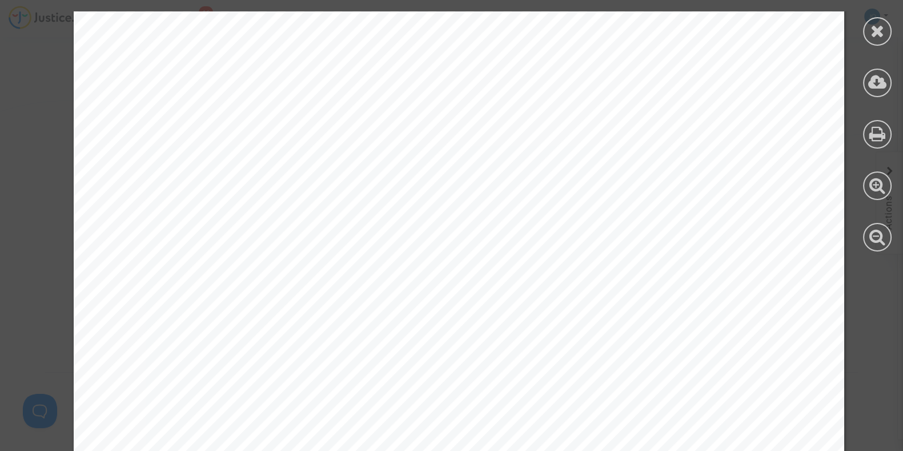
scroll to position [0, 0]
click at [870, 39] on div at bounding box center [877, 31] width 29 height 29
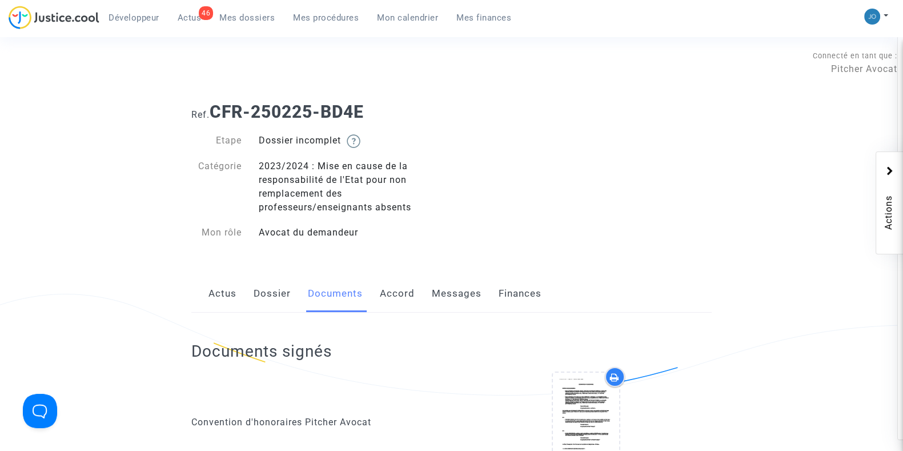
click at [448, 292] on link "Messages" at bounding box center [457, 294] width 50 height 38
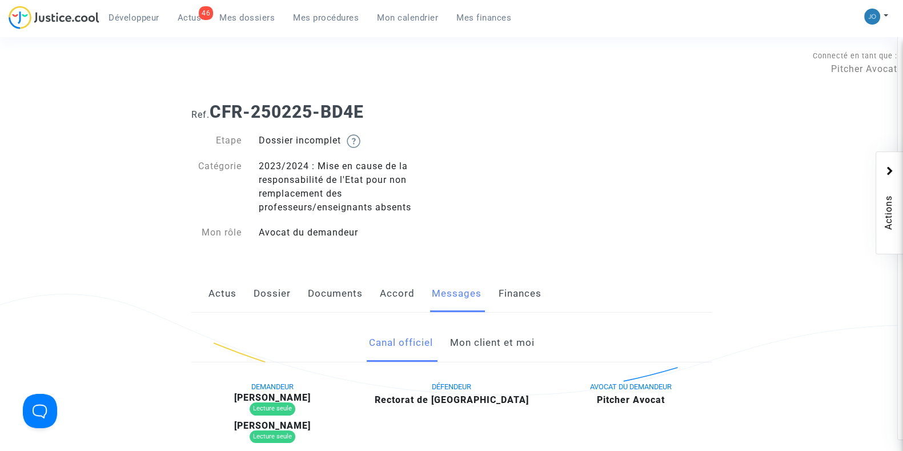
click at [482, 332] on link "Mon client et moi" at bounding box center [491, 343] width 85 height 38
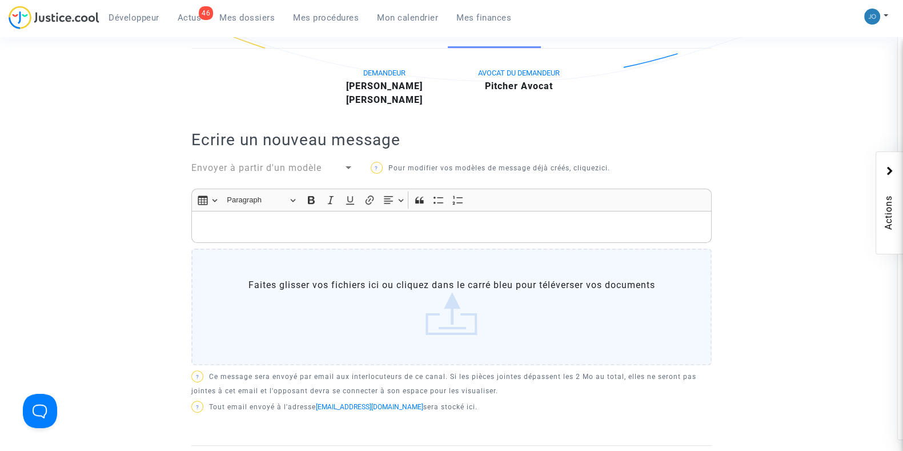
scroll to position [314, 0]
click at [447, 224] on p "Rich Text Editor, main" at bounding box center [452, 226] width 508 height 14
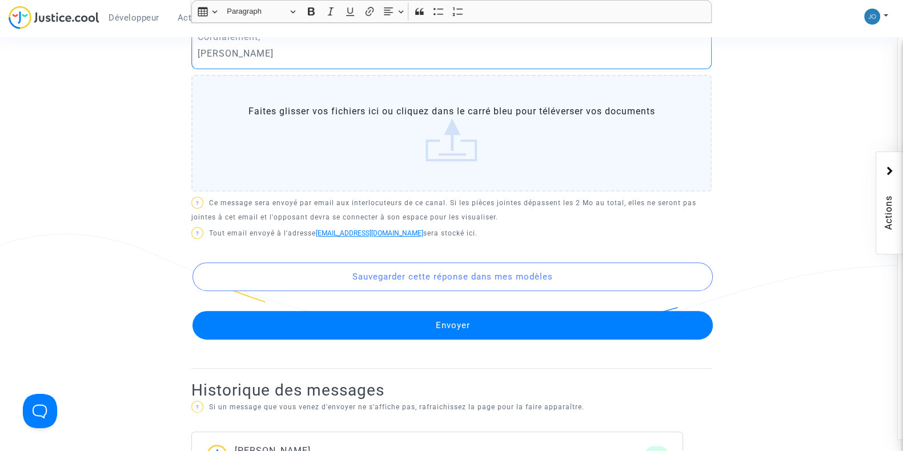
scroll to position [567, 0]
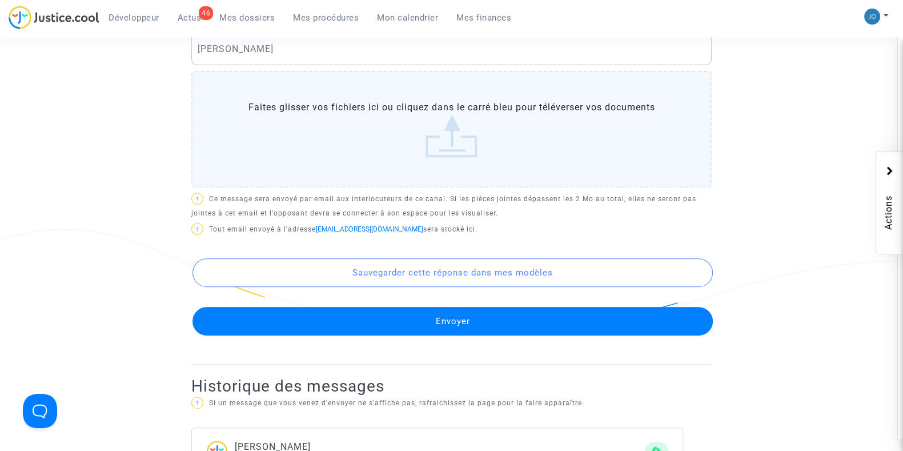
drag, startPoint x: 483, startPoint y: 310, endPoint x: 468, endPoint y: 318, distance: 16.9
click at [468, 318] on button "Envoyer" at bounding box center [452, 321] width 520 height 29
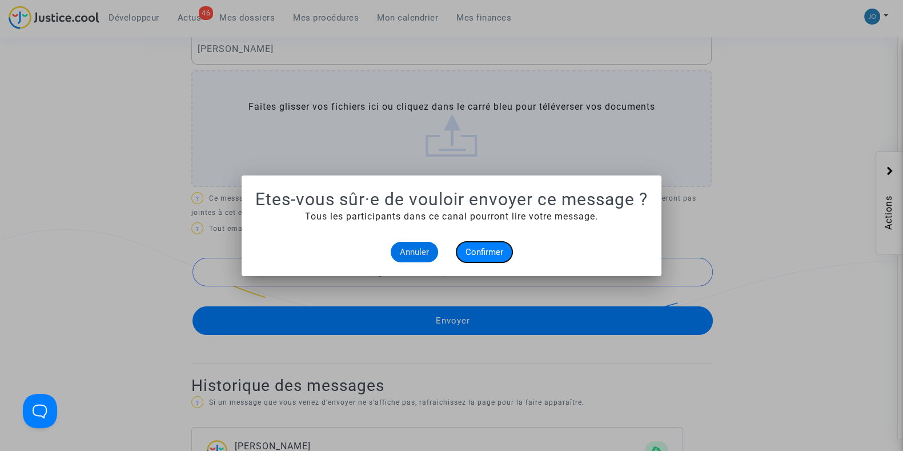
click at [477, 257] on button "Confirmer" at bounding box center [484, 252] width 56 height 21
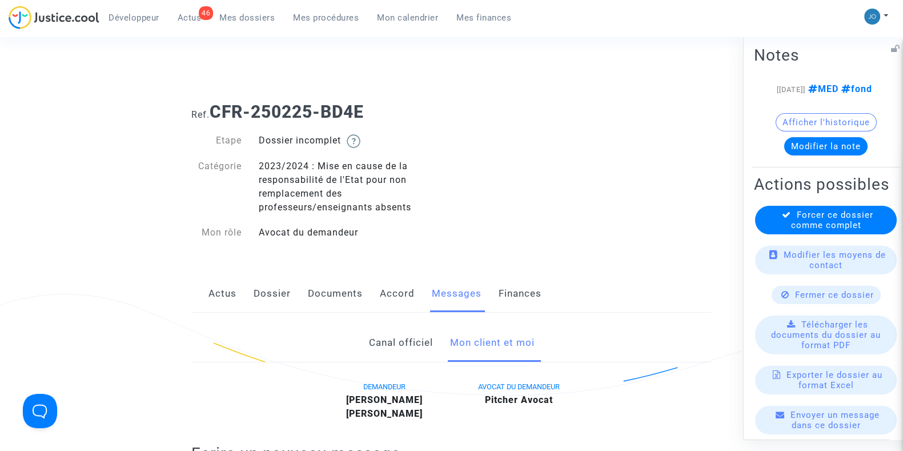
click at [830, 230] on span "Forcer ce dossier comme complet" at bounding box center [832, 219] width 82 height 21
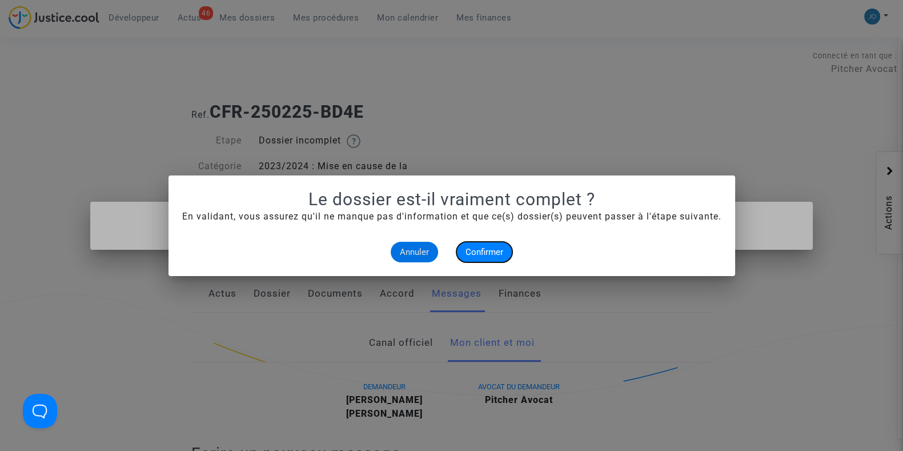
click at [497, 252] on span "Confirmer" at bounding box center [484, 252] width 38 height 10
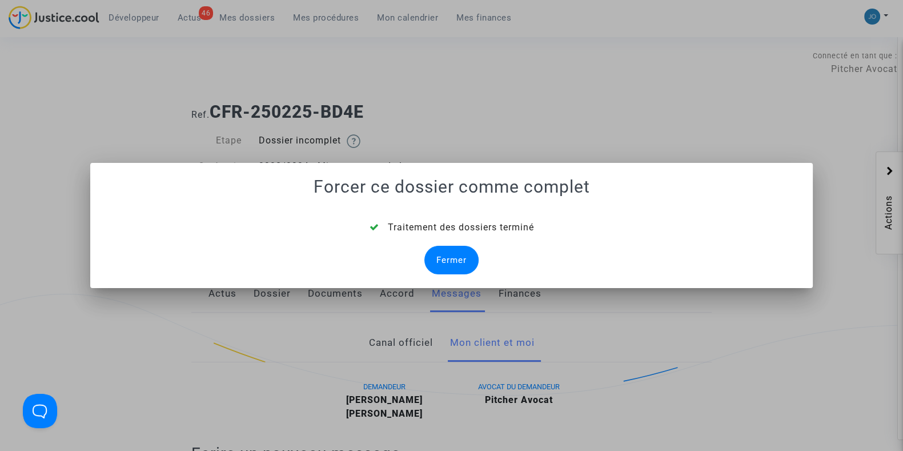
click at [463, 260] on div "Fermer" at bounding box center [451, 260] width 54 height 29
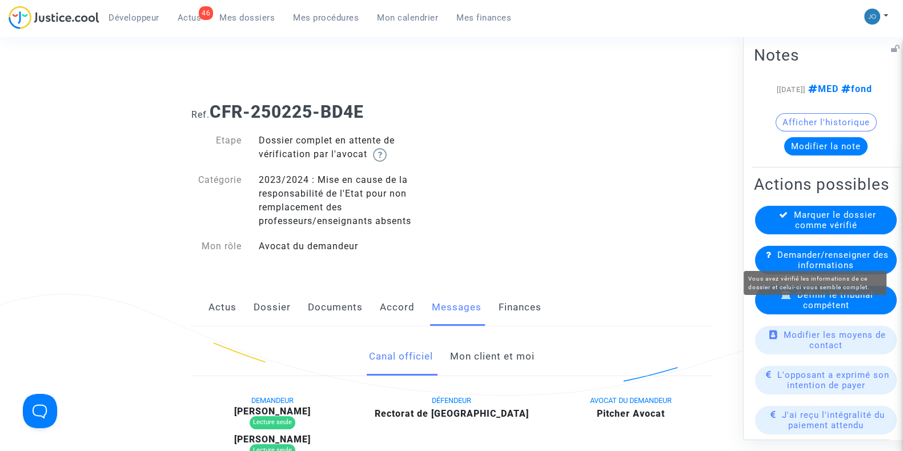
click at [837, 230] on span "Marquer le dossier comme vérifié" at bounding box center [835, 219] width 82 height 21
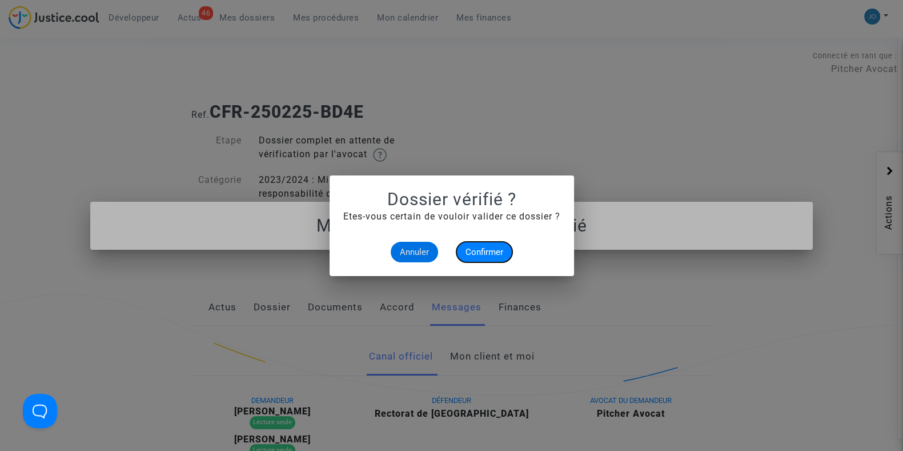
click at [481, 251] on span "Confirmer" at bounding box center [484, 252] width 38 height 10
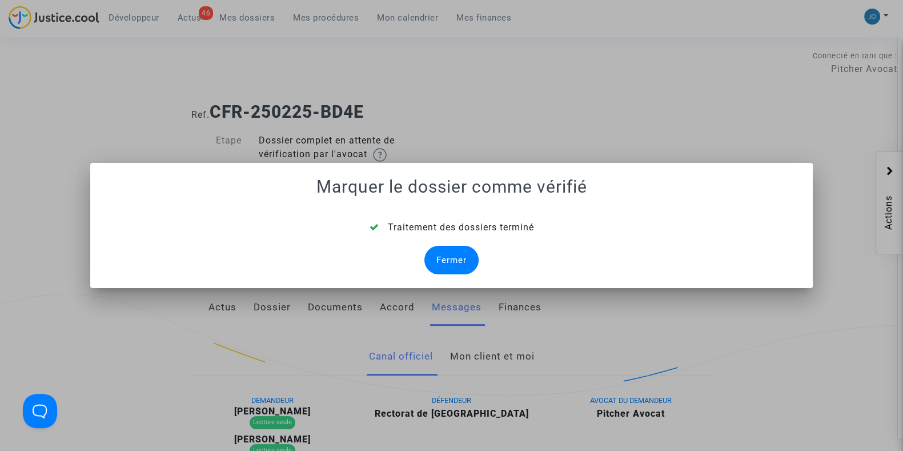
click at [448, 265] on div "Fermer" at bounding box center [451, 260] width 54 height 29
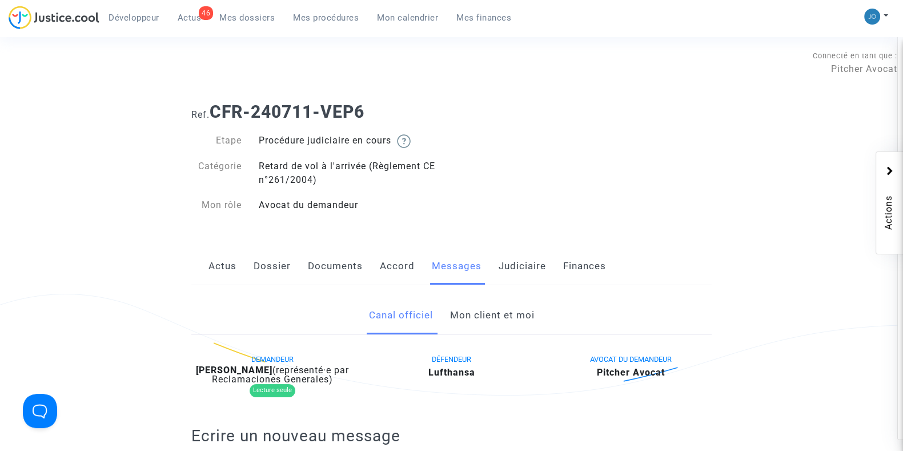
click at [511, 310] on link "Mon client et moi" at bounding box center [491, 315] width 85 height 38
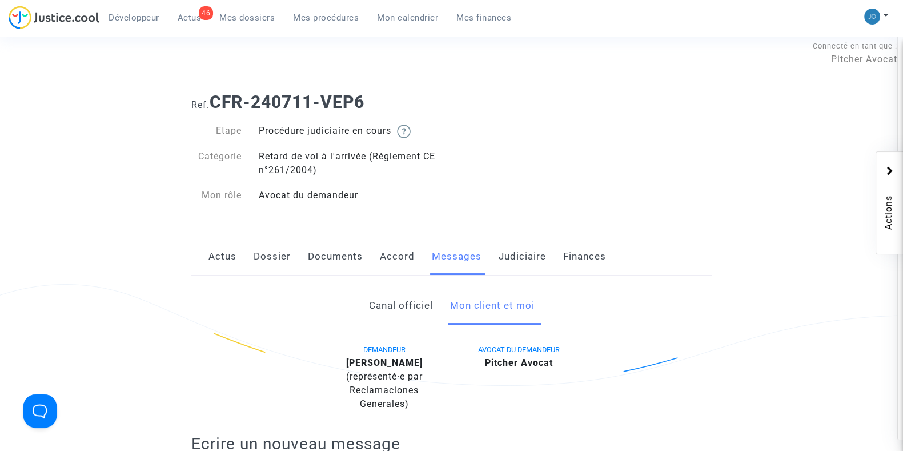
scroll to position [9, 0]
click at [514, 254] on link "Judiciaire" at bounding box center [522, 257] width 47 height 38
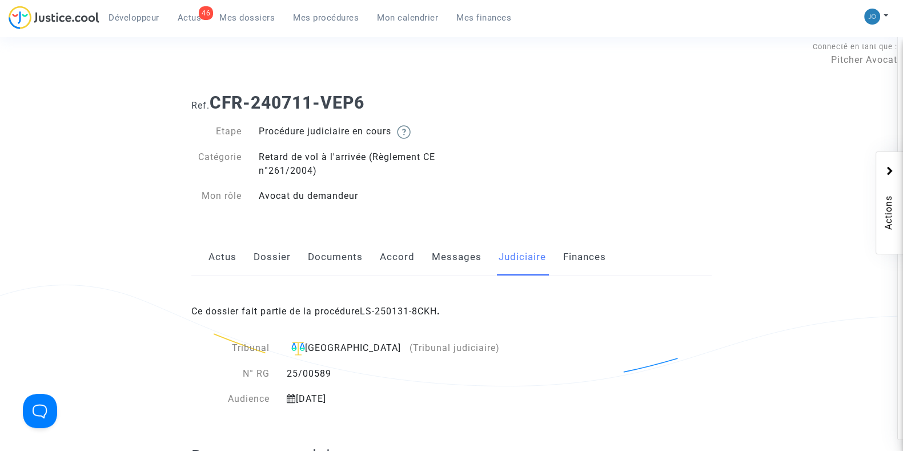
click at [465, 252] on link "Messages" at bounding box center [457, 257] width 50 height 38
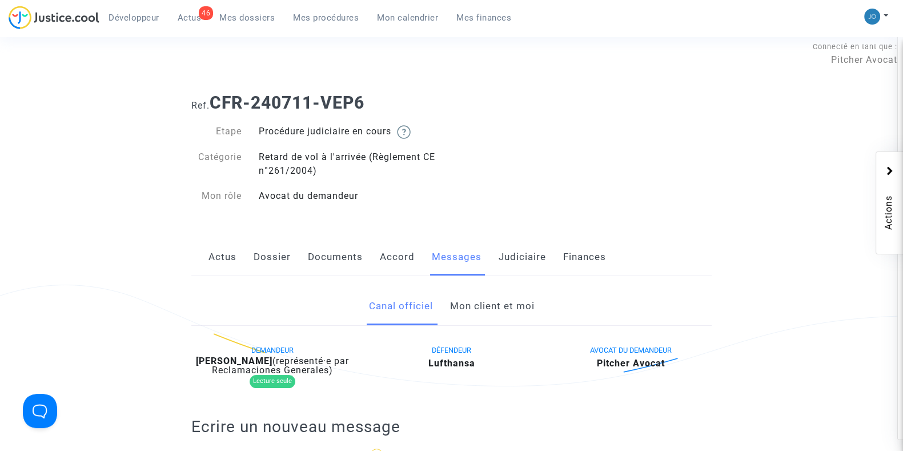
click at [485, 295] on link "Mon client et moi" at bounding box center [491, 306] width 85 height 38
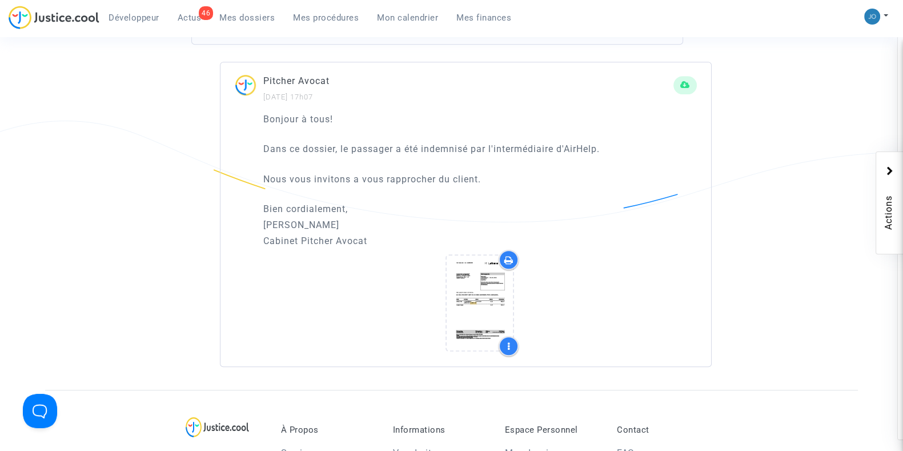
scroll to position [1179, 0]
click at [485, 295] on icon at bounding box center [479, 301] width 37 height 37
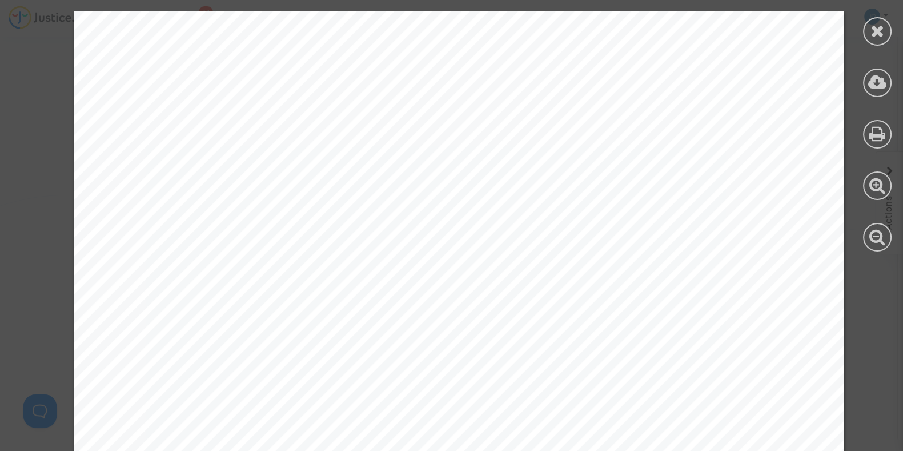
scroll to position [1102, 0]
click at [875, 31] on icon at bounding box center [877, 30] width 14 height 17
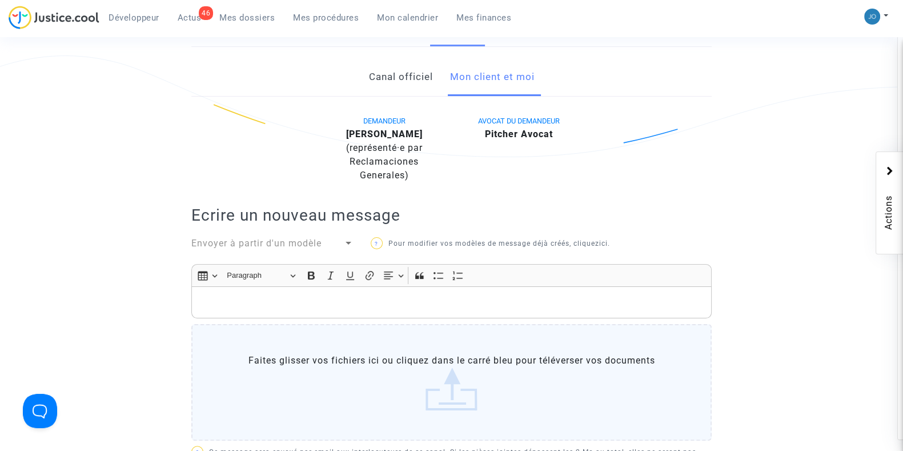
scroll to position [148, 0]
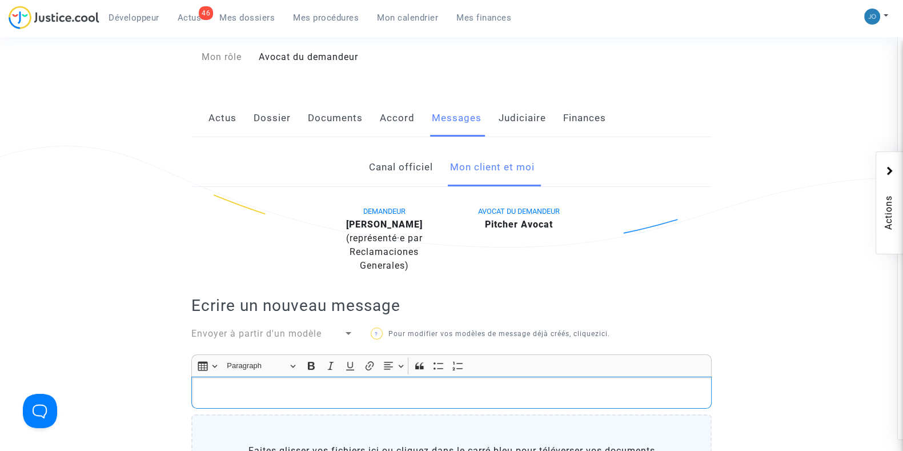
click at [387, 389] on p "Rich Text Editor, main" at bounding box center [452, 392] width 508 height 14
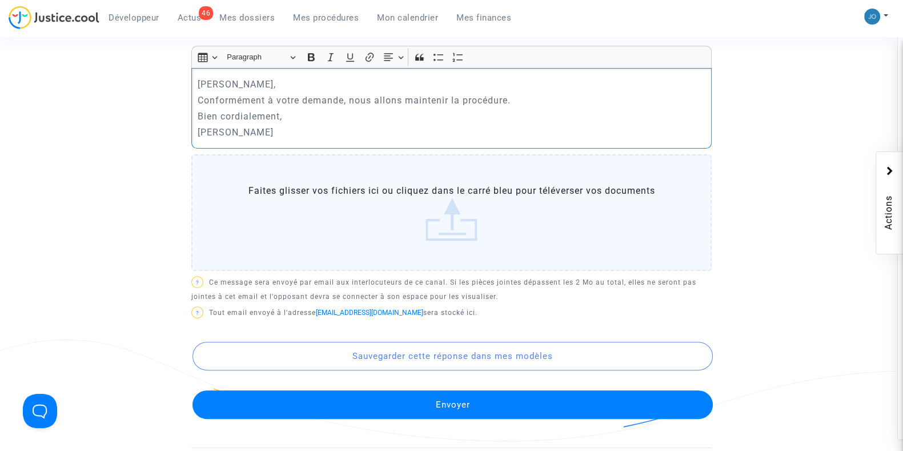
scroll to position [463, 0]
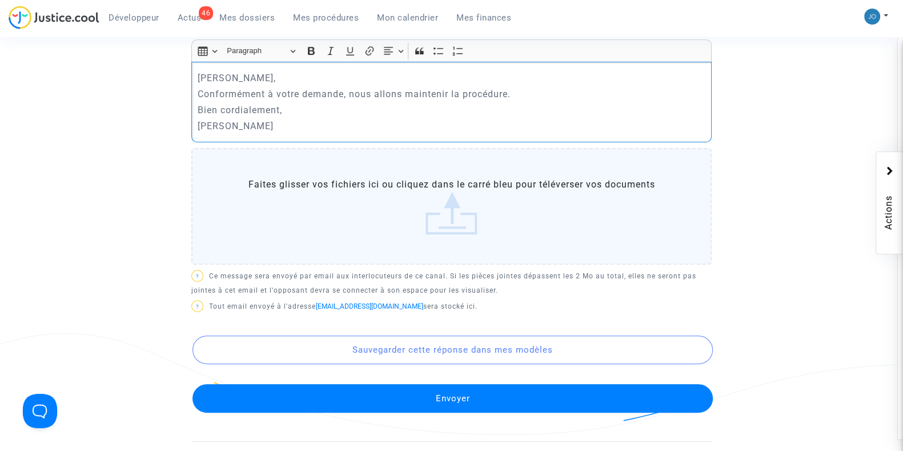
click at [448, 396] on button "Envoyer" at bounding box center [452, 398] width 520 height 29
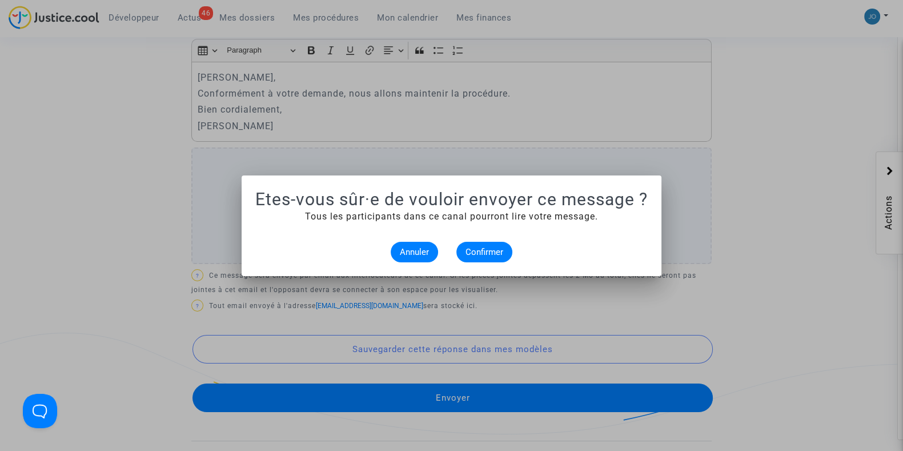
scroll to position [0, 0]
click at [484, 256] on button "Confirmer" at bounding box center [484, 252] width 56 height 21
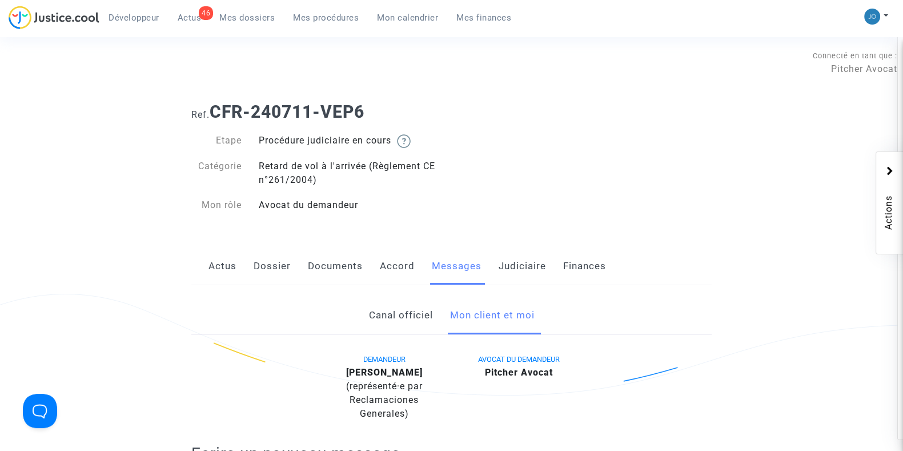
click at [520, 258] on link "Judiciaire" at bounding box center [522, 266] width 47 height 38
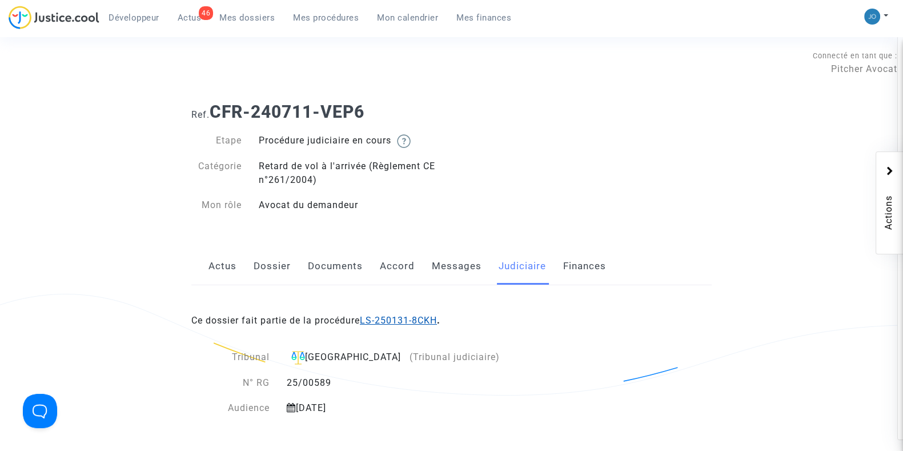
click at [399, 316] on link "LS-250131-8CKH" at bounding box center [398, 320] width 77 height 11
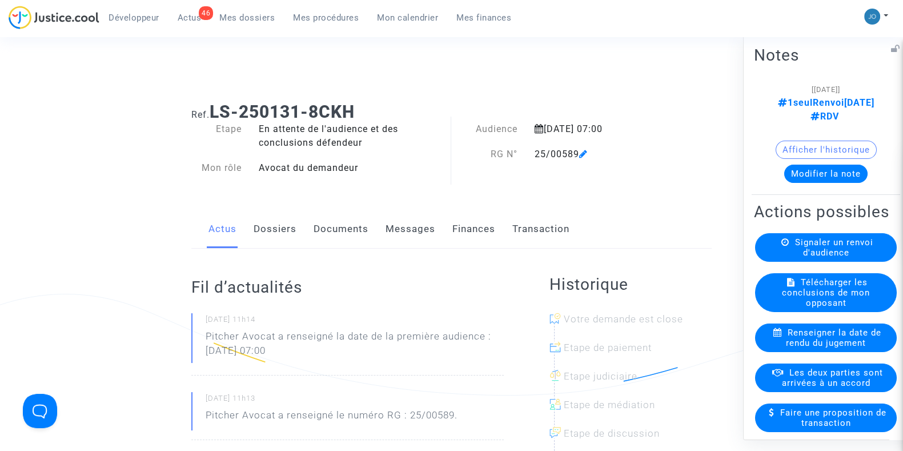
click at [815, 164] on button "Modifier la note" at bounding box center [825, 173] width 83 height 18
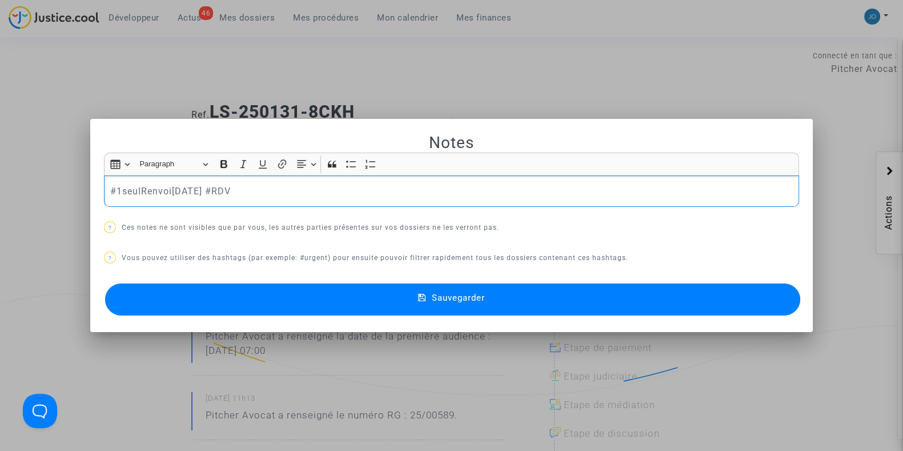
click at [397, 189] on p "#1seulRenvoi06janvier2026 #RDV" at bounding box center [451, 191] width 683 height 14
click at [452, 299] on span "Sauvegarder" at bounding box center [458, 297] width 53 height 10
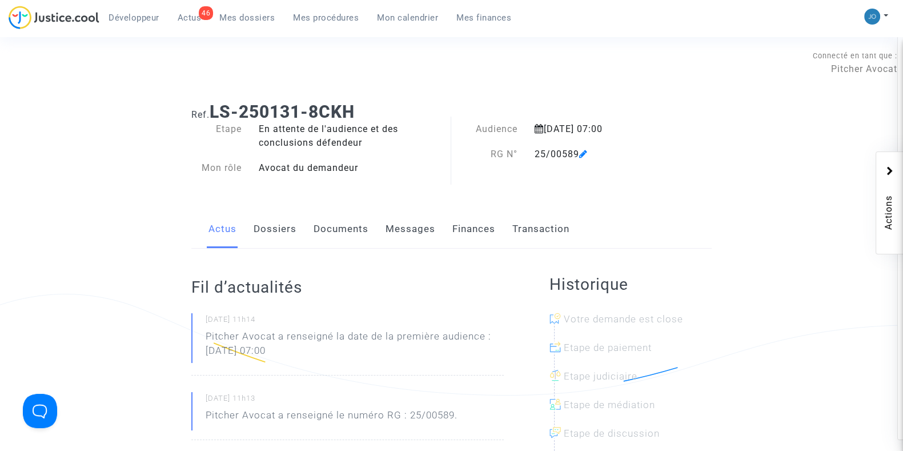
click at [283, 230] on link "Dossiers" at bounding box center [275, 229] width 43 height 38
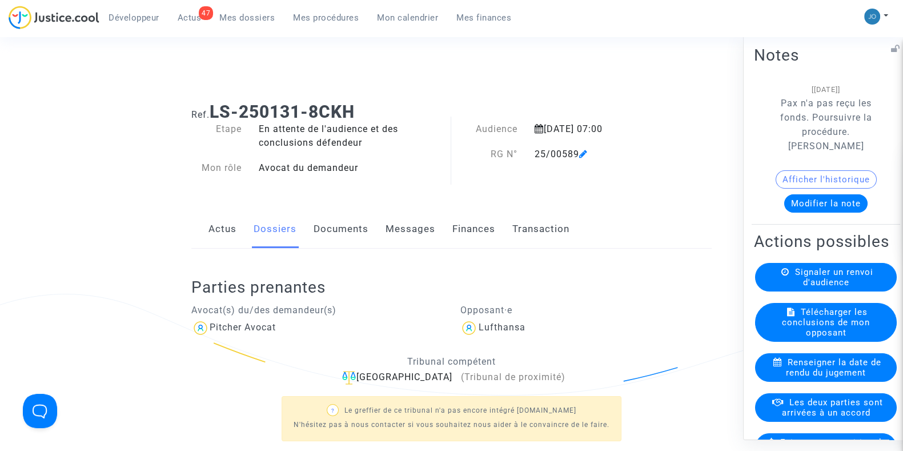
click at [848, 194] on button "Modifier la note" at bounding box center [825, 203] width 83 height 18
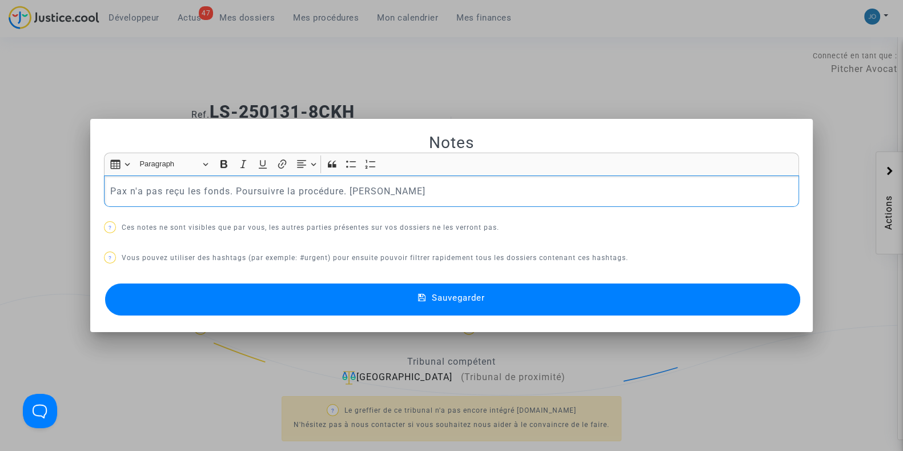
click at [307, 192] on p "Pax n'a pas reçu les fonds. Poursuivre la procédure. Joyce" at bounding box center [451, 191] width 683 height 14
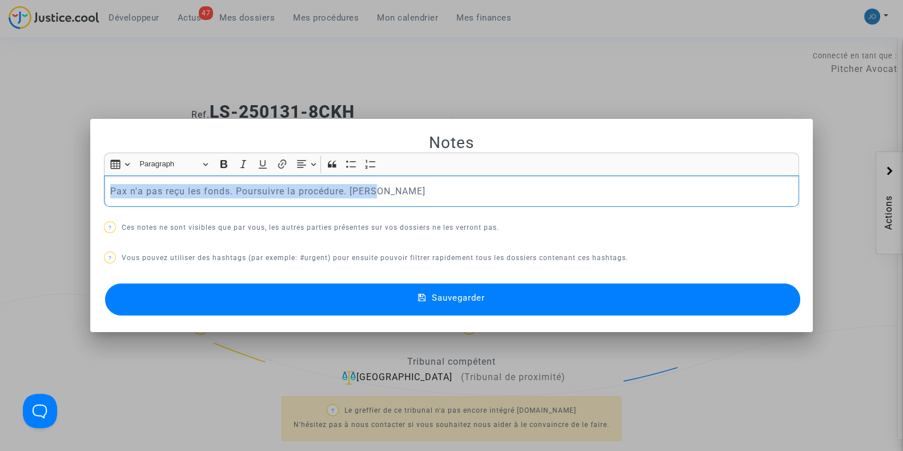
click at [307, 192] on p "Pax n'a pas reçu les fonds. Poursuivre la procédure. Joyce" at bounding box center [451, 191] width 683 height 14
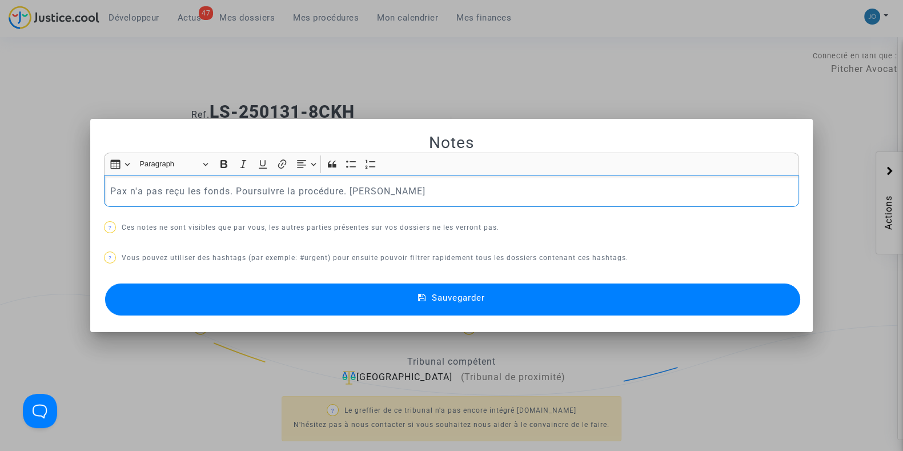
click at [507, 92] on div at bounding box center [451, 225] width 903 height 451
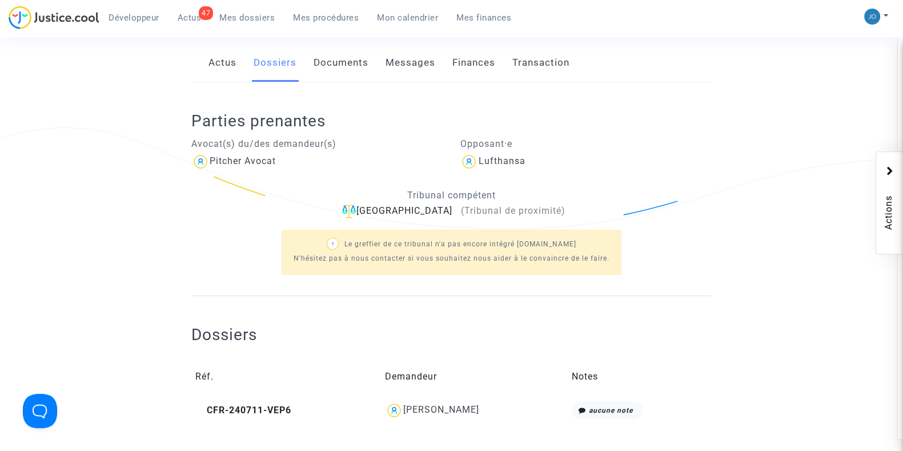
scroll to position [197, 0]
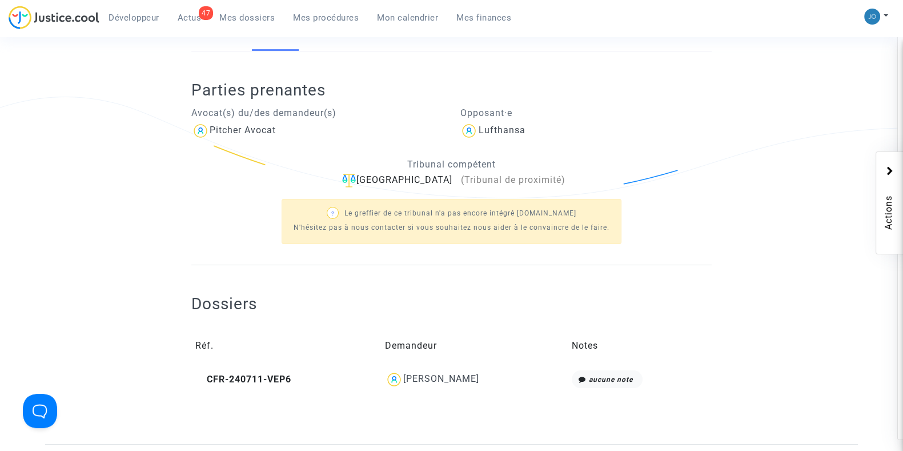
click at [449, 384] on div "Tahar Benghazi" at bounding box center [474, 379] width 179 height 18
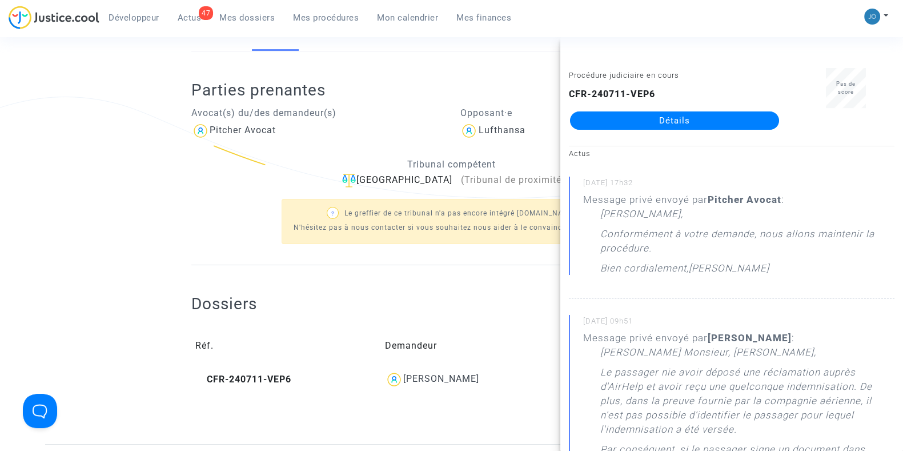
click at [680, 131] on div "Procédure judiciaire en cours CFR-240711-VEP6 Détails" at bounding box center [674, 104] width 228 height 72
click at [678, 127] on link "Détails" at bounding box center [674, 120] width 209 height 18
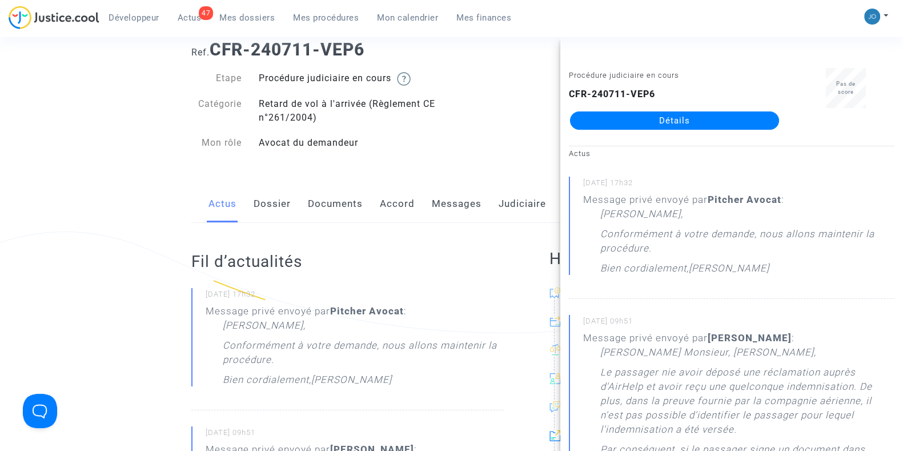
scroll to position [55, 0]
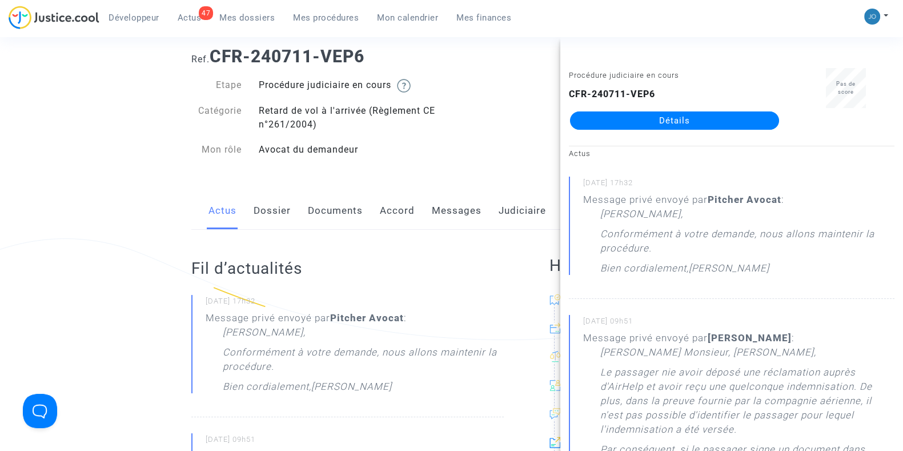
click at [449, 220] on link "Messages" at bounding box center [457, 211] width 50 height 38
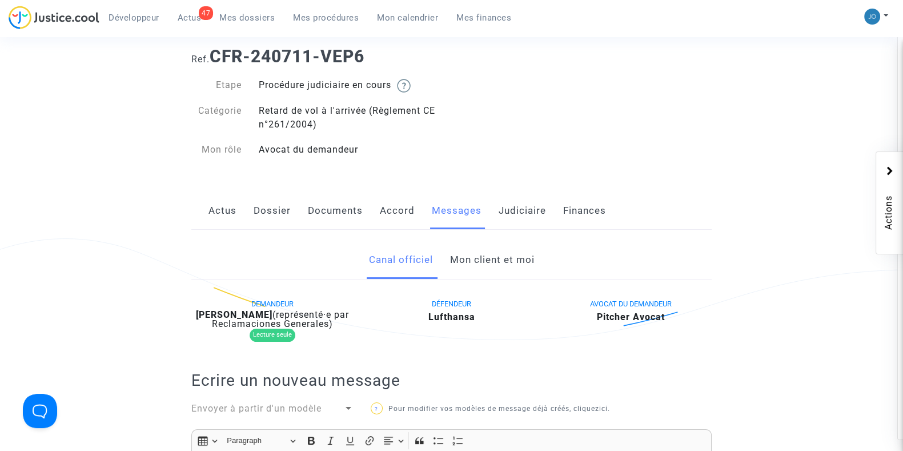
click at [479, 268] on link "Mon client et moi" at bounding box center [491, 260] width 85 height 38
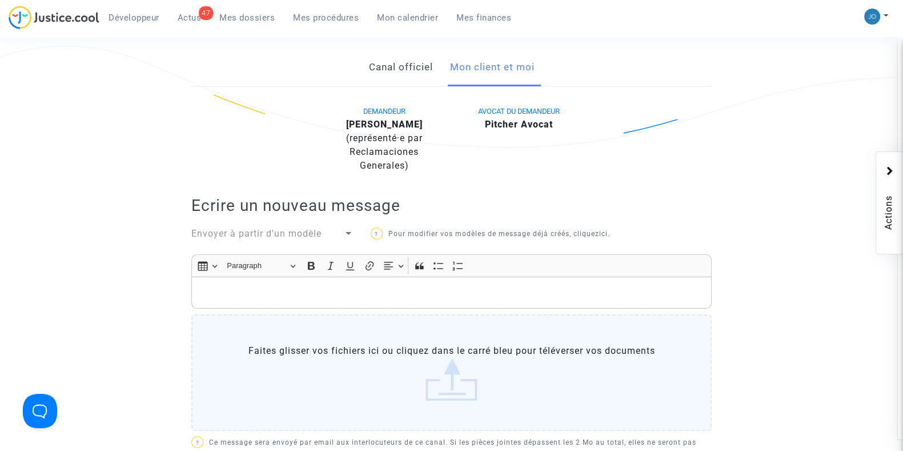
scroll to position [272, 0]
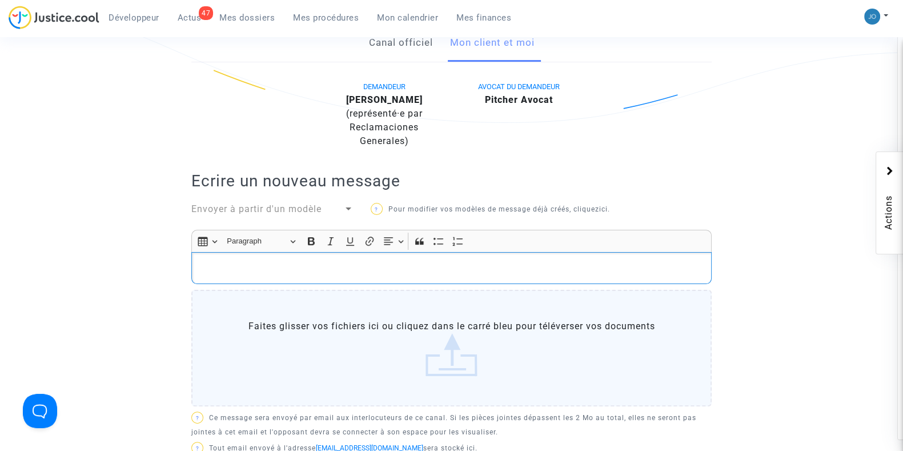
click at [422, 259] on div "Rich Text Editor, main" at bounding box center [451, 268] width 520 height 32
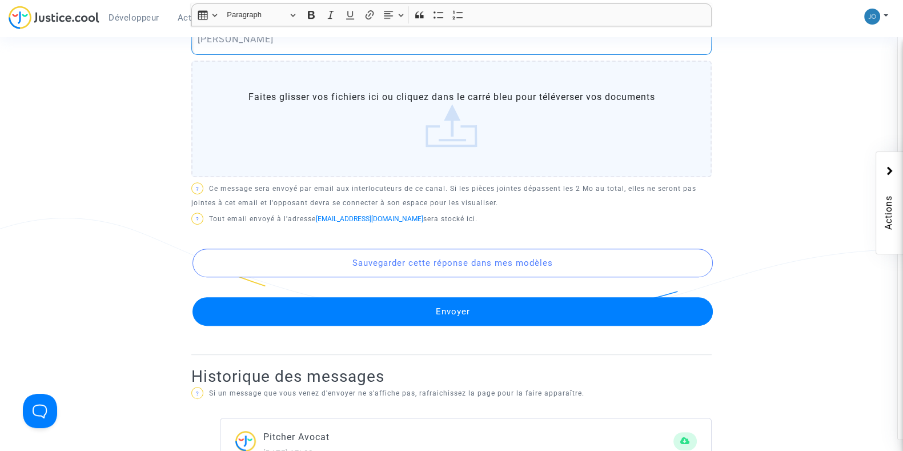
scroll to position [579, 0]
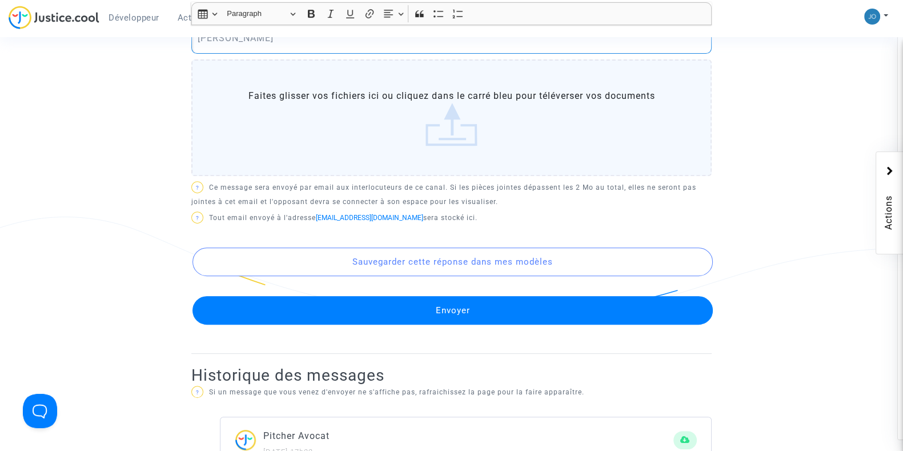
click at [463, 297] on button "Envoyer" at bounding box center [452, 310] width 520 height 29
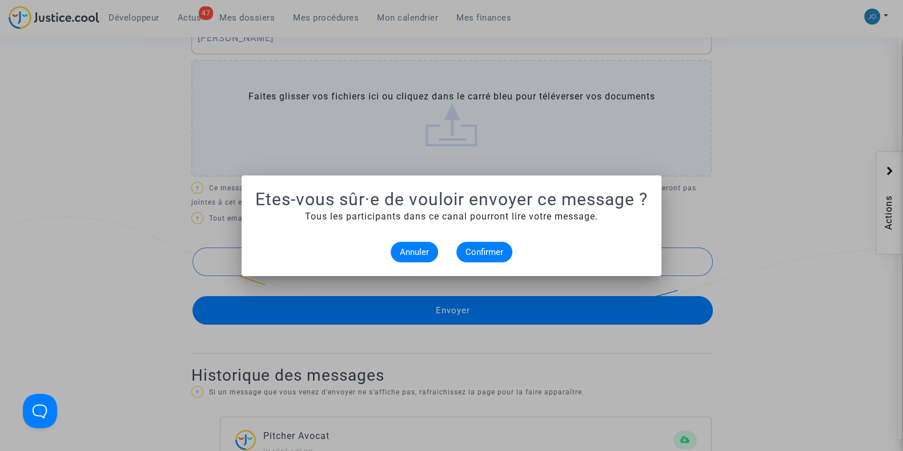
scroll to position [0, 0]
click at [477, 256] on button "Confirmer" at bounding box center [484, 252] width 56 height 21
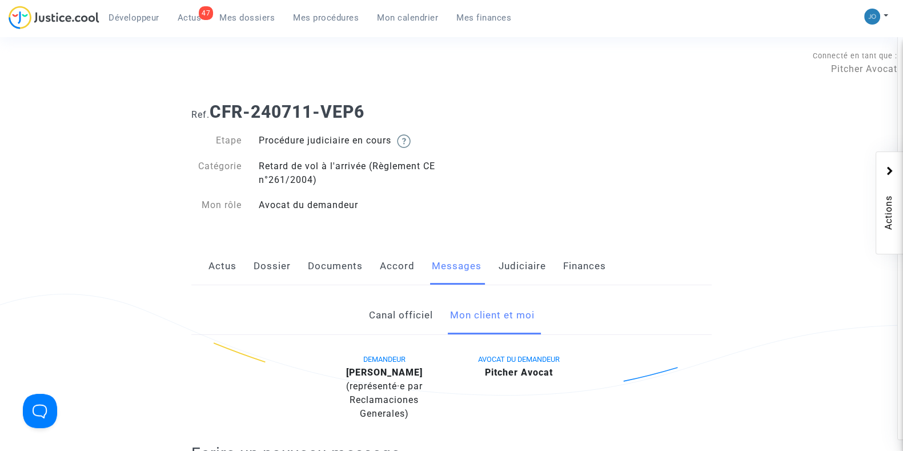
click at [526, 276] on link "Judiciaire" at bounding box center [522, 266] width 47 height 38
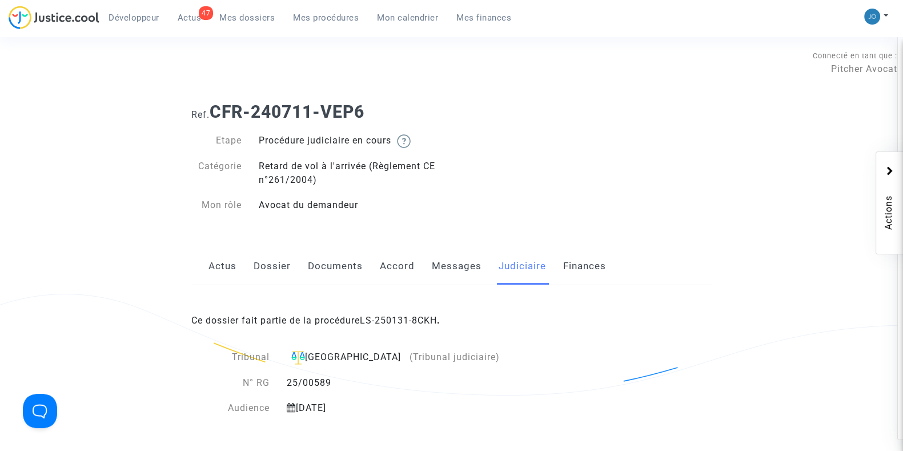
click at [427, 313] on div "Ce dossier fait partie de la procédure LS-250131-8CKH ." at bounding box center [451, 312] width 520 height 54
click at [425, 321] on link "LS-250131-8CKH" at bounding box center [398, 320] width 77 height 11
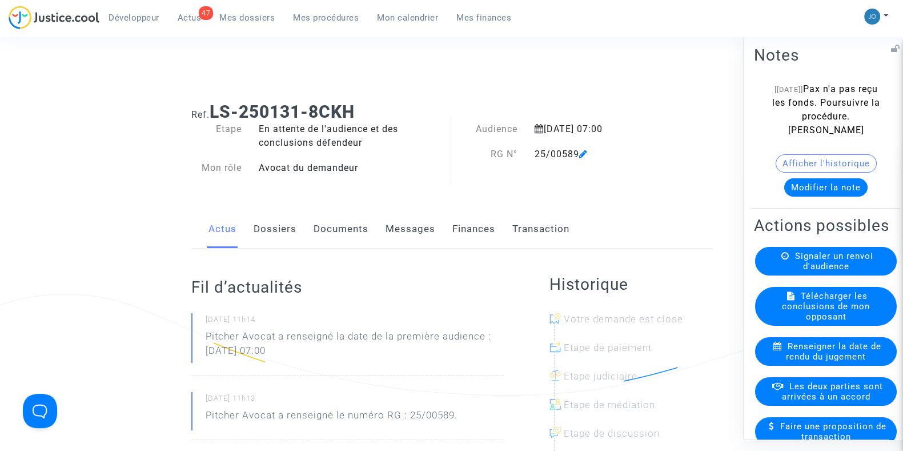
click at [840, 190] on button "Modifier la note" at bounding box center [825, 187] width 83 height 18
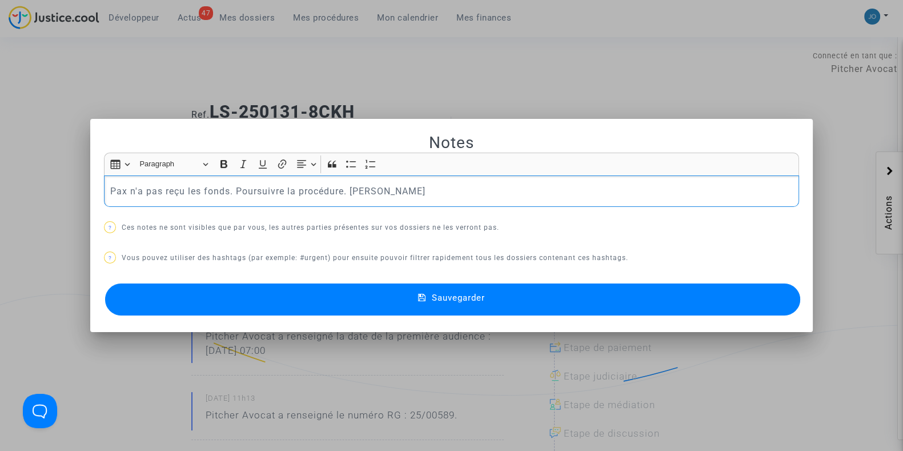
click at [297, 187] on p "Pax n'a pas reçu les fonds. Poursuivre la procédure. Joyce" at bounding box center [451, 191] width 683 height 14
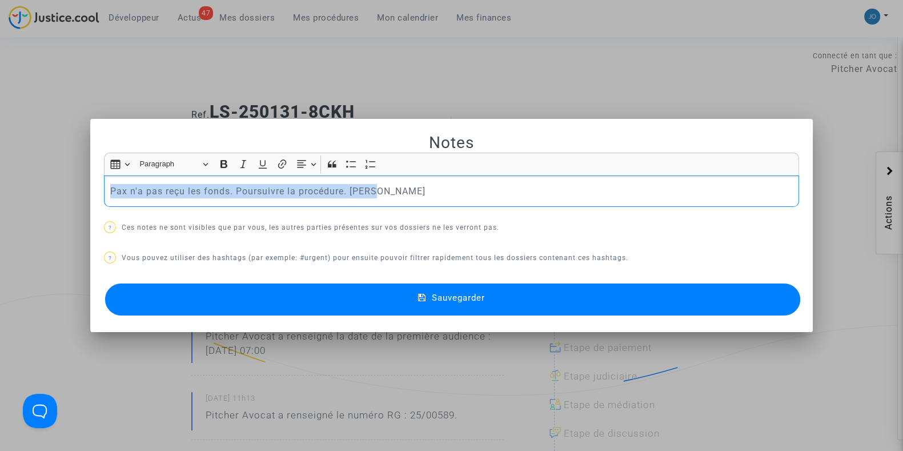
click at [297, 187] on p "Pax n'a pas reçu les fonds. Poursuivre la procédure. Joyce" at bounding box center [451, 191] width 683 height 14
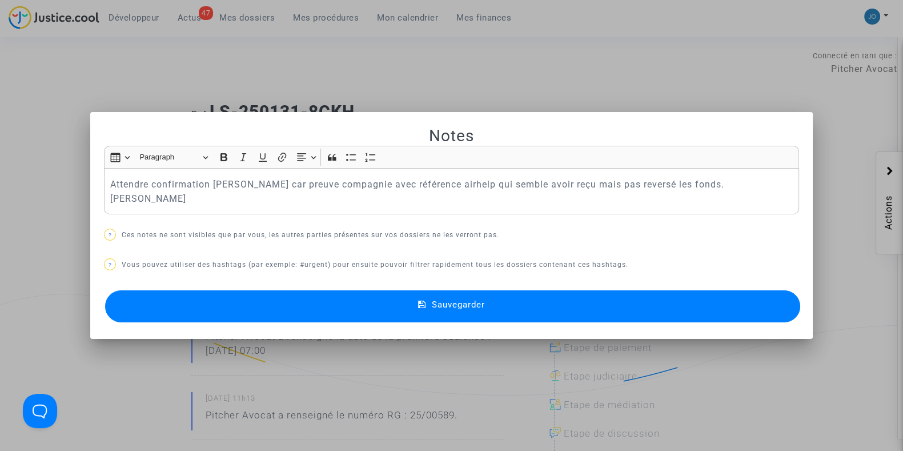
click at [465, 305] on button "Sauvegarder" at bounding box center [452, 306] width 695 height 32
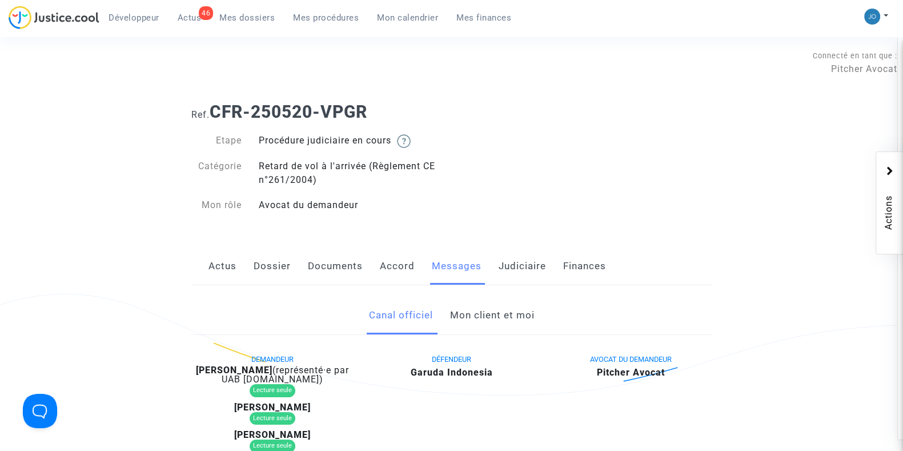
scroll to position [1, 0]
click at [534, 267] on link "Judiciaire" at bounding box center [522, 265] width 47 height 38
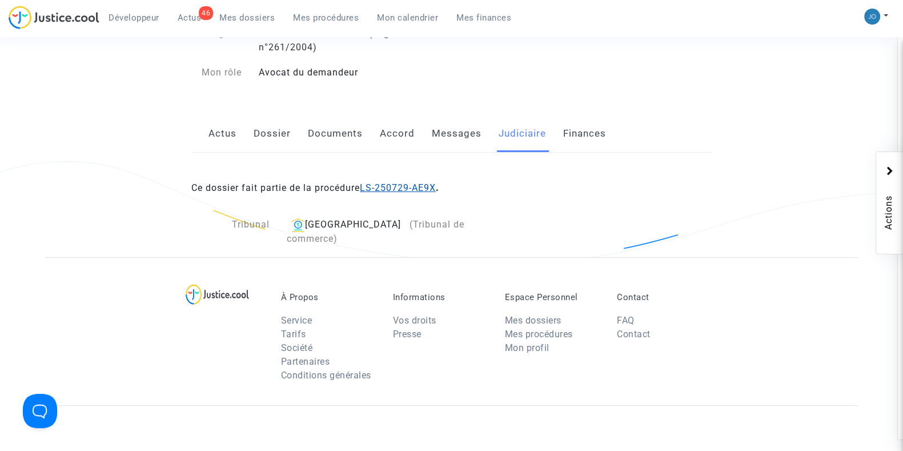
click at [423, 186] on link "LS-250729-AE9X" at bounding box center [398, 187] width 76 height 11
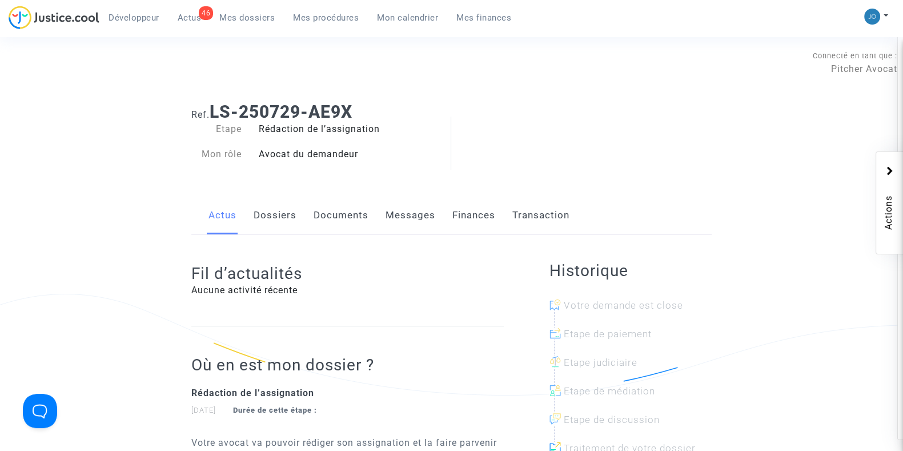
click at [288, 218] on link "Dossiers" at bounding box center [275, 215] width 43 height 38
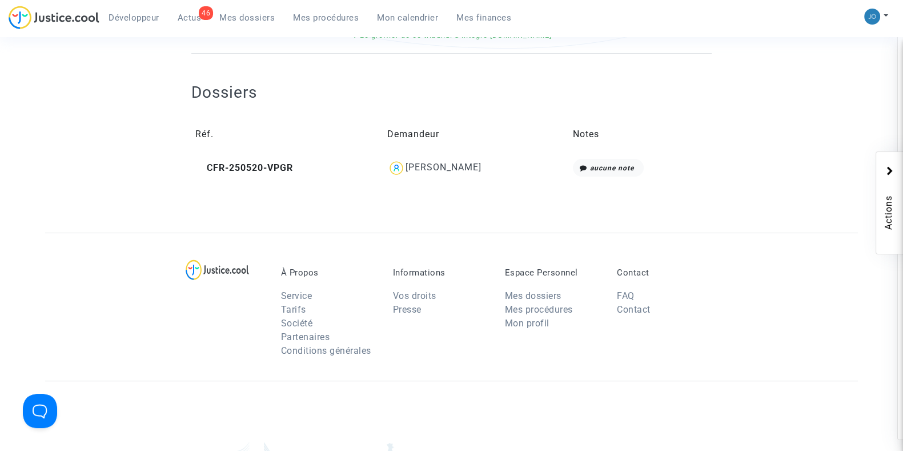
scroll to position [349, 0]
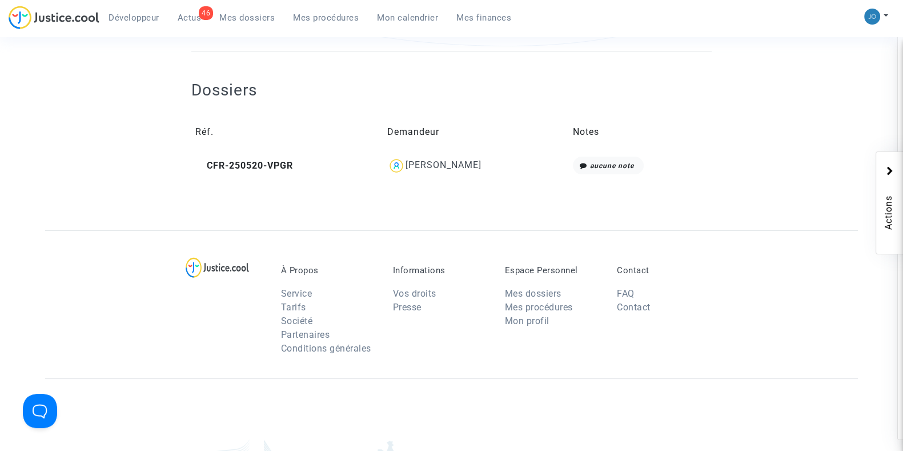
click at [468, 162] on div "[PERSON_NAME]" at bounding box center [443, 164] width 76 height 11
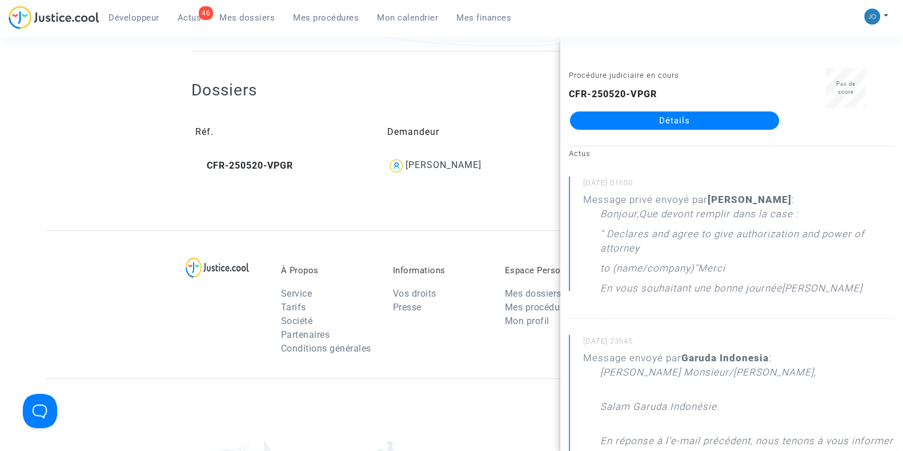
click at [686, 118] on link "Détails" at bounding box center [674, 120] width 209 height 18
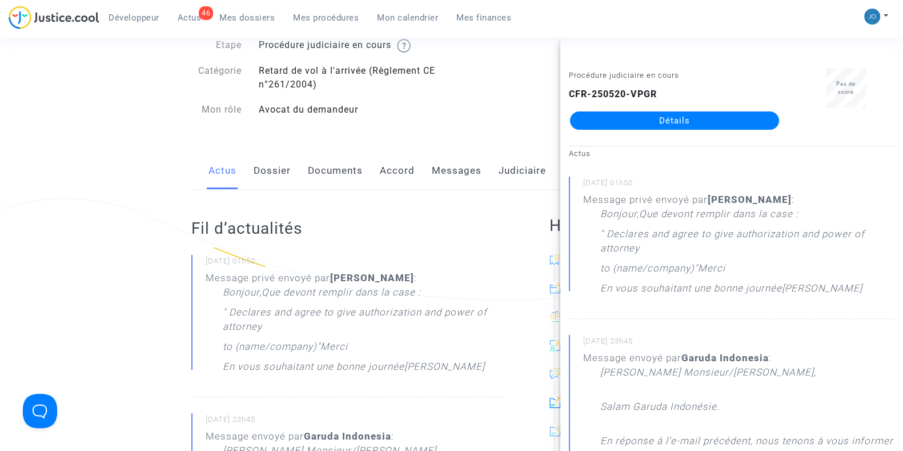
scroll to position [95, 0]
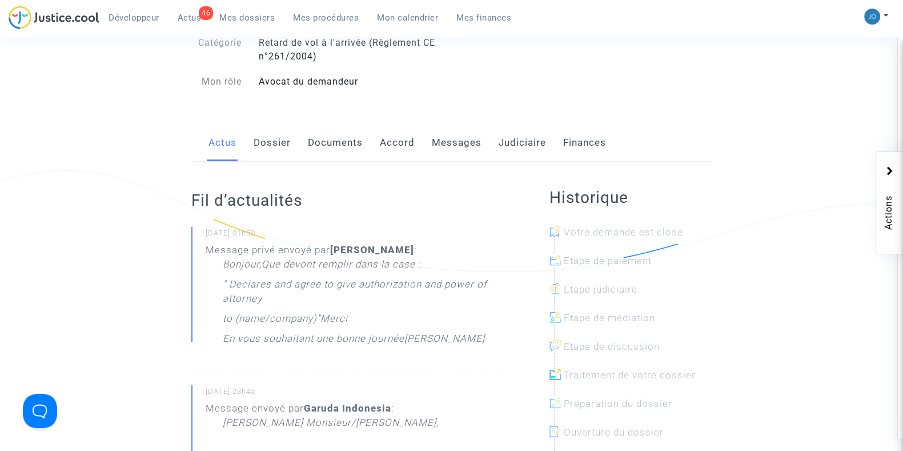
scroll to position [118, 0]
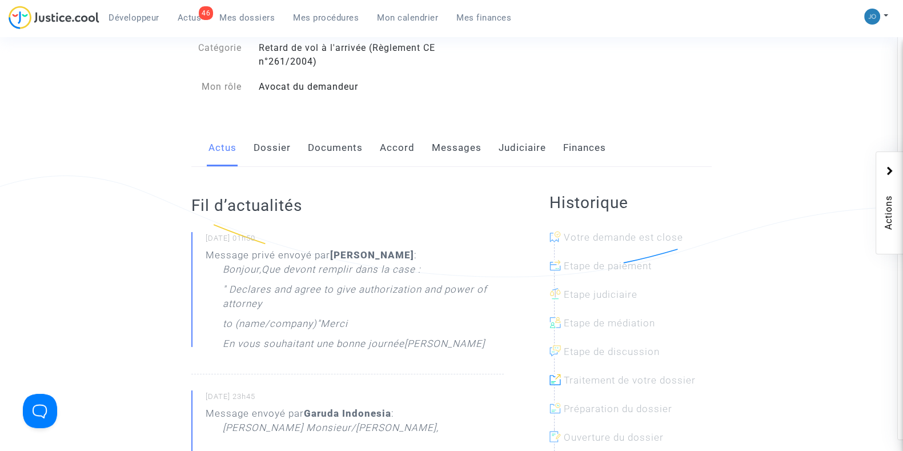
click at [460, 160] on link "Messages" at bounding box center [457, 148] width 50 height 38
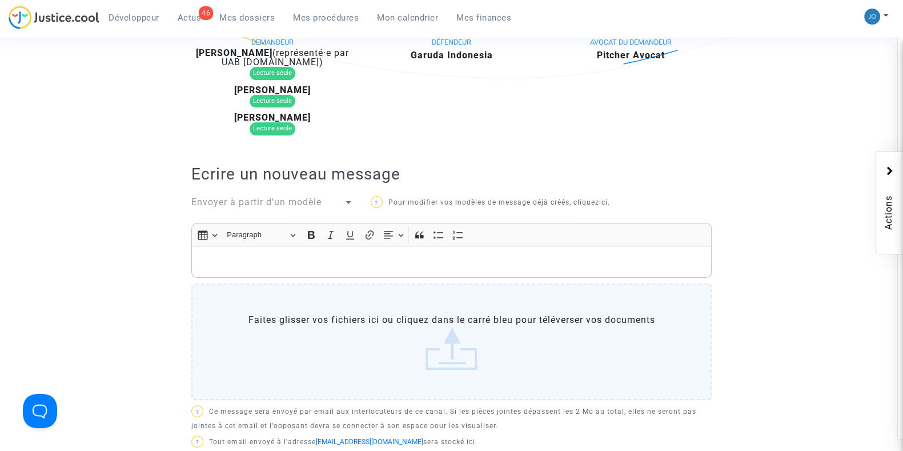
scroll to position [250, 0]
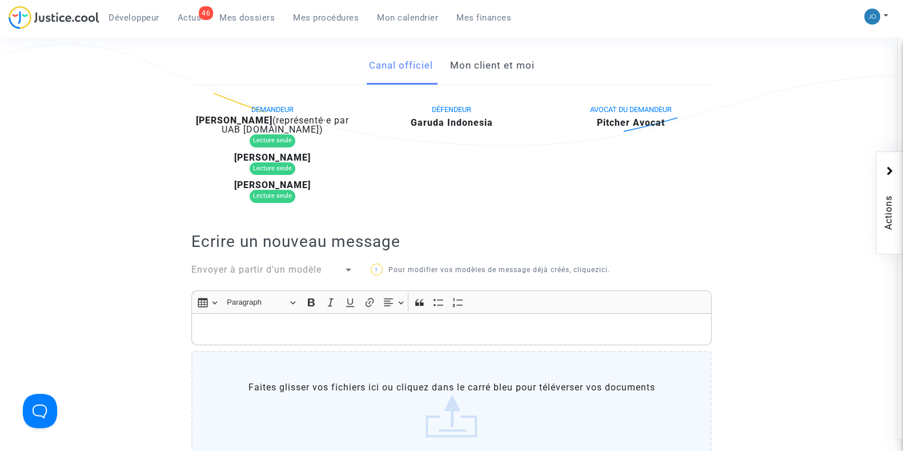
click at [489, 78] on link "Mon client et moi" at bounding box center [491, 66] width 85 height 38
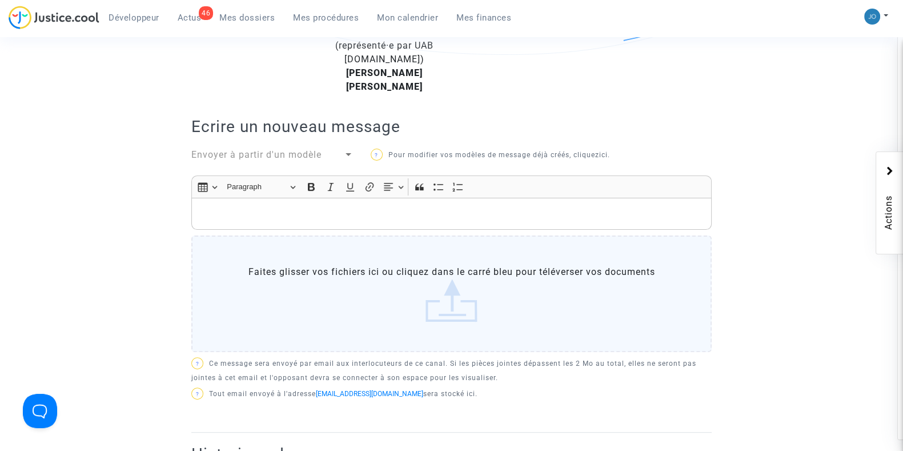
scroll to position [332, 0]
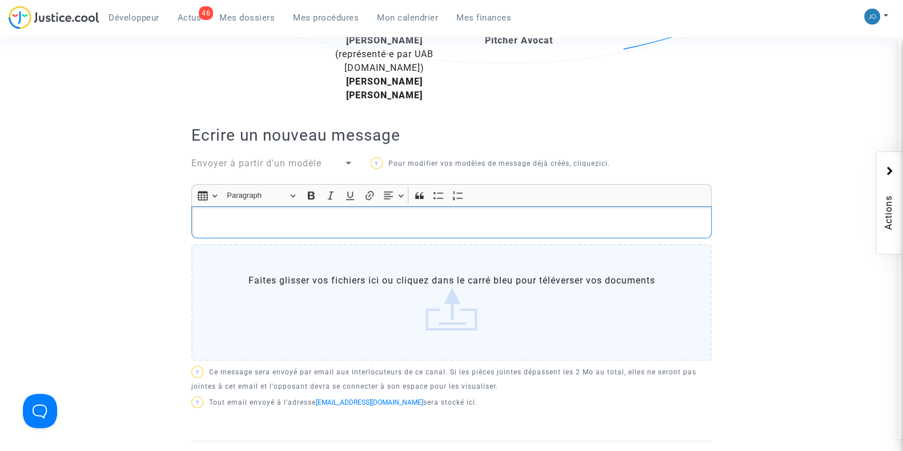
click at [453, 216] on p "Rich Text Editor, main" at bounding box center [452, 222] width 508 height 14
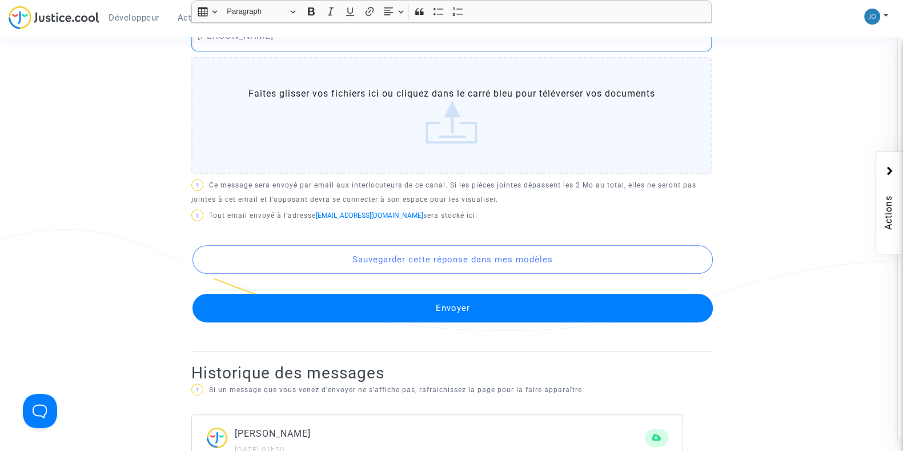
scroll to position [571, 0]
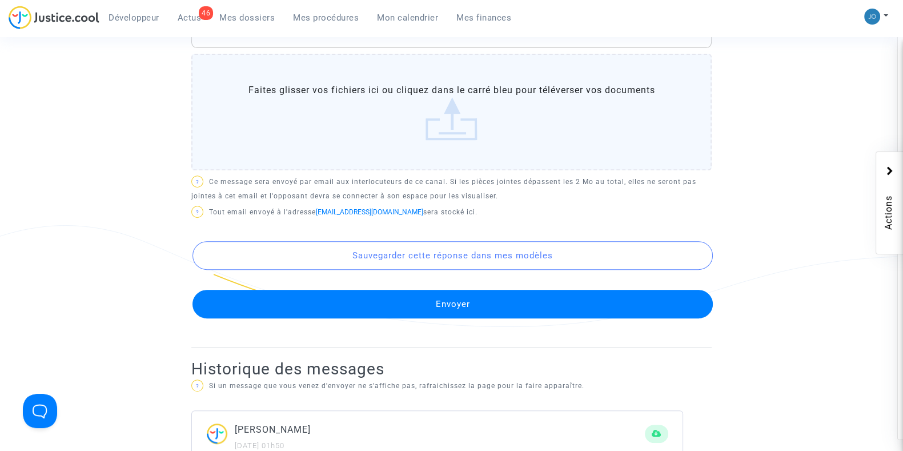
click at [461, 302] on button "Envoyer" at bounding box center [452, 304] width 520 height 29
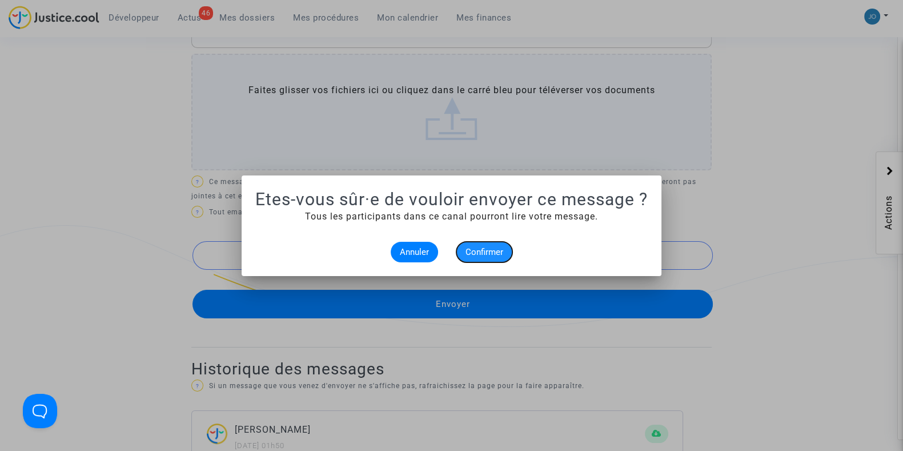
click at [480, 257] on button "Confirmer" at bounding box center [484, 252] width 56 height 21
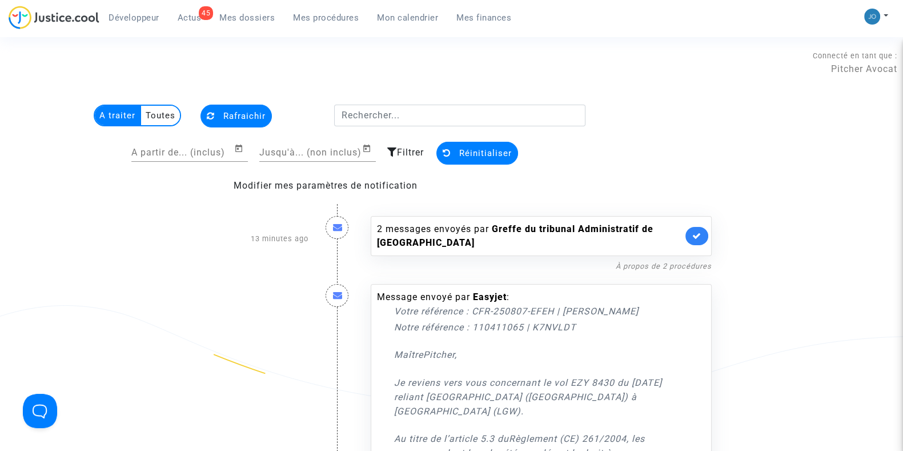
click at [194, 25] on link "45 Actus" at bounding box center [189, 17] width 42 height 17
click at [196, 13] on span "Actus" at bounding box center [190, 18] width 24 height 10
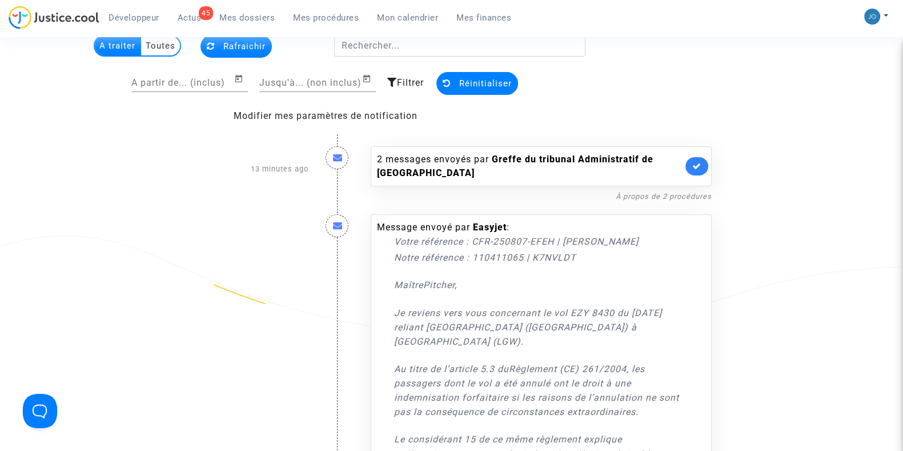
scroll to position [74, 0]
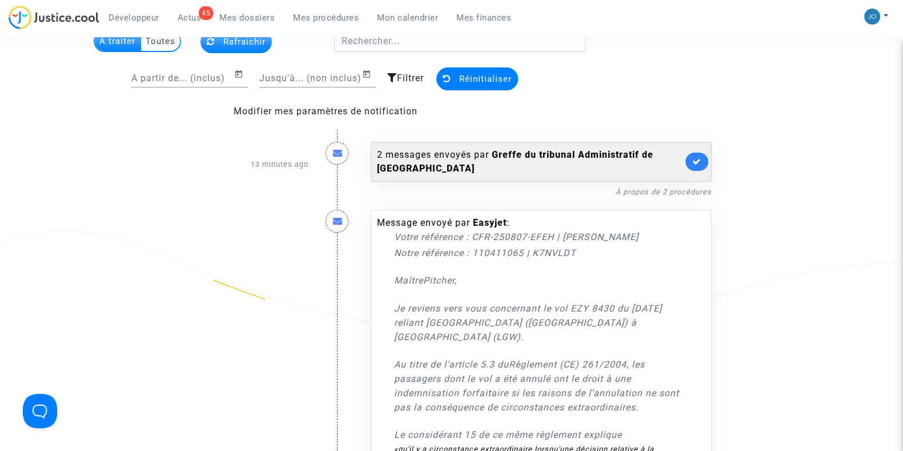
click at [428, 159] on div "2 messages envoyés par [PERSON_NAME] du tribunal Administratif de [GEOGRAPHIC_D…" at bounding box center [530, 161] width 306 height 27
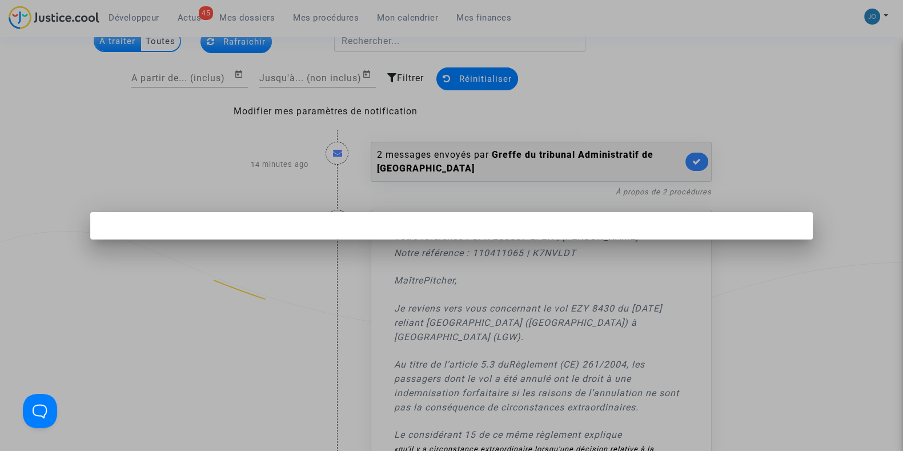
scroll to position [0, 0]
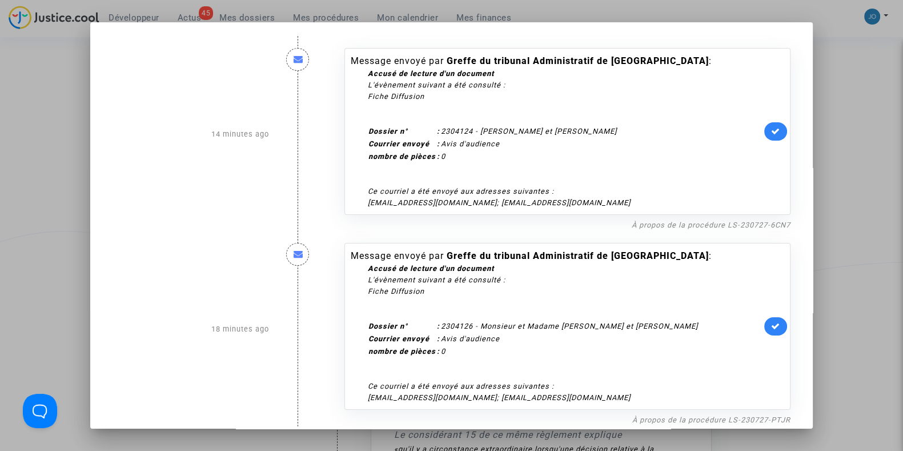
click at [768, 124] on link at bounding box center [775, 131] width 23 height 18
click at [771, 322] on icon at bounding box center [775, 326] width 9 height 9
click at [857, 295] on div at bounding box center [451, 225] width 903 height 451
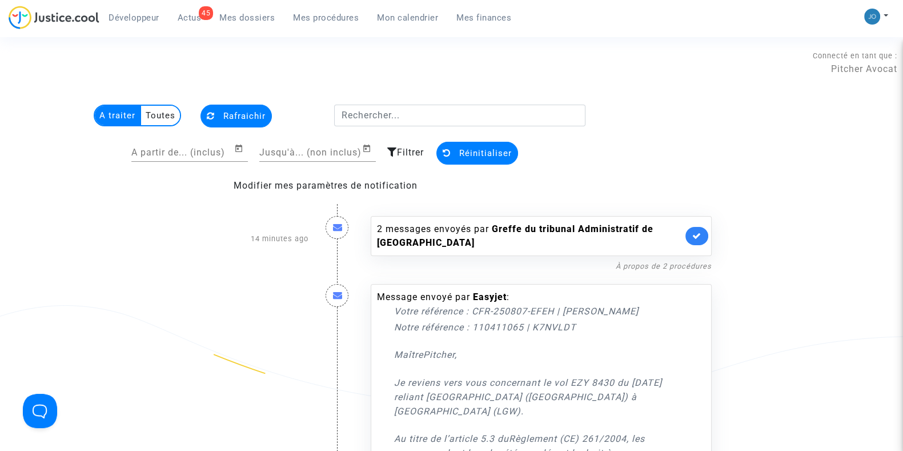
scroll to position [74, 0]
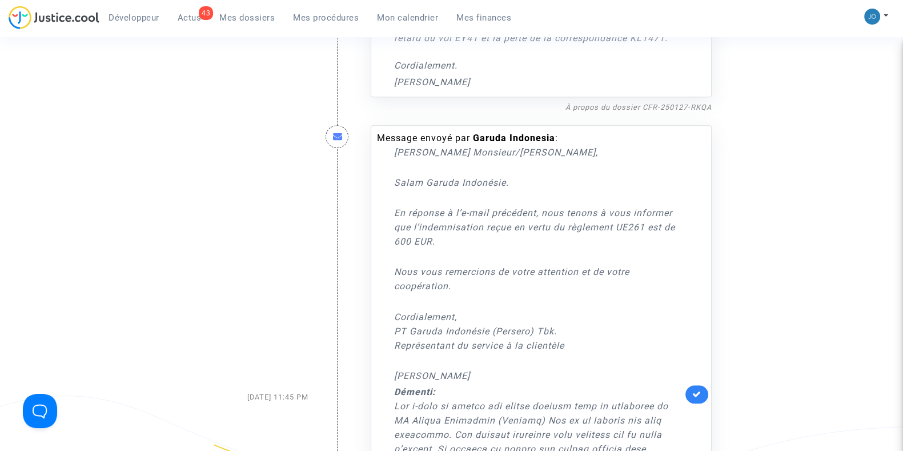
scroll to position [915, 0]
click at [697, 389] on icon at bounding box center [696, 393] width 9 height 9
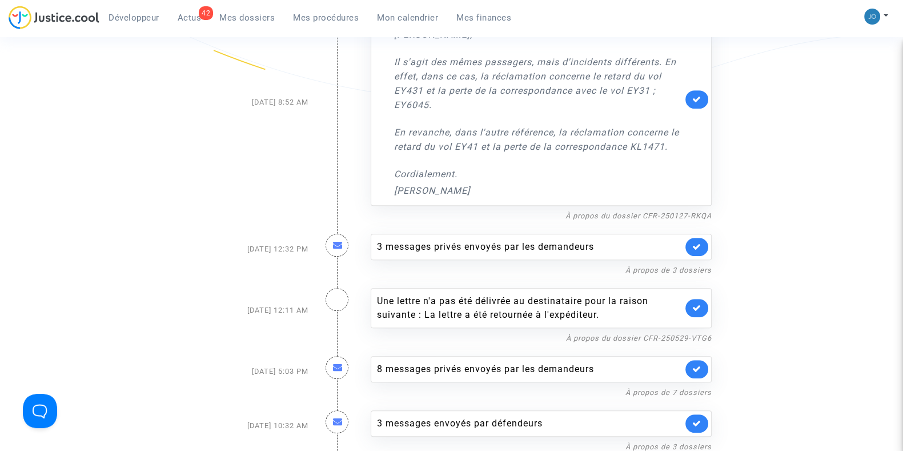
scroll to position [809, 0]
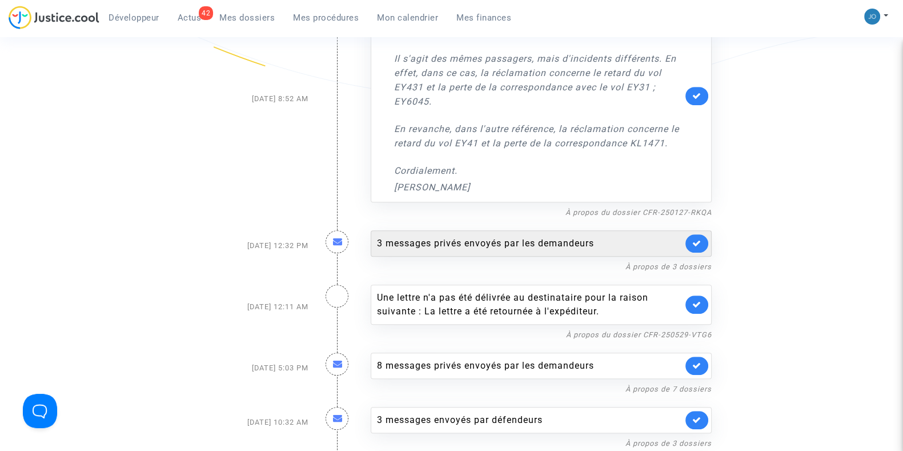
click at [502, 236] on div "3 messages privés envoyés par les demandeurs" at bounding box center [530, 243] width 306 height 14
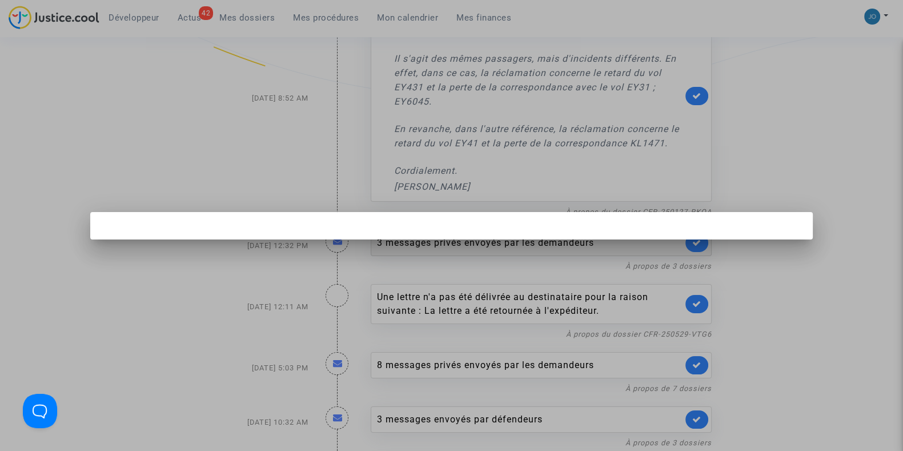
scroll to position [0, 0]
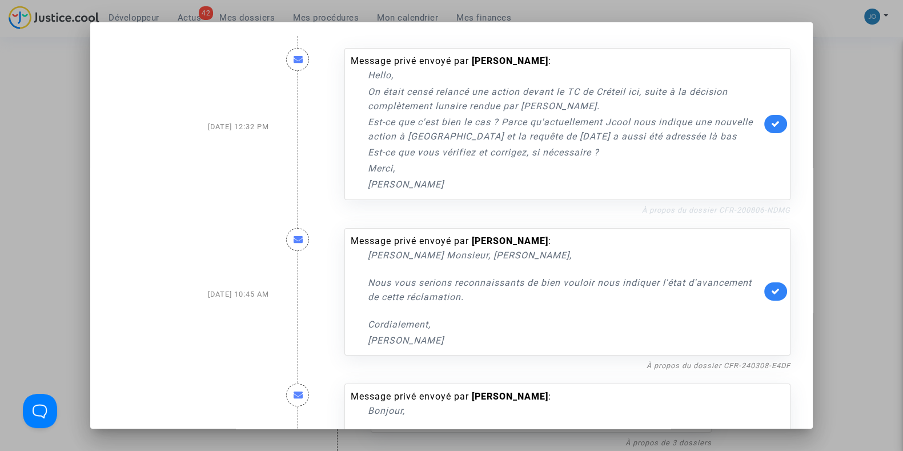
click at [672, 210] on link "À propos du dossier CFR-200806-NDMG" at bounding box center [716, 210] width 148 height 9
click at [771, 124] on icon at bounding box center [775, 123] width 9 height 9
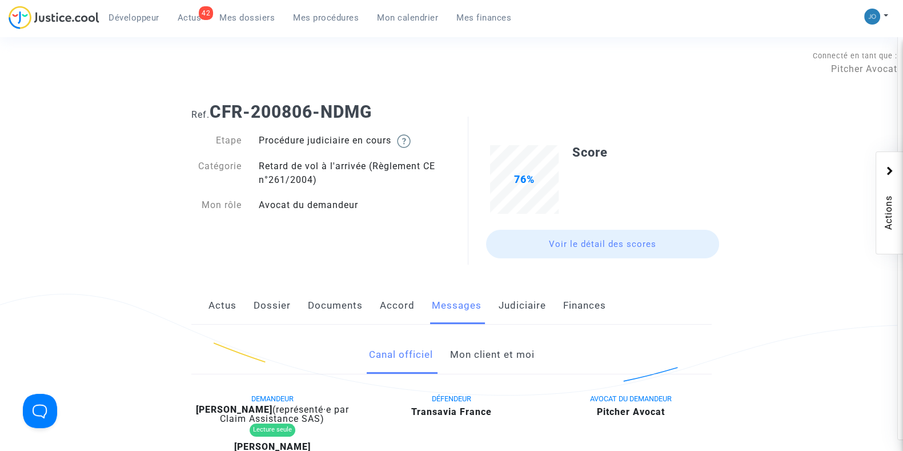
click at [531, 313] on link "Judiciaire" at bounding box center [522, 306] width 47 height 38
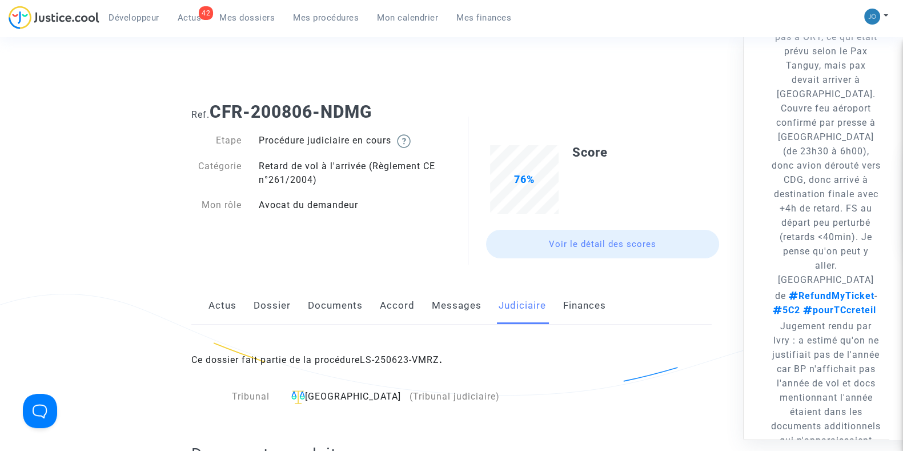
scroll to position [152, 0]
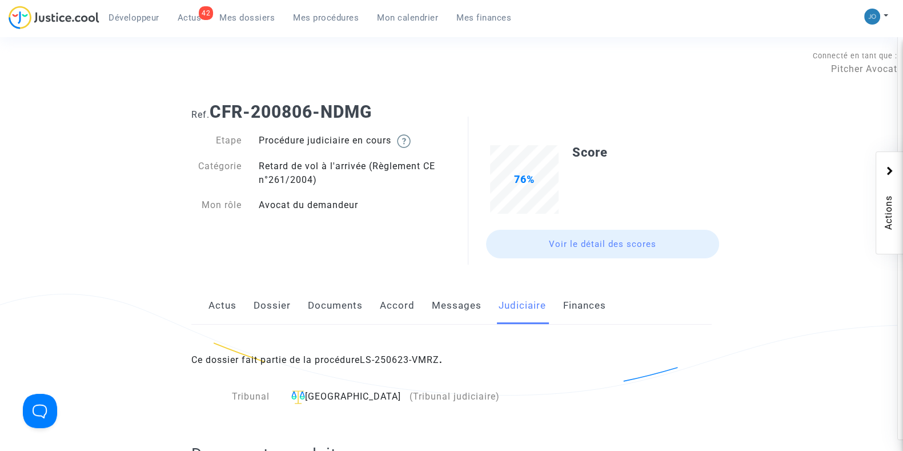
click at [296, 304] on div "Actus Dossier Documents Accord Messages Judiciaire Finances" at bounding box center [451, 306] width 520 height 38
click at [277, 307] on link "Dossier" at bounding box center [272, 306] width 37 height 38
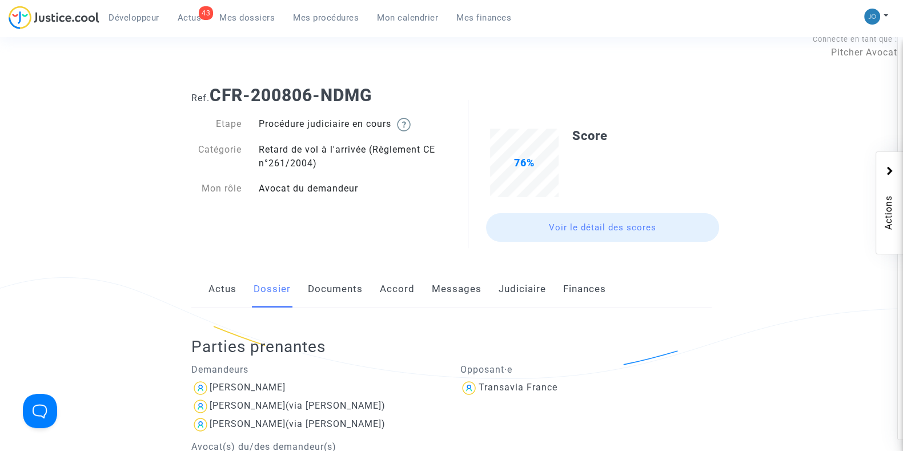
scroll to position [14, 0]
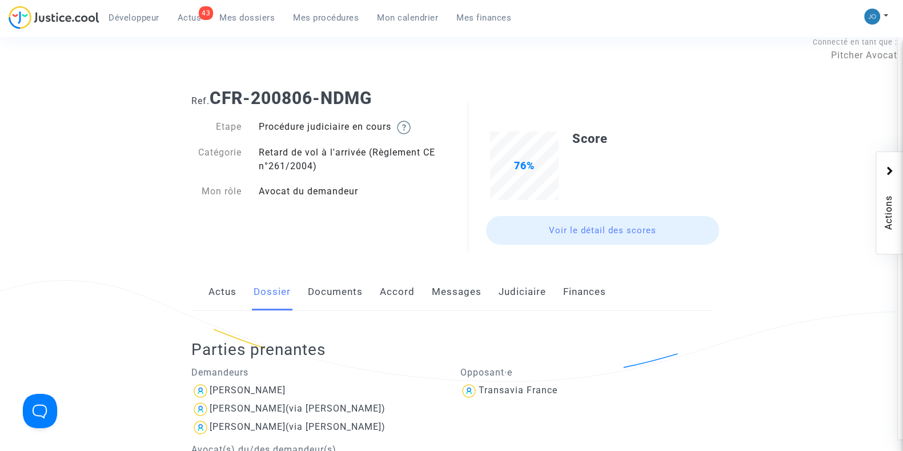
click at [526, 300] on link "Judiciaire" at bounding box center [522, 292] width 47 height 38
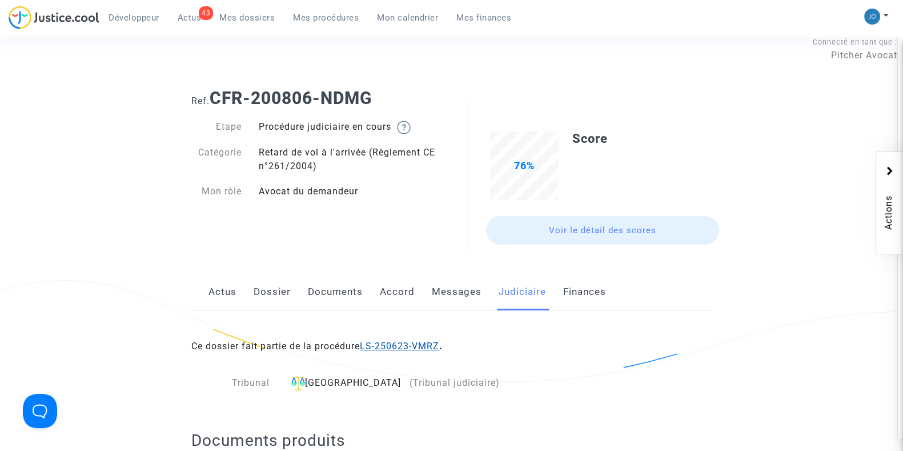
click at [411, 346] on link "LS-250623-VMRZ" at bounding box center [399, 345] width 79 height 11
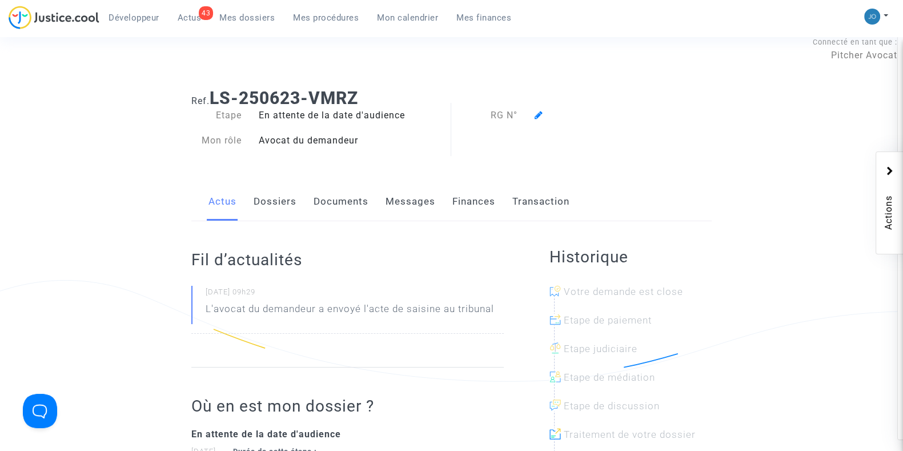
click at [342, 205] on link "Documents" at bounding box center [341, 202] width 55 height 38
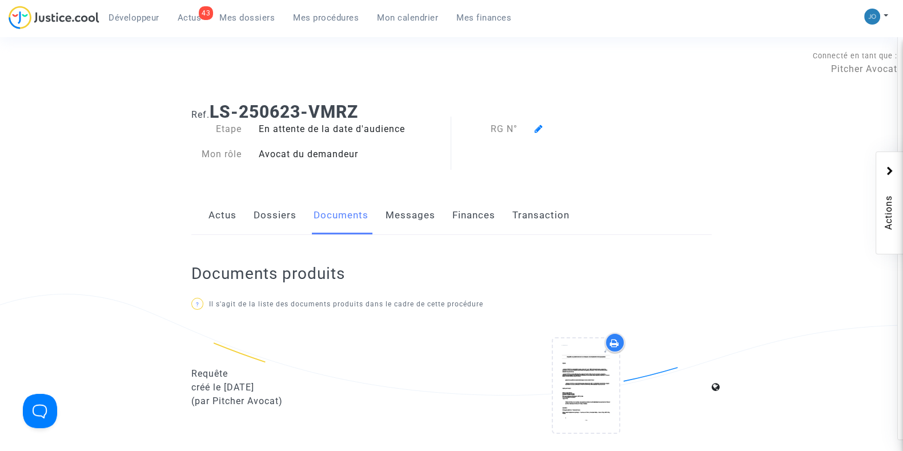
click at [415, 220] on link "Messages" at bounding box center [410, 215] width 50 height 38
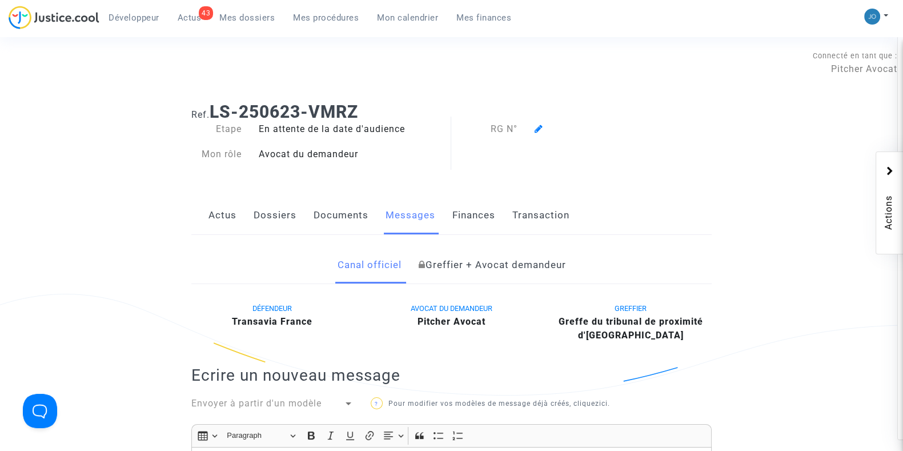
click at [286, 217] on link "Dossiers" at bounding box center [275, 215] width 43 height 38
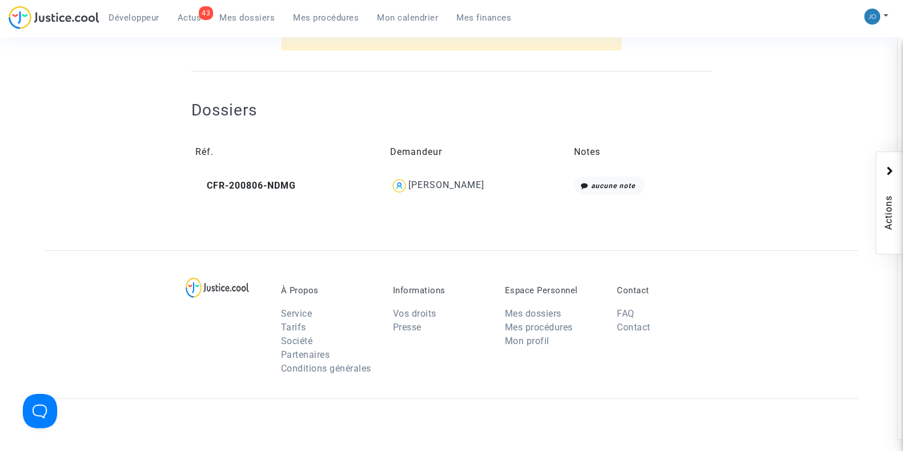
scroll to position [375, 0]
click at [425, 188] on div "Violaine Eymard" at bounding box center [446, 186] width 76 height 11
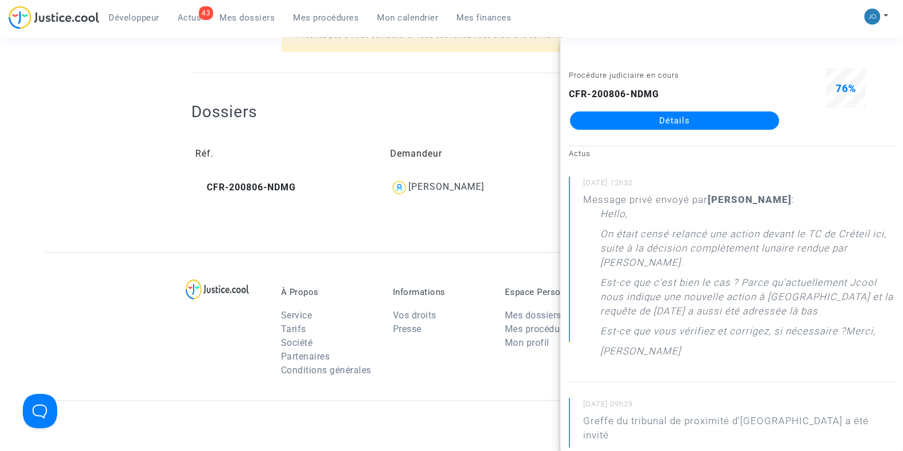
click at [682, 125] on link "Détails" at bounding box center [674, 120] width 209 height 18
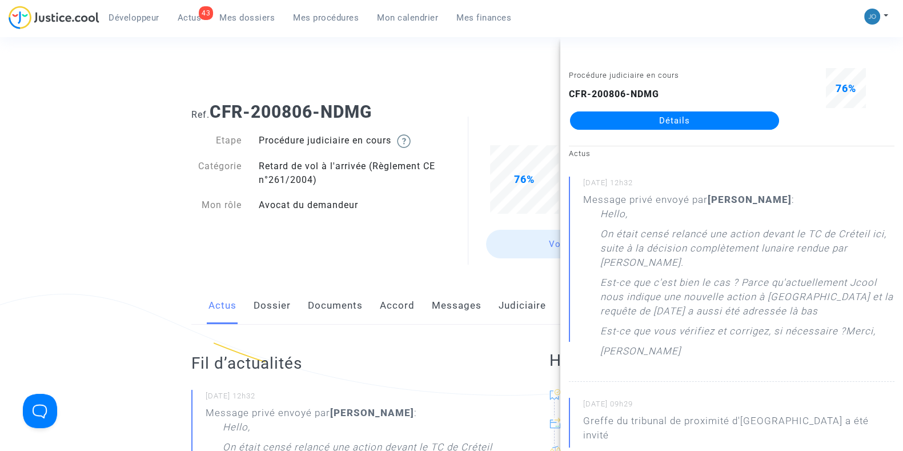
click at [444, 307] on link "Messages" at bounding box center [457, 306] width 50 height 38
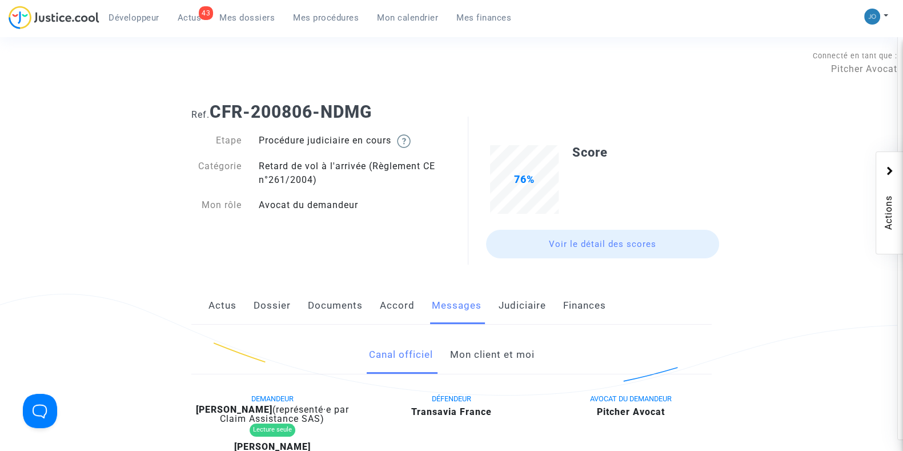
click at [481, 355] on link "Mon client et moi" at bounding box center [491, 355] width 85 height 38
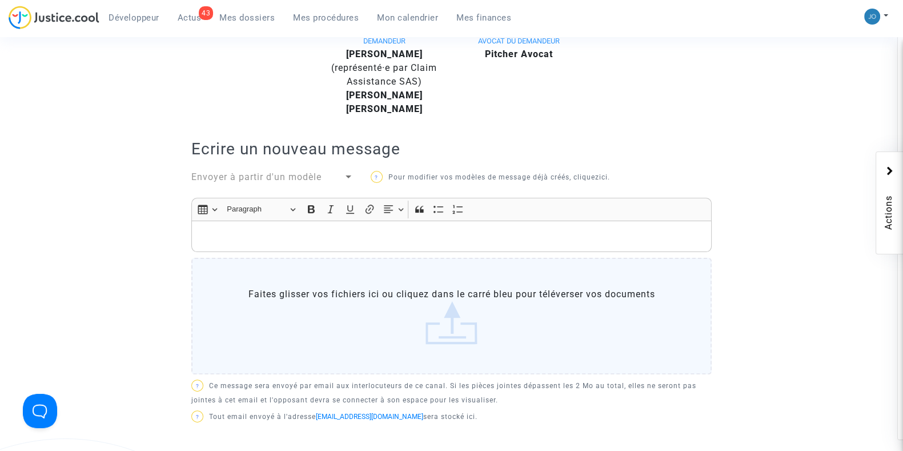
scroll to position [355, 0]
click at [472, 238] on p "Rich Text Editor, main" at bounding box center [452, 238] width 508 height 14
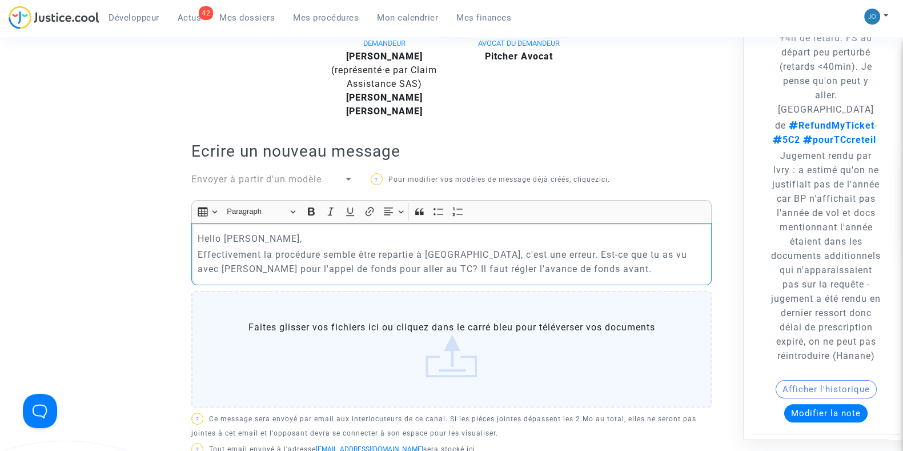
scroll to position [324, 0]
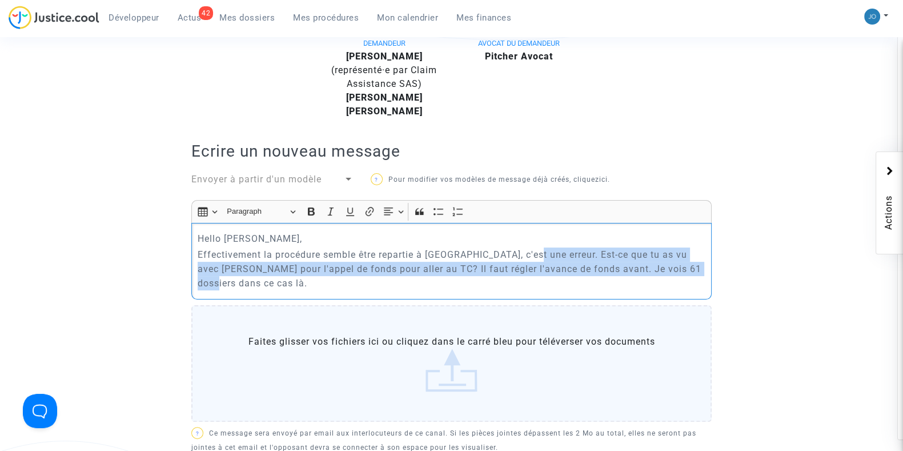
drag, startPoint x: 699, startPoint y: 274, endPoint x: 521, endPoint y: 252, distance: 178.9
click at [521, 252] on p "Effectivement la procédure semble être repartie à Ivry, c'est une erreur. Est-c…" at bounding box center [452, 268] width 508 height 43
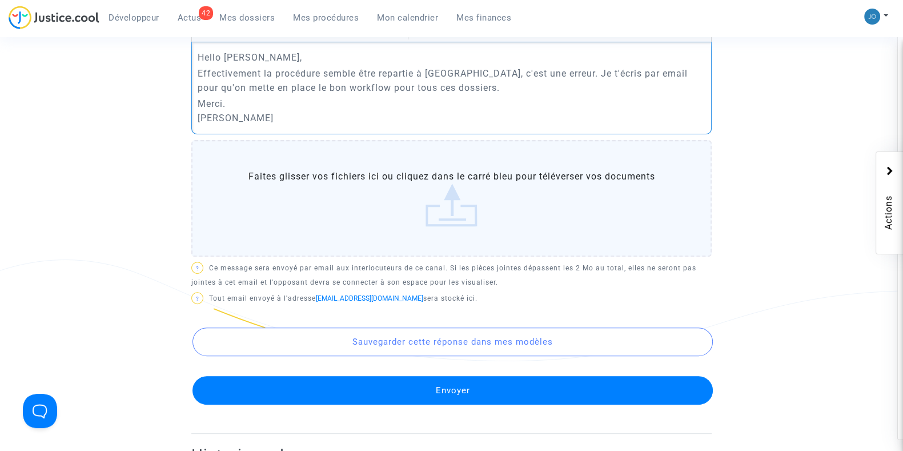
scroll to position [538, 0]
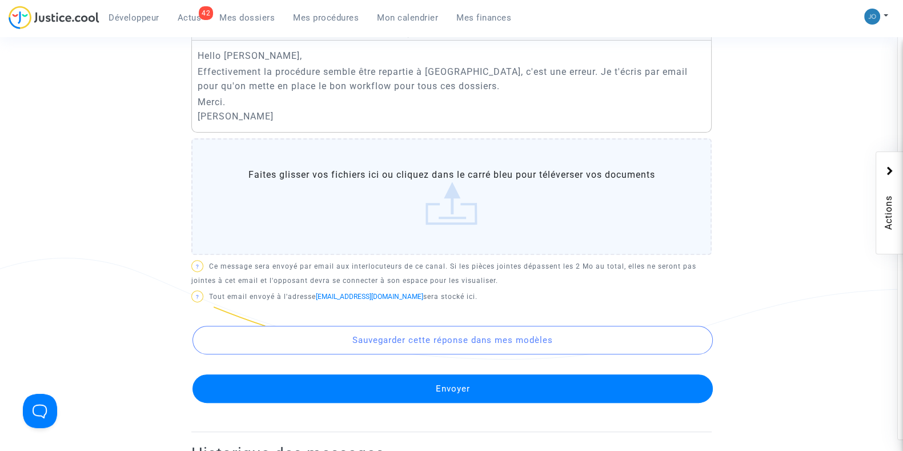
click at [454, 385] on button "Envoyer" at bounding box center [452, 388] width 520 height 29
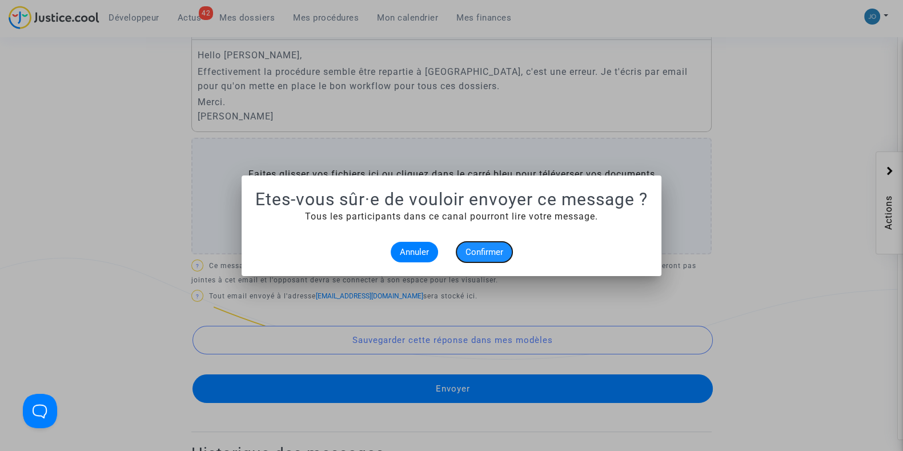
click at [478, 255] on span "Confirmer" at bounding box center [484, 252] width 38 height 10
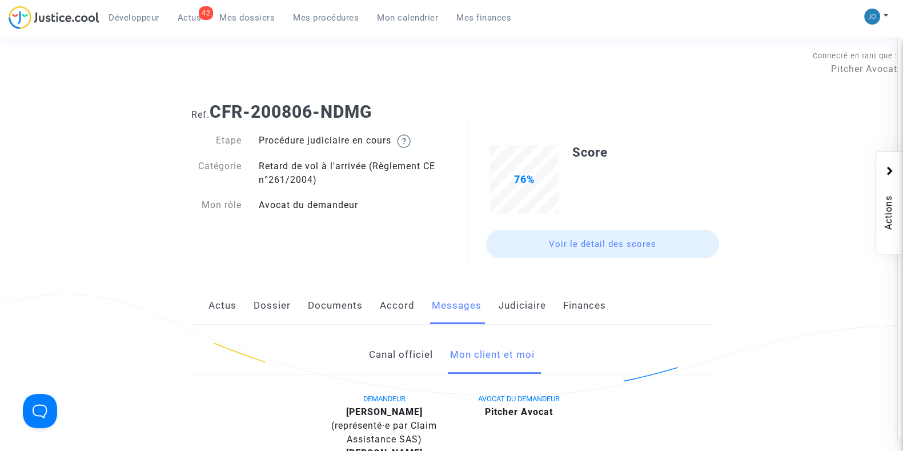
click at [200, 20] on span "Actus" at bounding box center [190, 18] width 24 height 10
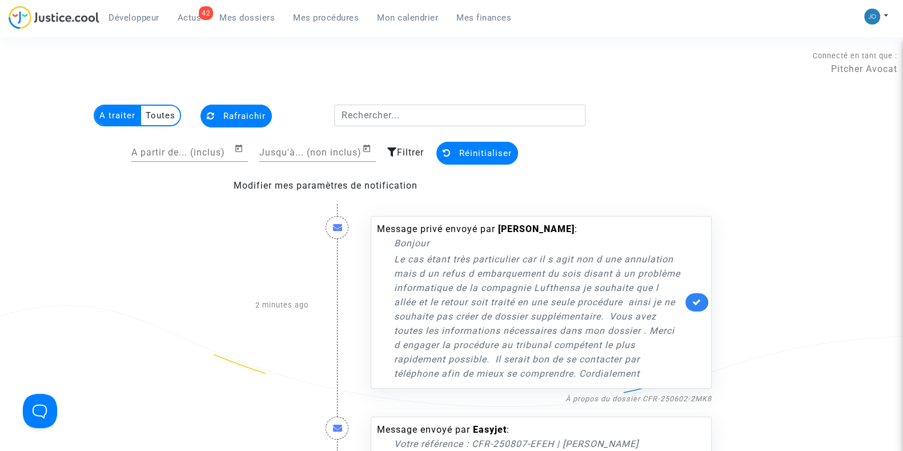
click at [262, 21] on span "Mes dossiers" at bounding box center [246, 18] width 55 height 10
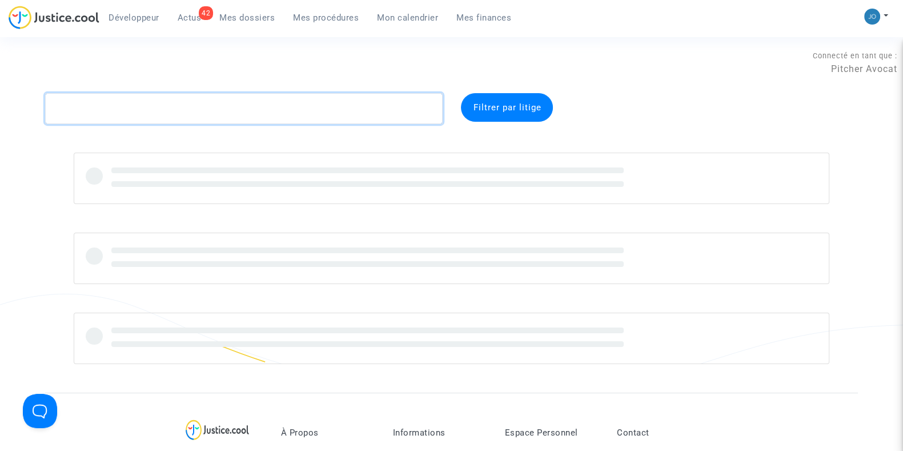
click at [278, 110] on textarea at bounding box center [243, 108] width 397 height 31
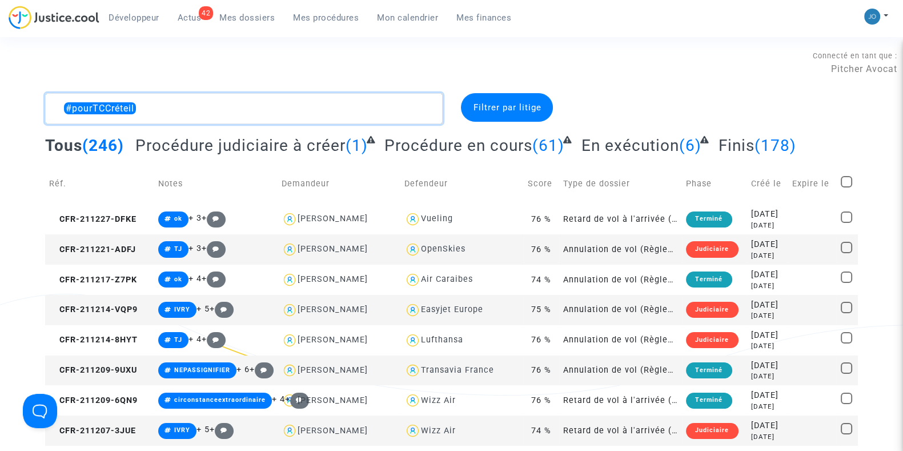
type textarea "#pourTCCréteil"
click at [773, 248] on div "[DATE]" at bounding box center [767, 244] width 33 height 13
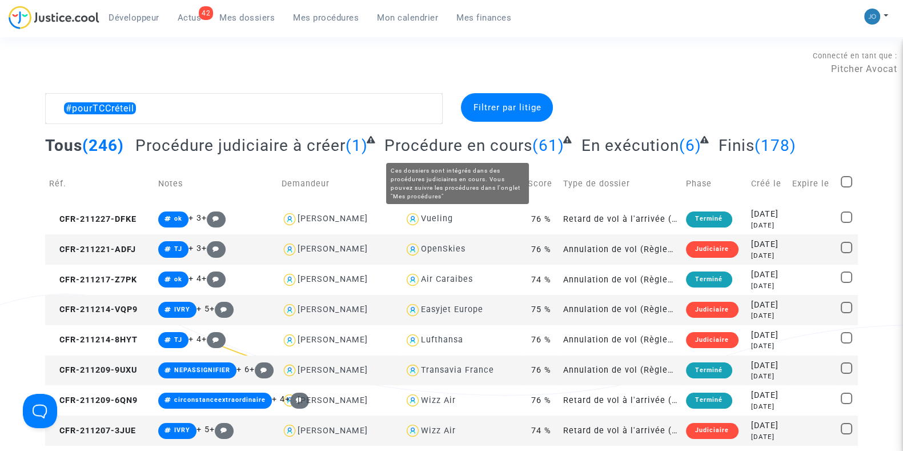
click at [515, 143] on span "Procédure en cours" at bounding box center [458, 145] width 148 height 19
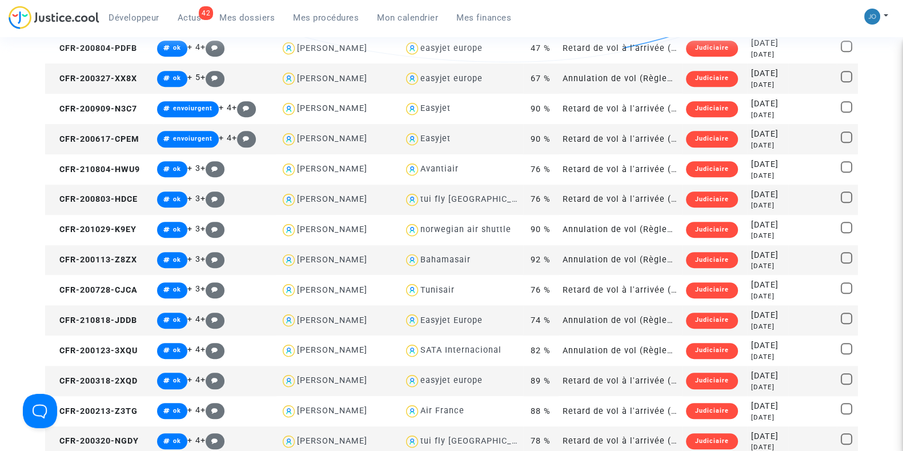
scroll to position [838, 0]
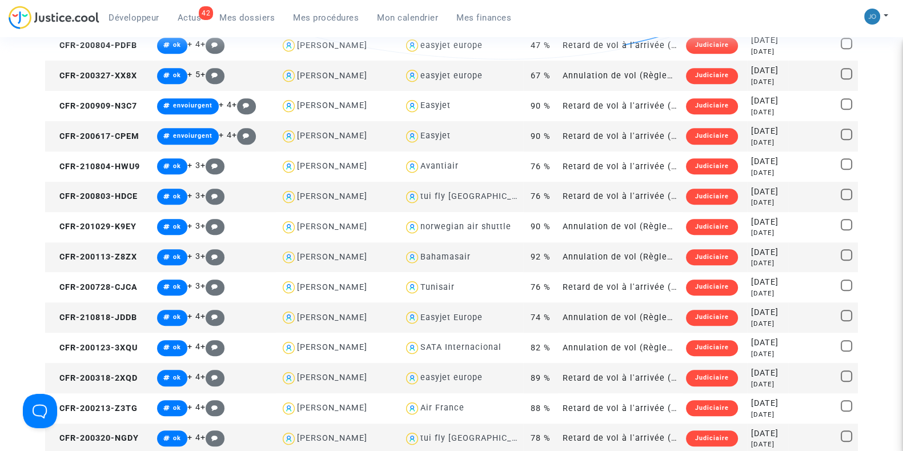
click at [776, 204] on td "[DATE] [DATE]" at bounding box center [767, 197] width 41 height 30
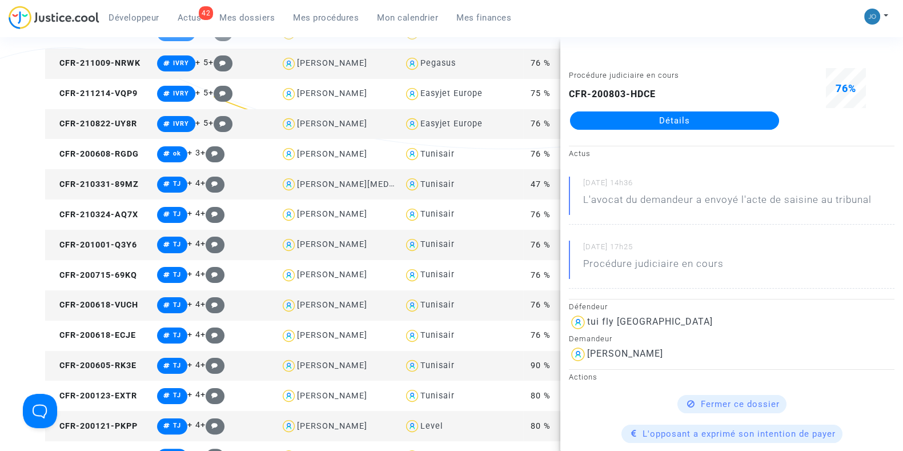
scroll to position [245, 0]
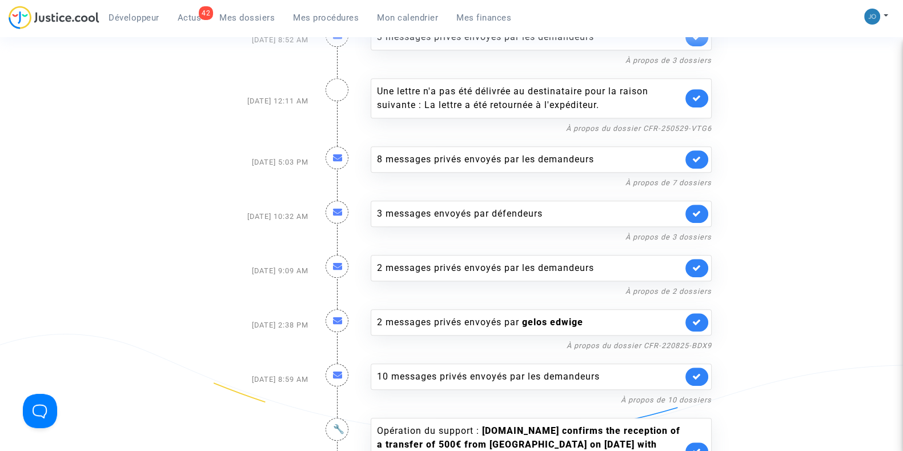
scroll to position [976, 0]
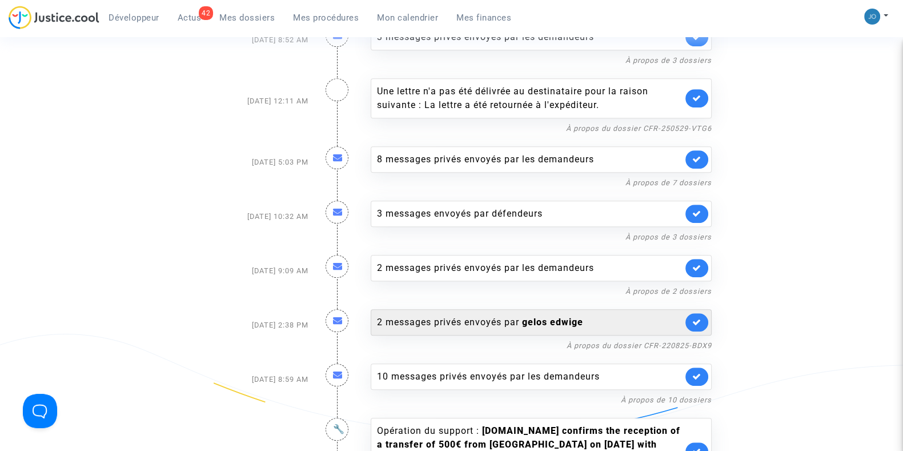
click at [551, 316] on b "gelos edwige" at bounding box center [552, 321] width 61 height 11
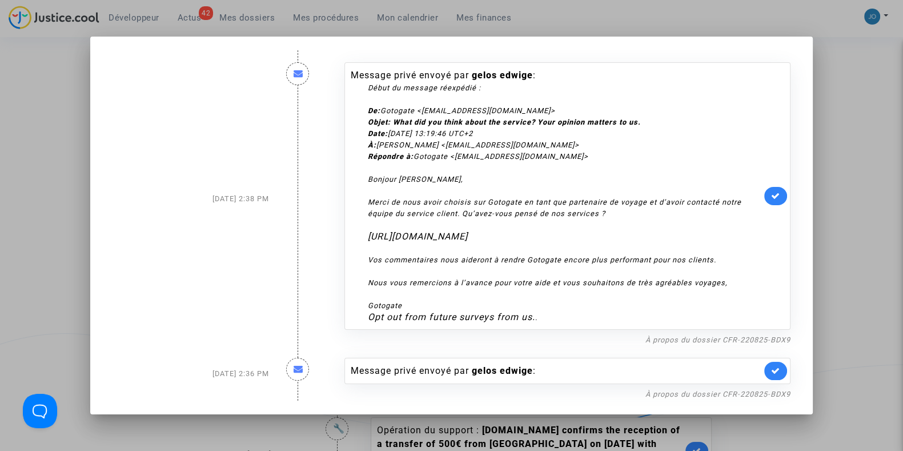
click at [774, 198] on link at bounding box center [775, 196] width 23 height 18
click at [778, 375] on icon at bounding box center [775, 370] width 9 height 9
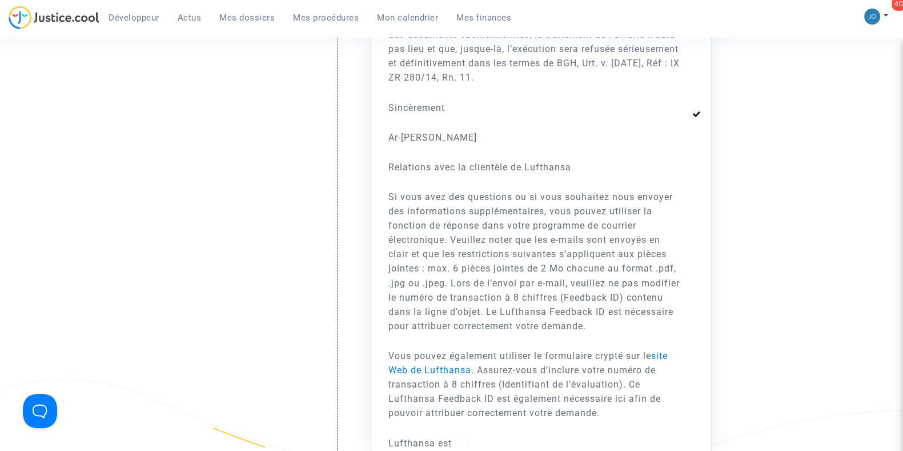
scroll to position [2427, 0]
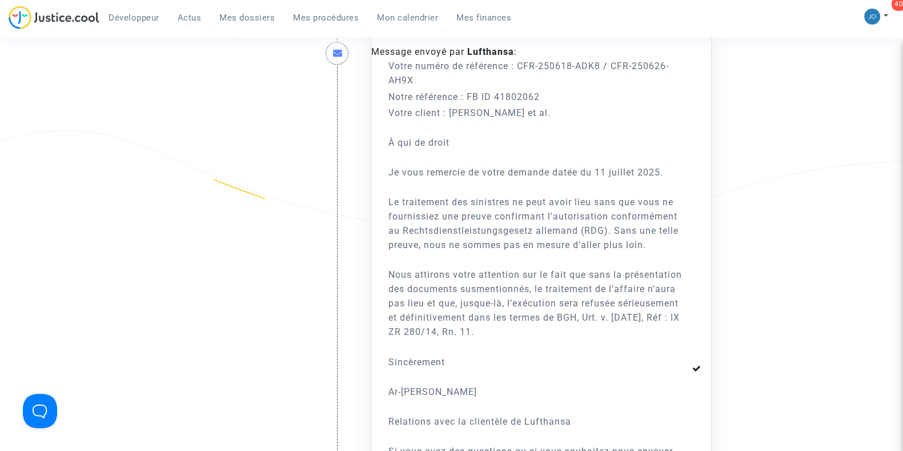
scroll to position [2152, 0]
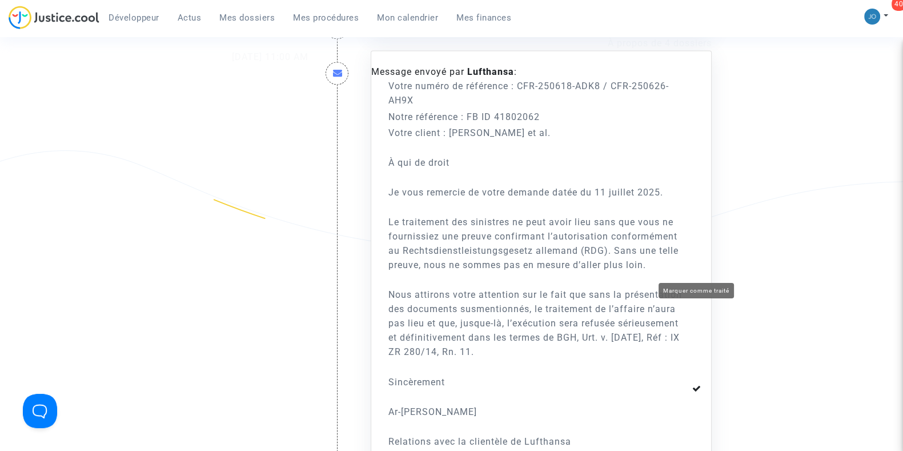
click at [705, 379] on link at bounding box center [696, 388] width 23 height 18
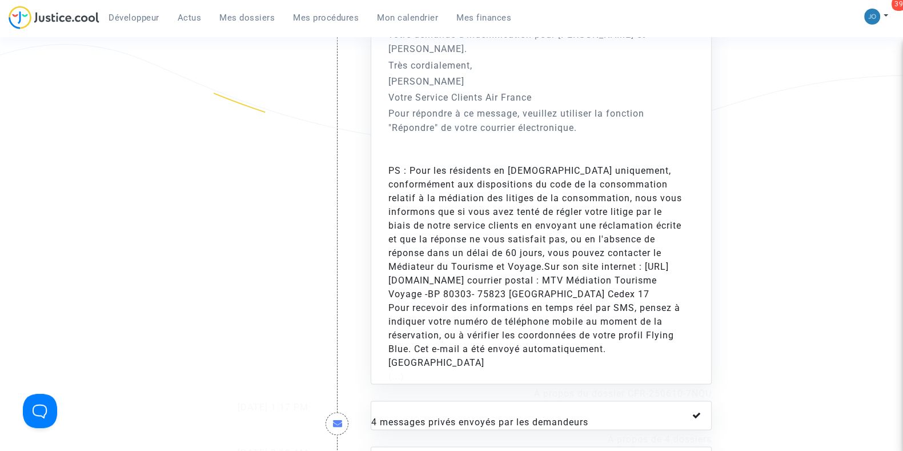
scroll to position [1756, 0]
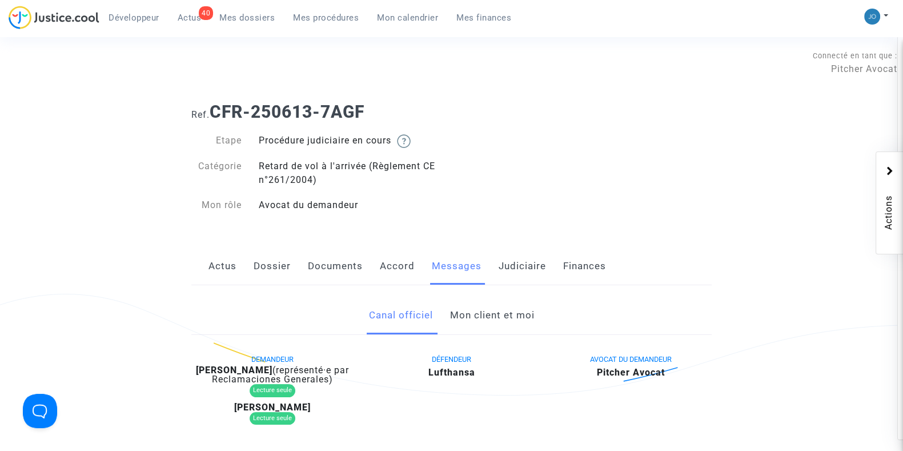
click at [496, 324] on link "Mon client et moi" at bounding box center [491, 315] width 85 height 38
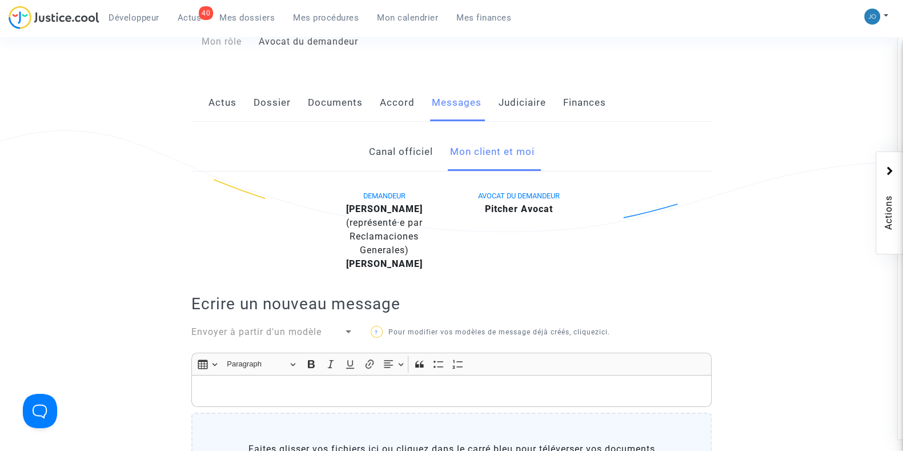
scroll to position [159, 0]
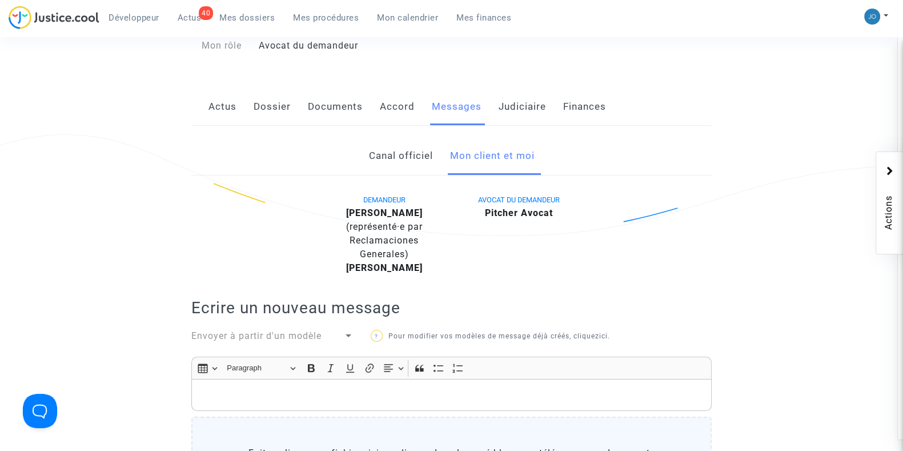
click at [423, 164] on link "Canal officiel" at bounding box center [400, 156] width 64 height 38
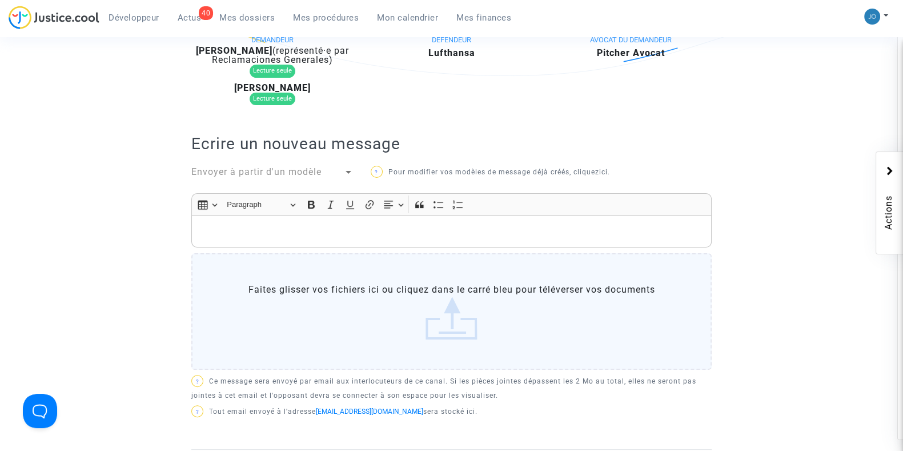
scroll to position [334, 0]
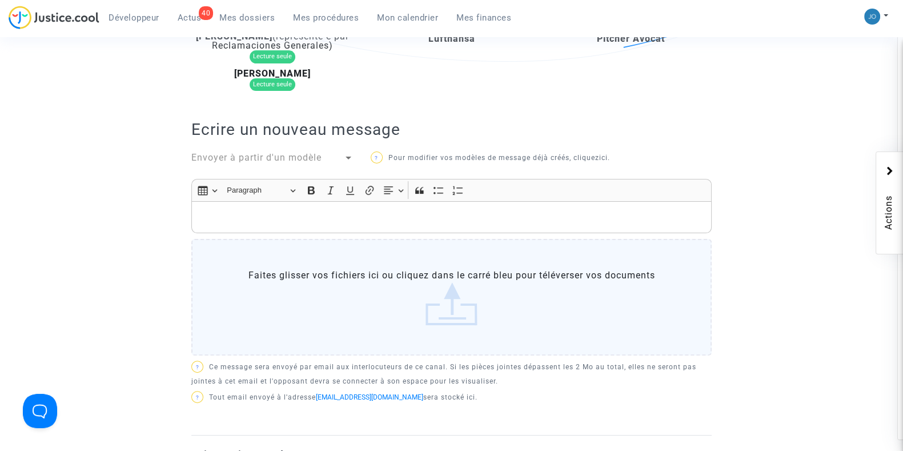
click at [463, 215] on p "Rich Text Editor, main" at bounding box center [452, 217] width 508 height 14
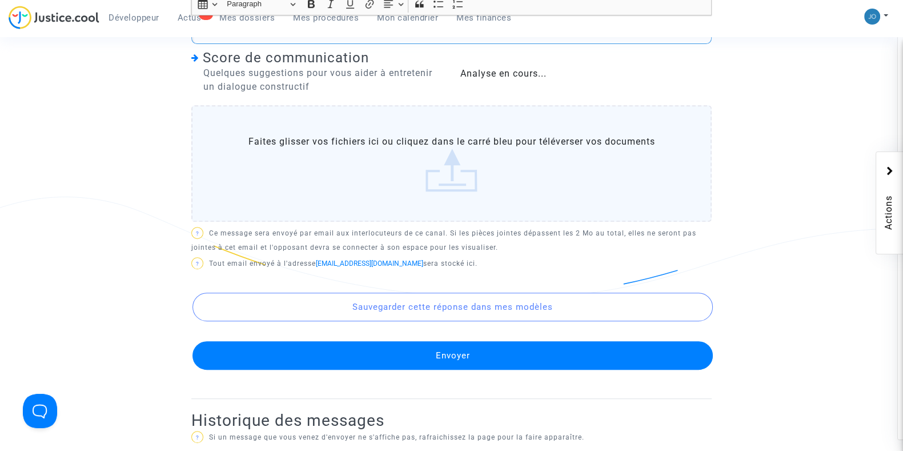
scroll to position [600, 0]
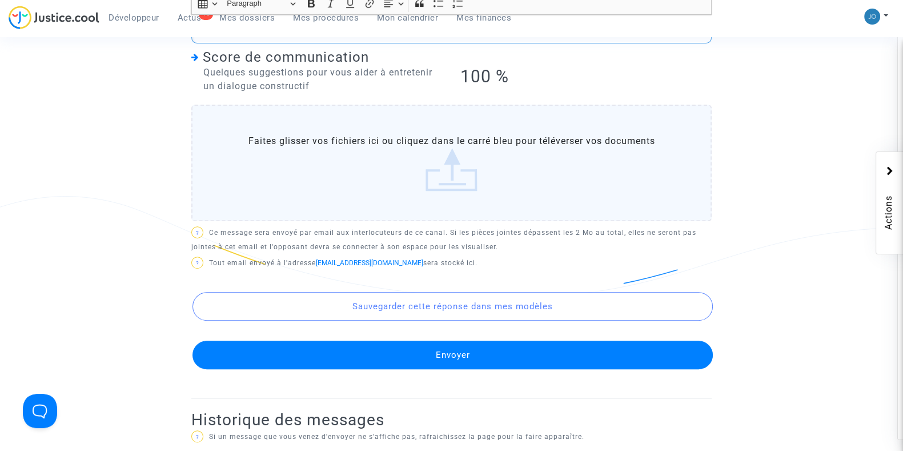
click at [460, 356] on button "Envoyer" at bounding box center [452, 354] width 520 height 29
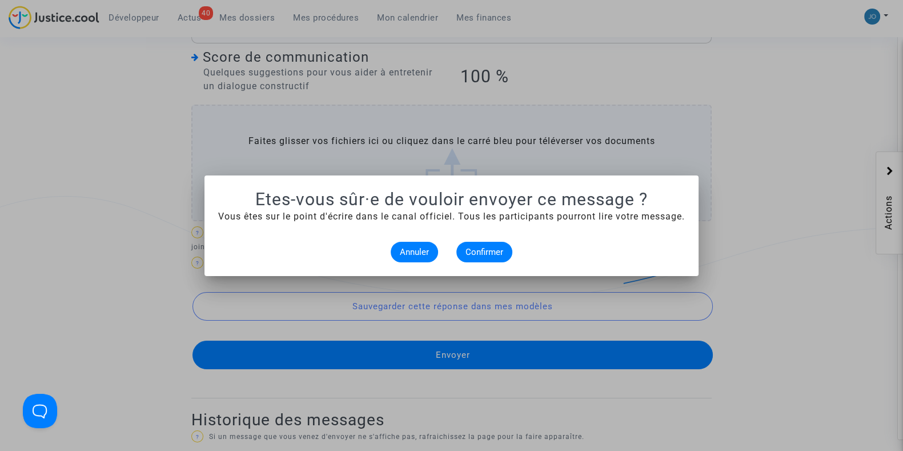
scroll to position [0, 0]
click at [487, 255] on span "Confirmer" at bounding box center [484, 252] width 38 height 10
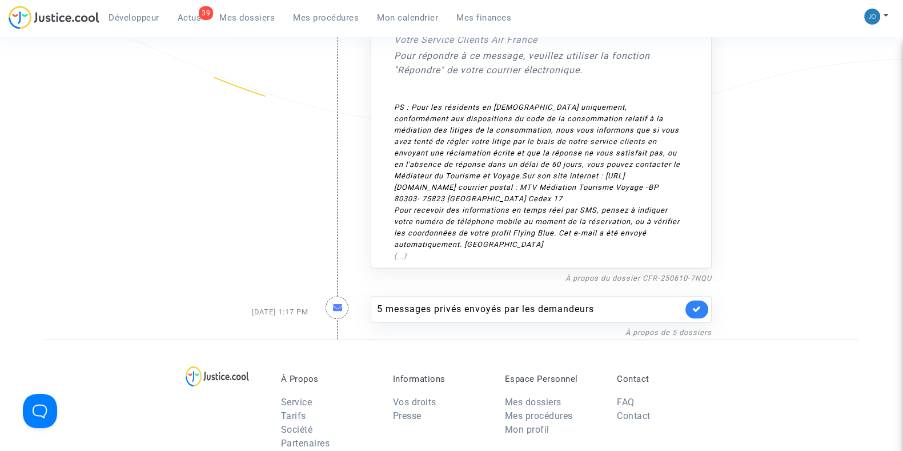
scroll to position [1785, 0]
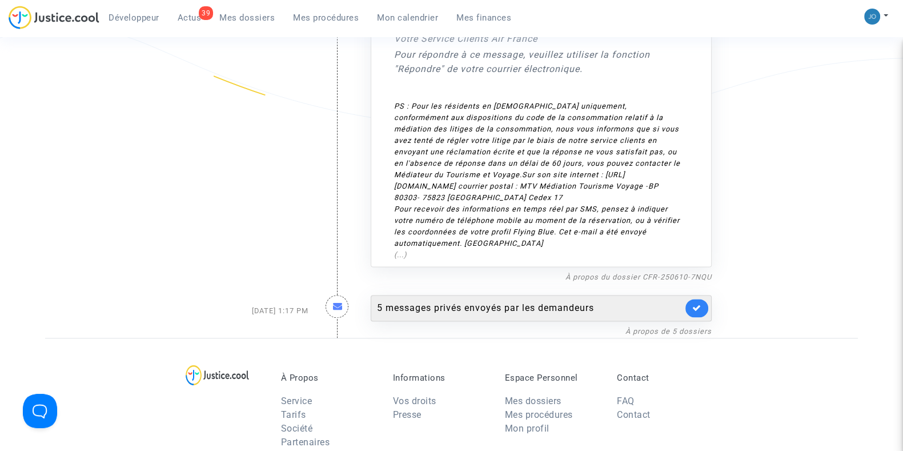
click at [476, 301] on div "5 messages privés envoyés par les demandeurs" at bounding box center [530, 308] width 306 height 14
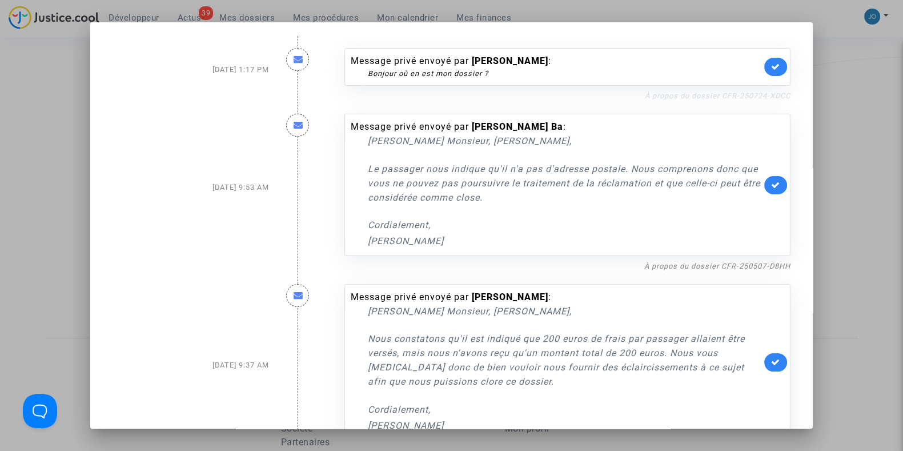
click at [725, 94] on link "À propos du dossier CFR-250724-XDCC" at bounding box center [718, 95] width 146 height 9
click at [771, 69] on icon at bounding box center [775, 66] width 9 height 9
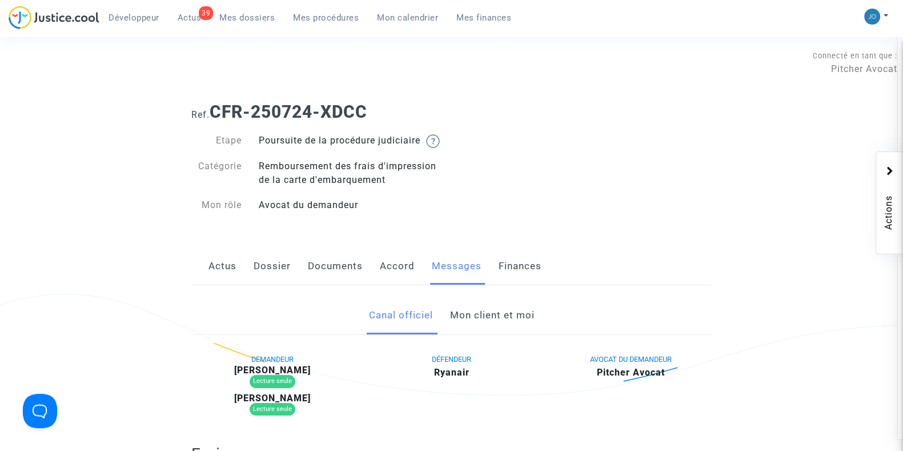
click at [271, 283] on link "Dossier" at bounding box center [272, 266] width 37 height 38
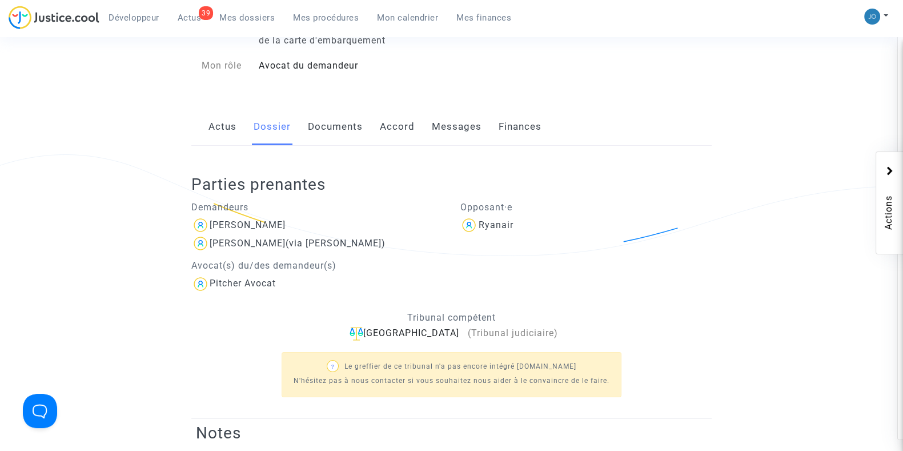
scroll to position [125, 0]
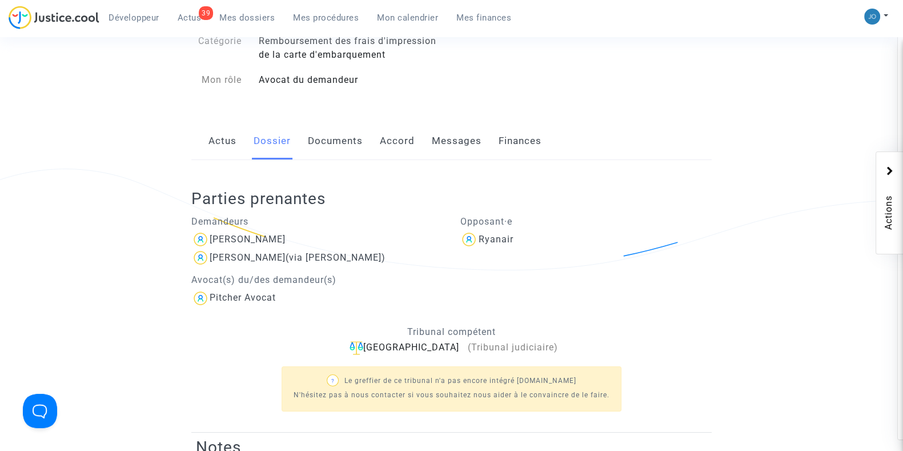
click at [454, 157] on link "Messages" at bounding box center [457, 141] width 50 height 38
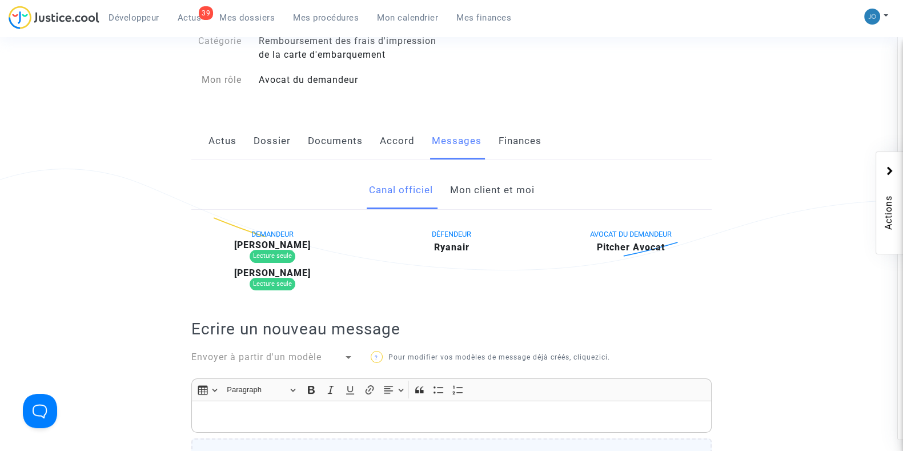
click at [468, 207] on link "Mon client et moi" at bounding box center [491, 190] width 85 height 38
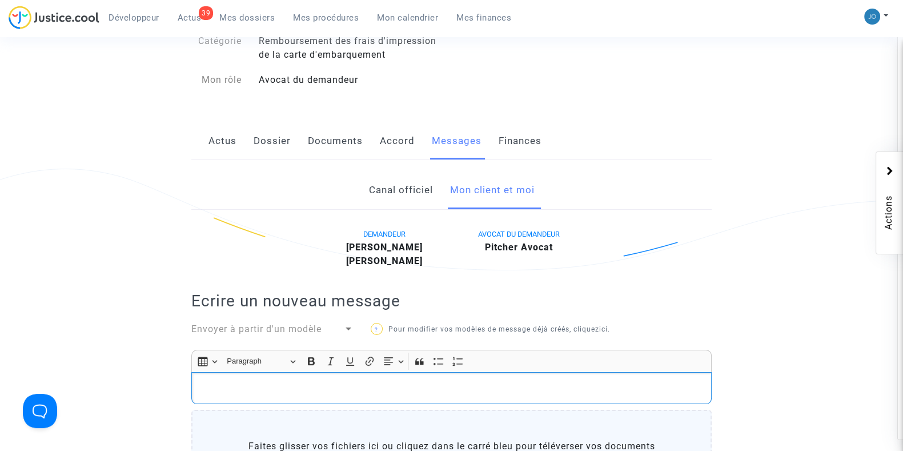
click at [369, 392] on div "Rich Text Editor, main" at bounding box center [451, 388] width 520 height 32
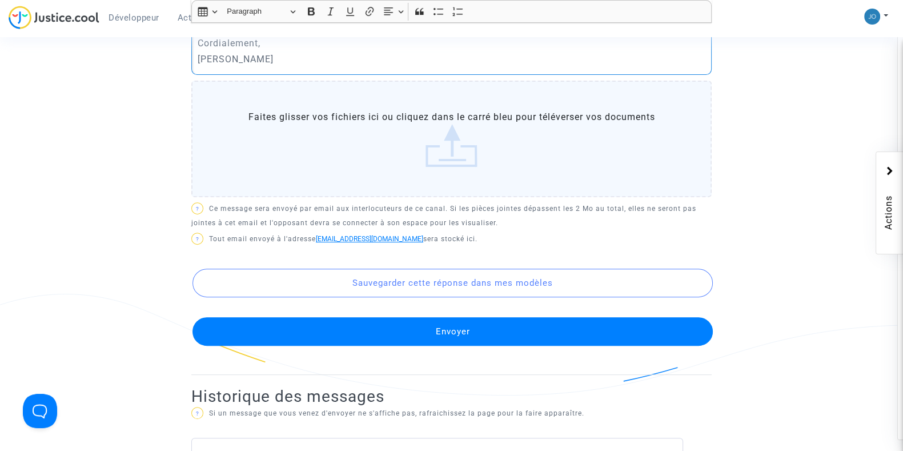
scroll to position [504, 0]
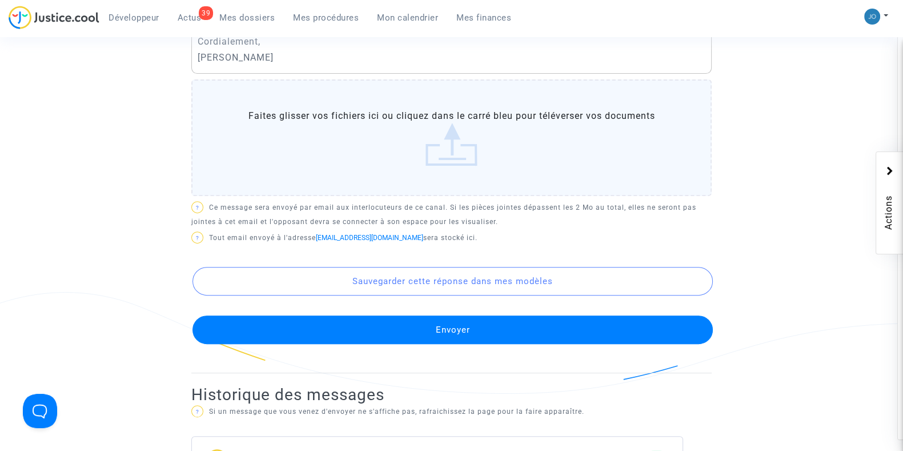
click at [431, 344] on button "Envoyer" at bounding box center [452, 329] width 520 height 29
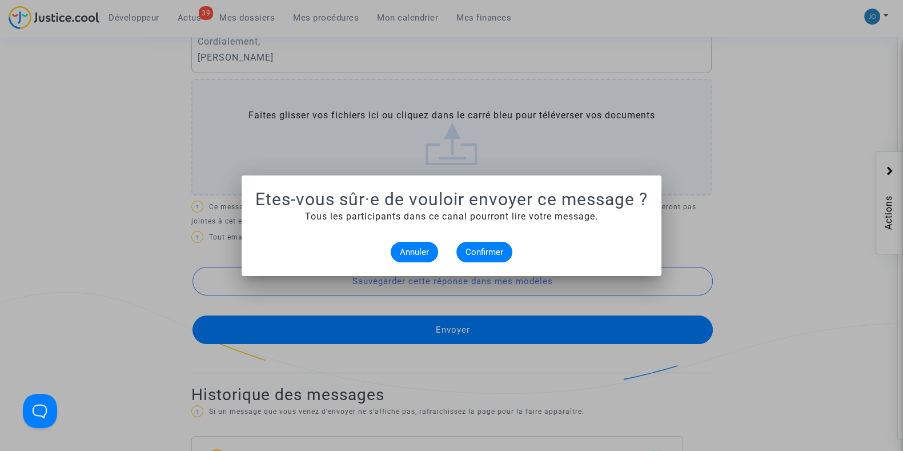
click at [477, 240] on alert-dialogs "Etes-vous sûr·e de vouloir envoyer ce message ? Tous les participants dans ce c…" at bounding box center [451, 225] width 392 height 73
click at [481, 248] on span "Confirmer" at bounding box center [484, 252] width 38 height 10
